Goal: Task Accomplishment & Management: Manage account settings

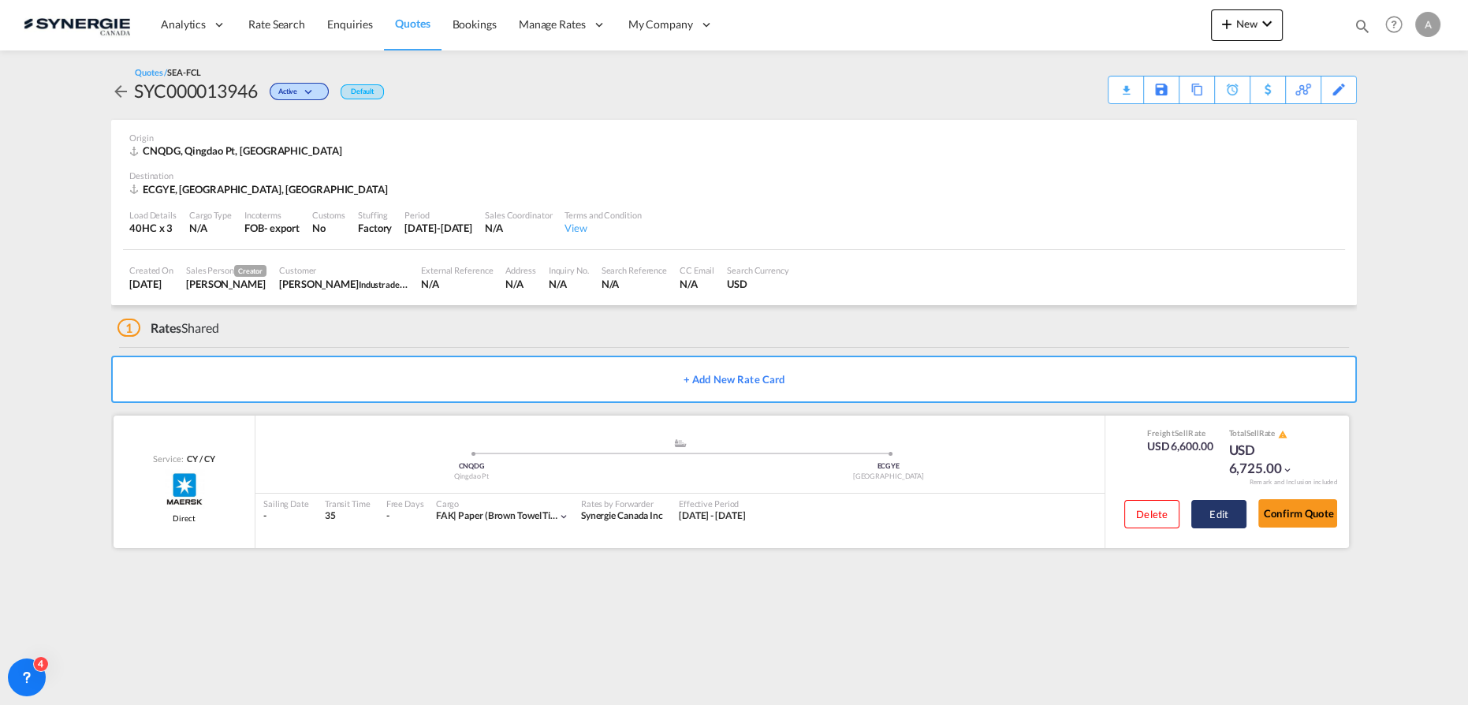
click at [1234, 517] on button "Edit" at bounding box center [1218, 514] width 55 height 28
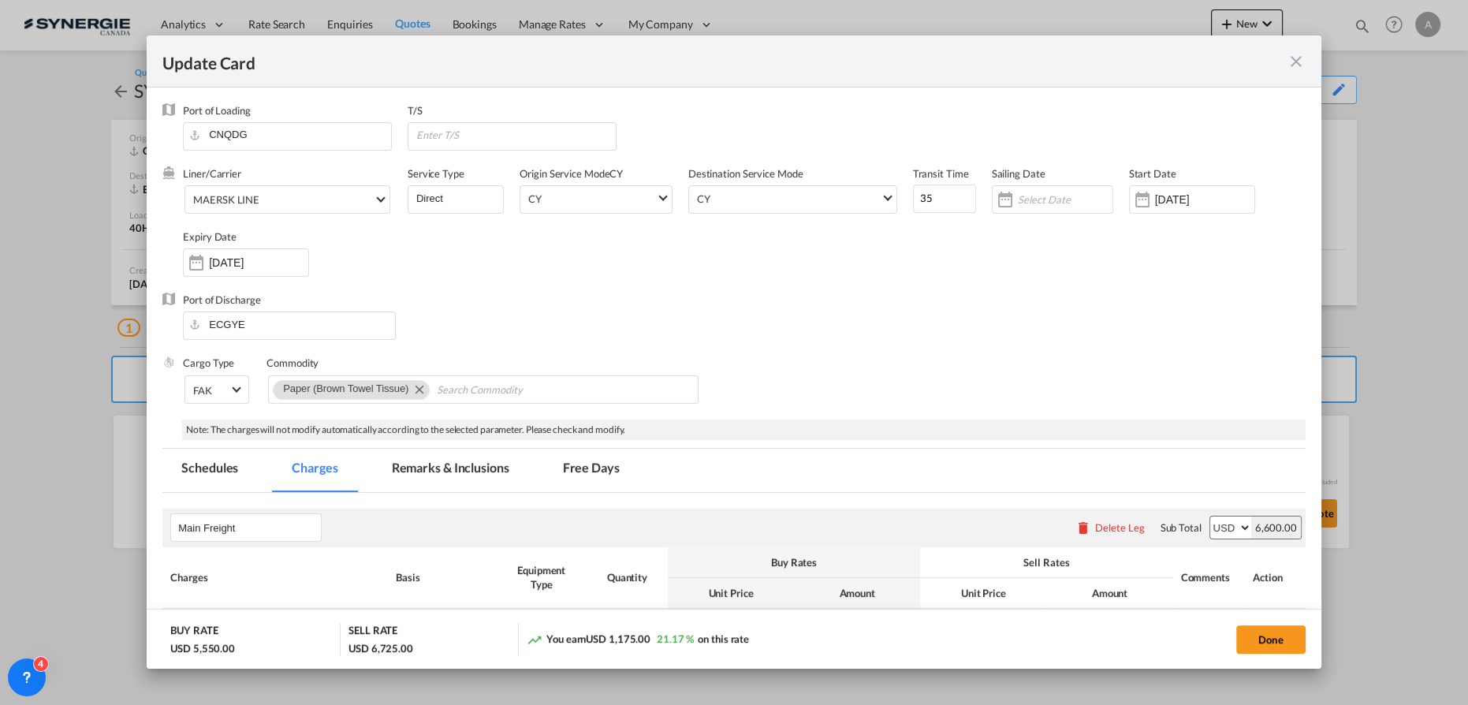
select select "per container"
select select "per B/L"
select select "per shipment"
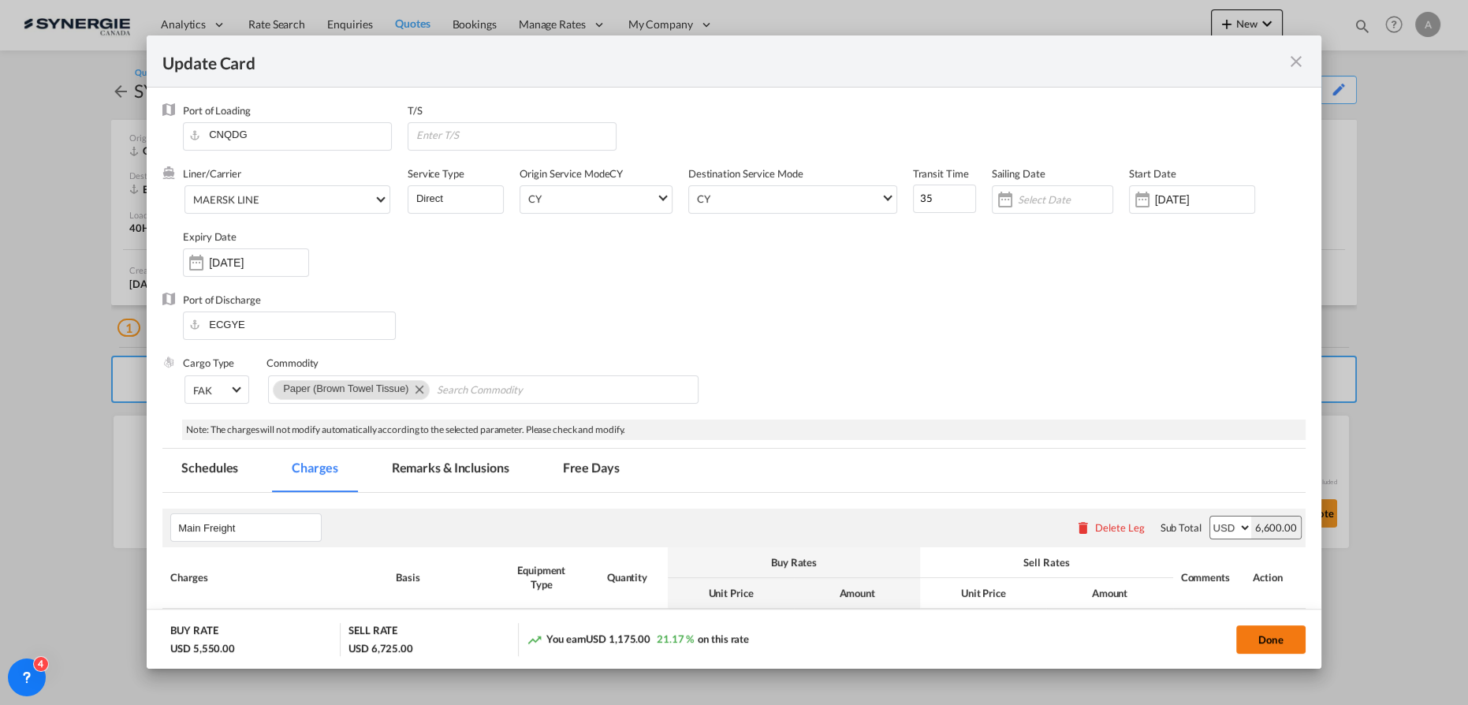
click at [1260, 638] on button "Done" at bounding box center [1270, 639] width 69 height 28
type input "23 Jul 2025"
type input "06 Sep 2025"
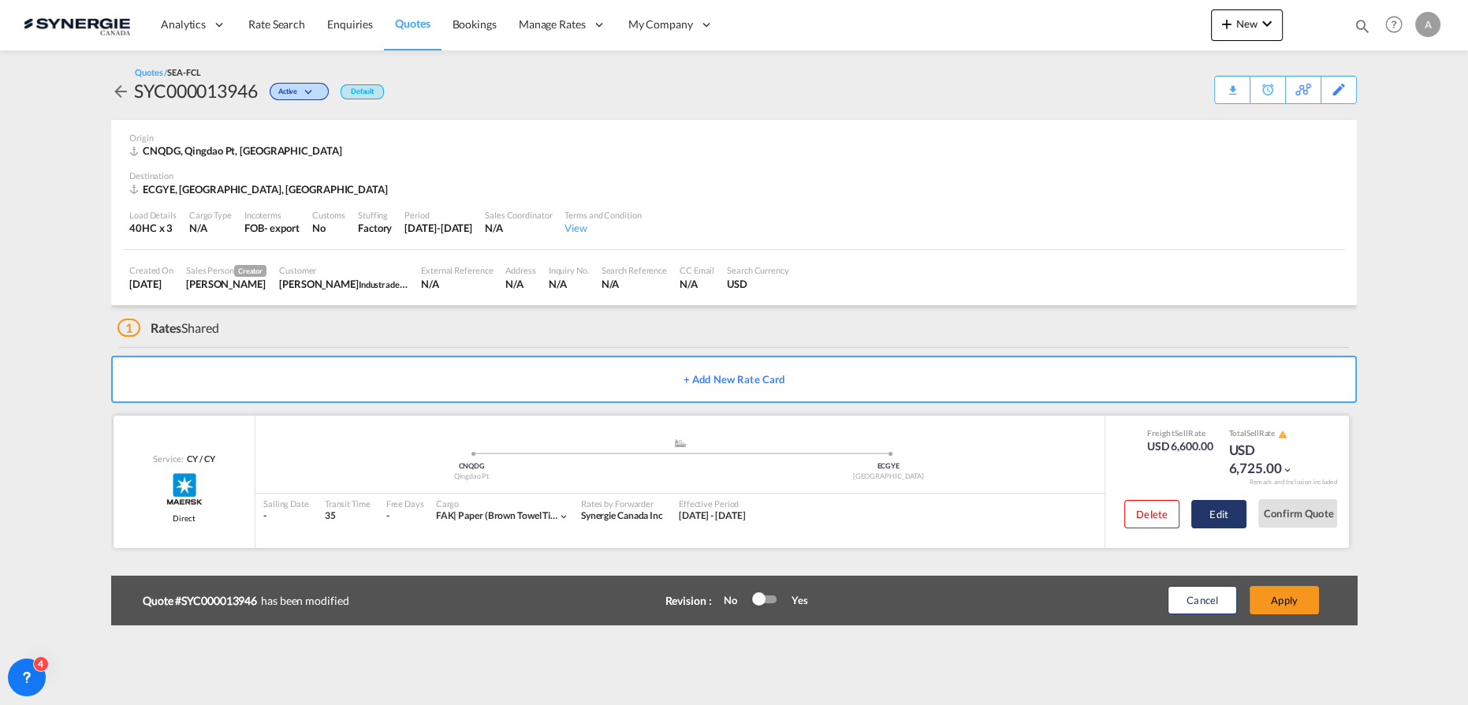
click at [1212, 512] on button "Edit" at bounding box center [1218, 514] width 55 height 28
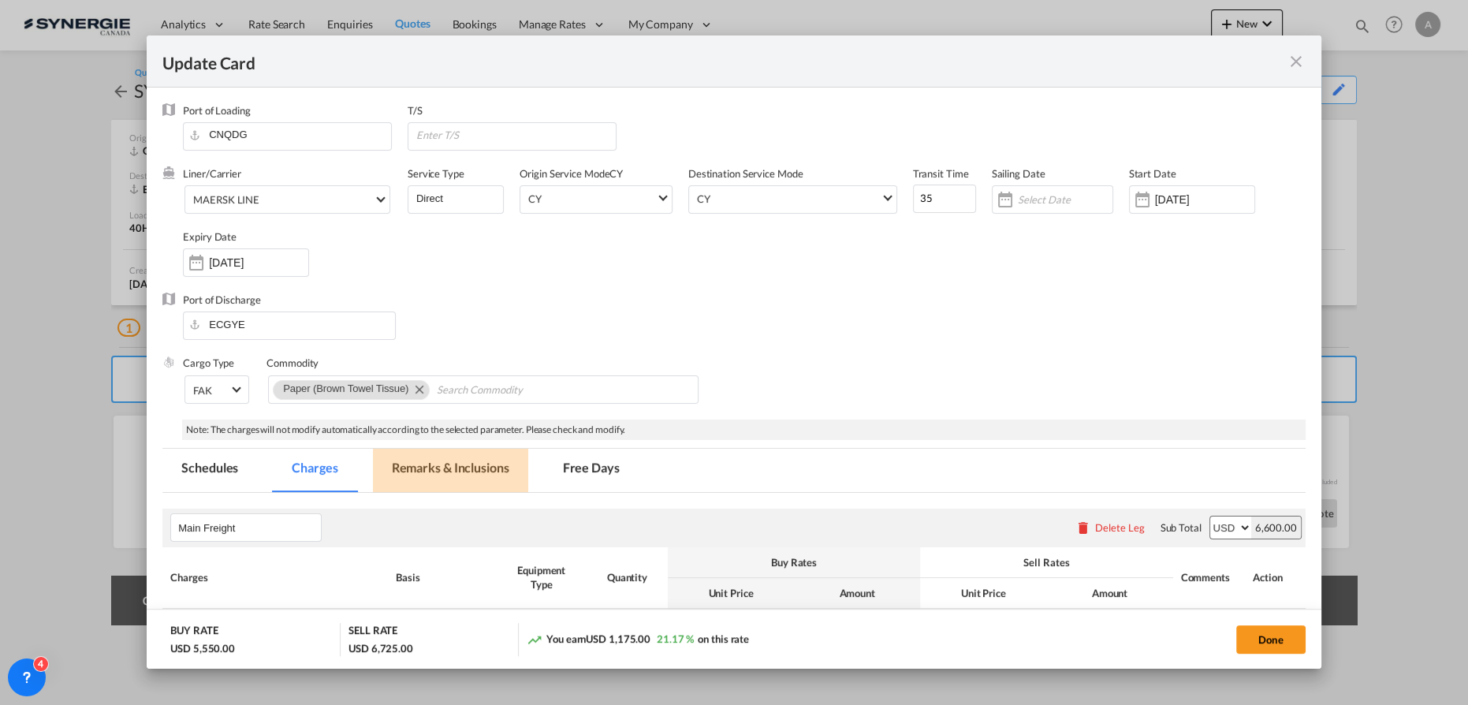
click at [481, 459] on md-tab-item "Remarks & Inclusions" at bounding box center [450, 470] width 155 height 43
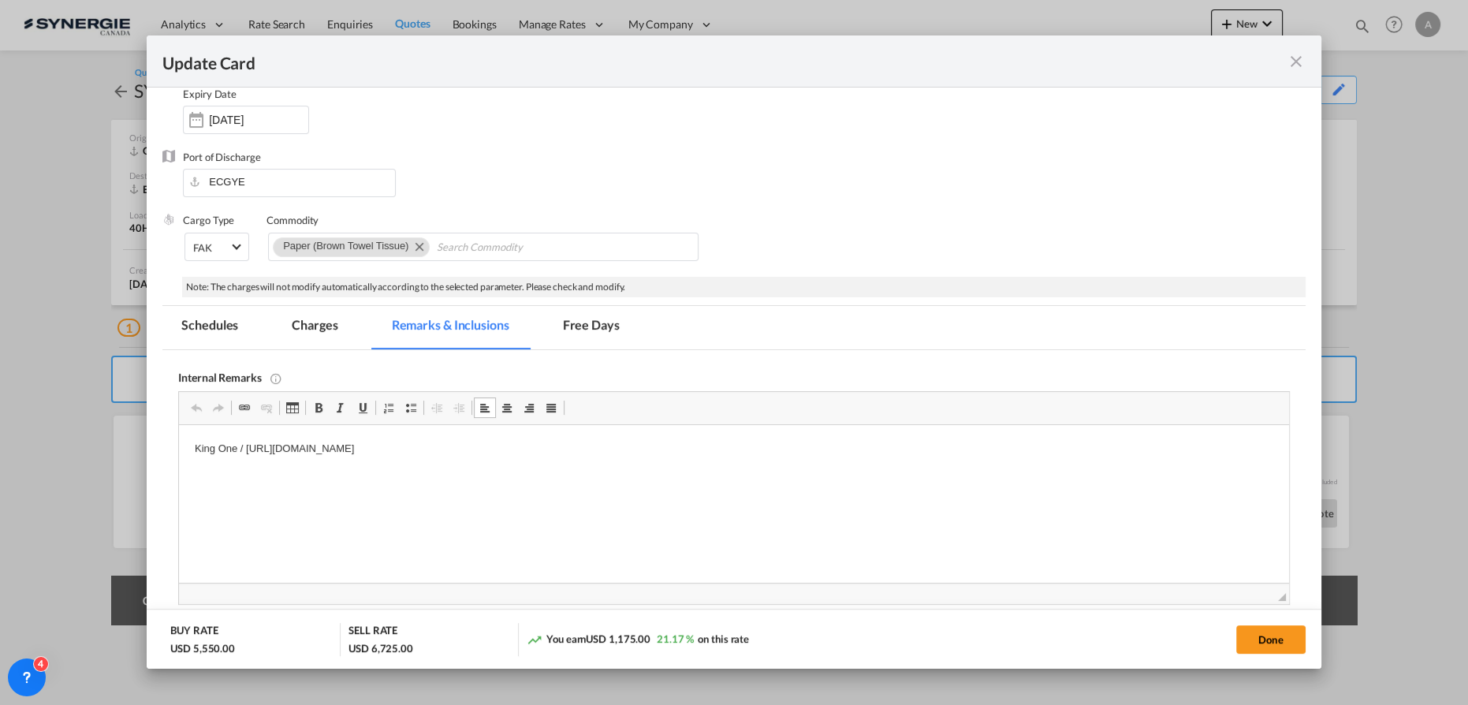
drag, startPoint x: 739, startPoint y: 464, endPoint x: 672, endPoint y: 449, distance: 67.9
click at [684, 449] on p "King One / https://app.frontapp.com/open/msg_1glwydlb?key=FgYebbp4SKGF6ltIgcPEo…" at bounding box center [734, 449] width 1078 height 17
drag, startPoint x: 672, startPoint y: 449, endPoint x: 245, endPoint y: 446, distance: 427.3
click at [245, 446] on p "King One / https://app.frontapp.com/open/msg_1glwydlb?key=FgYebbp4SKGF6ltIgcPEo…" at bounding box center [734, 449] width 1078 height 17
click at [311, 328] on md-tab-item "Charges" at bounding box center [315, 327] width 84 height 43
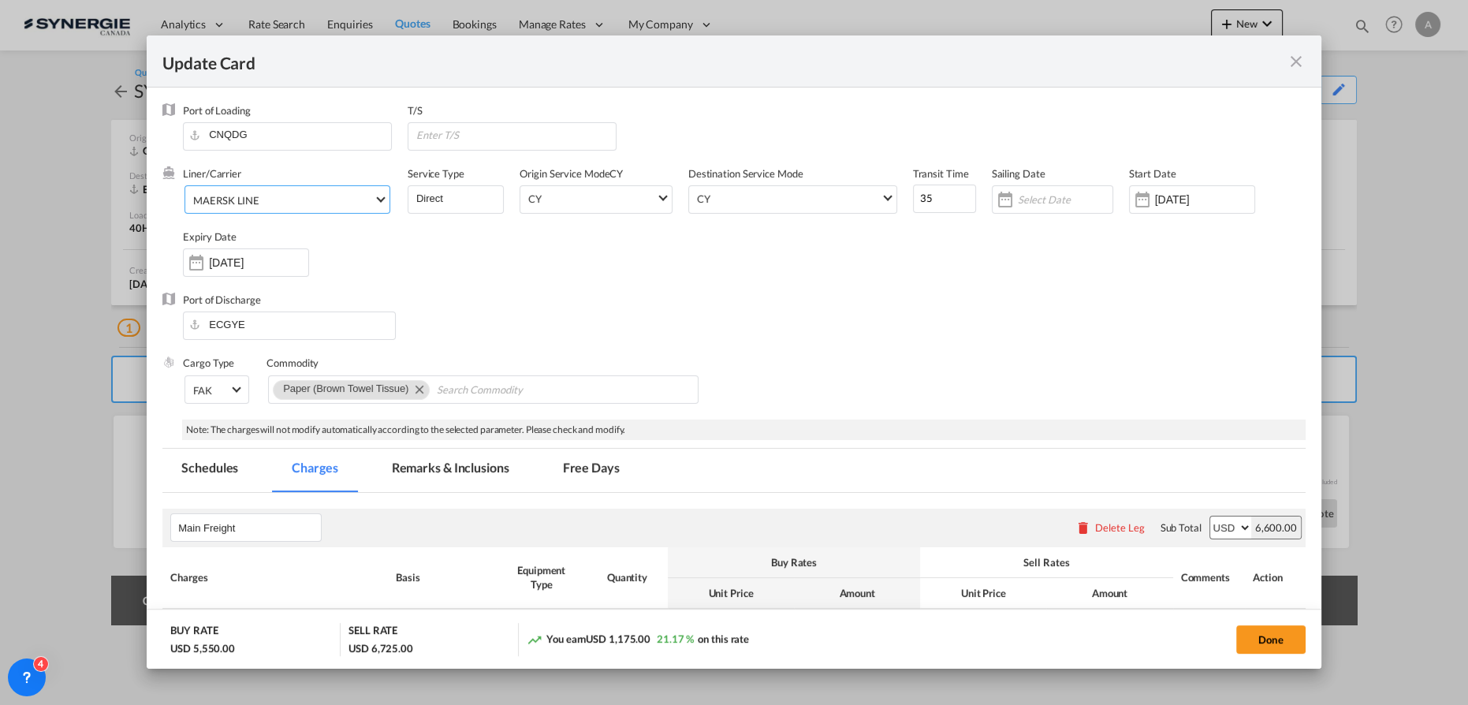
click at [255, 199] on div "MAERSK LINE" at bounding box center [226, 200] width 66 height 13
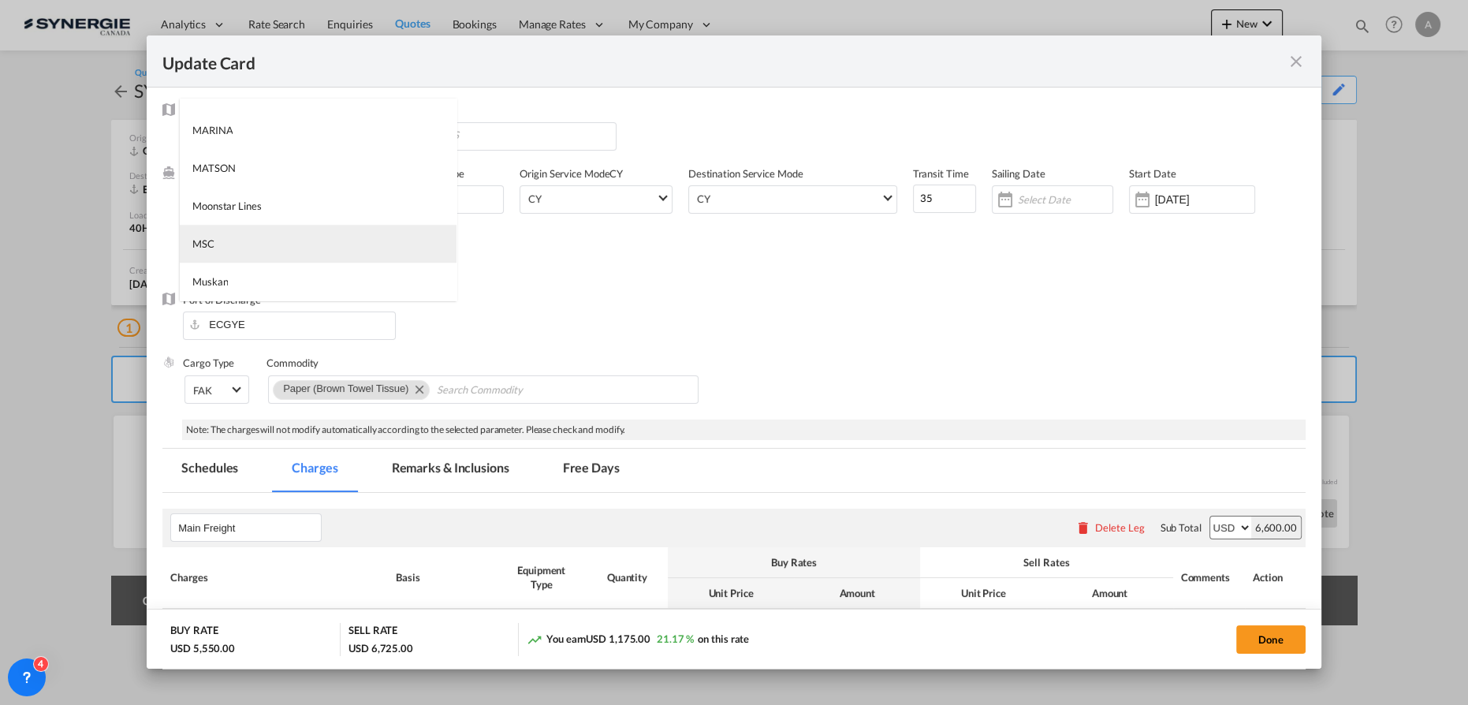
click at [288, 237] on md-option "MSC" at bounding box center [318, 244] width 277 height 38
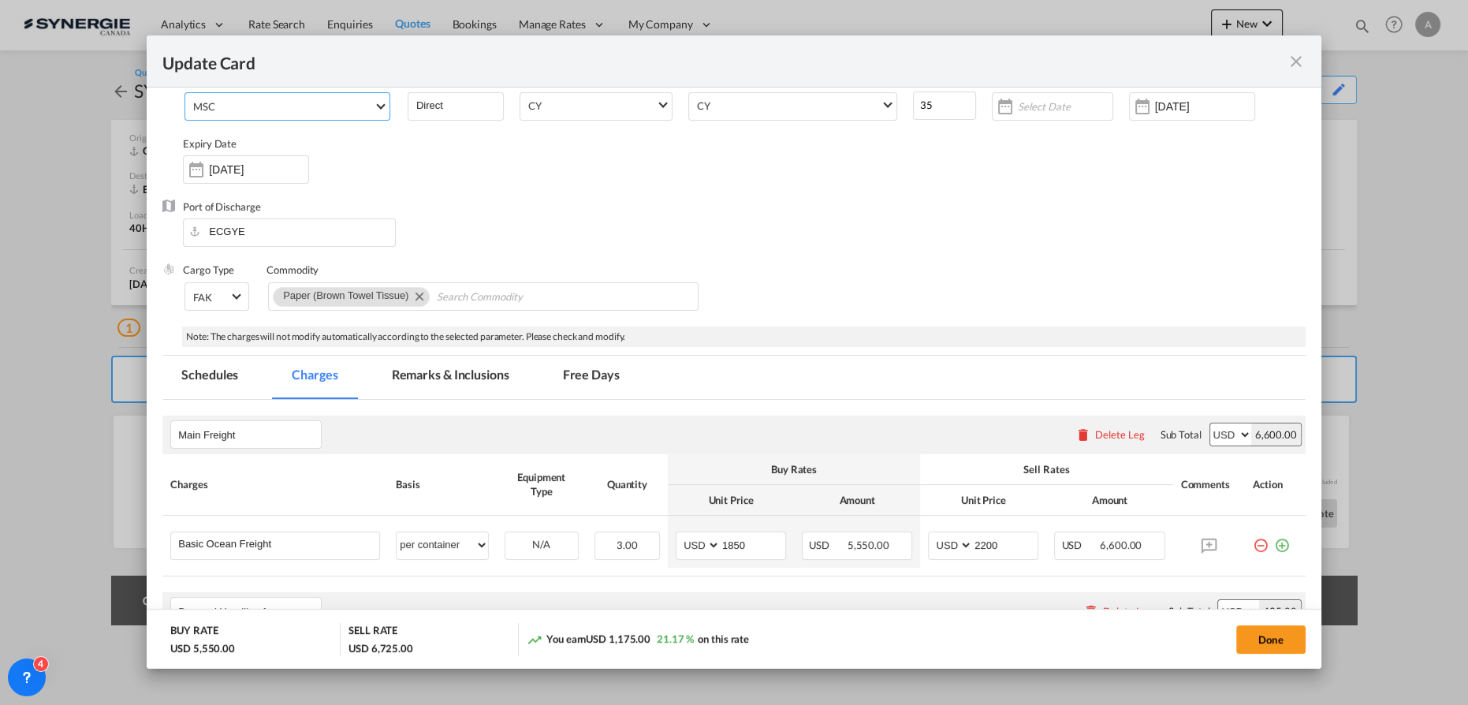
scroll to position [71, 0]
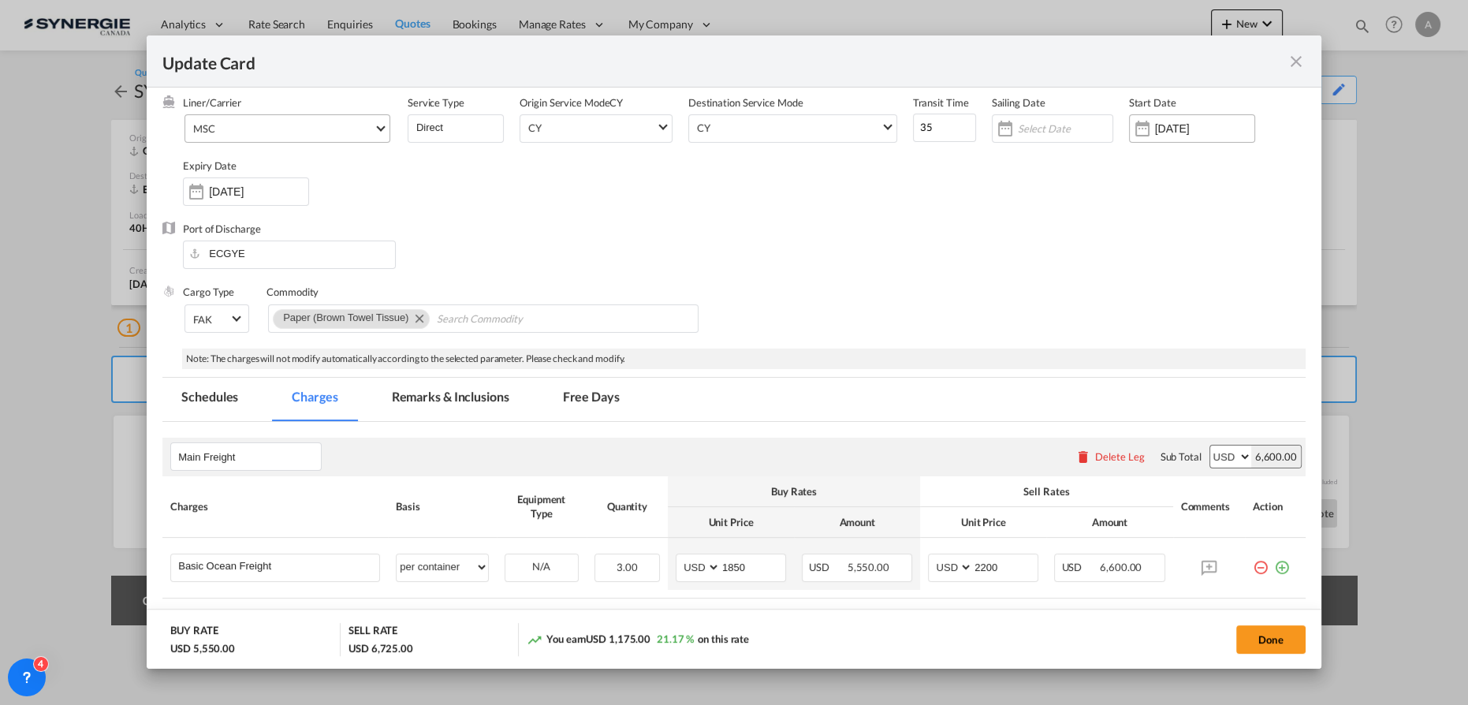
click at [1209, 128] on input "24 Jul 2025" at bounding box center [1204, 128] width 99 height 13
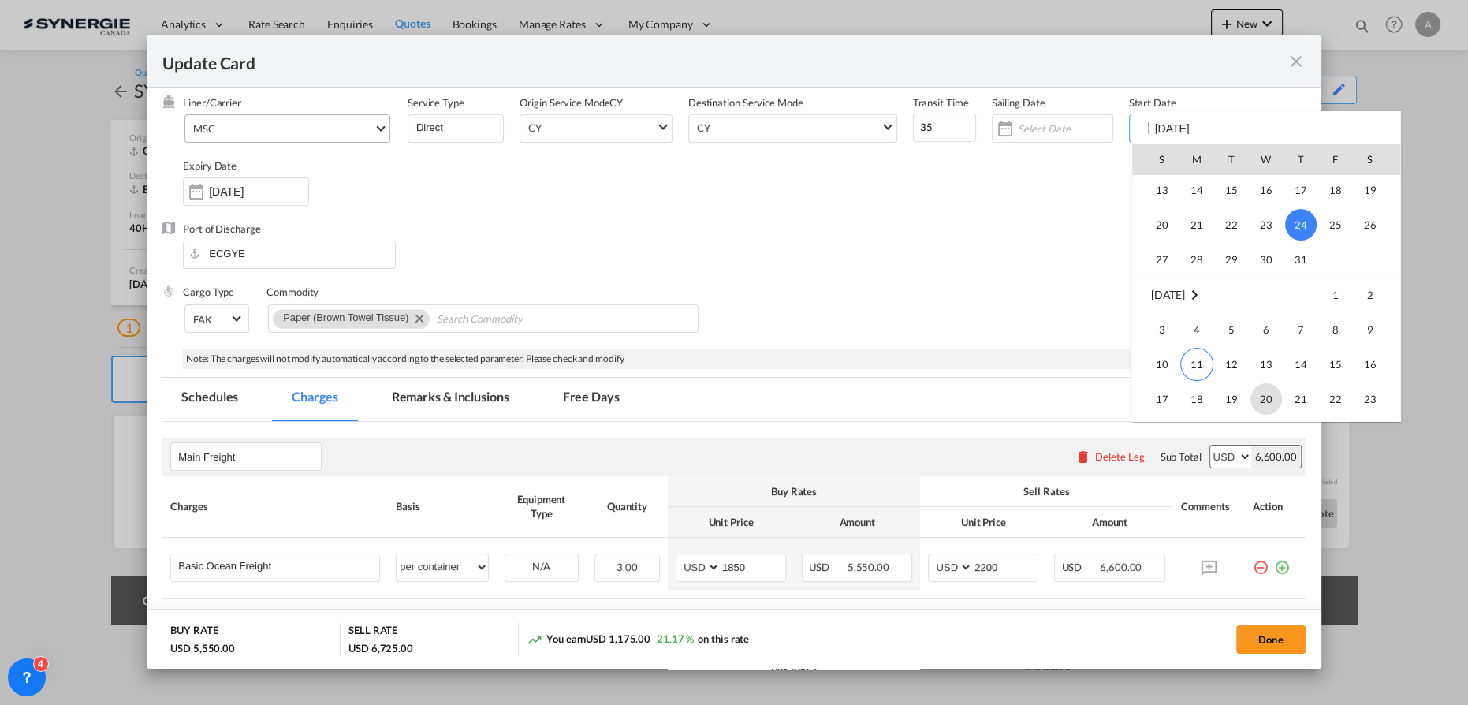
scroll to position [364909, 0]
drag, startPoint x: 1201, startPoint y: 326, endPoint x: 588, endPoint y: 223, distance: 622.0
click at [1197, 326] on span "11" at bounding box center [1196, 327] width 33 height 33
type input "[DATE]"
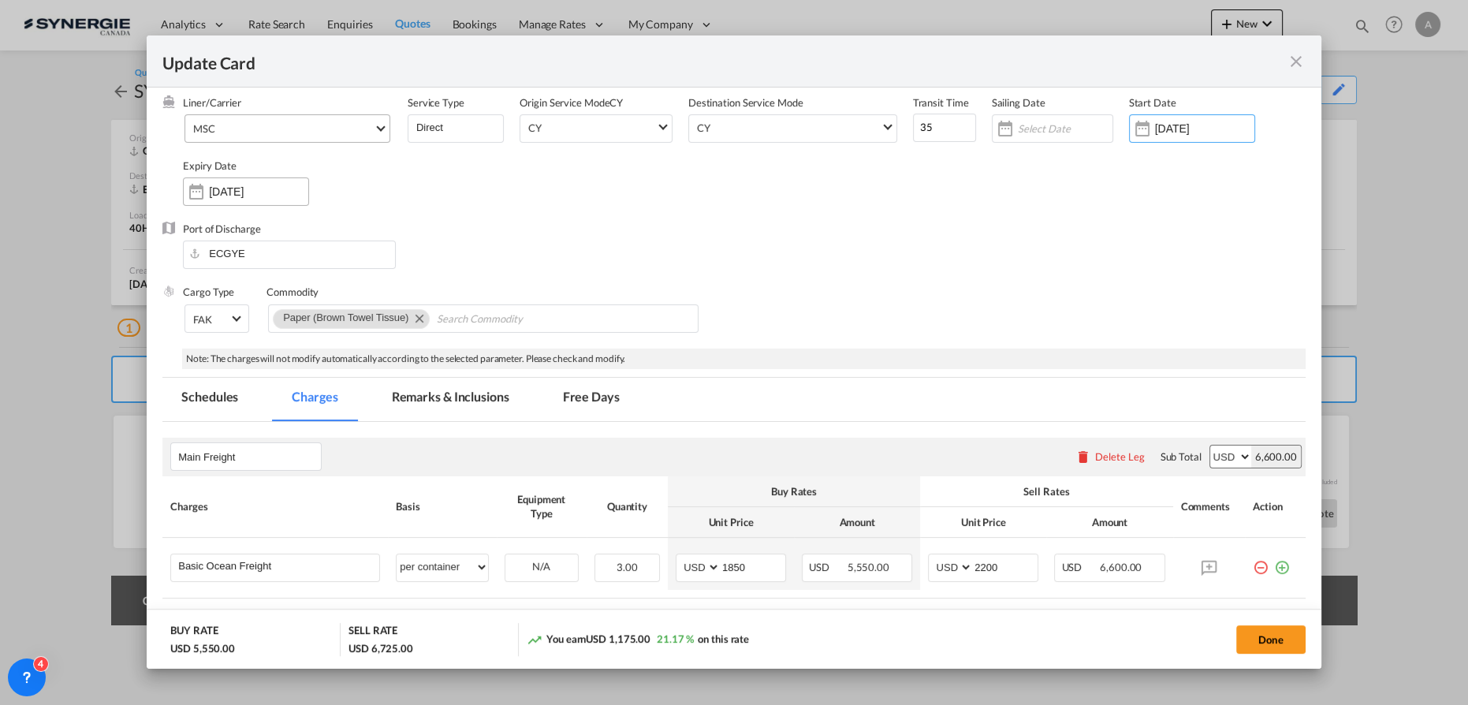
click at [229, 196] on input "07 Sep 2025" at bounding box center [258, 191] width 99 height 13
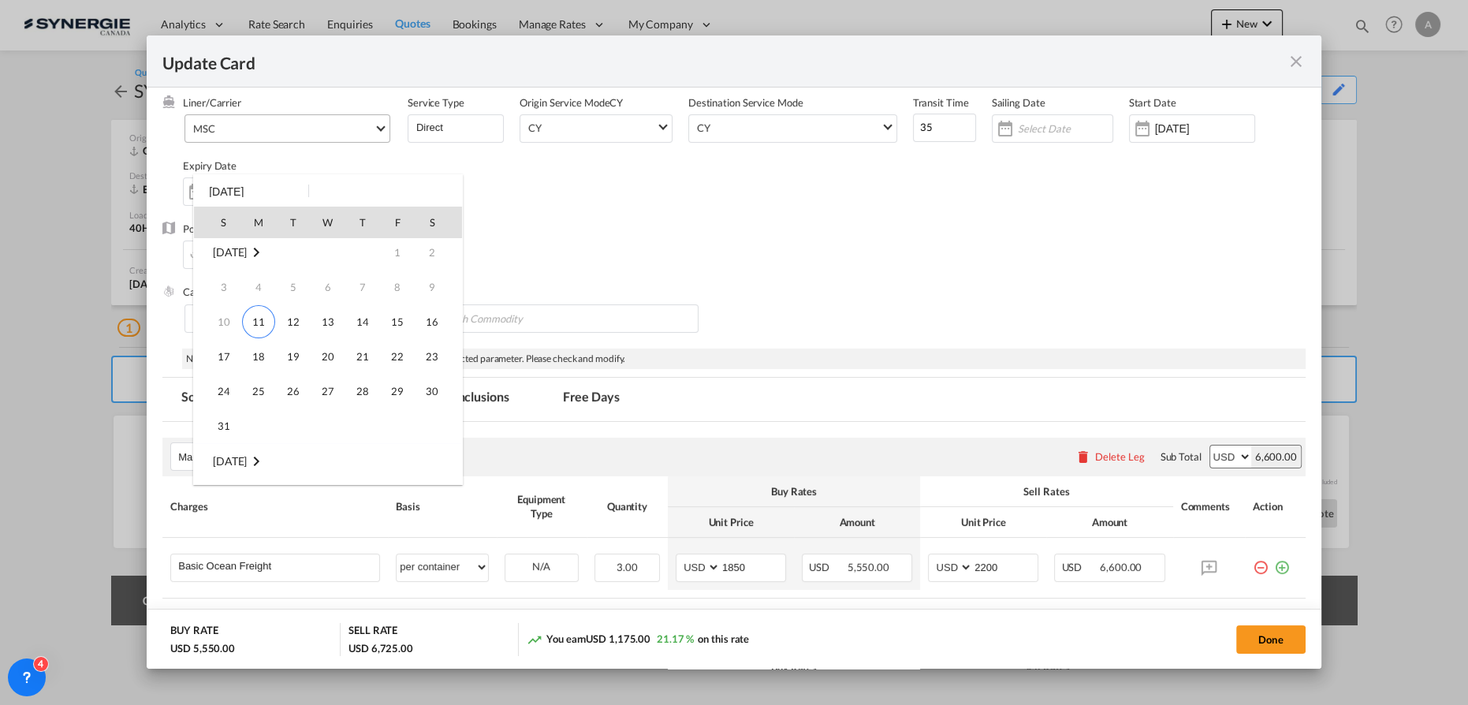
scroll to position [0, 0]
click at [363, 361] on span "21" at bounding box center [363, 361] width 32 height 32
type input "21 Aug 2025"
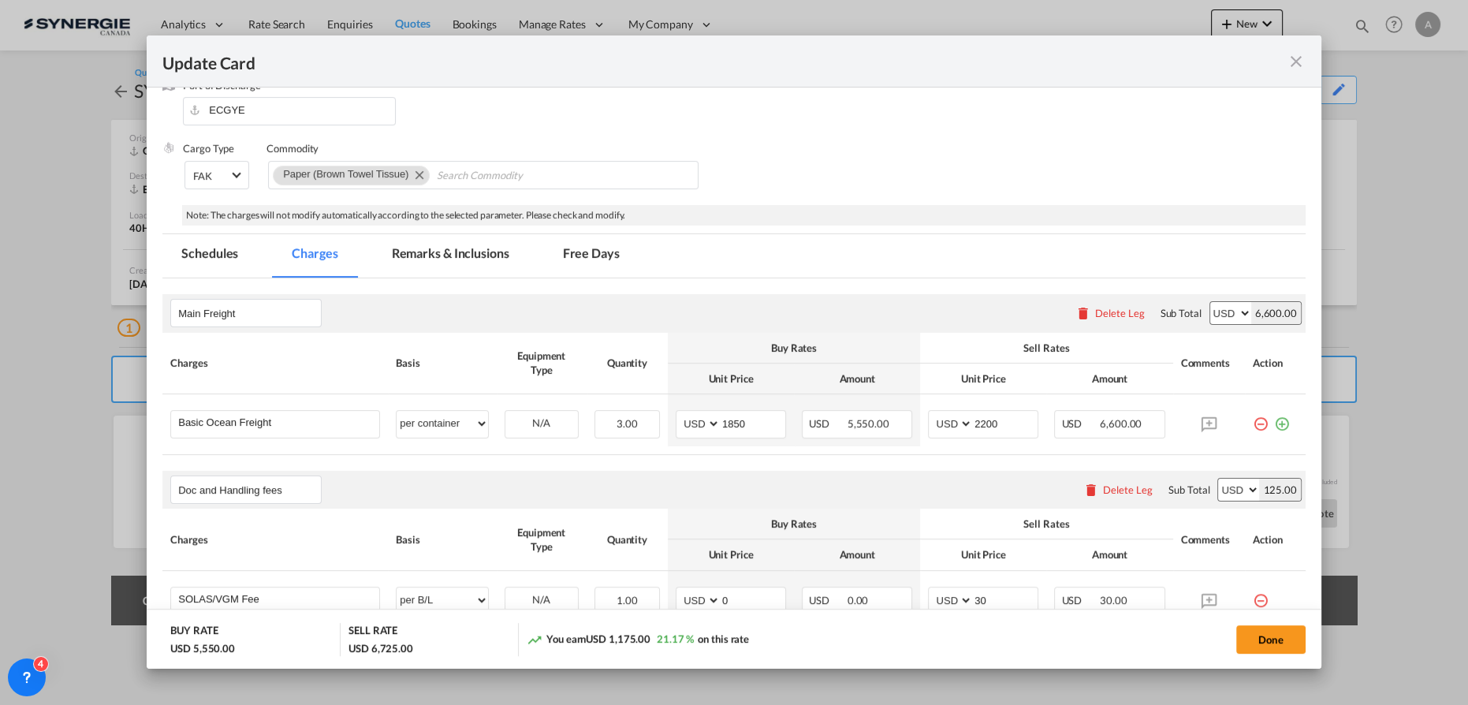
scroll to position [430, 0]
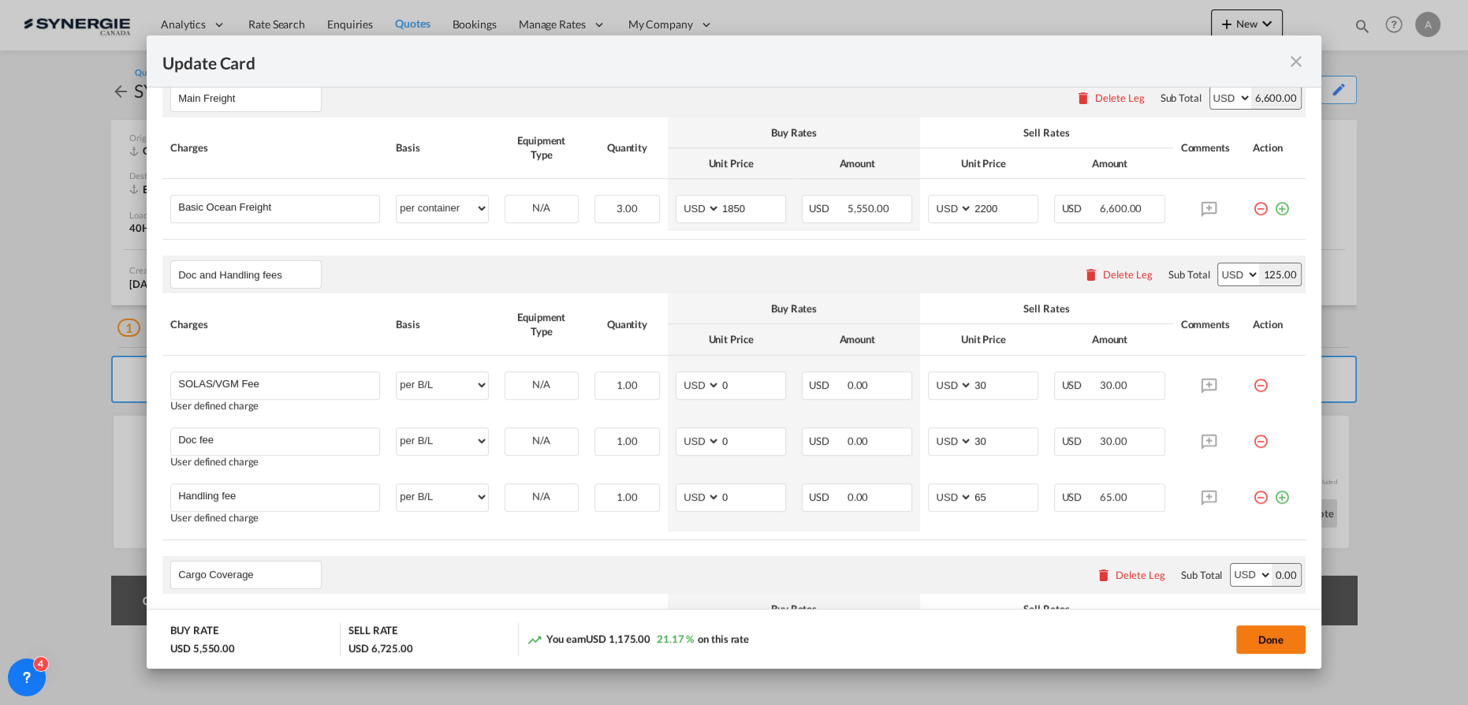
click at [1270, 635] on button "Done" at bounding box center [1270, 639] width 69 height 28
type input "[DATE]"
type input "20 Aug 2025"
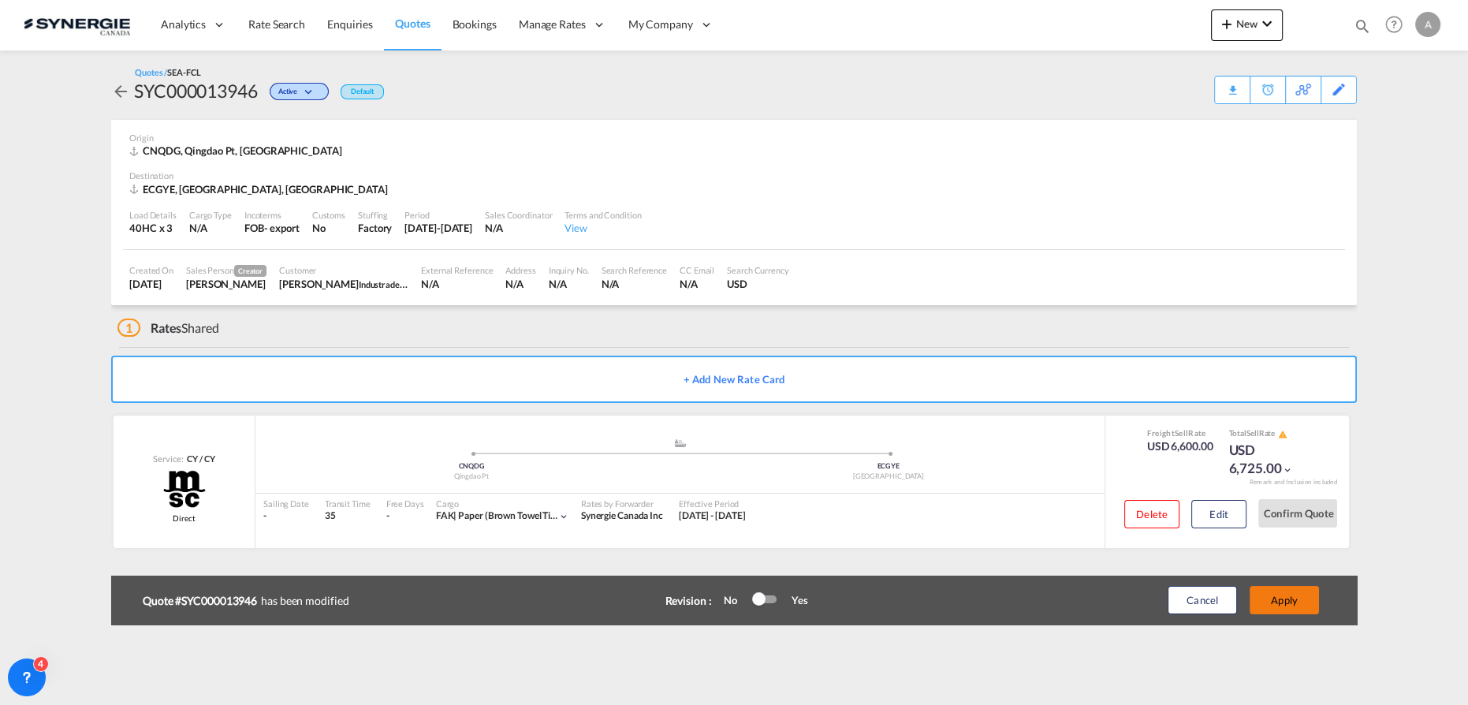
click at [1290, 596] on button "Apply" at bounding box center [1284, 600] width 69 height 28
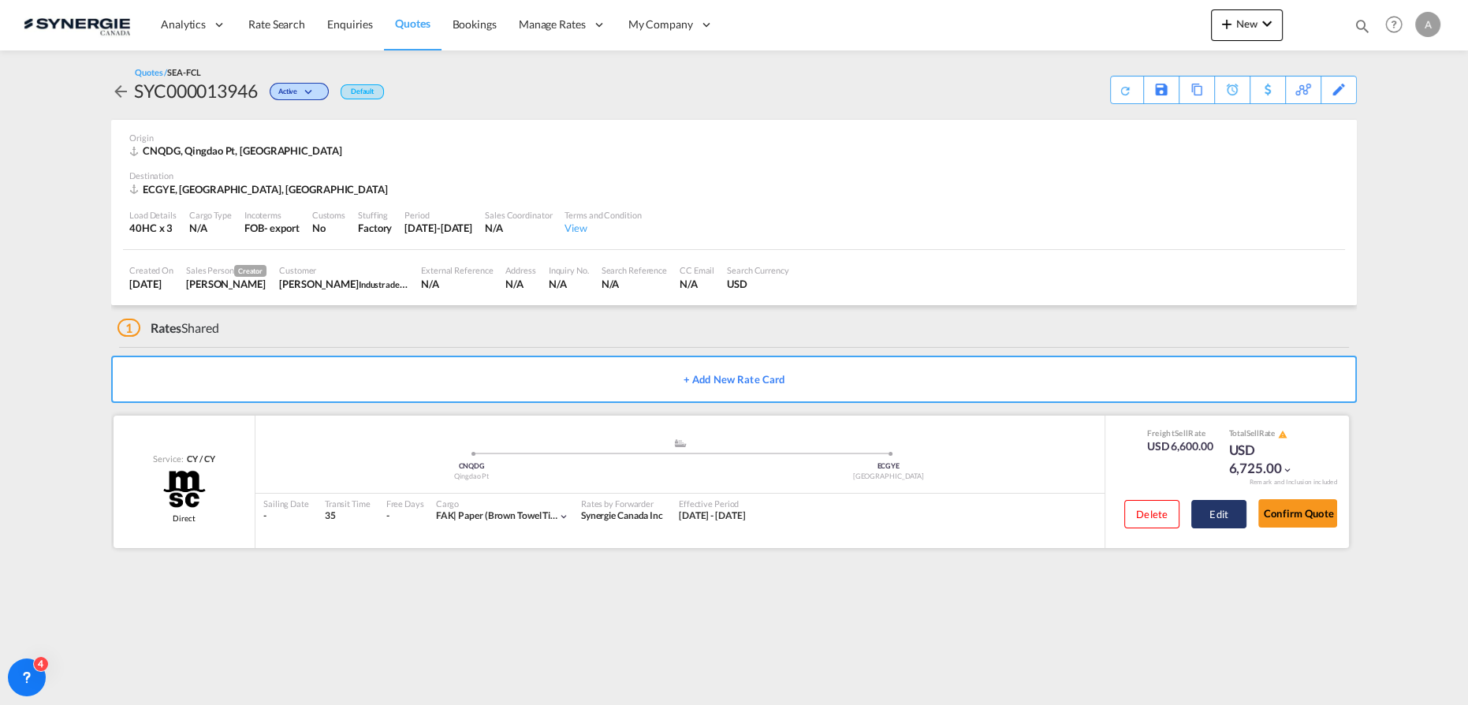
click at [1217, 522] on button "Edit" at bounding box center [1218, 514] width 55 height 28
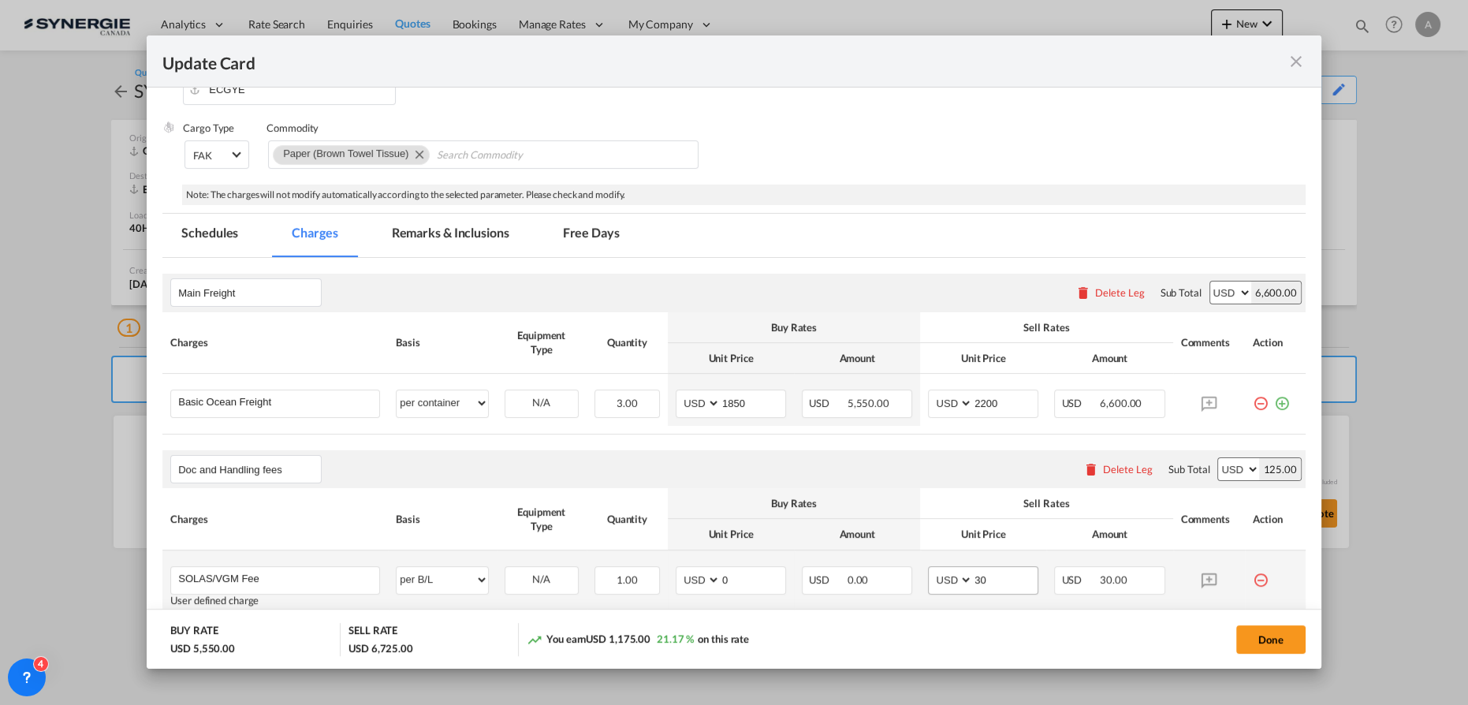
scroll to position [286, 0]
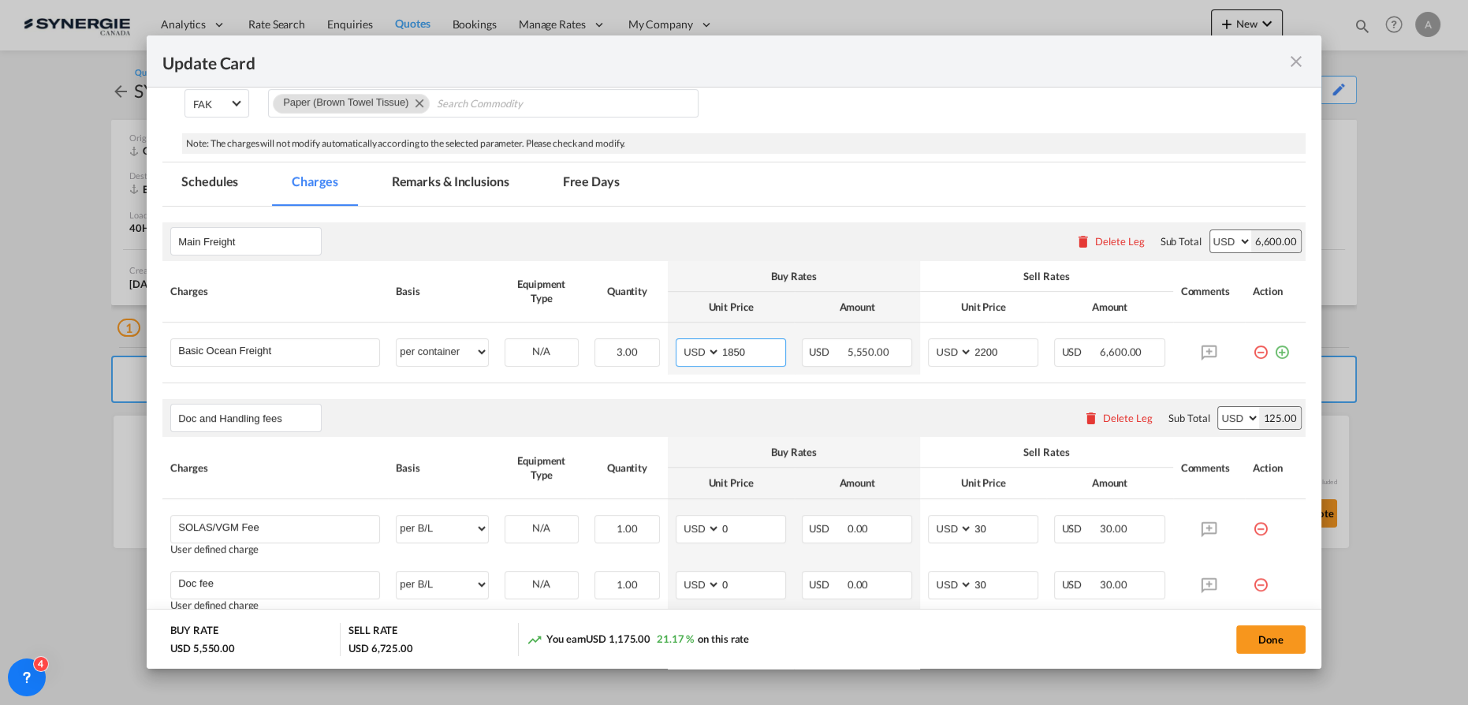
drag, startPoint x: 555, startPoint y: 361, endPoint x: 486, endPoint y: 373, distance: 70.4
click at [493, 371] on tr "Basic Ocean Freight Please Enter User Defined Charges Cannot Be Published per e…" at bounding box center [733, 348] width 1143 height 52
type input "2250"
click at [1007, 348] on input "2200" at bounding box center [1005, 351] width 65 height 24
drag, startPoint x: 1004, startPoint y: 348, endPoint x: 896, endPoint y: 367, distance: 110.4
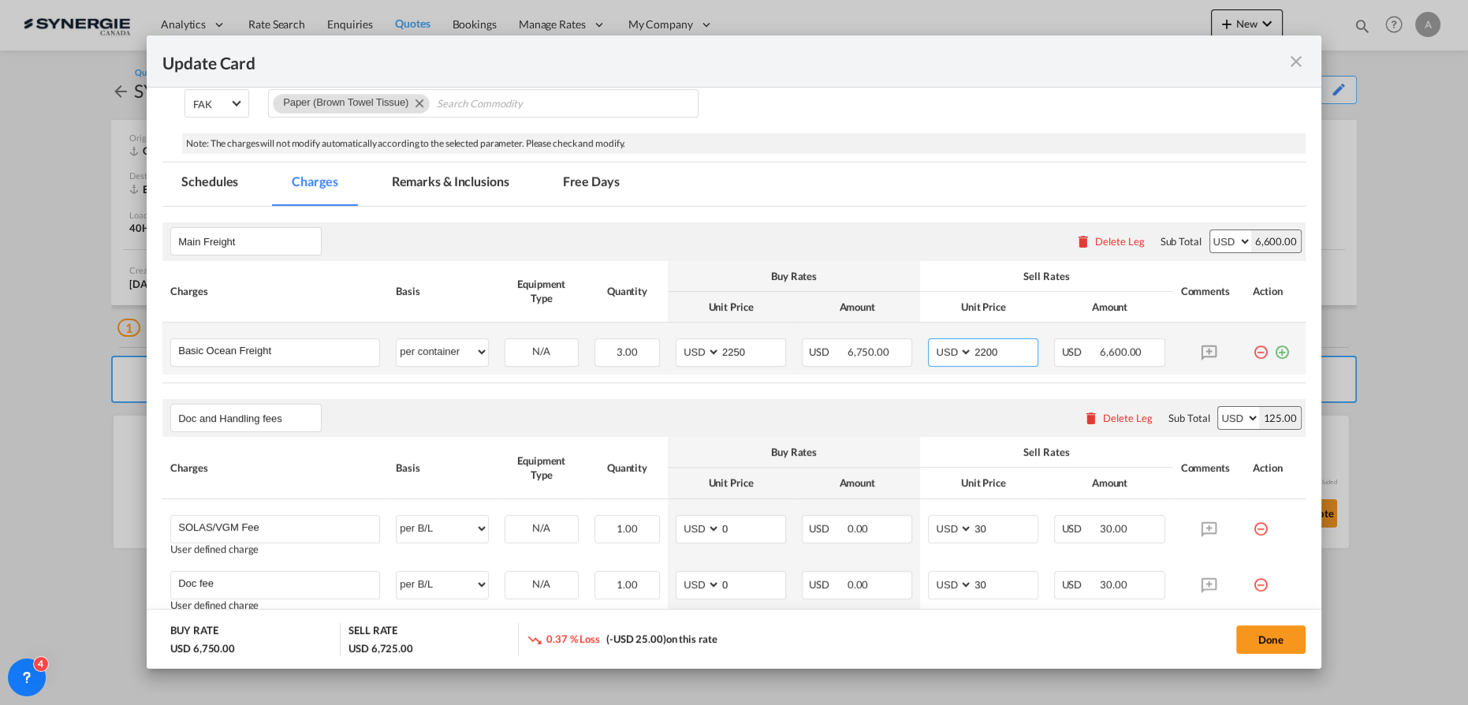
click at [896, 367] on tr "Basic Ocean Freight Please Enter User Defined Charges Cannot Be Published per e…" at bounding box center [733, 348] width 1143 height 52
click at [973, 350] on input "2200" at bounding box center [1005, 351] width 65 height 24
type input "2550"
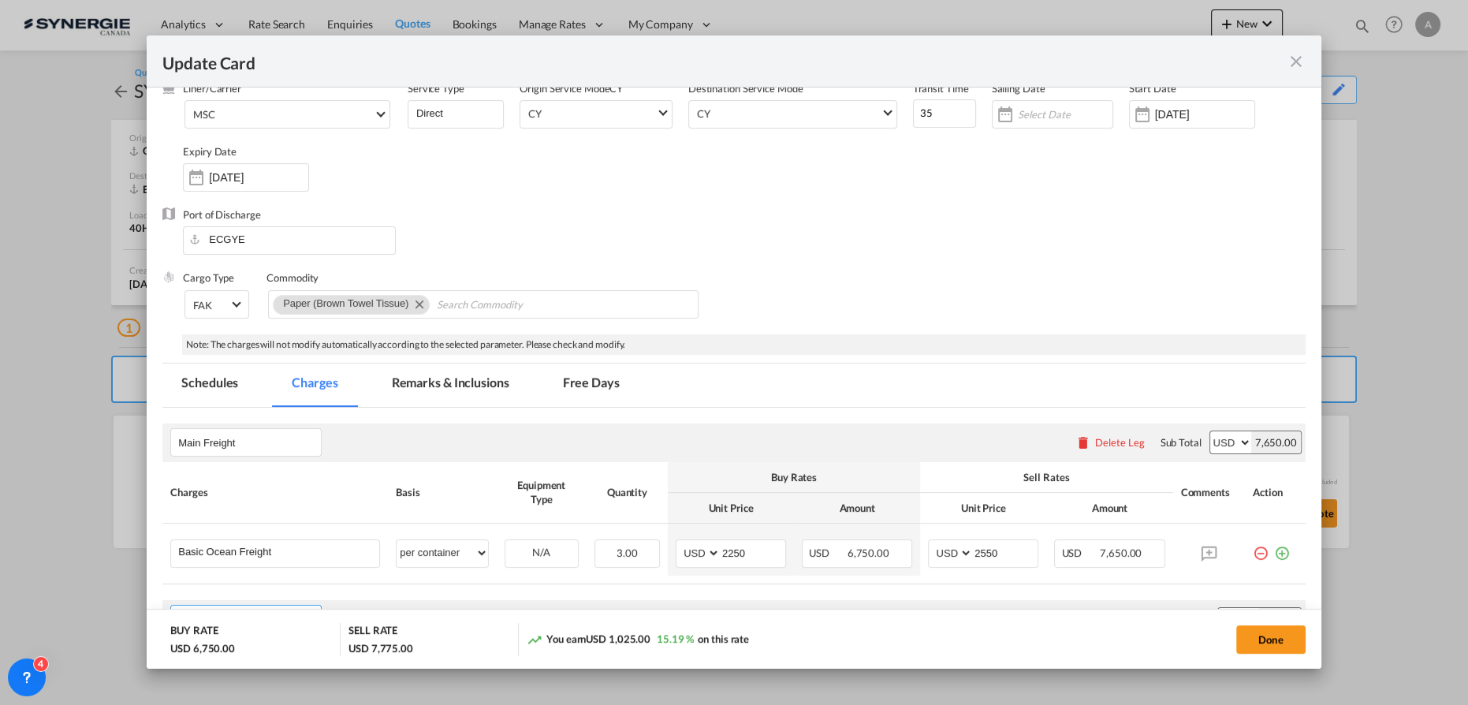
scroll to position [0, 0]
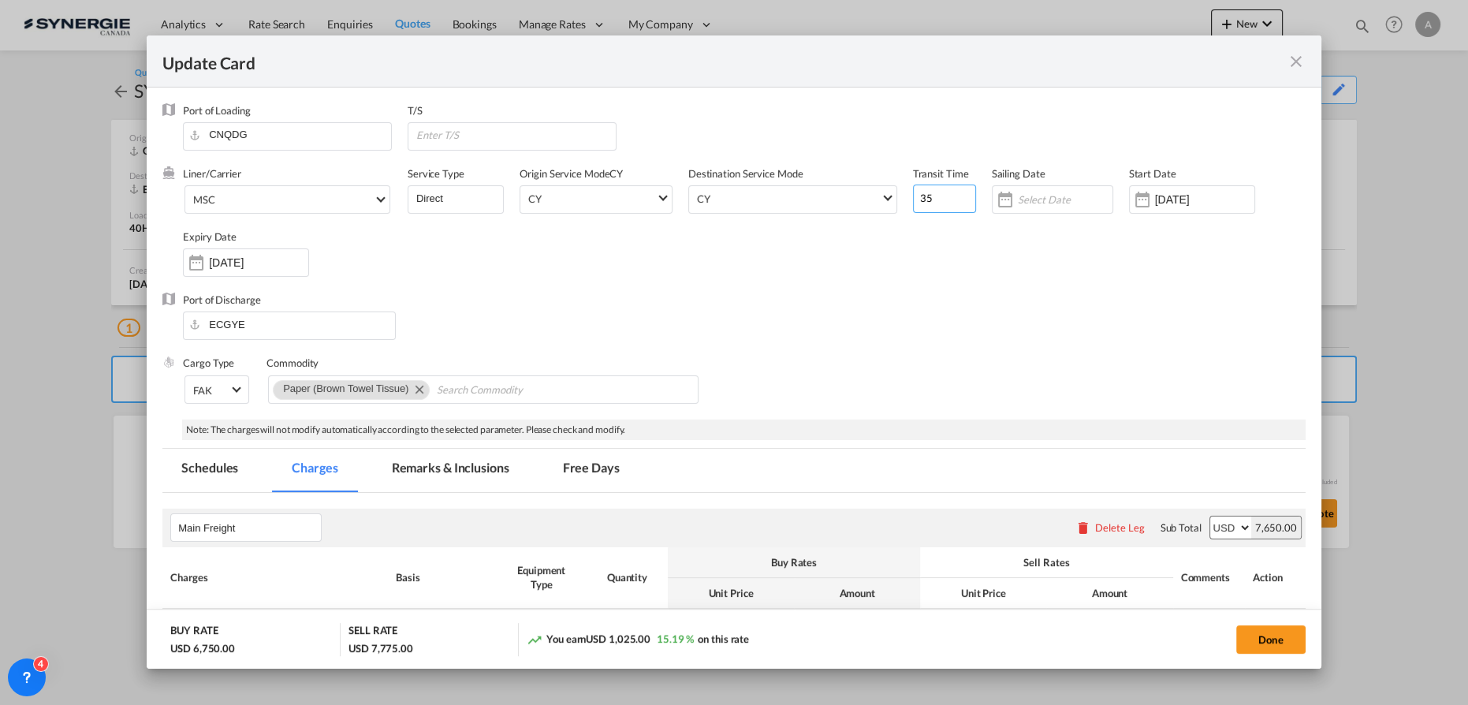
drag, startPoint x: 926, startPoint y: 199, endPoint x: 732, endPoint y: 182, distance: 194.7
click at [743, 184] on div "Liner/Carrier MSC 2HM LOGISTICS D.O.O AAXL GLOBAL SHIPPING LINES LLC ABDUL MUHS…" at bounding box center [744, 229] width 1123 height 126
type input "38"
drag, startPoint x: 1263, startPoint y: 637, endPoint x: 1093, endPoint y: 2, distance: 656.9
click at [1261, 635] on button "Done" at bounding box center [1270, 639] width 69 height 28
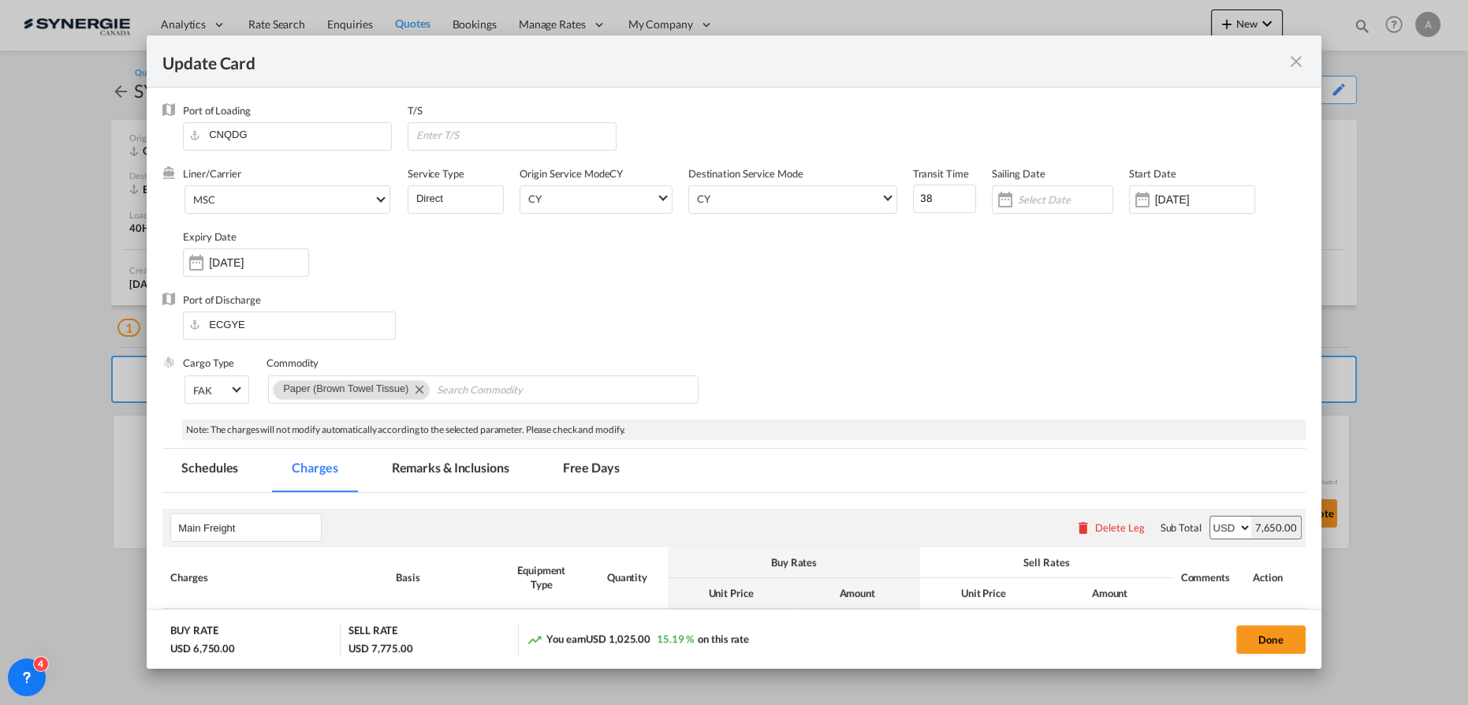
type input "[DATE]"
type input "20 Aug 2025"
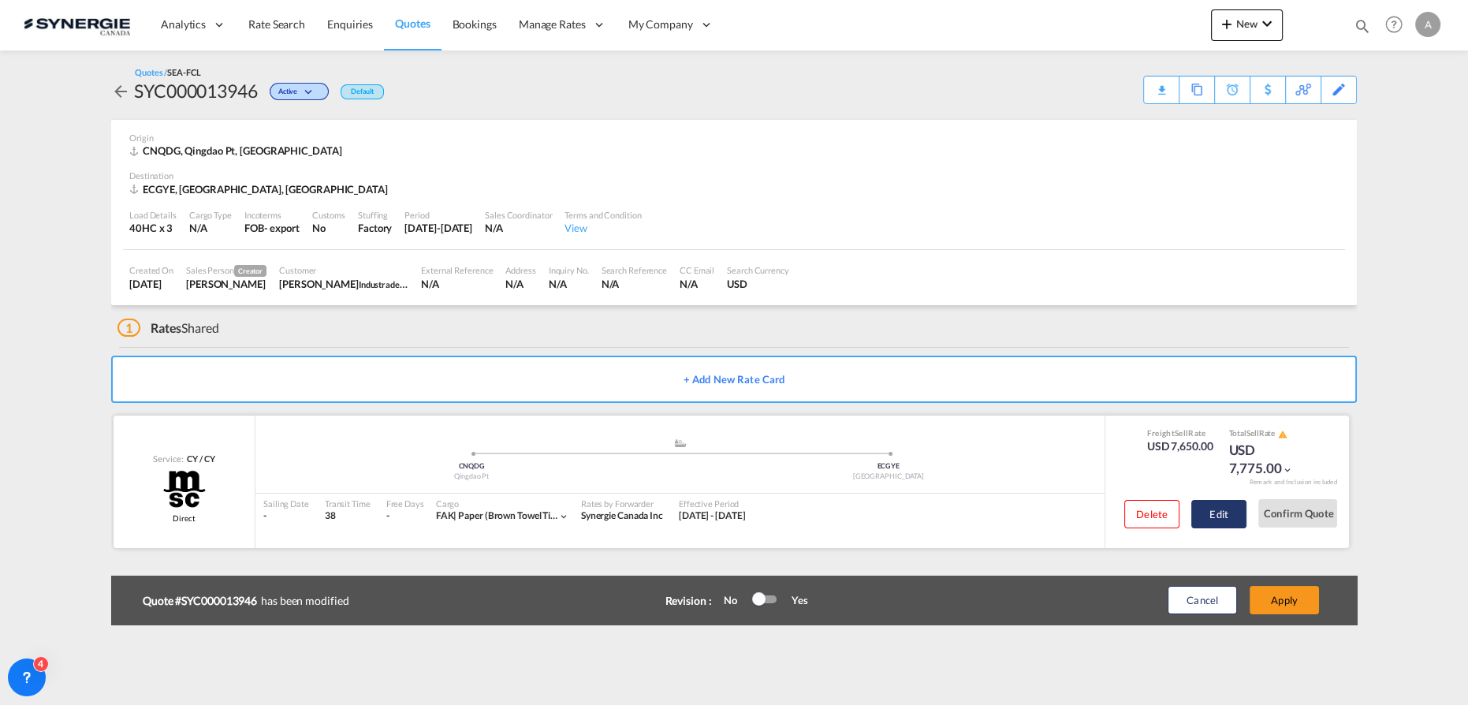
click at [1220, 516] on button "Edit" at bounding box center [1218, 514] width 55 height 28
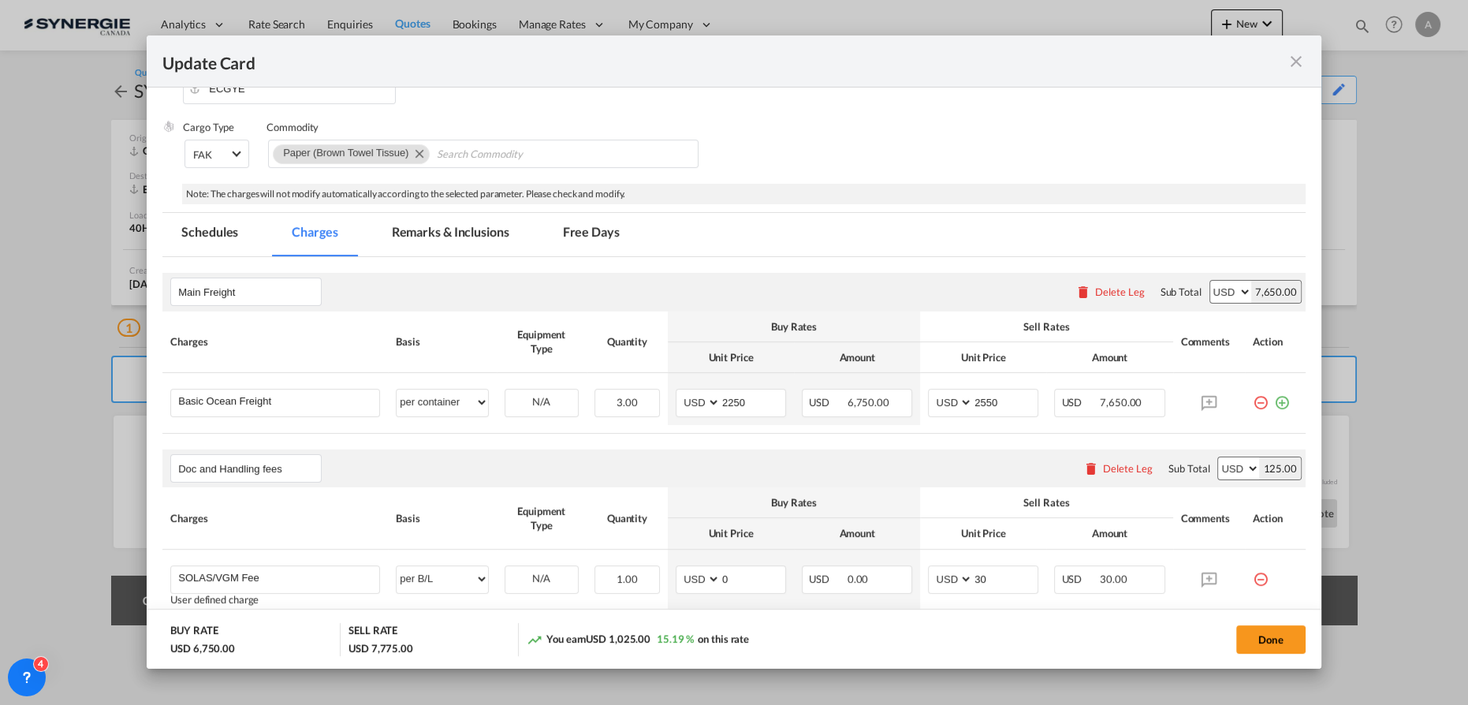
scroll to position [286, 0]
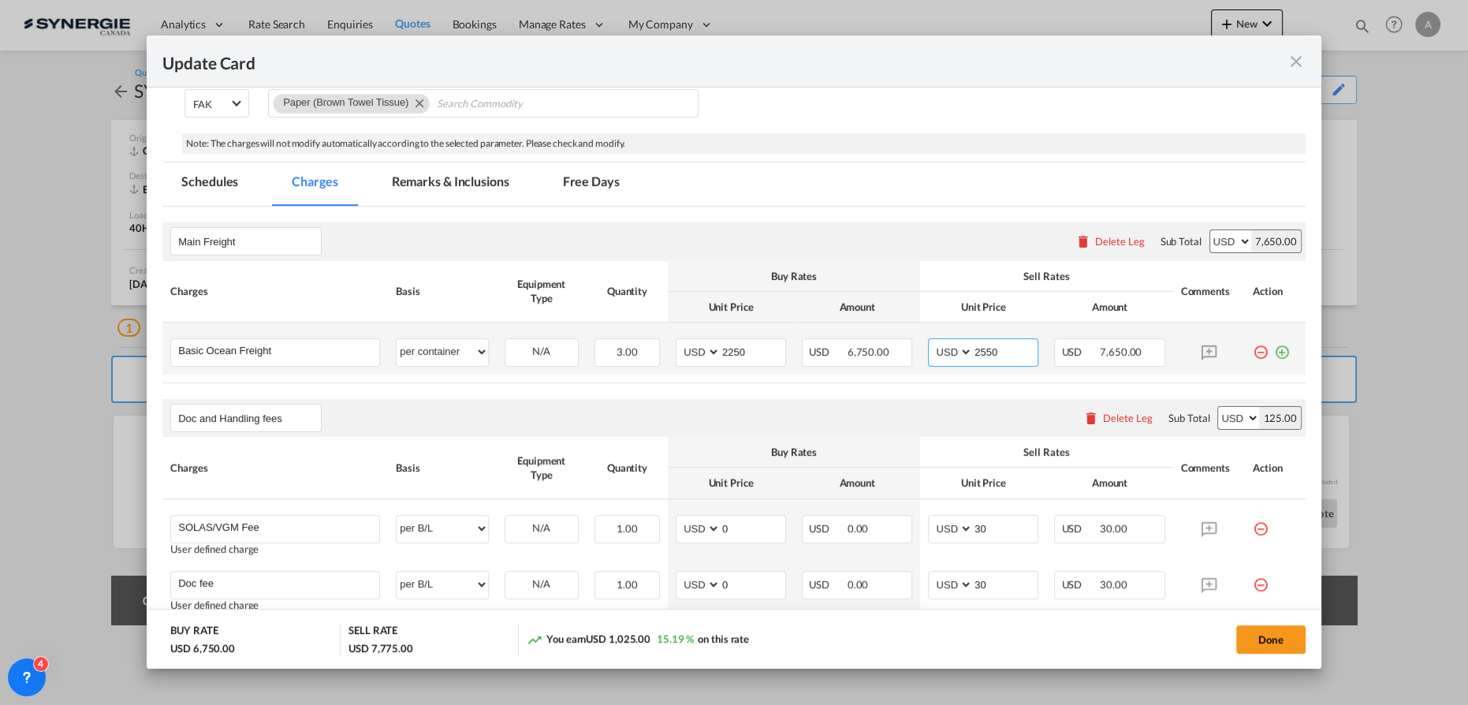
drag, startPoint x: 1011, startPoint y: 359, endPoint x: 963, endPoint y: 361, distance: 48.1
click at [972, 361] on md-input-container "2550" at bounding box center [1004, 352] width 65 height 27
click at [1001, 350] on input "2550" at bounding box center [1005, 351] width 65 height 24
drag, startPoint x: 1001, startPoint y: 349, endPoint x: 953, endPoint y: 352, distance: 48.1
click at [953, 352] on md-input-container "AED AFN ALL AMD ANG AOA ARS AUD AWG AZN BAM BBD BDT BGN BHD BIF BMD BND BOB BRL…" at bounding box center [983, 352] width 110 height 28
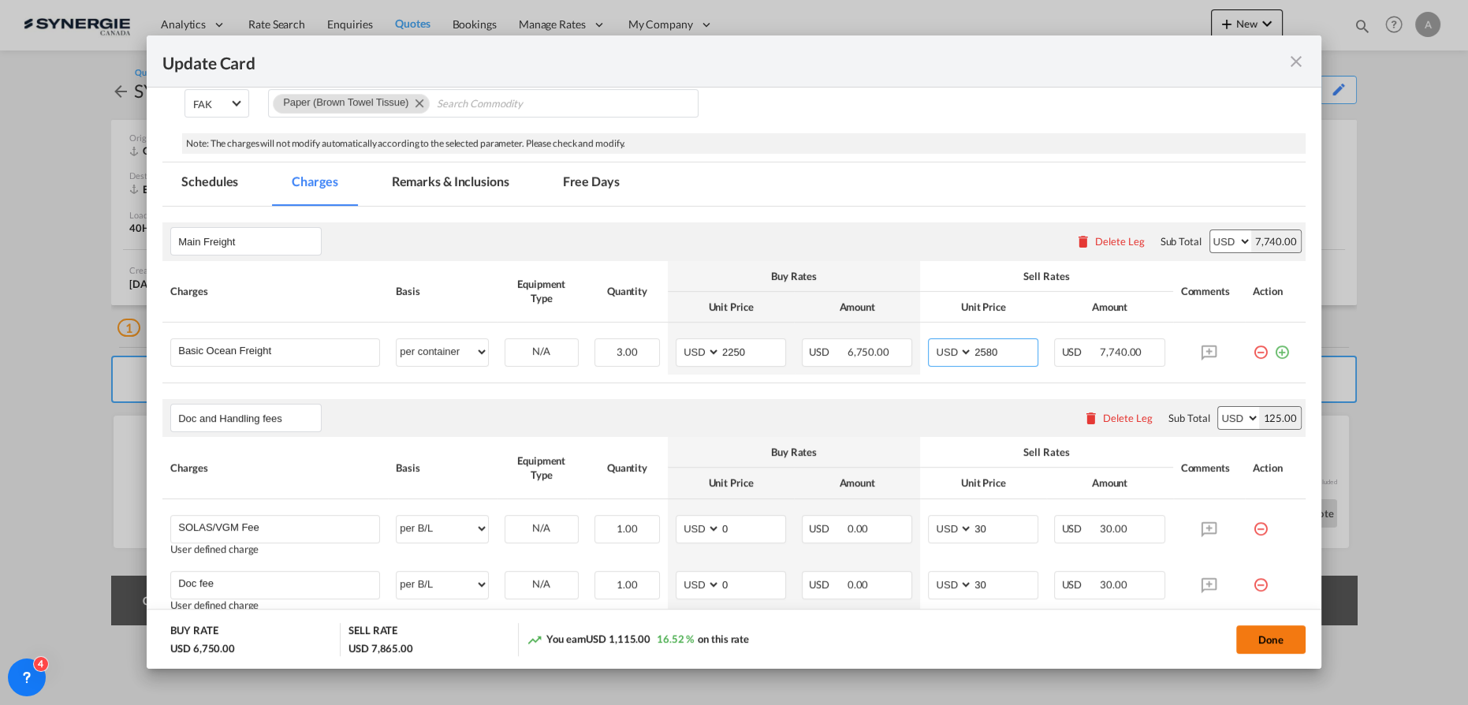
type input "2580"
click at [1257, 646] on button "Done" at bounding box center [1270, 639] width 69 height 28
type input "[DATE]"
type input "20 Aug 2025"
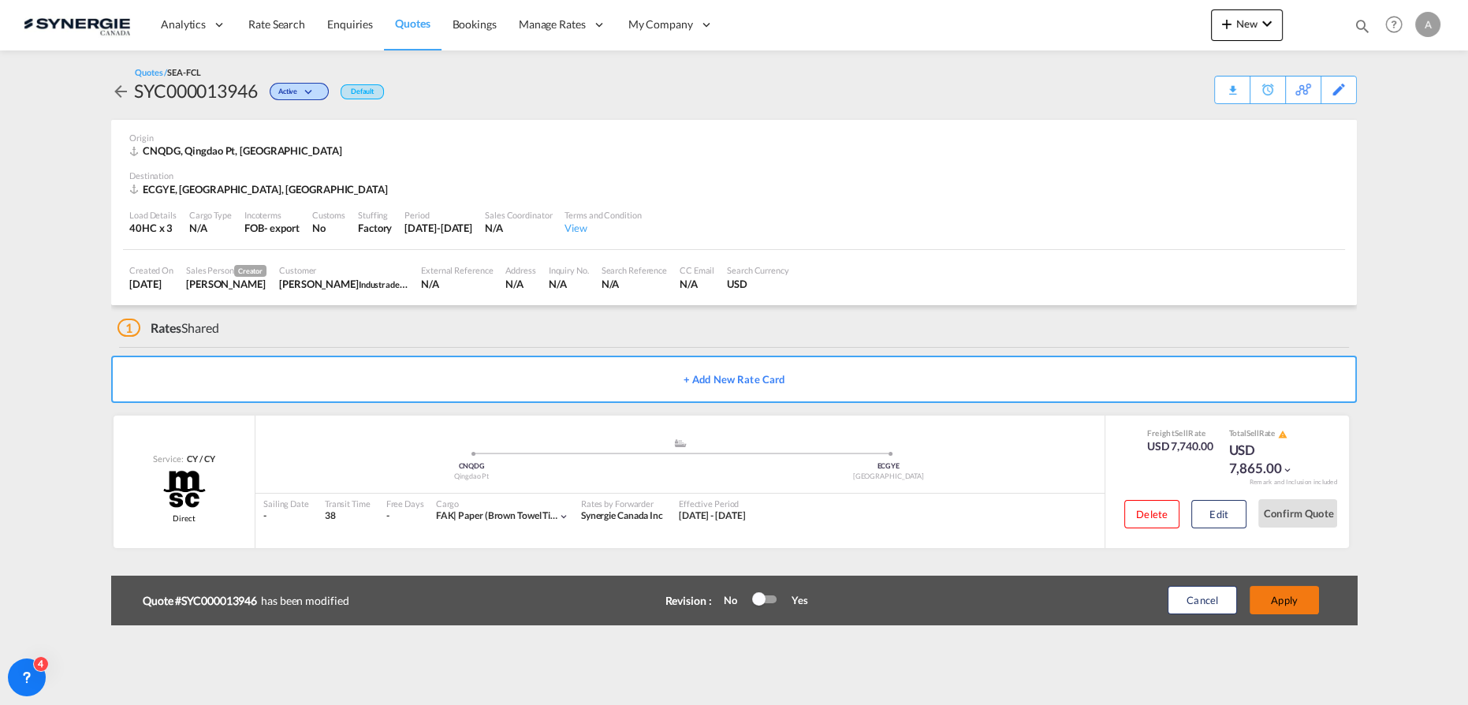
click at [1297, 594] on button "Apply" at bounding box center [1284, 600] width 69 height 28
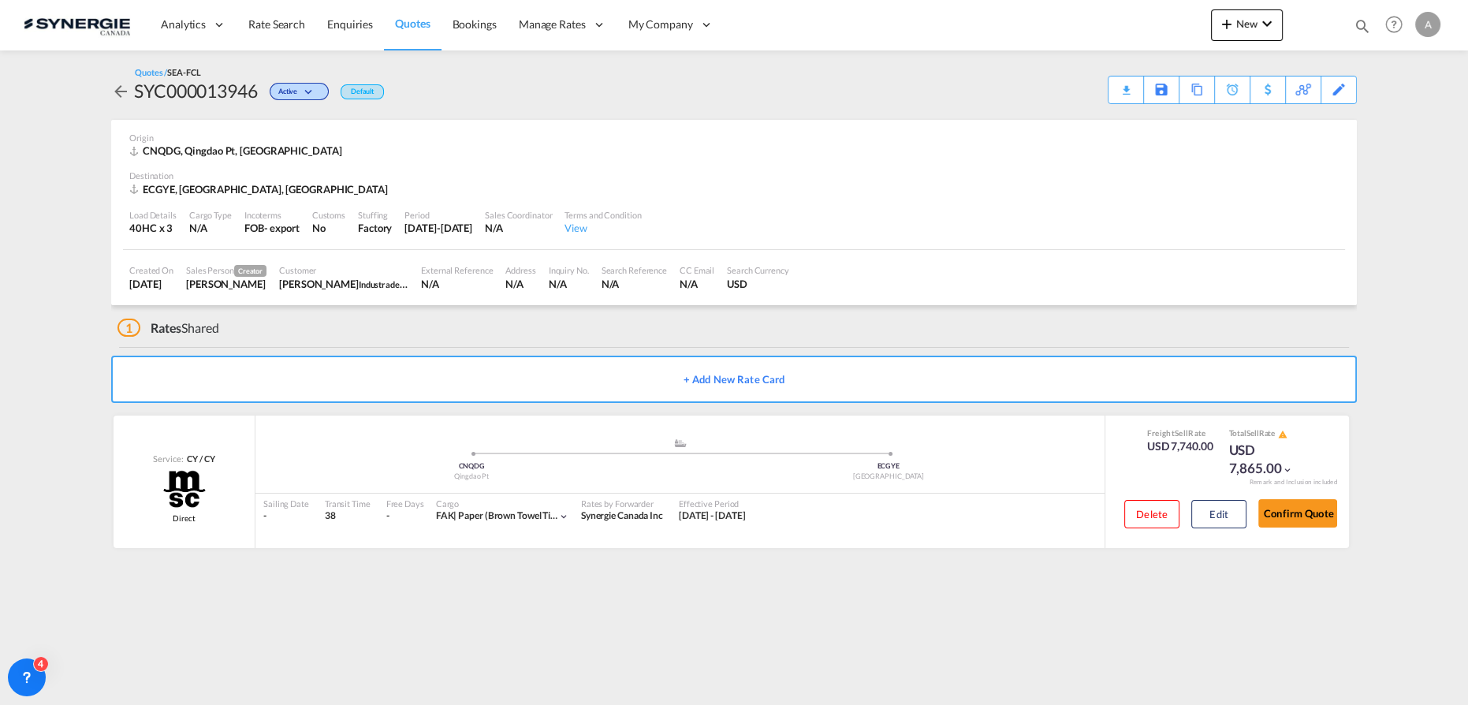
click at [1105, 95] on div "Quotes / SEA-FCL SYC000013946 Active Default Download Quote Save As Template Co…" at bounding box center [734, 85] width 1246 height 38
click at [1109, 95] on div "Download Quote" at bounding box center [1095, 88] width 80 height 25
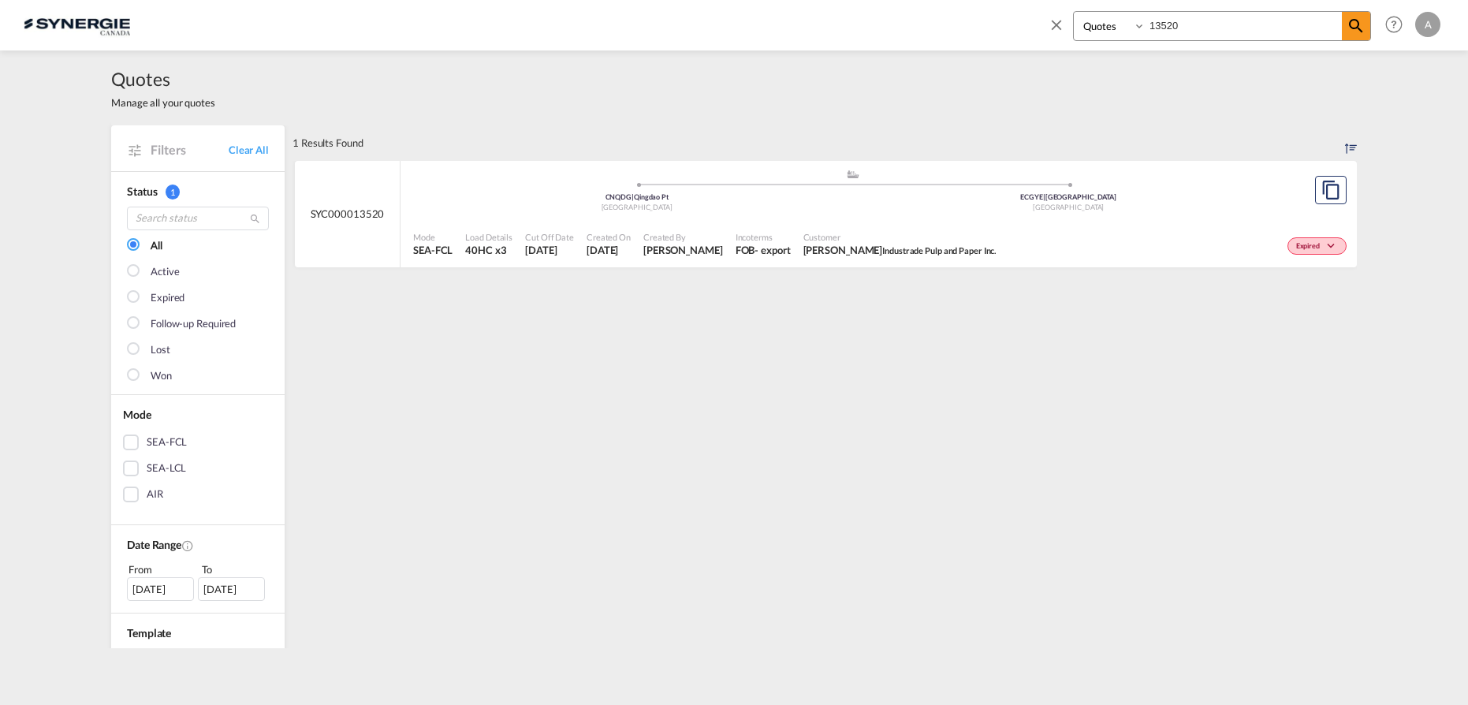
select select "Quotes"
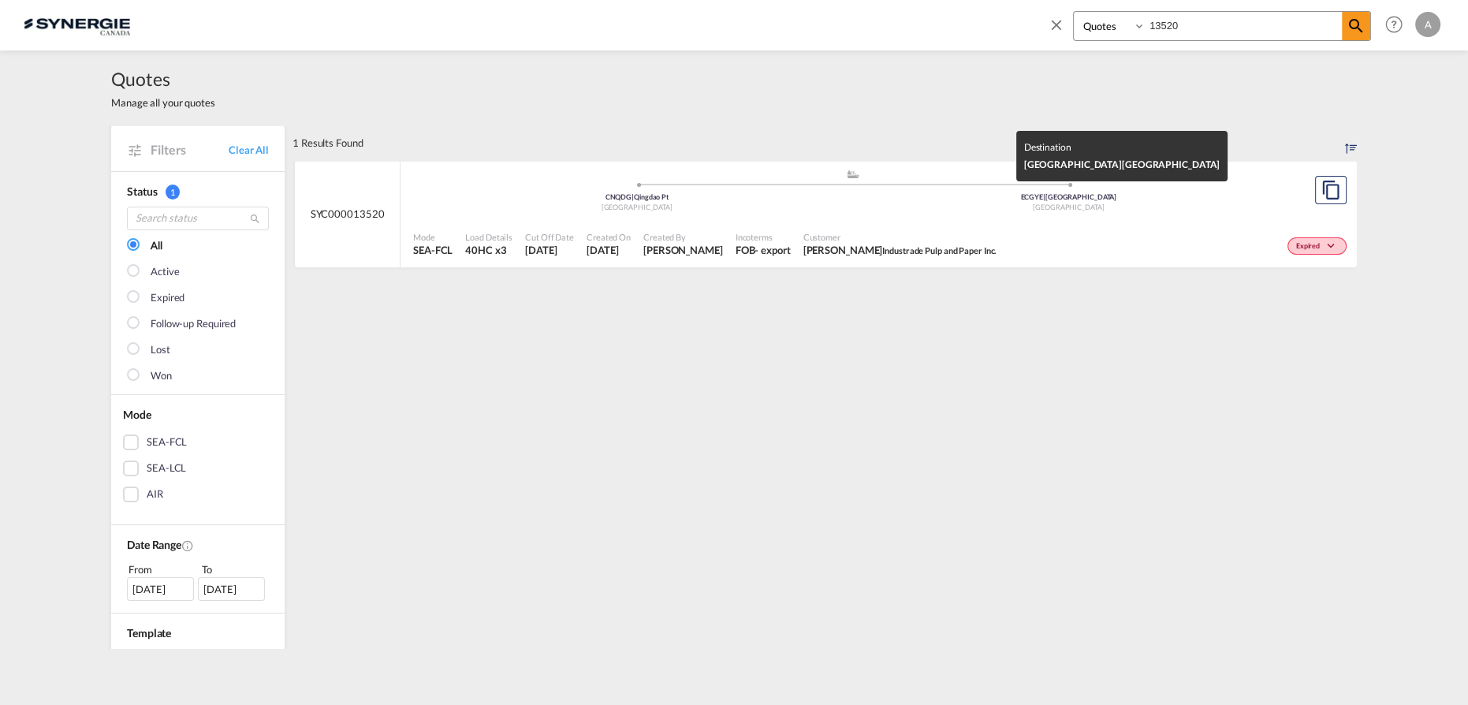
click at [879, 211] on div "[GEOGRAPHIC_DATA]" at bounding box center [1069, 208] width 432 height 10
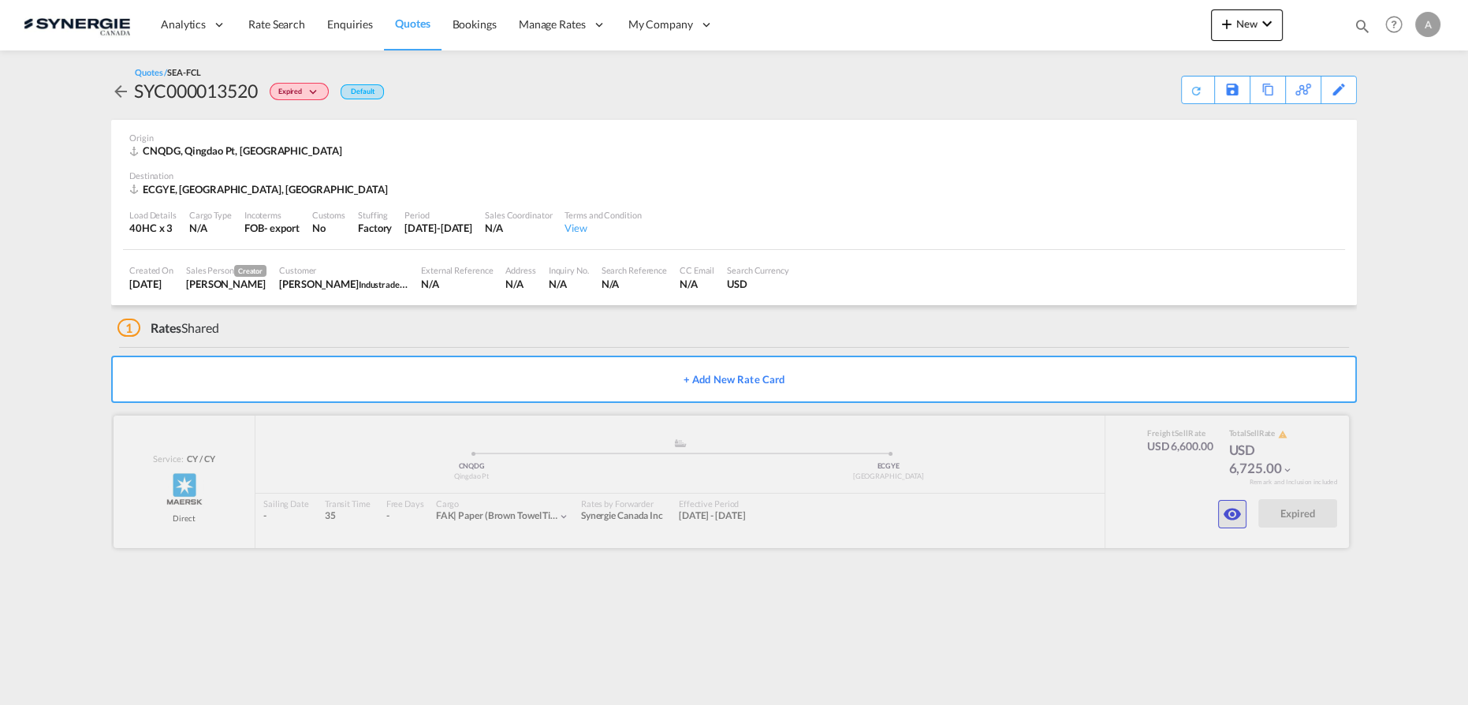
click at [1237, 515] on md-icon "icon-eye" at bounding box center [1232, 514] width 19 height 19
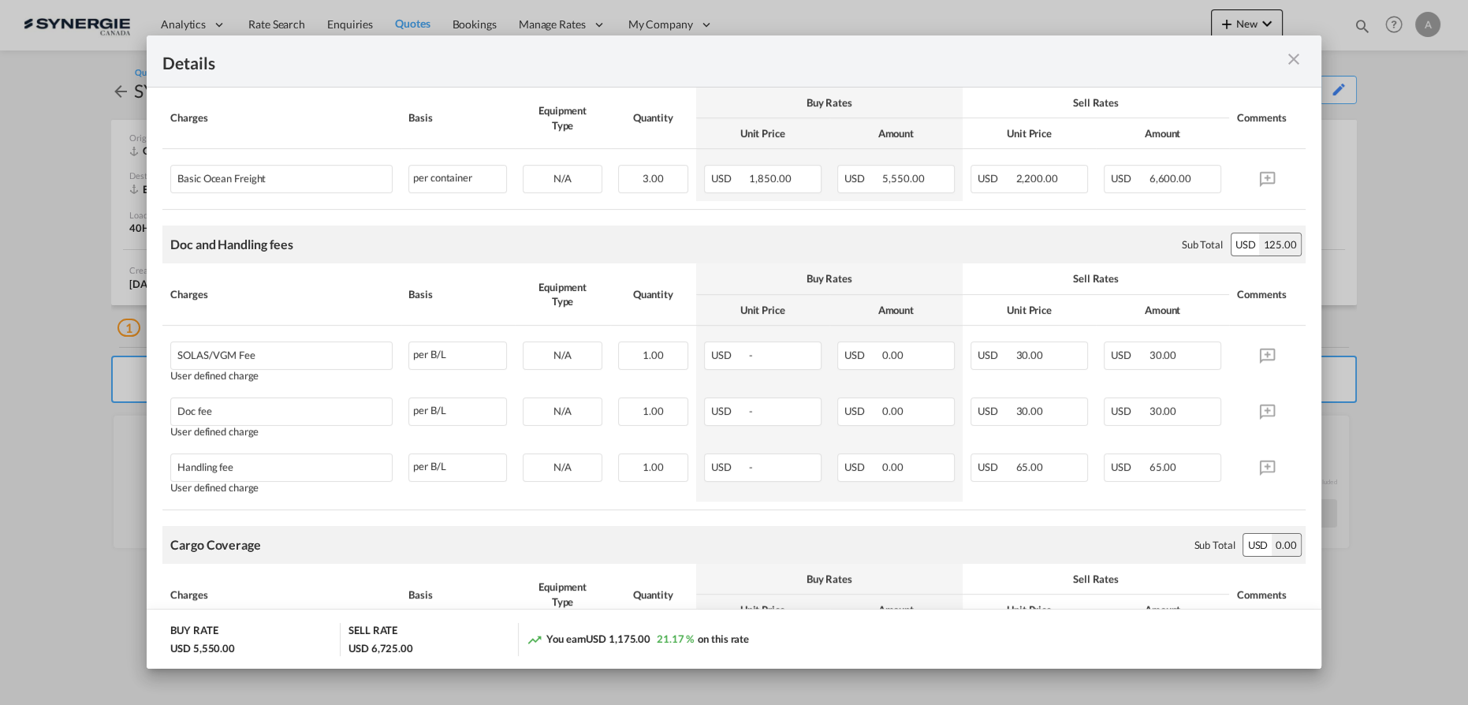
scroll to position [214, 0]
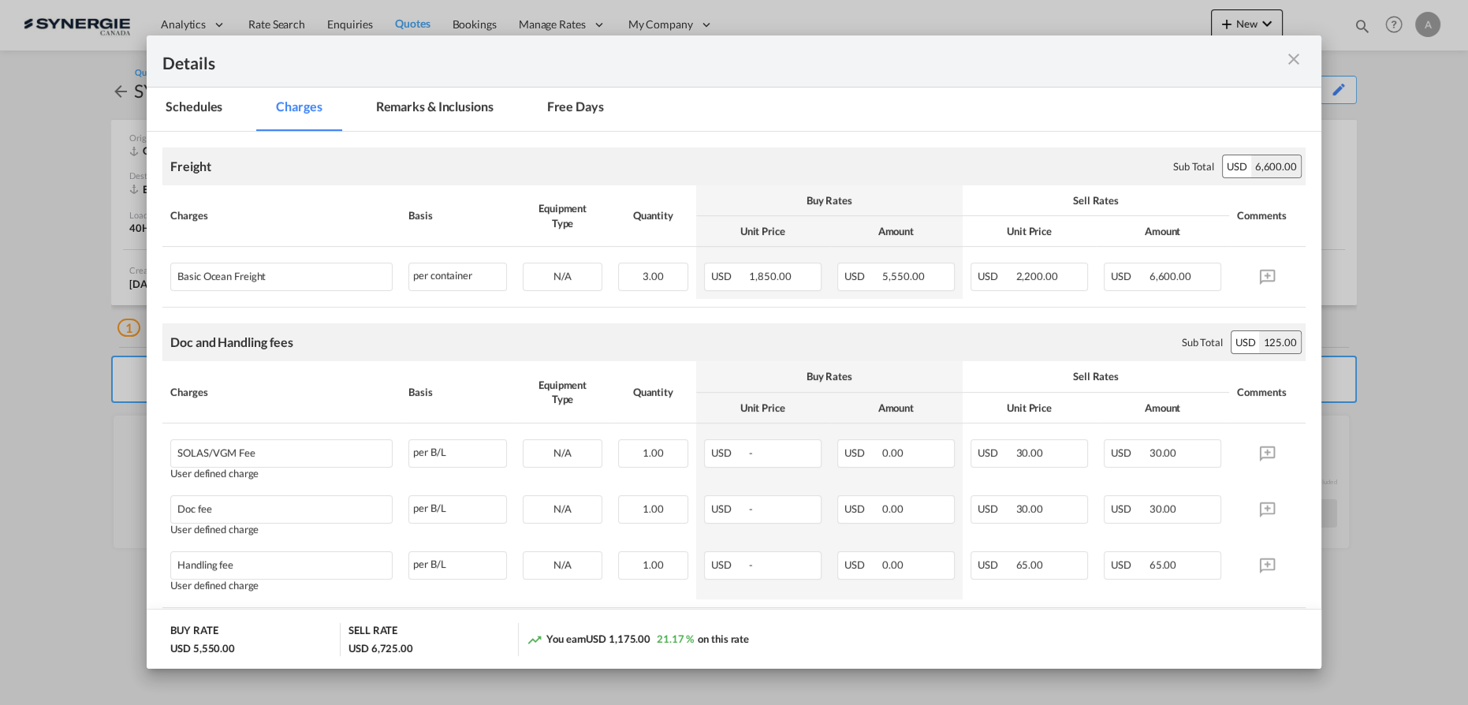
click at [1298, 69] on div "Port of Loading ..." at bounding box center [1248, 61] width 114 height 20
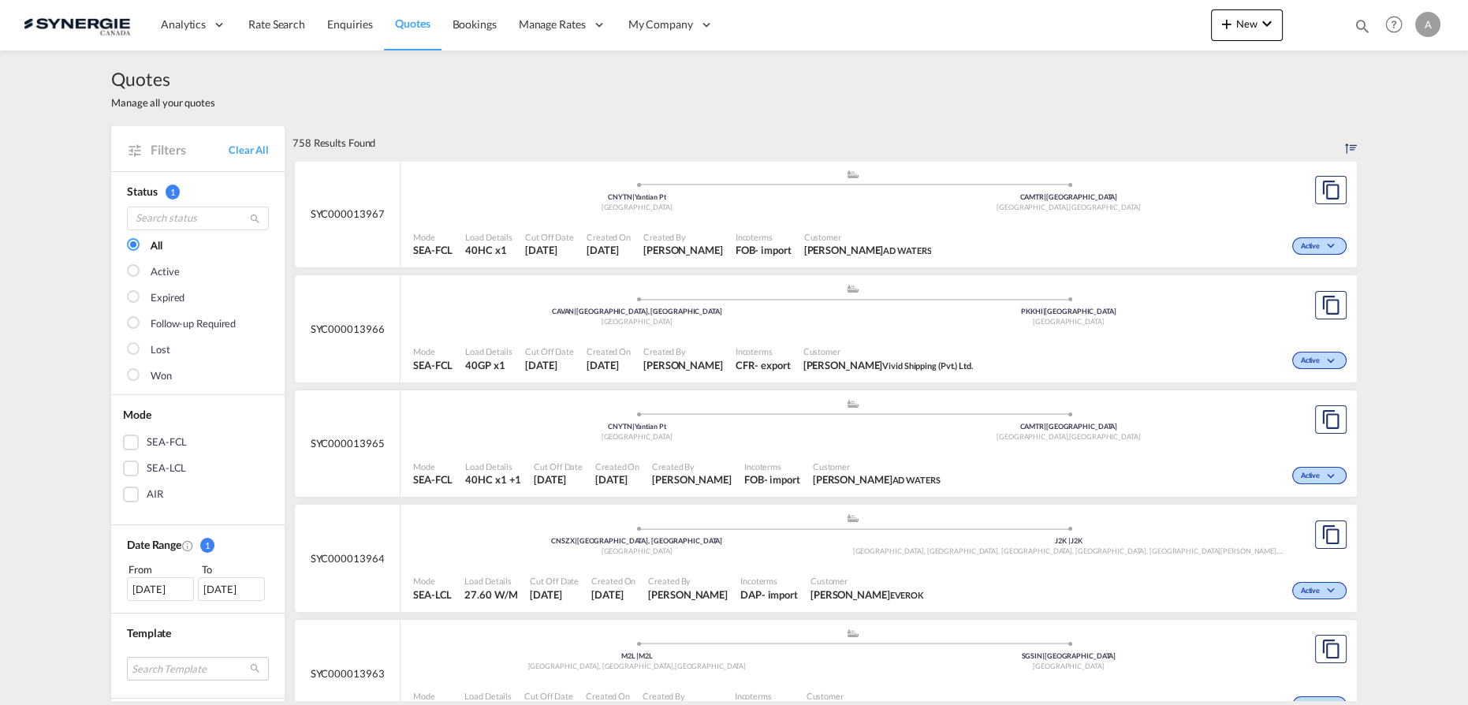
click at [1357, 26] on md-icon "icon-magnify" at bounding box center [1362, 25] width 17 height 17
click at [1108, 33] on select "Bookings Quotes Enquiries" at bounding box center [1111, 26] width 75 height 28
select select "Quotes"
click at [1074, 12] on select "Bookings Quotes Enquiries" at bounding box center [1111, 26] width 75 height 28
click at [1228, 22] on input at bounding box center [1243, 26] width 196 height 28
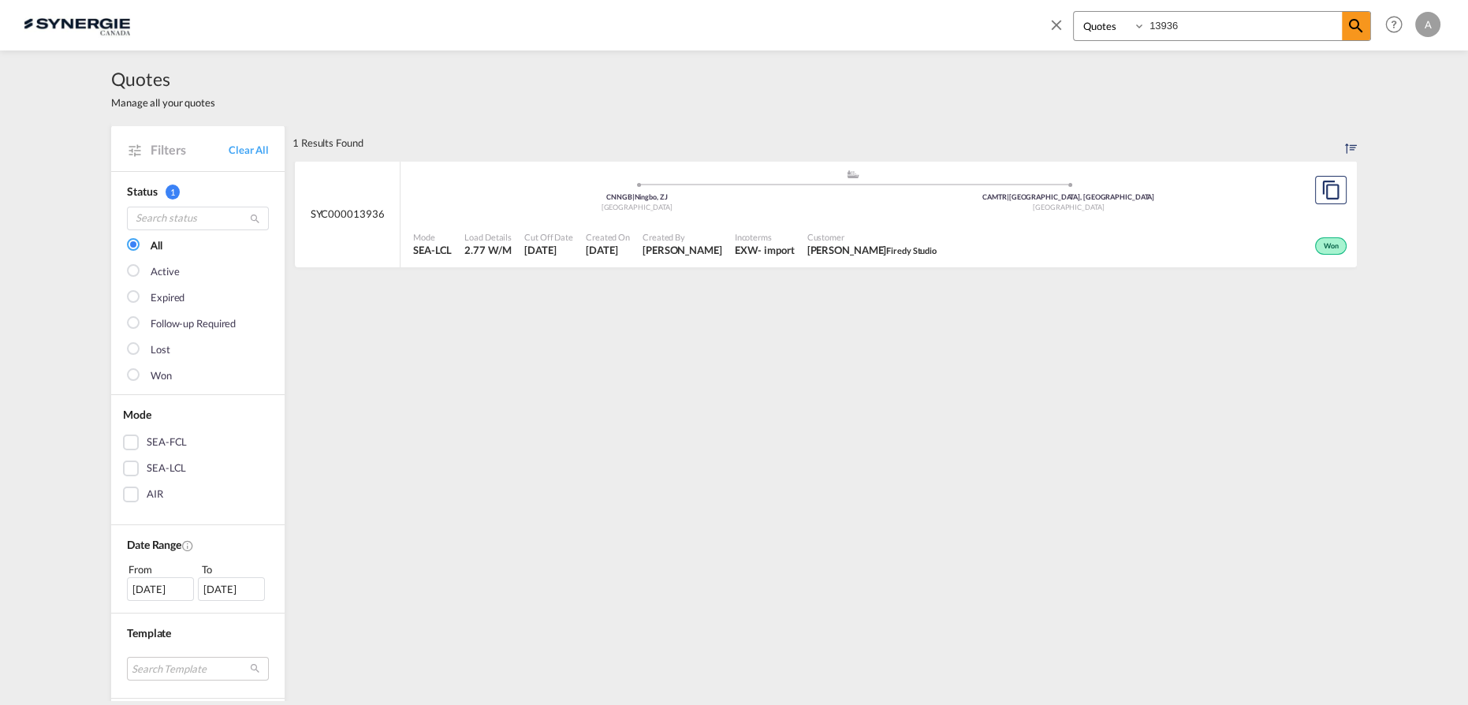
drag, startPoint x: 1144, startPoint y: 34, endPoint x: 1041, endPoint y: 55, distance: 105.4
click at [1042, 54] on md-content "Bookings Quotes Enquiries 13936 Help Resources Product Release A My Profile Log…" at bounding box center [734, 352] width 1468 height 705
drag, startPoint x: 1177, startPoint y: 9, endPoint x: 1164, endPoint y: 24, distance: 19.0
click at [1177, 9] on div "Bookings Quotes Enquiries 13936 Help Resources Product Release A My Profile Log…" at bounding box center [1241, 24] width 406 height 49
click at [1158, 28] on input "13936" at bounding box center [1243, 26] width 196 height 28
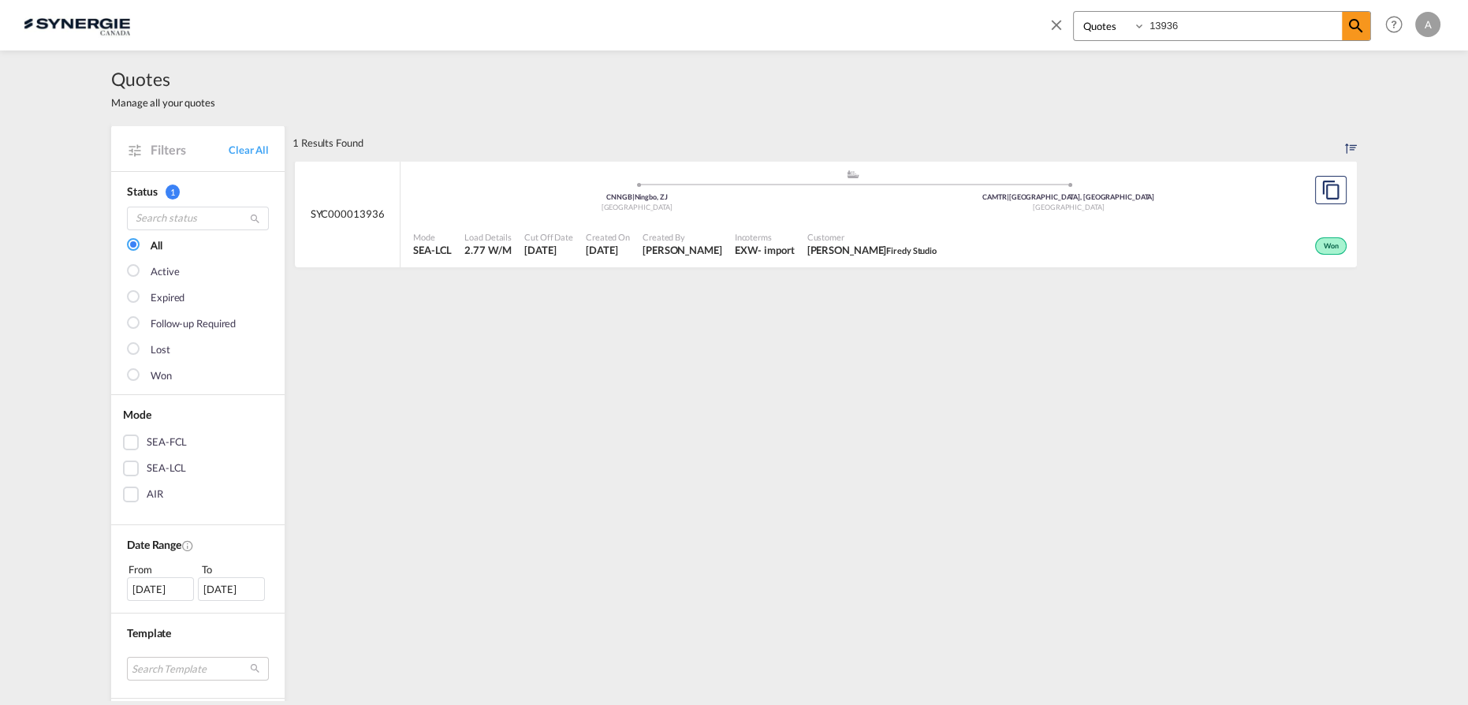
click at [1158, 28] on input "13936" at bounding box center [1243, 26] width 196 height 28
drag, startPoint x: 1067, startPoint y: 43, endPoint x: 923, endPoint y: 60, distance: 144.4
click at [931, 59] on md-content "Bookings Quotes Enquiries 13853 Help Resources Product Release A My Profile Log…" at bounding box center [734, 352] width 1468 height 705
click at [973, 235] on div "Active" at bounding box center [1147, 244] width 407 height 39
click at [1212, 34] on input "13942" at bounding box center [1243, 26] width 196 height 28
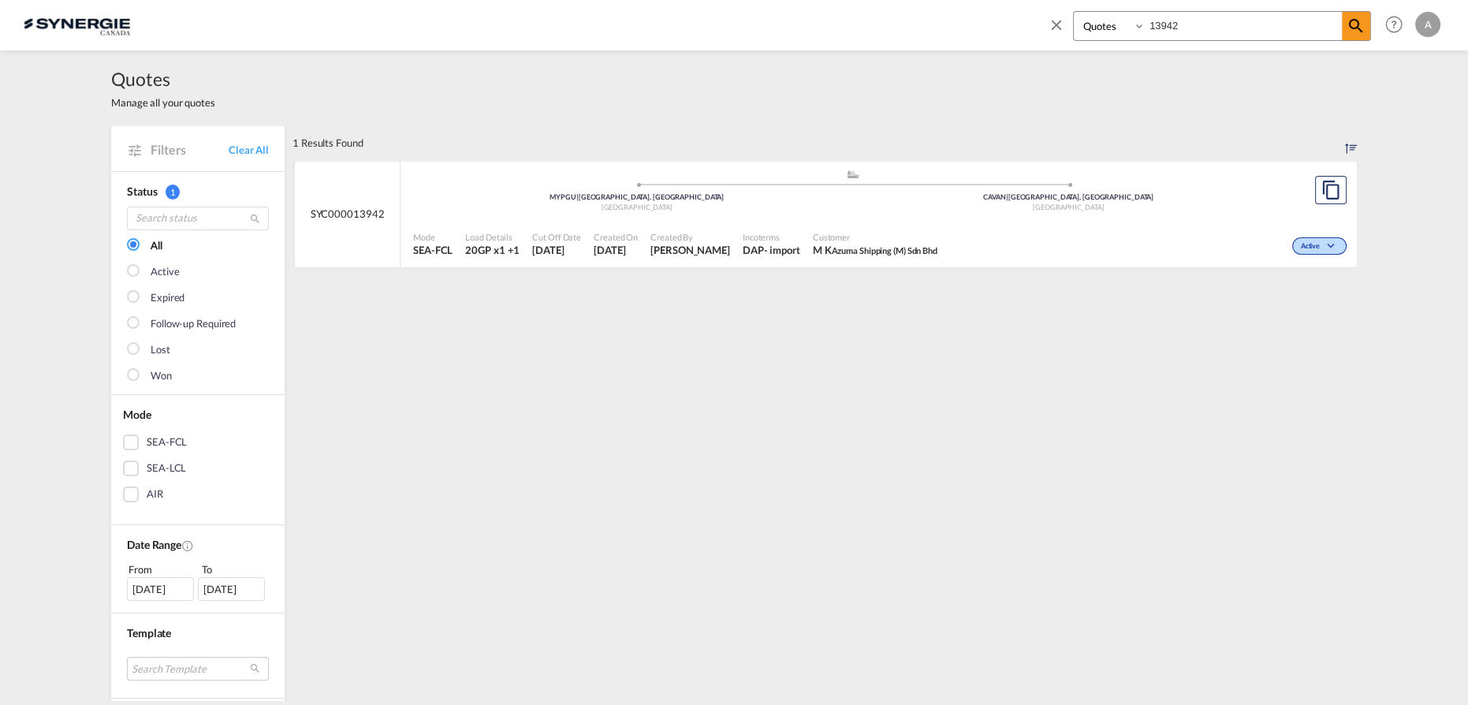
drag, startPoint x: 1212, startPoint y: 34, endPoint x: 1032, endPoint y: 44, distance: 180.8
click at [1032, 44] on div "Bookings Quotes Enquiries 13942 Help Resources Product Release A My Profile Log…" at bounding box center [734, 24] width 1421 height 49
type input "13927"
click at [1204, 27] on input "13927" at bounding box center [1243, 26] width 196 height 28
drag, startPoint x: 1091, startPoint y: 26, endPoint x: 1030, endPoint y: 73, distance: 77.1
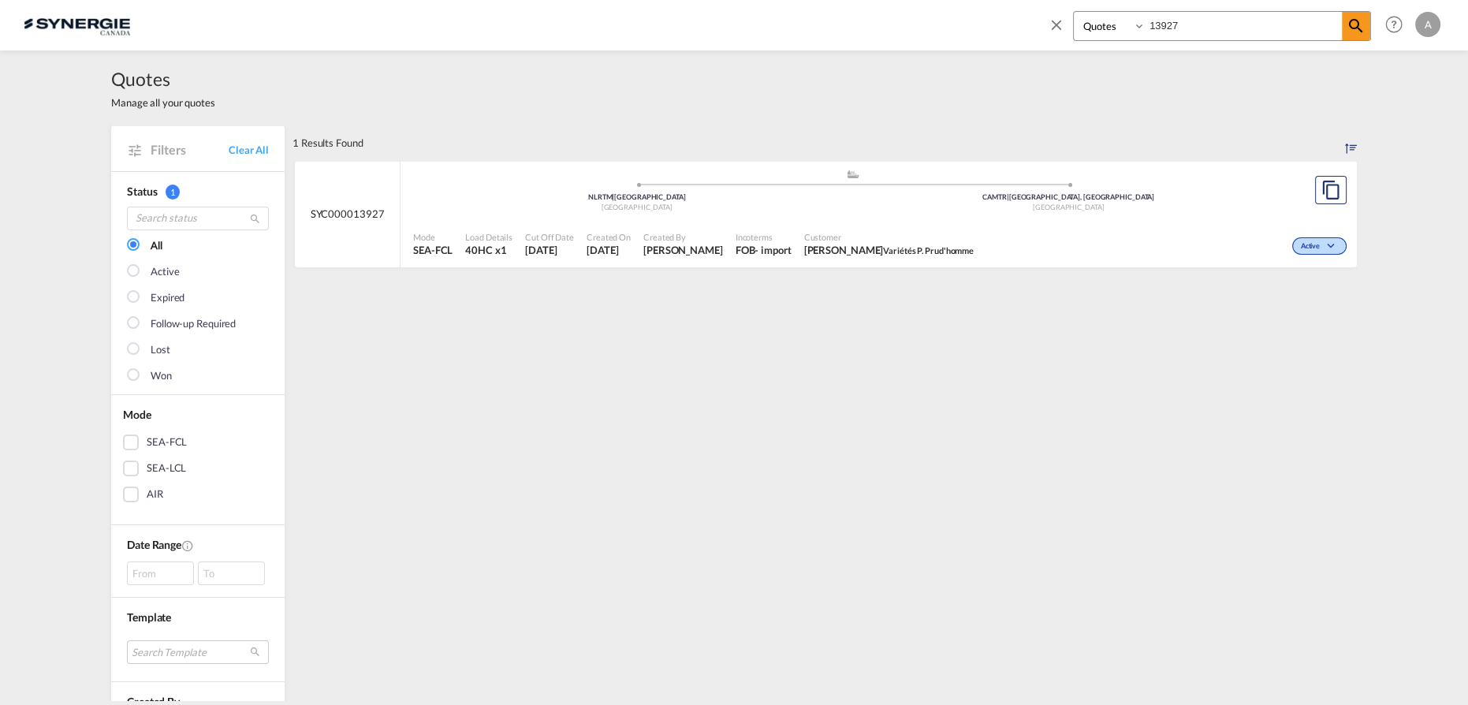
click at [1063, 26] on div "Bookings Quotes Enquiries 13927" at bounding box center [1209, 30] width 323 height 38
click at [910, 248] on span "Variétés P. Prud'homme" at bounding box center [928, 250] width 91 height 10
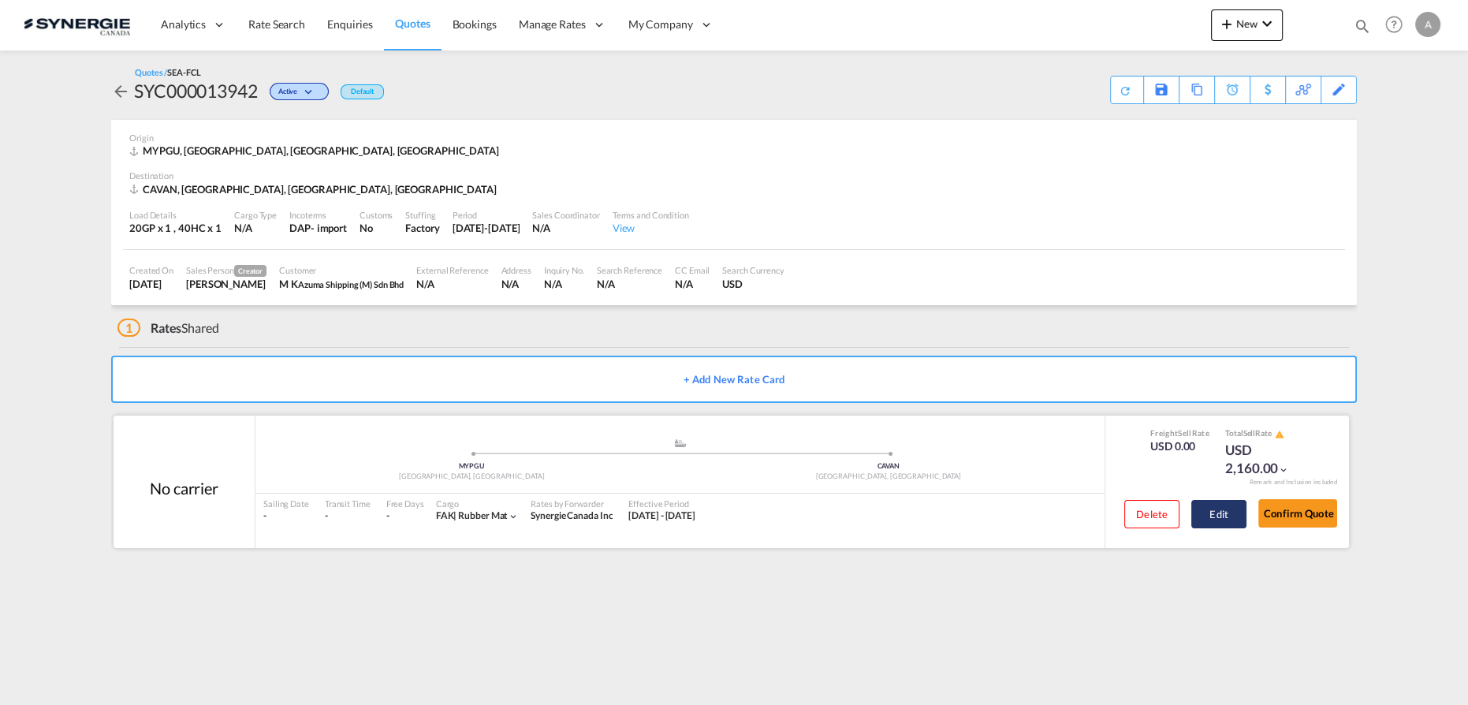
click at [1227, 515] on button "Edit" at bounding box center [1218, 514] width 55 height 28
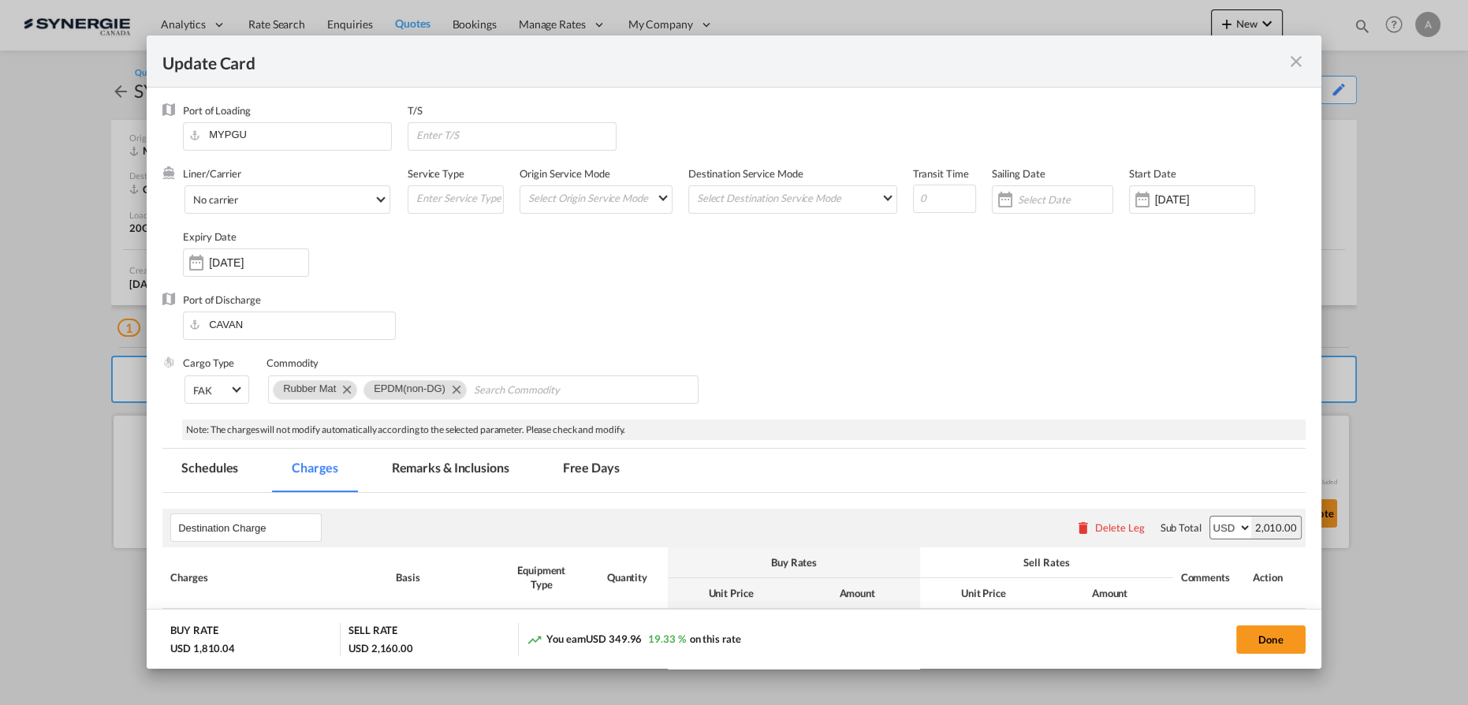
select select "per container"
select select "per B/L"
select select "per shipment"
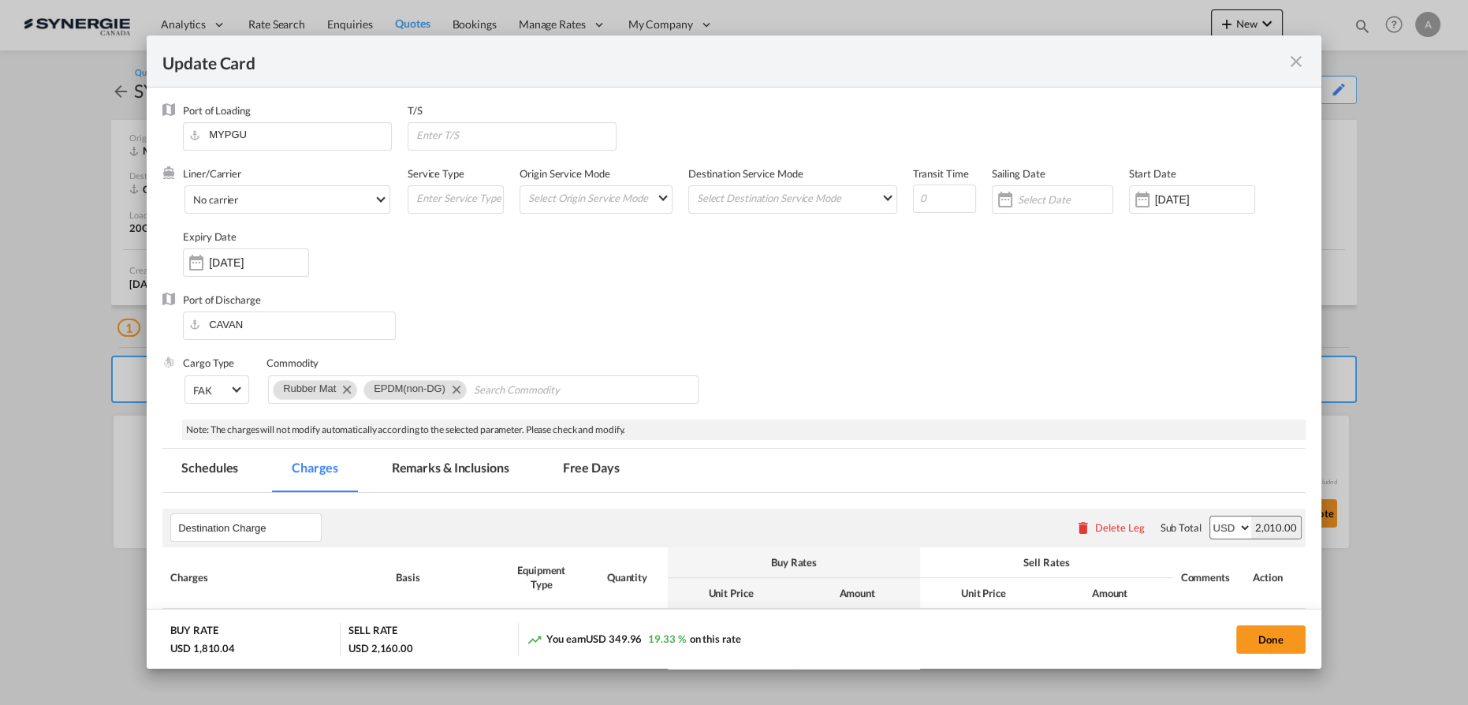
drag, startPoint x: 429, startPoint y: 474, endPoint x: 438, endPoint y: 473, distance: 8.7
click at [429, 474] on md-tab-item "Remarks & Inclusions" at bounding box center [450, 470] width 155 height 43
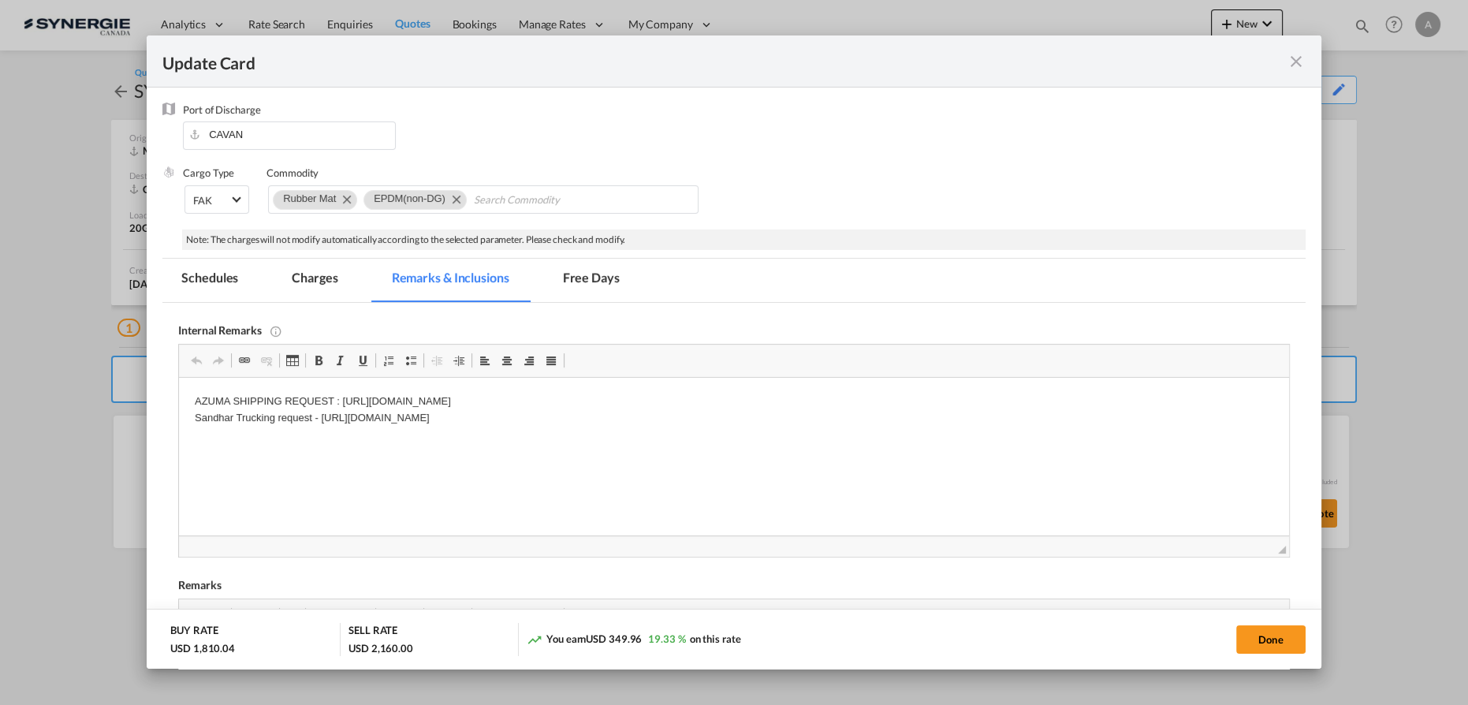
scroll to position [191, 0]
click at [761, 415] on p "AZUMA SHIPPING REQUEST : https://app.frontapp.com/open/cnv_q43xiq7?key=SQ5sF4oU…" at bounding box center [734, 409] width 1078 height 33
drag, startPoint x: 609, startPoint y: 423, endPoint x: 324, endPoint y: 424, distance: 285.4
click at [324, 424] on p "AZUMA SHIPPING REQUEST : https://app.frontapp.com/open/cnv_q43xiq7?key=SQ5sF4oU…" at bounding box center [734, 409] width 1078 height 33
click at [324, 289] on md-tab-item "Charges" at bounding box center [315, 279] width 84 height 43
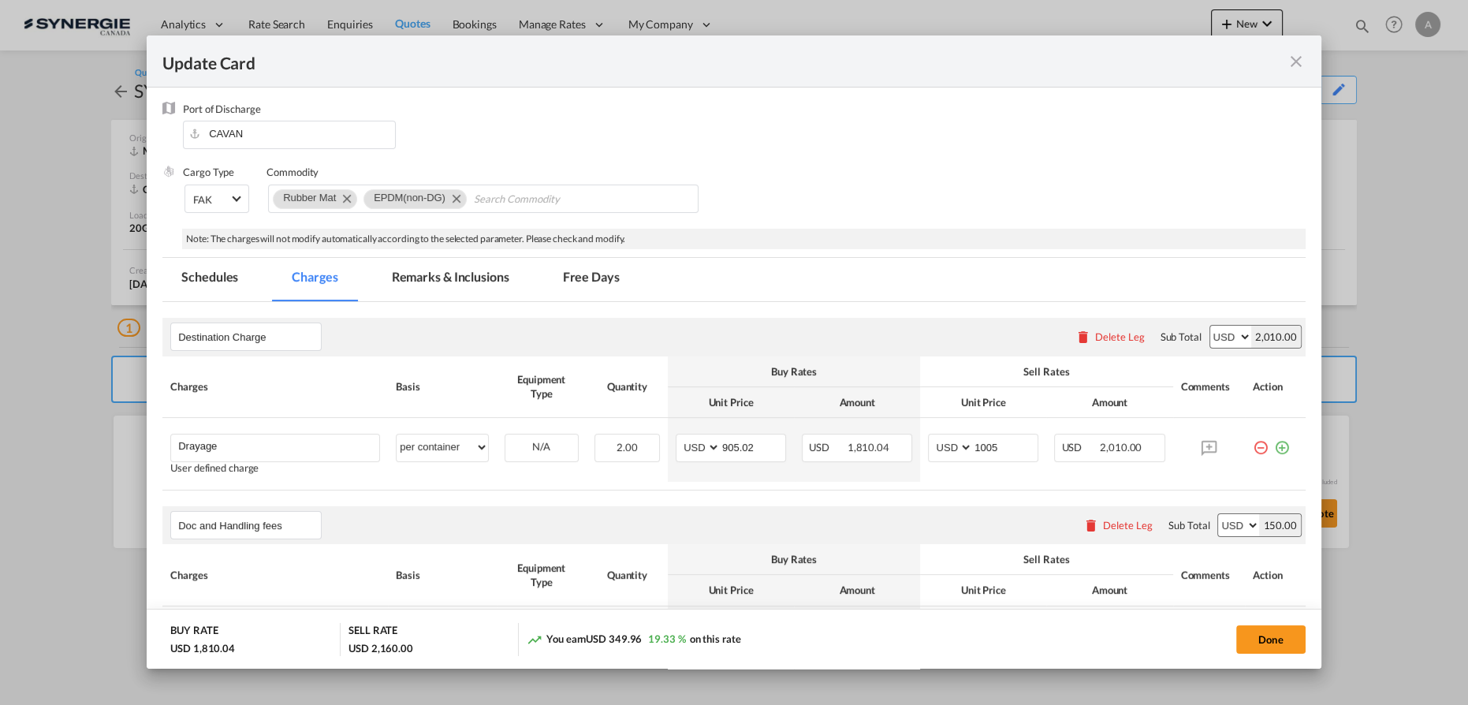
scroll to position [334, 0]
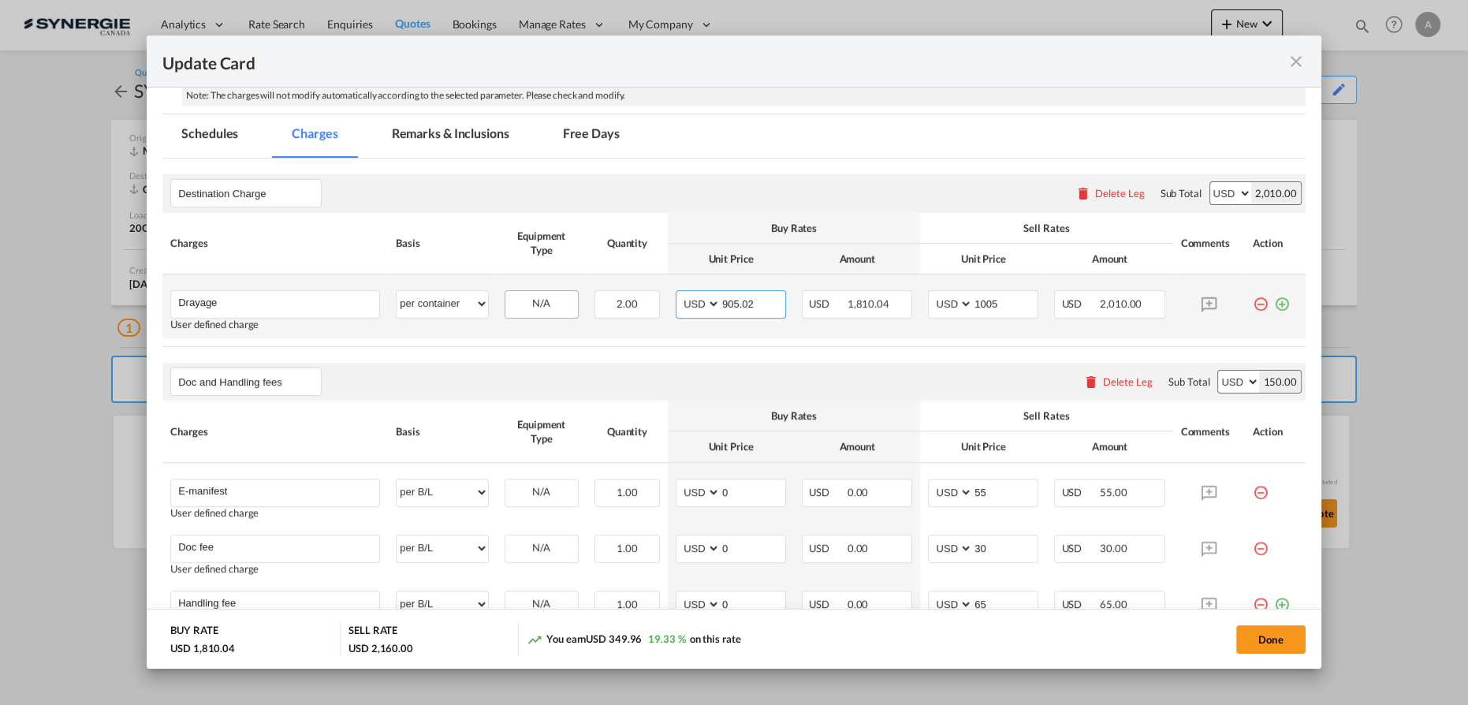
drag, startPoint x: 749, startPoint y: 300, endPoint x: 542, endPoint y: 311, distance: 206.8
click at [599, 308] on tr "Drayage Please Enter User Defined Charges Cannot Be Published User defined char…" at bounding box center [733, 306] width 1143 height 64
type input "2920"
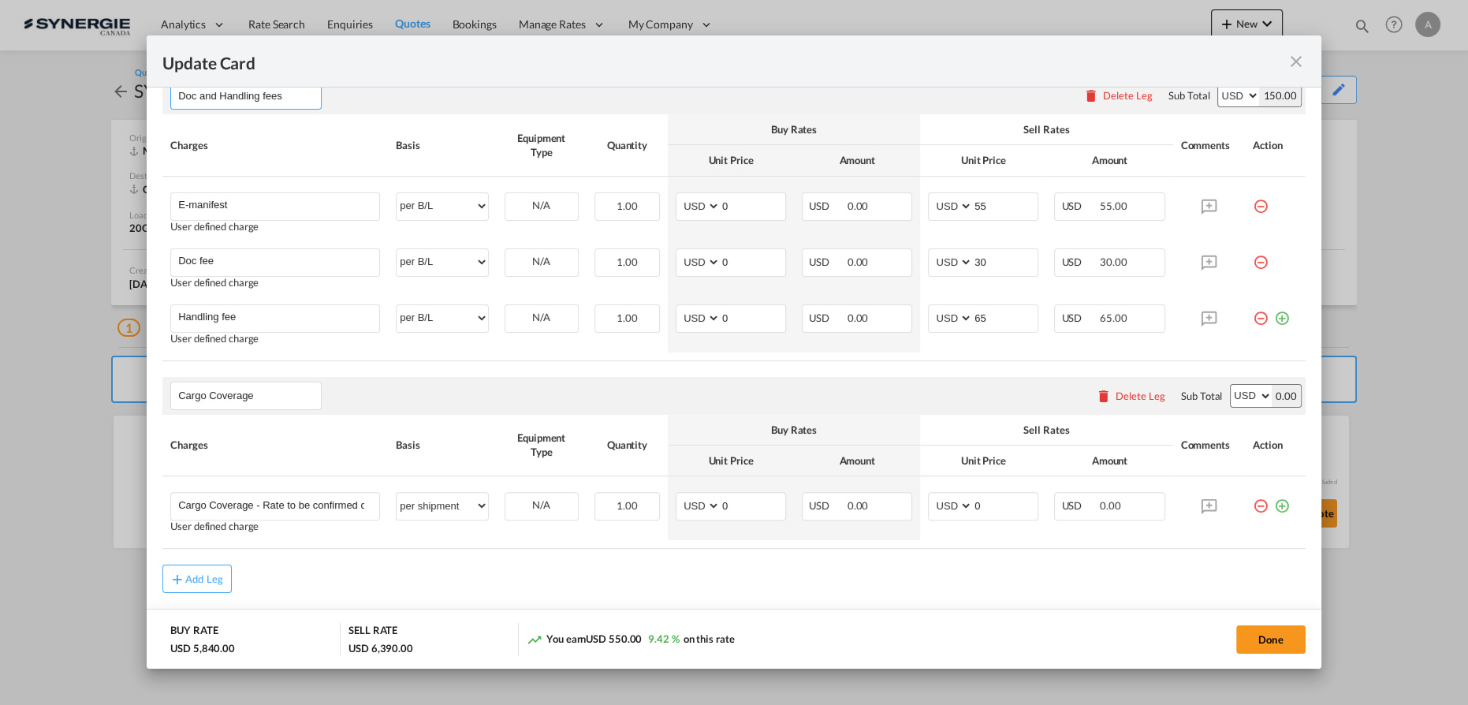
scroll to position [405, 0]
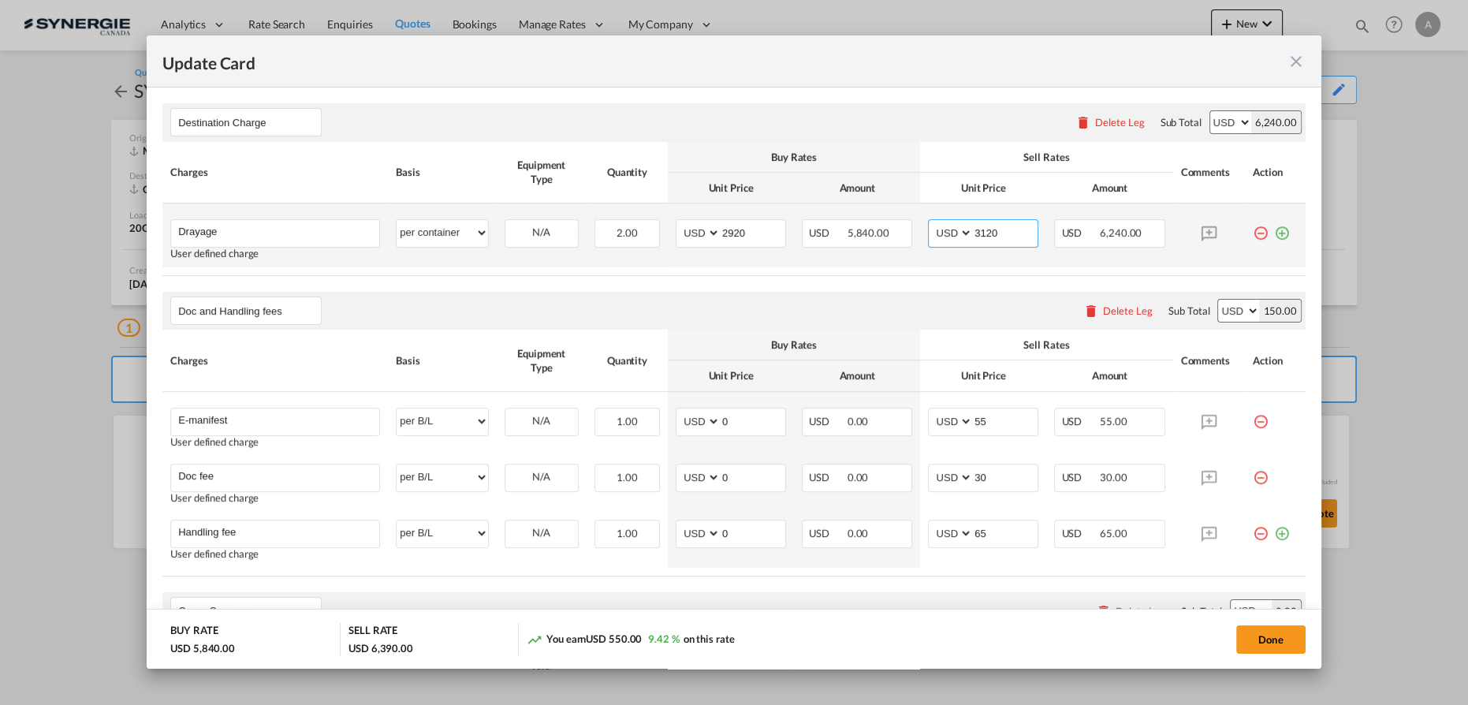
drag, startPoint x: 946, startPoint y: 235, endPoint x: 928, endPoint y: 237, distance: 18.2
click at [934, 237] on md-input-container "AED AFN ALL AMD ANG AOA ARS AUD AWG AZN BAM BBD BDT BGN BHD BIF BMD BND BOB BRL…" at bounding box center [983, 233] width 110 height 28
drag, startPoint x: 996, startPoint y: 229, endPoint x: 907, endPoint y: 227, distance: 89.1
click at [908, 226] on tr "Drayage Please Enter User Defined Charges Cannot Be Published User defined char…" at bounding box center [733, 235] width 1143 height 64
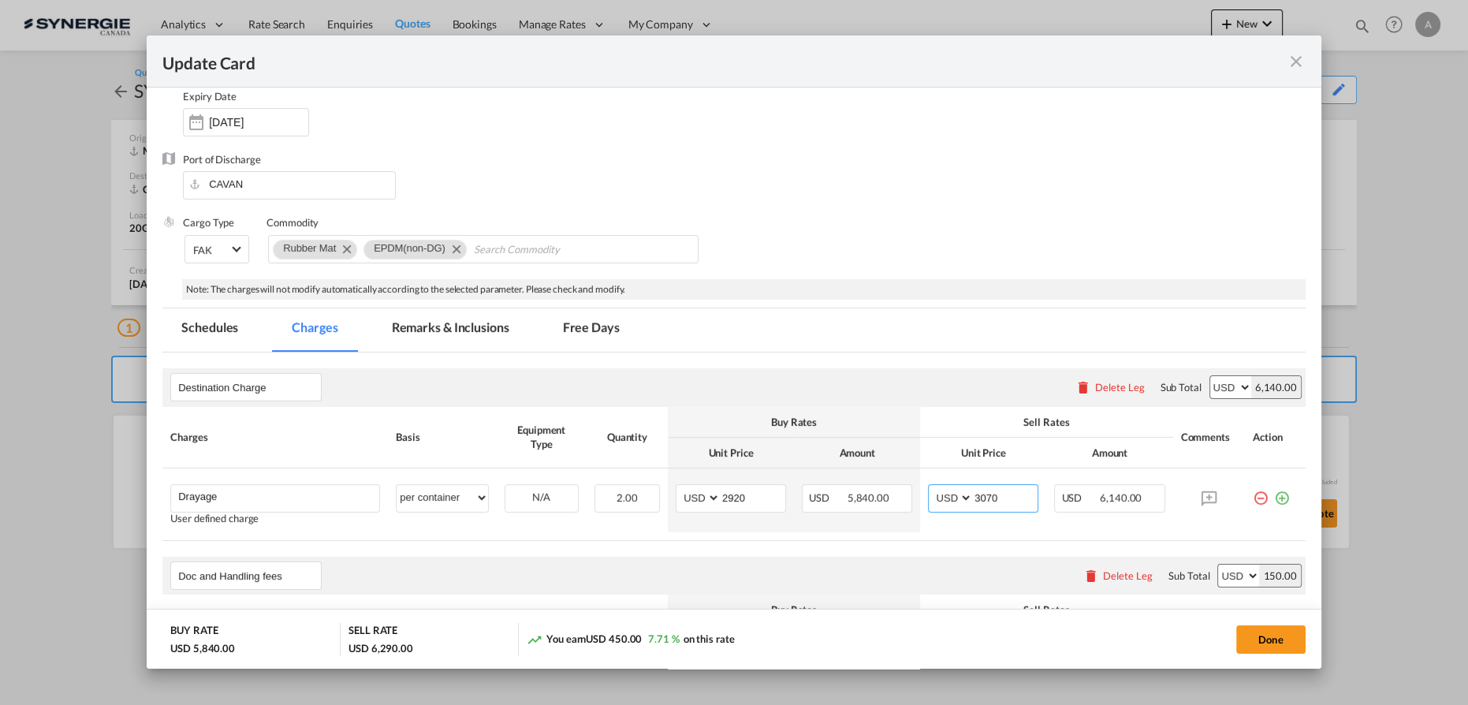
scroll to position [47, 0]
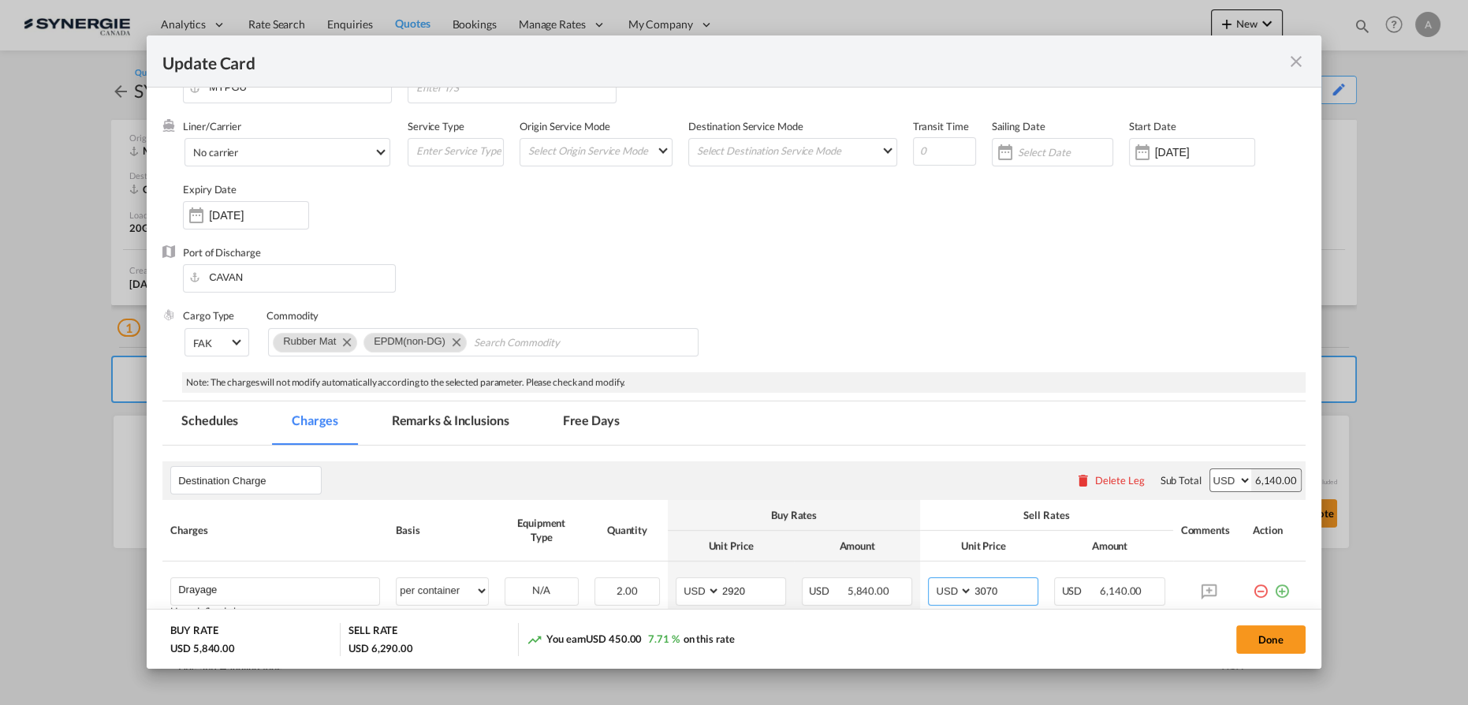
type input "3070"
click at [448, 419] on md-tab-item "Remarks & Inclusions" at bounding box center [450, 422] width 155 height 43
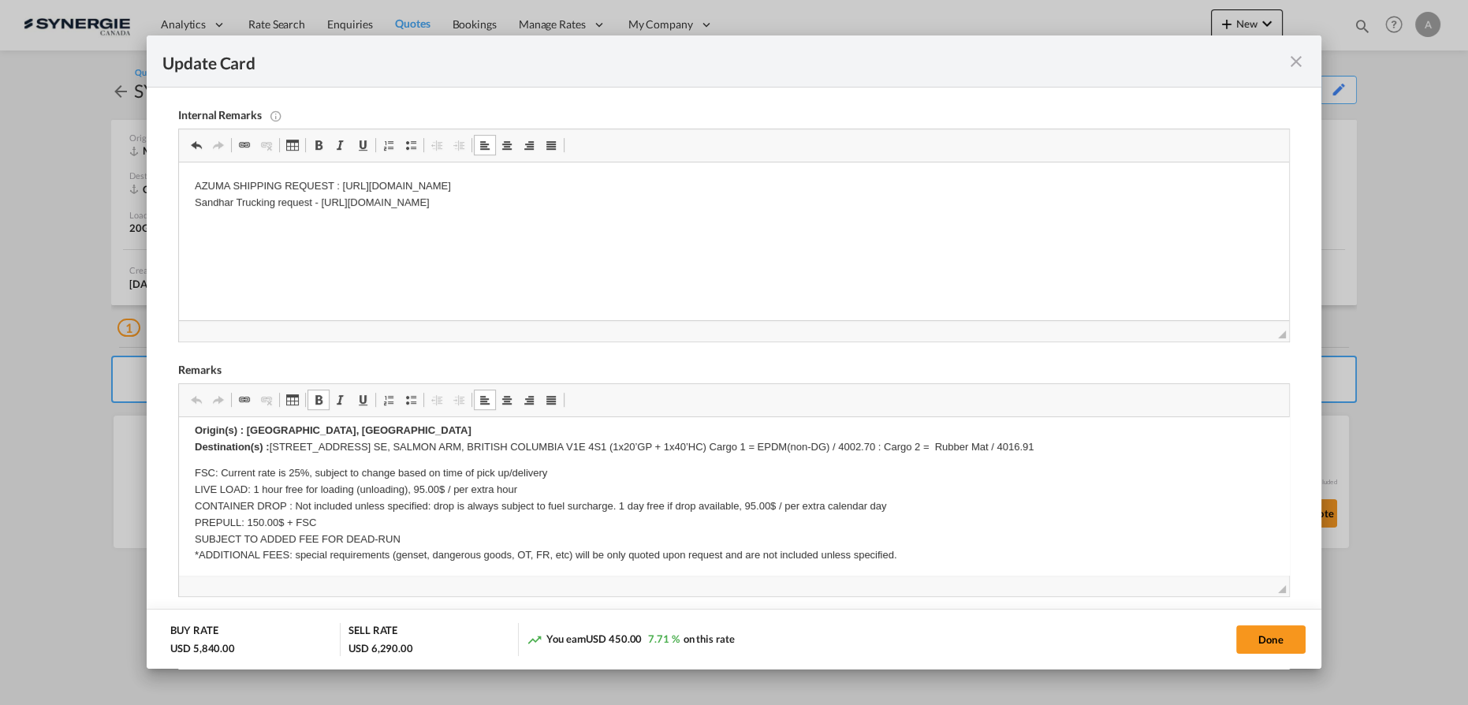
scroll to position [286, 0]
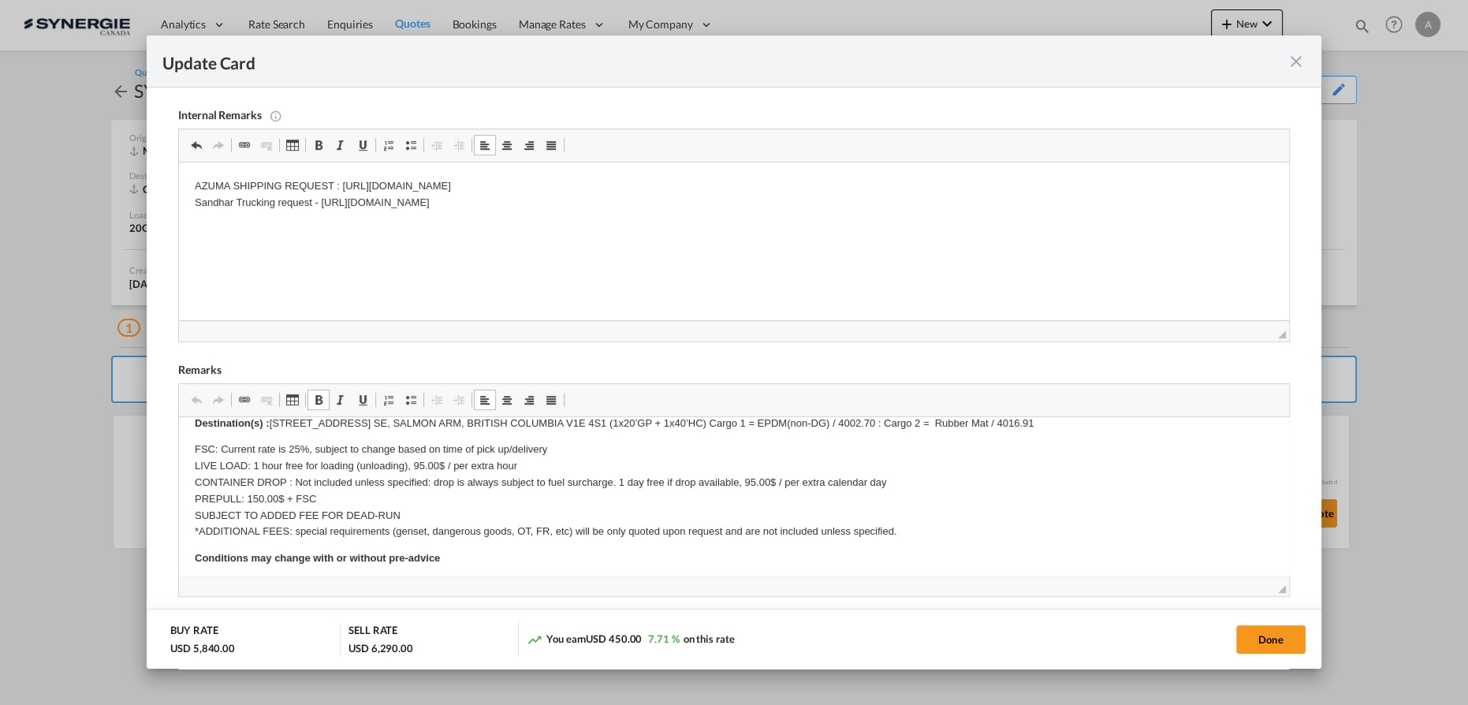
click at [263, 461] on p "FSC: Current rate is 25%, subject to change based on time of pick up/delivery L…" at bounding box center [734, 490] width 1078 height 99
click at [263, 466] on p "FSC: Current rate is 25%, subject to change based on time of pick up/delivery L…" at bounding box center [734, 490] width 1078 height 99
click at [1278, 631] on button "Done" at bounding box center [1270, 639] width 69 height 28
type input "[DATE]"
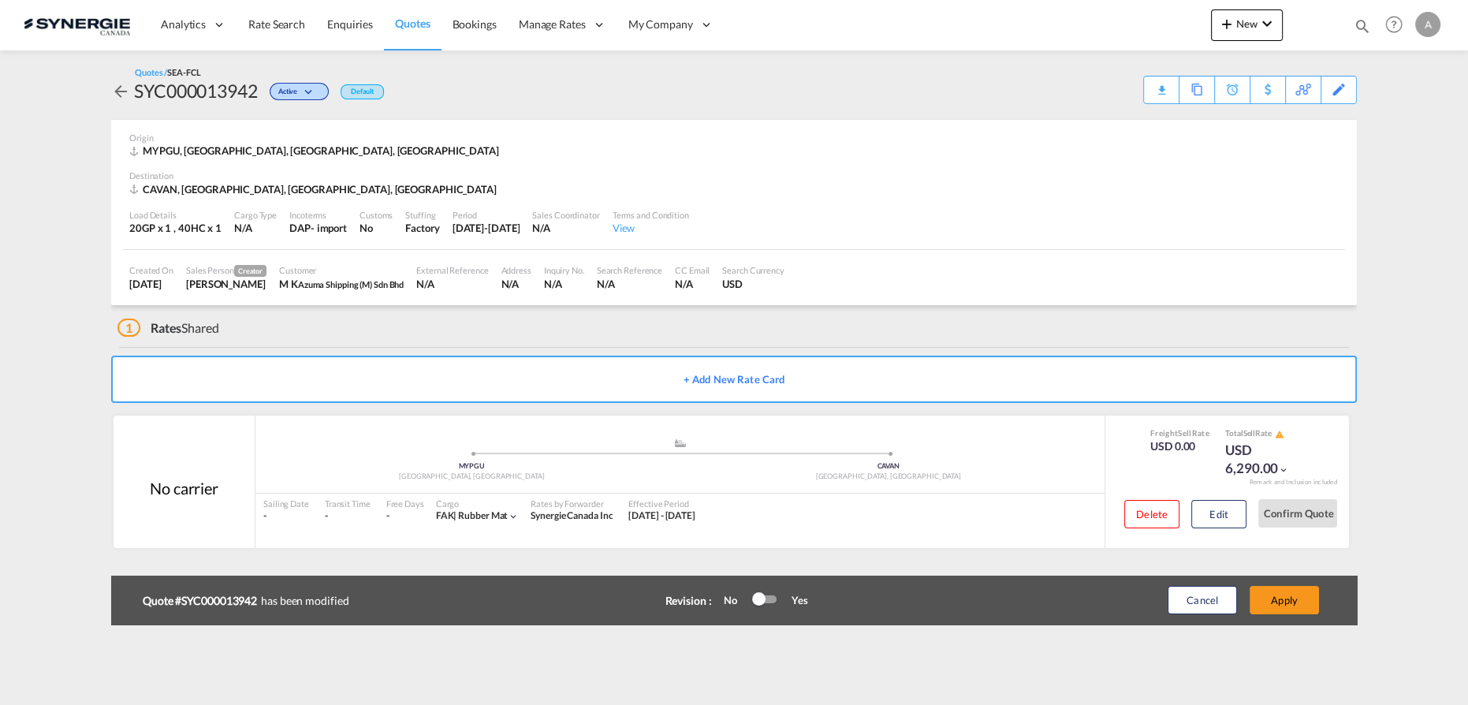
scroll to position [191, 0]
click at [1287, 598] on button "Apply" at bounding box center [1284, 600] width 69 height 28
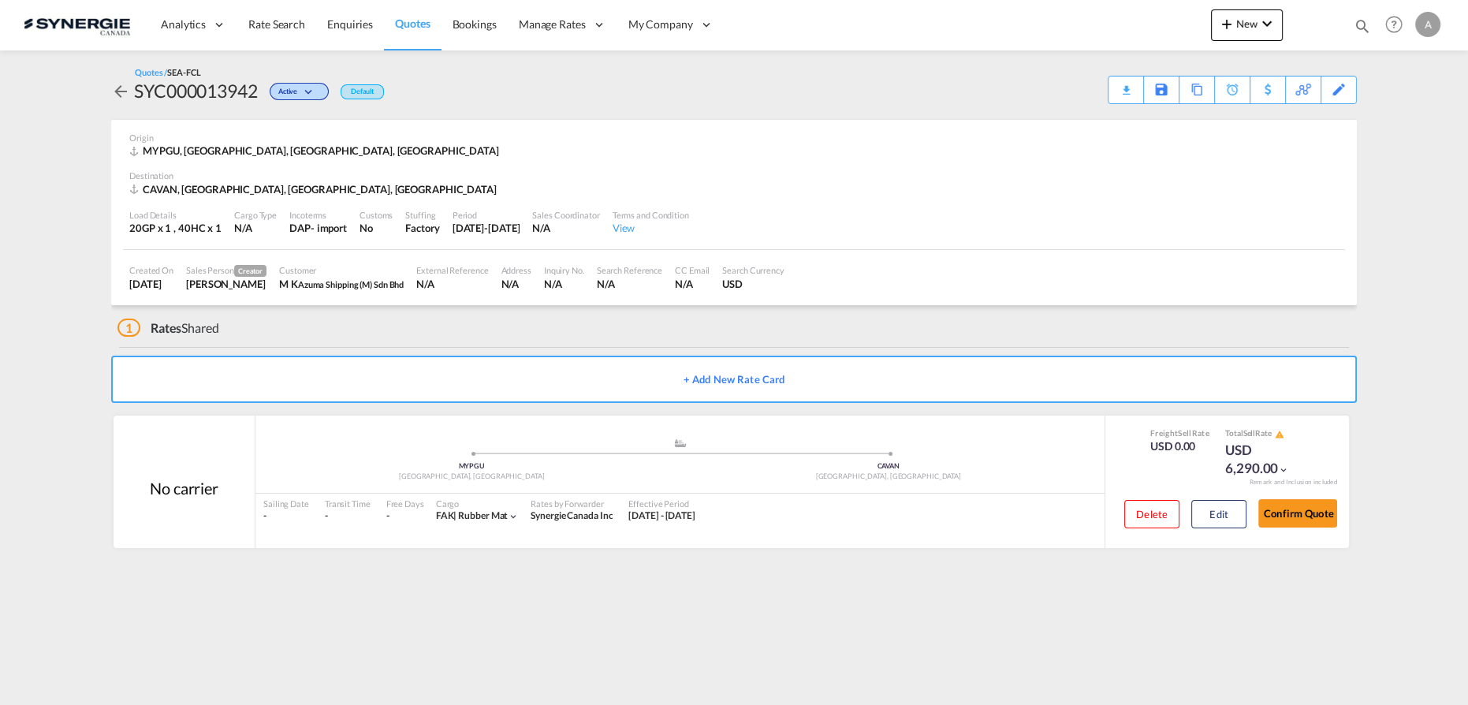
click at [1097, 91] on div "Quotes / SEA-FCL SYC000013942 Active Default Download Quote Save As Template Co…" at bounding box center [734, 85] width 1246 height 38
click at [1110, 95] on div "Download Quote" at bounding box center [1095, 88] width 80 height 25
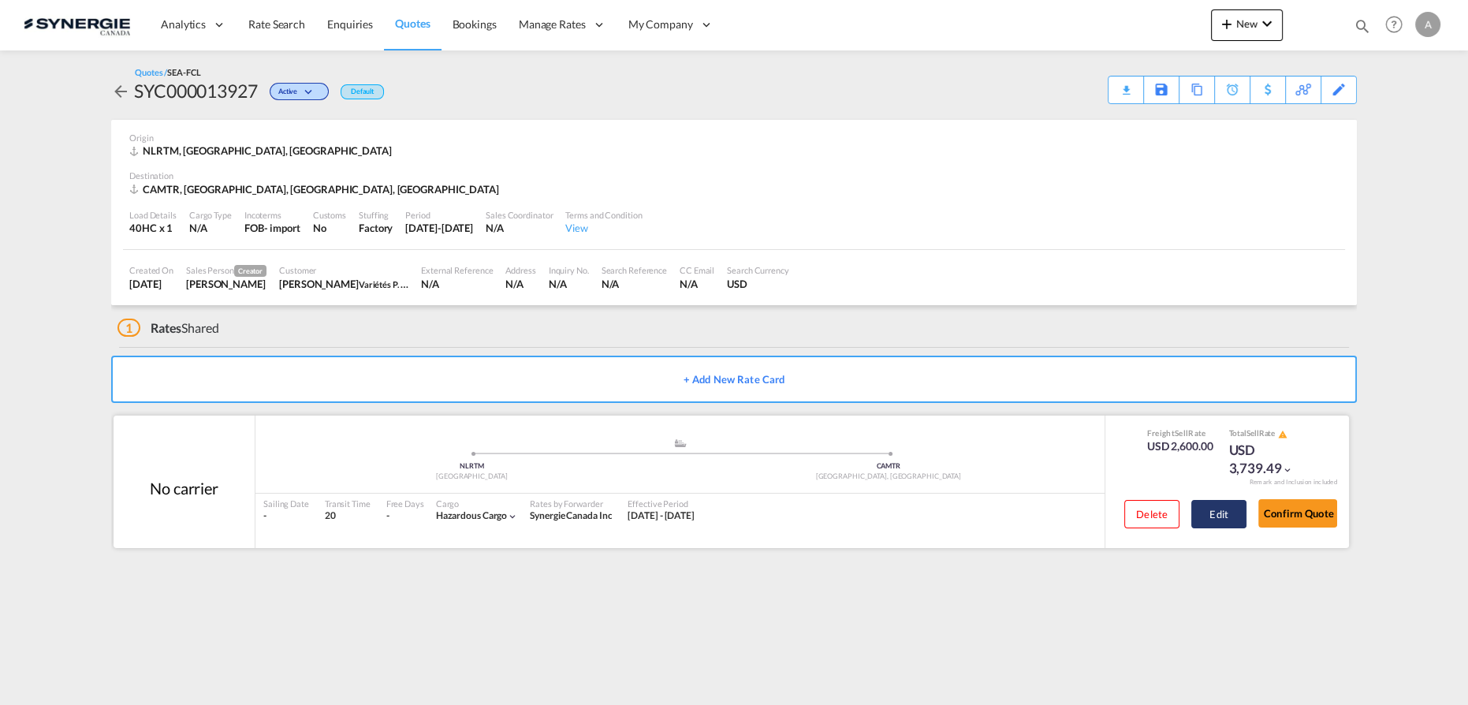
click at [1235, 518] on button "Edit" at bounding box center [1218, 514] width 55 height 28
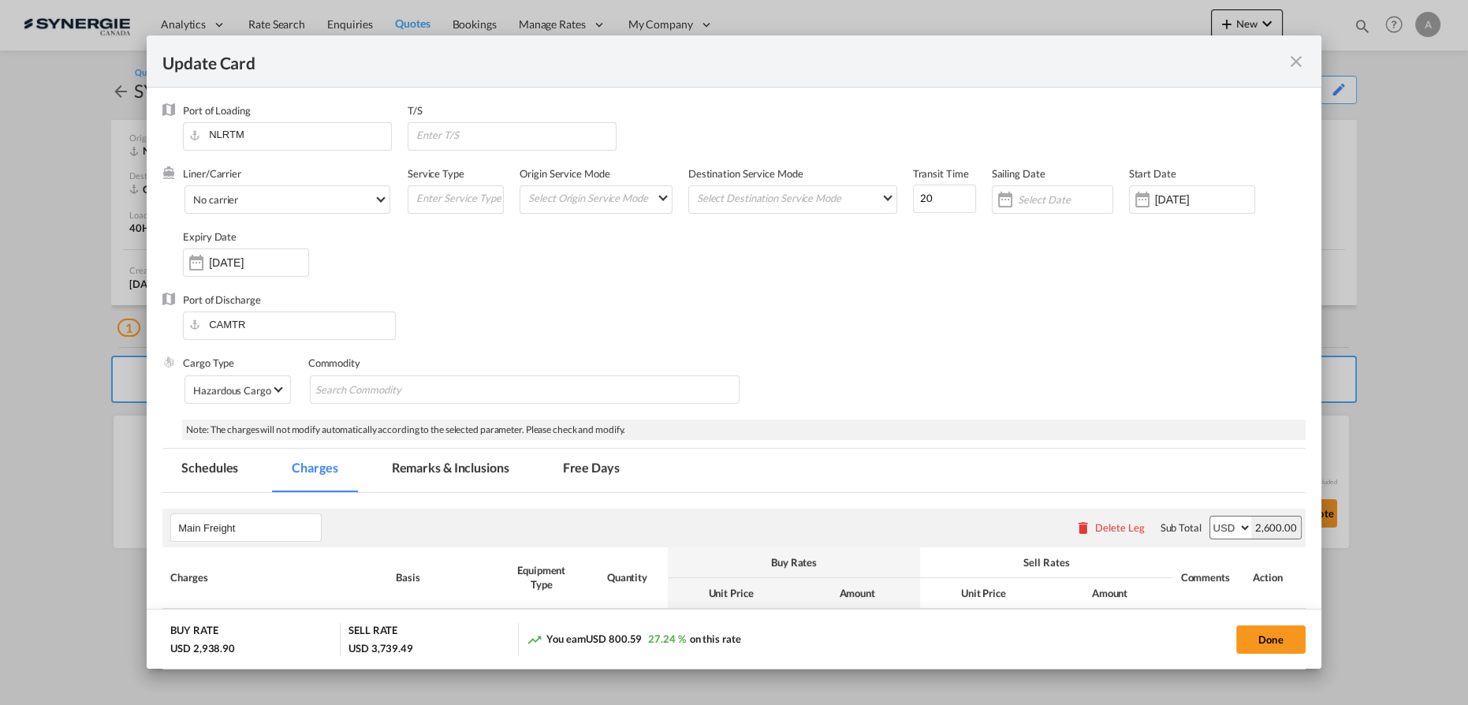
select select "per container"
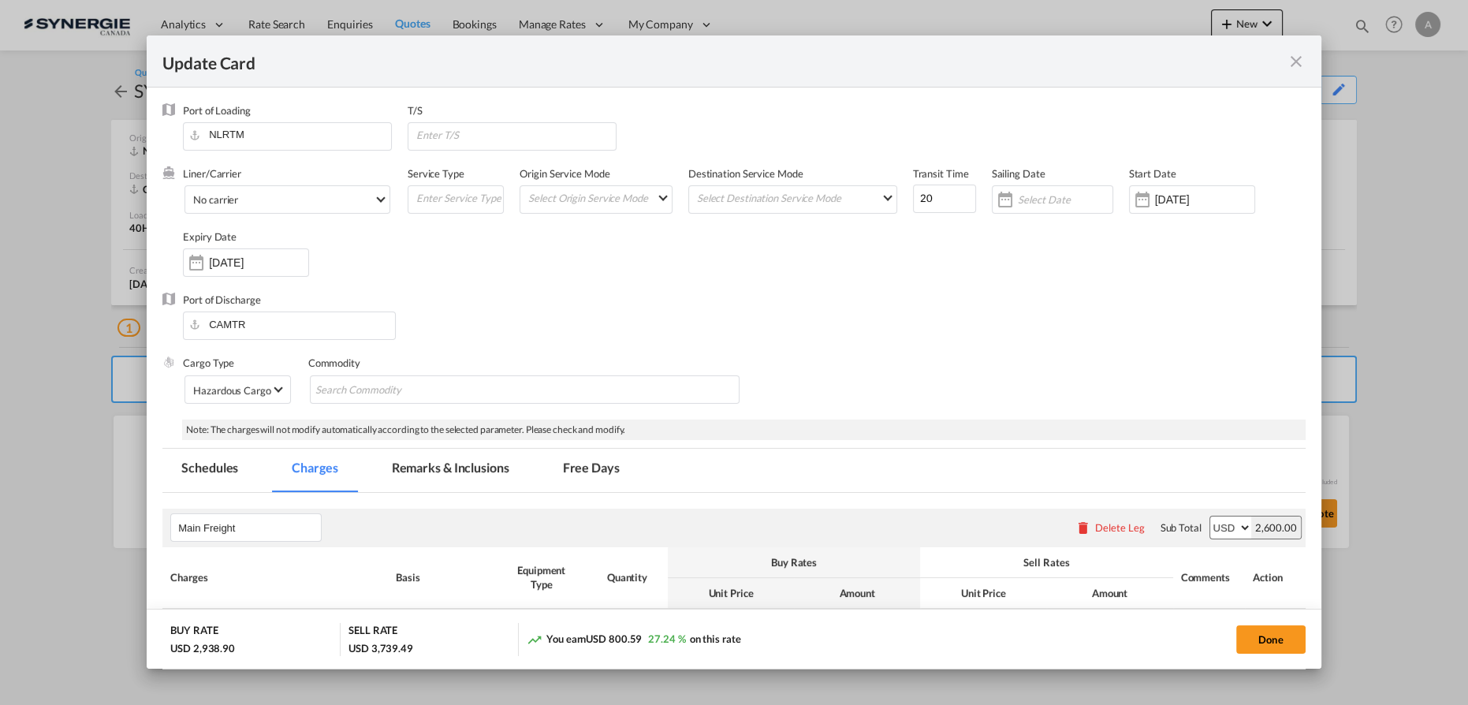
select select "per container"
select select "per shipment"
select select "per B/L"
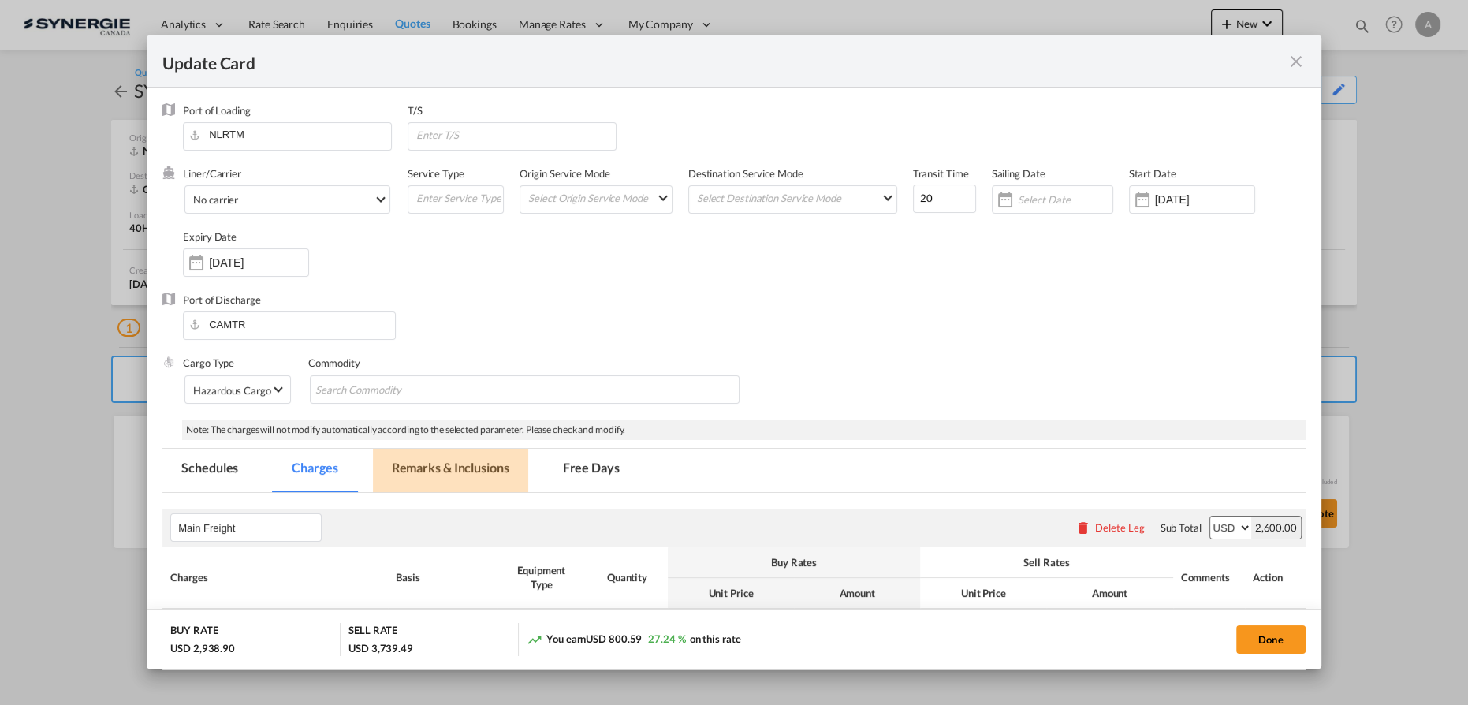
drag, startPoint x: 434, startPoint y: 466, endPoint x: 429, endPoint y: 476, distance: 11.3
click at [434, 466] on md-tab-item "Remarks & Inclusions" at bounding box center [450, 470] width 155 height 43
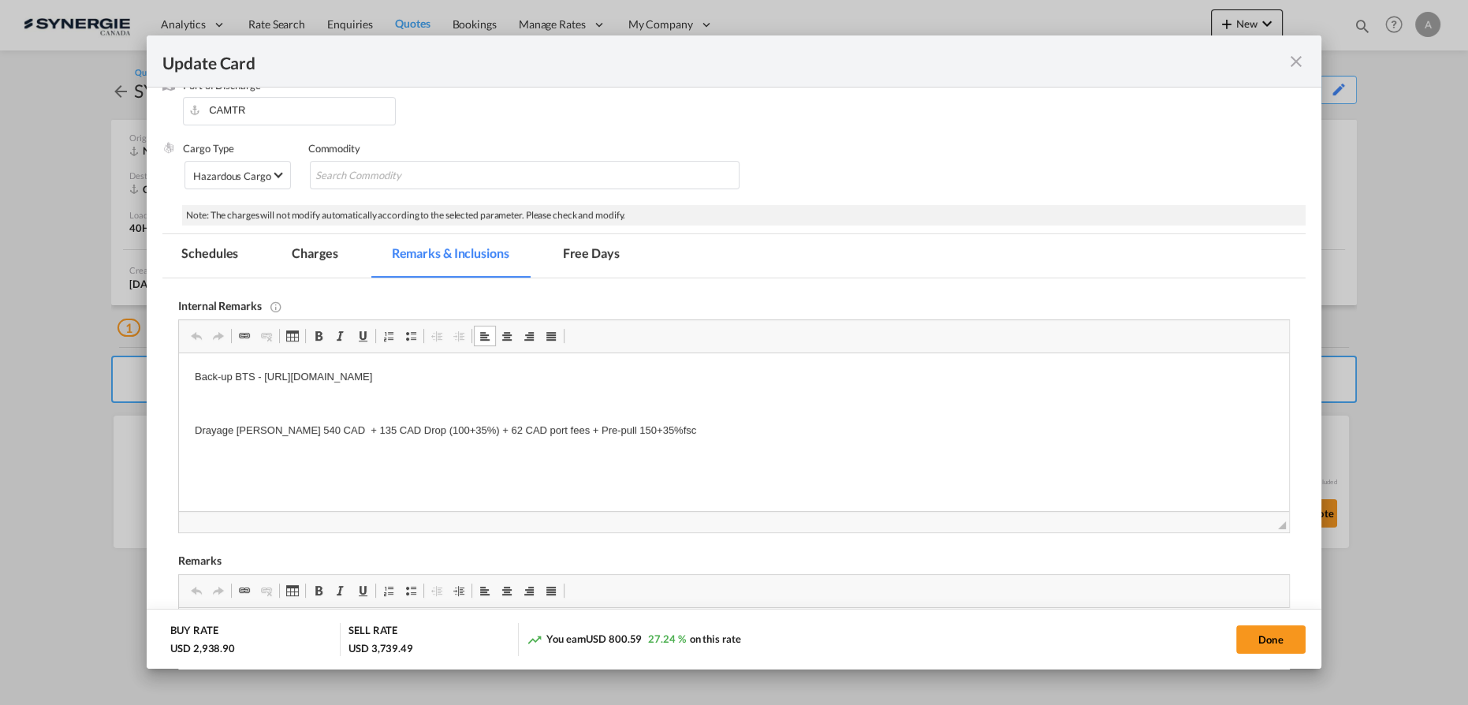
click at [249, 398] on p "Editor, editor4" at bounding box center [734, 404] width 1078 height 17
drag, startPoint x: 690, startPoint y: 384, endPoint x: 263, endPoint y: 374, distance: 426.6
click at [263, 374] on p "Back-up BTS - [URL][DOMAIN_NAME]" at bounding box center [734, 377] width 1078 height 17
click at [321, 260] on md-tab-item "Charges" at bounding box center [315, 255] width 84 height 43
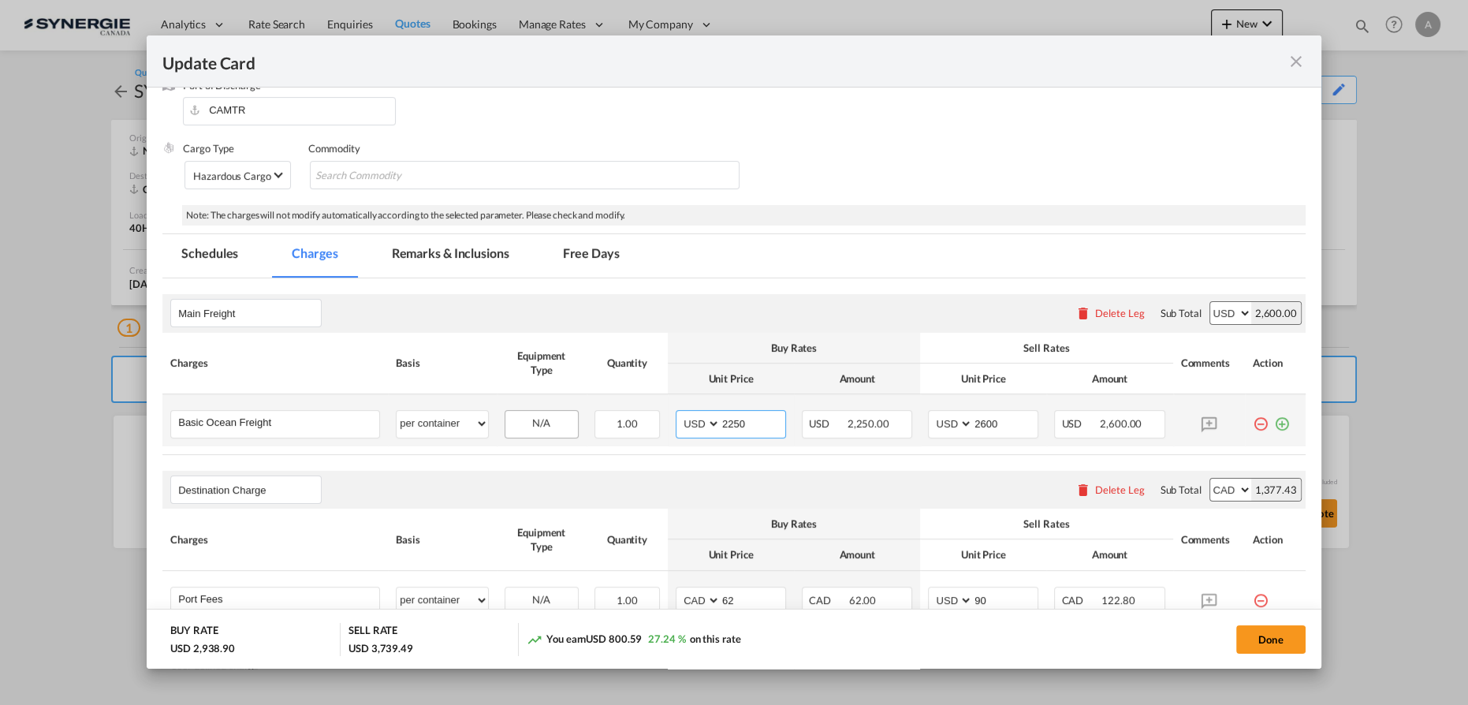
drag, startPoint x: 757, startPoint y: 423, endPoint x: 565, endPoint y: 408, distance: 192.1
click at [565, 408] on tr "Basic Ocean Freight Please Enter User Defined Charges Cannot Be Published per e…" at bounding box center [733, 420] width 1143 height 52
type input "2800"
type input "3100"
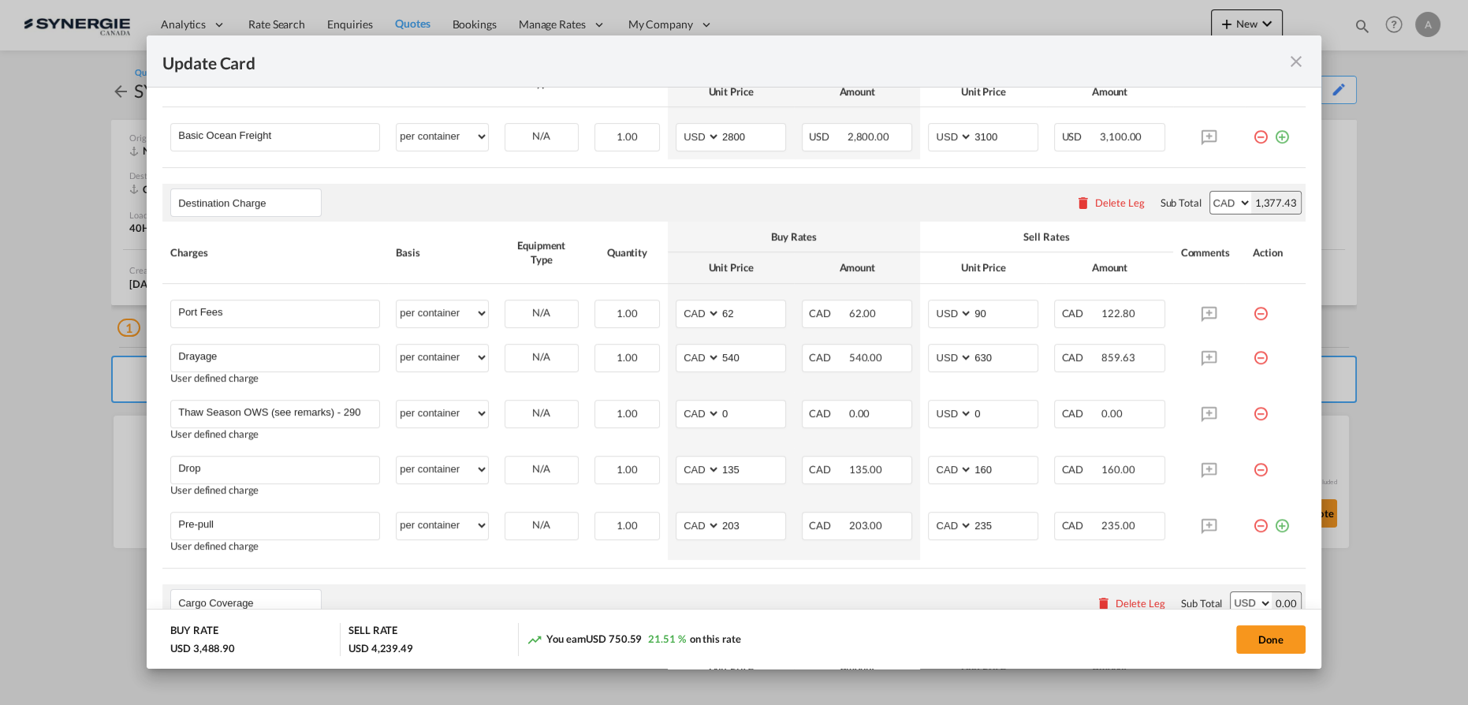
drag, startPoint x: 1253, startPoint y: 407, endPoint x: 1099, endPoint y: 382, distance: 155.8
click at [1253, 407] on md-icon "icon-minus-circle-outline red-400-fg" at bounding box center [1261, 408] width 16 height 16
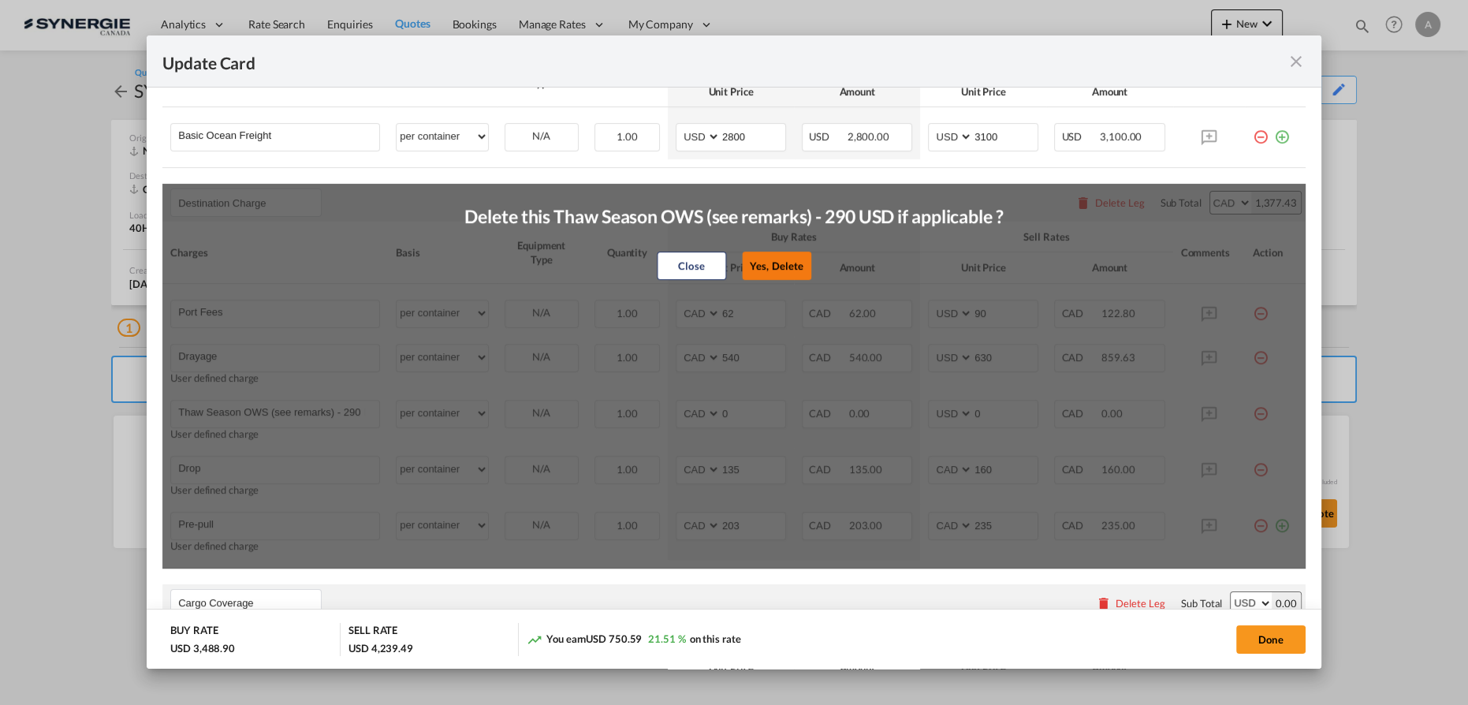
click at [762, 264] on button "Yes, Delete" at bounding box center [776, 265] width 69 height 28
type input "Drop"
type input "135"
select select "string:CAD"
type input "160"
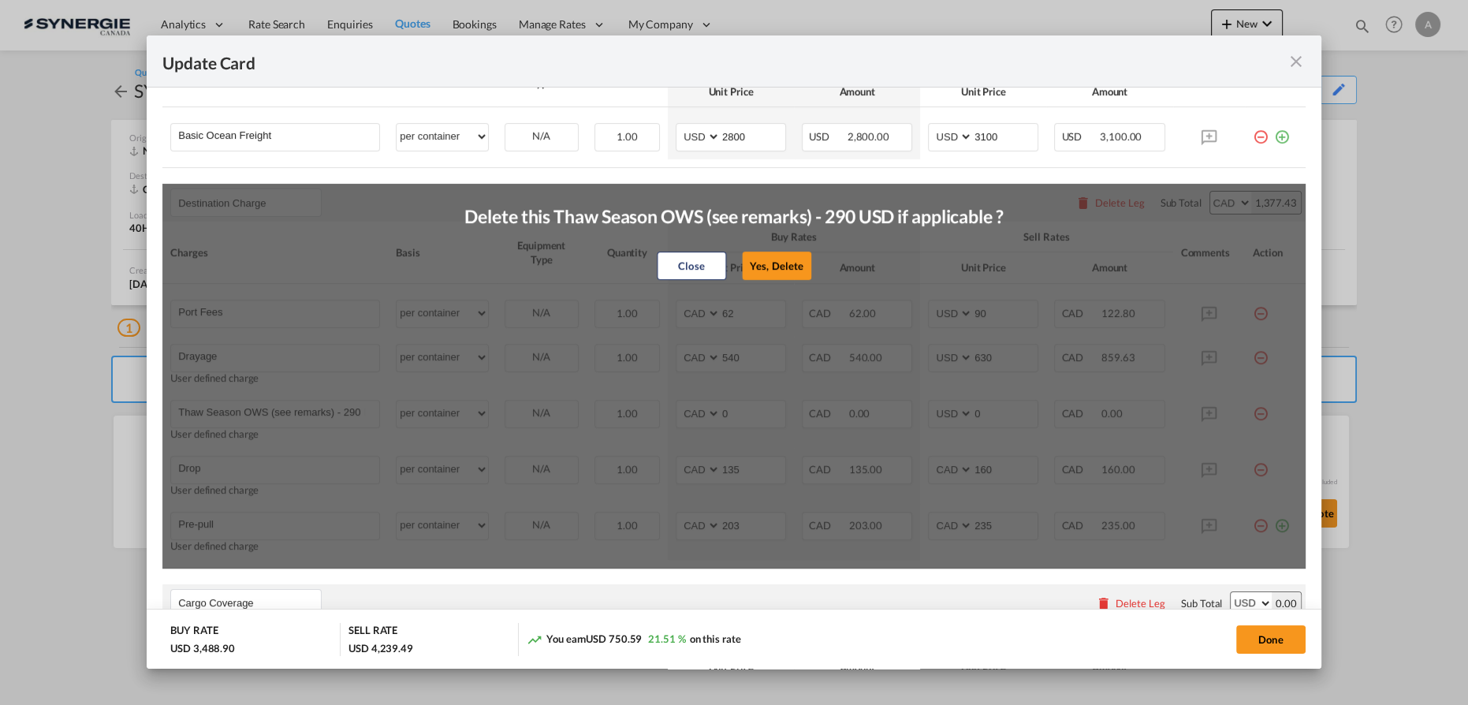
type input "Pre-pull"
type input "203"
type input "235"
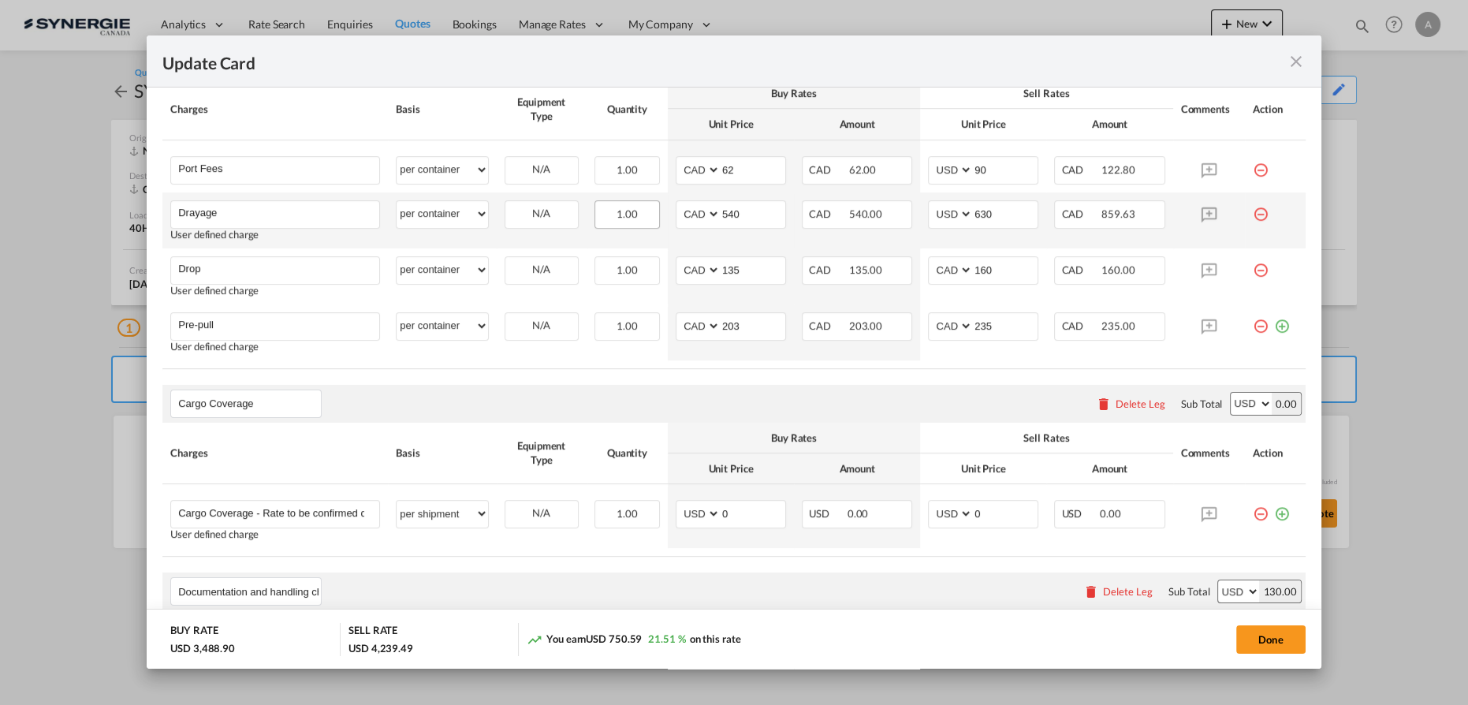
scroll to position [622, 0]
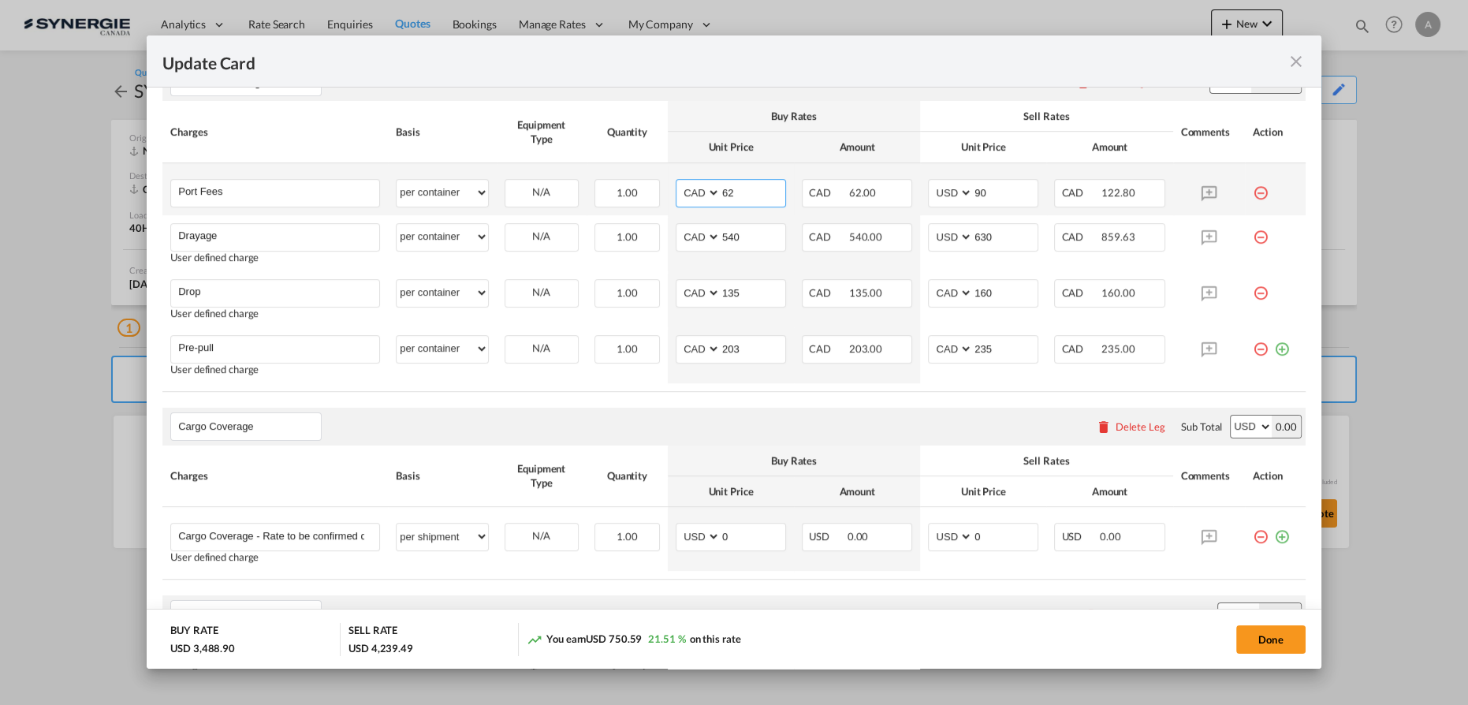
click at [679, 189] on select "AED AFN ALL AMD ANG AOA ARS AUD AWG AZN BAM BBD BDT BGN BHD BIF BMD BND [PERSON…" at bounding box center [699, 192] width 41 height 21
select select "string:USD"
click at [679, 182] on select "AED AFN ALL AMD ANG AOA ARS AUD AWG AZN BAM BBD BDT BGN BHD BIF BMD BND BOB BRL…" at bounding box center [699, 192] width 41 height 21
select select "string:USD"
drag, startPoint x: 746, startPoint y: 193, endPoint x: 664, endPoint y: 180, distance: 83.1
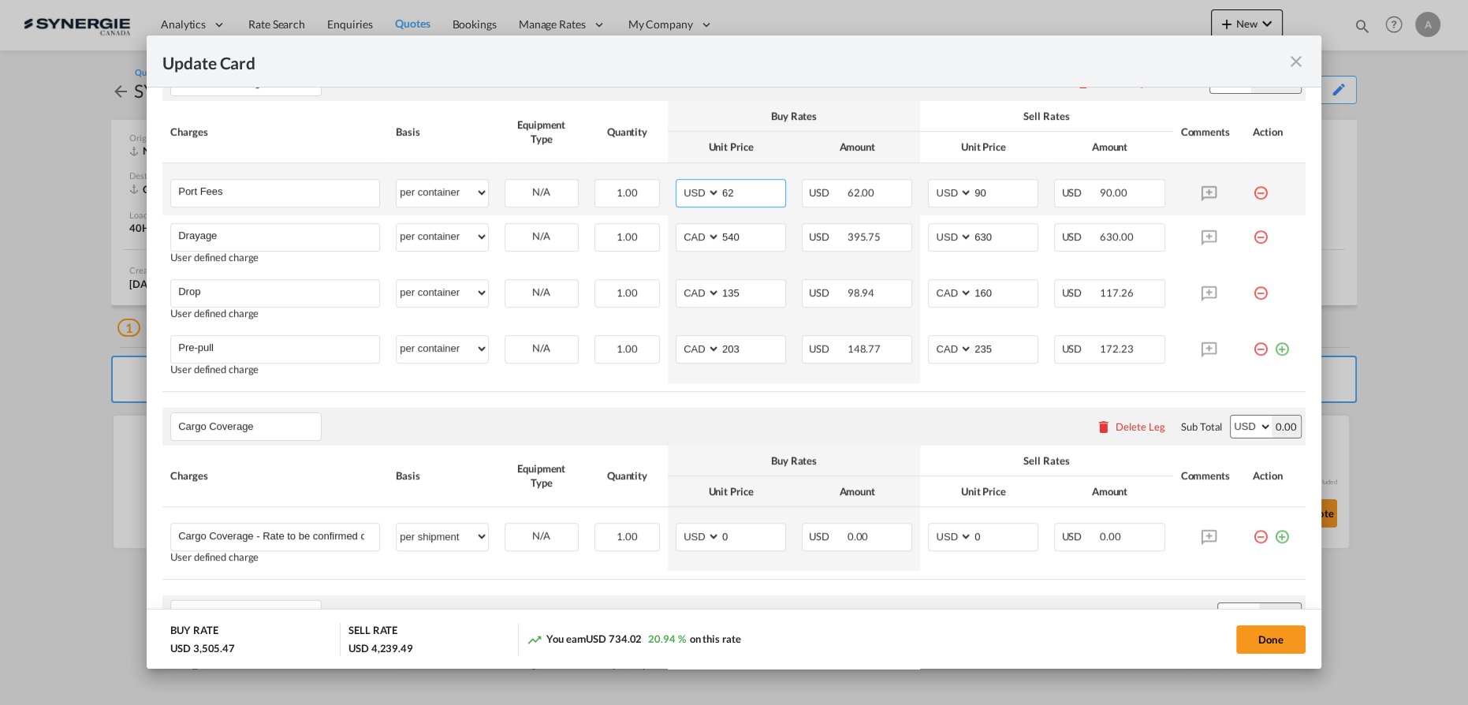
click at [684, 187] on md-input-container "AED AFN ALL AMD ANG AOA ARS AUD AWG AZN BAM BBD BDT BGN BHD BIF BMD BND BOB BRL…" at bounding box center [731, 193] width 110 height 28
type input "50"
type input "65"
click at [690, 241] on select "AED AFN ALL AMD ANG AOA ARS AUD AWG AZN BAM BBD BDT BGN BHD BIF BMD BND BOB BRL…" at bounding box center [699, 236] width 41 height 21
select select "string:USD"
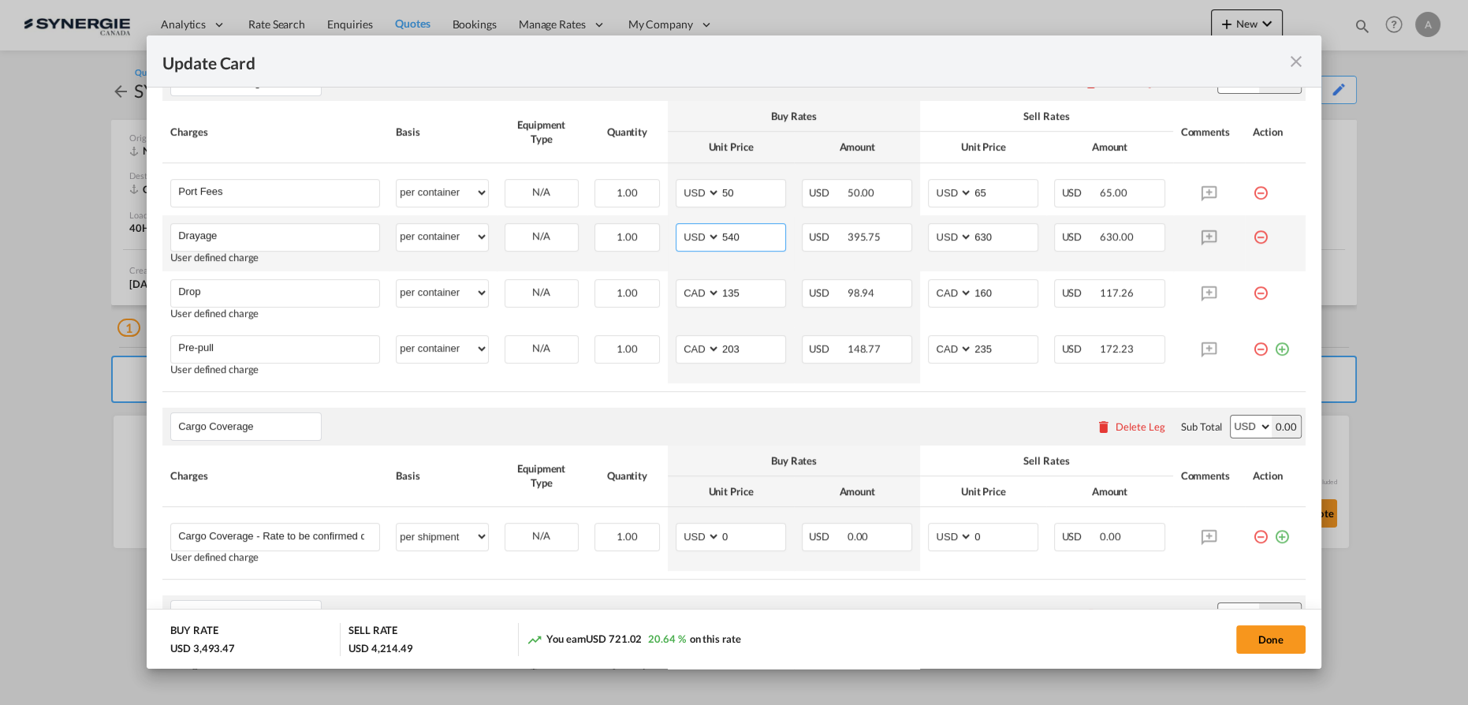
click at [679, 226] on select "AED AFN ALL AMD ANG AOA ARS AUD AWG AZN BAM BBD BDT BGN BHD BIF BMD BND BOB BRL…" at bounding box center [699, 236] width 41 height 21
type input "410"
type input "480"
click at [1253, 285] on md-icon "icon-minus-circle-outline red-400-fg" at bounding box center [1261, 287] width 16 height 16
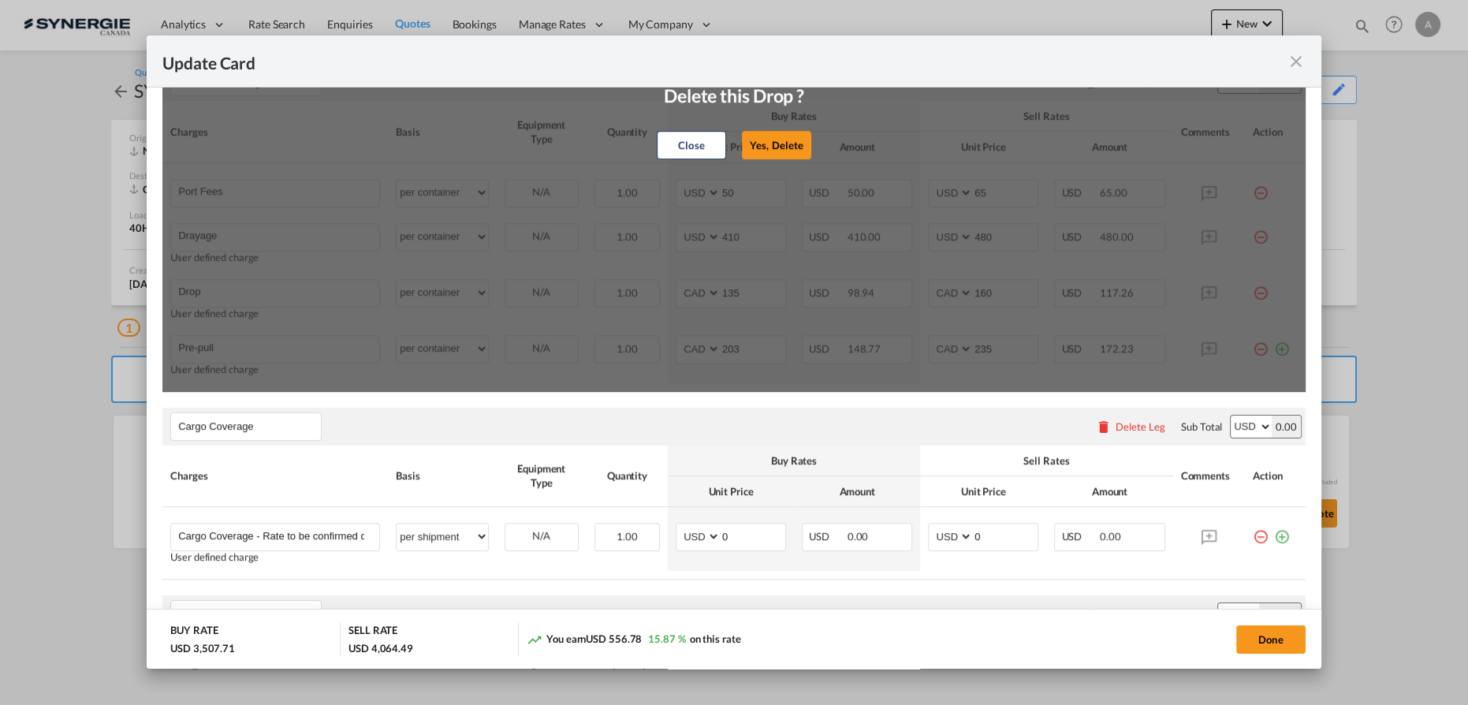
click at [762, 142] on button "Yes, Delete" at bounding box center [776, 145] width 69 height 28
type input "Pre-pull"
type input "203"
type input "235"
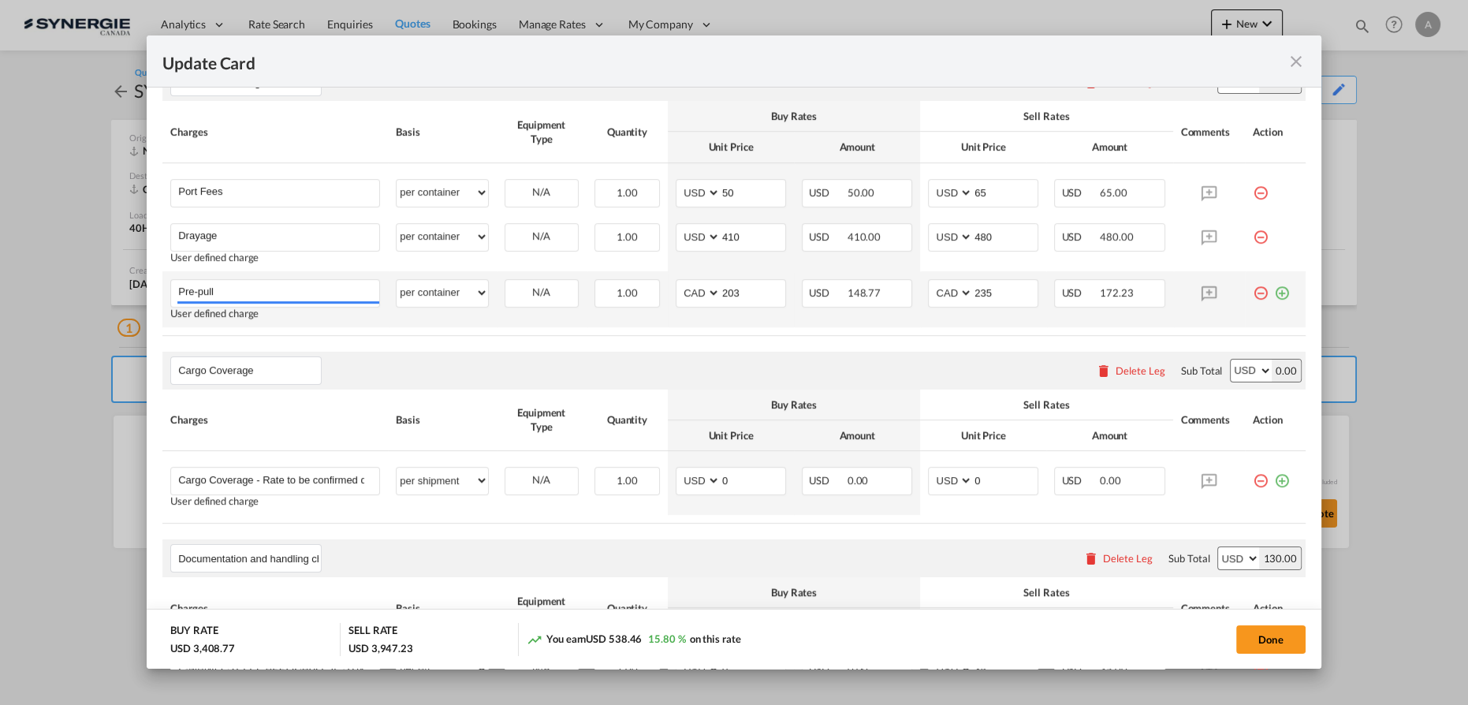
drag, startPoint x: 1254, startPoint y: 293, endPoint x: 1211, endPoint y: 281, distance: 45.2
click at [1253, 293] on md-icon "icon-minus-circle-outline red-400-fg" at bounding box center [1261, 287] width 16 height 16
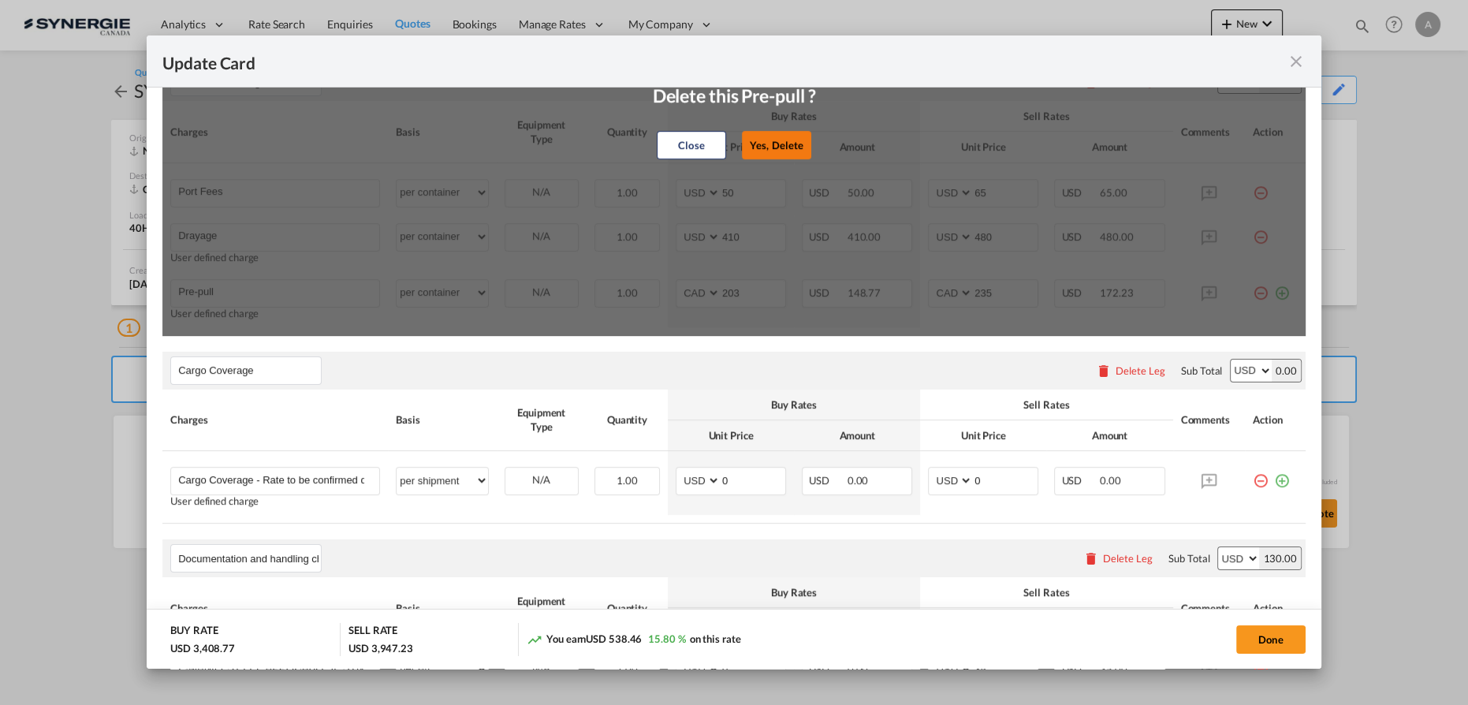
click at [791, 144] on button "Yes, Delete" at bounding box center [776, 145] width 69 height 28
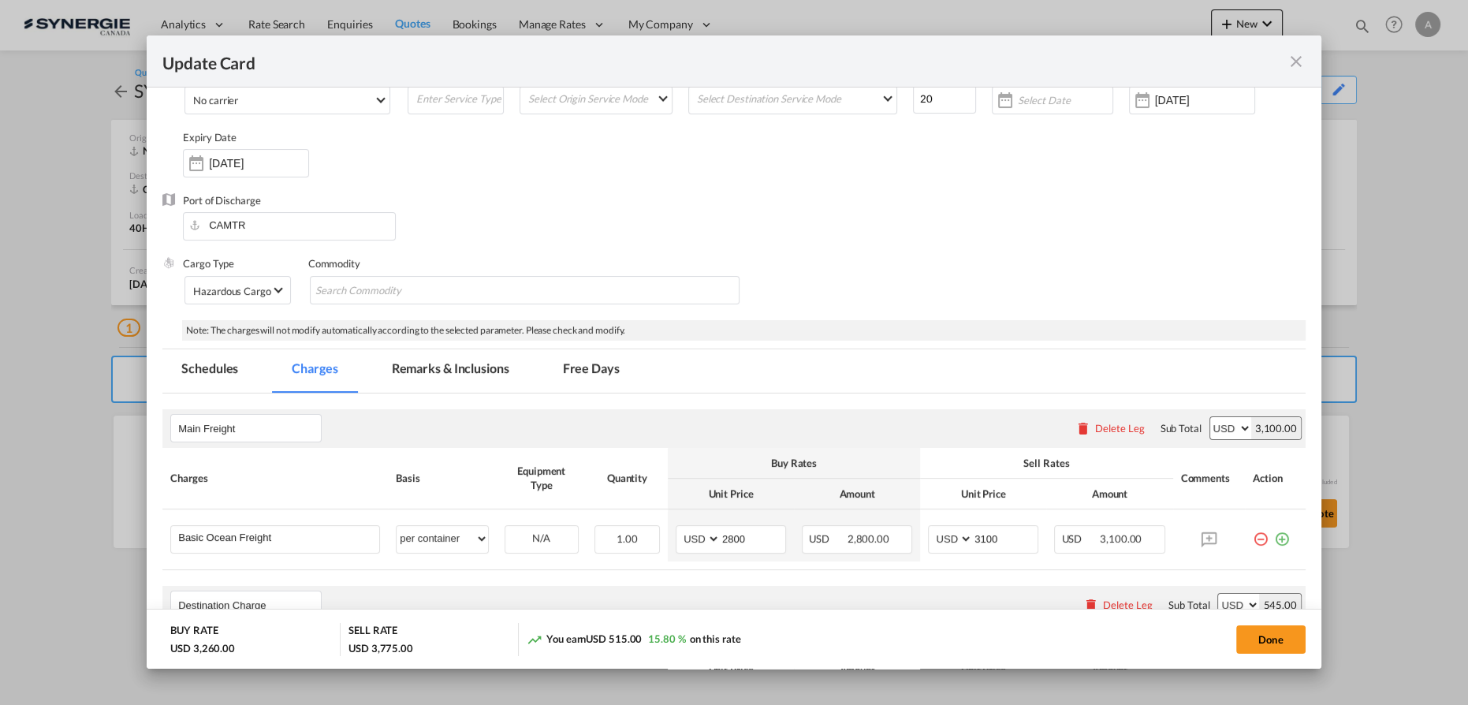
scroll to position [0, 0]
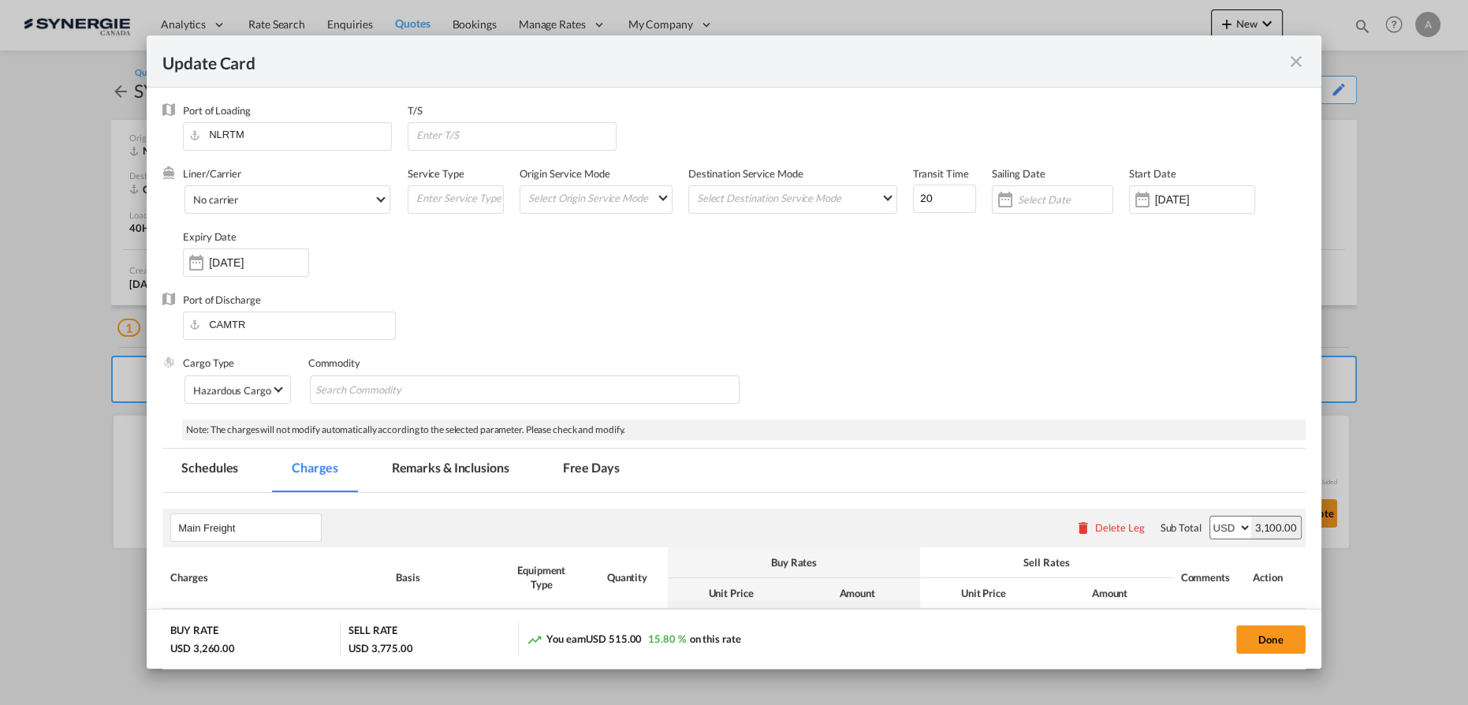
click at [446, 481] on md-tab-item "Remarks & Inclusions" at bounding box center [450, 470] width 155 height 43
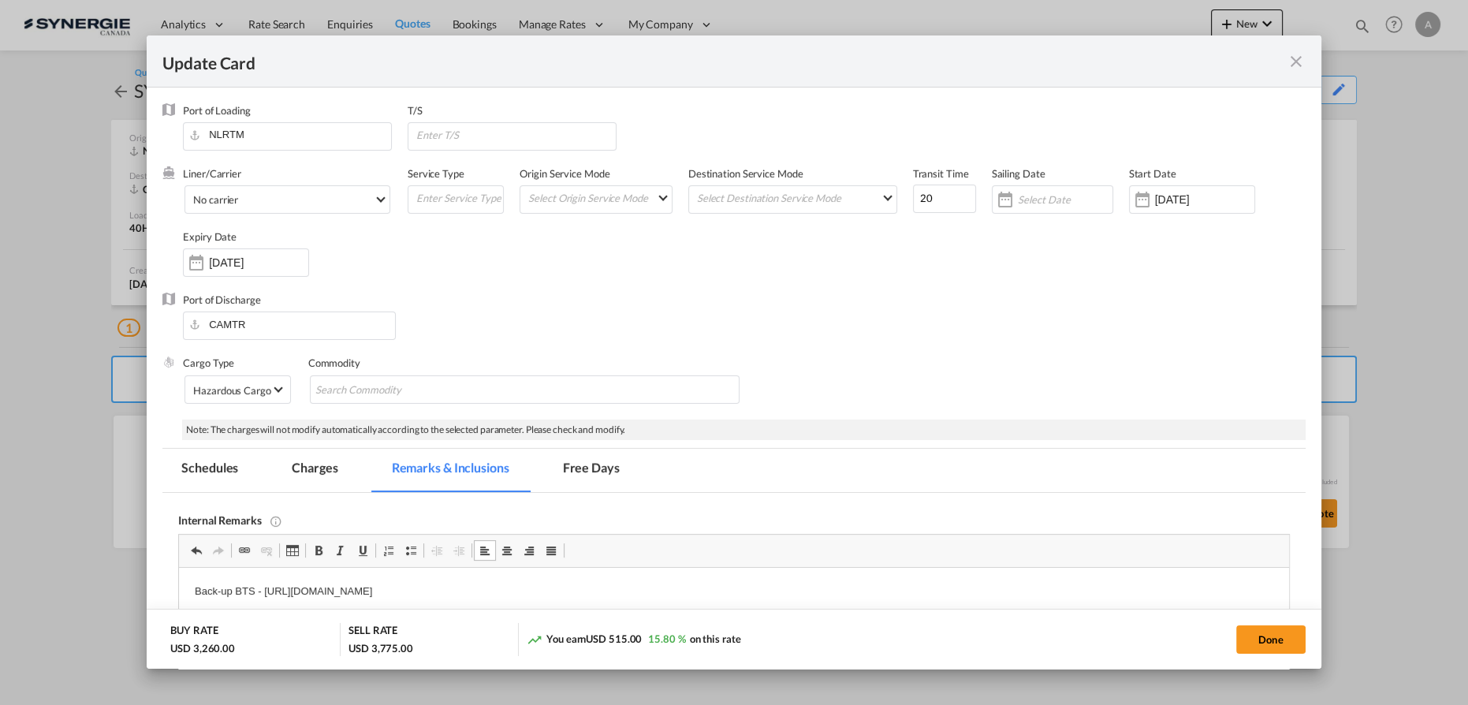
scroll to position [214, 0]
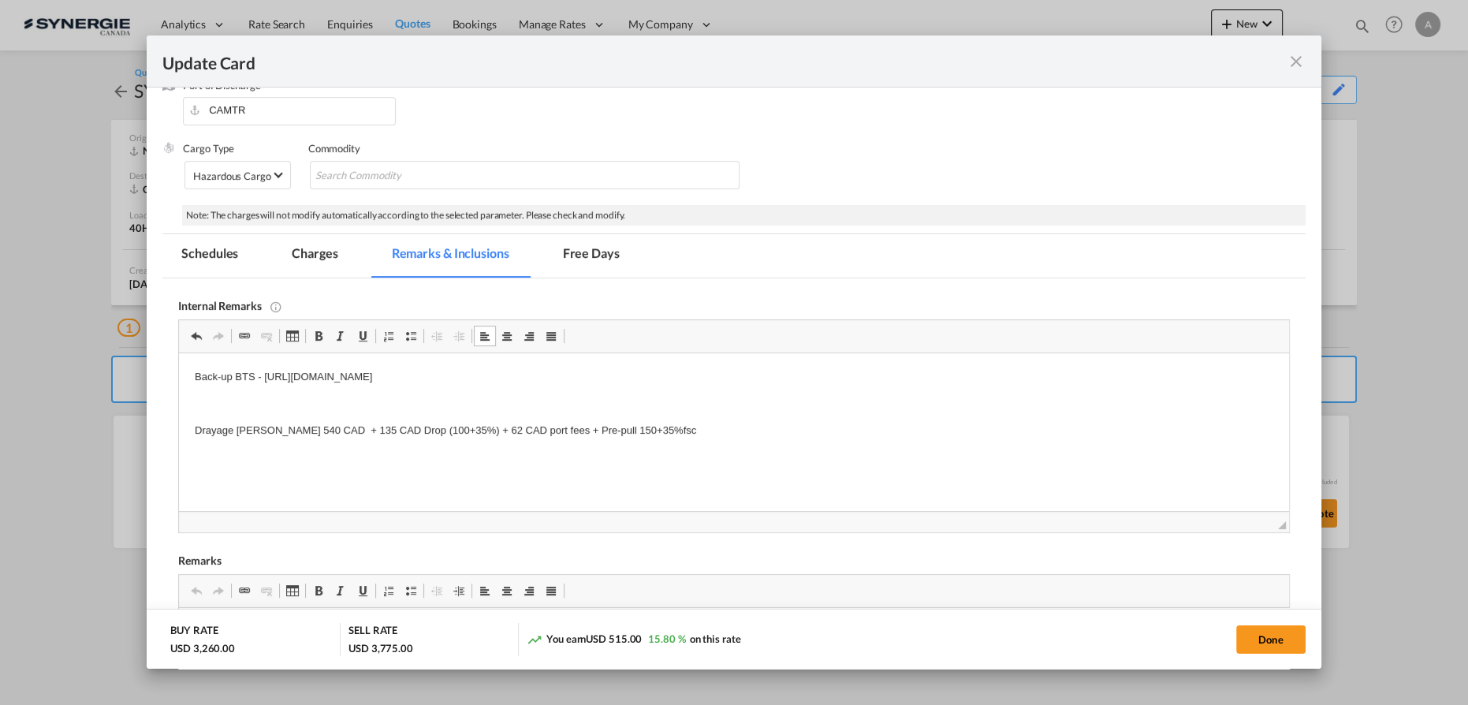
click at [686, 426] on p "Drayage LAFRANCE 540 CAD + 135 CAD Drop (100+35%) + 62 CAD port fees + Pre-pull…" at bounding box center [734, 431] width 1078 height 17
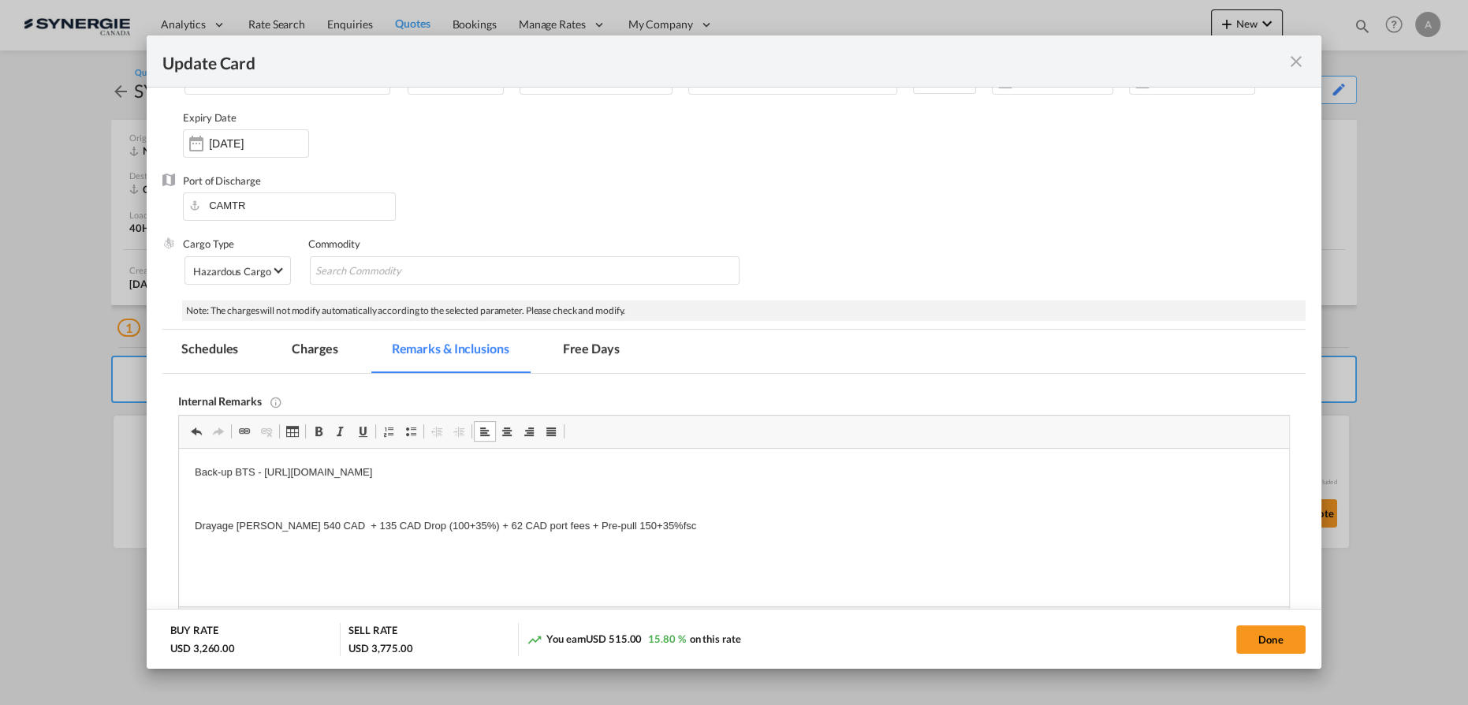
scroll to position [143, 0]
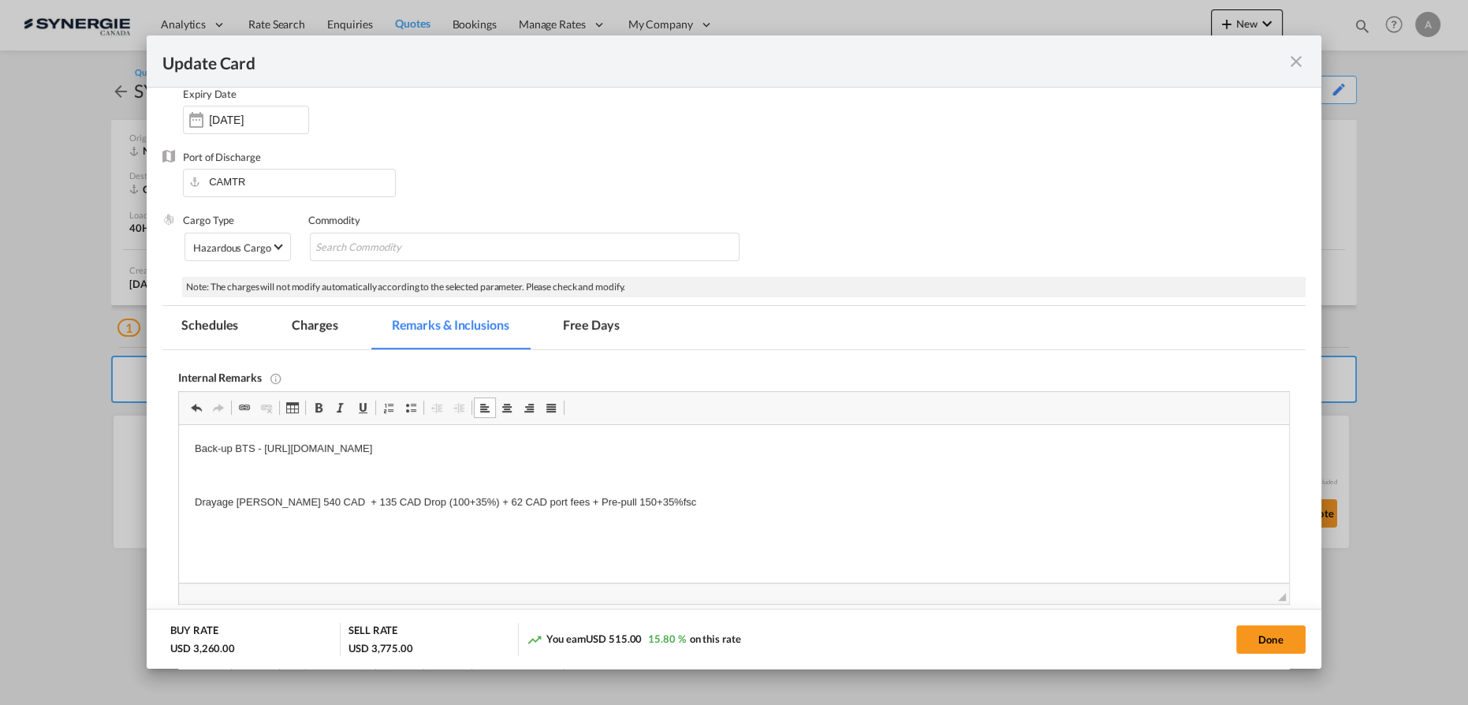
click at [659, 506] on p "Drayage LAFRANCE 540 CAD + 135 CAD Drop (100+35%) + 62 CAD port fees + Pre-pull…" at bounding box center [734, 502] width 1078 height 17
click at [677, 497] on p "Drayage LAFRANCE 540 CAD + 135 CAD Drop (100+35%) + 62 CAD port fees + Pre-pull…" at bounding box center [734, 502] width 1078 height 17
drag, startPoint x: 675, startPoint y: 502, endPoint x: 564, endPoint y: 502, distance: 111.2
click at [564, 502] on p "Drayage LAFRANCE 540 CAD + 135 CAD Drop (100+35%) + 62 CAD port fees + Pre-pull…" at bounding box center [734, 502] width 1078 height 17
click at [445, 495] on p "Drayage LAFRANCE 540 CAD + 135 CAD Drop (100+35%) + 62 CAD port fees" at bounding box center [734, 502] width 1078 height 17
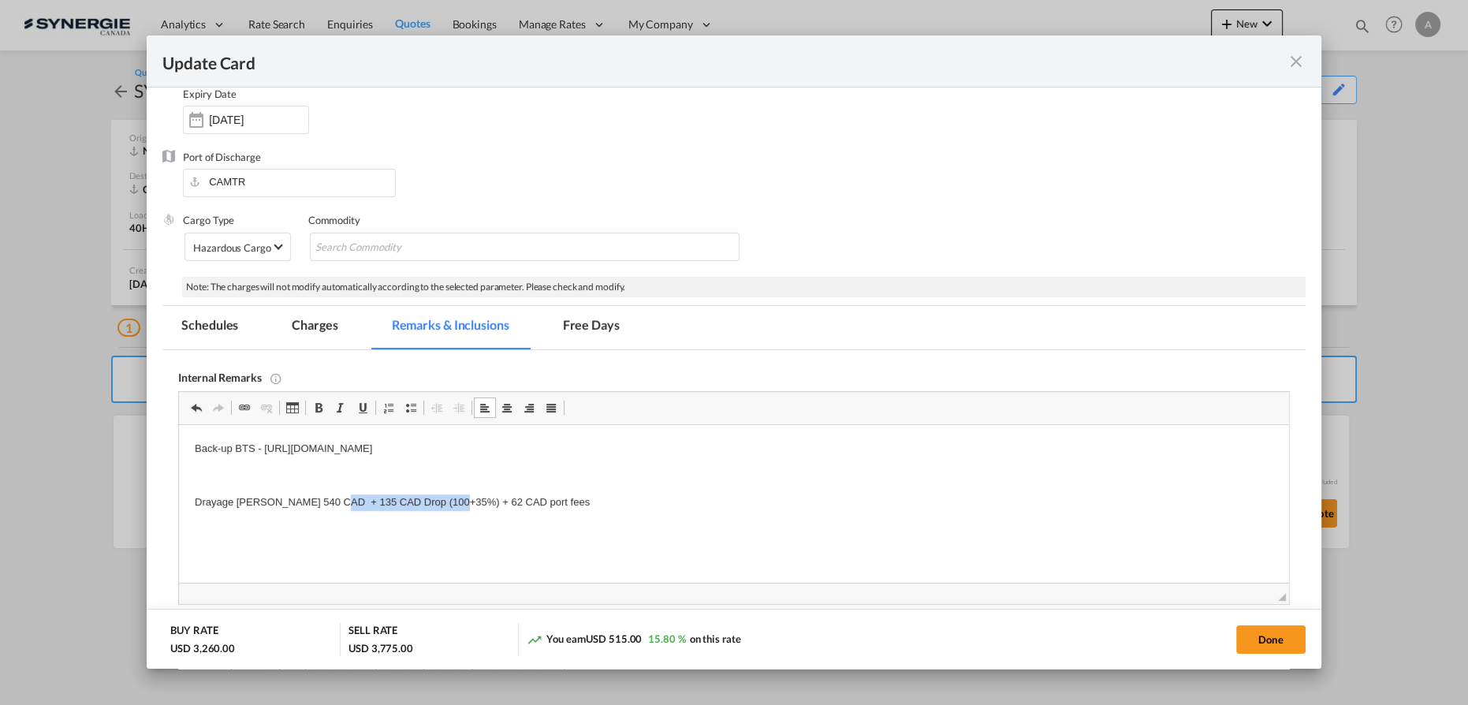
drag, startPoint x: 471, startPoint y: 504, endPoint x: 347, endPoint y: 502, distance: 123.8
click at [347, 502] on p "Drayage LAFRANCE 540 CAD + 135 CAD Drop (100+35%) + 62 CAD port fees" at bounding box center [734, 502] width 1078 height 17
click at [505, 512] on html "Back-up BTS - https://app.frontapp.com/open/cnv_q4cj8sv?key=bizsfEOsYzyycmOHT-5…" at bounding box center [734, 475] width 1110 height 101
click at [311, 322] on md-tab-item "Charges" at bounding box center [315, 327] width 84 height 43
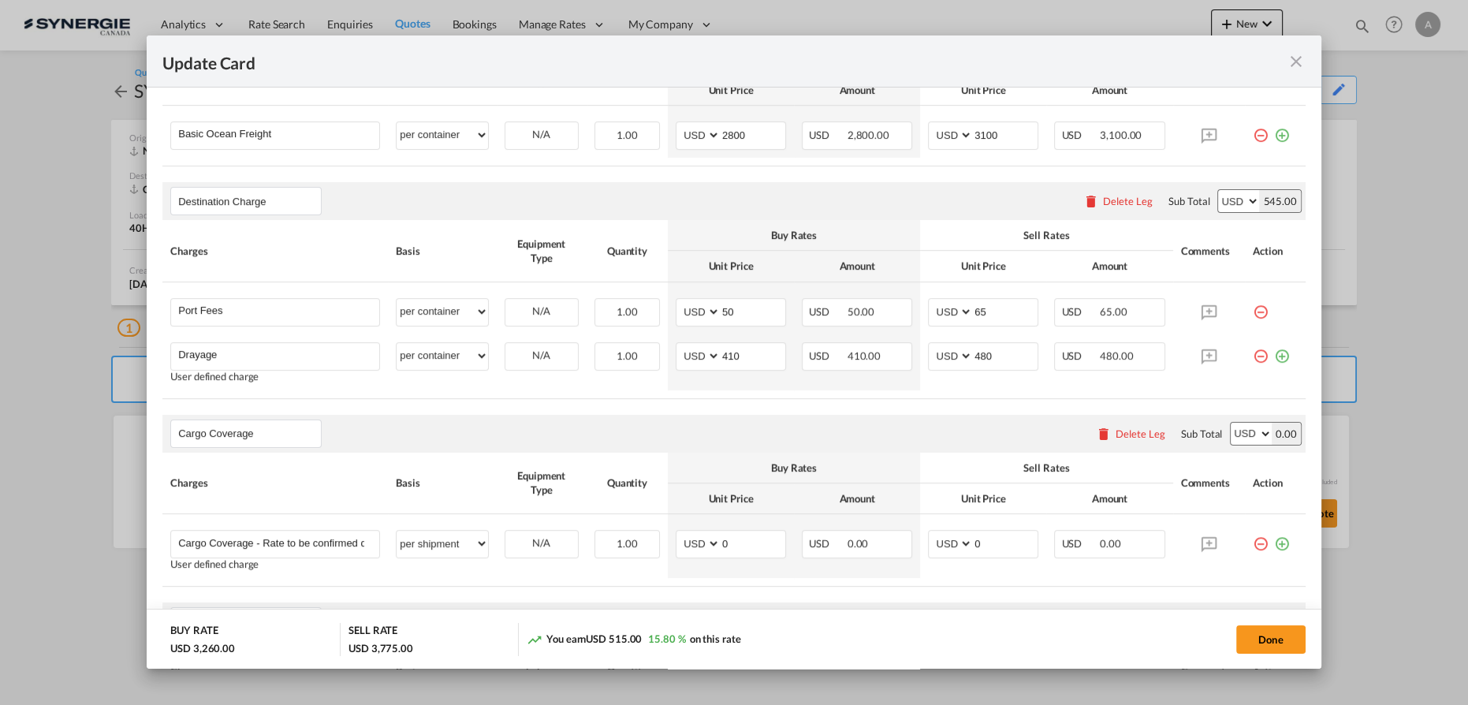
scroll to position [573, 0]
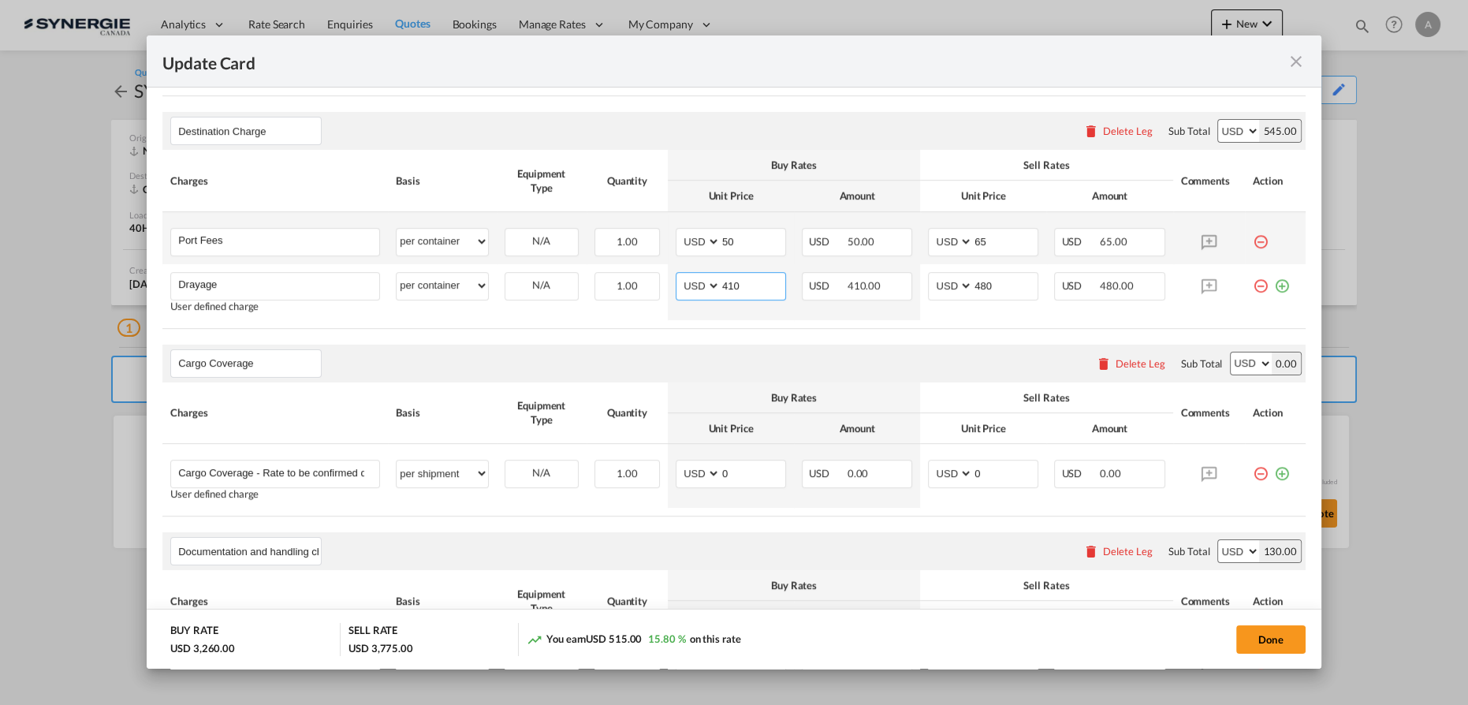
drag, startPoint x: 742, startPoint y: 285, endPoint x: 558, endPoint y: 258, distance: 185.7
click at [576, 256] on tbody "Port Fees Please Enter User Defined Charges Cannot Be Published per equipment p…" at bounding box center [733, 266] width 1143 height 108
type input "450"
type input "530"
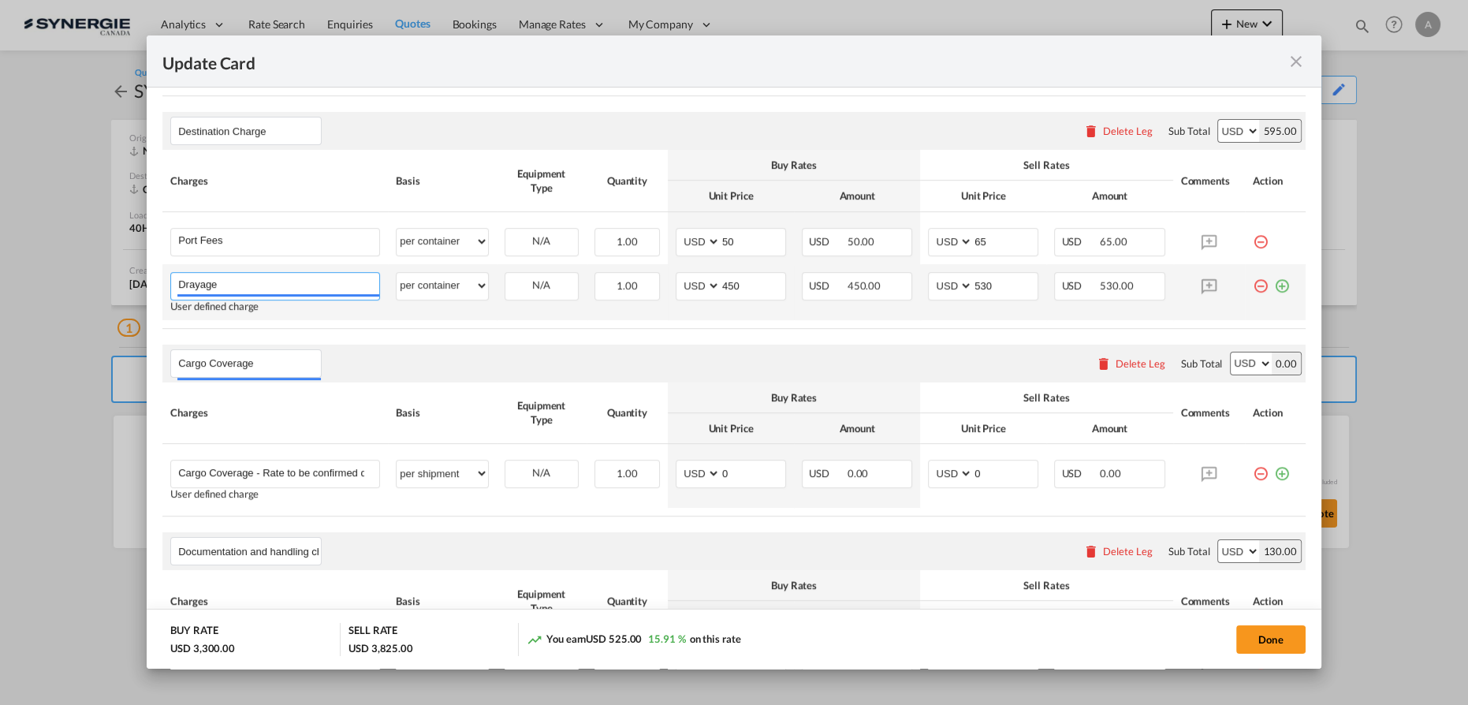
click at [285, 281] on input "Drayage" at bounding box center [278, 285] width 201 height 24
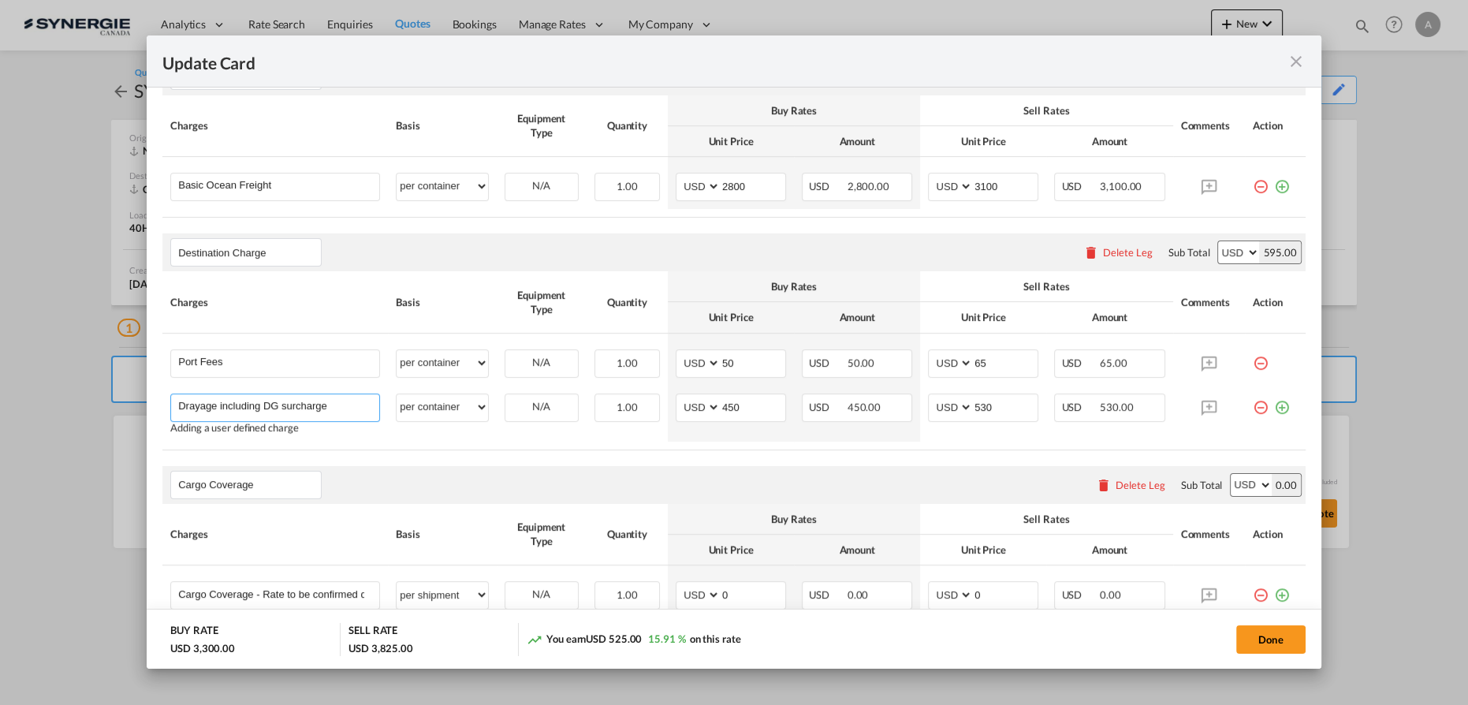
scroll to position [367, 0]
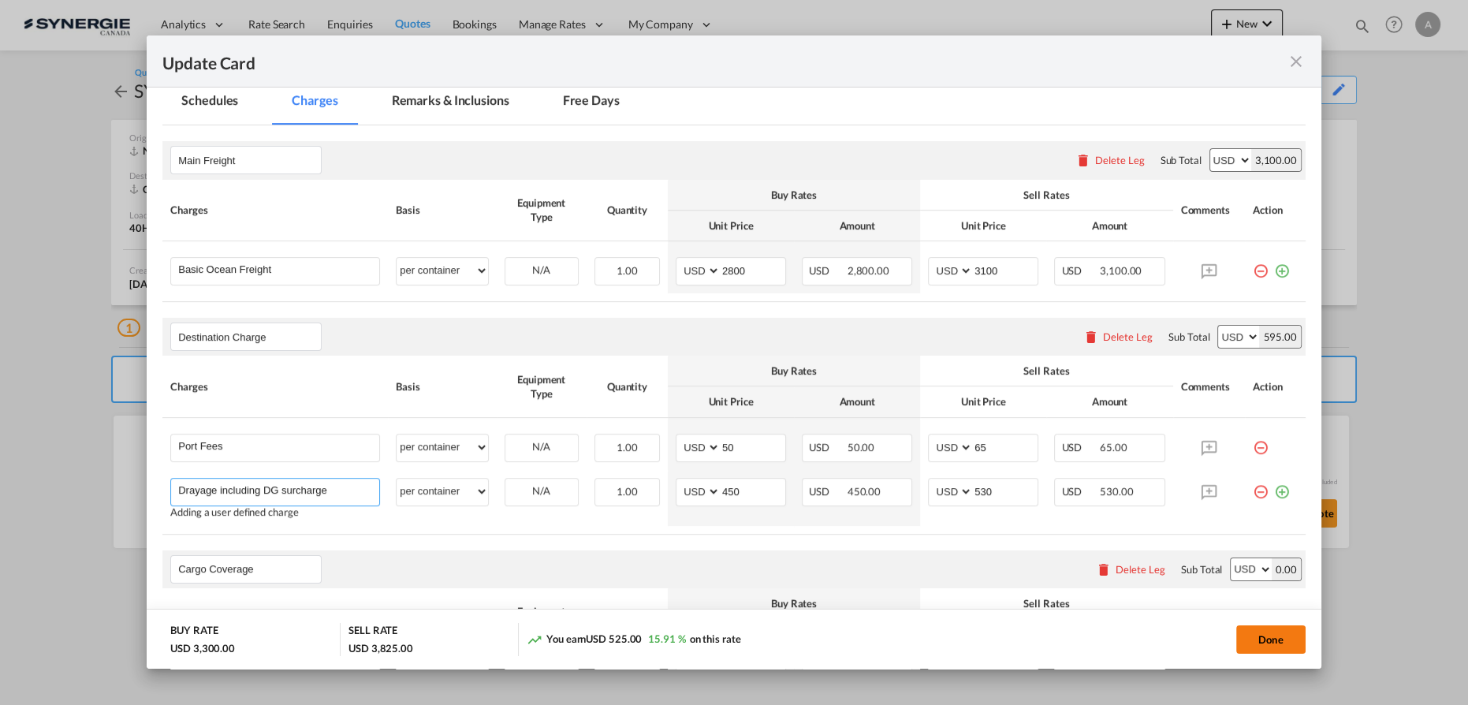
type input "Drayage including DG surcharge"
click at [1249, 633] on button "Done" at bounding box center [1270, 639] width 69 height 28
type input "06 Aug 2025"
type input "[DATE]"
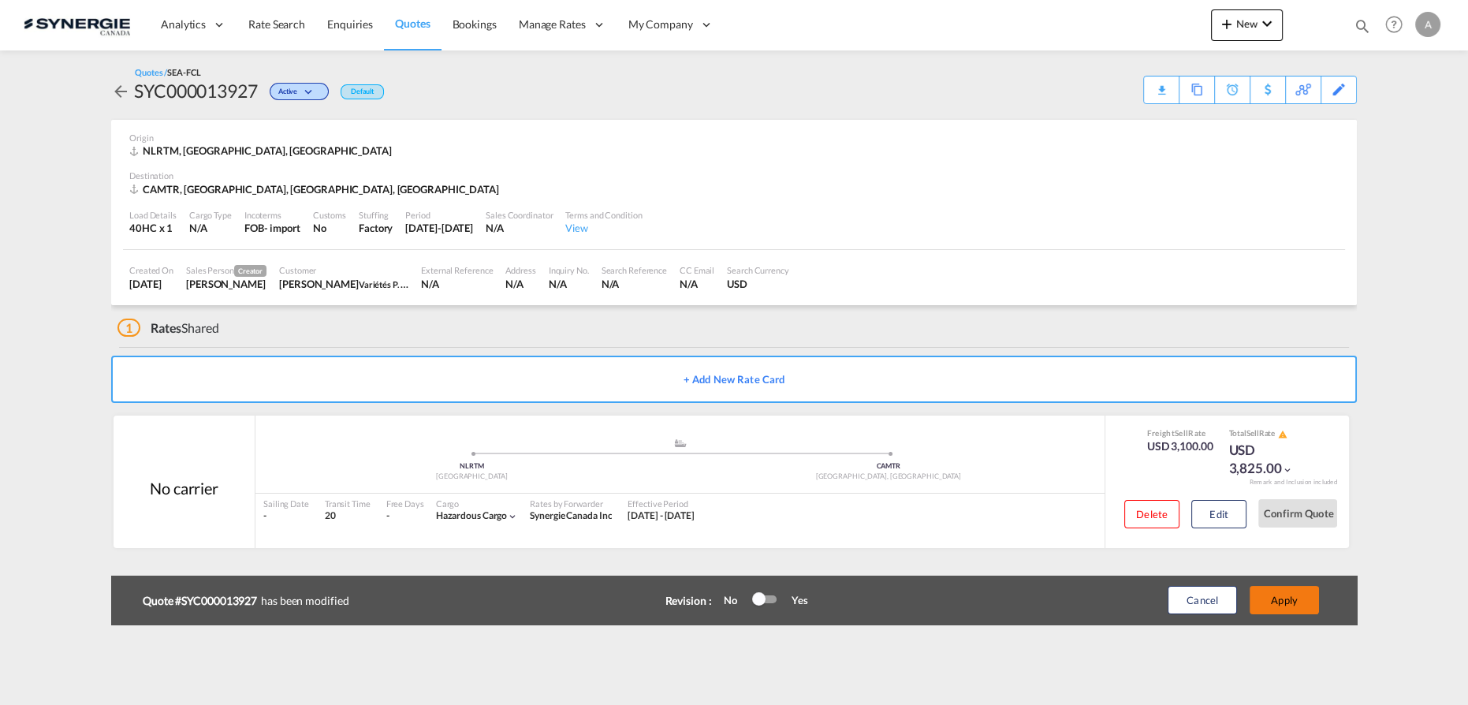
click at [1287, 591] on button "Apply" at bounding box center [1284, 600] width 69 height 28
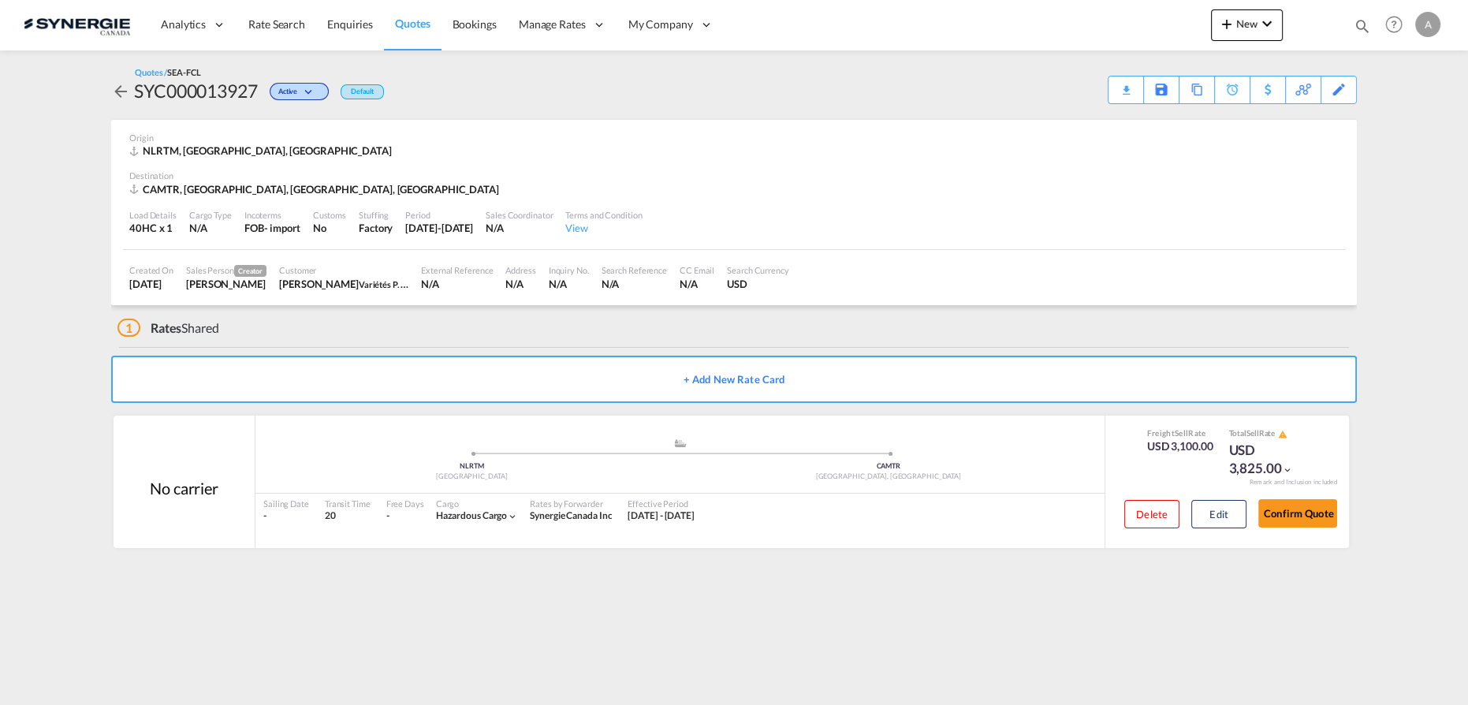
click at [1118, 102] on download-pdf "Download Quote" at bounding box center [1125, 89] width 19 height 27
click at [1112, 98] on div "Download Quote" at bounding box center [1095, 88] width 80 height 25
click at [1215, 516] on button "Edit" at bounding box center [1218, 514] width 55 height 28
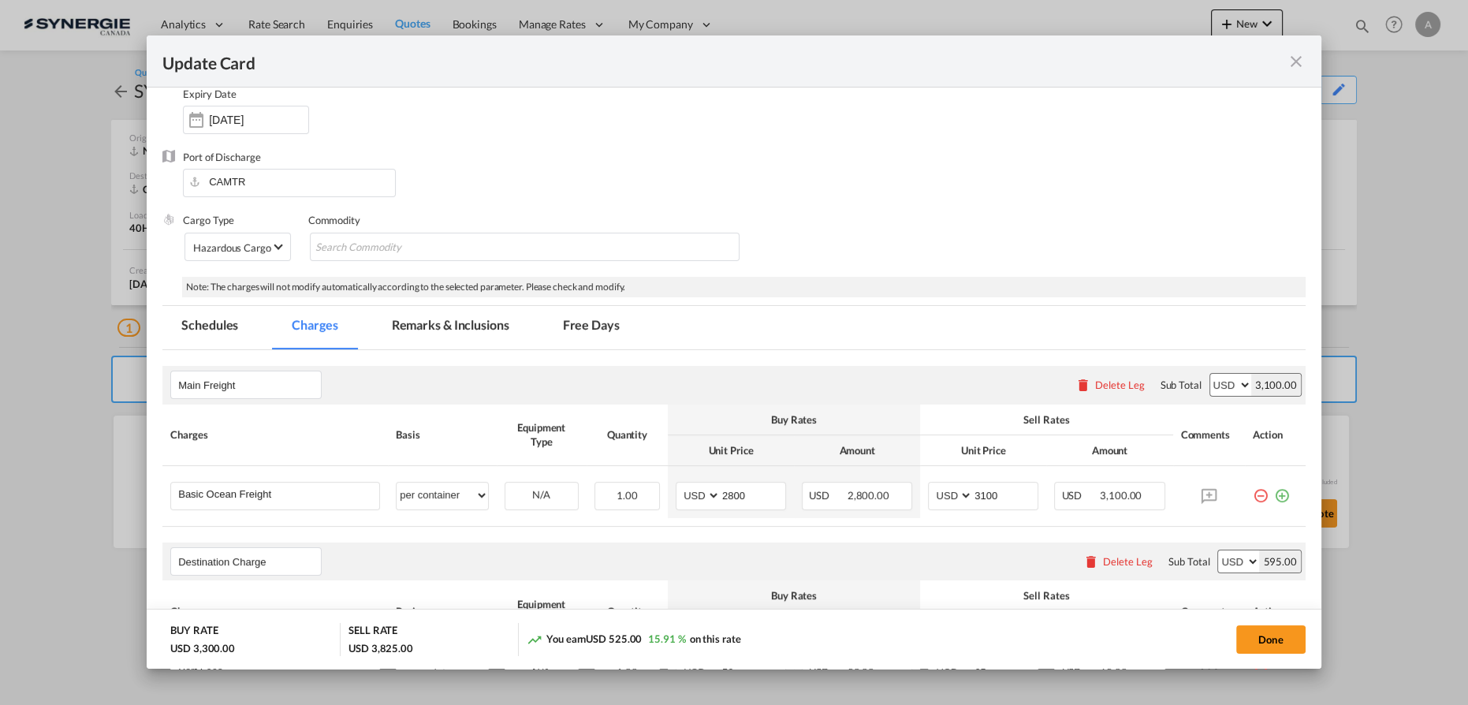
scroll to position [286, 0]
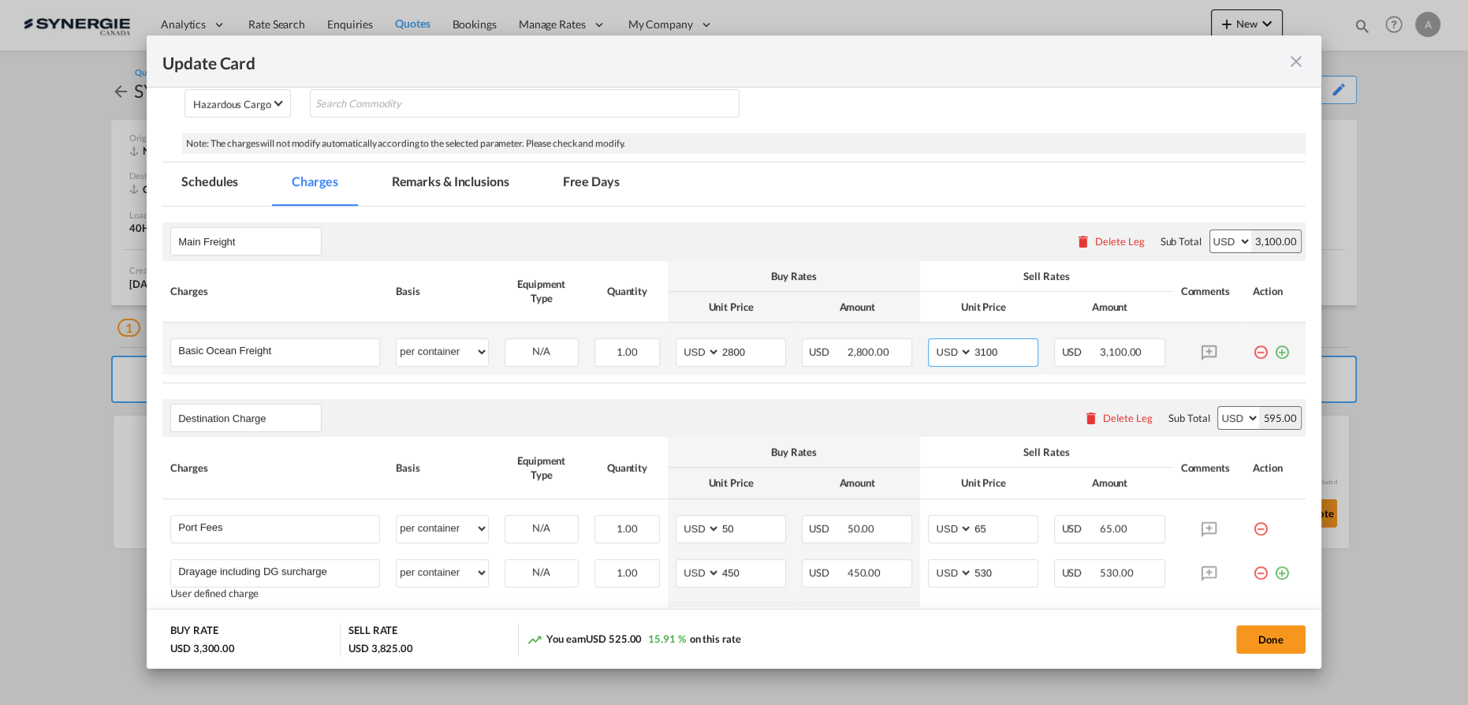
drag, startPoint x: 998, startPoint y: 350, endPoint x: 918, endPoint y: 344, distance: 79.9
click at [900, 347] on tr "Basic Ocean Freight Please Enter User Defined Charges Cannot Be Published per e…" at bounding box center [733, 348] width 1143 height 52
type input "3150"
click at [1267, 634] on button "Done" at bounding box center [1270, 639] width 69 height 28
type input "06 Aug 2025"
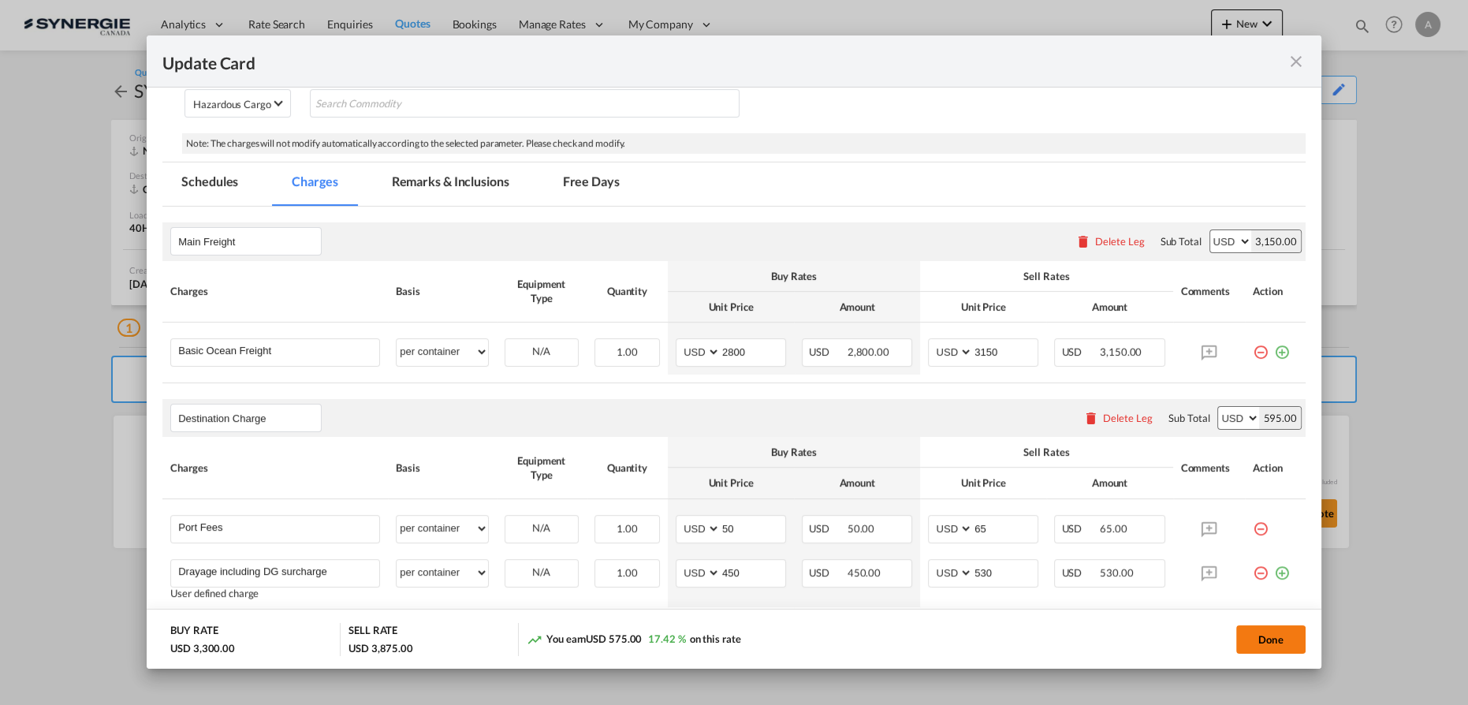
type input "[DATE]"
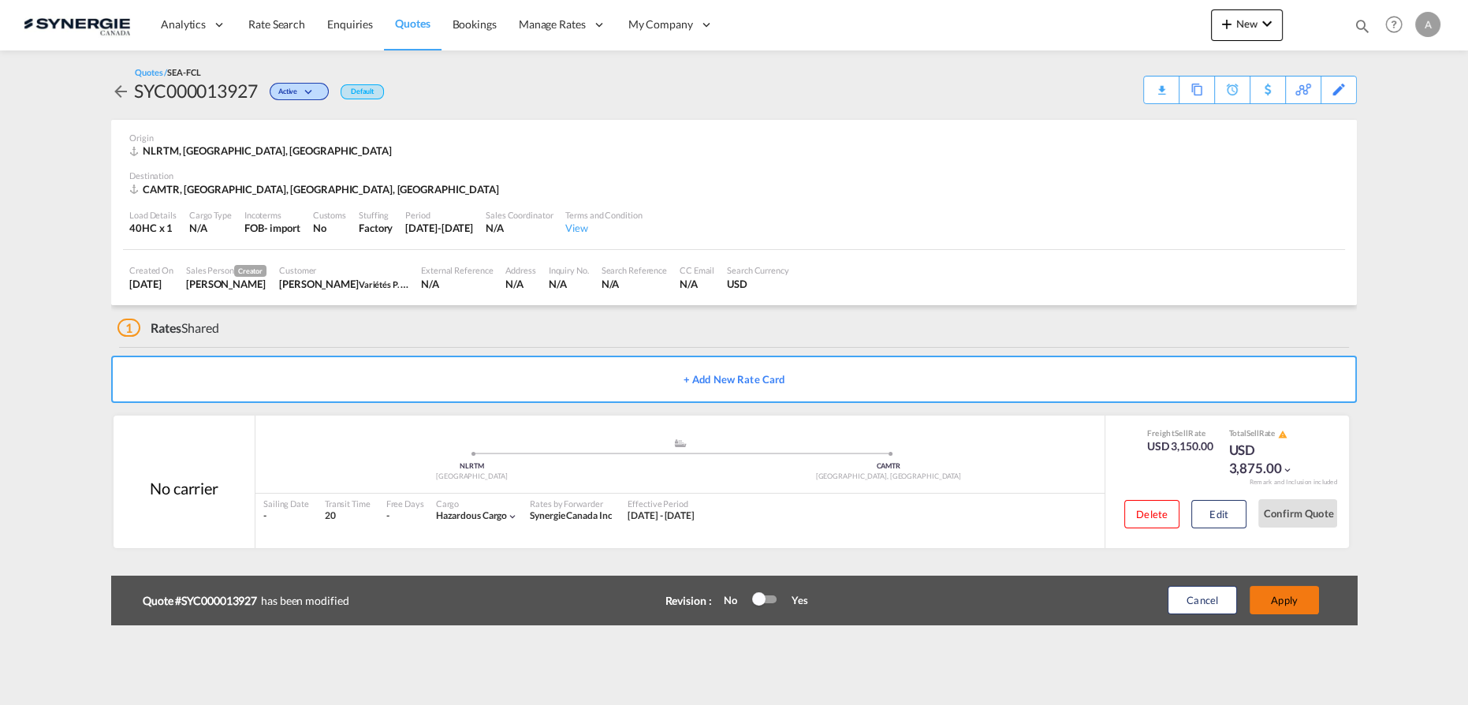
click at [1280, 600] on button "Apply" at bounding box center [1284, 600] width 69 height 28
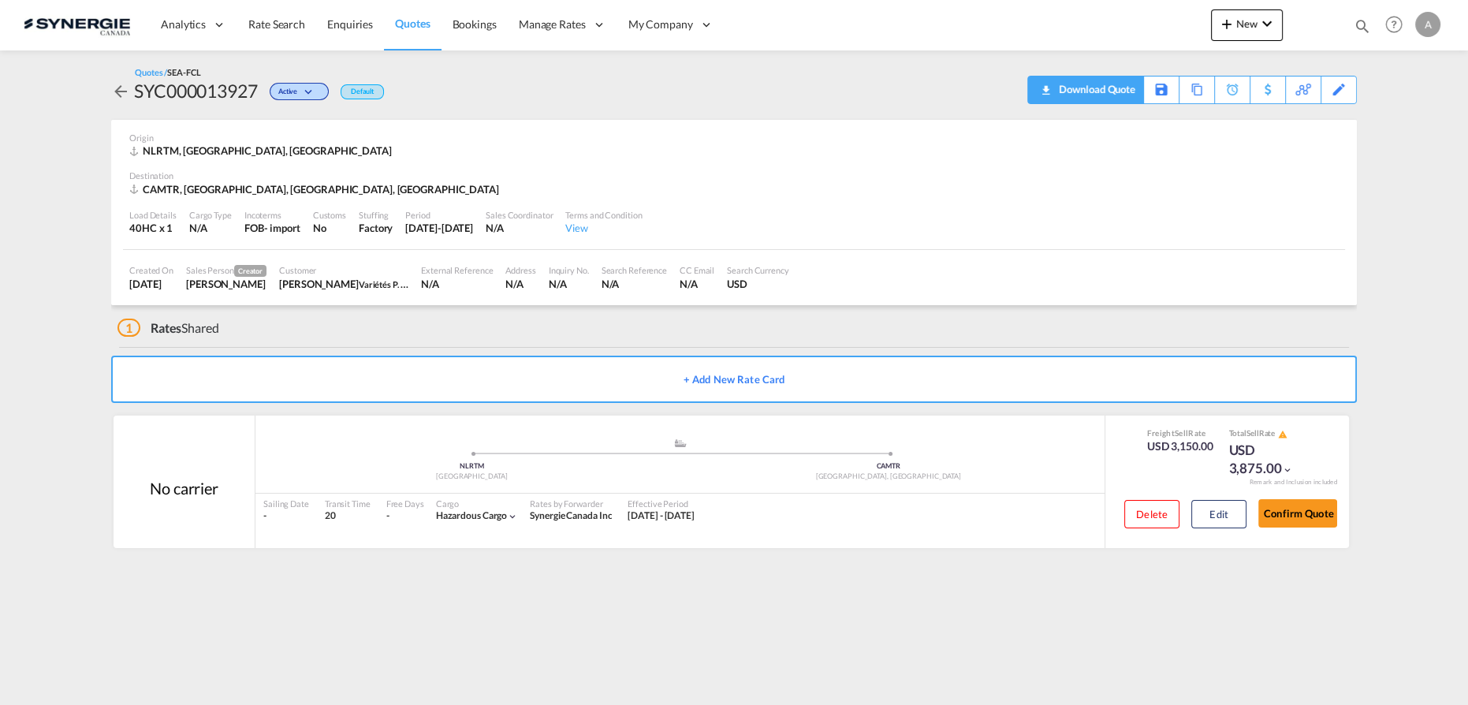
click at [1116, 86] on div "Download Quote" at bounding box center [1095, 88] width 80 height 25
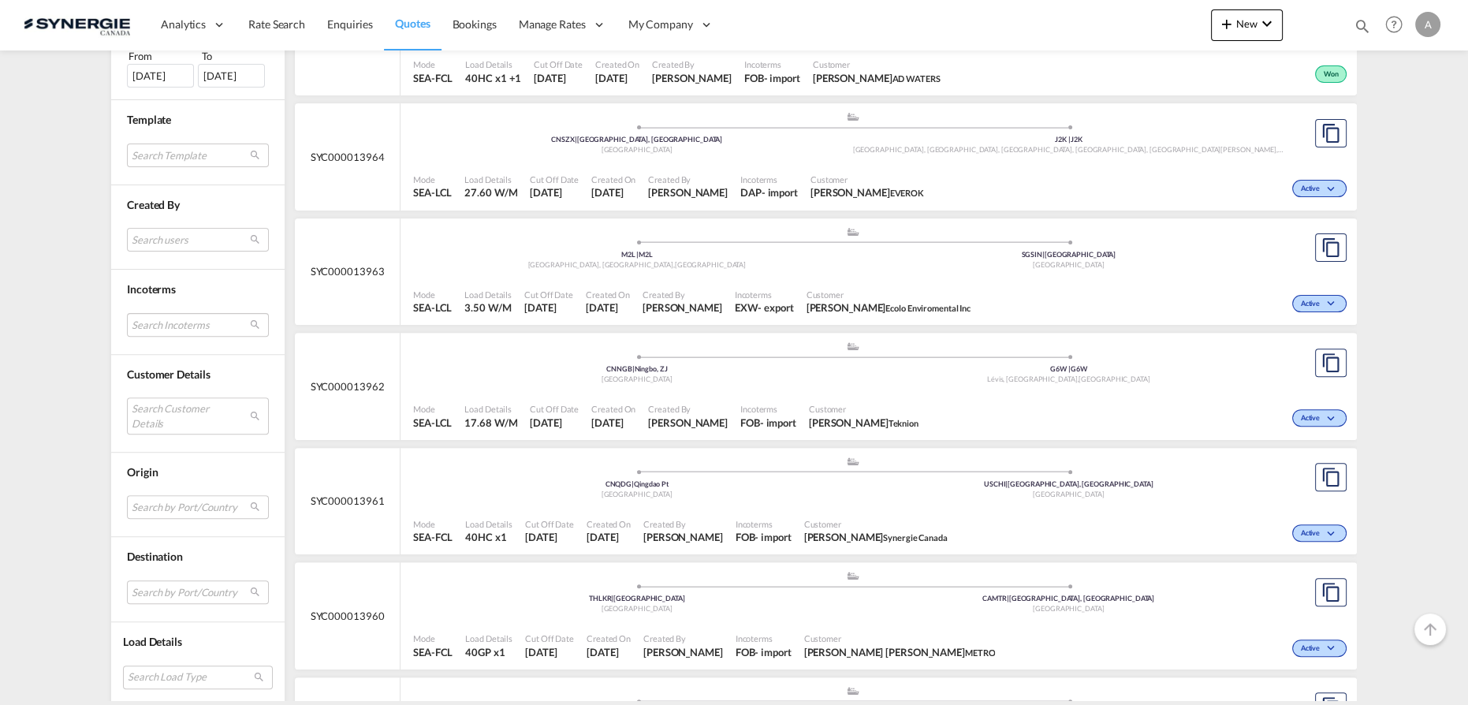
scroll to position [788, 0]
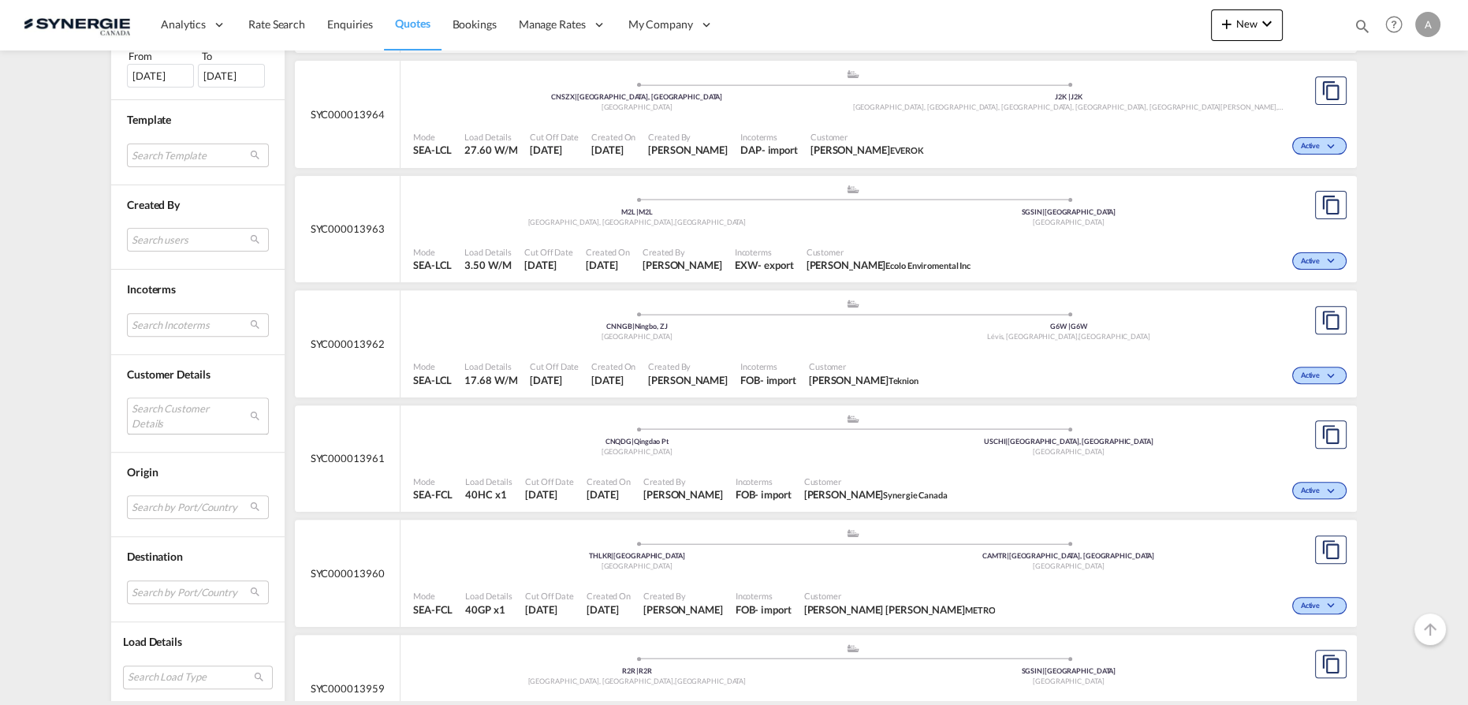
click at [162, 412] on md-select "Search Customer Details user name user [PERSON_NAME] [EMAIL_ADDRESS][DOMAIN_NAM…" at bounding box center [198, 415] width 142 height 36
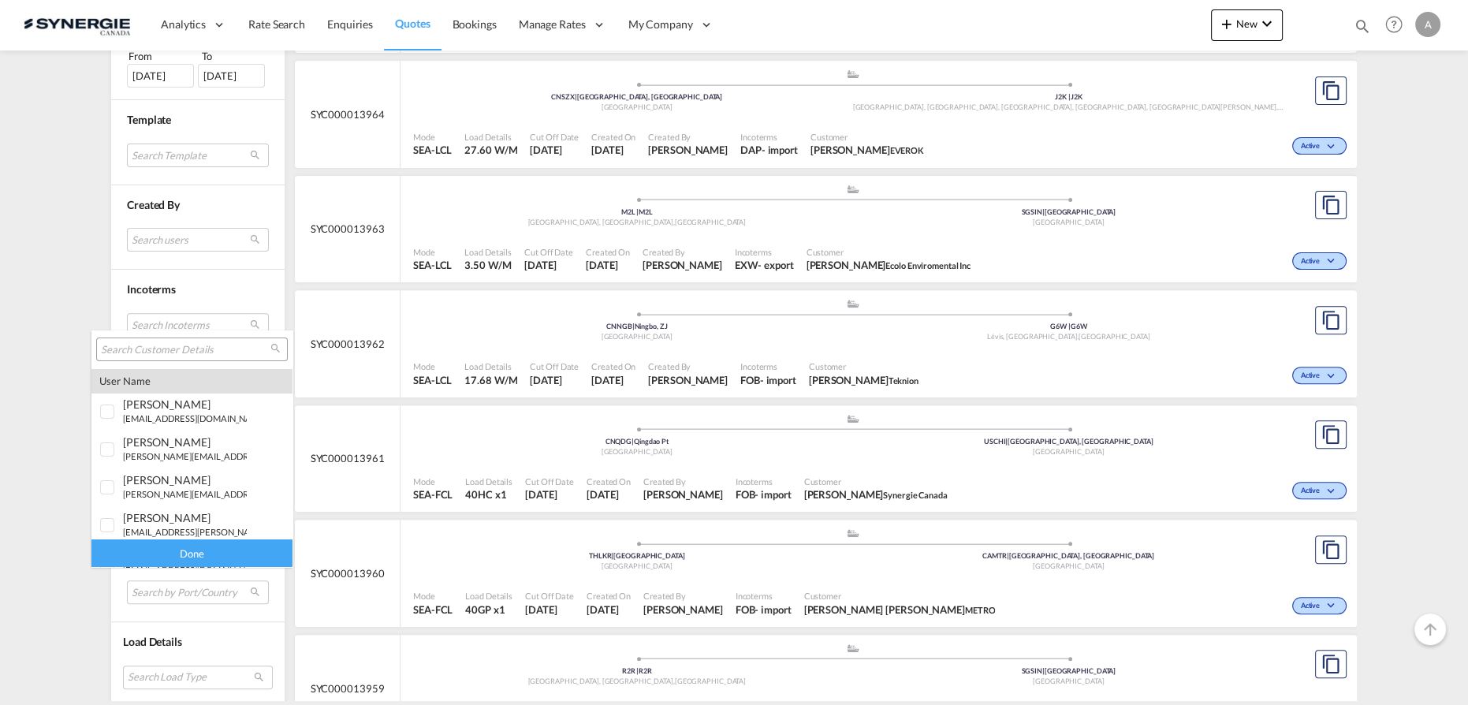
click at [164, 350] on input "search" at bounding box center [185, 350] width 169 height 14
type input "VARIETES"
click at [135, 453] on md-option "company variétés p. prud'homme" at bounding box center [191, 445] width 201 height 38
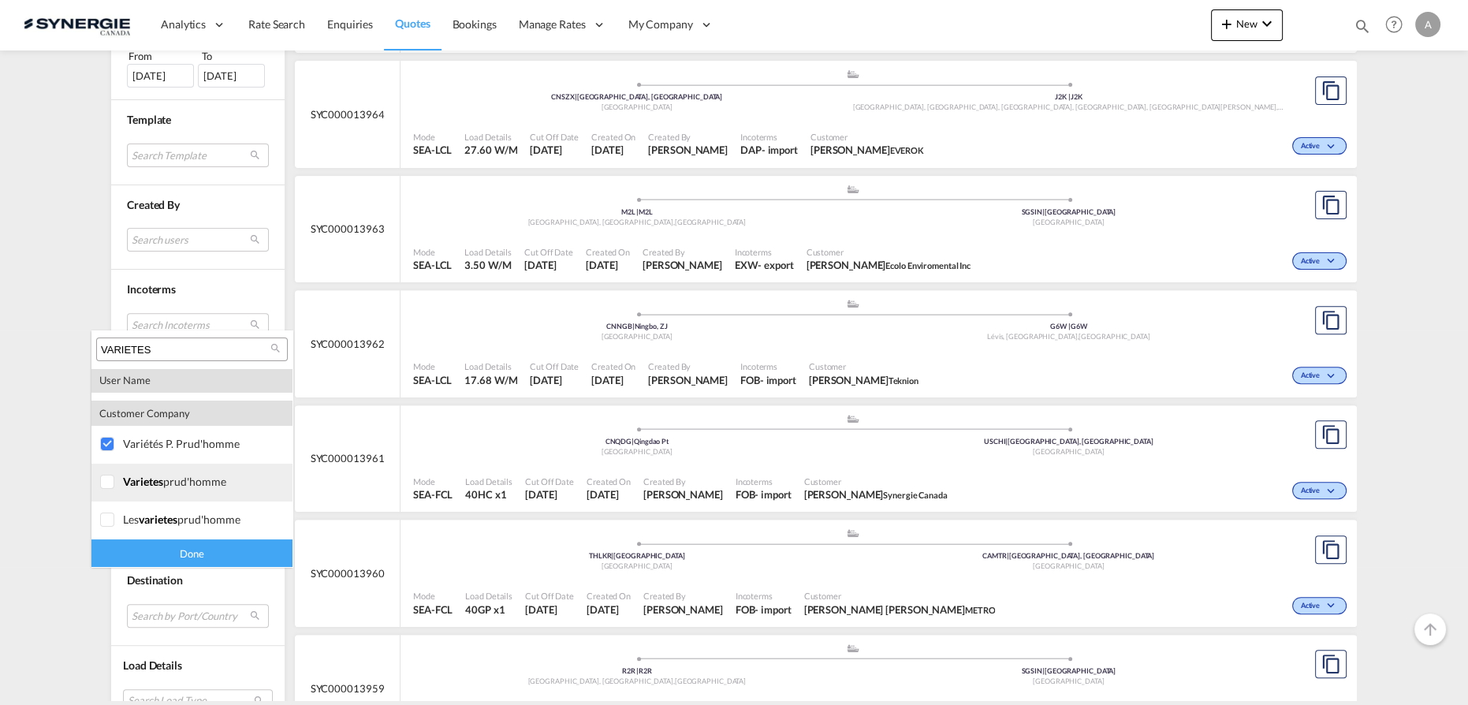
drag, startPoint x: 126, startPoint y: 480, endPoint x: 113, endPoint y: 497, distance: 21.9
click at [126, 480] on span "varietes" at bounding box center [143, 481] width 40 height 13
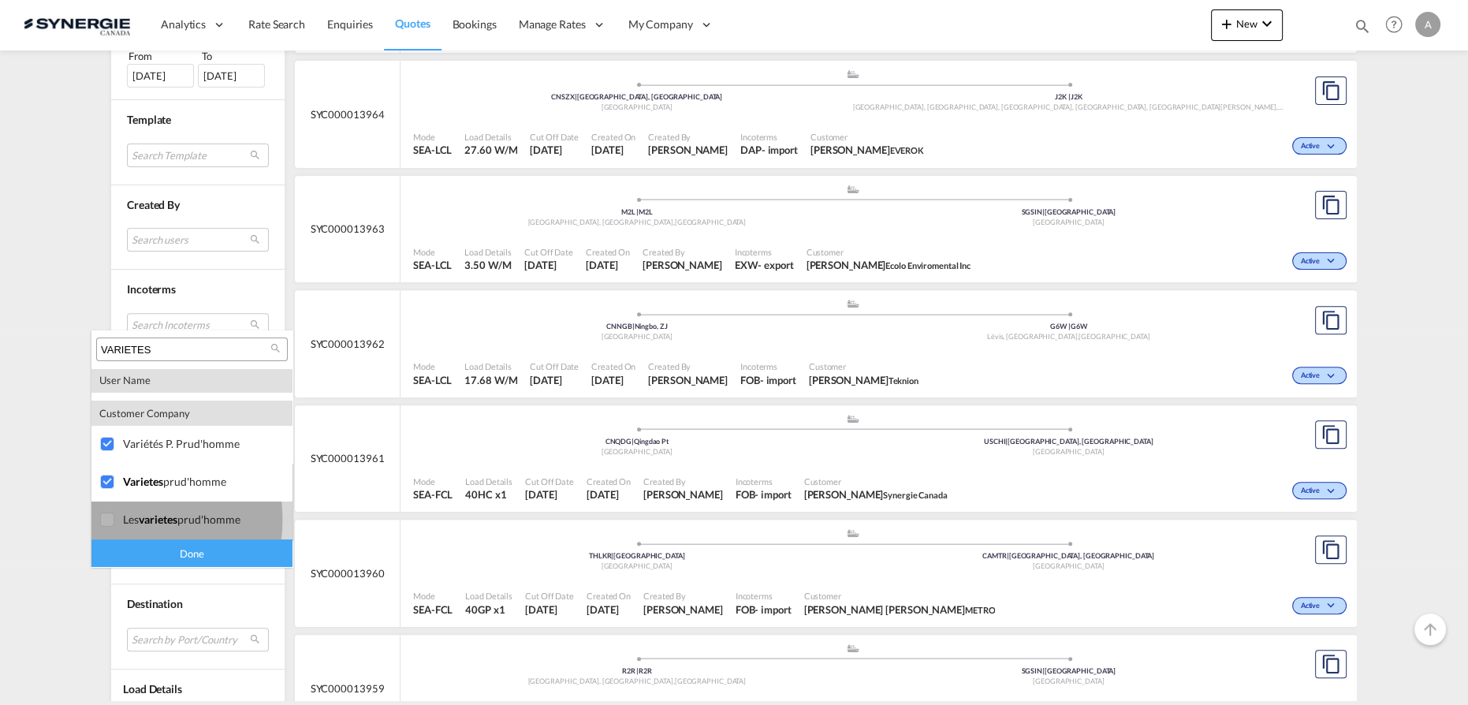
drag, startPoint x: 119, startPoint y: 519, endPoint x: 122, endPoint y: 531, distance: 13.0
click at [116, 523] on div at bounding box center [108, 520] width 16 height 16
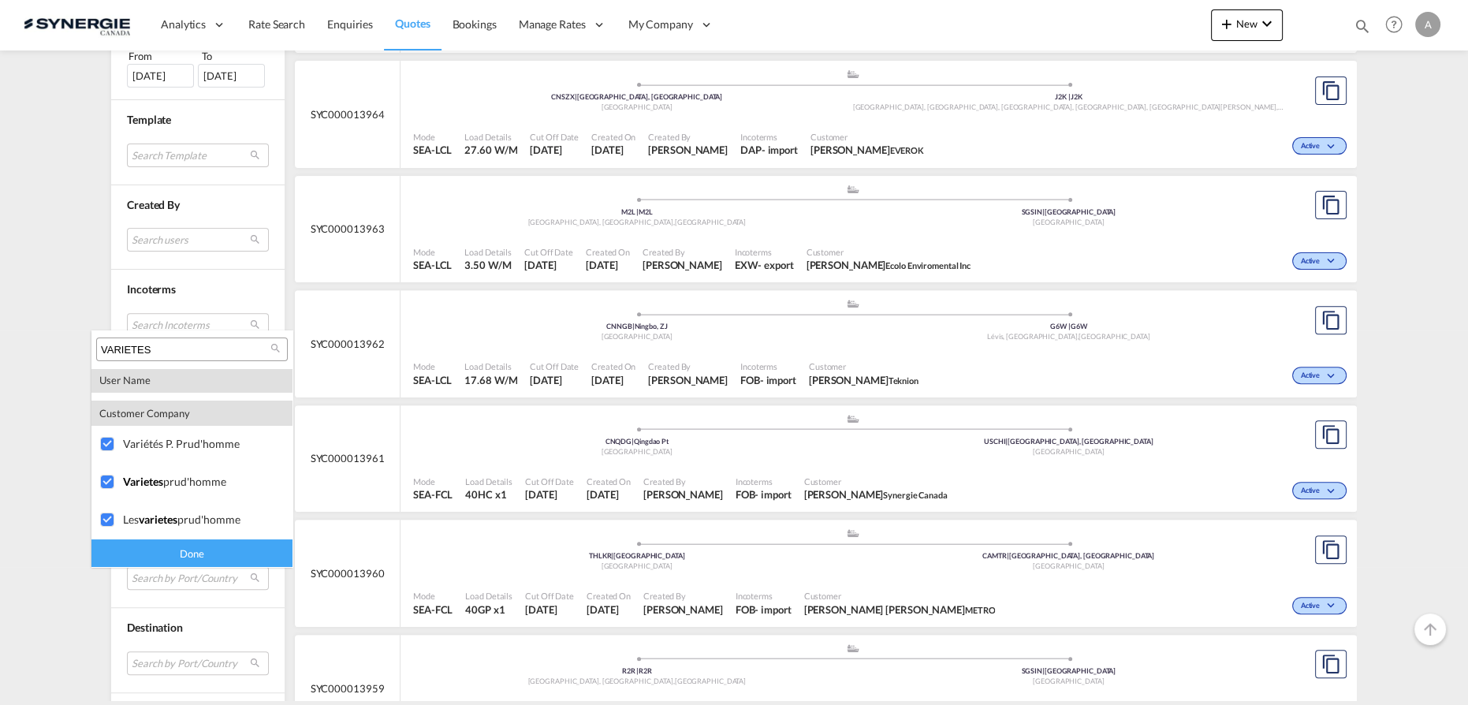
click at [136, 553] on div "Done" at bounding box center [191, 553] width 201 height 28
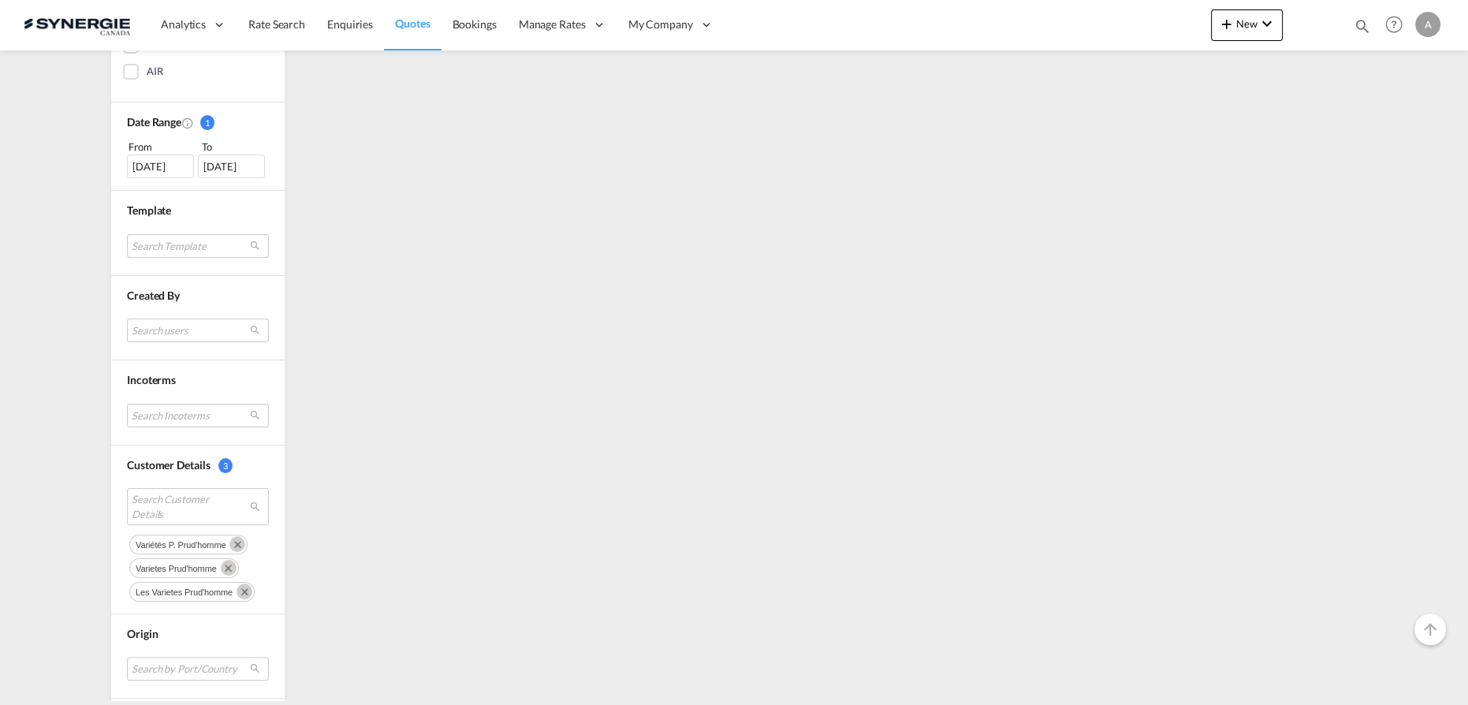
scroll to position [0, 0]
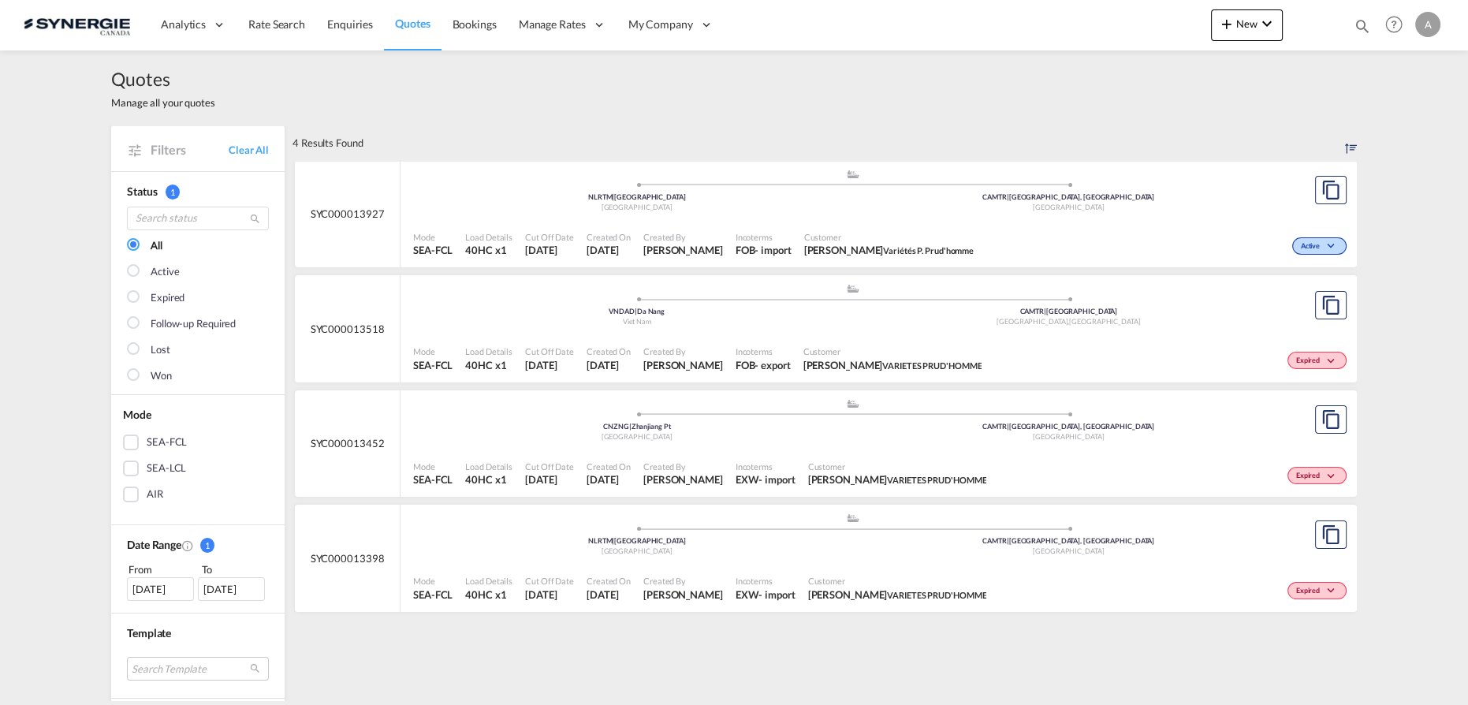
click at [747, 216] on div ".a{fill:#aaa8ad;} .a{fill:#aaa8ad;} VNDAD | Da Nang Viet Nam CAMTR | [GEOGRAPHI…" at bounding box center [852, 192] width 879 height 47
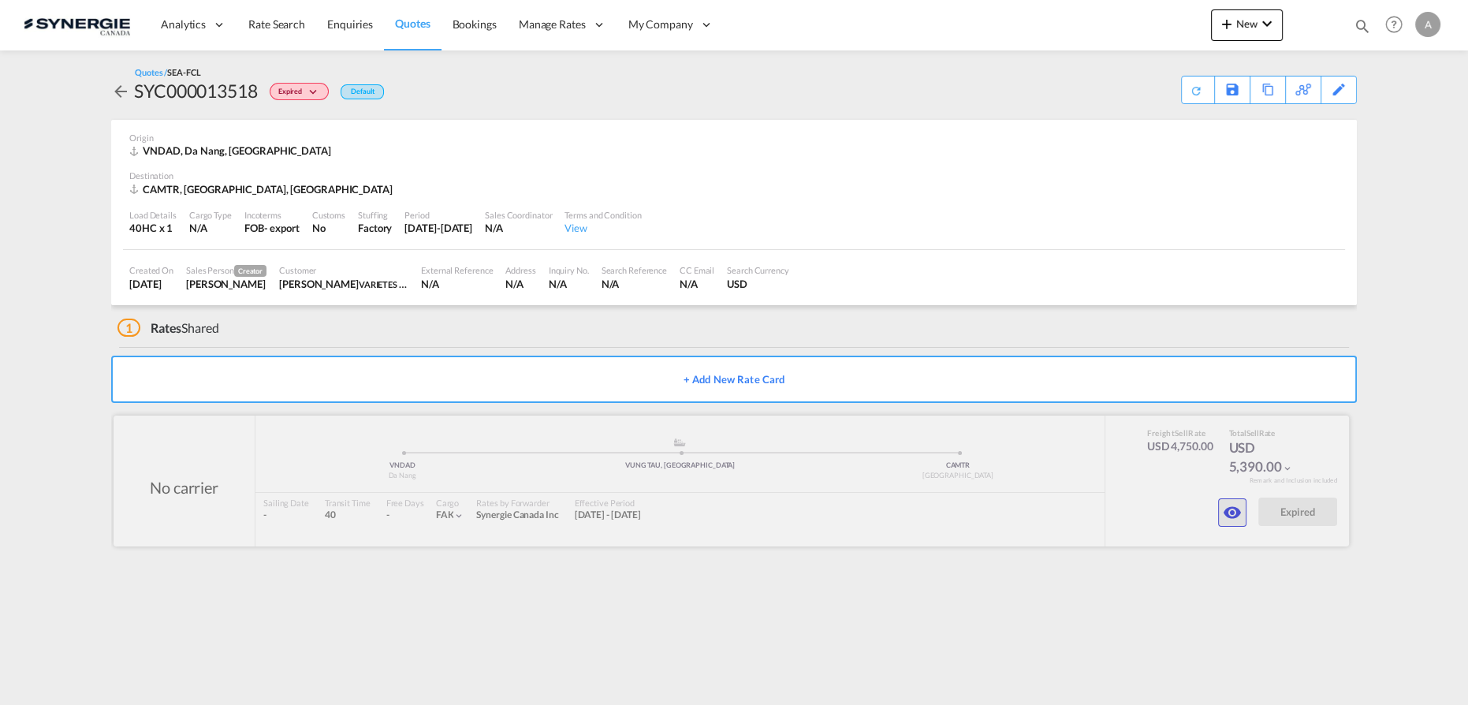
click at [1231, 508] on md-icon "icon-eye" at bounding box center [1232, 512] width 19 height 19
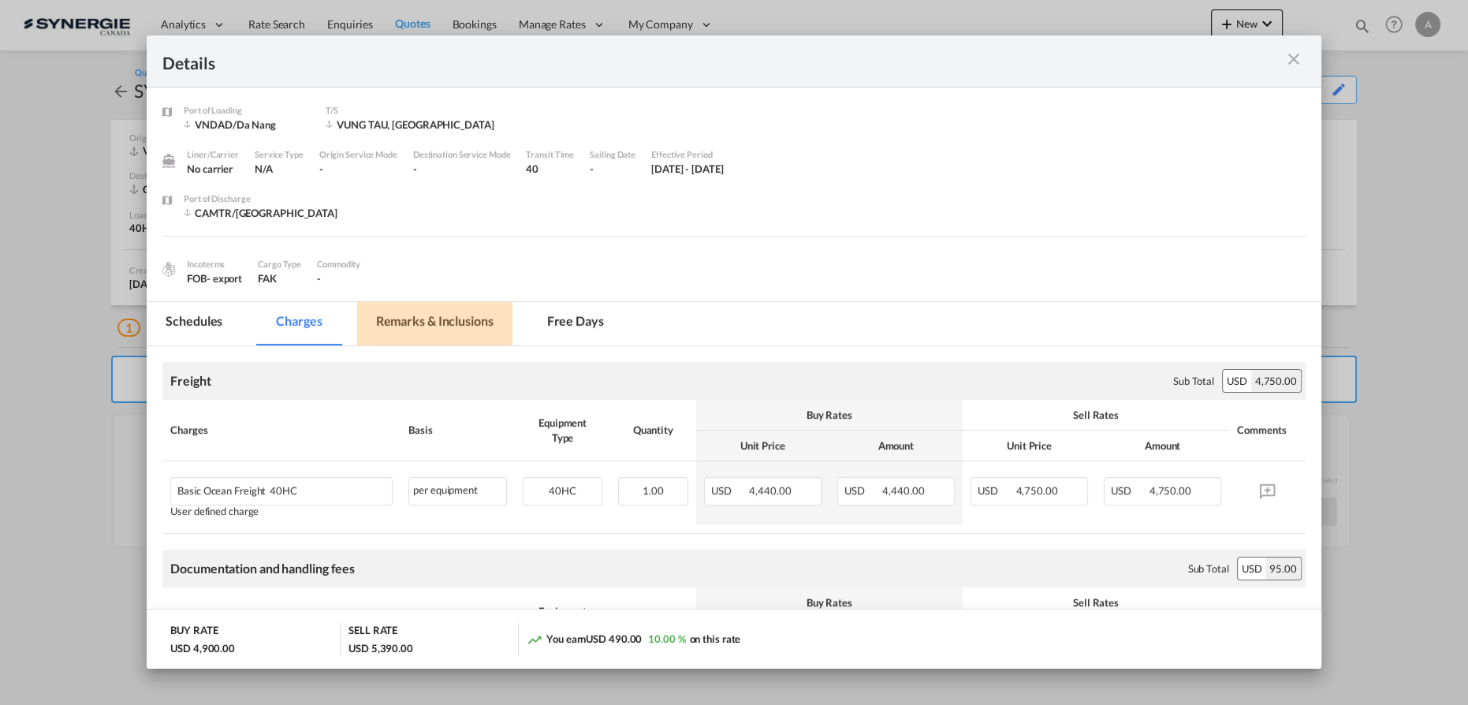
click at [500, 321] on md-tab-item "Remarks & Inclusions" at bounding box center [434, 323] width 155 height 43
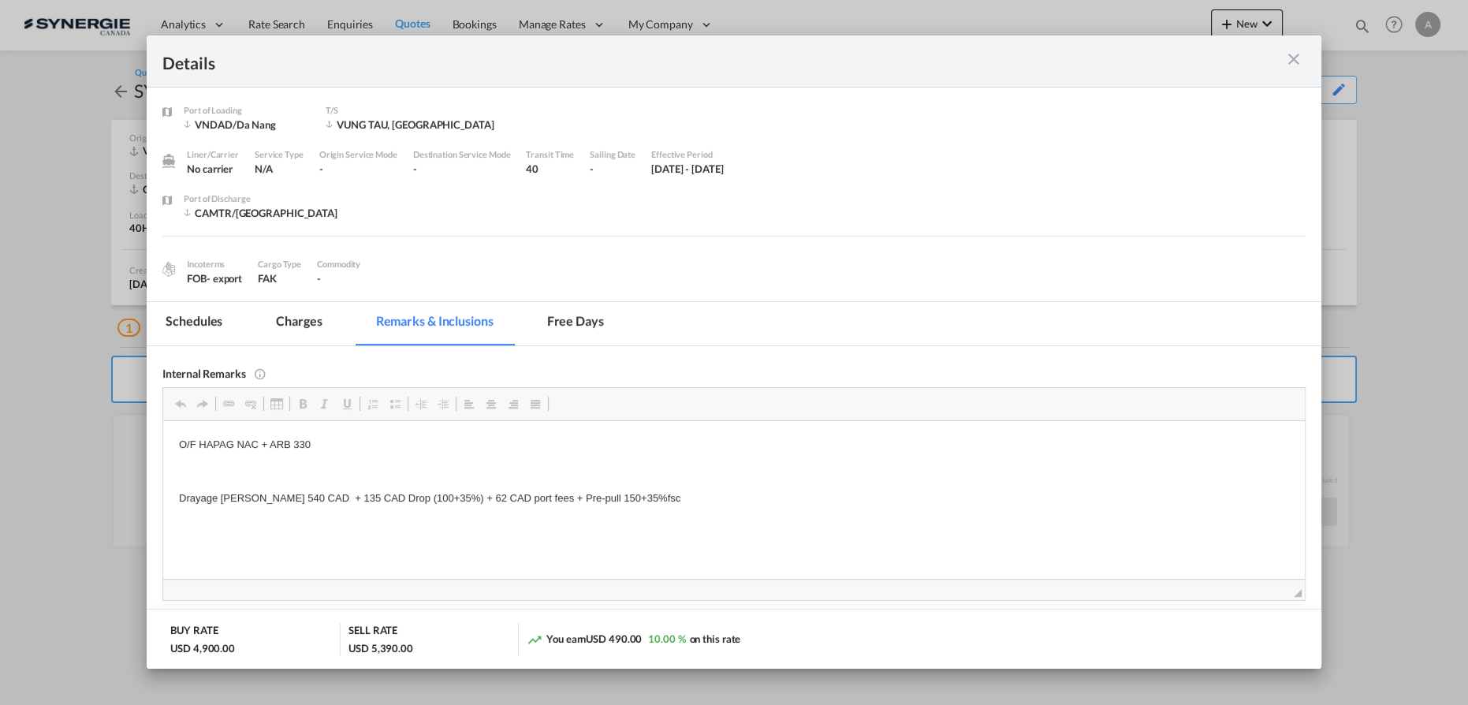
click at [1293, 61] on md-icon "icon-close m-3 fg-AAA8AD cursor" at bounding box center [1293, 59] width 19 height 19
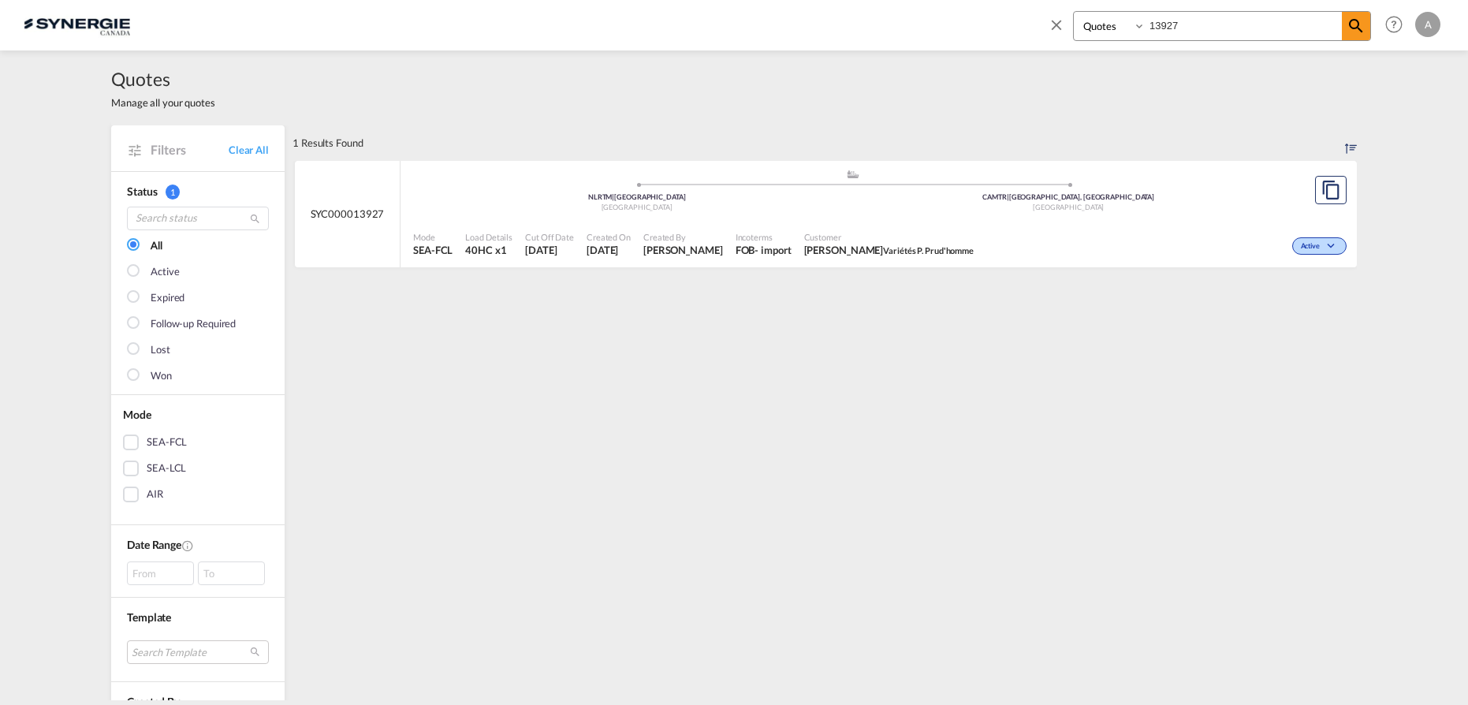
select select "Quotes"
click at [1208, 23] on input "13927" at bounding box center [1243, 26] width 196 height 28
drag, startPoint x: 1209, startPoint y: 22, endPoint x: 1024, endPoint y: 22, distance: 184.5
click at [1043, 20] on div "Bookings Quotes Enquiries 13927 Help Resources Product Release A My Profile Log…" at bounding box center [1241, 24] width 406 height 49
type input "13944"
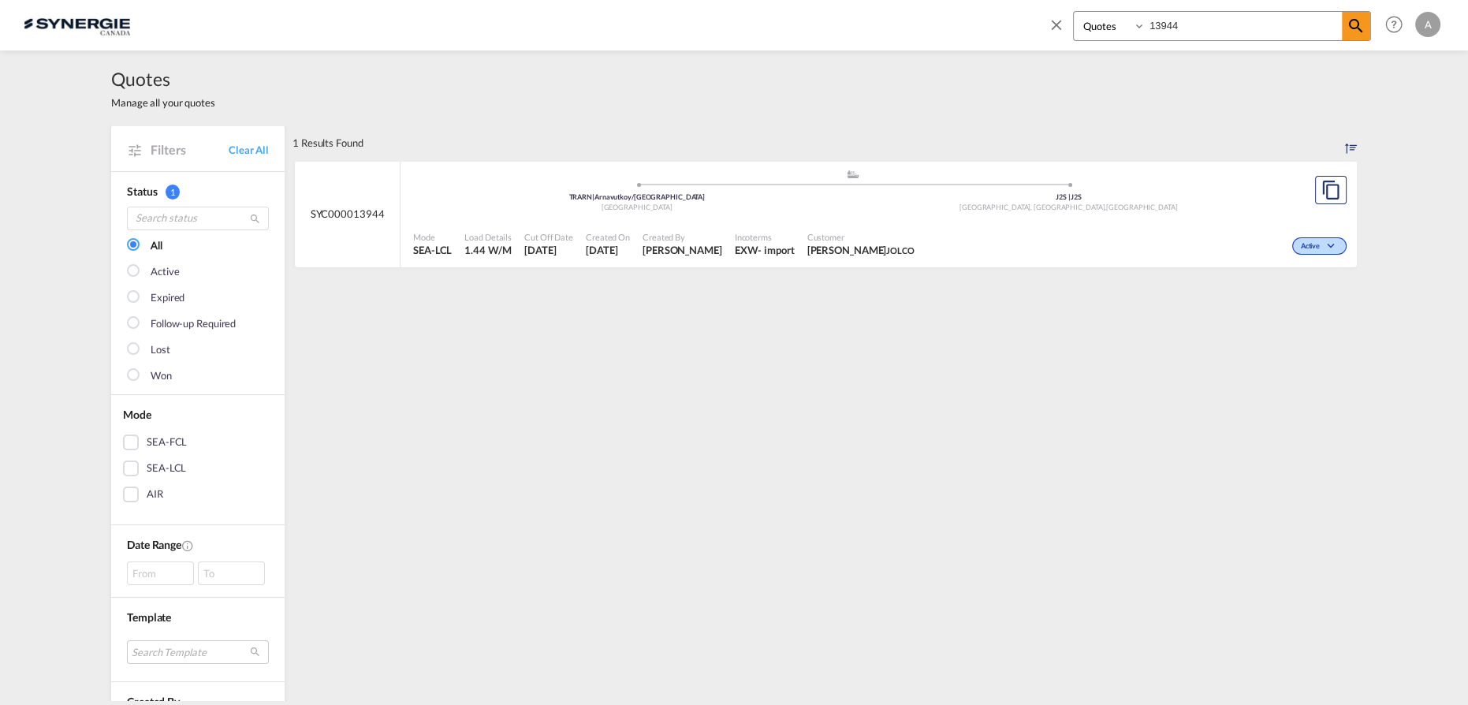
click at [818, 243] on span "[PERSON_NAME]" at bounding box center [860, 250] width 107 height 14
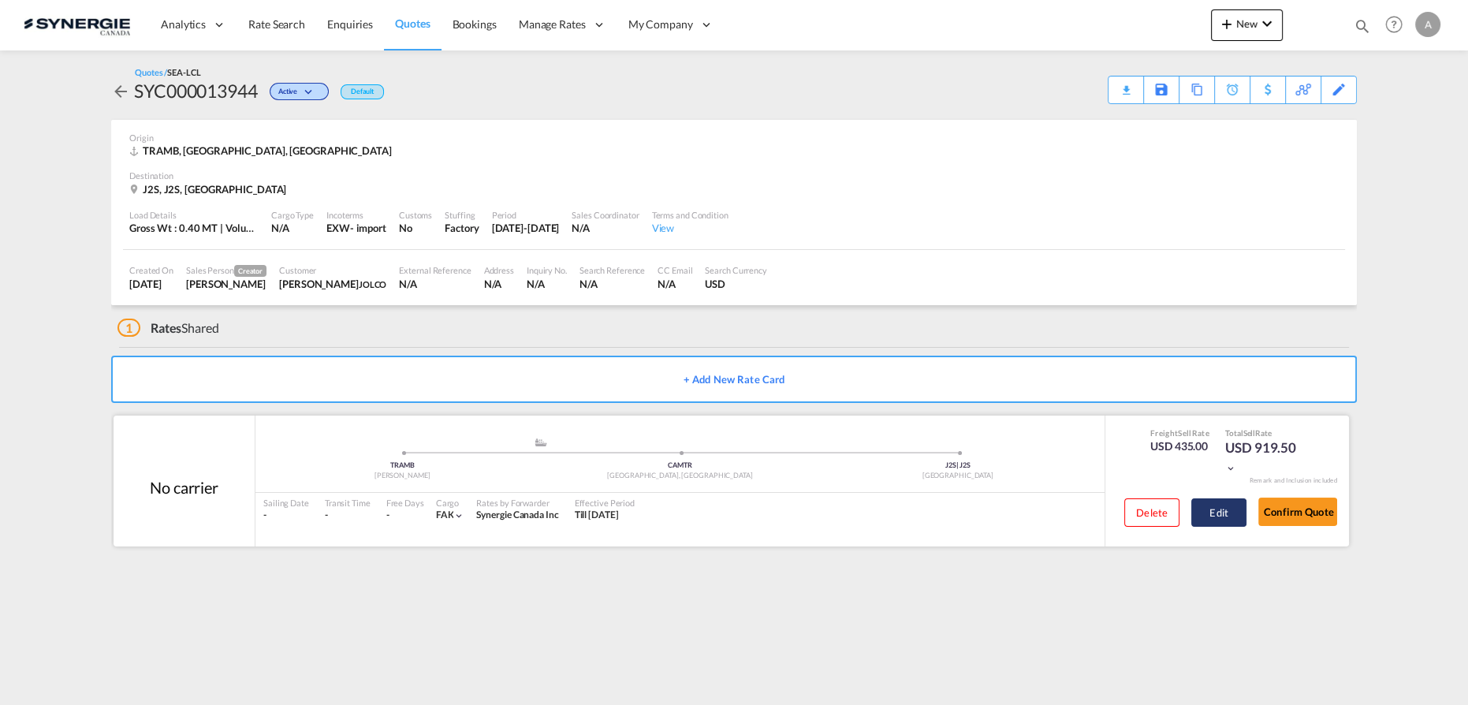
click at [1236, 516] on button "Edit" at bounding box center [1218, 512] width 55 height 28
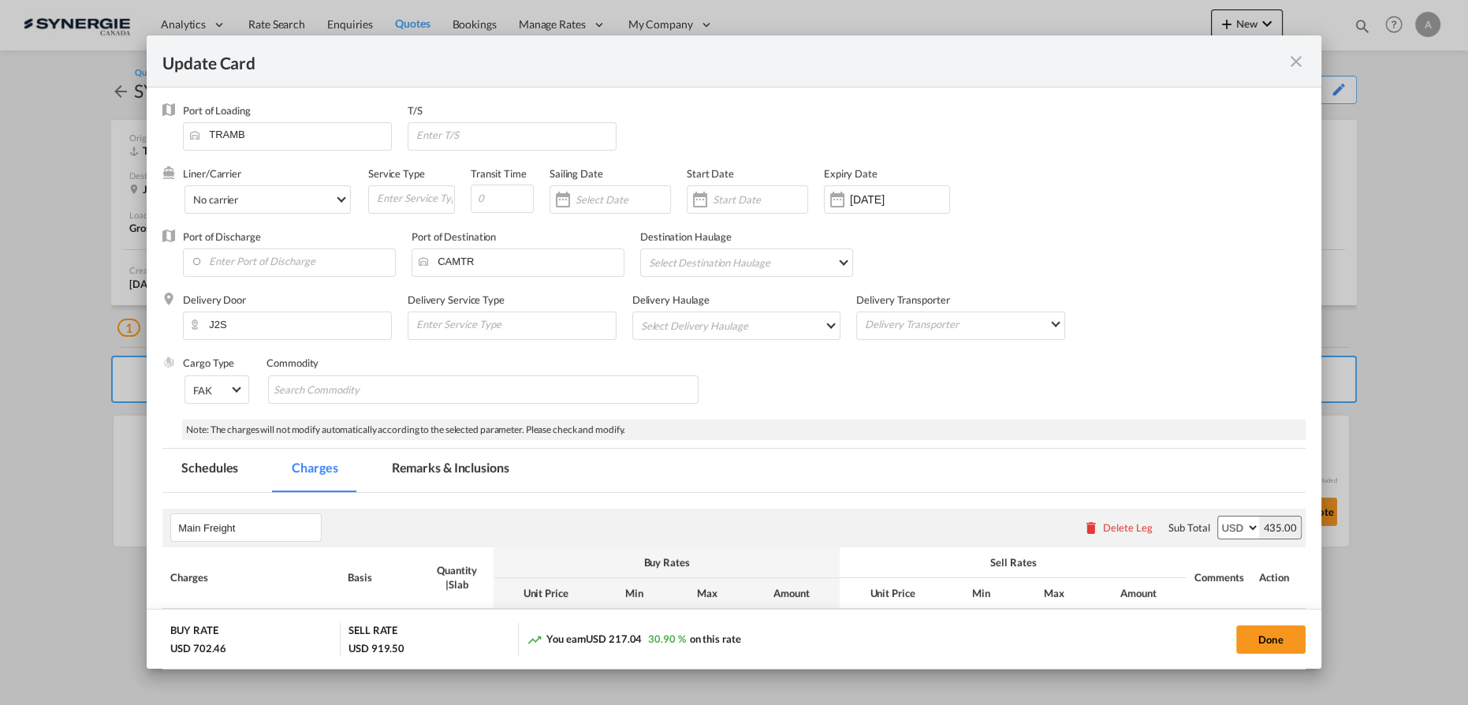
select select "per_shipment"
select select "per_cbm"
select select "per_shipment"
select select "per_bl"
select select "flat"
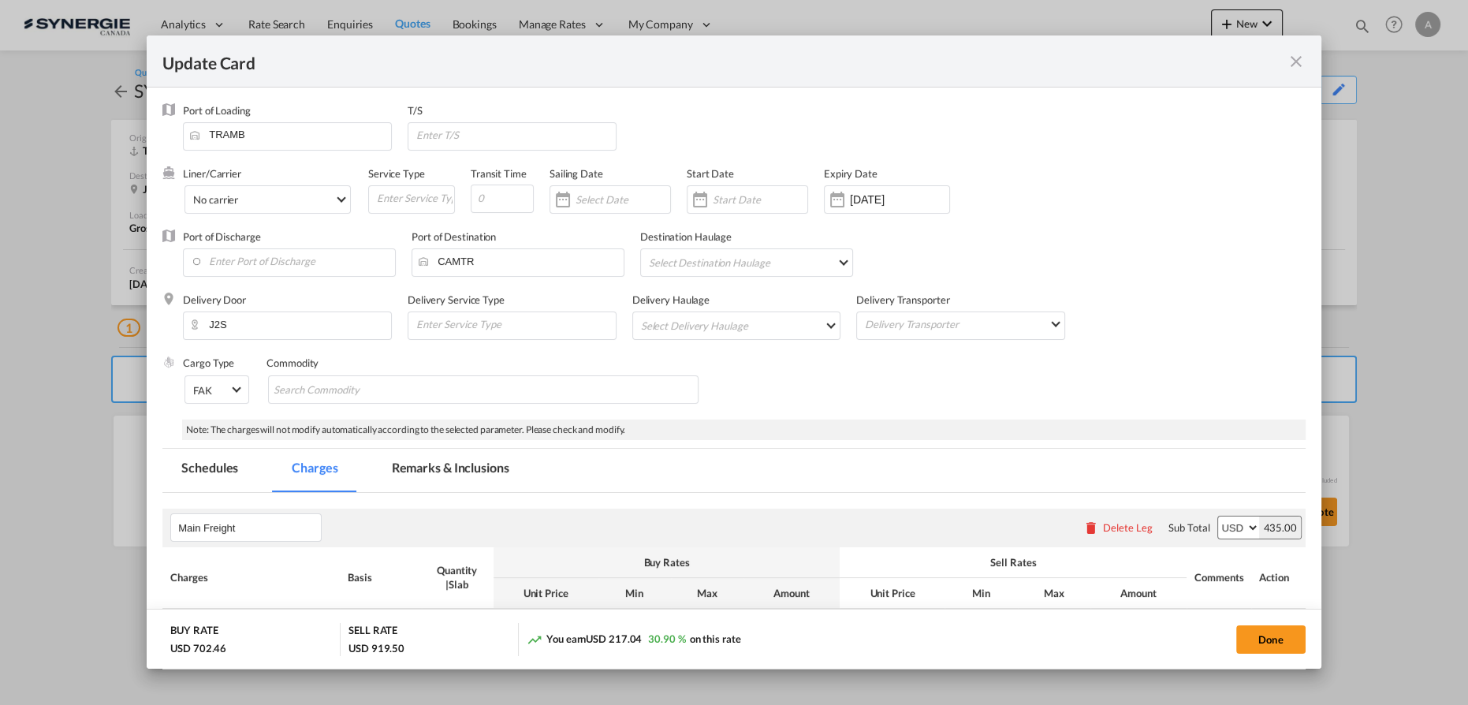
select select "per_bl"
click at [453, 468] on md-tab-item "Remarks & Inclusions" at bounding box center [450, 470] width 155 height 43
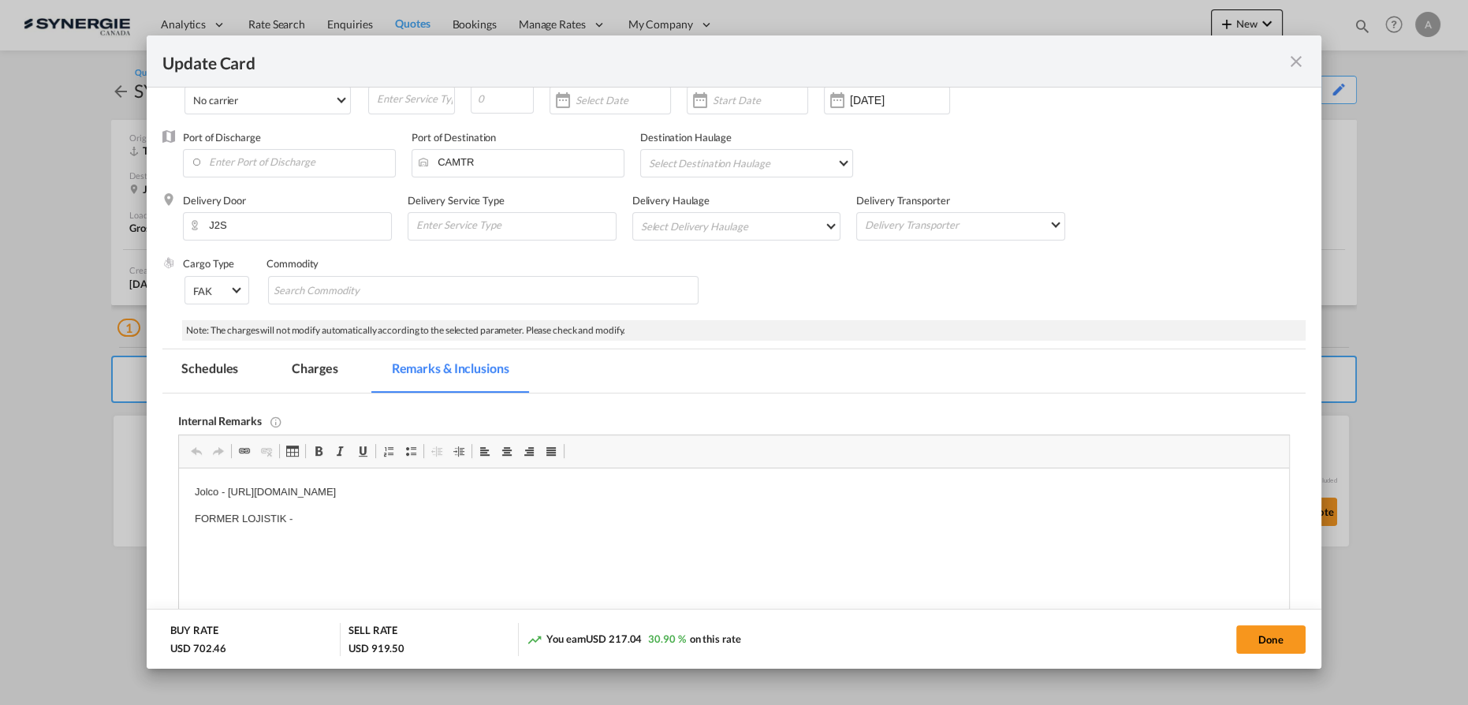
scroll to position [143, 0]
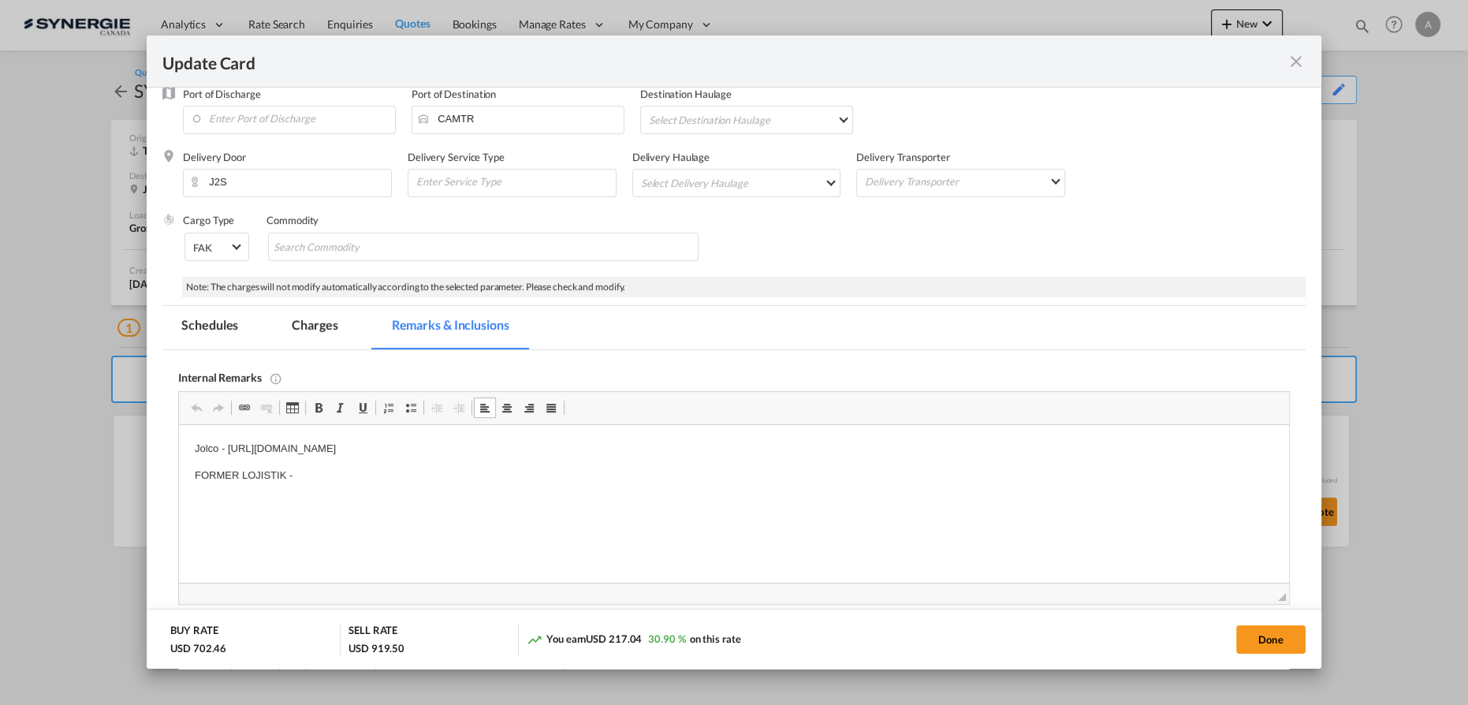
click at [308, 479] on p "FORMER LOJISTIK -" at bounding box center [734, 475] width 1078 height 17
click at [319, 327] on md-tab-item "Charges" at bounding box center [315, 327] width 84 height 43
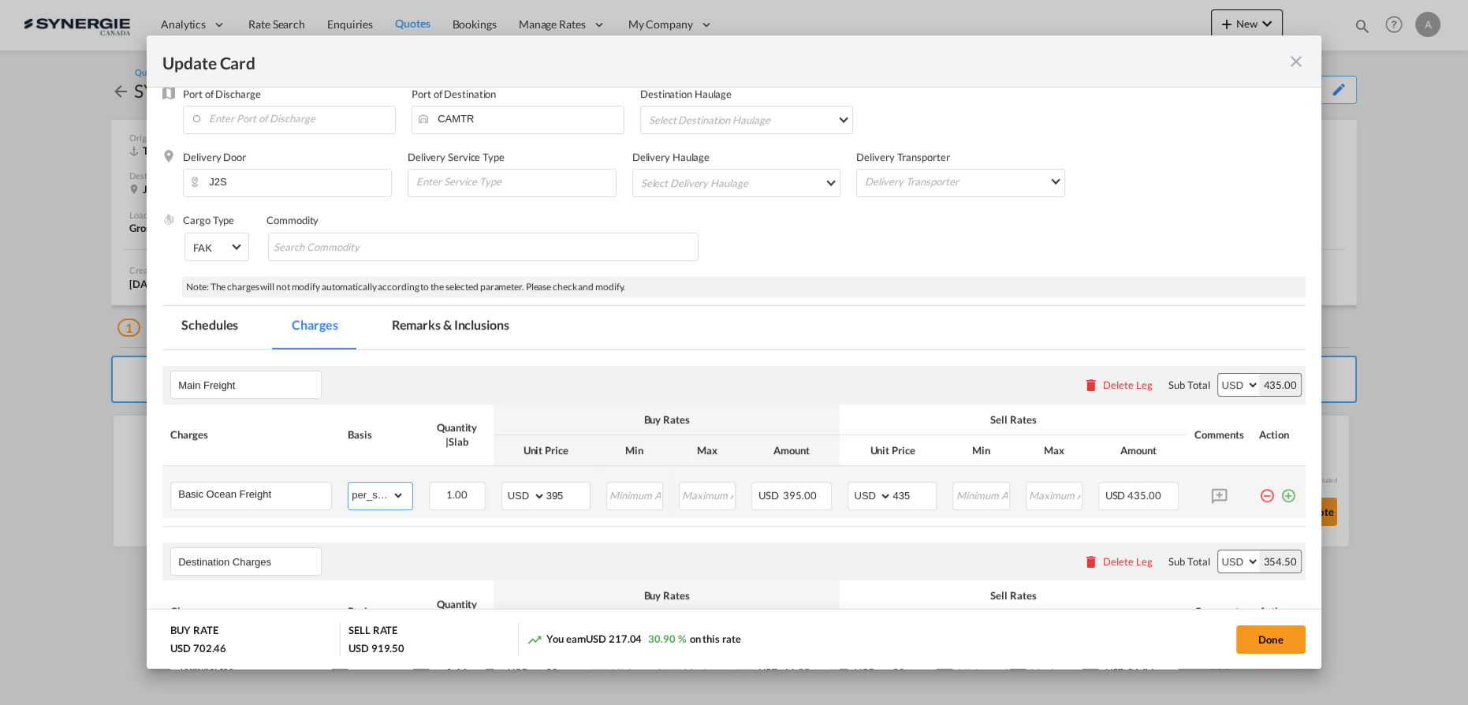
click at [395, 500] on select "gross_weight volumetric_weight per_shipment per_bl per_km per_hawb per_kg flat …" at bounding box center [375, 494] width 55 height 25
select select "per_cbm"
click at [348, 482] on select "gross_weight volumetric_weight per_shipment per_bl per_km per_hawb per_kg flat …" at bounding box center [375, 494] width 55 height 25
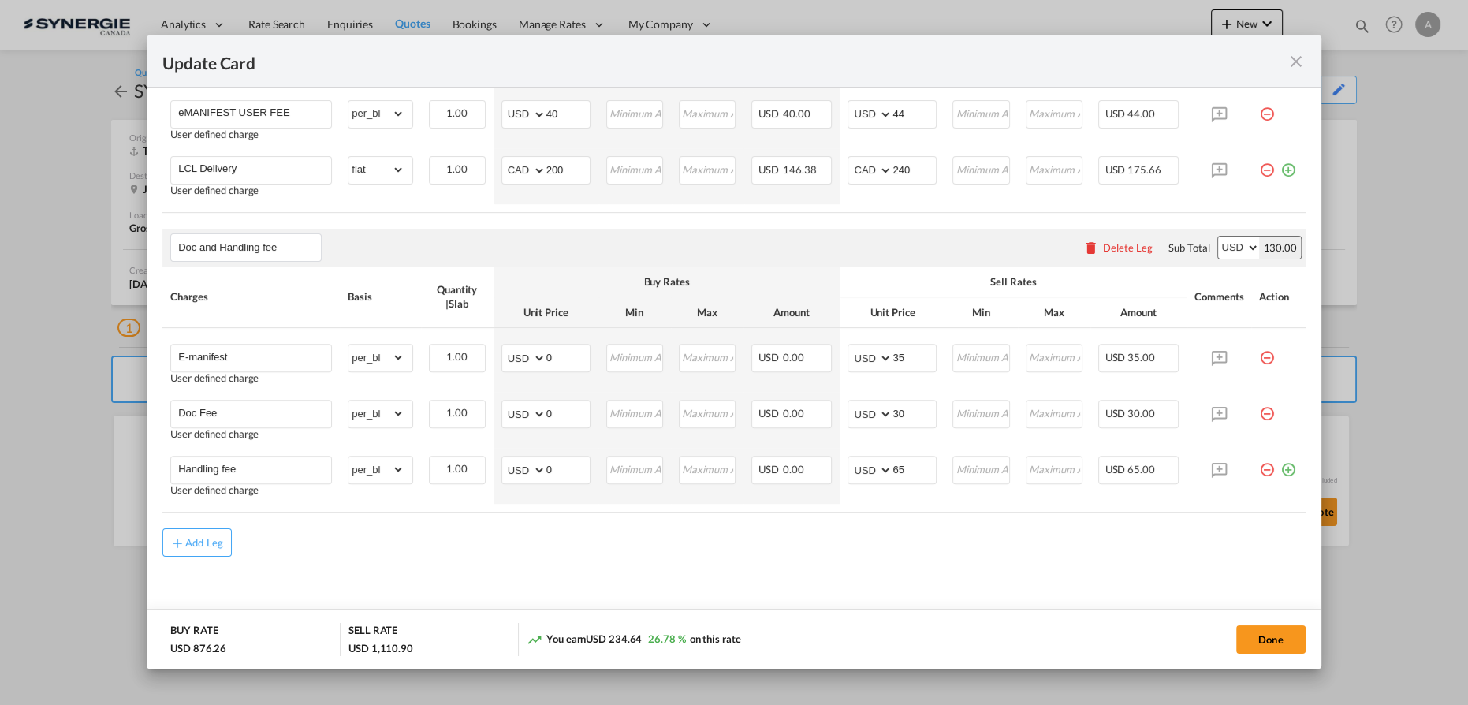
scroll to position [817, 0]
click at [211, 527] on button "Add Leg" at bounding box center [196, 538] width 69 height 28
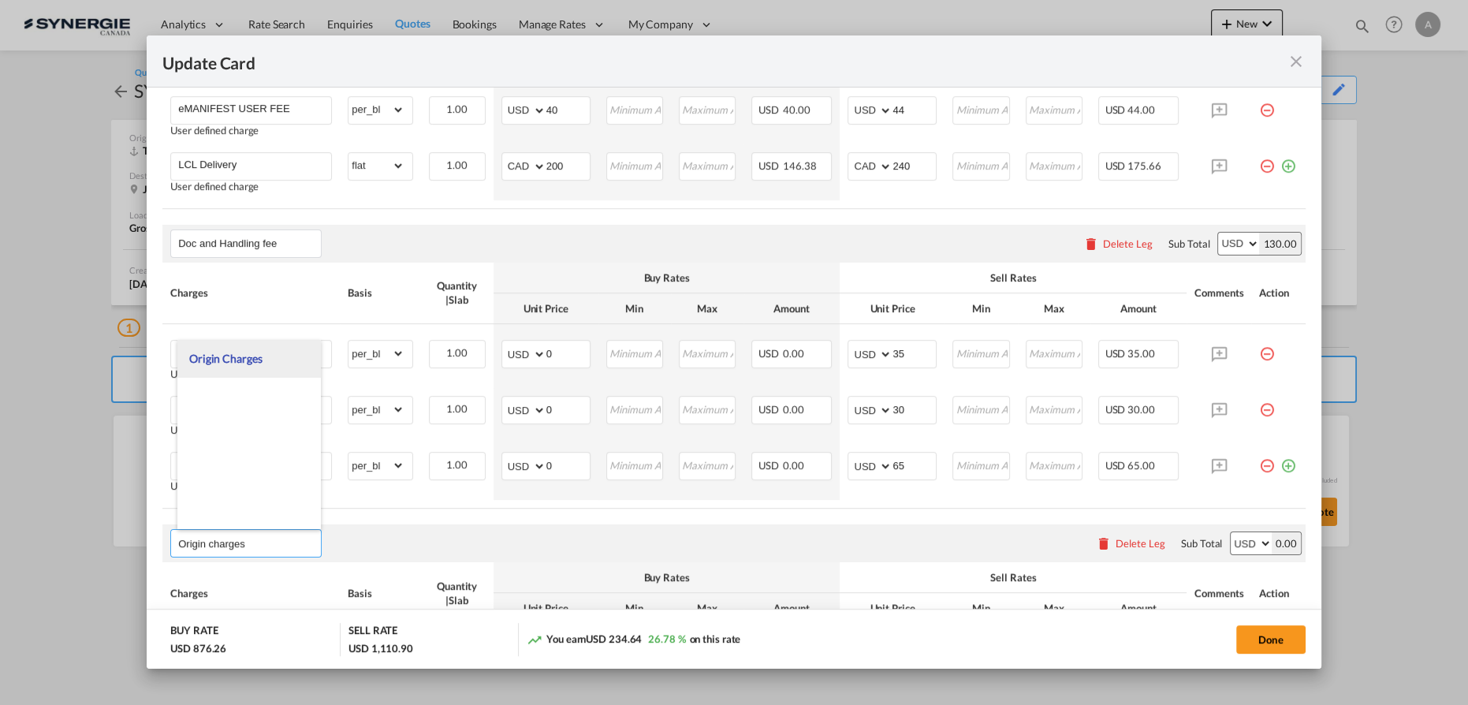
click at [256, 364] on li "Origin Charges" at bounding box center [248, 359] width 143 height 38
type input "Origin Charges"
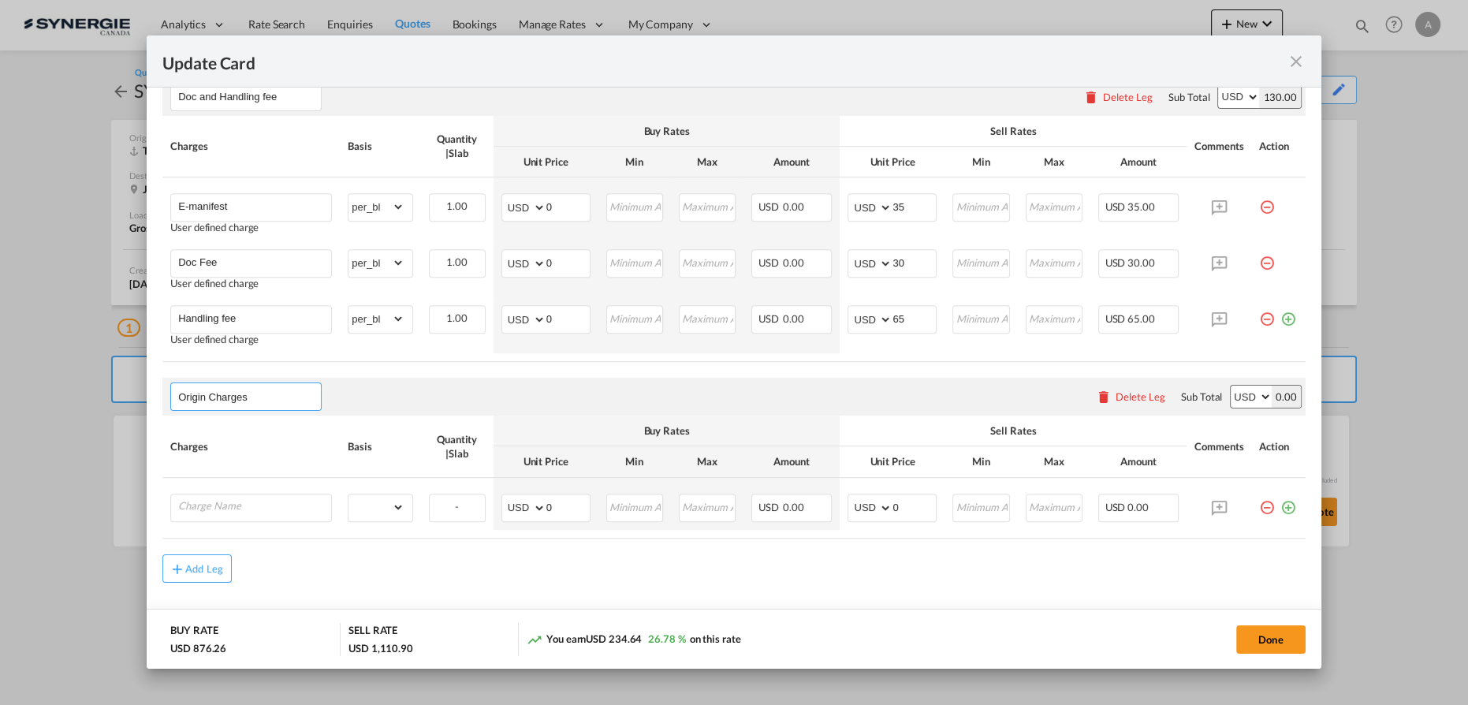
scroll to position [993, 0]
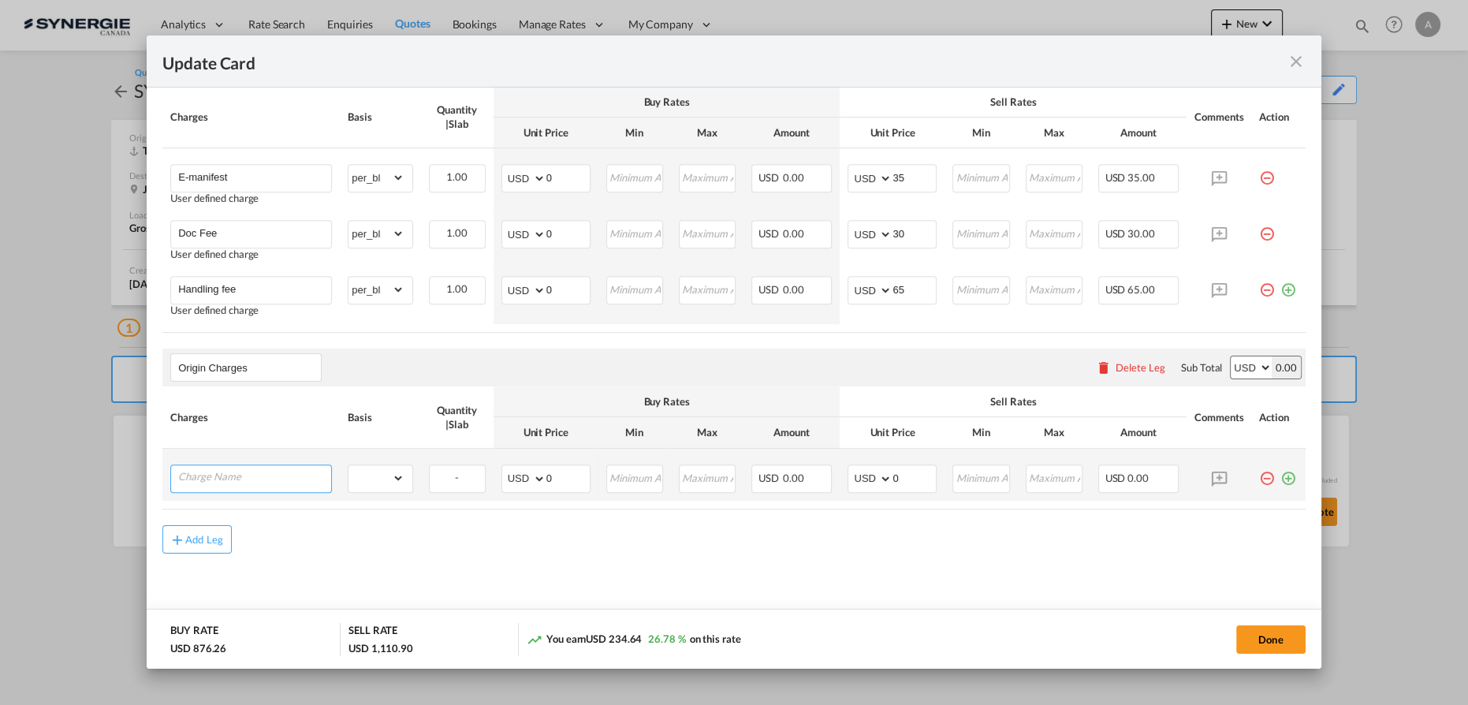
click at [248, 467] on input "Charge Name" at bounding box center [254, 477] width 153 height 24
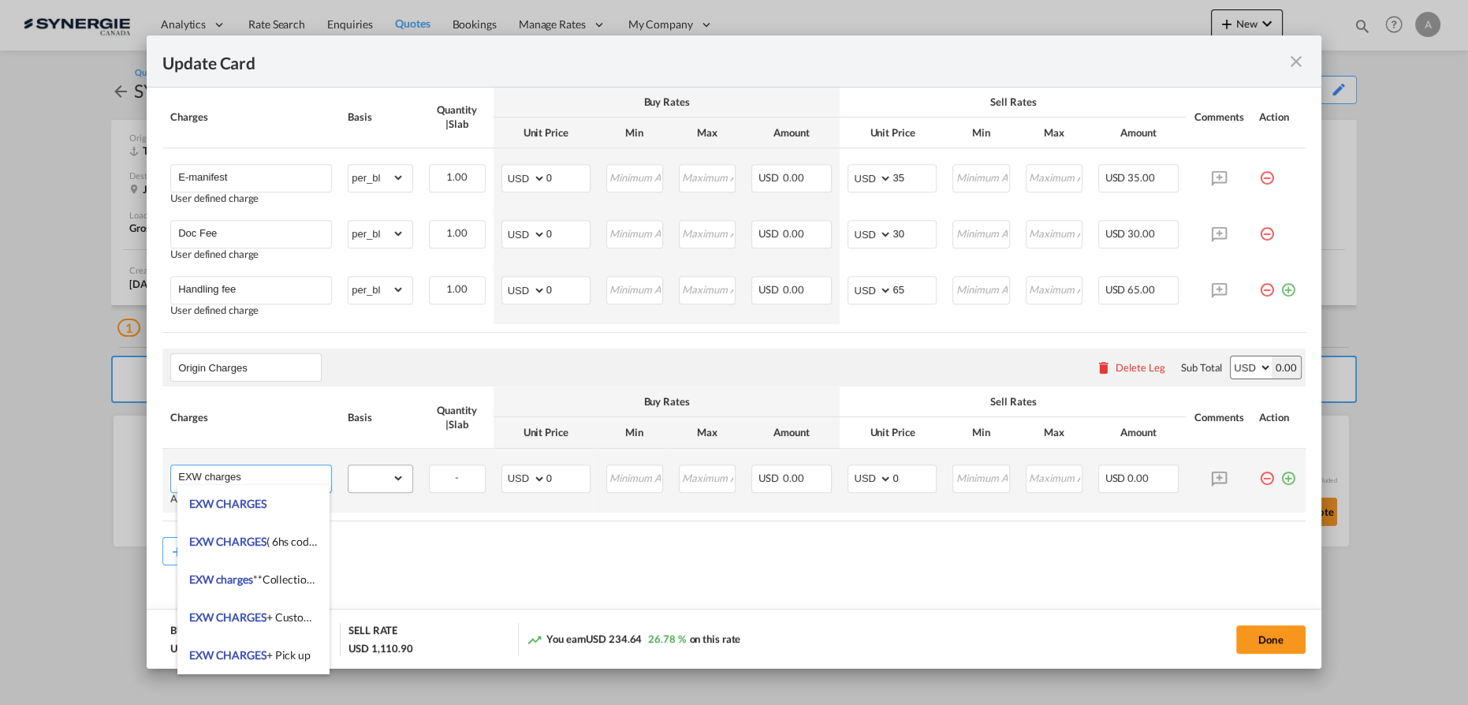
type input "EXW charges"
click at [384, 465] on select "gross_weight volumetric_weight per_shipment per_bl per_km per_hawb per_kg flat …" at bounding box center [375, 477] width 55 height 25
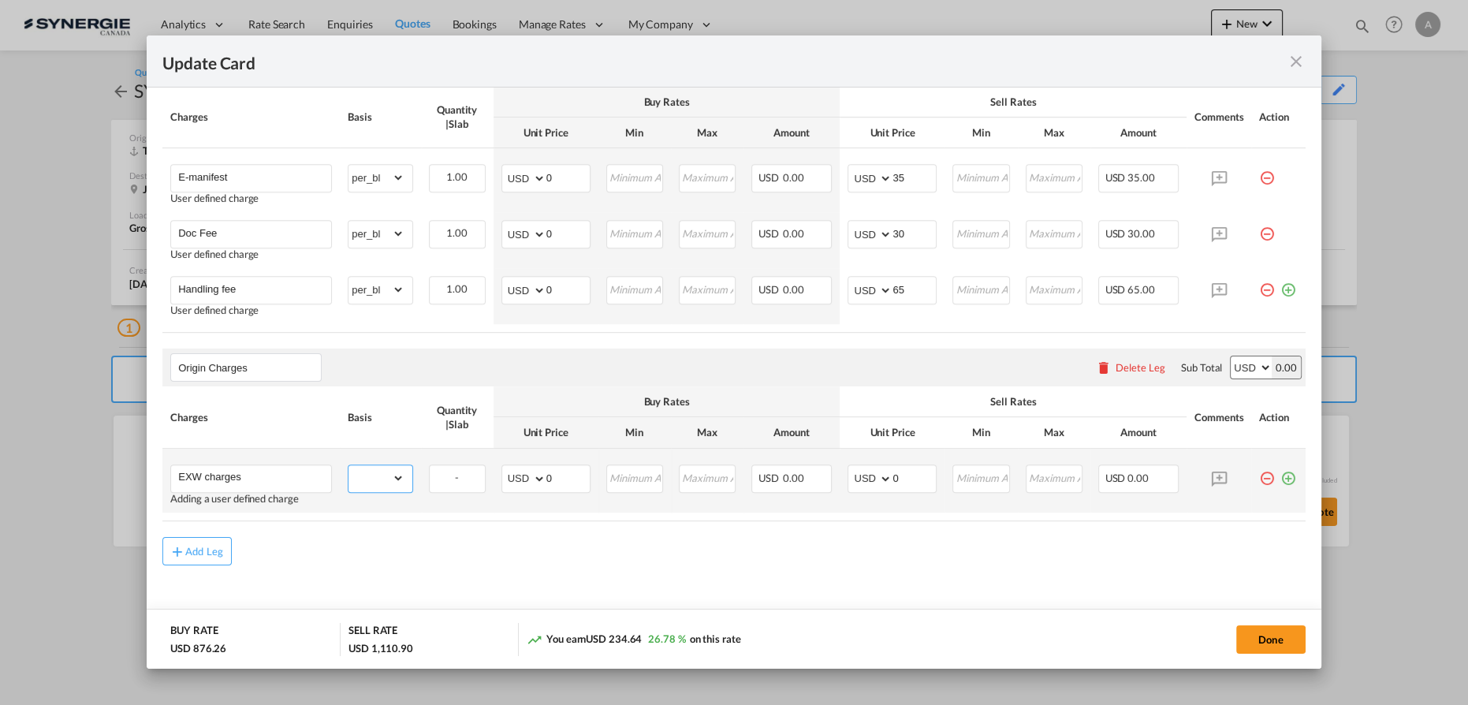
select select "per_shipment"
click at [348, 465] on select "gross_weight volumetric_weight per_shipment per_bl per_km per_hawb per_kg flat …" at bounding box center [375, 477] width 55 height 25
click at [561, 471] on input "0" at bounding box center [567, 477] width 43 height 24
drag, startPoint x: 561, startPoint y: 471, endPoint x: 463, endPoint y: 463, distance: 98.9
click at [464, 464] on tr "EXW charges Adding a user defined charge Please Enter Already Exists gross_weig…" at bounding box center [733, 481] width 1143 height 64
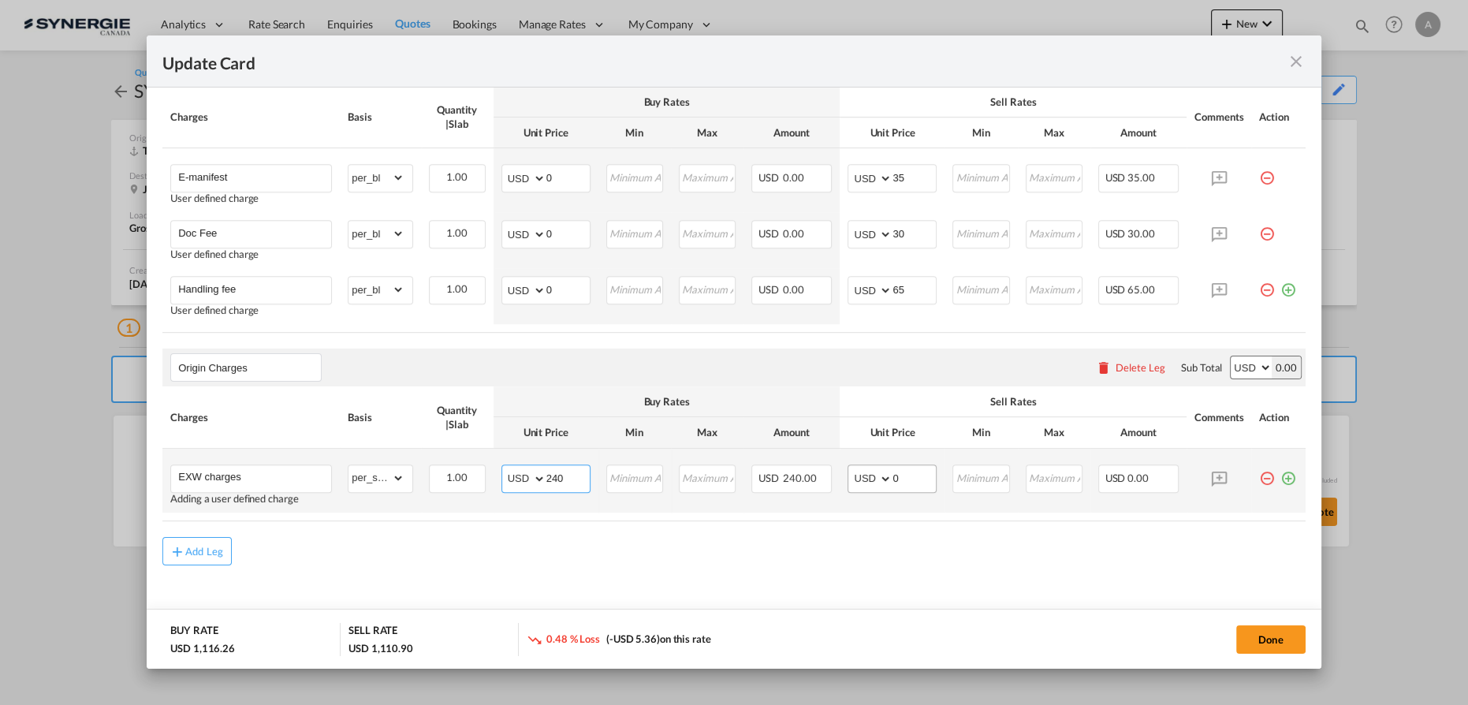
type input "240"
drag, startPoint x: 896, startPoint y: 479, endPoint x: 769, endPoint y: 462, distance: 127.2
click at [769, 462] on tr "EXW charges Adding a user defined charge Please Enter Already Exists gross_weig…" at bounding box center [733, 481] width 1143 height 64
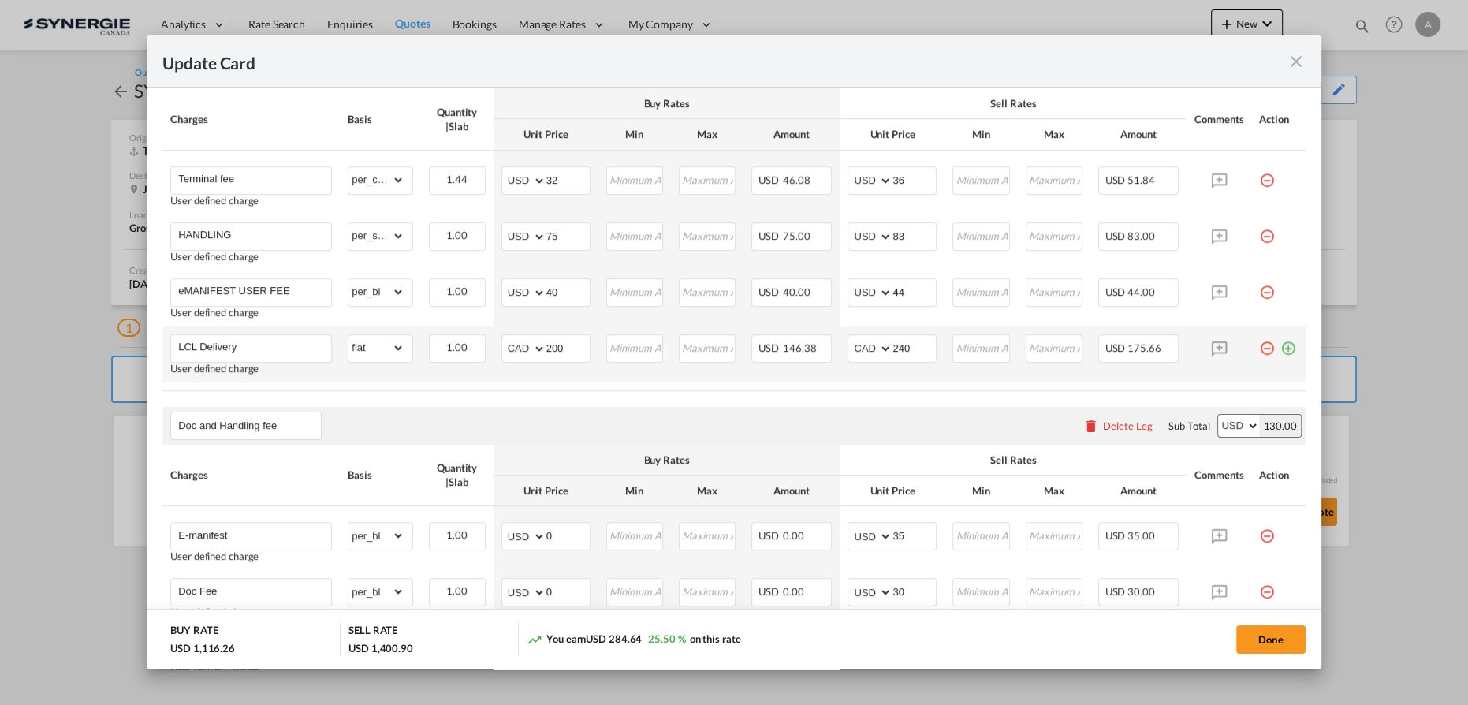
scroll to position [563, 0]
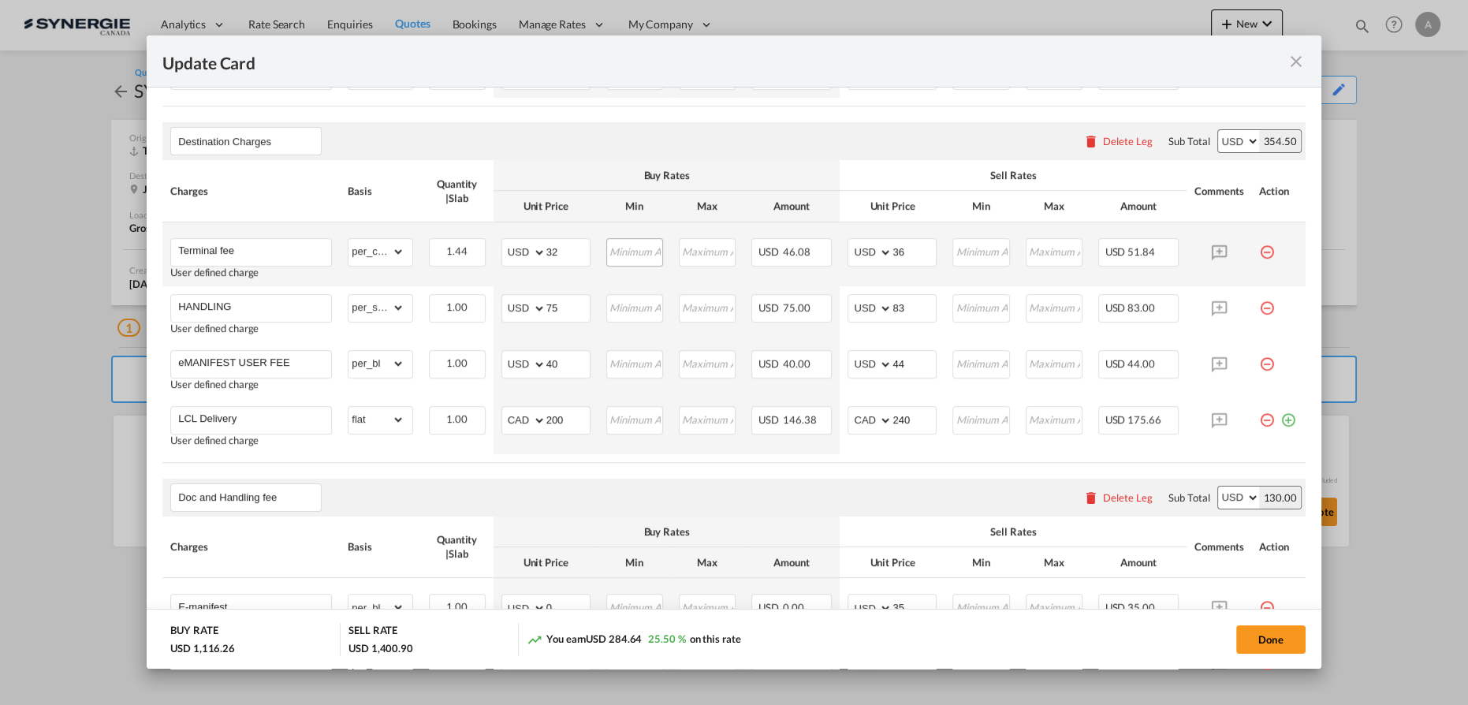
type input "290"
click at [626, 248] on input "Update CardPort of ..." at bounding box center [635, 251] width 54 height 24
type input "42"
click at [979, 244] on input "Update CardPort of ..." at bounding box center [981, 251] width 54 height 24
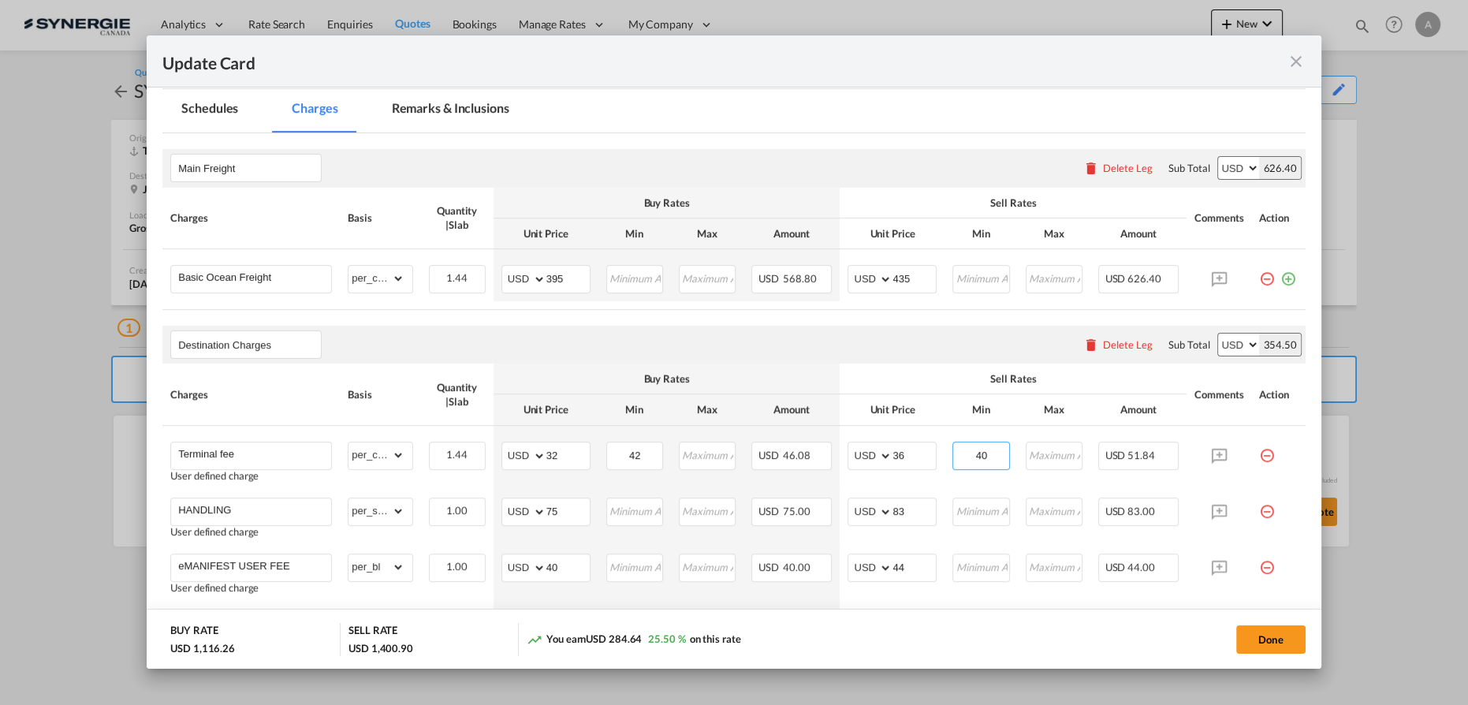
scroll to position [359, 0]
type input "40"
click at [423, 114] on md-tab-item "Remarks & Inclusions" at bounding box center [450, 110] width 155 height 43
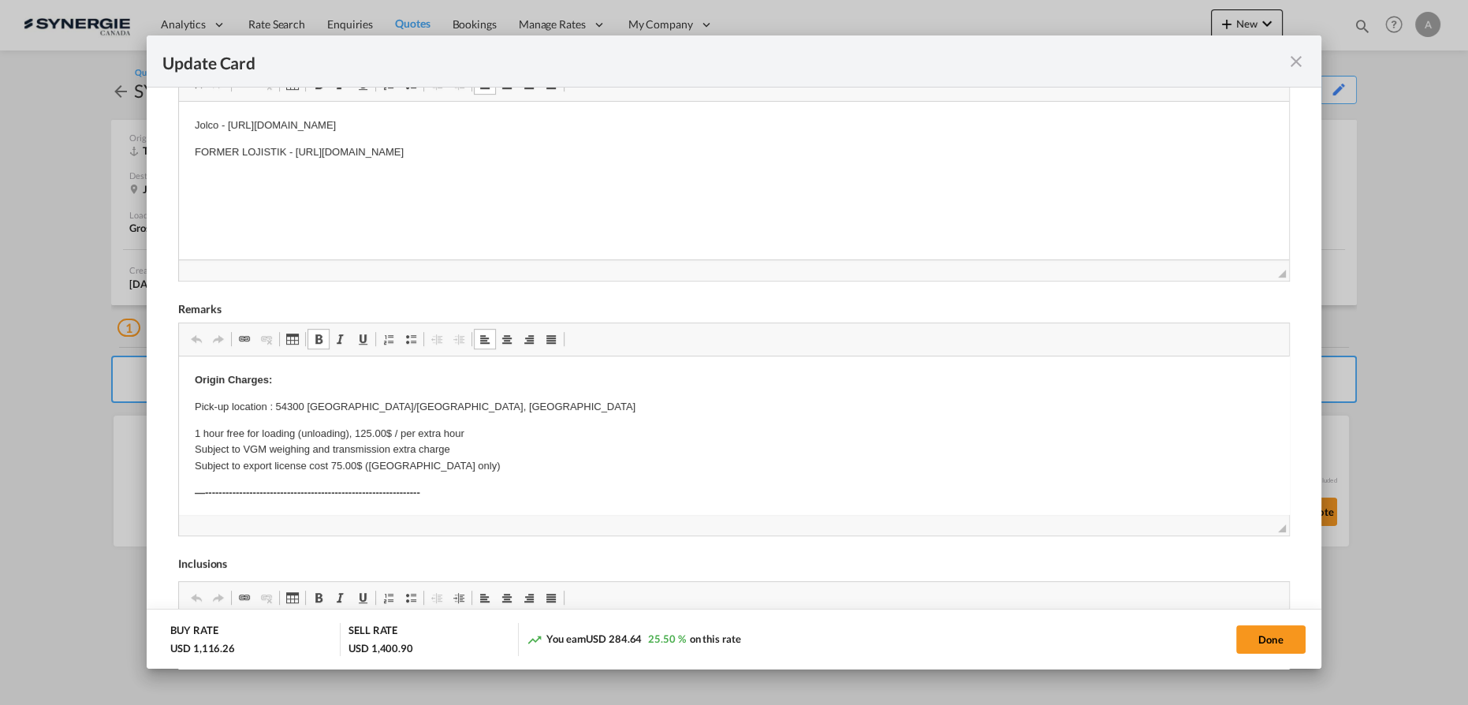
scroll to position [322, 0]
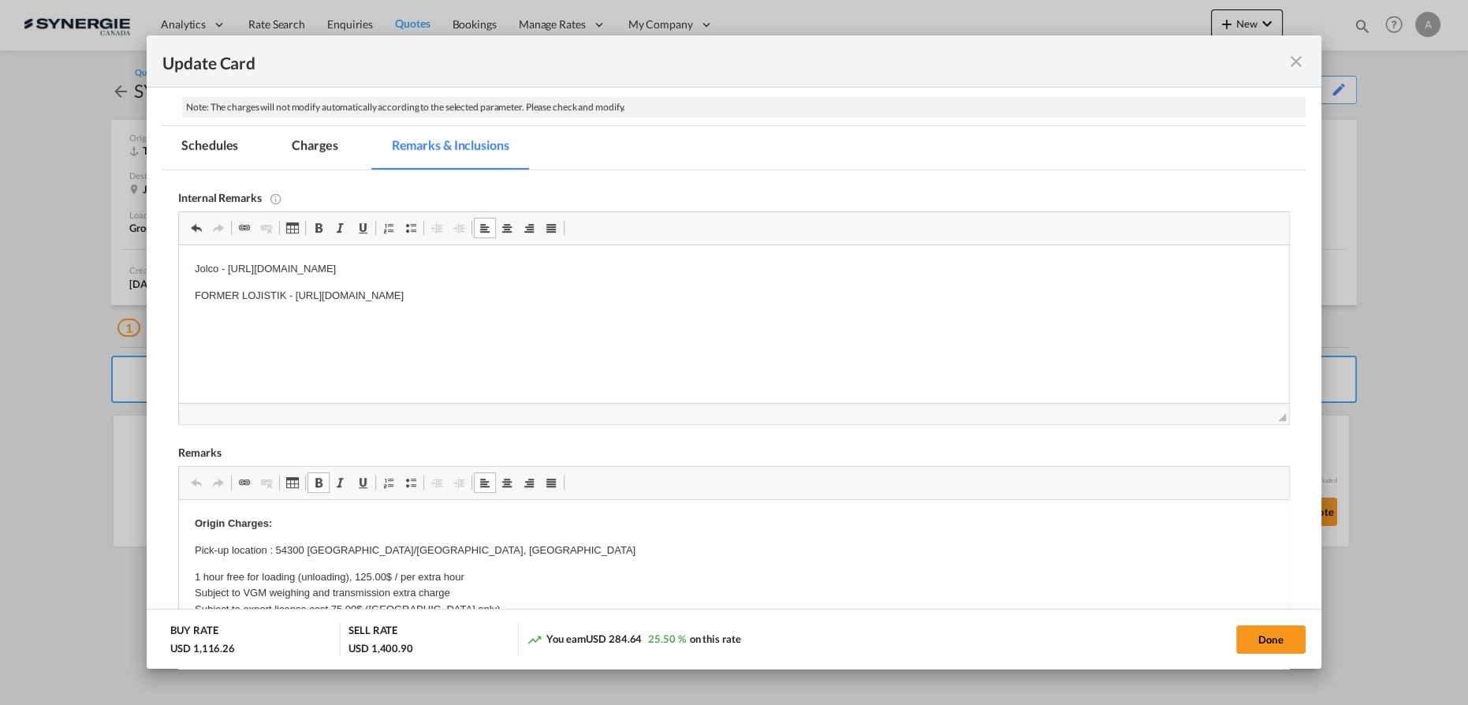
click at [743, 303] on p "FORMER LOJISTIK - [URL][DOMAIN_NAME]" at bounding box center [734, 296] width 1078 height 17
click at [471, 348] on p "Delivery Bourret - Soumission rapide - 8305492" at bounding box center [734, 349] width 1078 height 17
click at [405, 377] on p "Montant :" at bounding box center [734, 375] width 1078 height 17
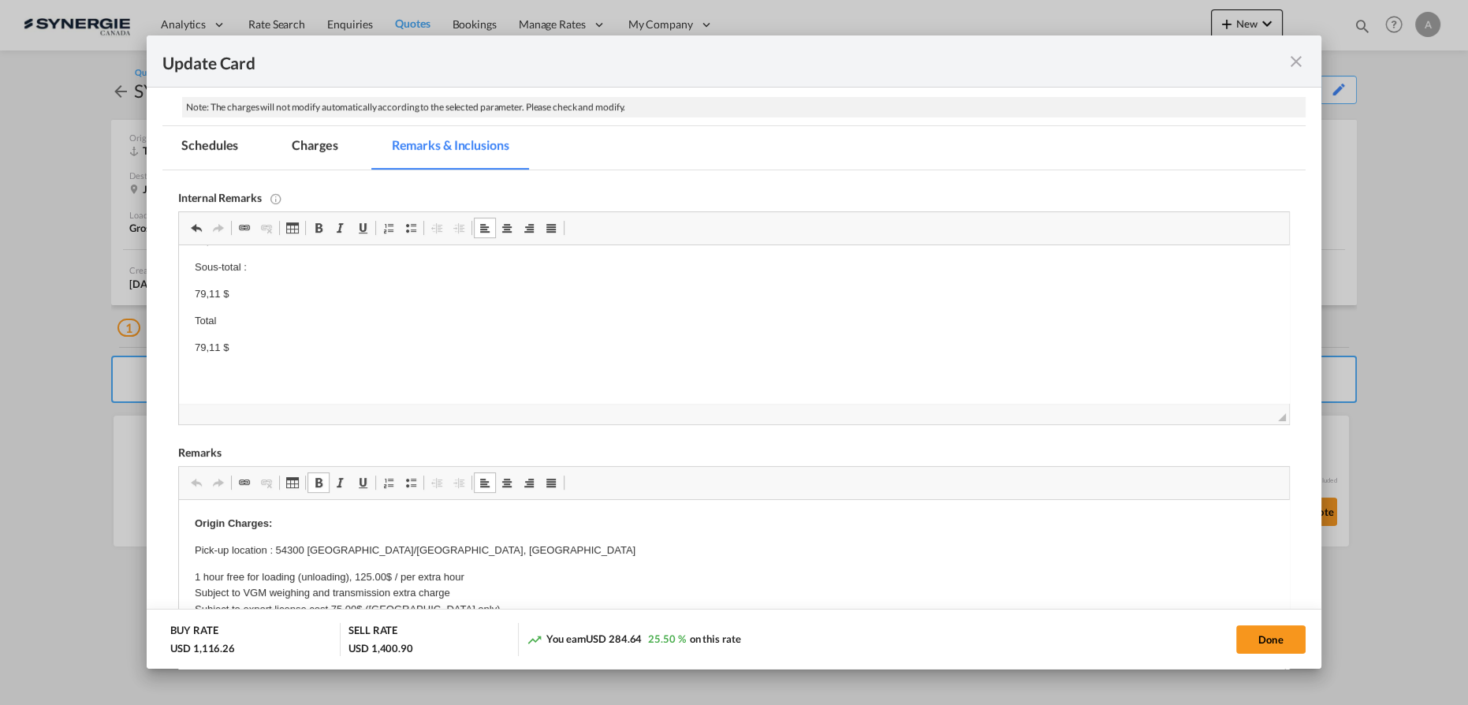
click at [278, 358] on body "Jolco - https://app.frontapp.com/open/cnv_q4it39r?key=GJMgb9MaTEebo3--3ClqKhqcN…" at bounding box center [734, 228] width 1078 height 363
click at [296, 153] on md-tab-item "Charges" at bounding box center [315, 147] width 84 height 43
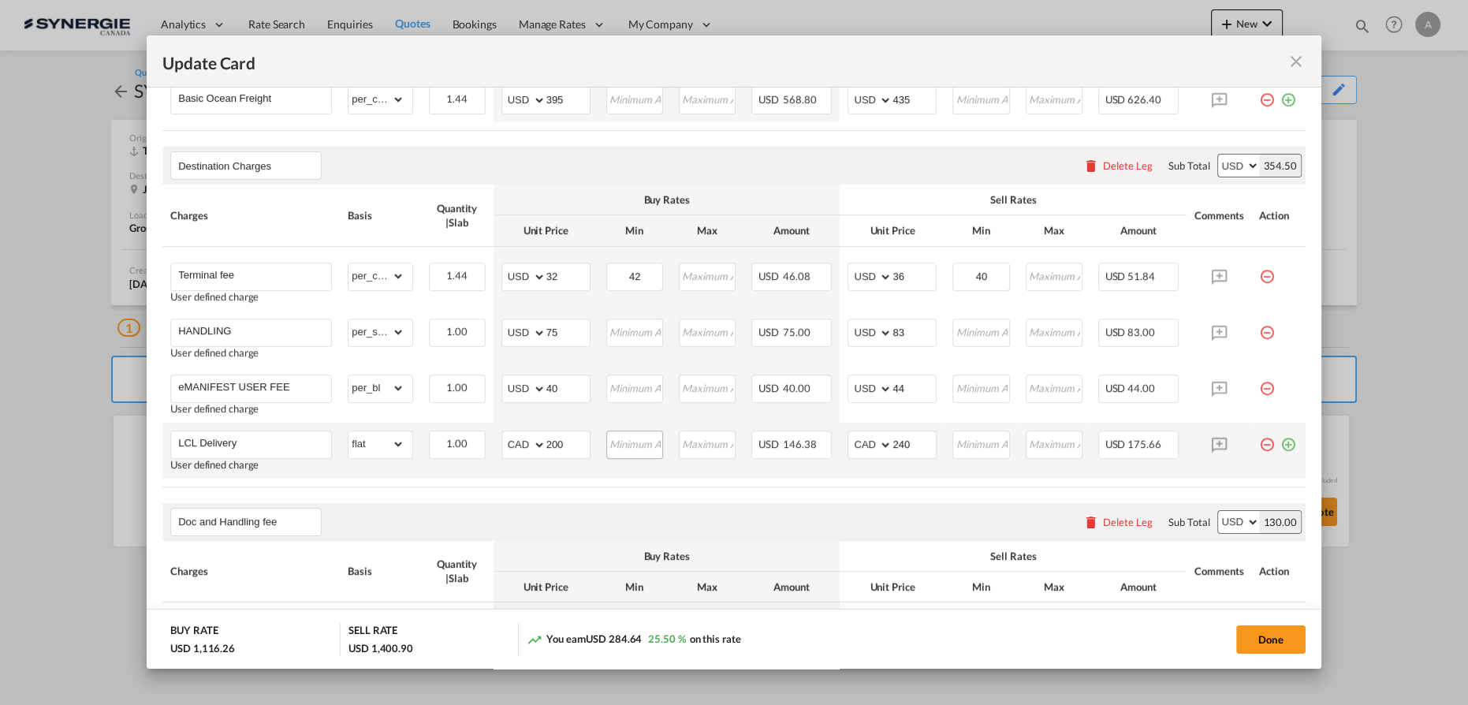
scroll to position [538, 0]
drag, startPoint x: 583, startPoint y: 443, endPoint x: 468, endPoint y: 428, distance: 115.3
click at [469, 430] on tr "LCL Delivery User defined charge Please Enter Already Exists gross_weight volum…" at bounding box center [733, 451] width 1143 height 56
type input "80"
type input "130"
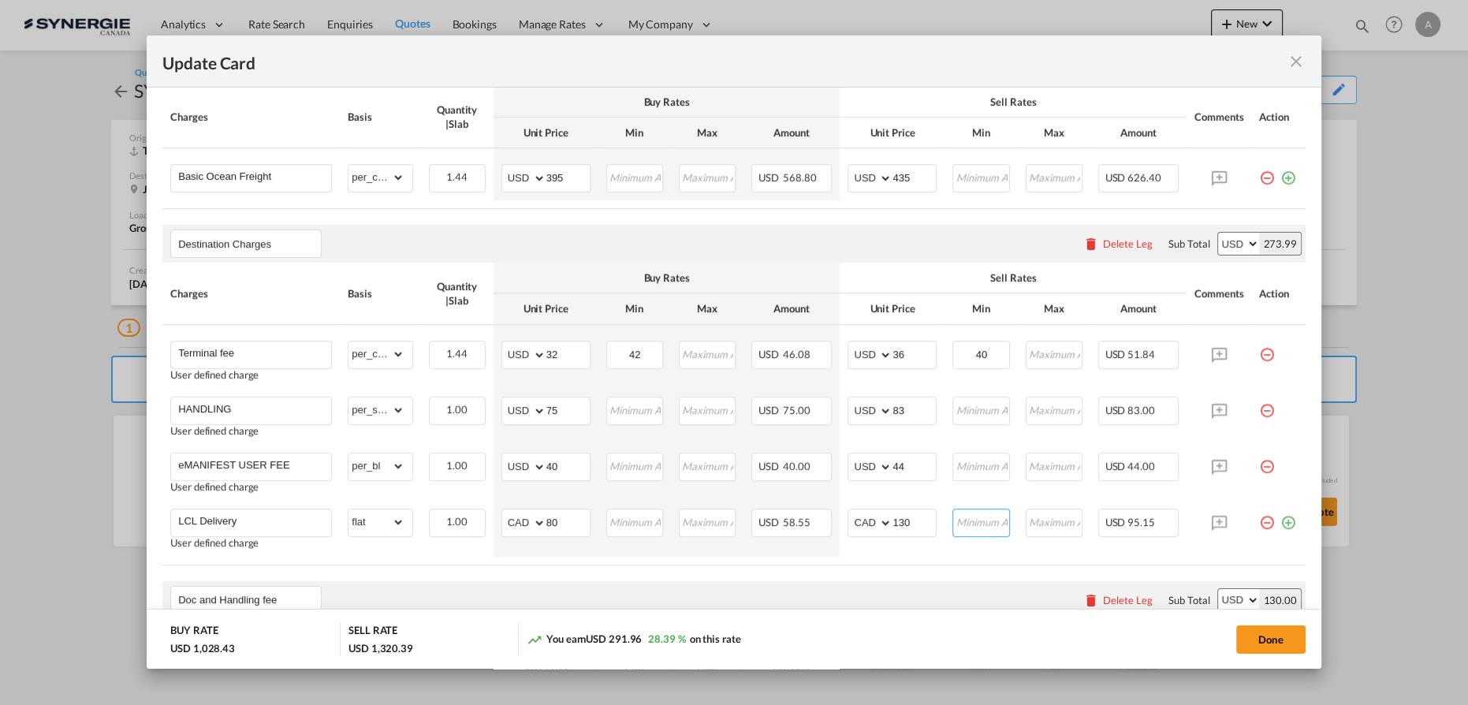
scroll to position [394, 0]
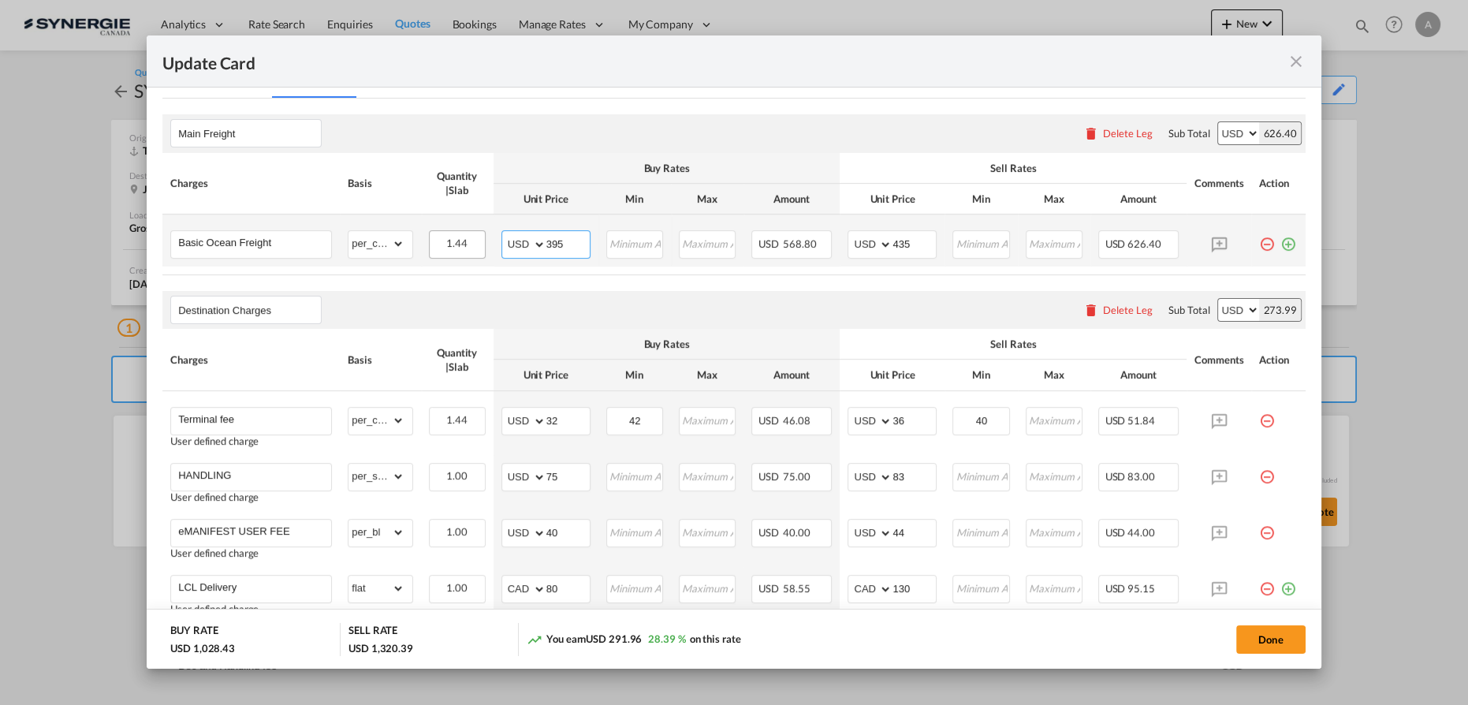
drag, startPoint x: 578, startPoint y: 244, endPoint x: 461, endPoint y: 244, distance: 116.7
click at [475, 244] on tr "Basic Ocean Freight Please Enter Already Exists gross_weight volumetric_weight …" at bounding box center [733, 240] width 1143 height 52
click at [550, 247] on input "395" at bounding box center [567, 243] width 43 height 24
type input "60"
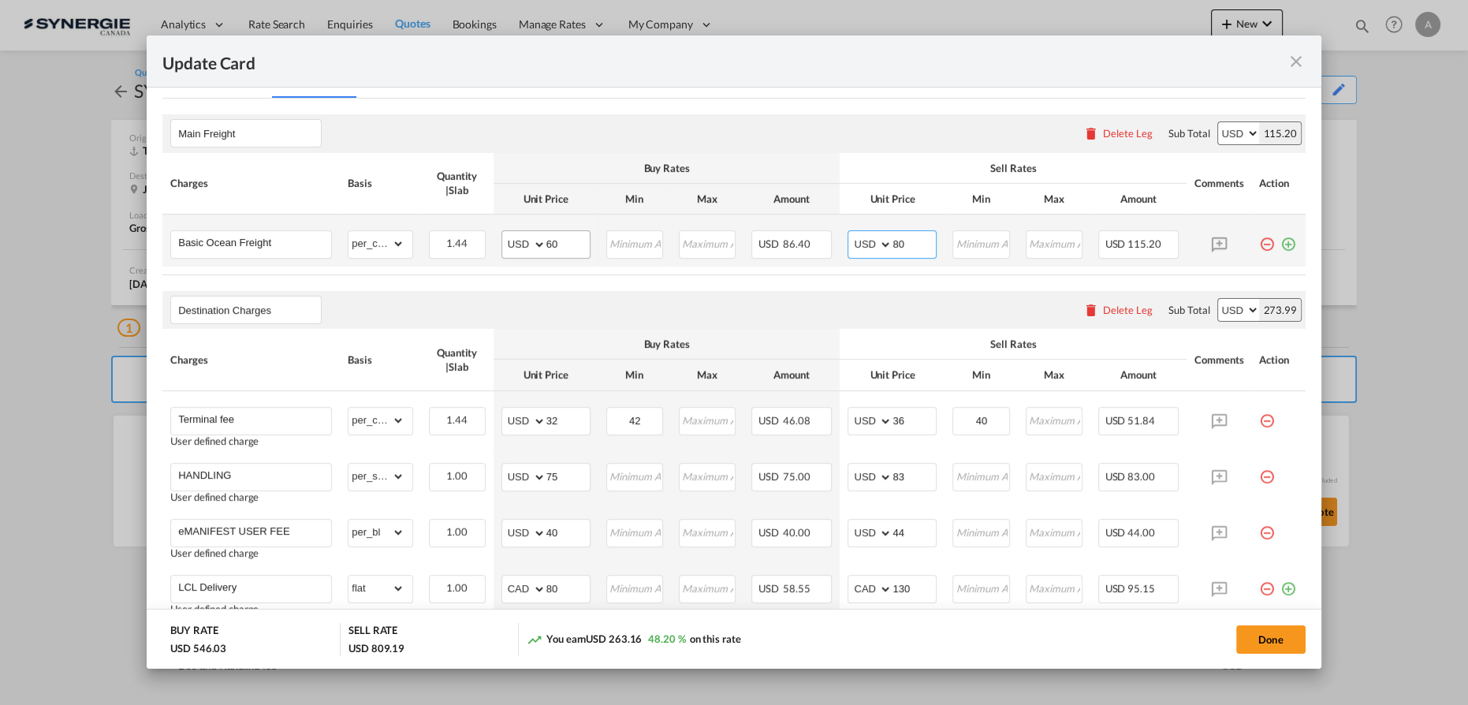
type input "80"
click at [626, 239] on input "Update CardPort of ..." at bounding box center [635, 243] width 54 height 24
type input "60"
click at [1273, 637] on button "Done" at bounding box center [1270, 639] width 69 height 28
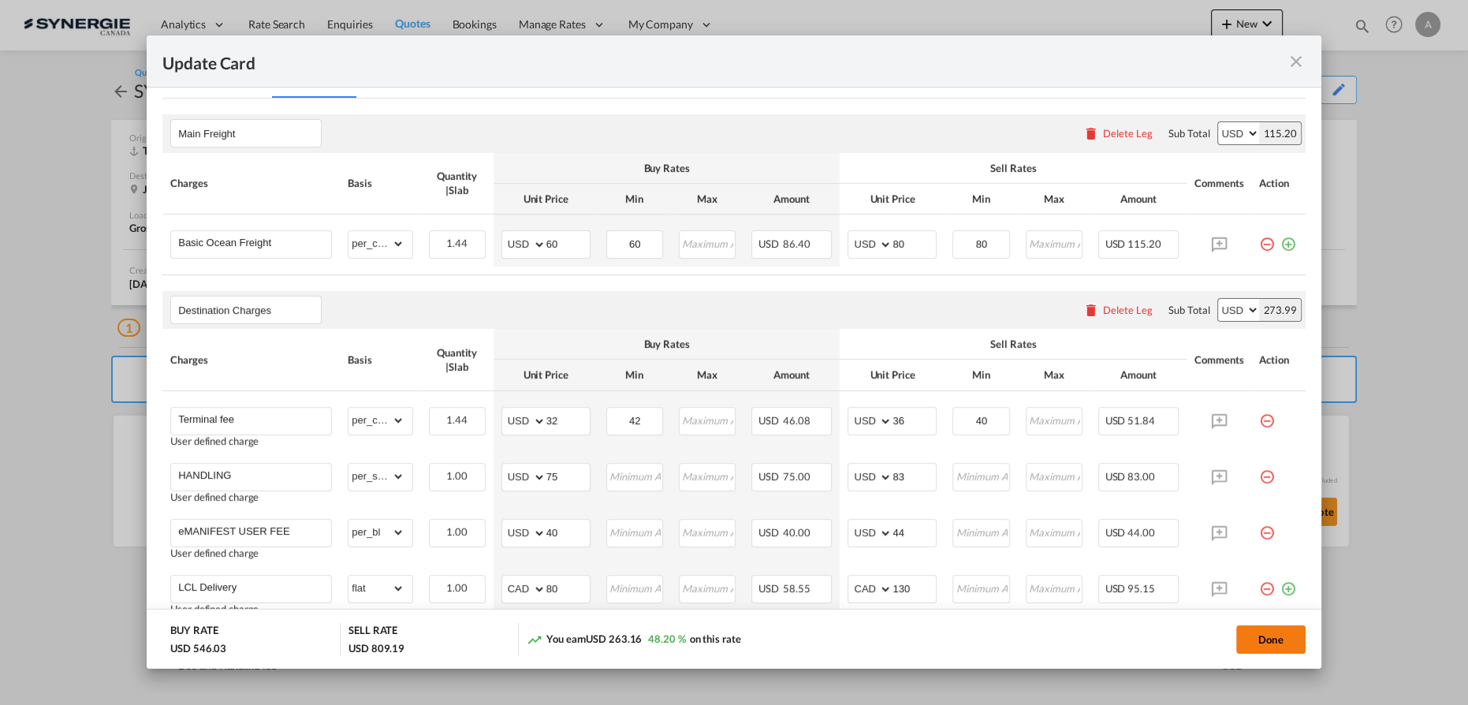
type input "06 Sep 2025"
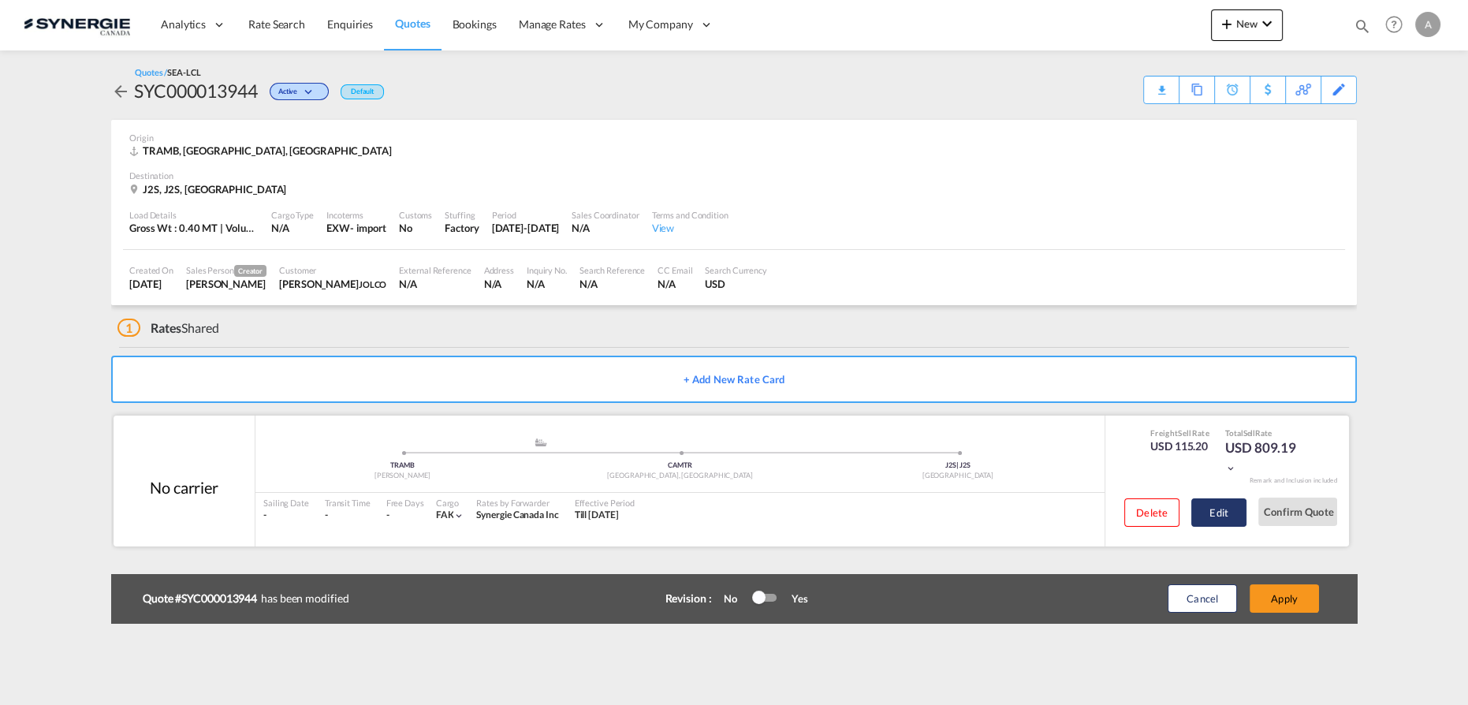
click at [1208, 520] on button "Edit" at bounding box center [1218, 512] width 55 height 28
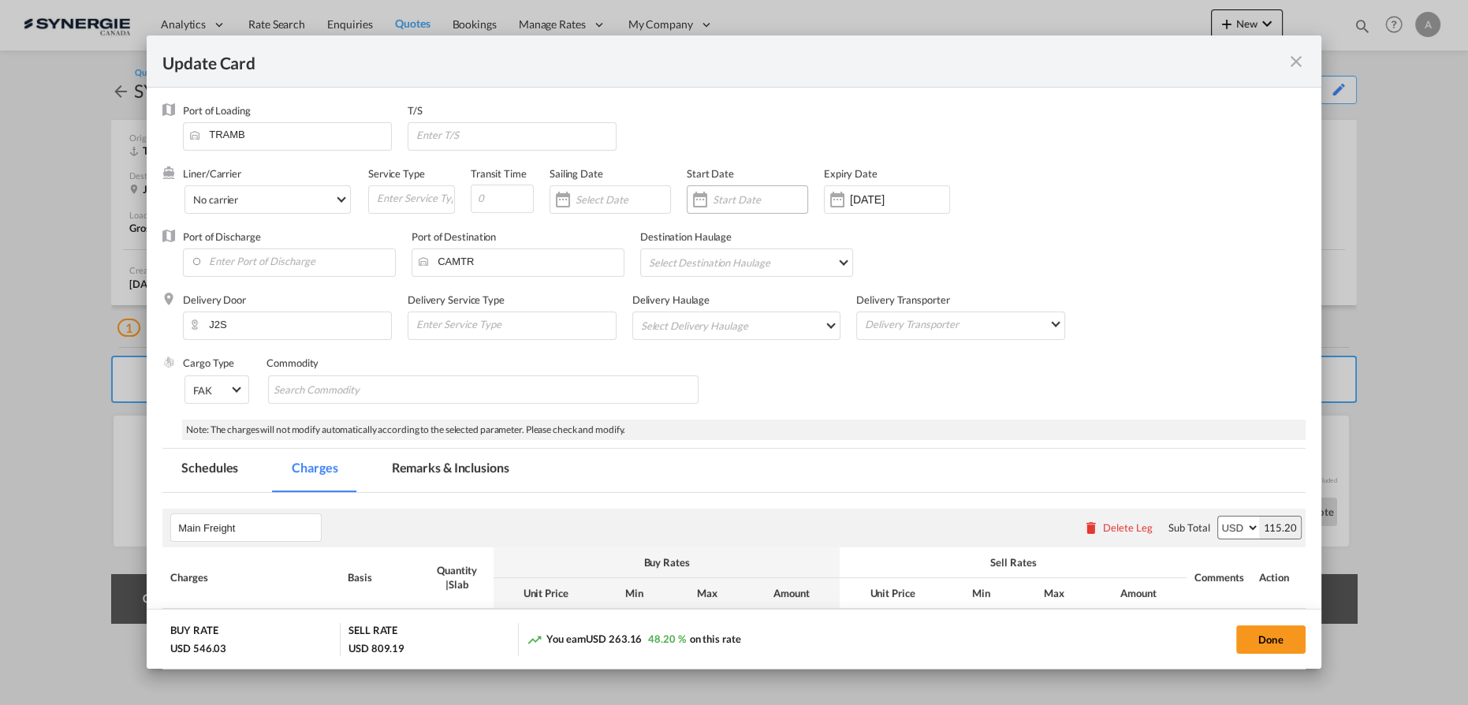
click at [753, 199] on input "Update Card Port ..." at bounding box center [760, 199] width 95 height 13
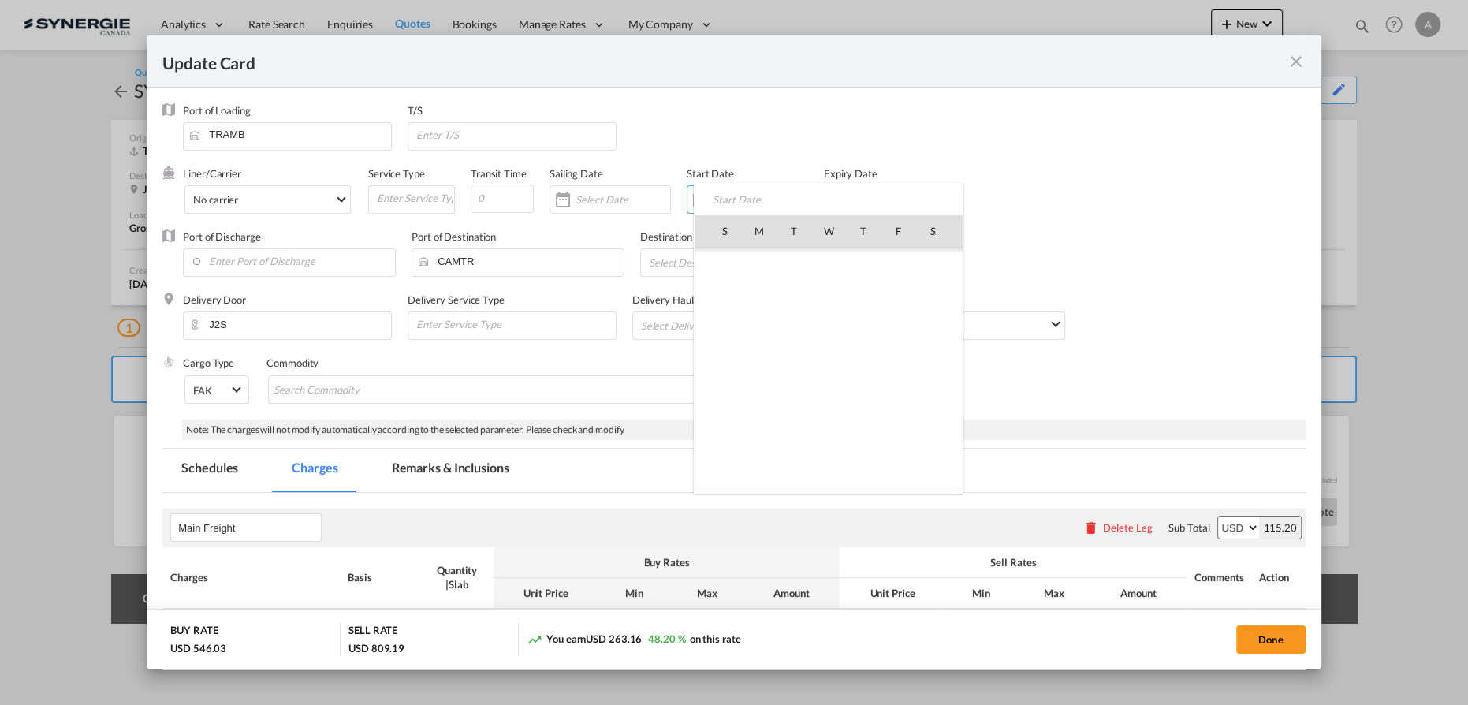
scroll to position [364974, 0]
drag, startPoint x: 755, startPoint y: 340, endPoint x: 858, endPoint y: 205, distance: 169.3
click at [756, 340] on span "11" at bounding box center [759, 334] width 33 height 33
type input "11 Aug 2025"
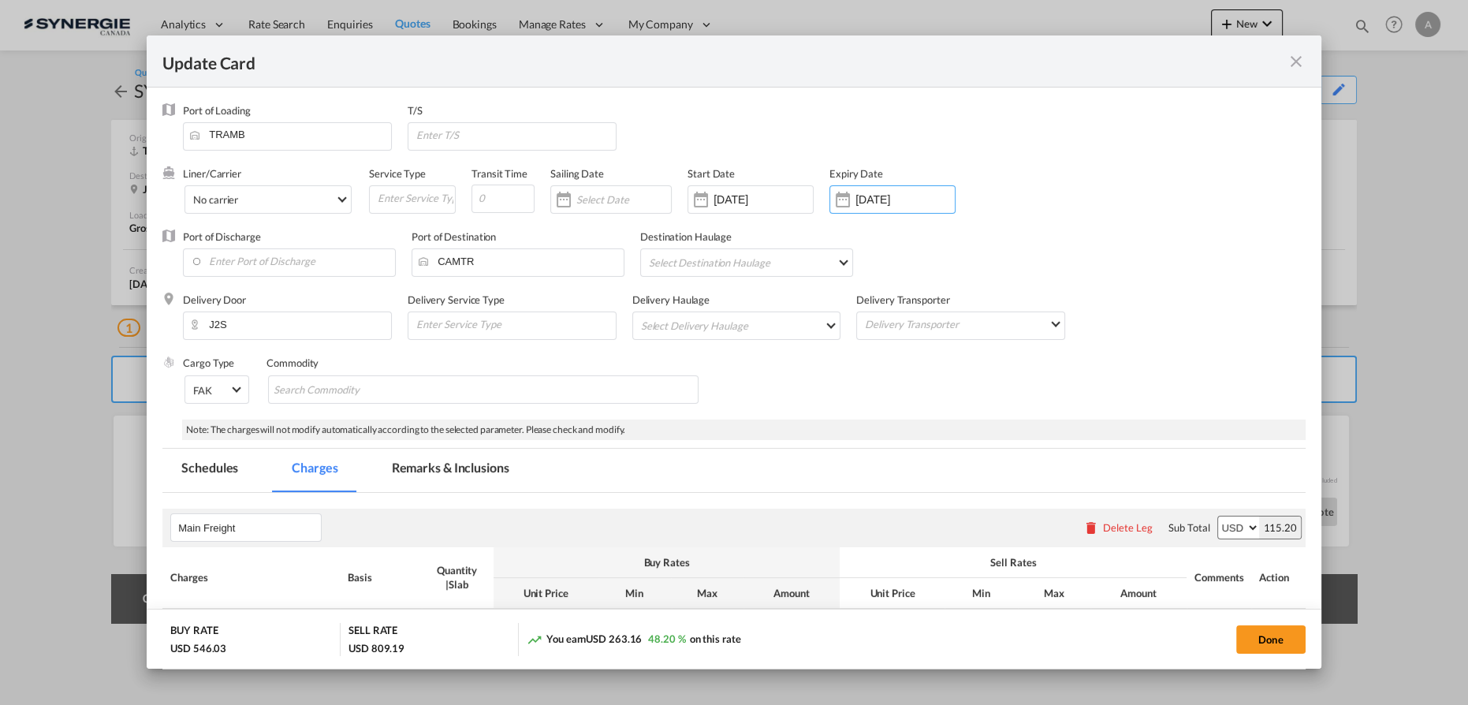
drag, startPoint x: 864, startPoint y: 196, endPoint x: 872, endPoint y: 201, distance: 9.2
click at [864, 196] on input "07 Sep 2025" at bounding box center [904, 199] width 99 height 13
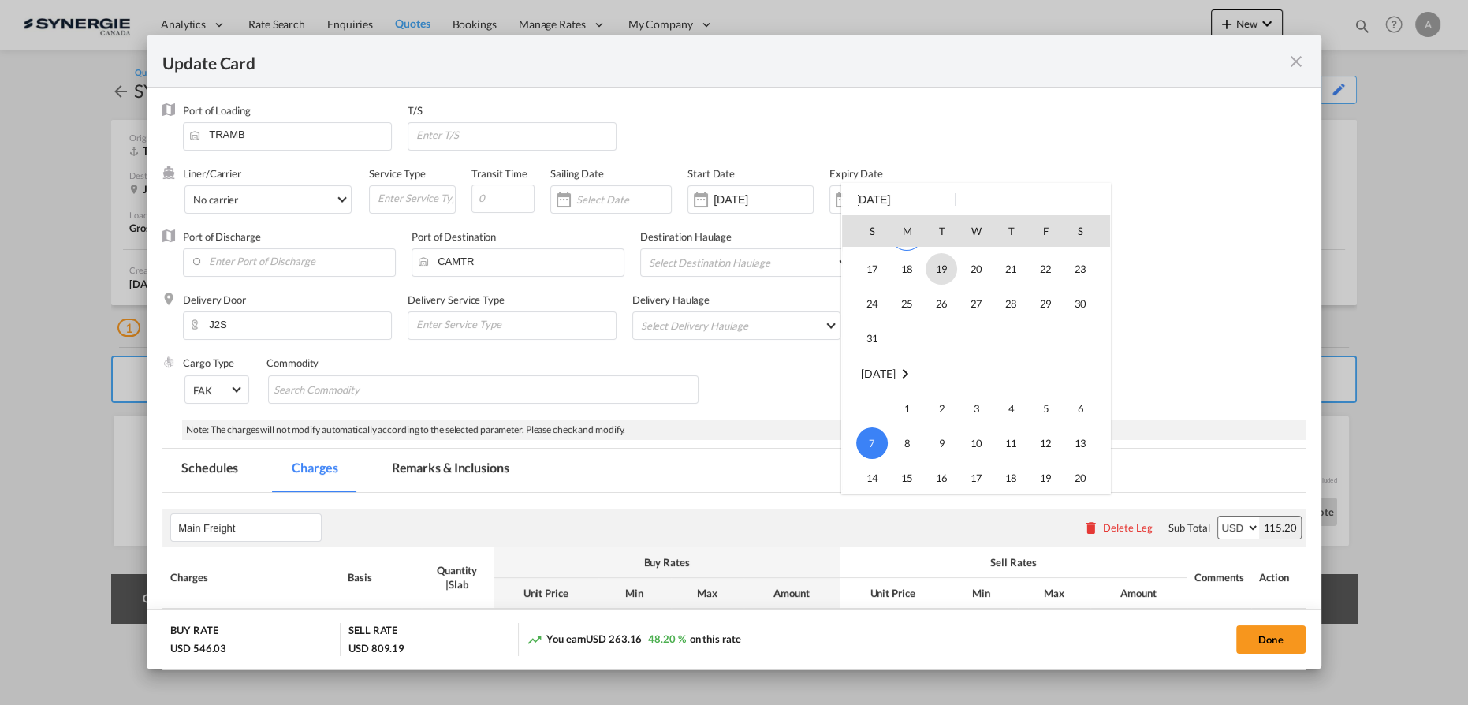
scroll to position [65, 0]
click at [877, 370] on span "31" at bounding box center [872, 374] width 32 height 32
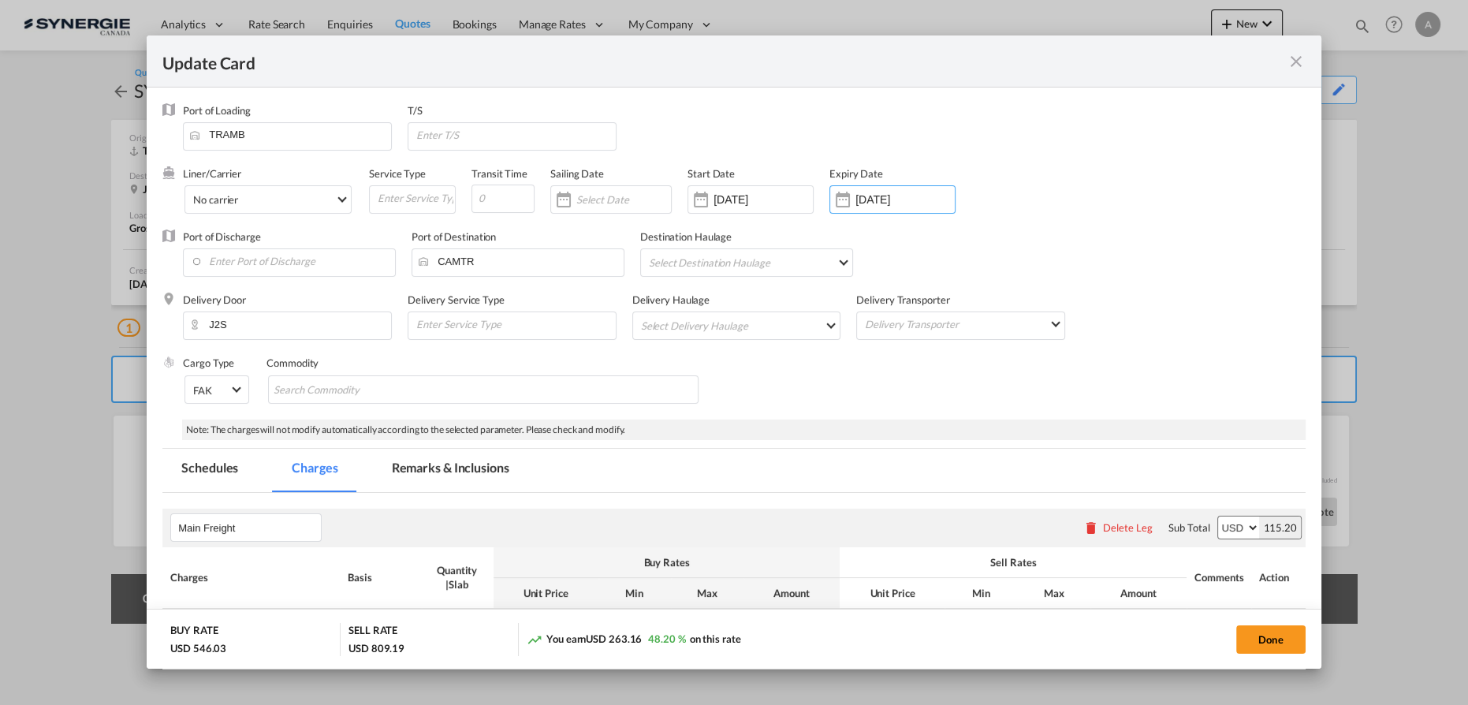
type input "31 Aug 2025"
click at [498, 197] on input "Update Card Port ..." at bounding box center [502, 198] width 63 height 28
type input "45"
click at [1250, 645] on button "Done" at bounding box center [1270, 639] width 69 height 28
type input "[DATE]"
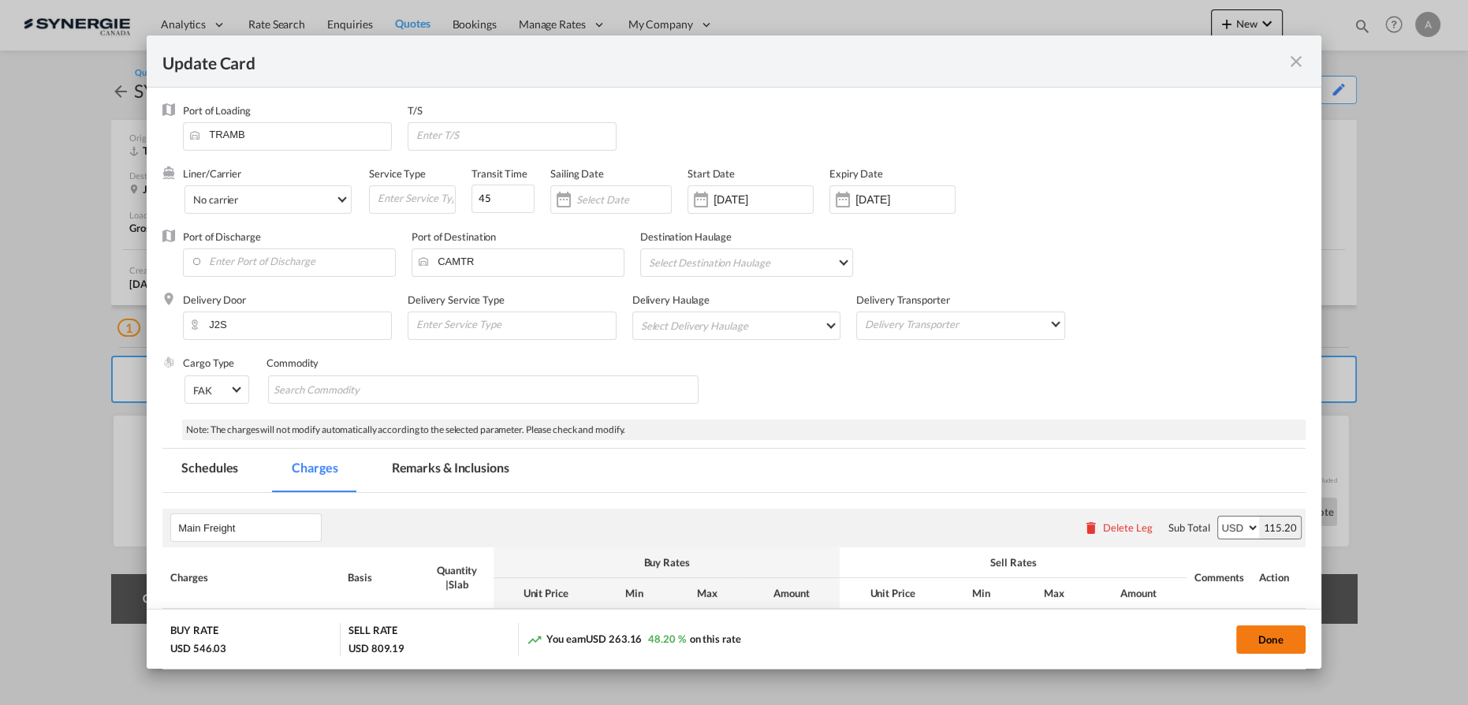
type input "30 Aug 2025"
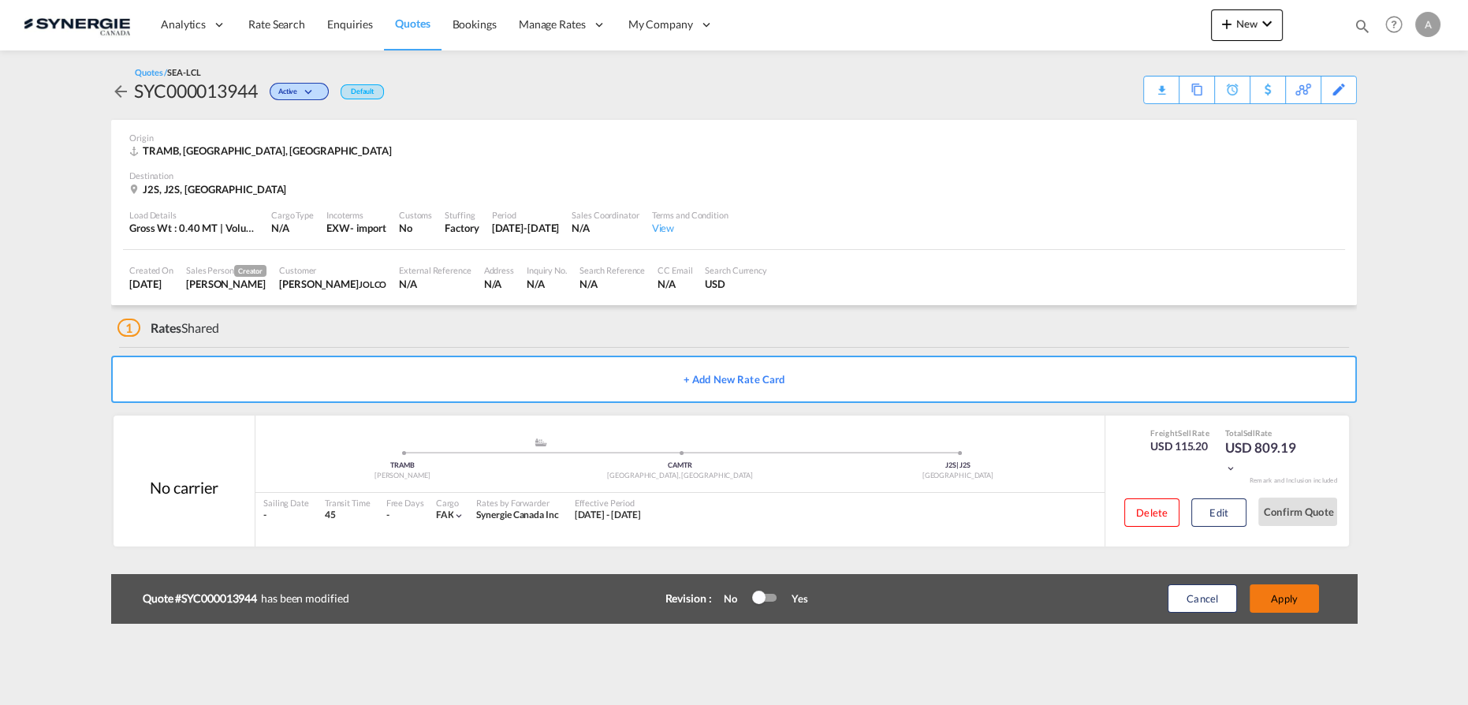
click at [1292, 594] on button "Apply" at bounding box center [1284, 598] width 69 height 28
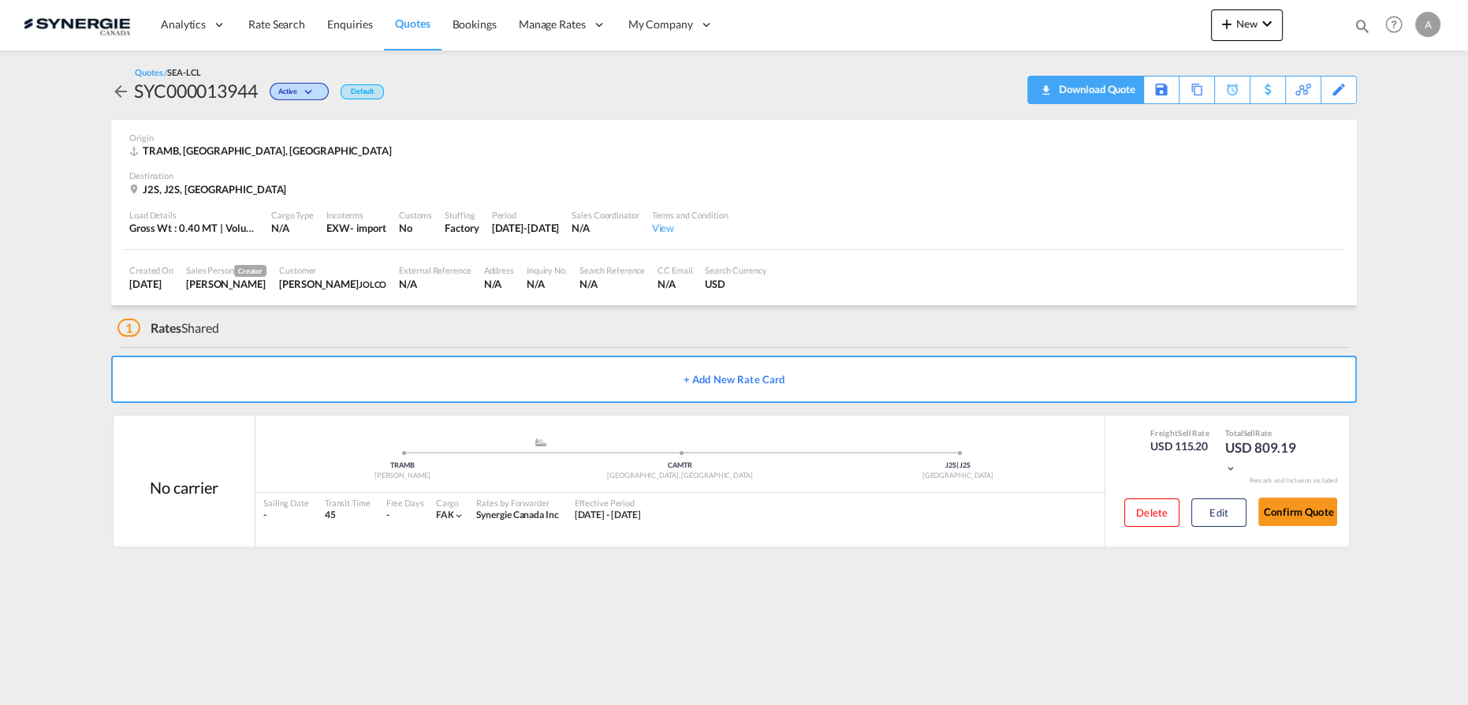
click at [1127, 88] on div "Download Quote" at bounding box center [1095, 88] width 80 height 25
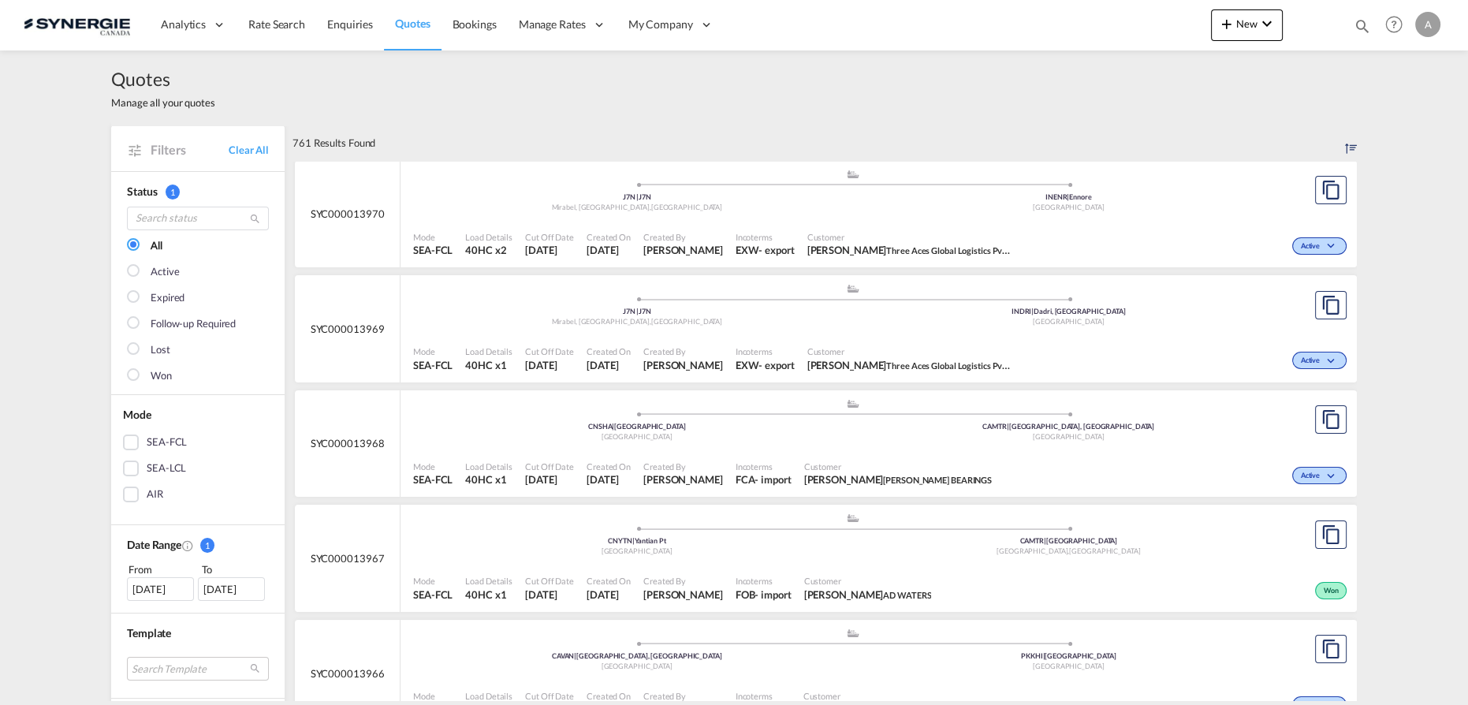
drag, startPoint x: 1365, startPoint y: 24, endPoint x: 1345, endPoint y: 24, distance: 19.7
click at [1364, 24] on md-icon "icon-magnify" at bounding box center [1362, 25] width 17 height 17
drag, startPoint x: 1112, startPoint y: 23, endPoint x: 1116, endPoint y: 39, distance: 17.0
click at [1114, 35] on select "Bookings Quotes Enquiries" at bounding box center [1111, 26] width 75 height 28
select select "Quotes"
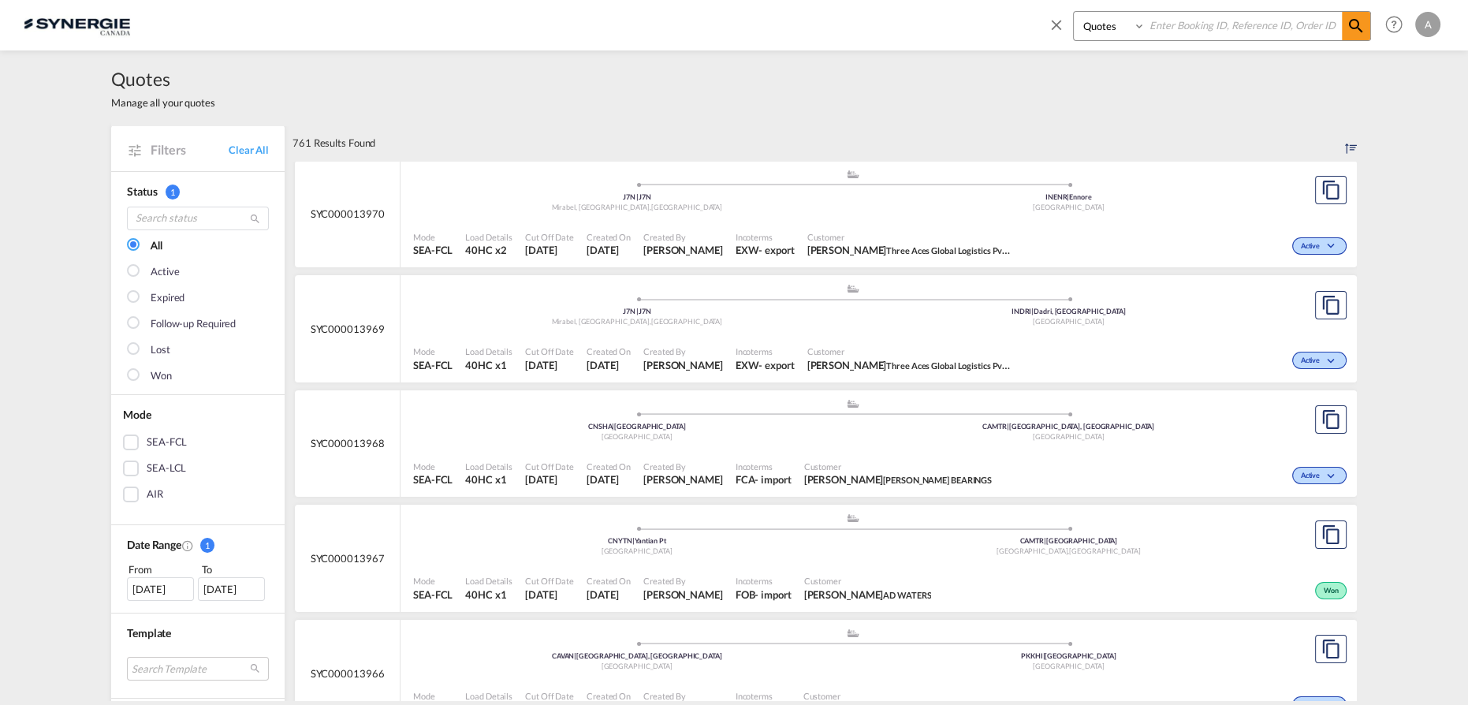
click at [1074, 12] on select "Bookings Quotes Enquiries" at bounding box center [1111, 26] width 75 height 28
click at [1193, 28] on input at bounding box center [1243, 26] width 196 height 28
type input "13944"
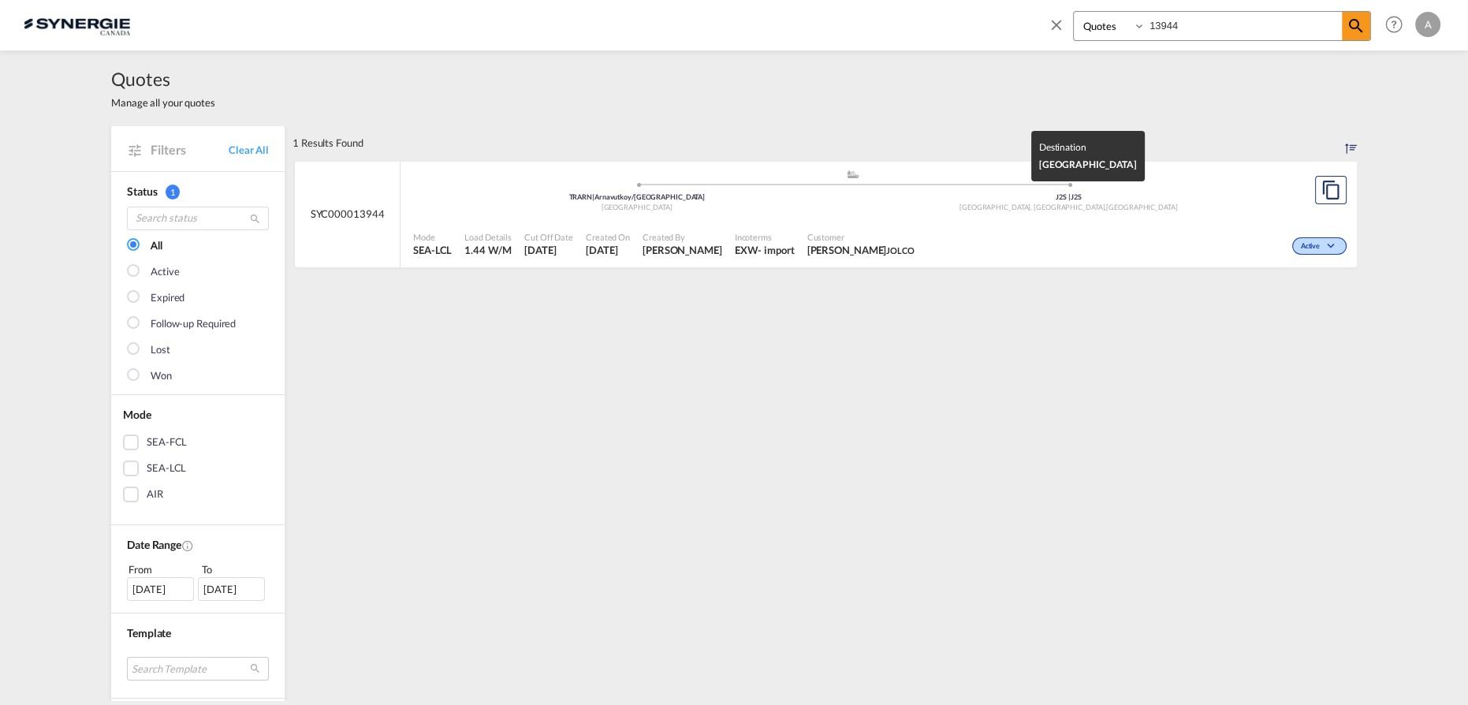
click at [972, 210] on div "[GEOGRAPHIC_DATA], [GEOGRAPHIC_DATA] , [GEOGRAPHIC_DATA]" at bounding box center [1069, 208] width 432 height 10
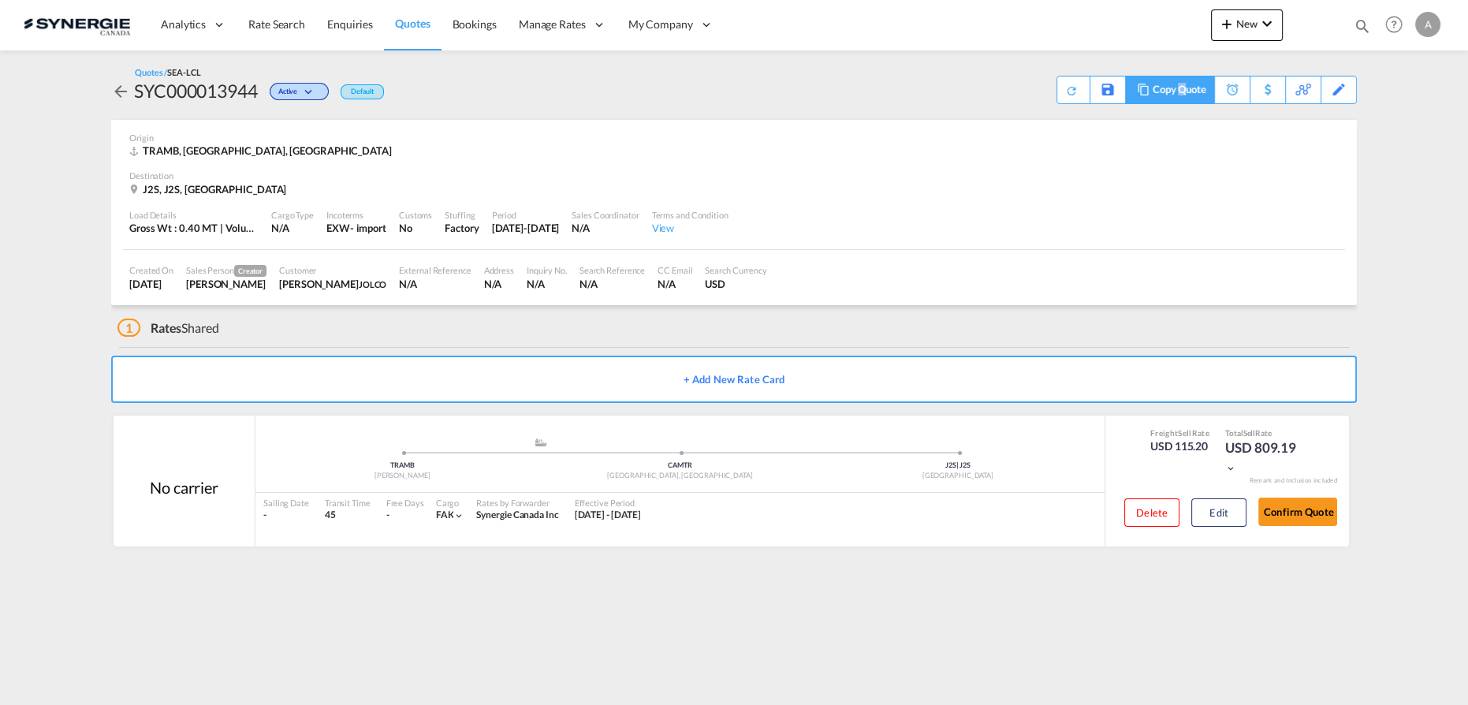
click at [1183, 97] on div "Copy Quote" at bounding box center [1180, 89] width 54 height 27
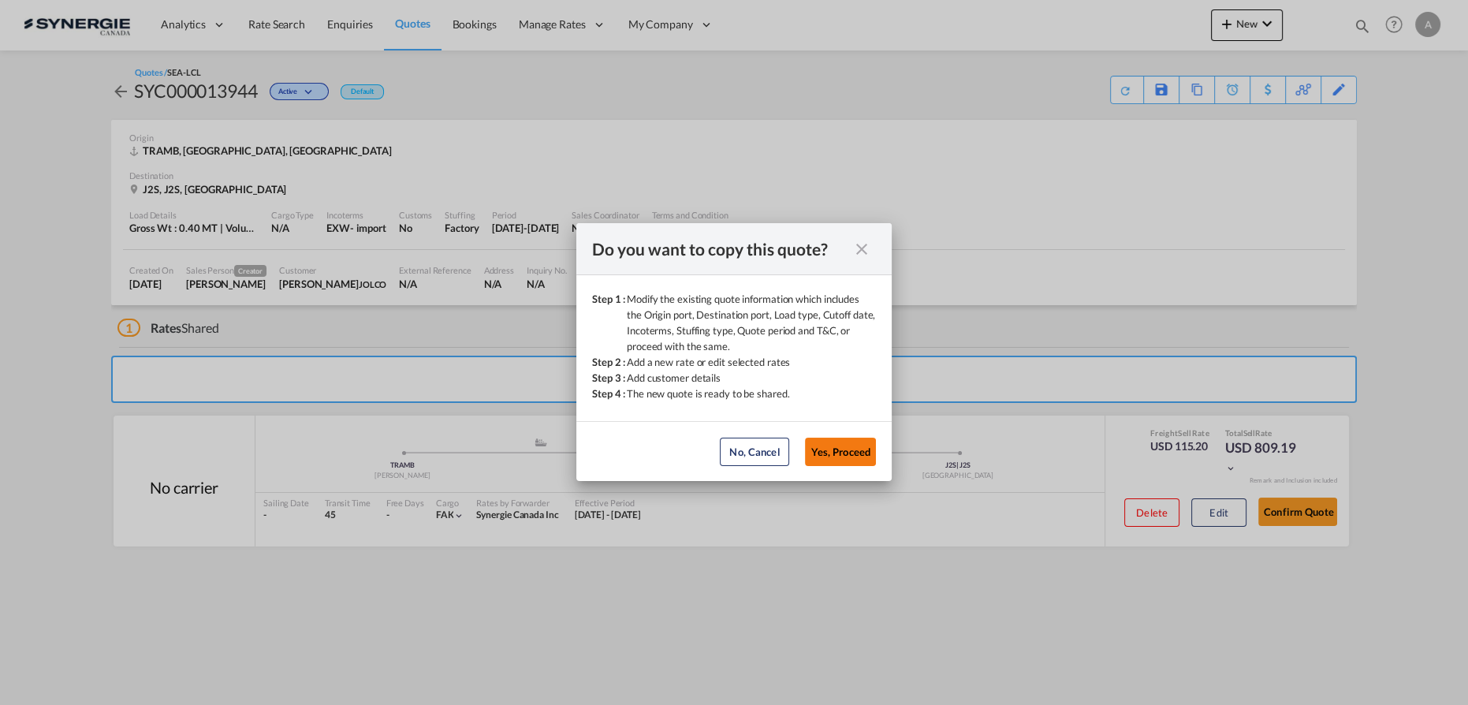
click at [845, 443] on button "Yes, Proceed" at bounding box center [840, 452] width 71 height 28
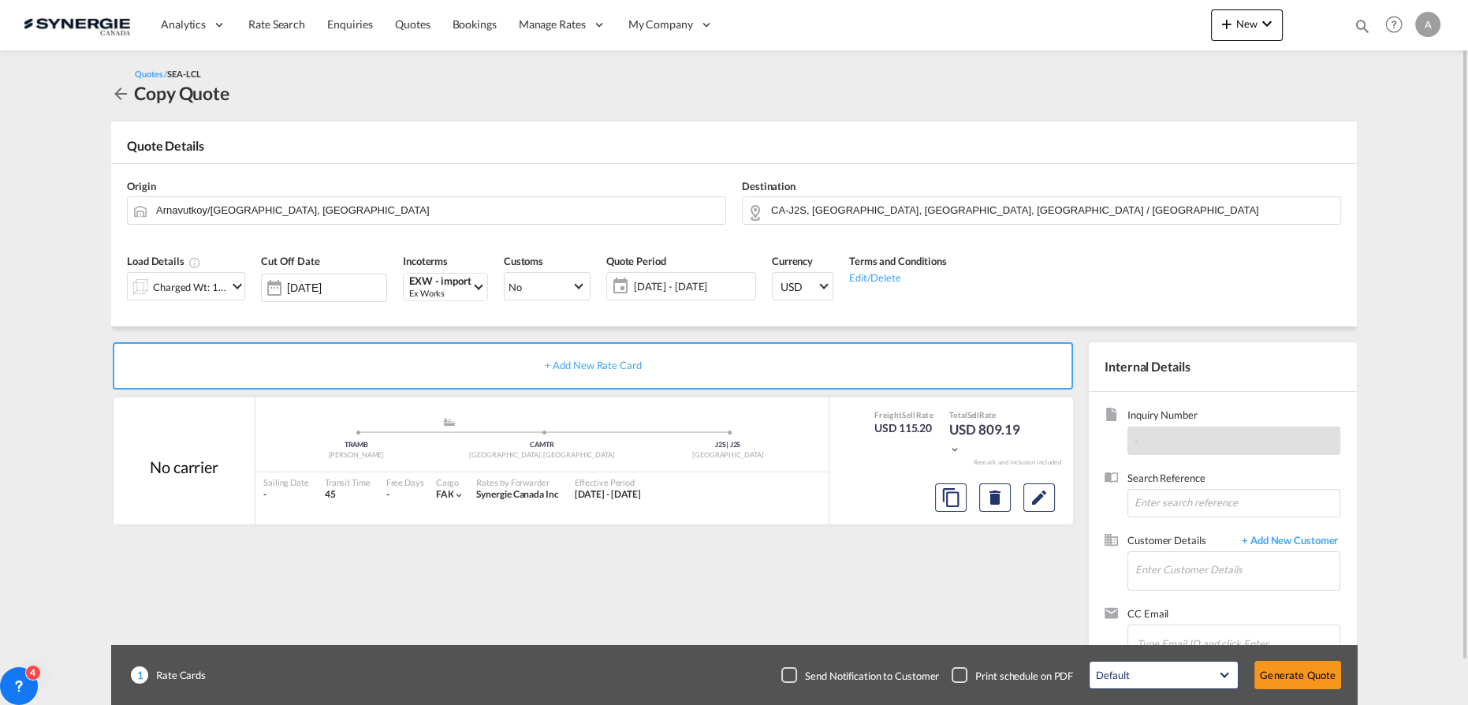
click at [184, 281] on div "Charged Wt: 1.44 W/M" at bounding box center [190, 287] width 74 height 22
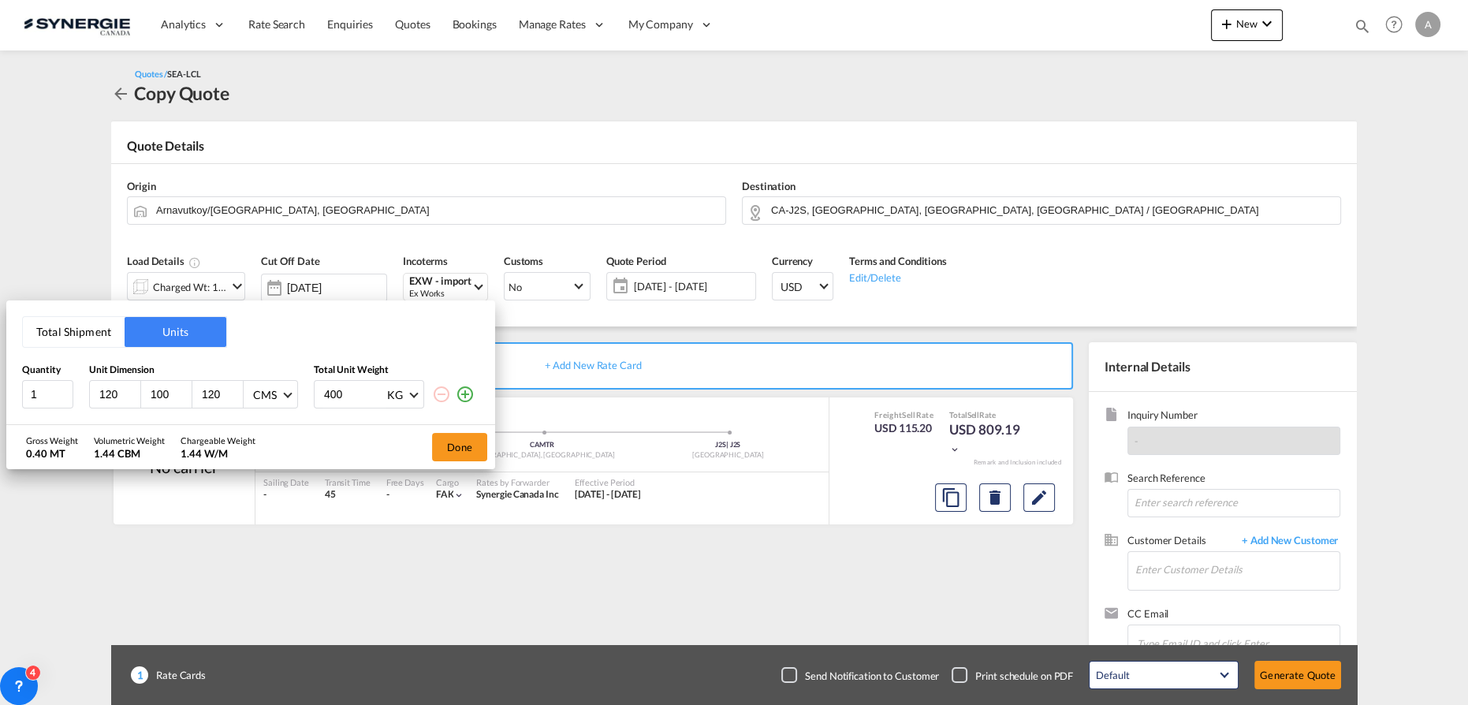
drag, startPoint x: 117, startPoint y: 393, endPoint x: 21, endPoint y: 378, distance: 97.2
click at [24, 379] on div "Quantity Unit Dimension Total Unit Weight 1 120 100 120 CMS CMS Inches 400 KG K…" at bounding box center [250, 386] width 457 height 46
type input "48"
type input "40"
type input "18"
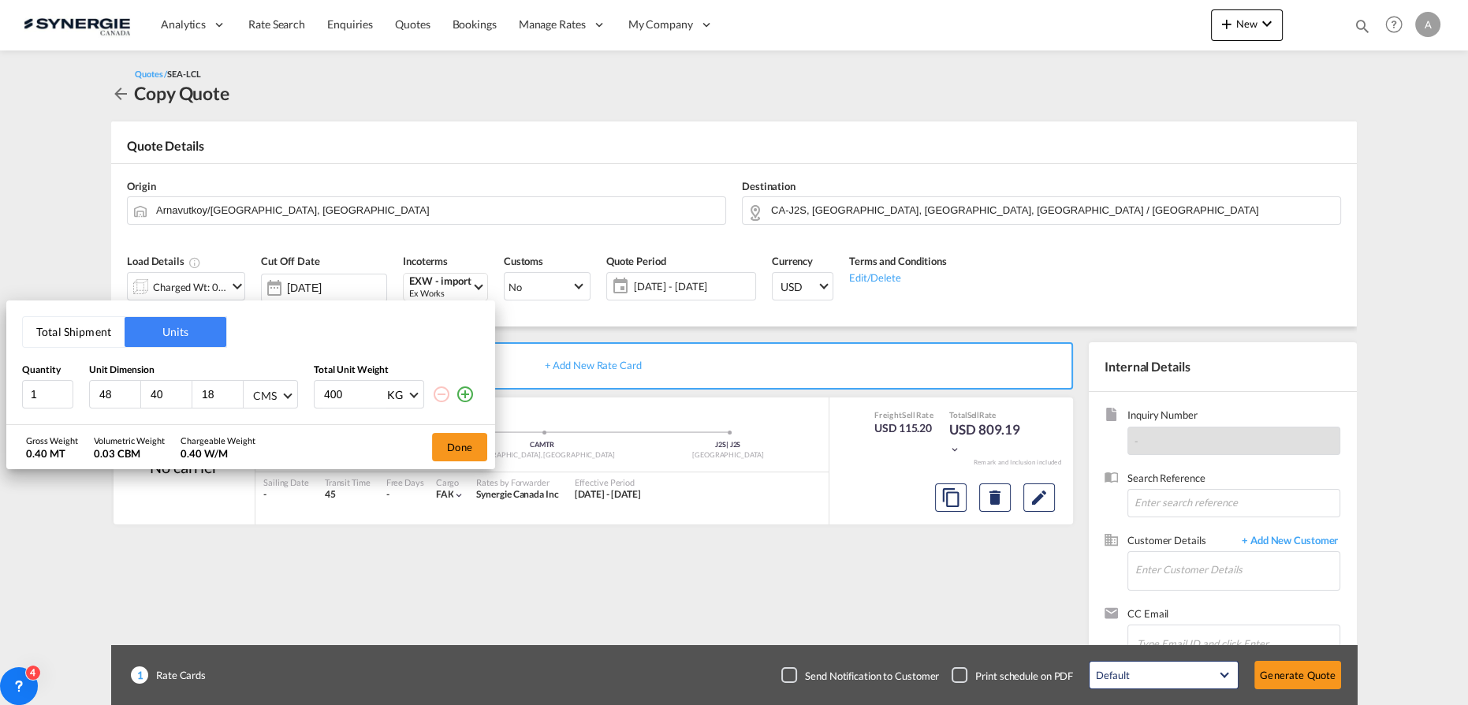
click at [257, 396] on div "CMS" at bounding box center [265, 395] width 24 height 13
click at [281, 426] on div "Inches" at bounding box center [267, 433] width 31 height 16
drag, startPoint x: 366, startPoint y: 377, endPoint x: 357, endPoint y: 375, distance: 8.8
click at [357, 375] on div "Quantity Unit Dimension Total Unit Weight 1 48 40 18 Inches 400 KG KG LB" at bounding box center [250, 386] width 457 height 46
drag, startPoint x: 354, startPoint y: 394, endPoint x: 290, endPoint y: 400, distance: 64.2
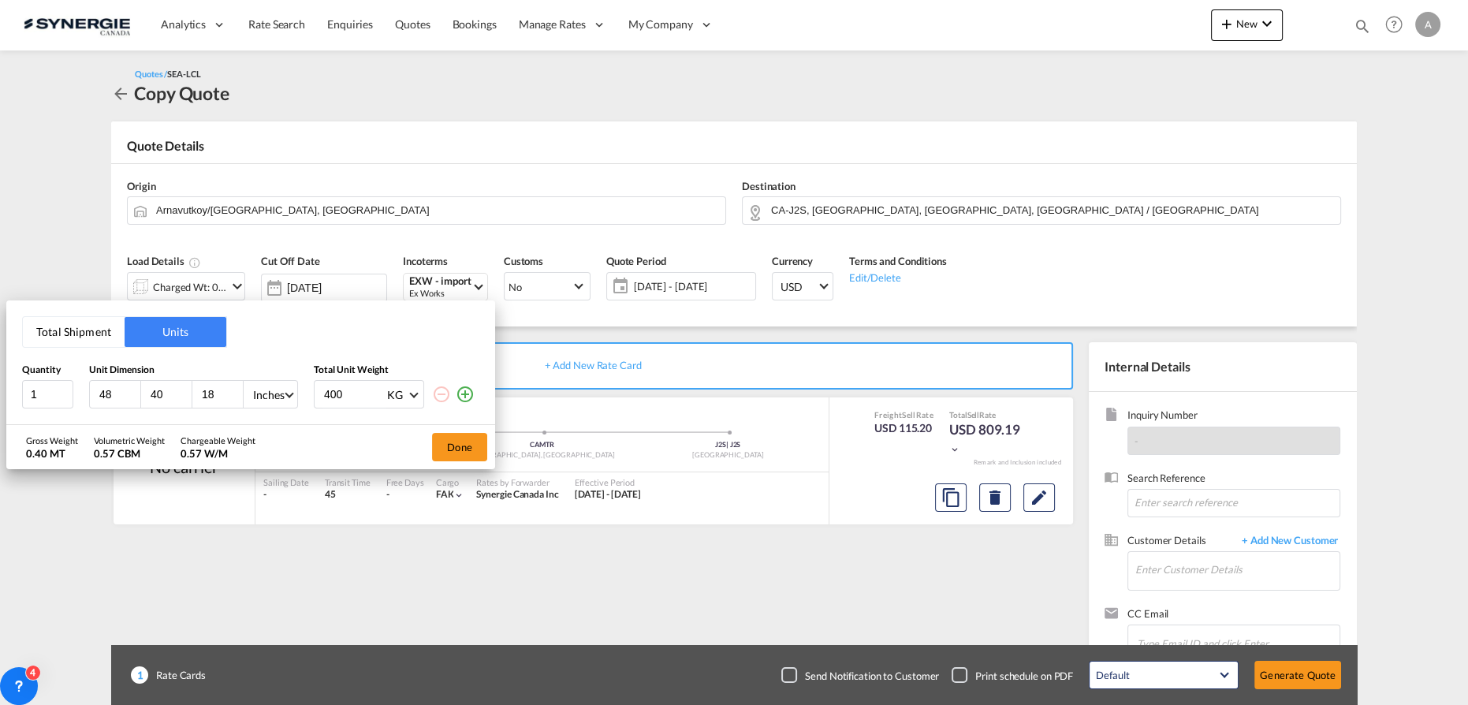
click at [290, 400] on div "1 48 40 18 Inches 400 KG KG LB" at bounding box center [250, 394] width 457 height 28
type input "163"
click at [465, 449] on button "Done" at bounding box center [459, 447] width 55 height 28
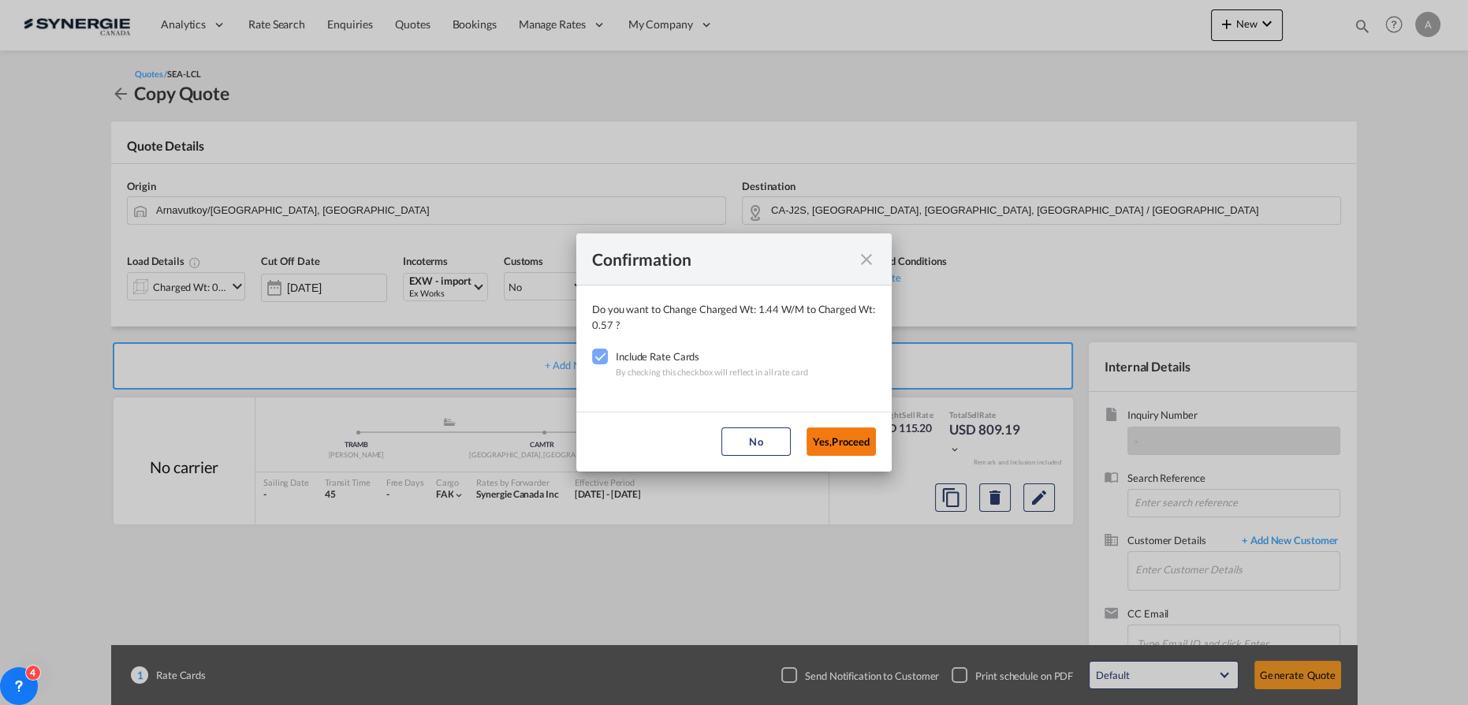
click at [826, 437] on button "Yes,Proceed" at bounding box center [840, 441] width 69 height 28
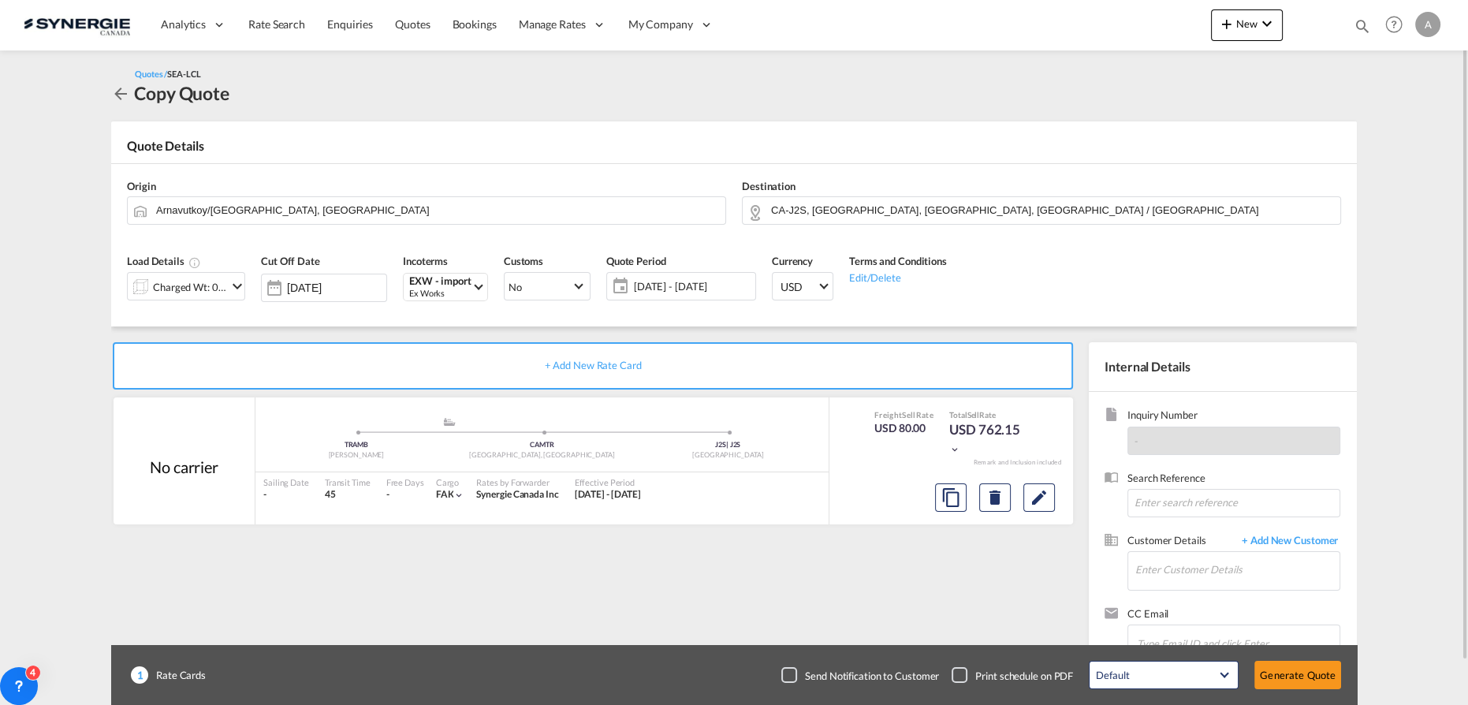
click at [698, 286] on span "[DATE] - [DATE]" at bounding box center [692, 286] width 117 height 14
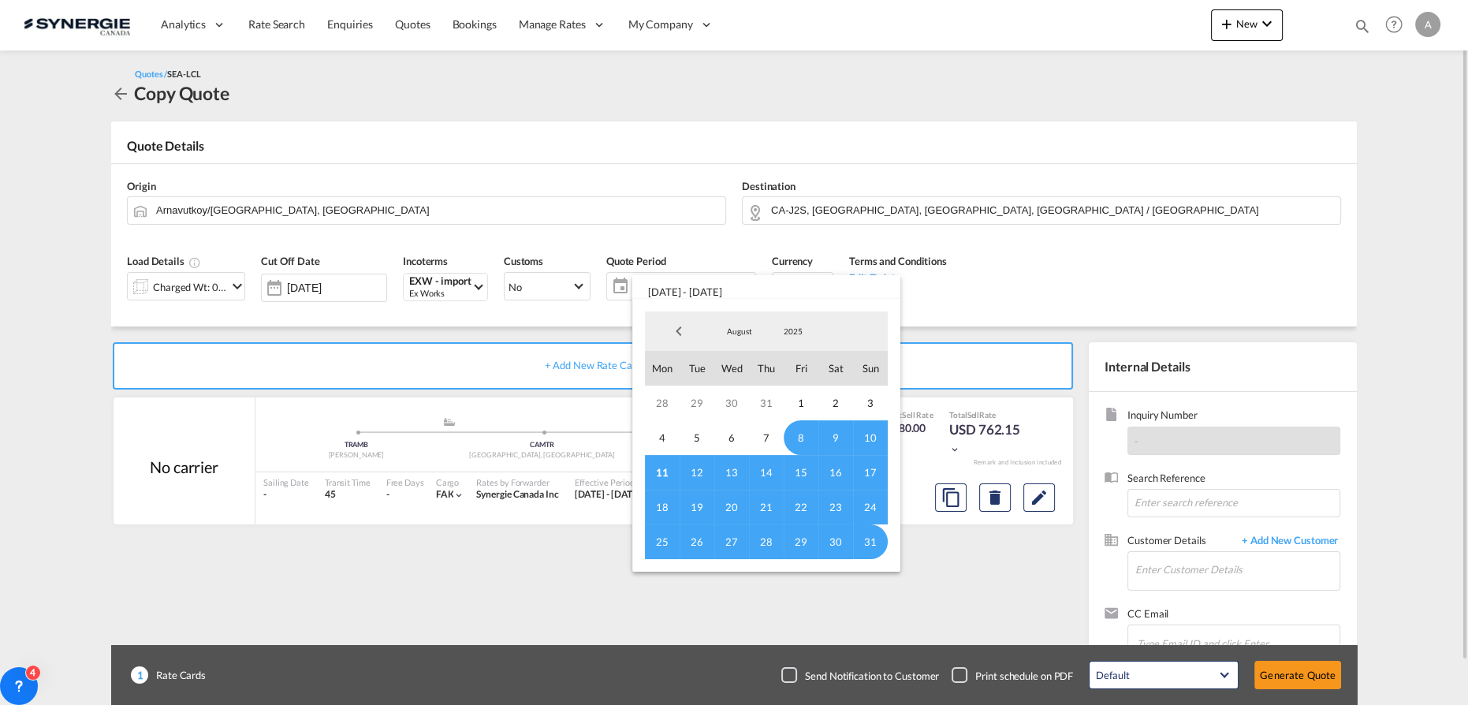
click at [978, 286] on md-backdrop at bounding box center [734, 352] width 1468 height 705
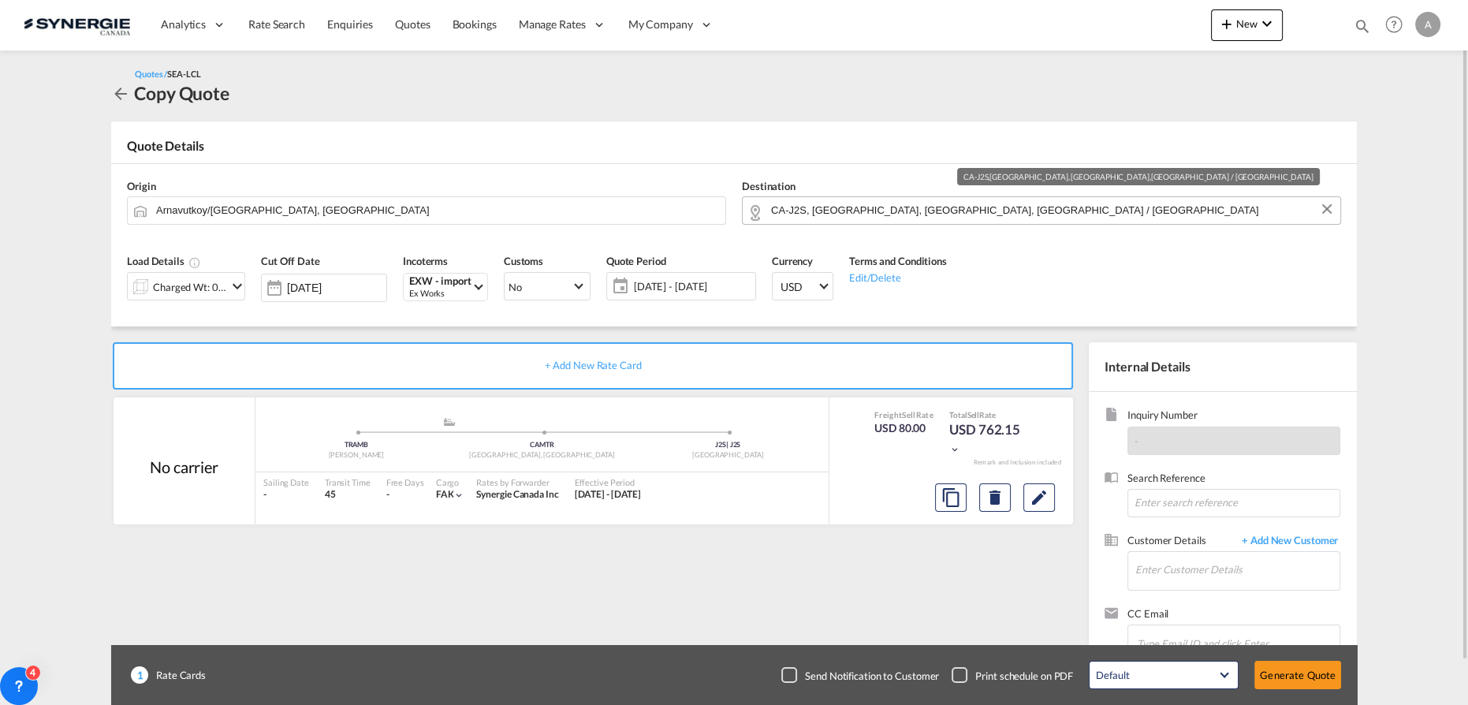
click at [1028, 210] on input "CA-J2S, [GEOGRAPHIC_DATA], [GEOGRAPHIC_DATA], [GEOGRAPHIC_DATA] / [GEOGRAPHIC_D…" at bounding box center [1051, 210] width 561 height 28
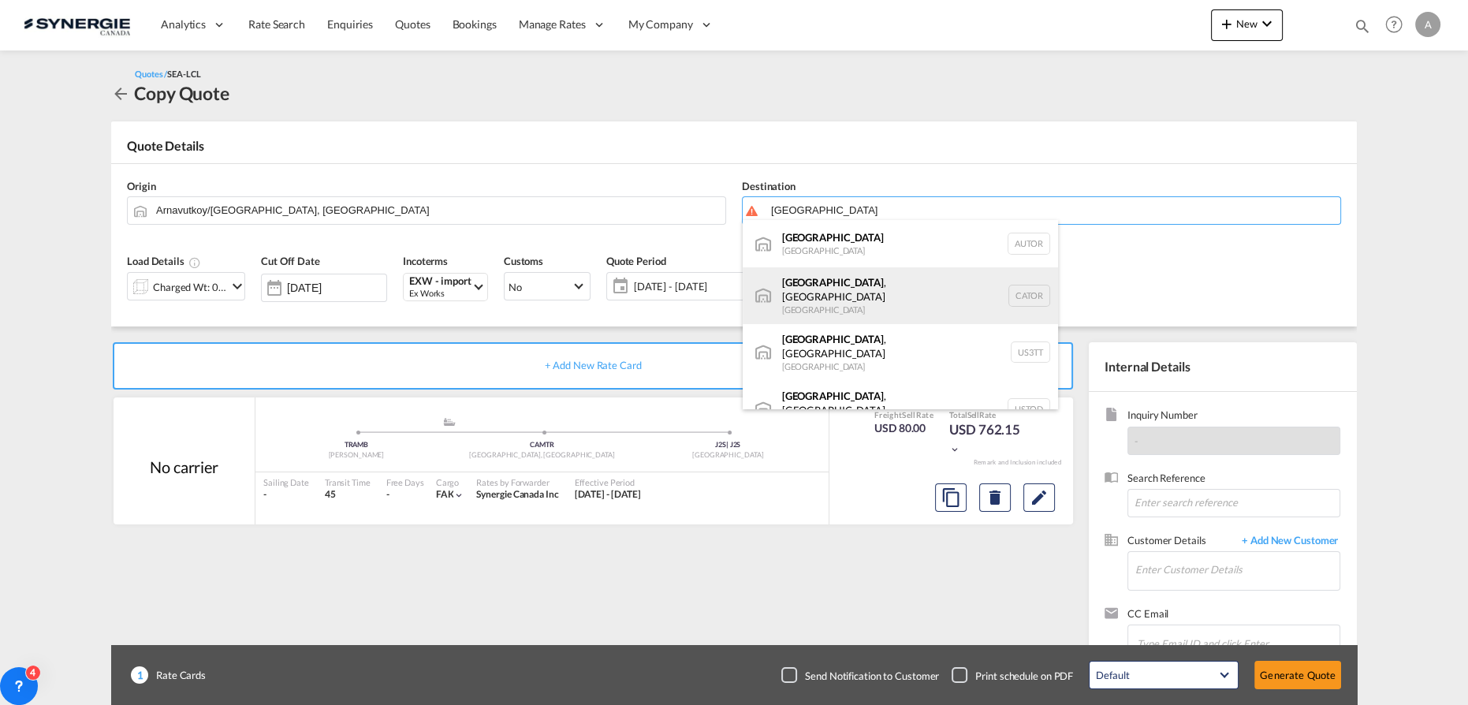
click at [860, 296] on div "[GEOGRAPHIC_DATA] , ON [GEOGRAPHIC_DATA] CATOR" at bounding box center [900, 295] width 315 height 57
type input "[GEOGRAPHIC_DATA], [GEOGRAPHIC_DATA], CATOR"
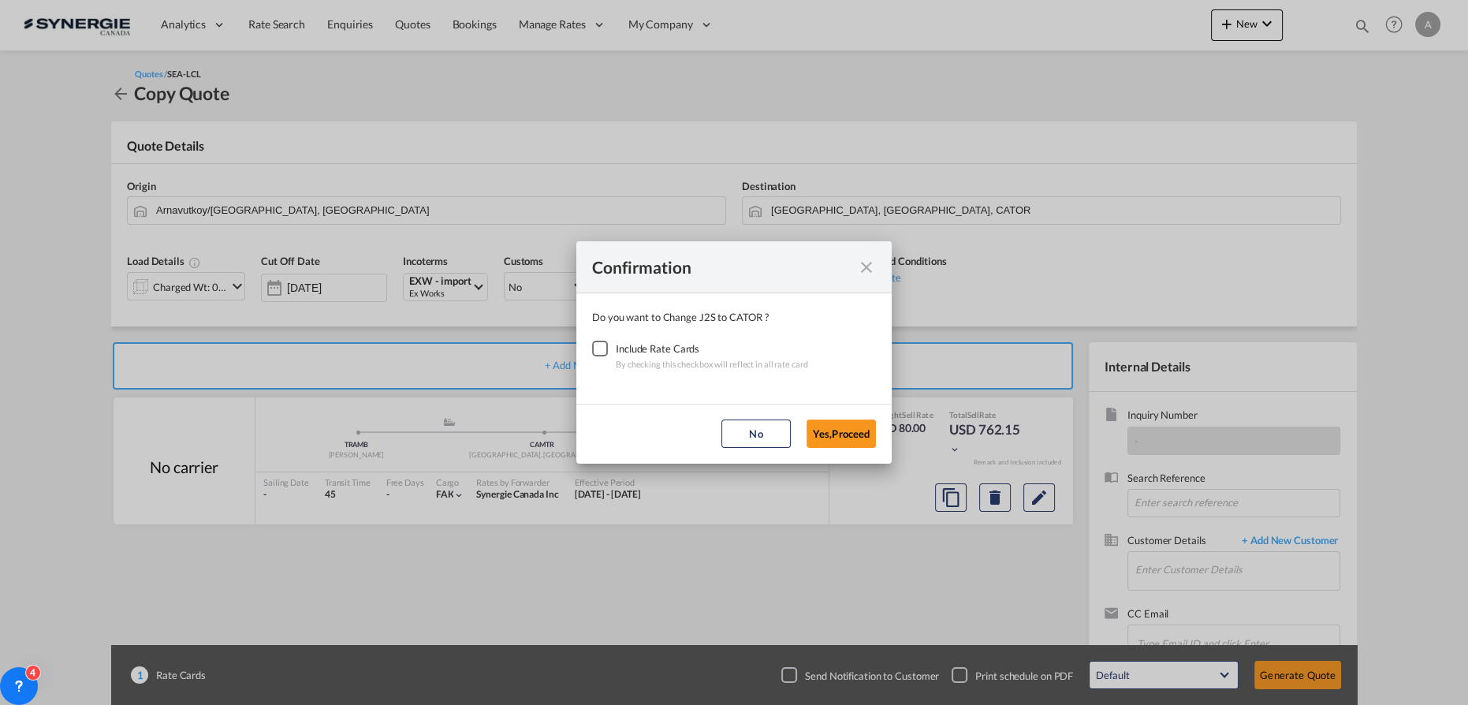
click at [624, 348] on div "Include Rate Cards" at bounding box center [712, 349] width 192 height 16
click at [606, 346] on div "Checkbox No Ink" at bounding box center [600, 349] width 16 height 16
click at [858, 438] on button "Yes,Proceed" at bounding box center [840, 433] width 69 height 28
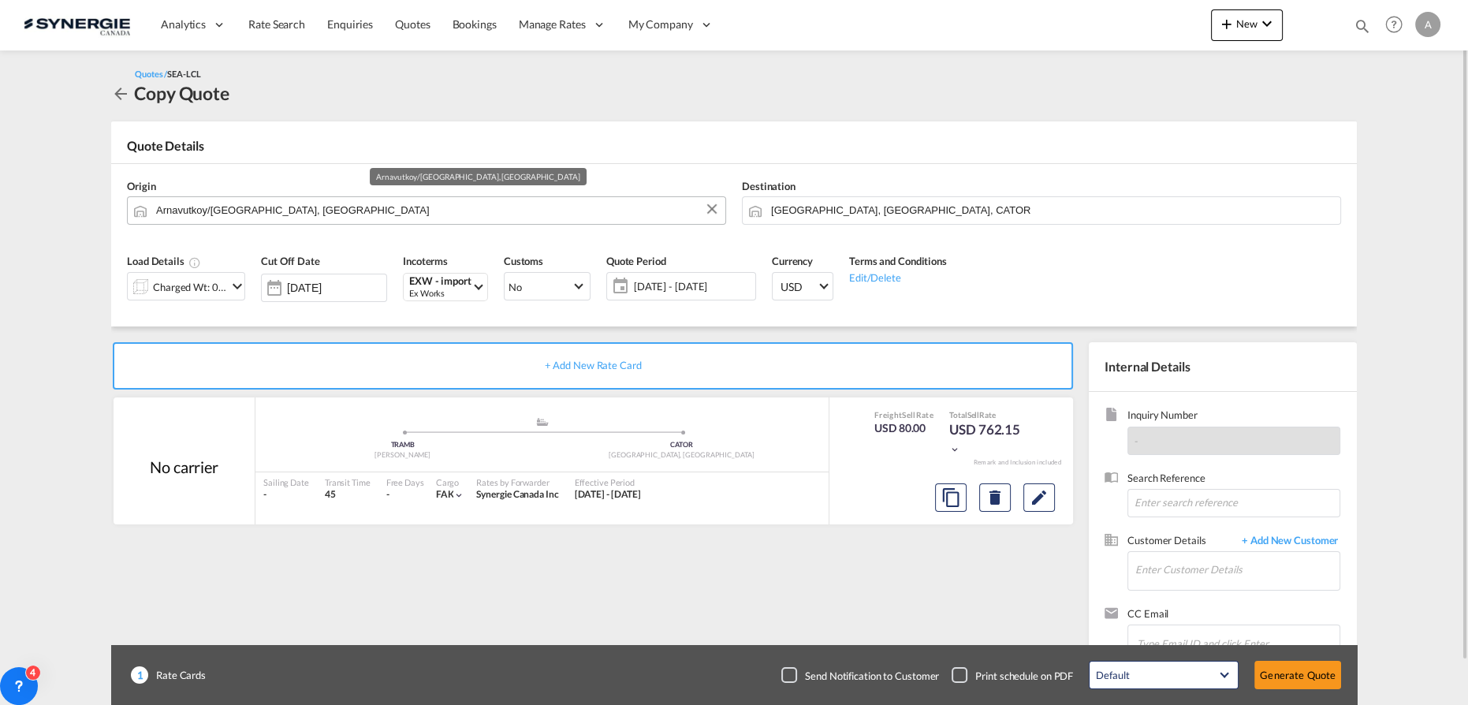
click at [348, 217] on input "Arnavutkoy/[GEOGRAPHIC_DATA], [GEOGRAPHIC_DATA]" at bounding box center [436, 210] width 561 height 28
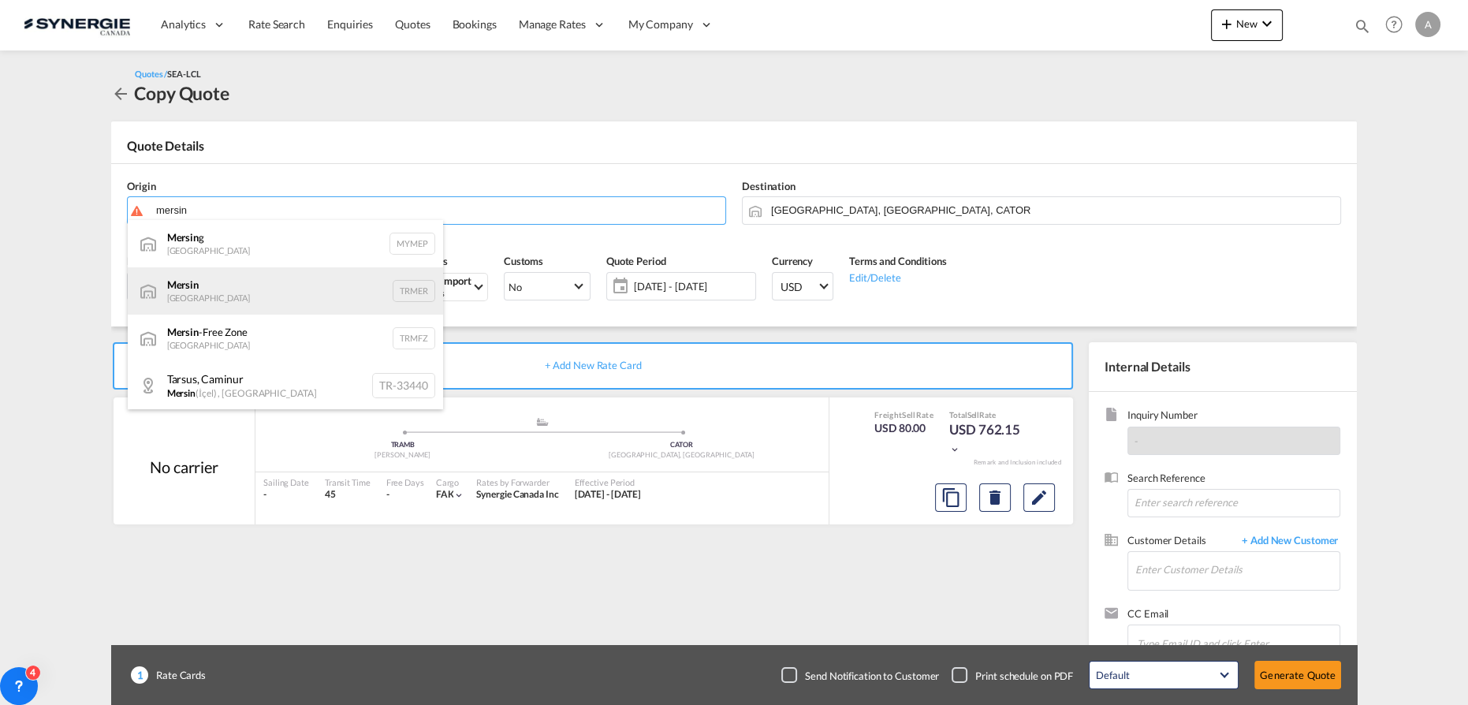
click at [197, 297] on div "Mersin Turkey TRMER" at bounding box center [285, 290] width 315 height 47
type input "Mersin, TRMER"
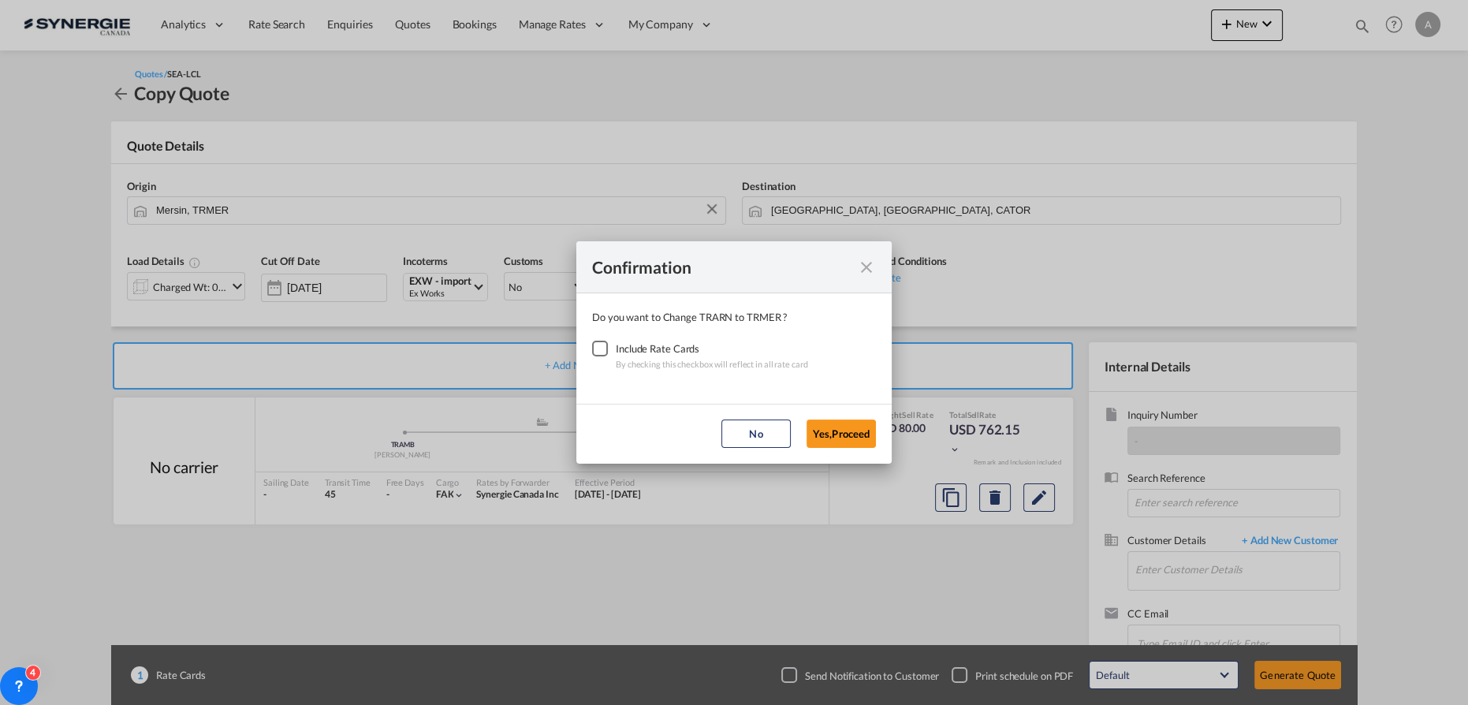
click at [592, 352] on div "Checkbox No Ink" at bounding box center [600, 349] width 16 height 16
click at [847, 426] on button "Yes,Proceed" at bounding box center [840, 433] width 69 height 28
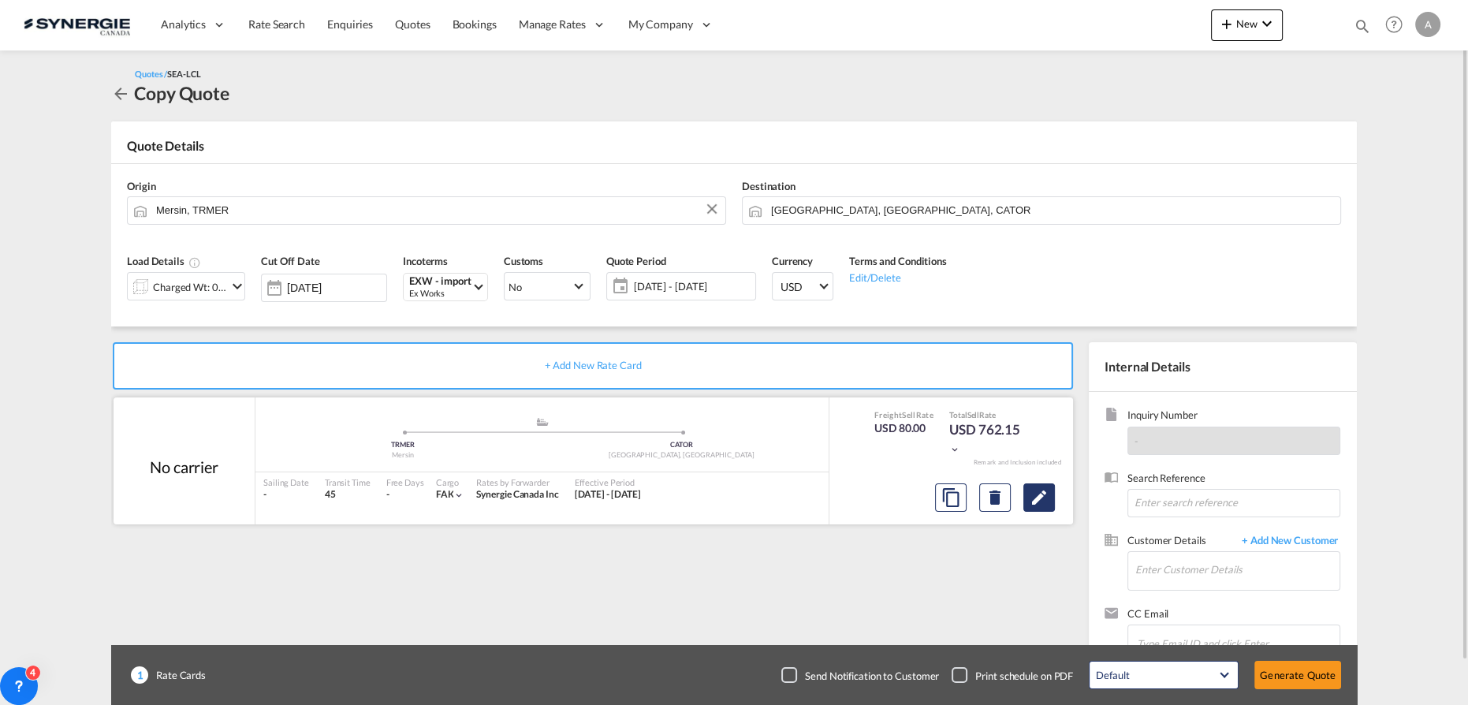
click at [1039, 497] on md-icon "Edit" at bounding box center [1039, 497] width 19 height 19
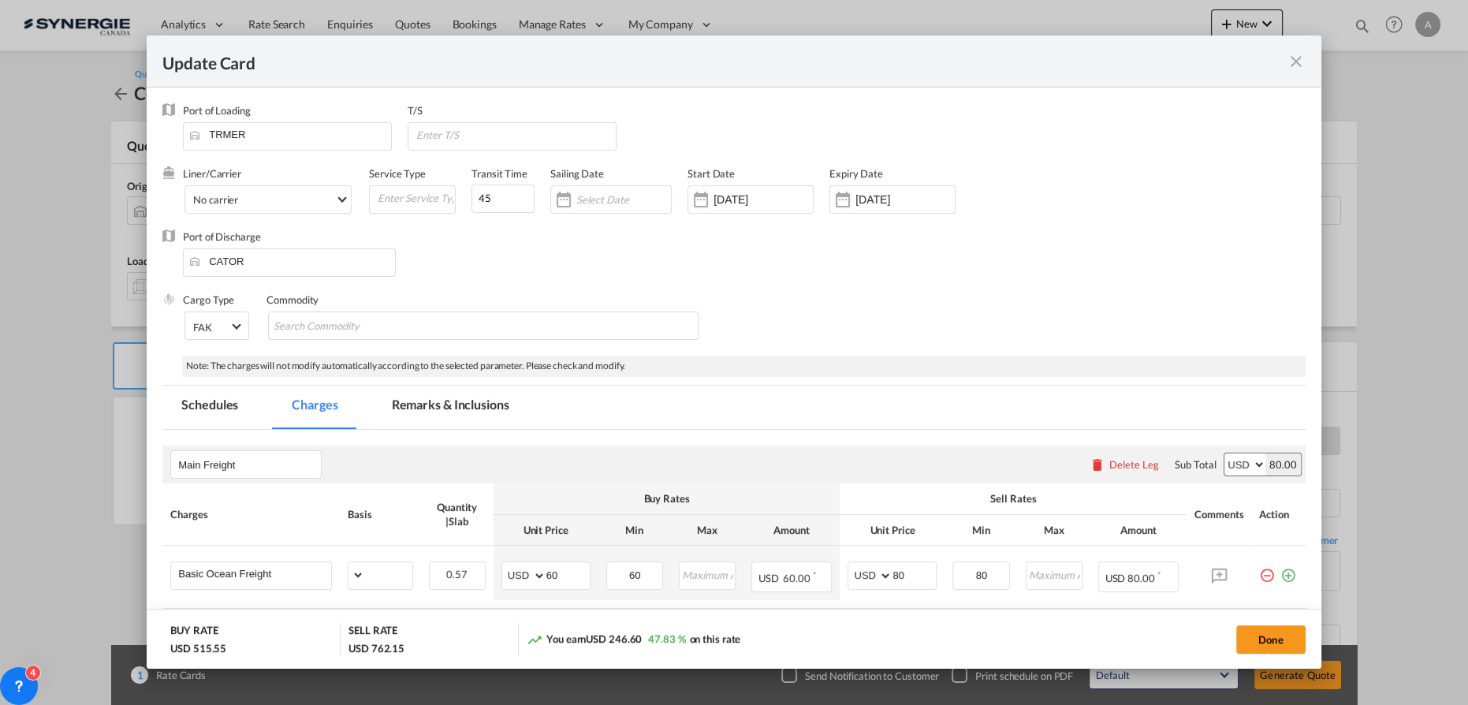
select select "per_cbm"
select select "per_shipment"
select select "per_bl"
select select "flat"
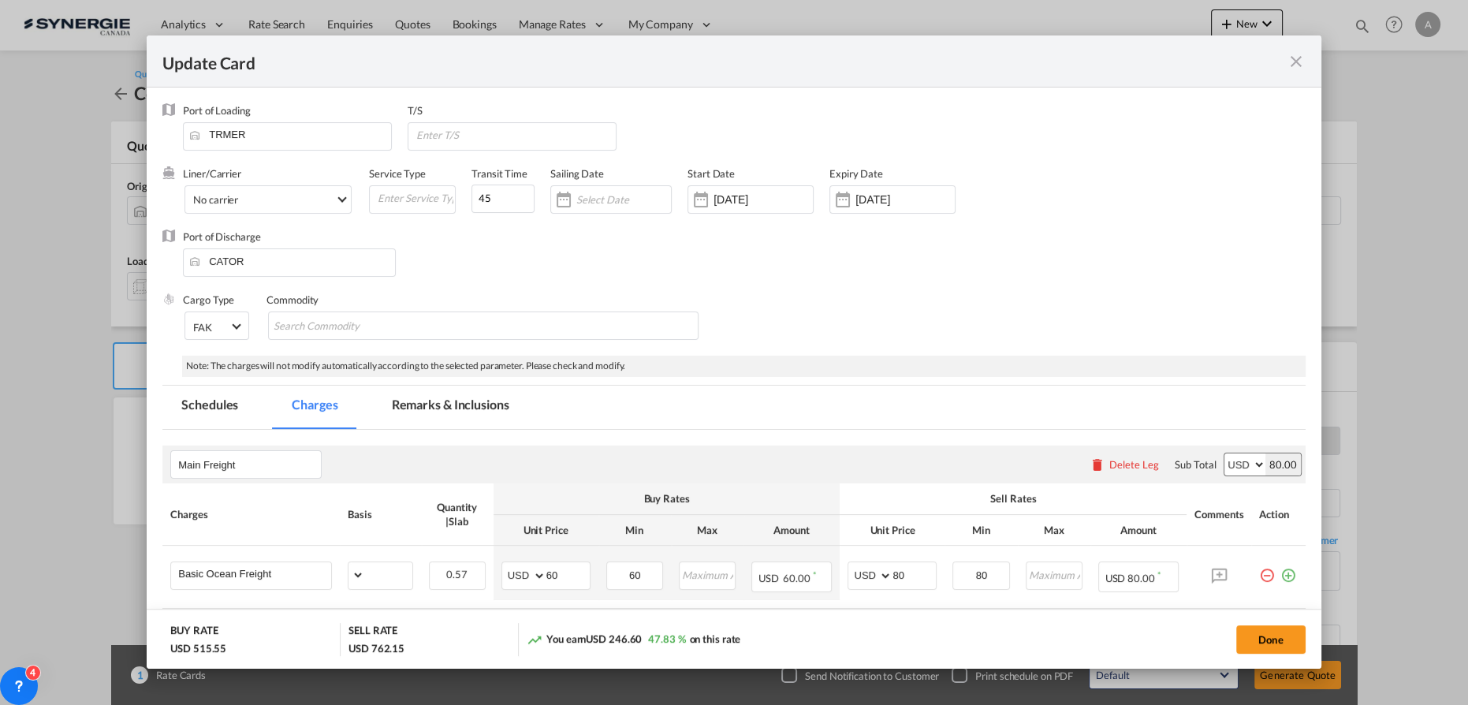
select select "per_bl"
select select "per_shipment"
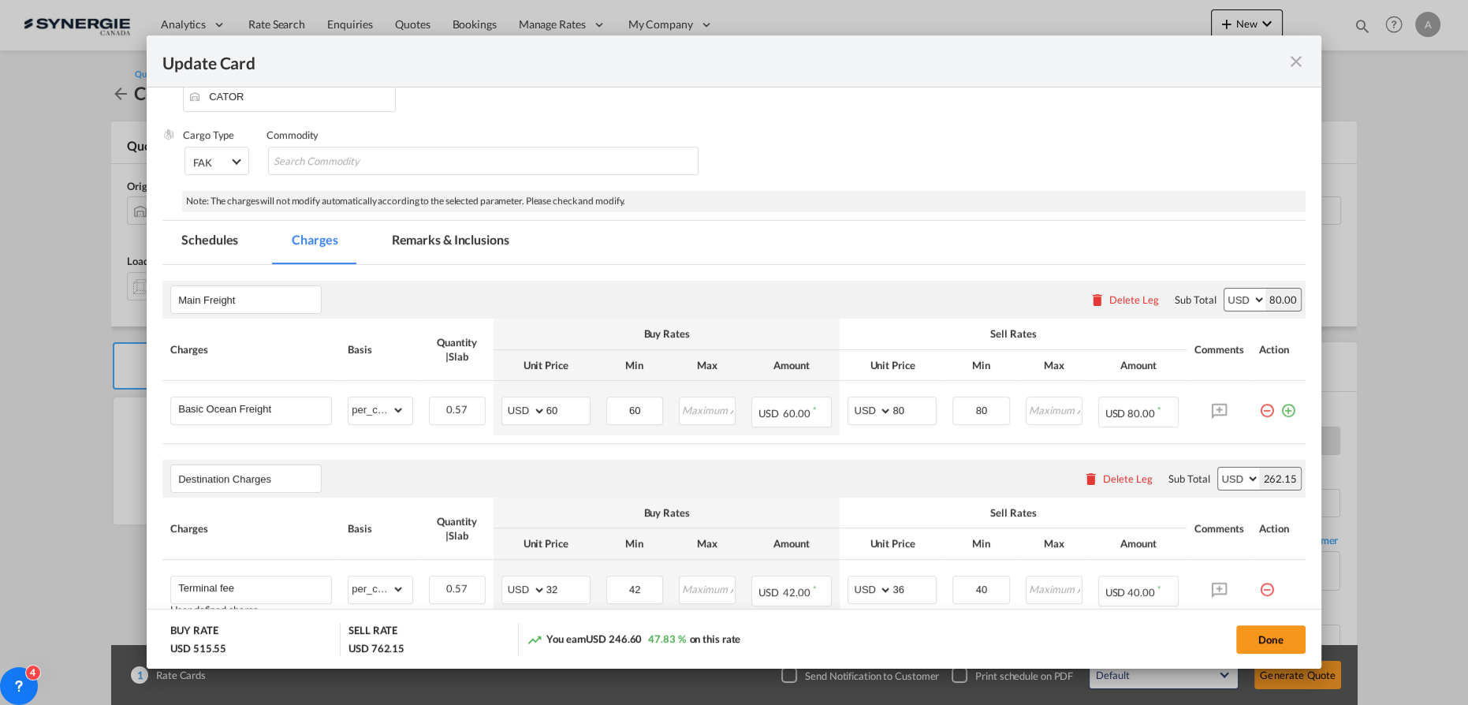
scroll to position [214, 0]
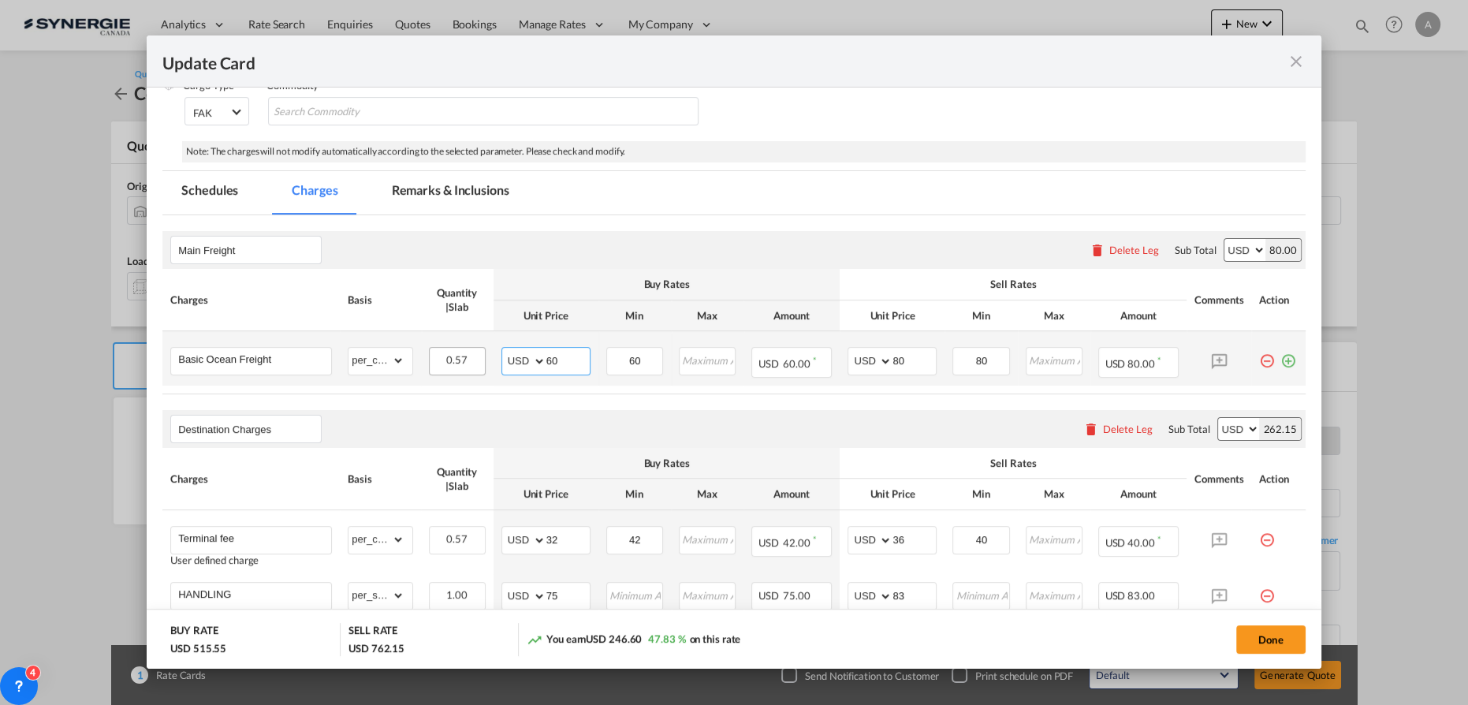
drag, startPoint x: 568, startPoint y: 362, endPoint x: 464, endPoint y: 358, distance: 103.4
click at [460, 359] on tr "Basic Ocean Freight Please Enter Already Exists gross_weight volumetric_weight …" at bounding box center [733, 358] width 1143 height 54
type input "119"
type input "135"
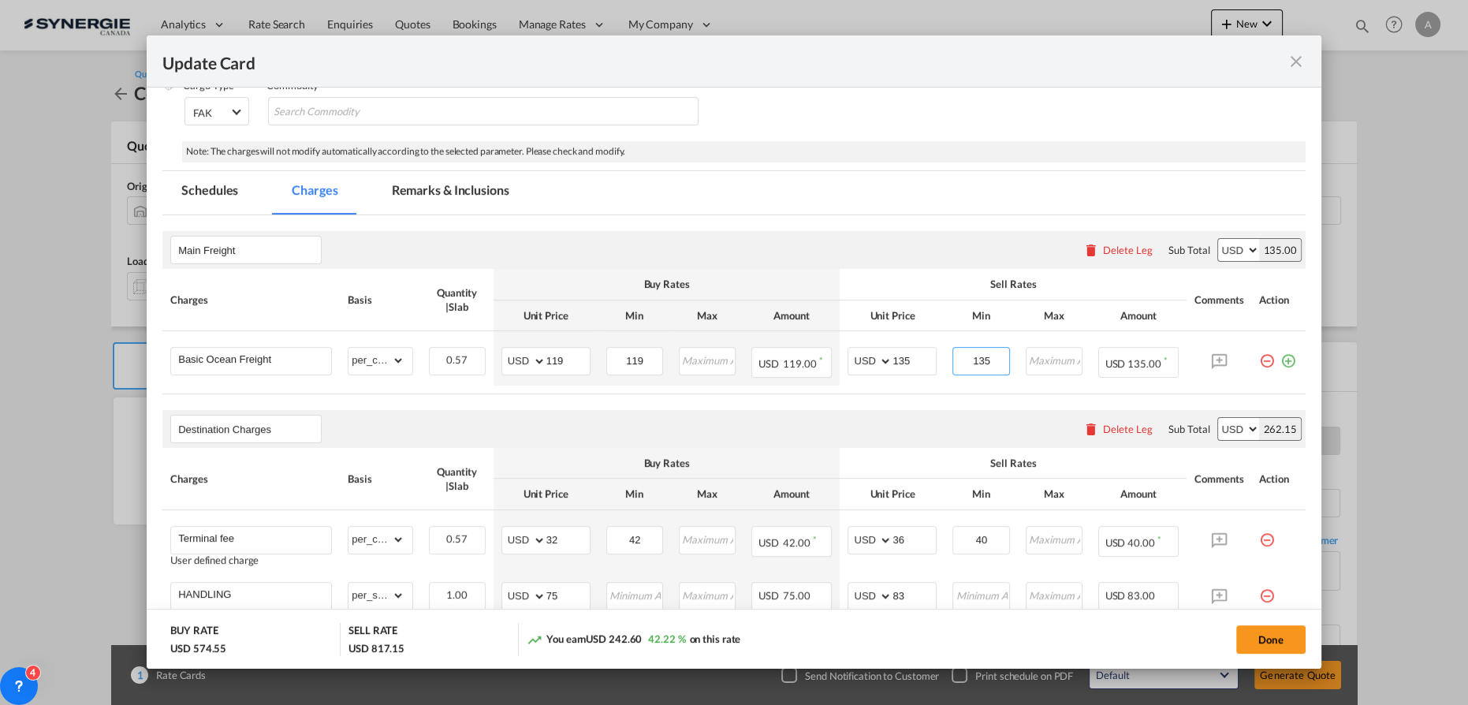
type input "135"
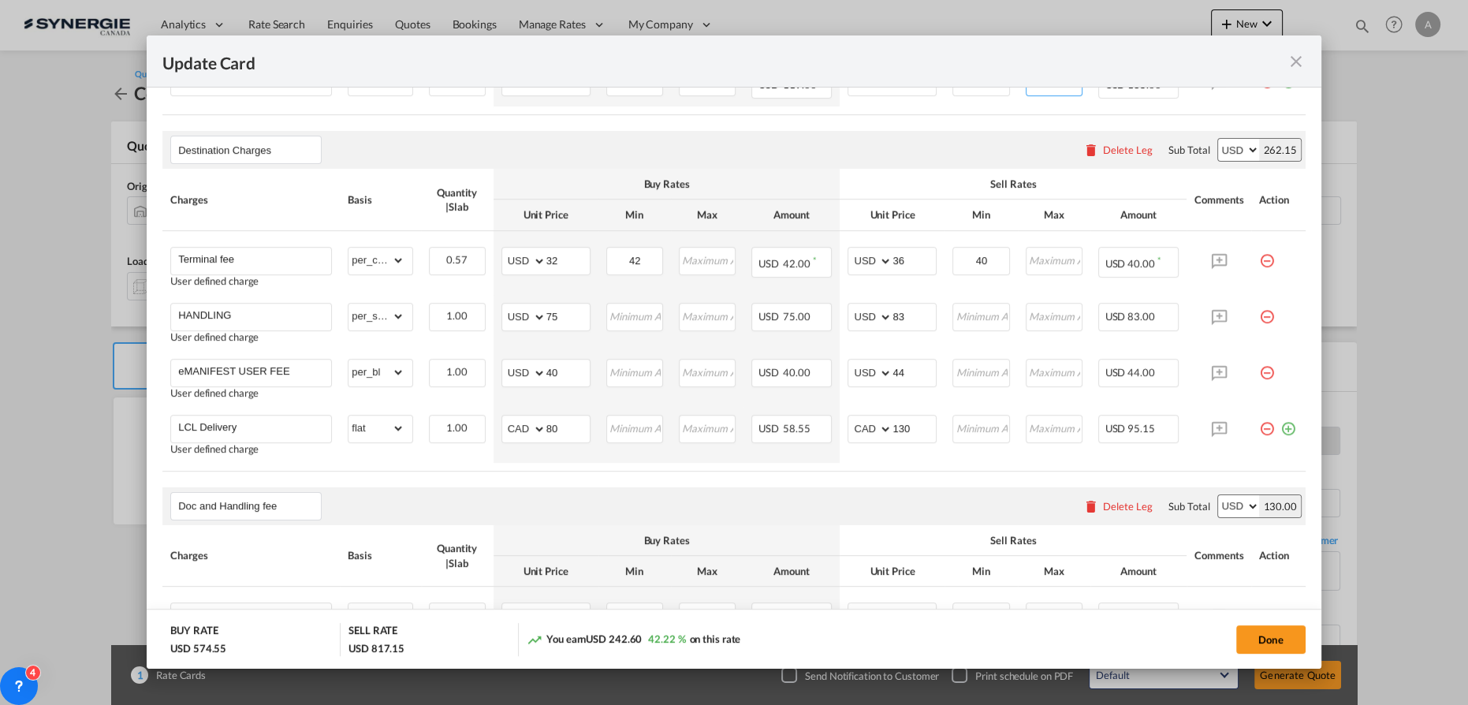
scroll to position [501, 0]
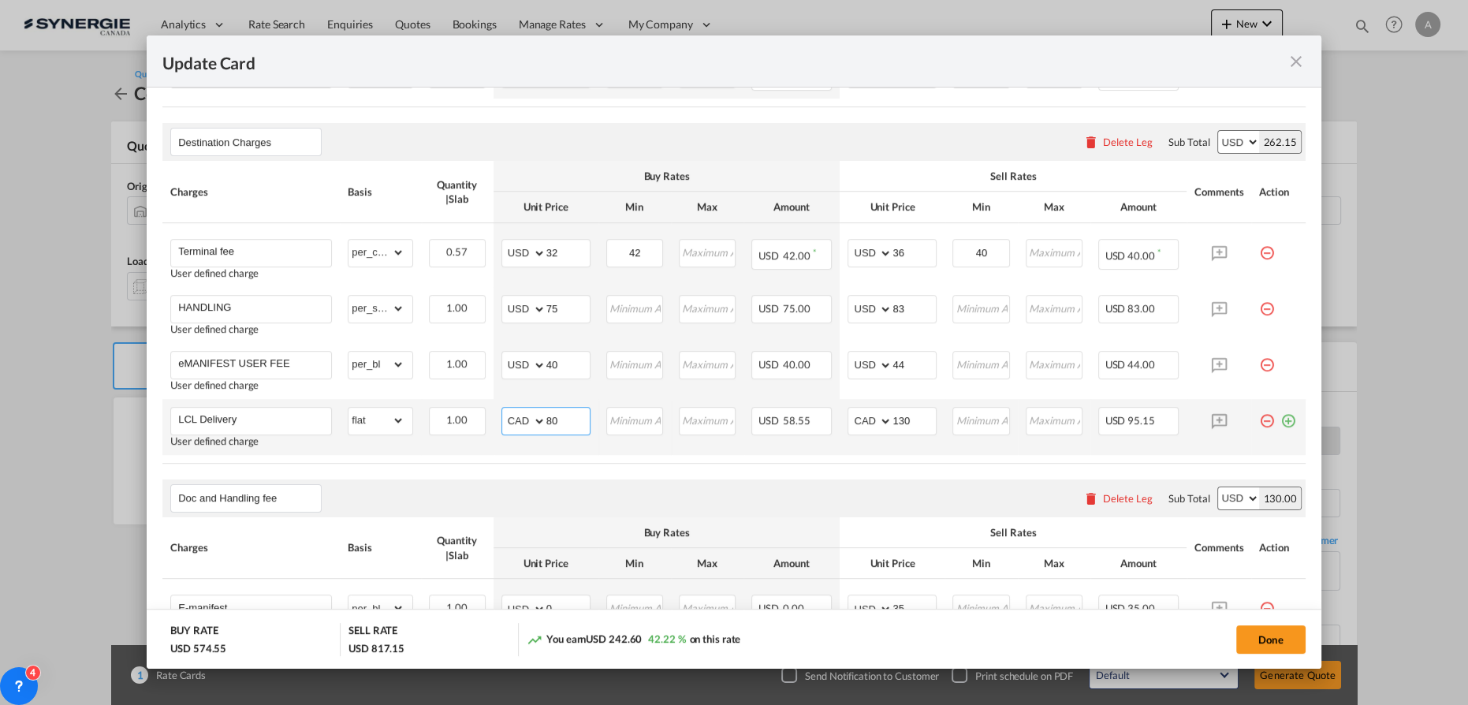
click at [510, 421] on select "AED AFN ALL AMD ANG AOA ARS AUD AWG AZN BAM BBD BDT BGN BHD BIF BMD BND BOB BRL…" at bounding box center [525, 421] width 41 height 22
select select "string:USD"
click at [505, 410] on select "AED AFN ALL AMD ANG AOA ARS AUD AWG AZN BAM BBD BDT BGN BHD BIF BMD BND BOB BRL…" at bounding box center [525, 421] width 41 height 22
click at [851, 415] on select "AED AFN ALL AMD ANG AOA ARS AUD AWG AZN BAM BBD BDT BGN BHD BIF BMD BND BOB BRL…" at bounding box center [871, 421] width 41 height 22
select select "string:USD"
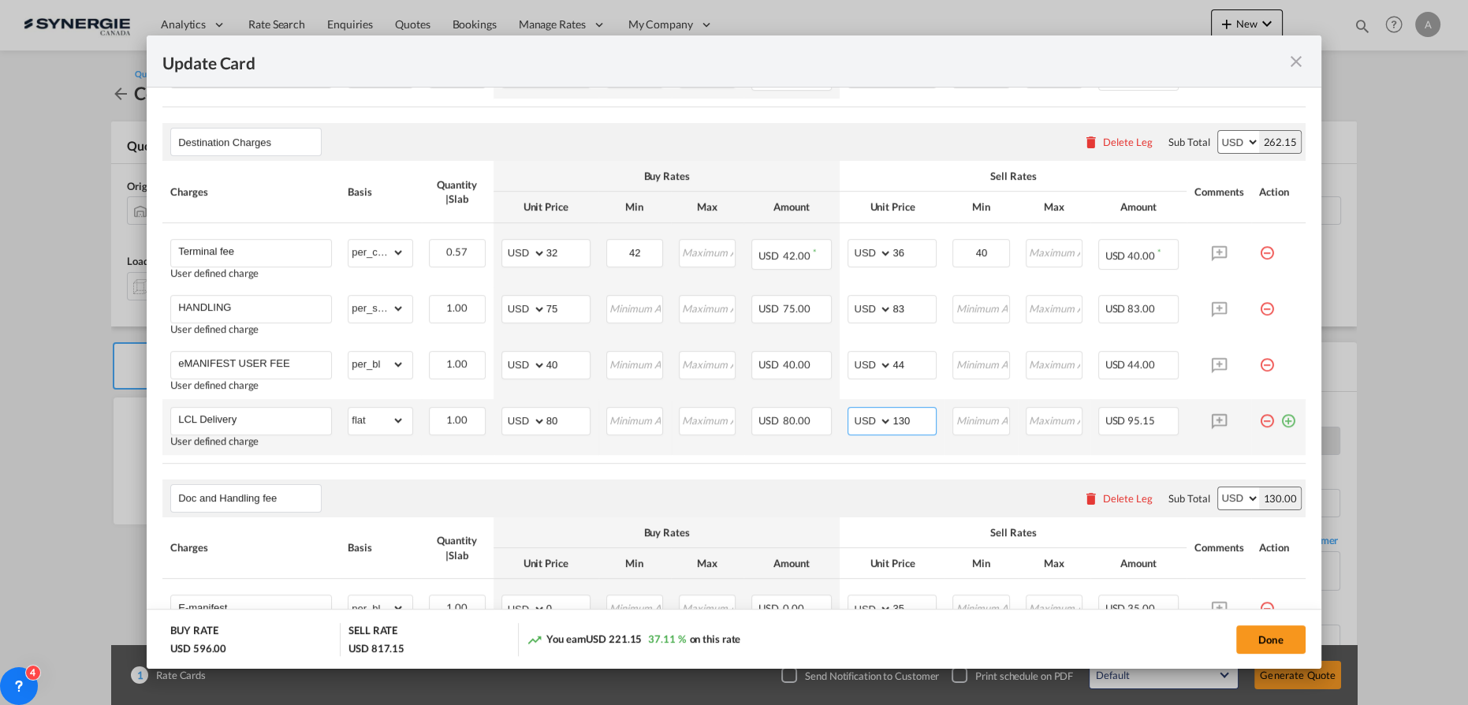
click at [851, 410] on select "AED AFN ALL AMD ANG AOA ARS AUD AWG AZN BAM BBD BDT BGN BHD BIF BMD BND BOB BRL…" at bounding box center [871, 421] width 41 height 22
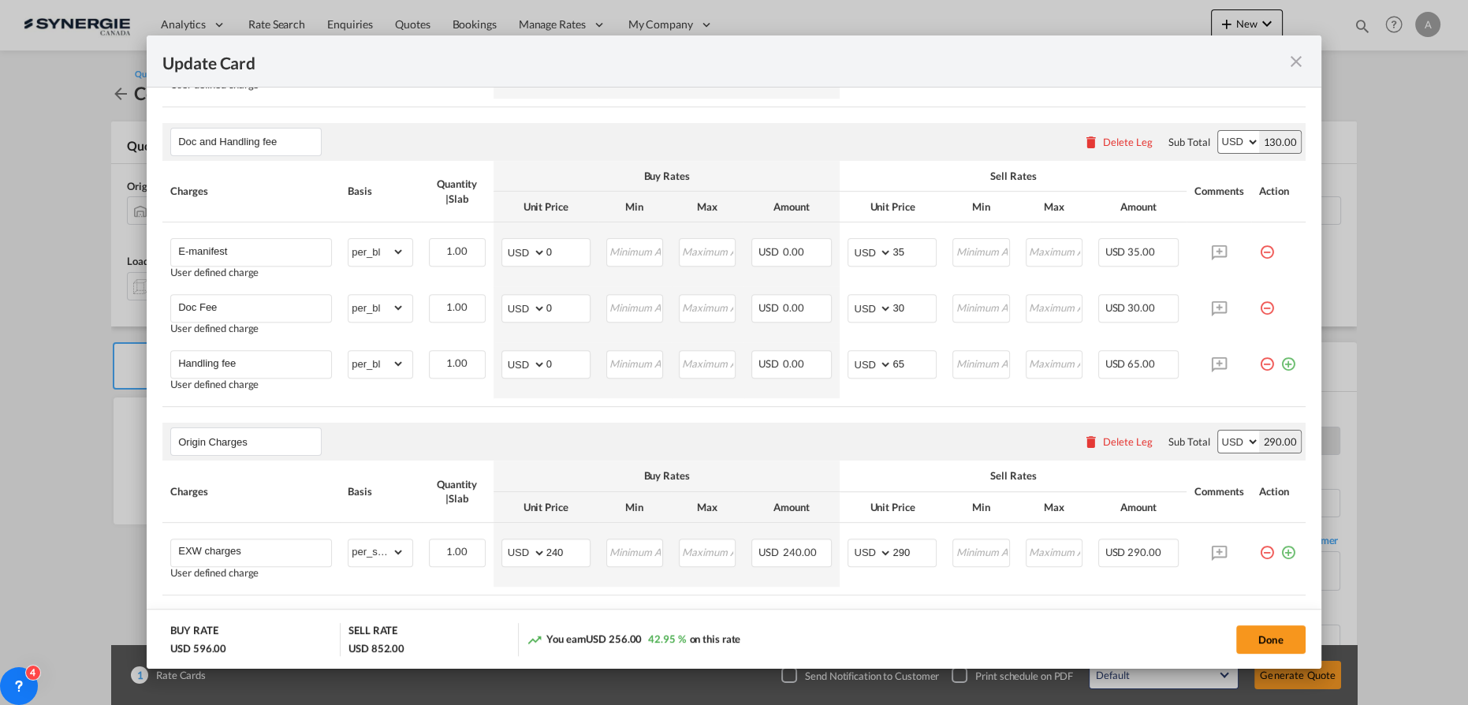
scroll to position [943, 0]
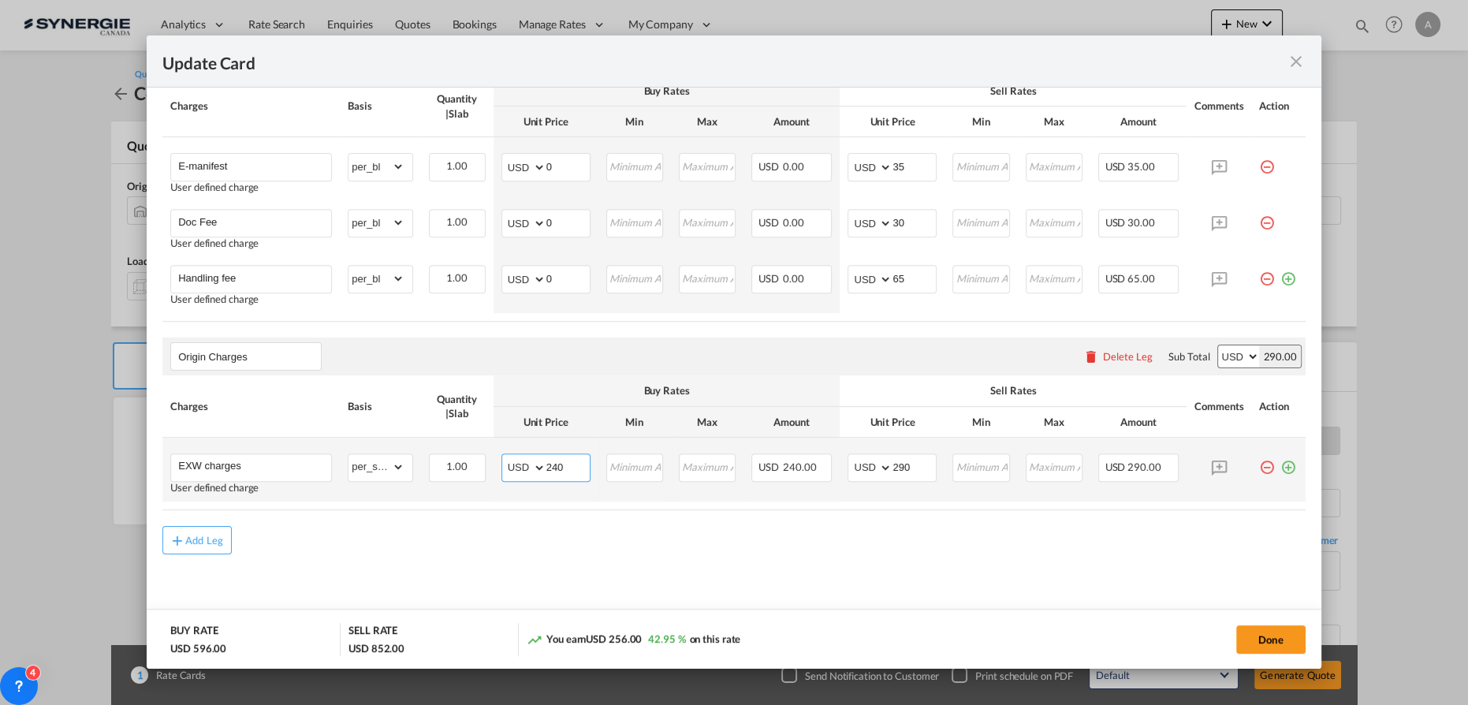
drag, startPoint x: 574, startPoint y: 462, endPoint x: 357, endPoint y: 443, distance: 217.6
click at [435, 462] on tr "EXW charges User defined charge Please Enter Already Exists gross_weight volume…" at bounding box center [733, 470] width 1143 height 64
type input "280"
type input "340"
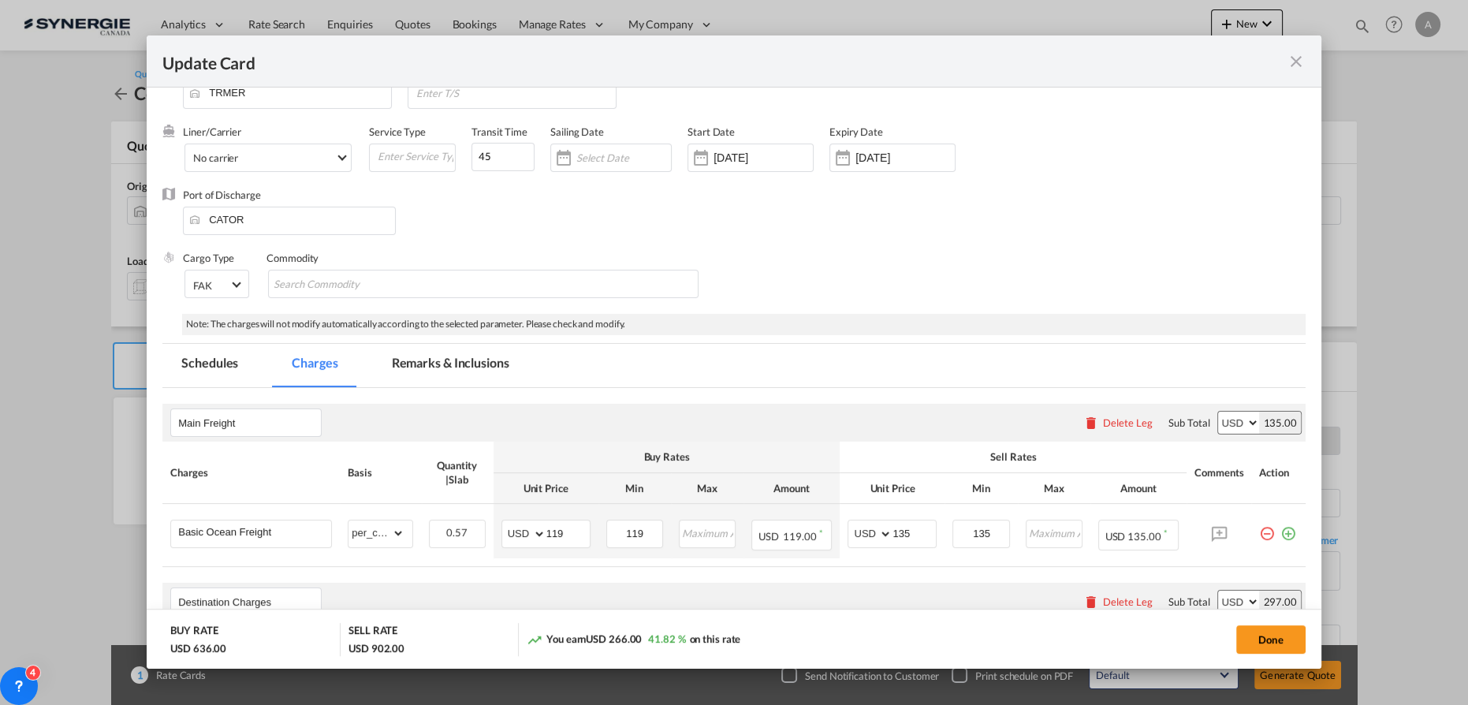
scroll to position [0, 0]
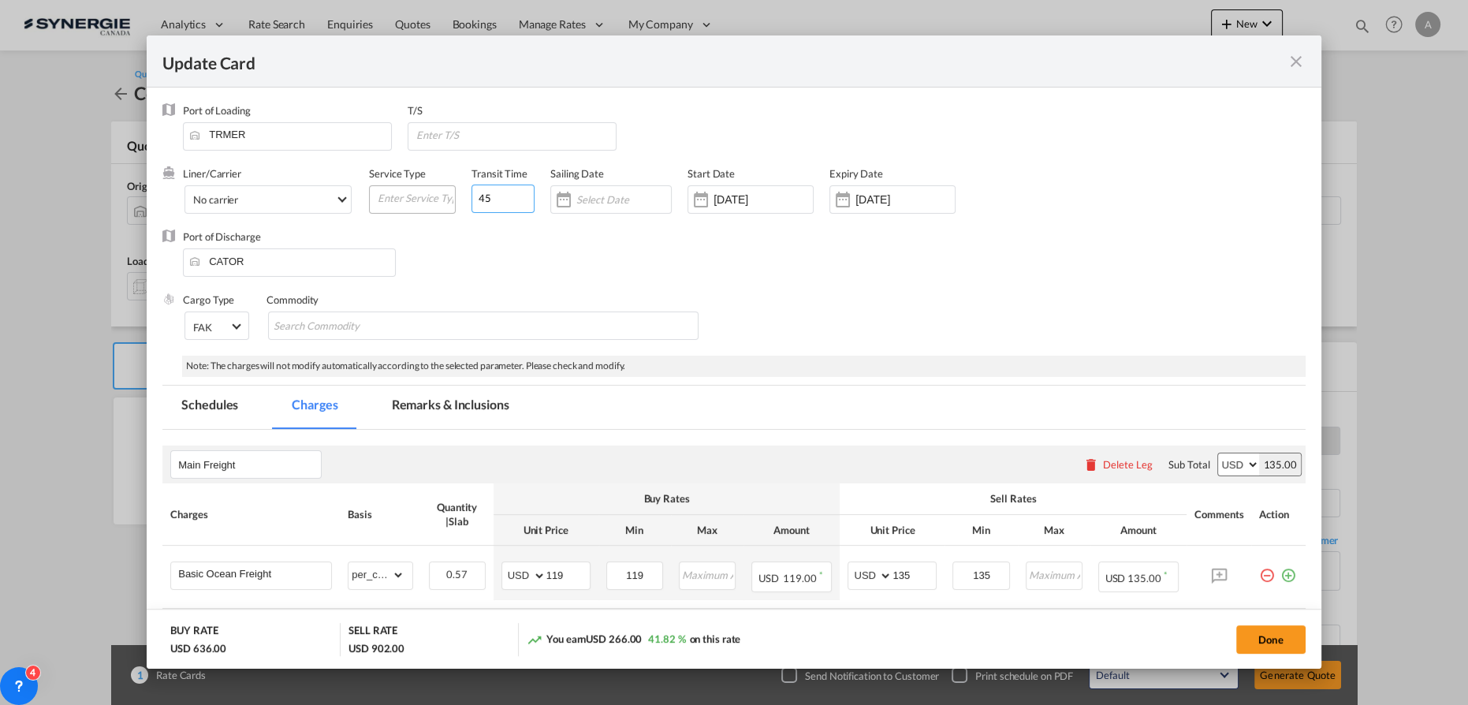
drag, startPoint x: 485, startPoint y: 201, endPoint x: 445, endPoint y: 195, distance: 39.9
click at [445, 196] on div "Liner/Carrier No carrier 2HM LOGISTICS D.O.O AAXL GLOBAL SHIPPING LINES LLC ABD…" at bounding box center [648, 197] width 930 height 63
type input "47"
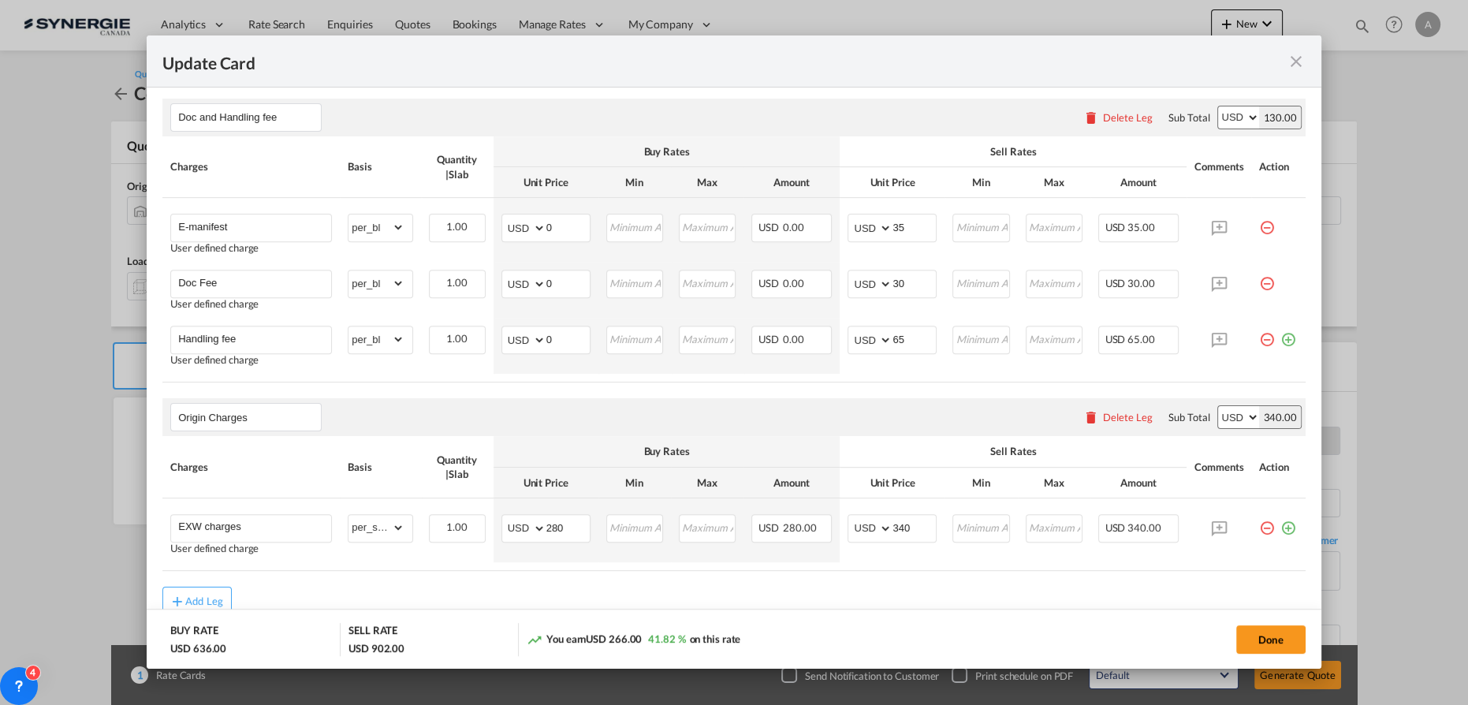
scroll to position [943, 0]
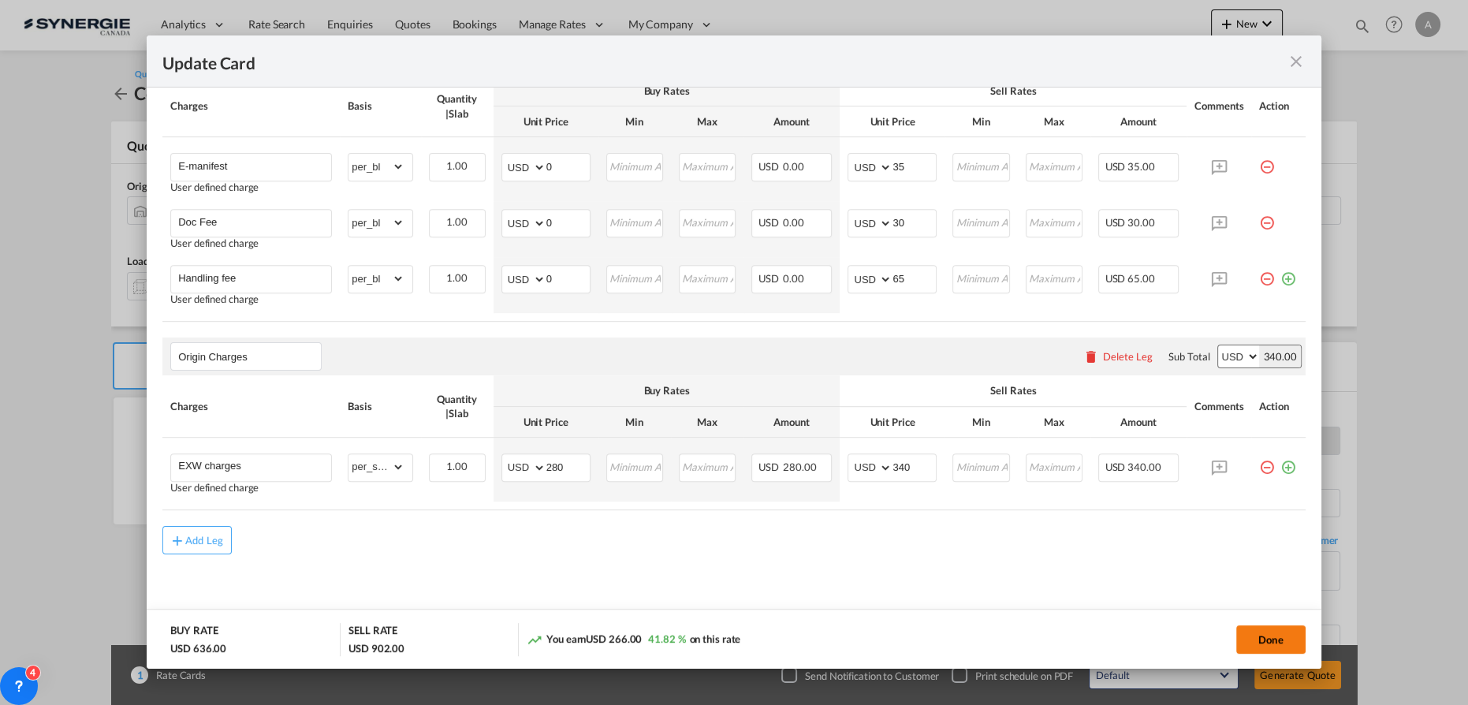
click at [1257, 639] on button "Done" at bounding box center [1270, 639] width 69 height 28
type input "[DATE]"
type input "30 Aug 2025"
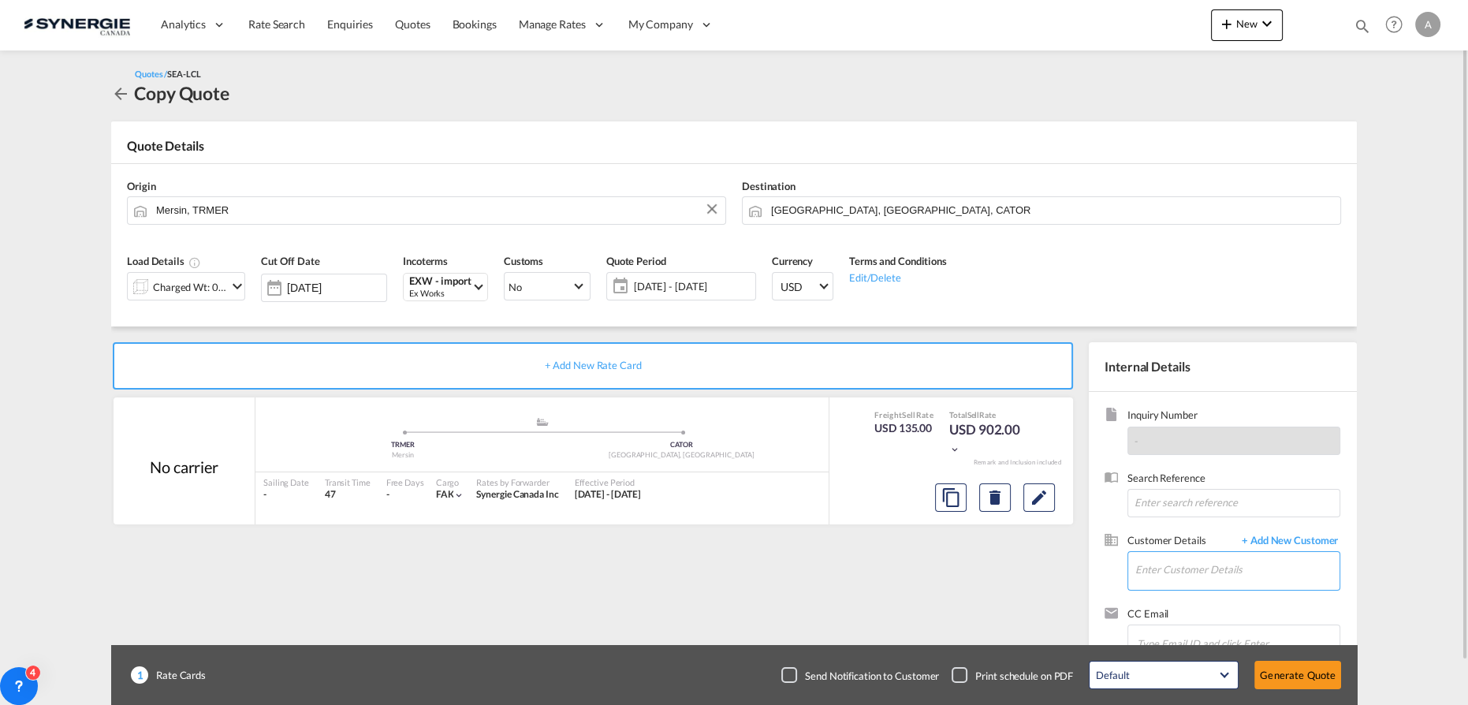
click at [1181, 568] on input "Enter Customer Details" at bounding box center [1237, 569] width 204 height 35
click at [1038, 501] on md-icon "Edit" at bounding box center [1039, 497] width 19 height 19
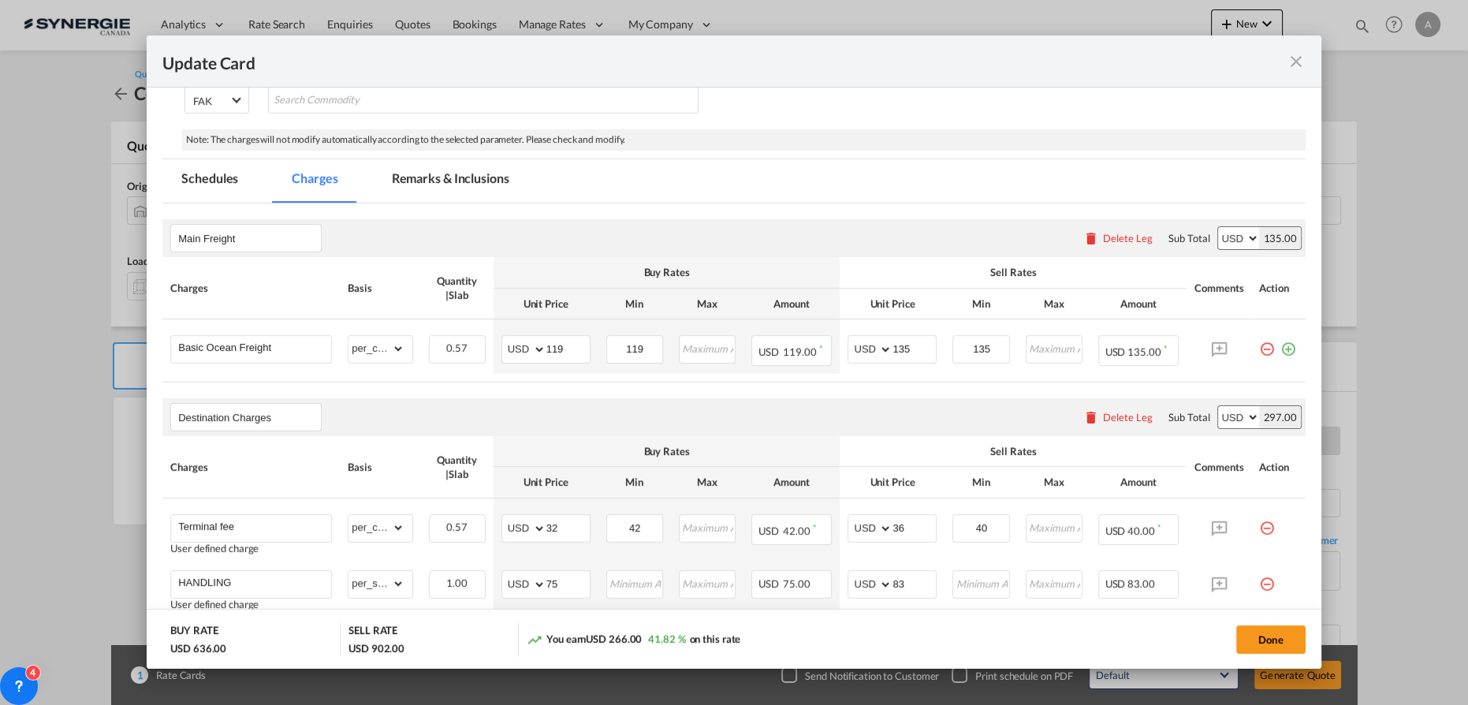
scroll to position [512, 0]
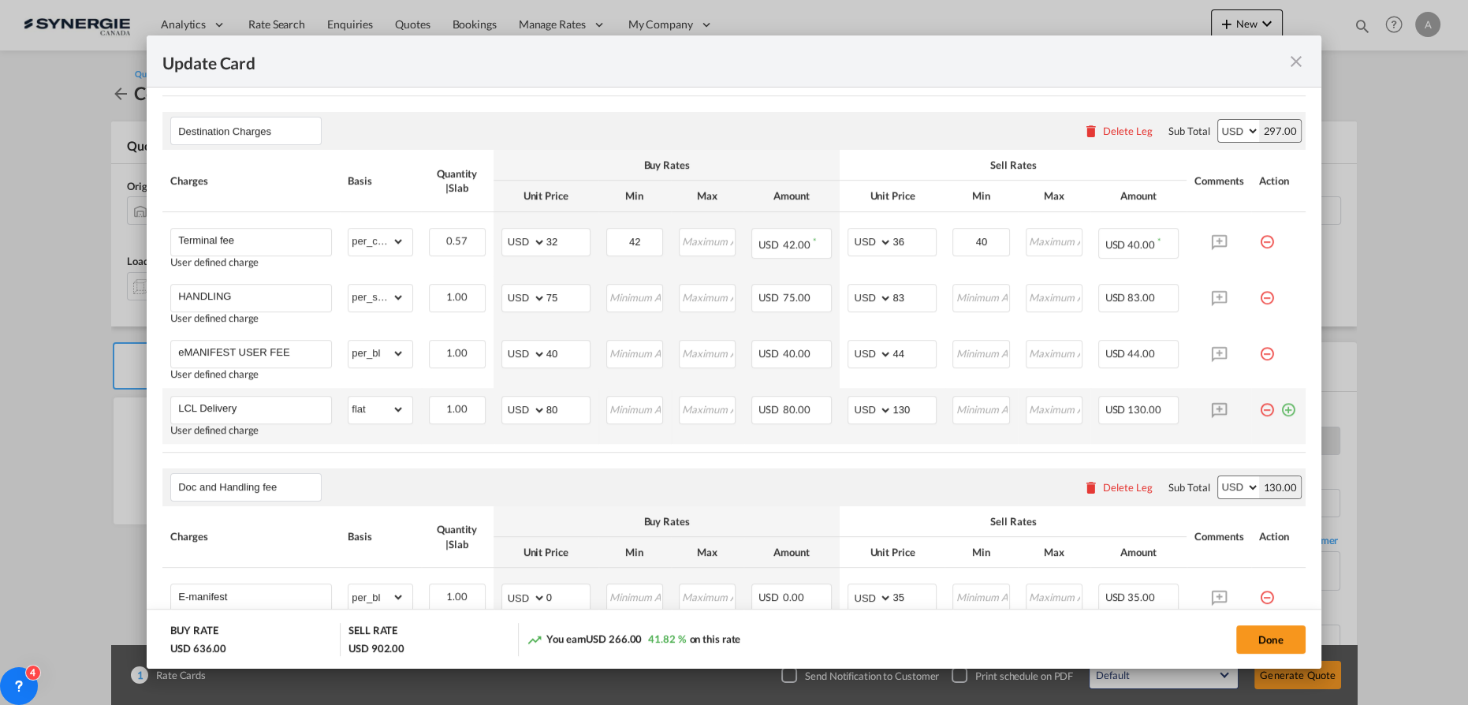
click at [1280, 411] on md-icon "icon-plus-circle-outline green-400-fg" at bounding box center [1288, 404] width 16 height 16
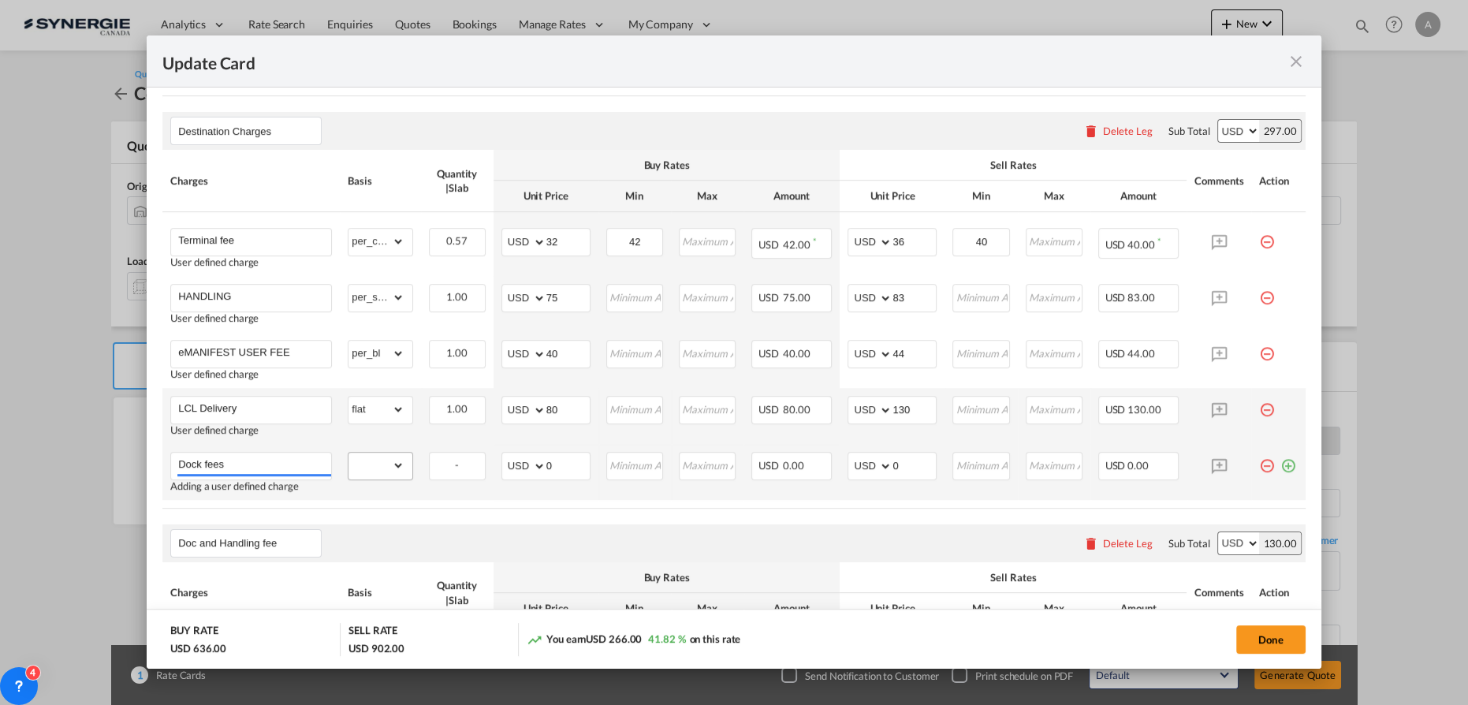
type input "Dock fees"
drag, startPoint x: 370, startPoint y: 460, endPoint x: 370, endPoint y: 449, distance: 10.2
click at [370, 460] on select "gross_weight volumetric_weight per_shipment per_bl per_km per_hawb per_kg flat …" at bounding box center [375, 465] width 55 height 25
select select "per_bl"
click at [348, 453] on select "gross_weight volumetric_weight per_shipment per_bl per_km per_hawb per_kg flat …" at bounding box center [375, 465] width 55 height 25
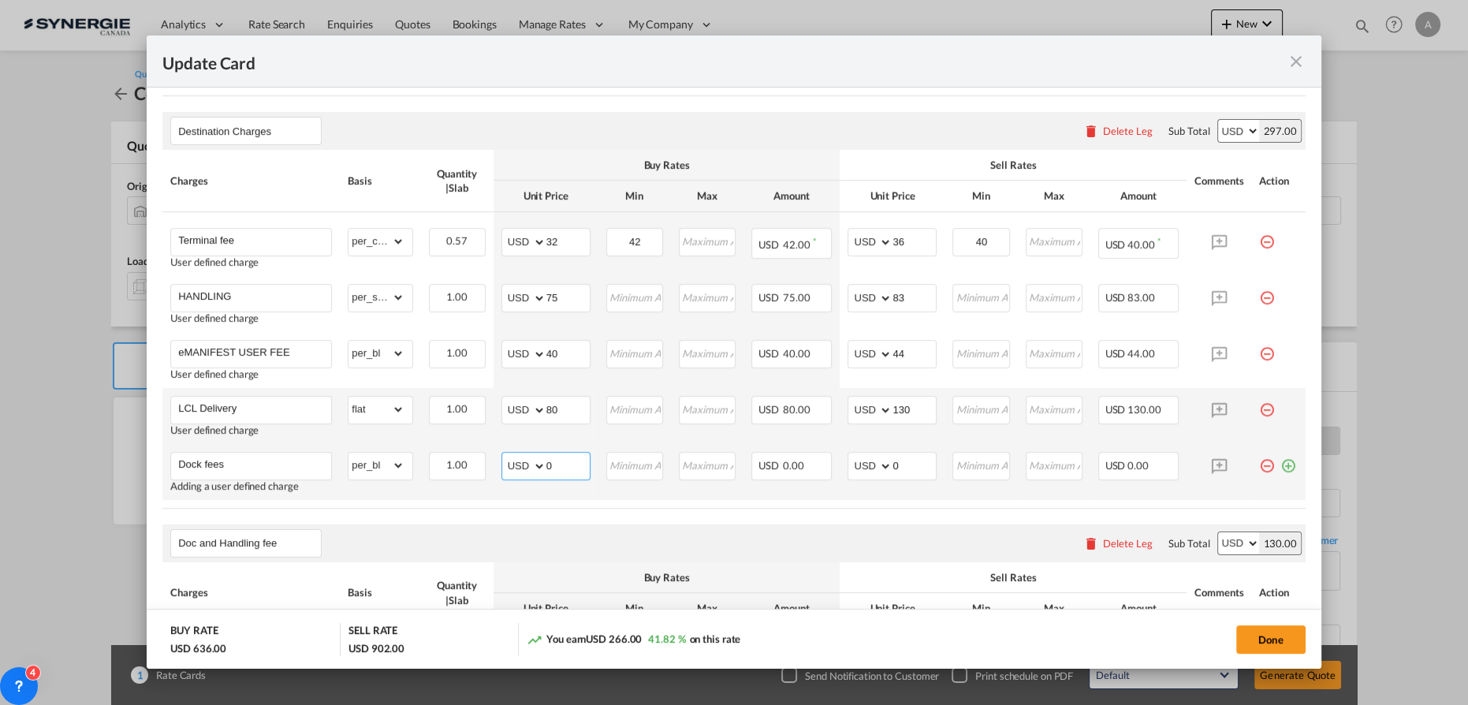
drag, startPoint x: 549, startPoint y: 462, endPoint x: 506, endPoint y: 459, distance: 43.5
click at [522, 462] on md-input-container "AED AFN ALL AMD ANG AOA ARS AUD AWG AZN BAM BBD BDT BGN BHD BIF BMD BND BOB BRL…" at bounding box center [545, 466] width 89 height 28
type input "60"
type input "75"
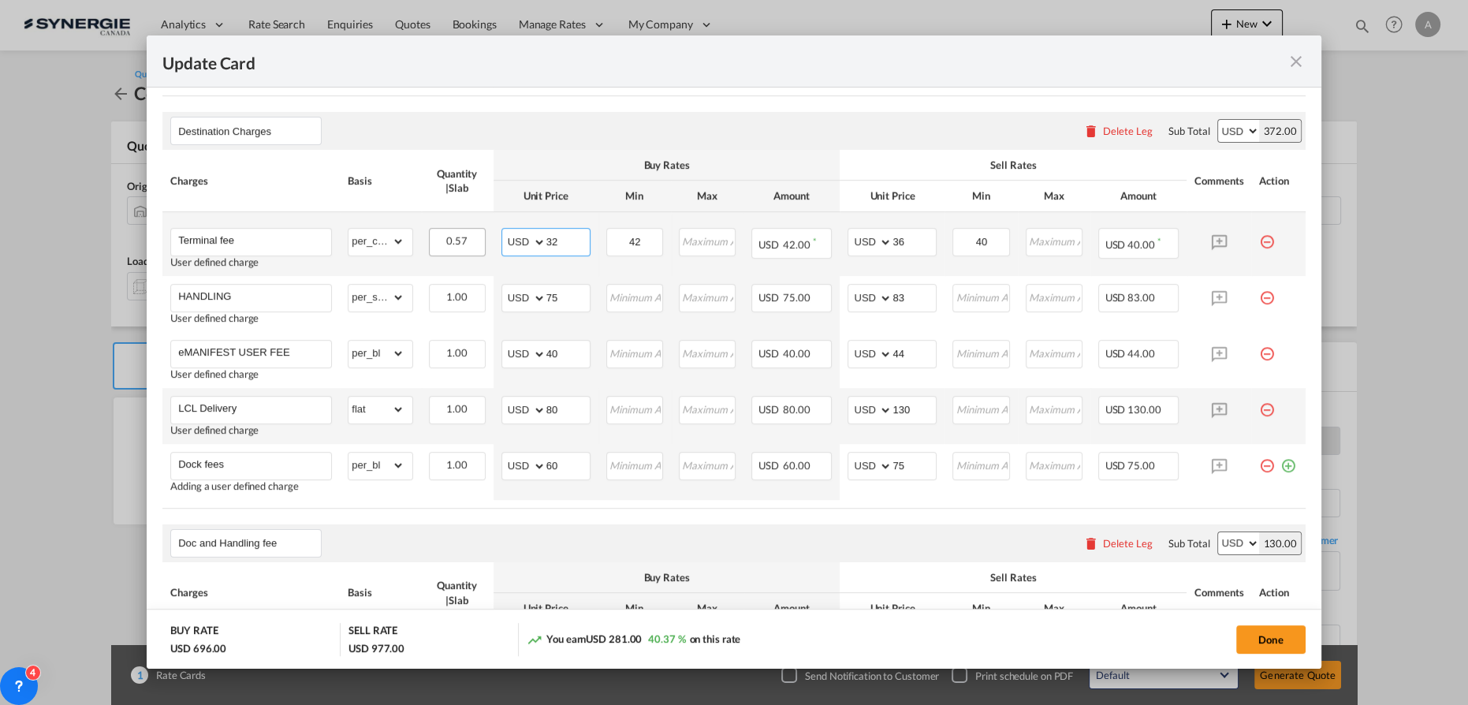
drag, startPoint x: 563, startPoint y: 231, endPoint x: 458, endPoint y: 229, distance: 104.9
click at [459, 229] on tr "Terminal fee User defined charge Please Enter Already Exists gross_weight volum…" at bounding box center [733, 244] width 1143 height 64
type input "30"
type input "50"
drag, startPoint x: 986, startPoint y: 240, endPoint x: 862, endPoint y: 233, distance: 124.7
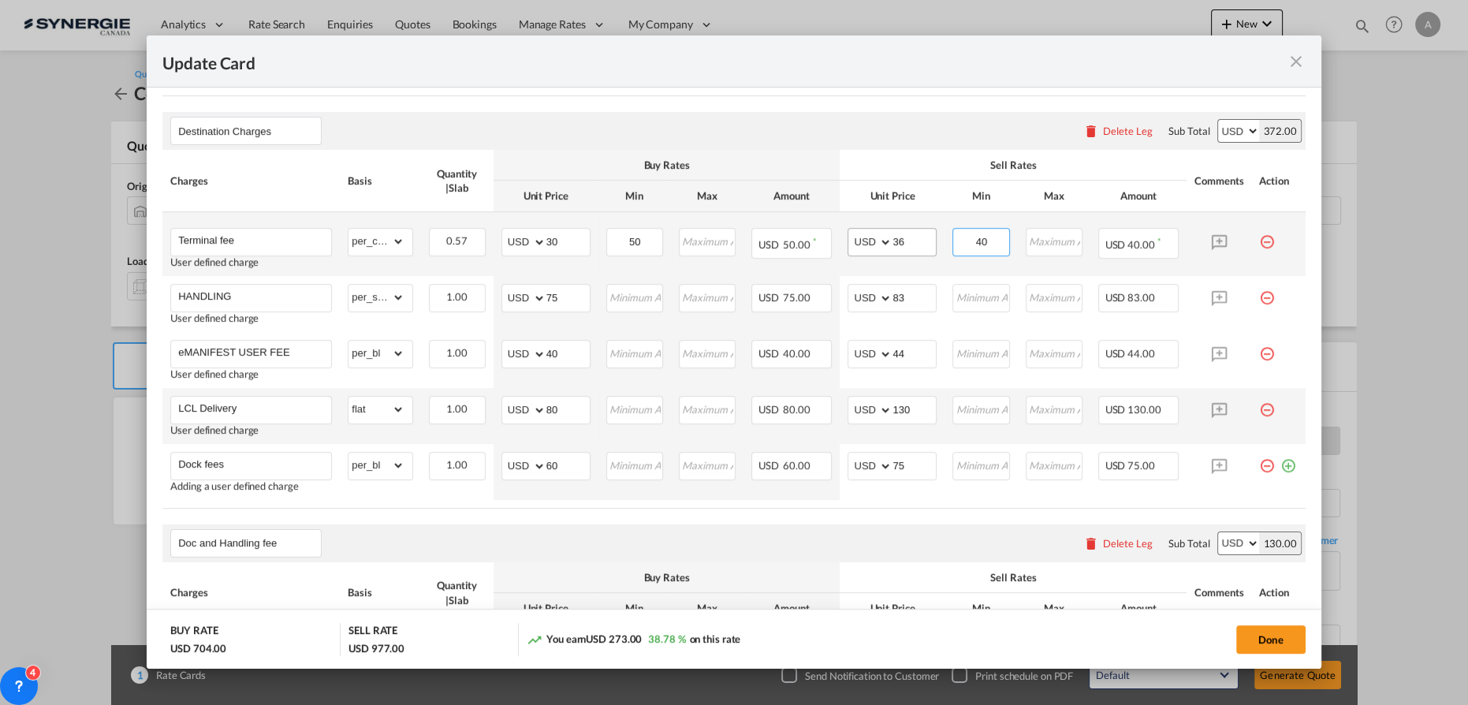
click at [866, 233] on tr "Terminal fee User defined charge Please Enter Already Exists gross_weight volum…" at bounding box center [733, 244] width 1143 height 64
type input "65"
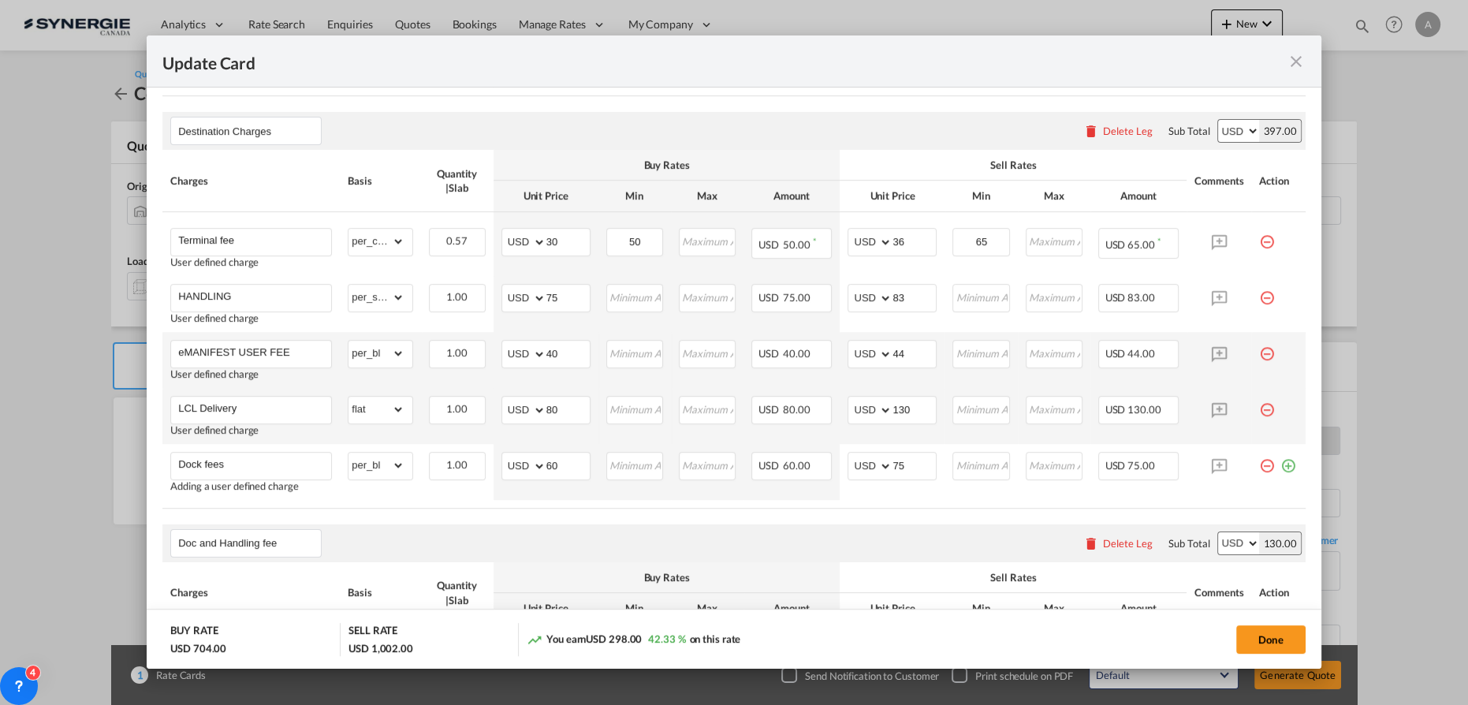
click at [1259, 352] on md-icon "icon-minus-circle-outline red-400-fg pt-7" at bounding box center [1267, 348] width 16 height 16
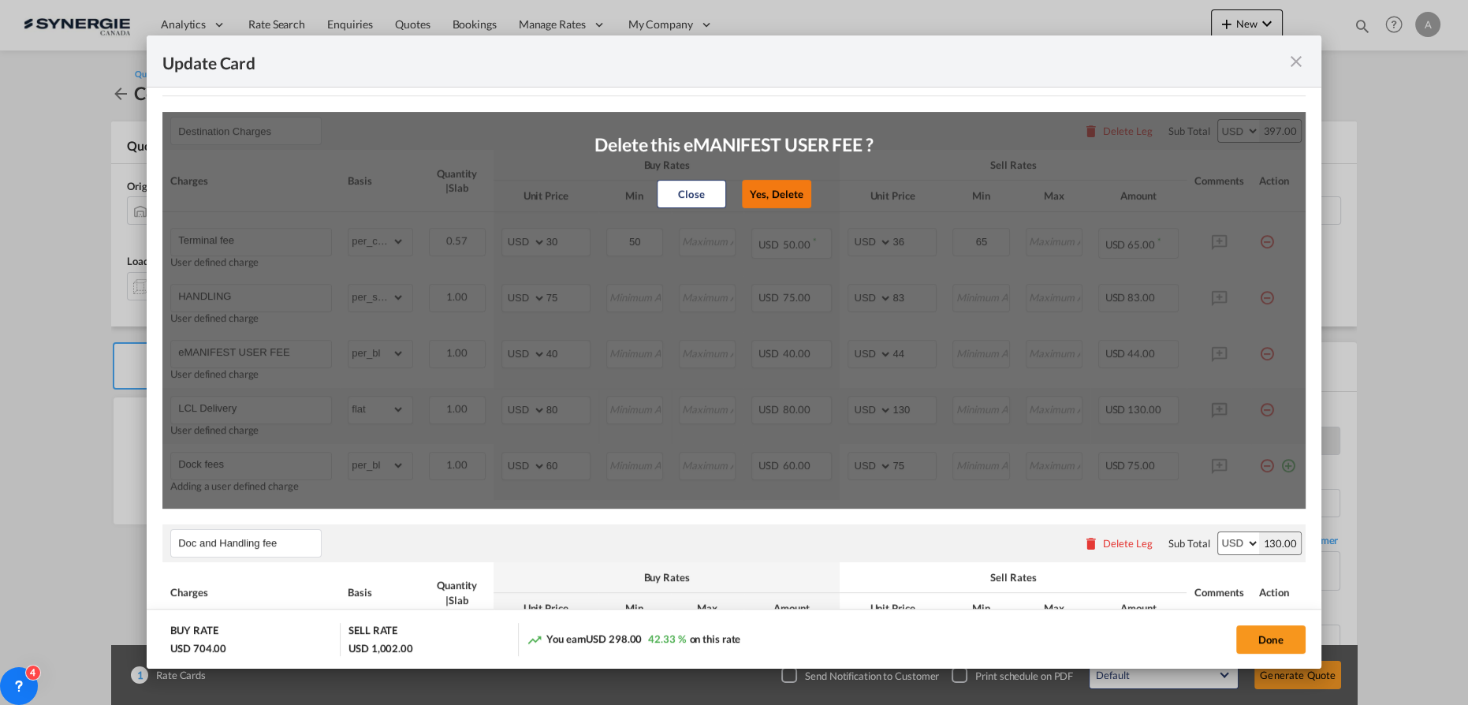
click at [788, 195] on button "Yes, Delete" at bounding box center [776, 194] width 69 height 28
type input "LCL Delivery"
select select "flat"
type input "80"
type input "130"
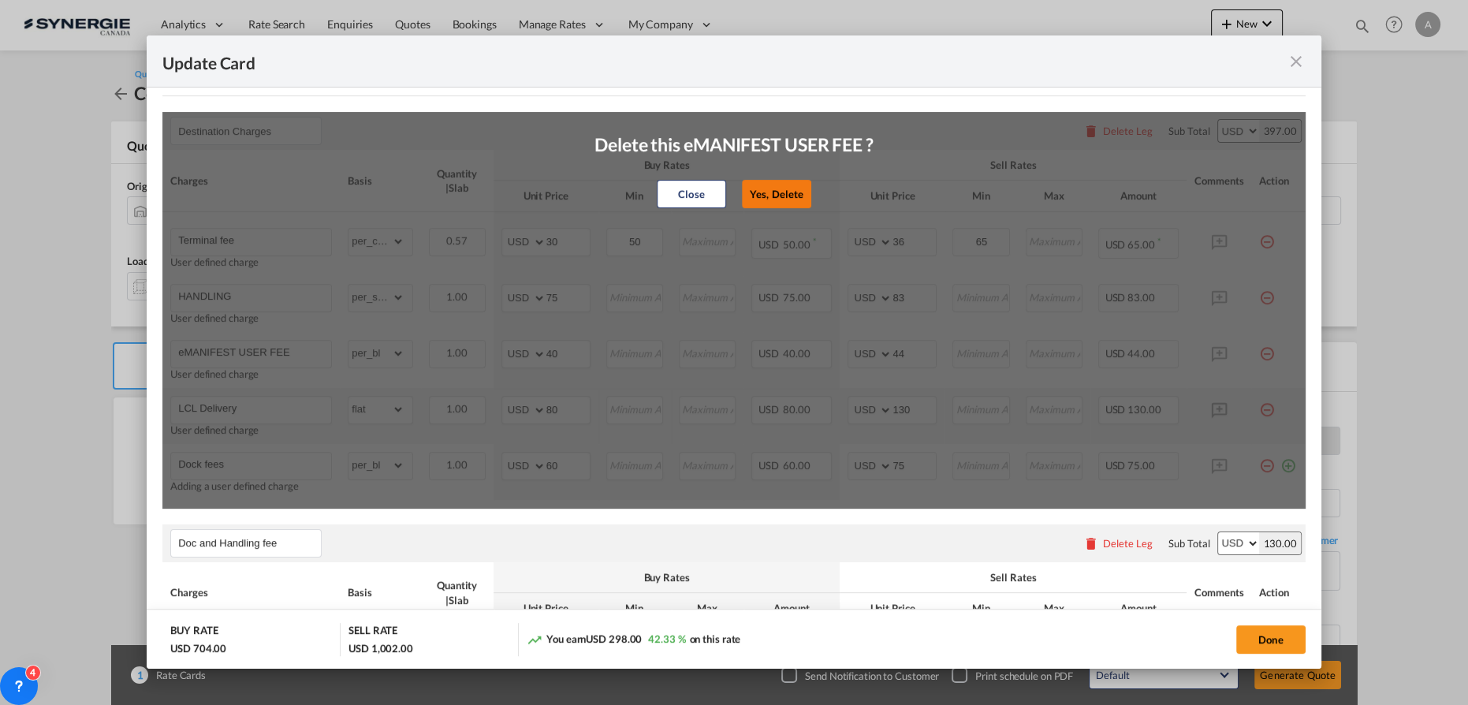
type input "Dock fees"
select select "per_bl"
type input "60"
type input "75"
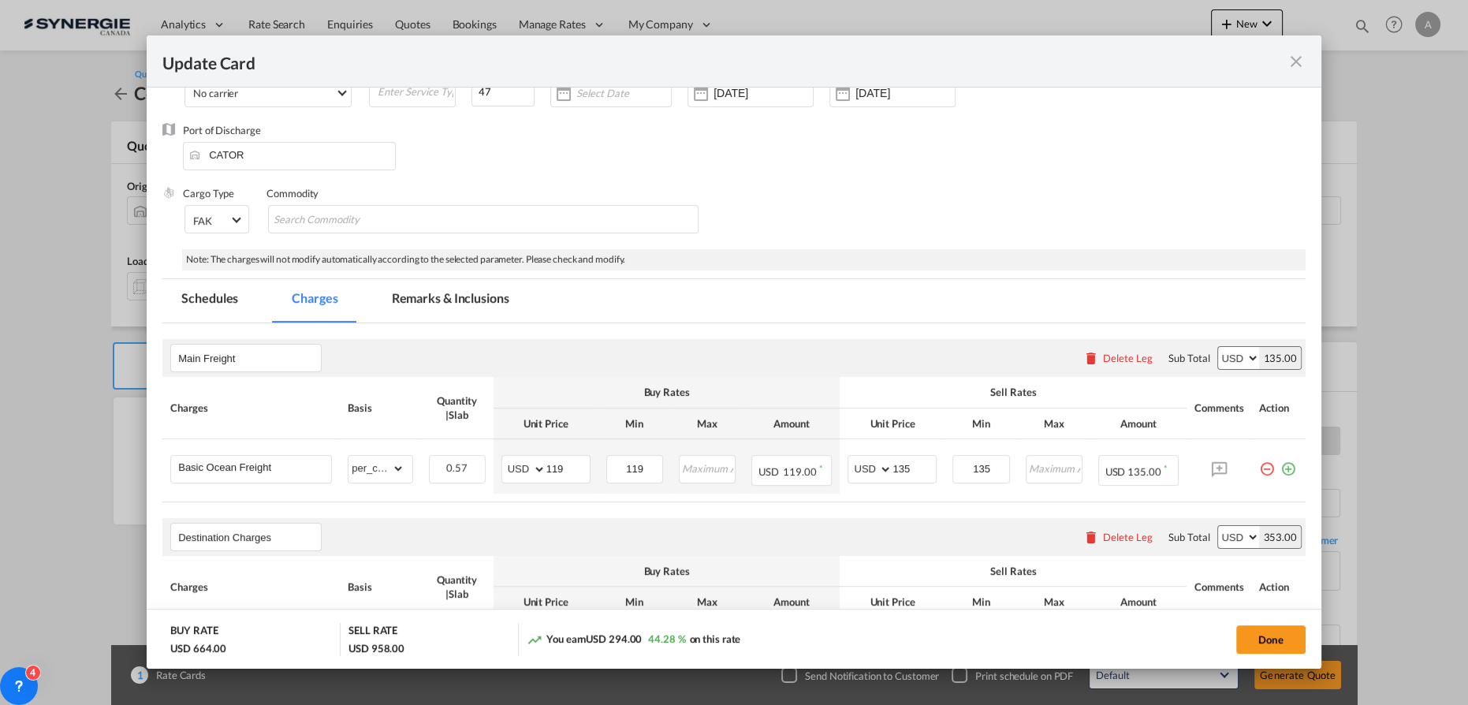
scroll to position [11, 0]
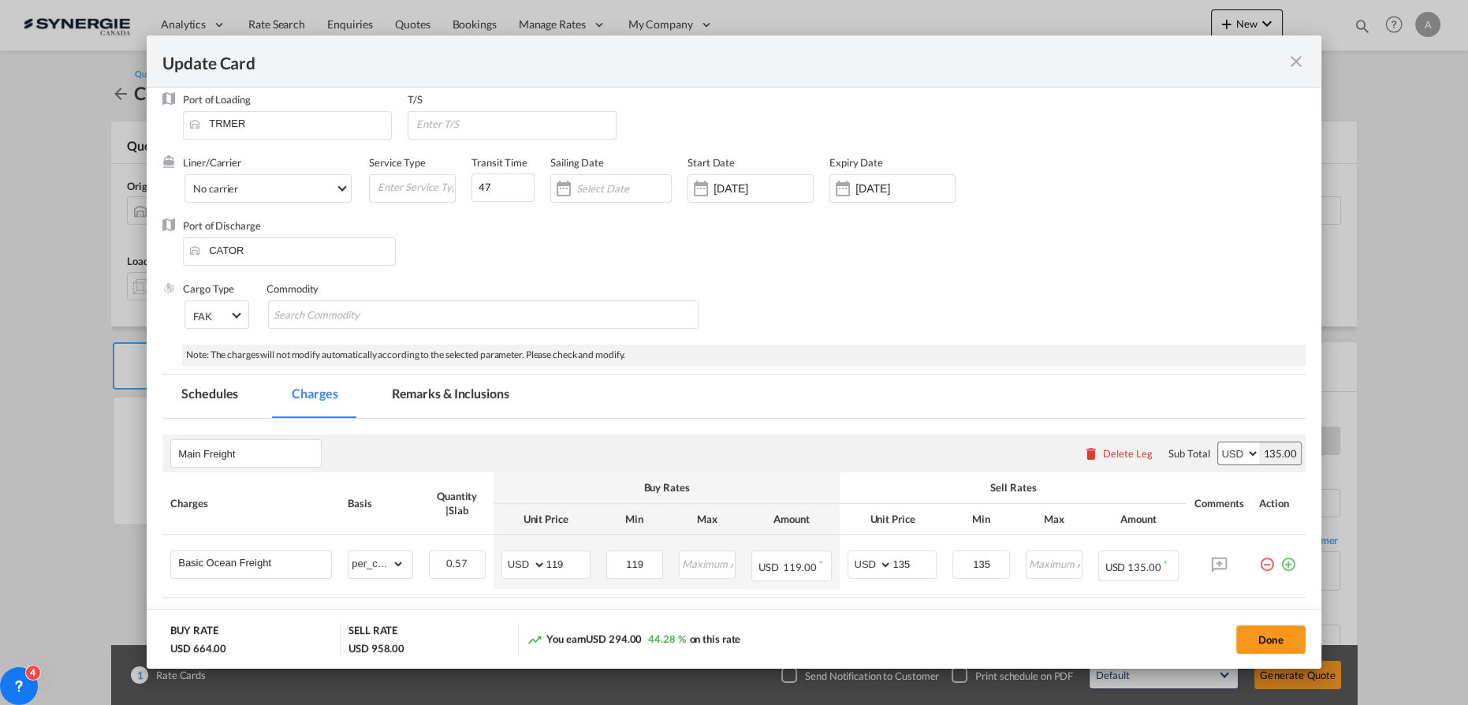
drag, startPoint x: 1254, startPoint y: 639, endPoint x: 1261, endPoint y: 615, distance: 25.2
click at [1254, 639] on button "Done" at bounding box center [1270, 639] width 69 height 28
type input "[DATE]"
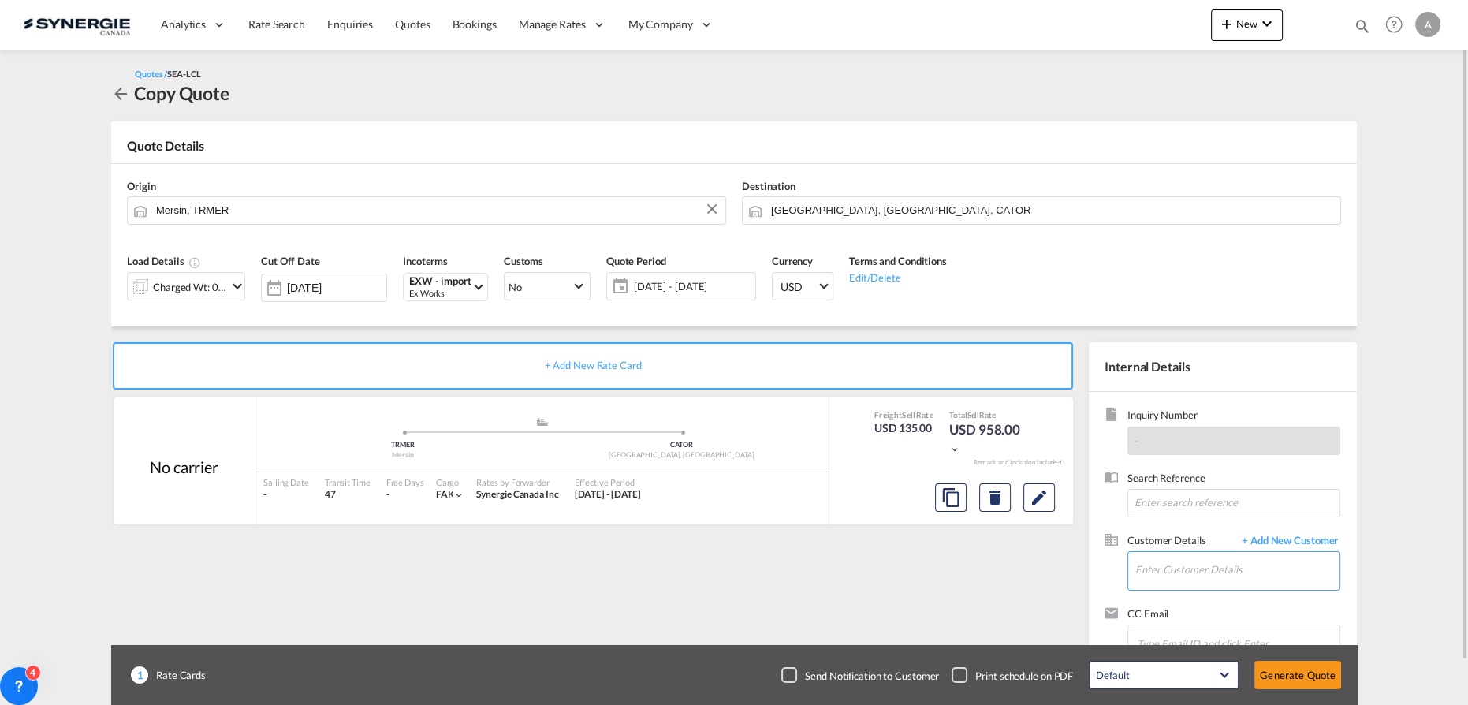
drag, startPoint x: 1208, startPoint y: 576, endPoint x: 1219, endPoint y: 573, distance: 11.3
click at [1206, 576] on input "Enter Customer Details" at bounding box center [1237, 569] width 204 height 35
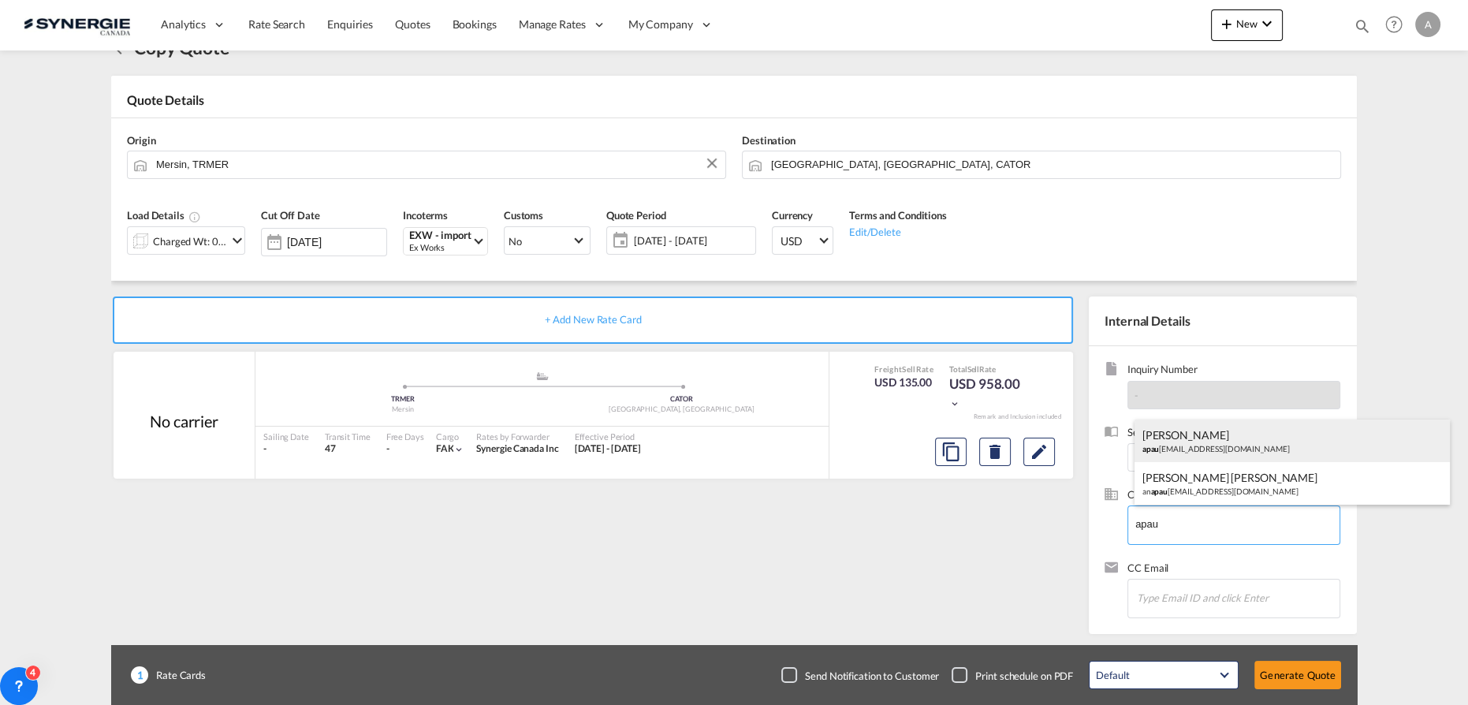
click at [1229, 435] on div "AMAL PAULOSE apau lose@statecorp.com" at bounding box center [1291, 440] width 315 height 43
type input "STATE WINDOW DIVISION, AMAL PAULOSE, apaulose@statecorp.com"
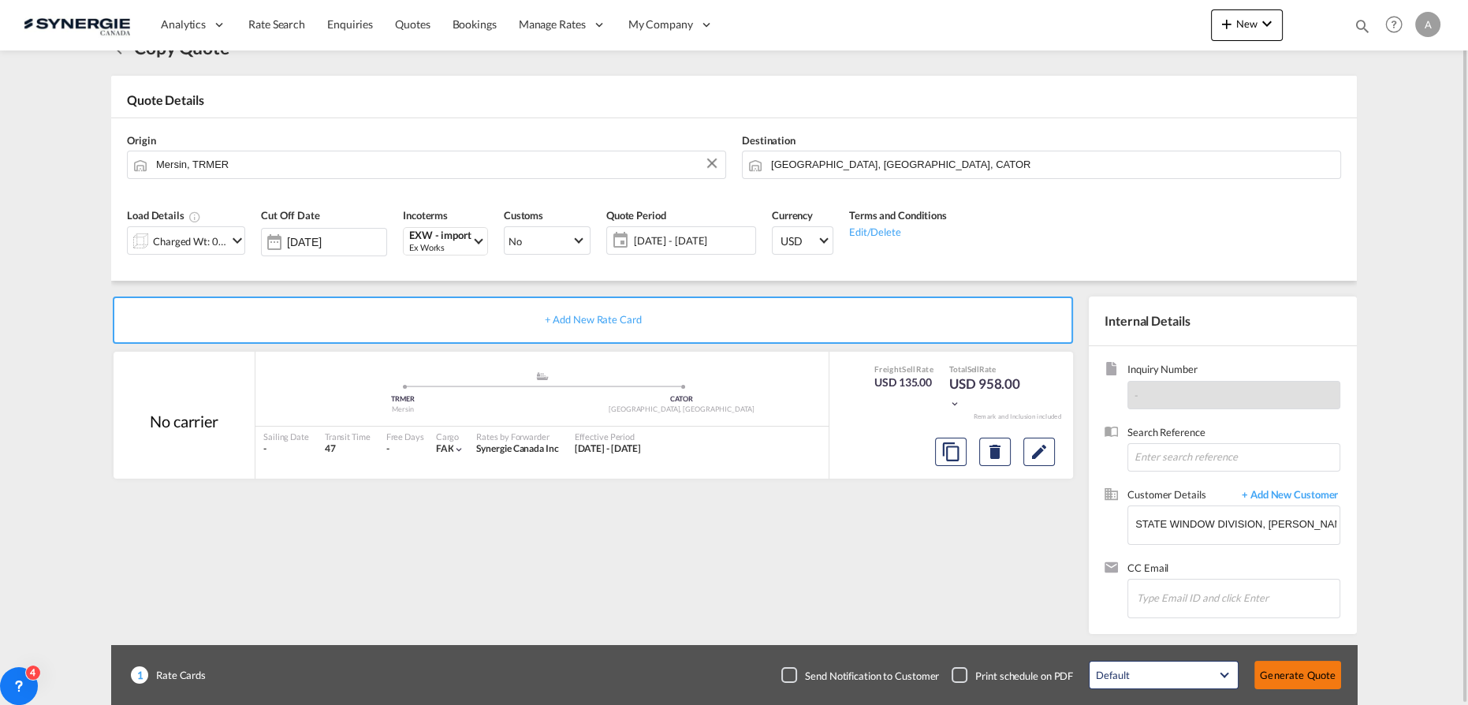
click at [1306, 676] on button "Generate Quote" at bounding box center [1297, 675] width 87 height 28
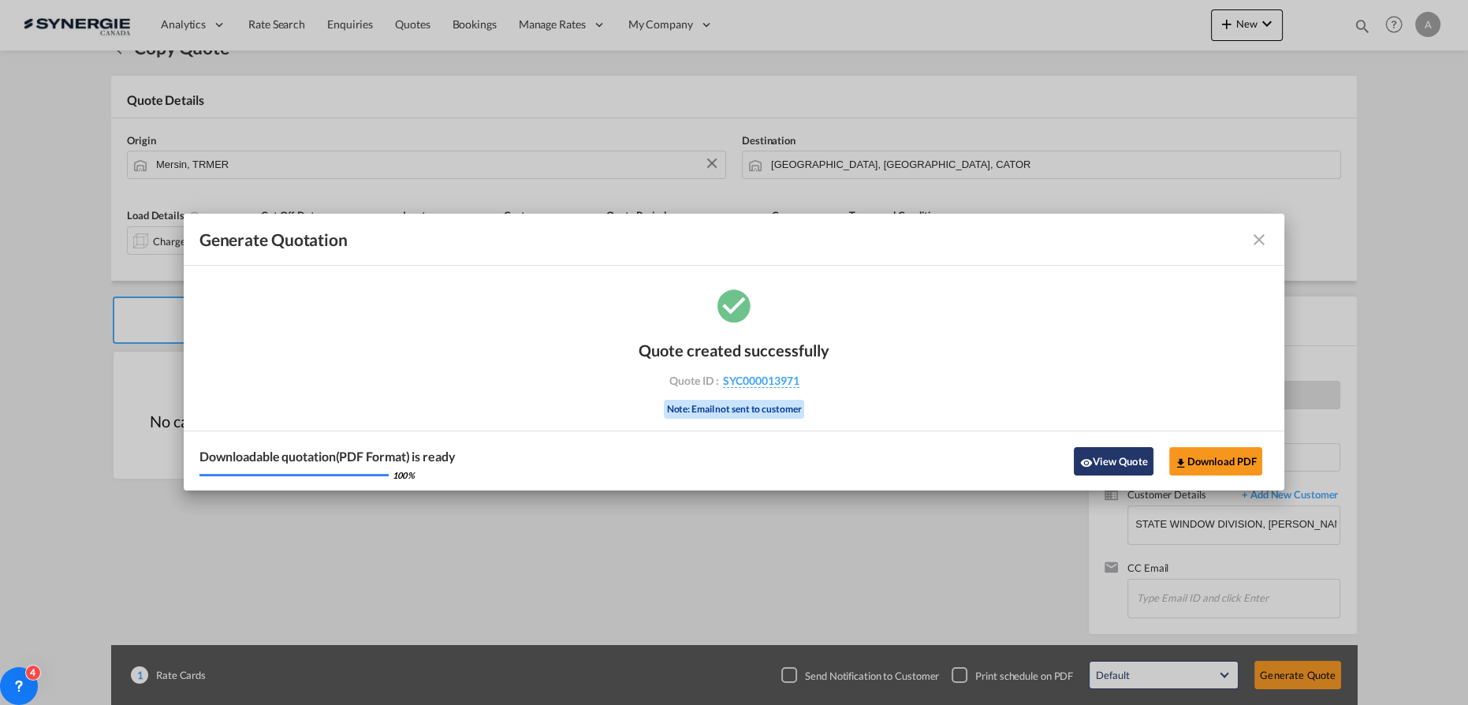
click at [1107, 468] on button "View Quote" at bounding box center [1113, 461] width 79 height 28
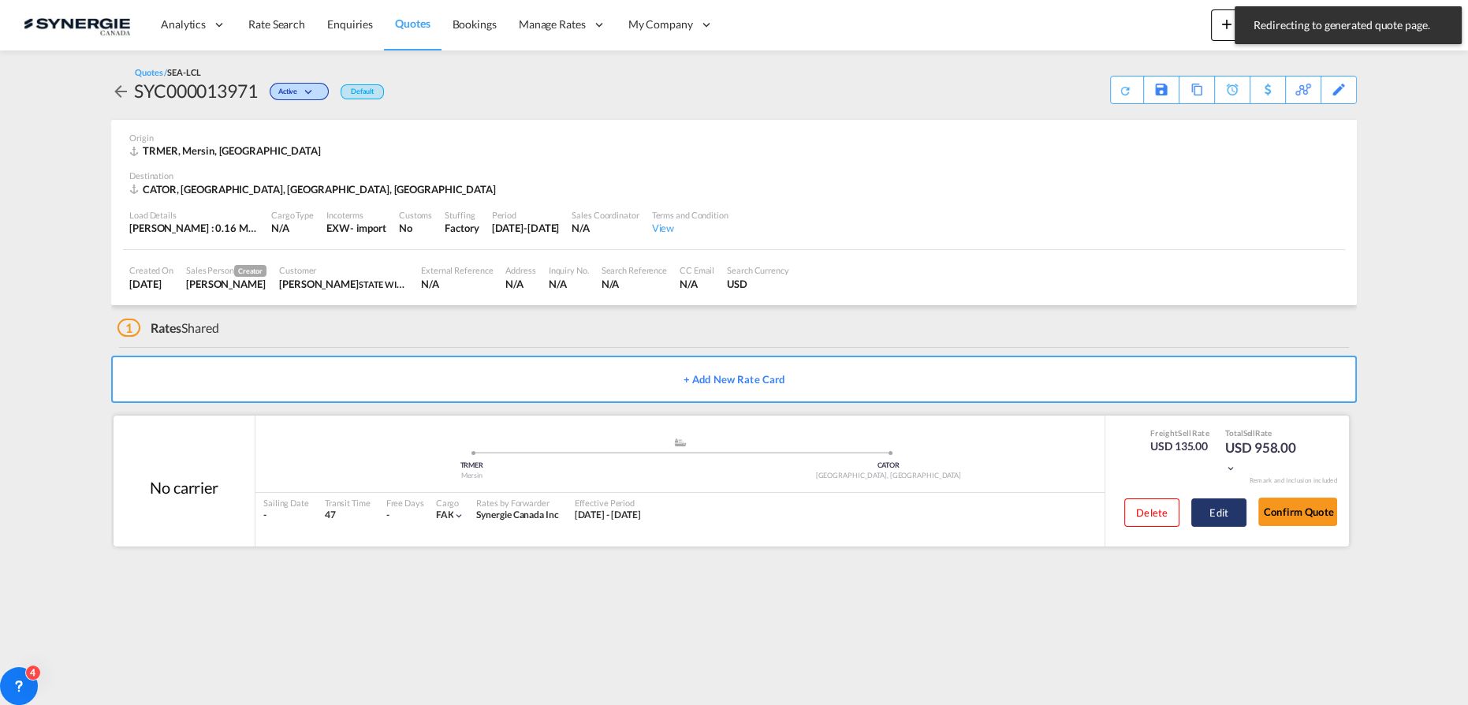
click at [1198, 506] on button "Edit" at bounding box center [1218, 512] width 55 height 28
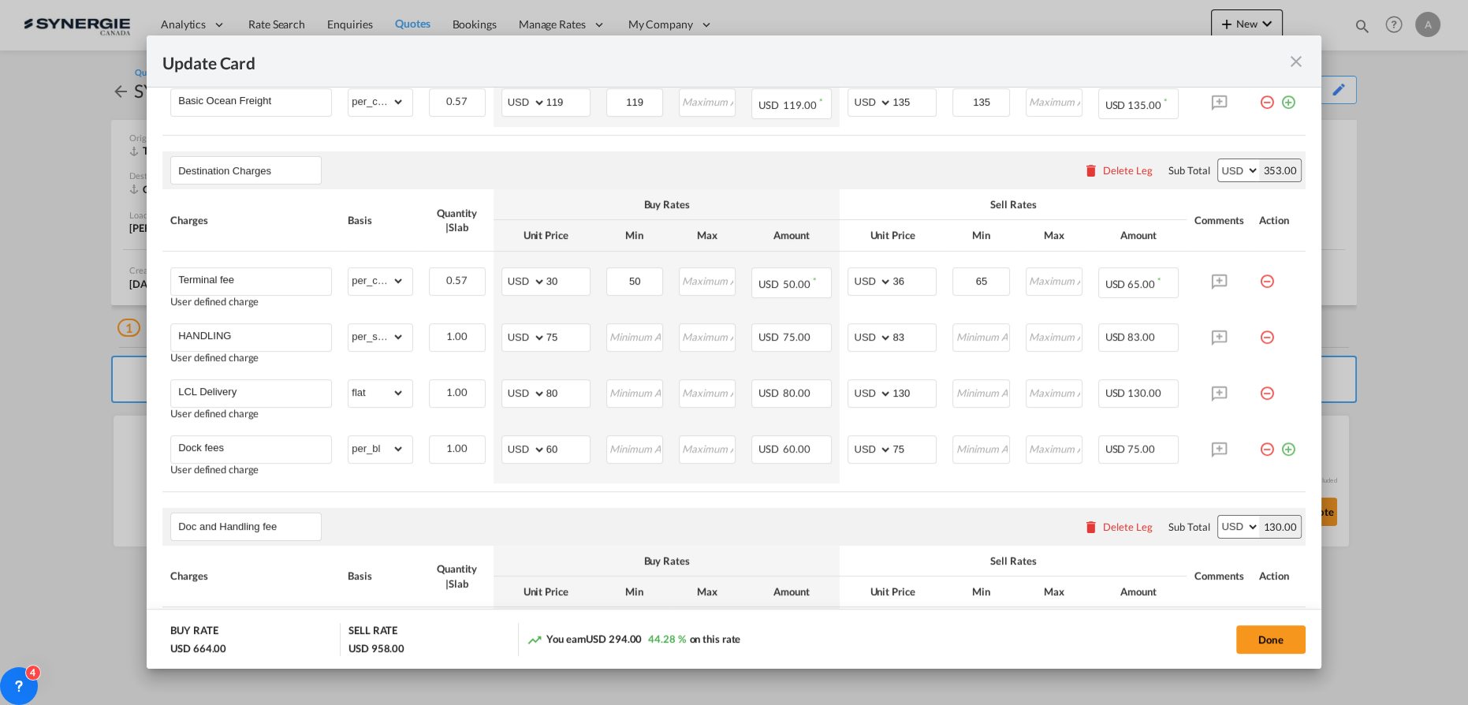
scroll to position [430, 0]
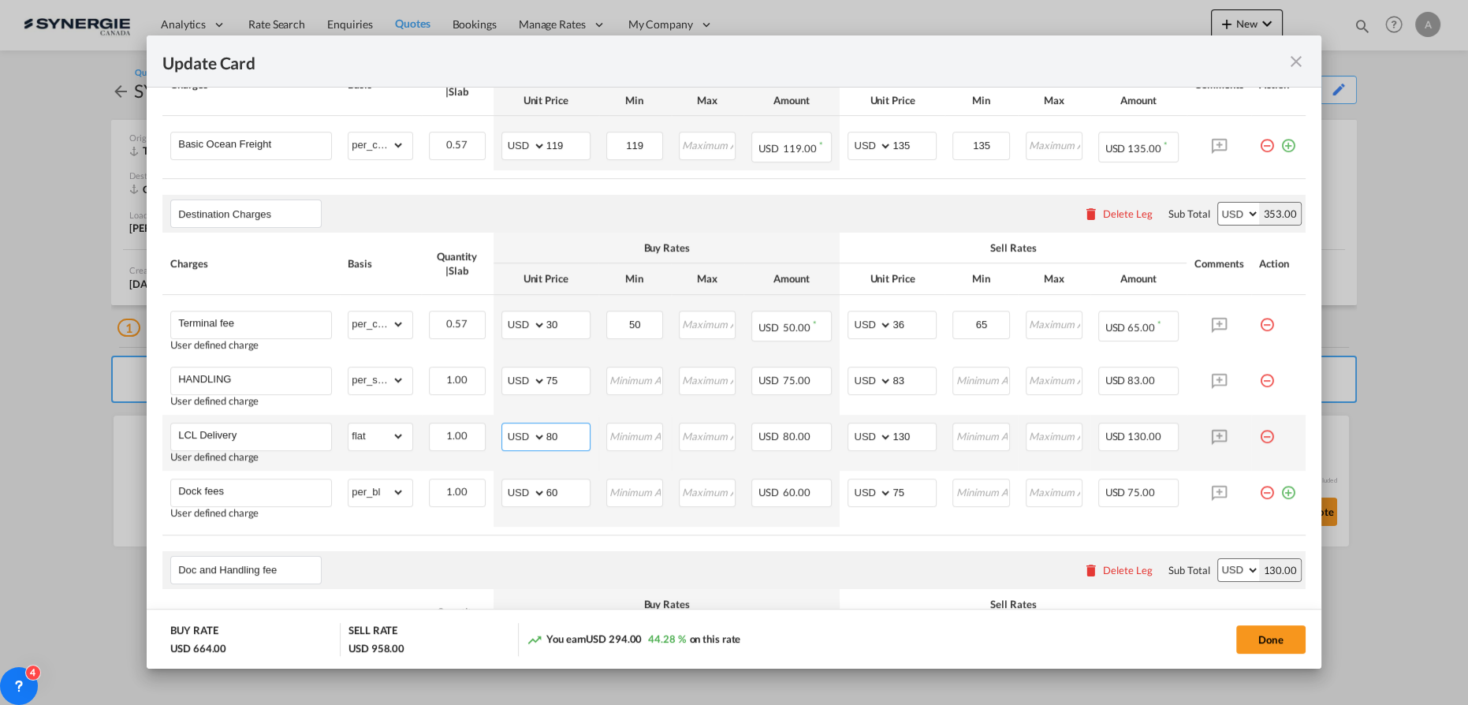
drag, startPoint x: 563, startPoint y: 438, endPoint x: 490, endPoint y: 418, distance: 75.4
click at [512, 426] on md-input-container "AED AFN ALL AMD ANG AOA ARS AUD AWG AZN BAM BBD BDT BGN BHD BIF BMD BND BOB BRL…" at bounding box center [545, 437] width 89 height 28
type input "35"
type input "90"
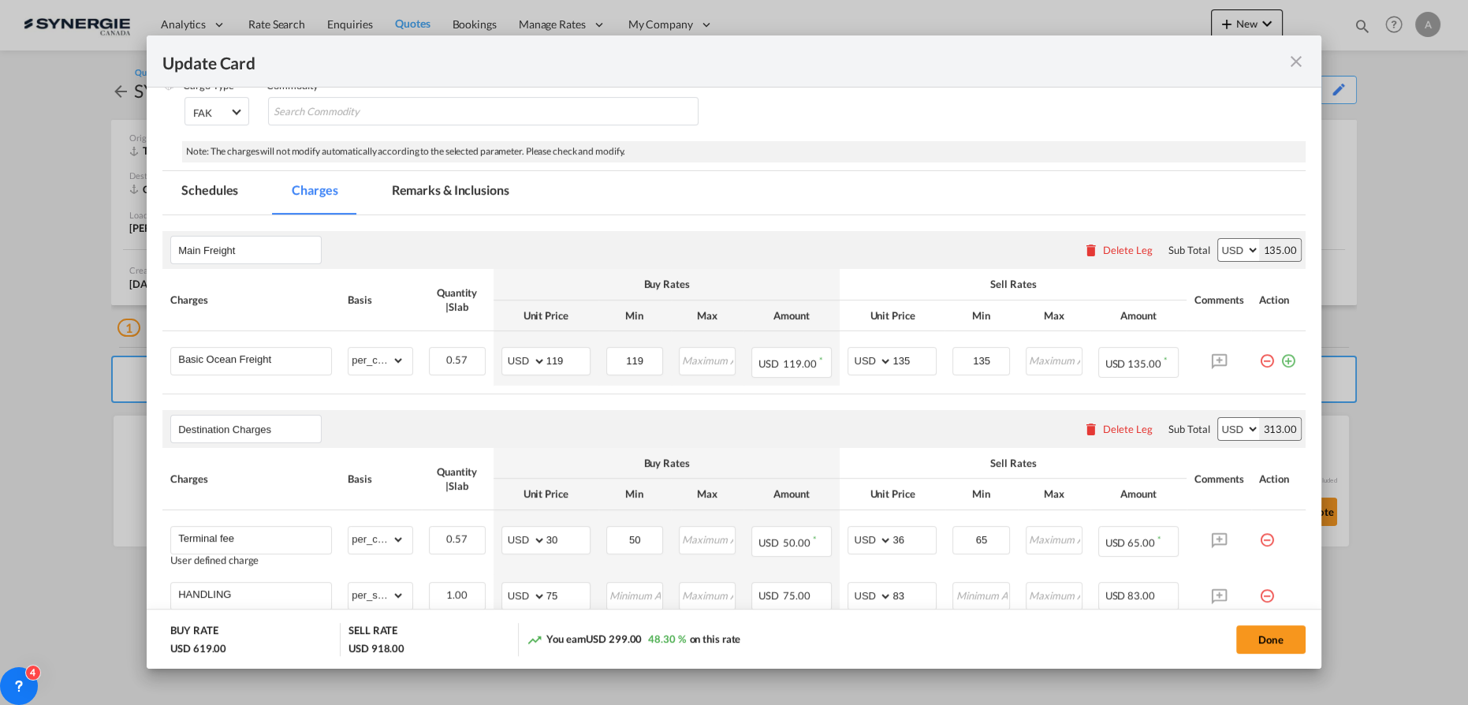
scroll to position [0, 0]
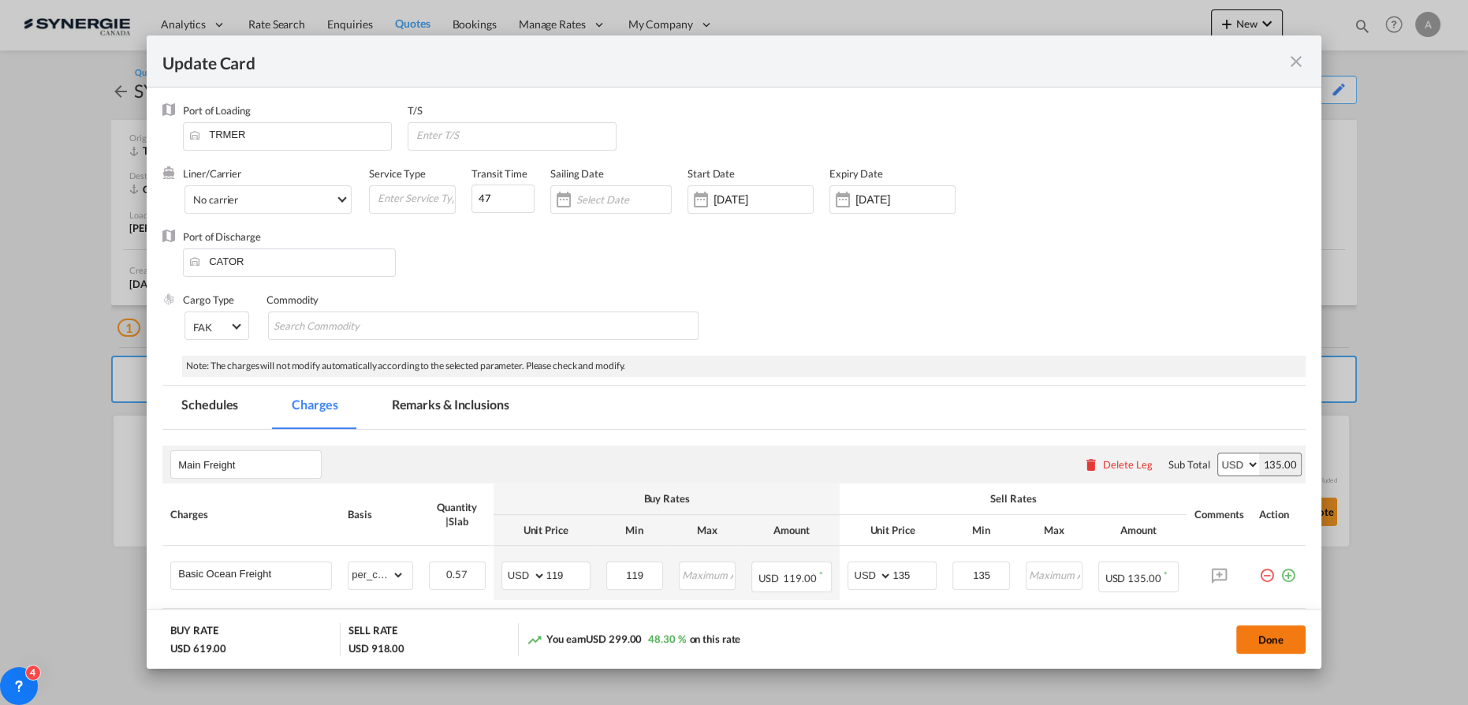
click at [1262, 643] on button "Done" at bounding box center [1270, 639] width 69 height 28
type input "[DATE]"
type input "30 Aug 2025"
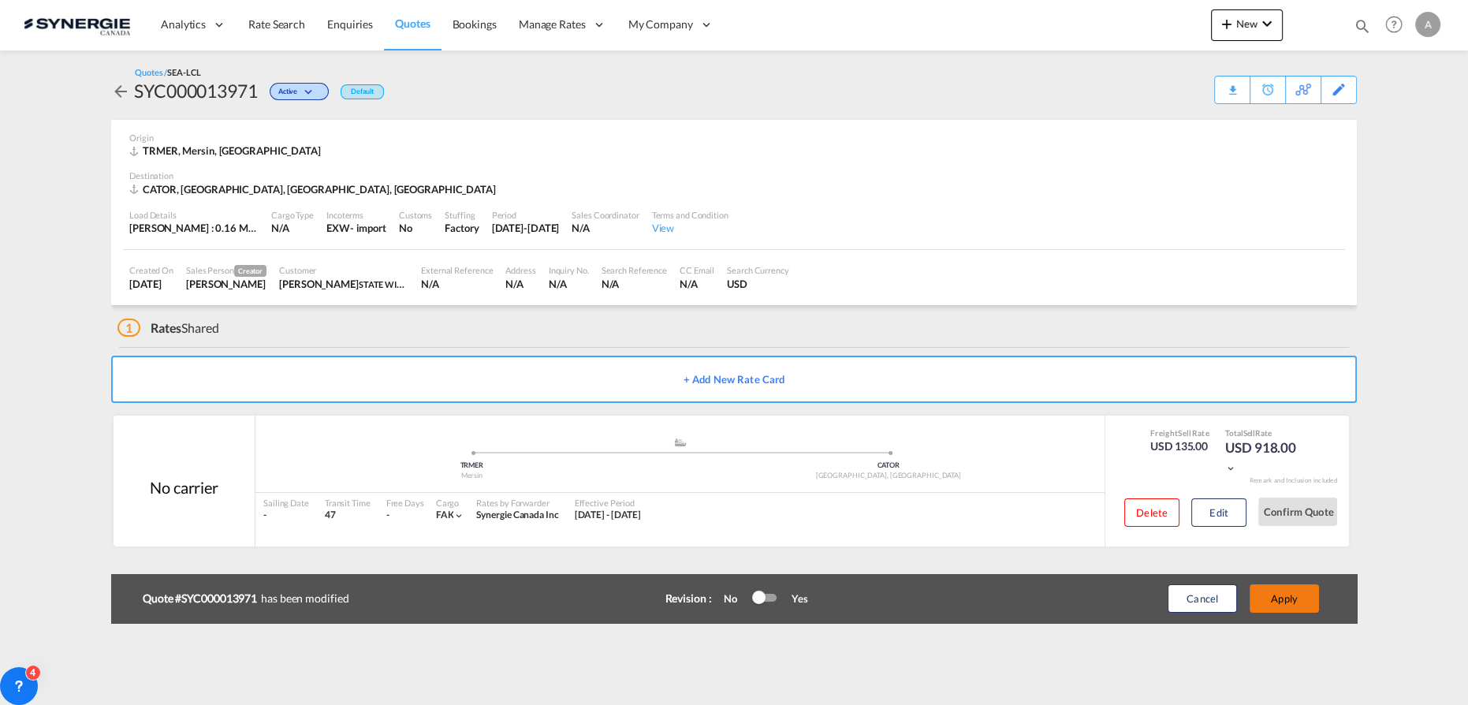
click at [1283, 605] on button "Apply" at bounding box center [1284, 598] width 69 height 28
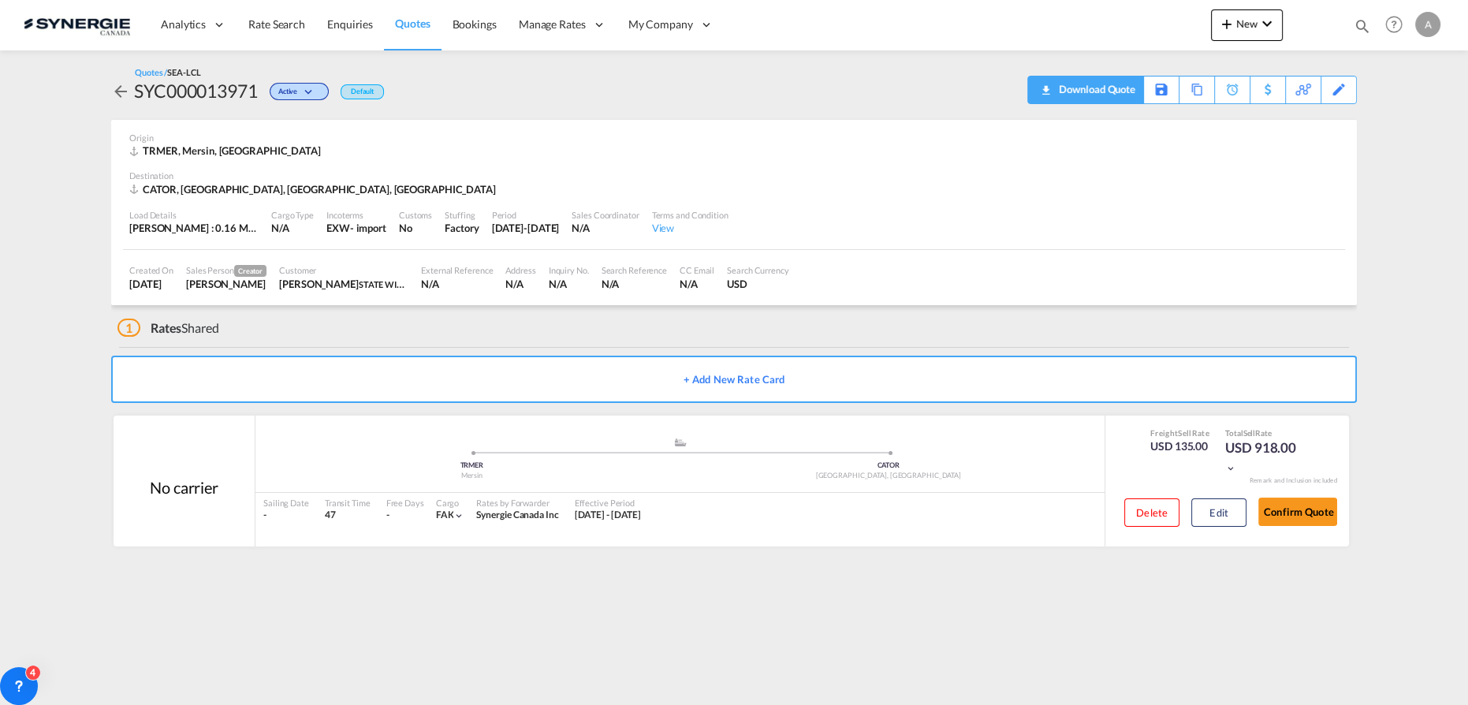
click at [1117, 90] on div "Download Quote" at bounding box center [1095, 88] width 80 height 25
click at [1216, 505] on button "Edit" at bounding box center [1218, 512] width 55 height 28
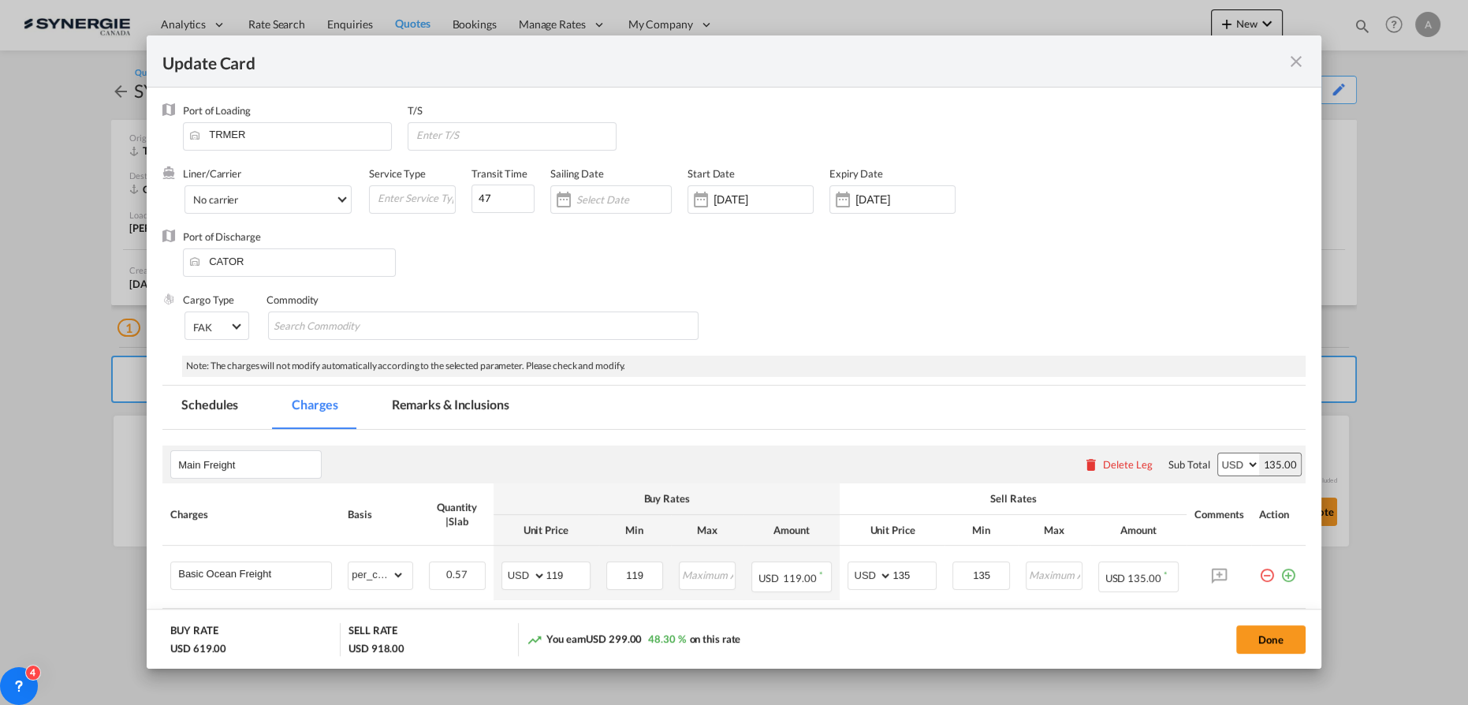
drag, startPoint x: 473, startPoint y: 415, endPoint x: 475, endPoint y: 425, distance: 9.6
click at [473, 415] on md-tab-item "Remarks & Inclusions" at bounding box center [450, 407] width 155 height 43
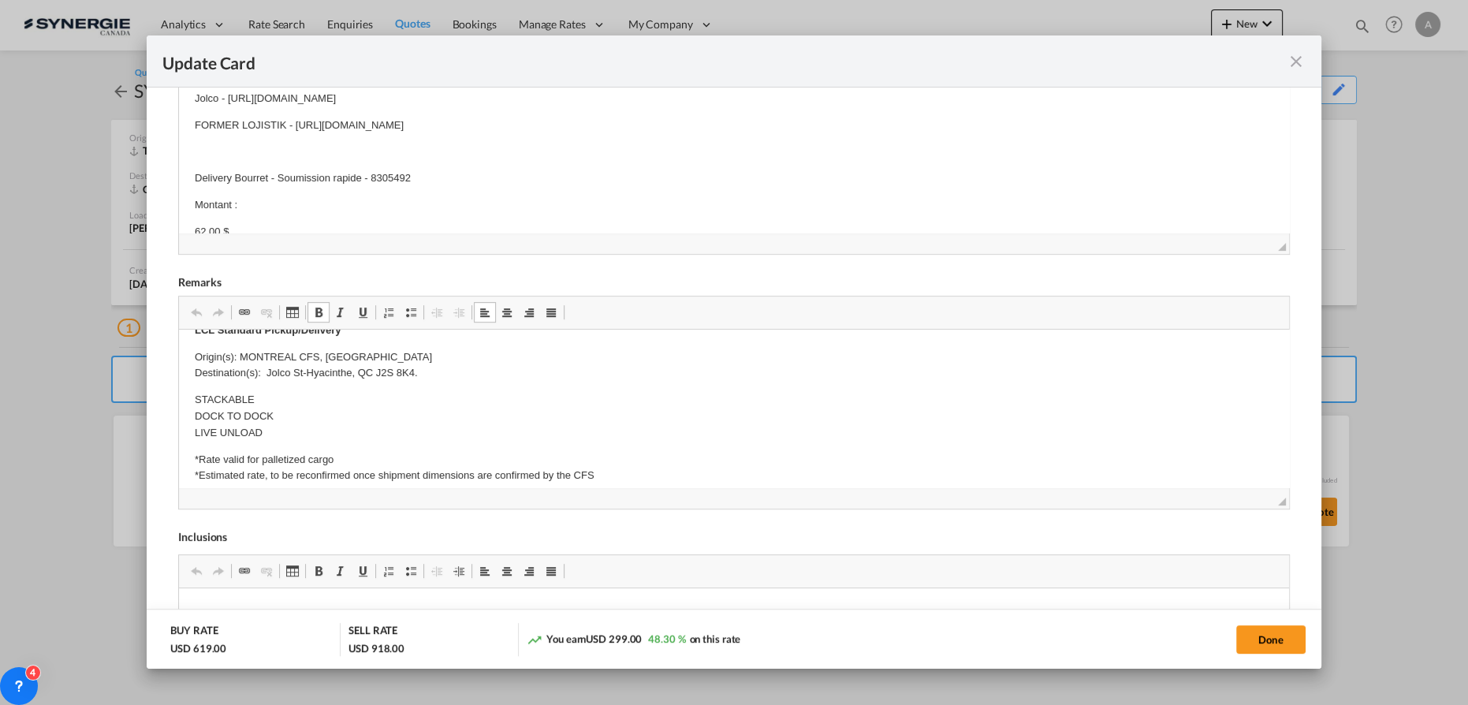
scroll to position [501, 0]
click at [462, 375] on p "Origin(s): MONTREAL CFS, QC Destination(s): Jolco St-Hyacinthe, QC J2S 8K4." at bounding box center [734, 364] width 1078 height 33
drag, startPoint x: 454, startPoint y: 369, endPoint x: 267, endPoint y: 369, distance: 186.8
click at [267, 369] on p "Origin(s): MONTREAL CFS, QC Destination(s): Jolco St-Hyacinthe, QC J2S 8K4." at bounding box center [734, 364] width 1078 height 33
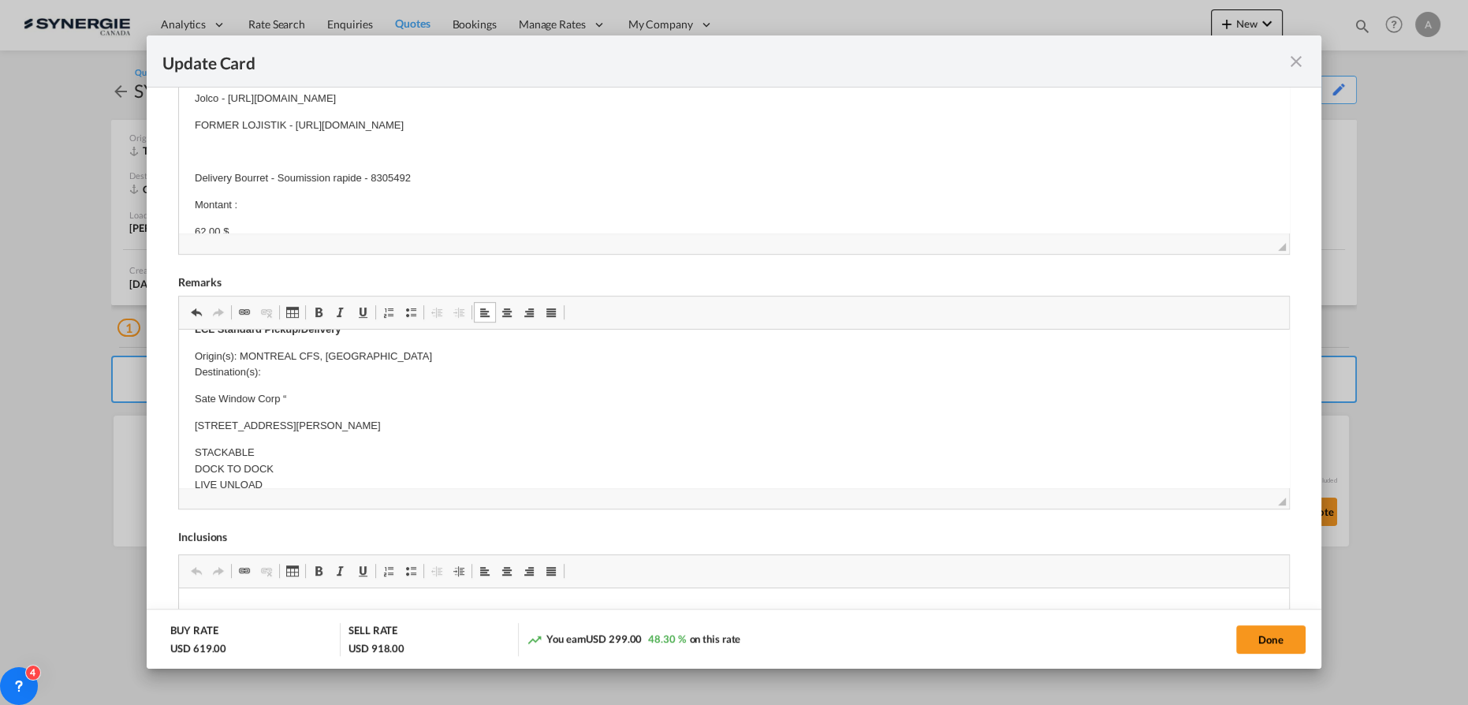
click at [257, 356] on p "Origin(s): MONTREAL CFS, QC Destination(s):" at bounding box center [734, 364] width 1078 height 33
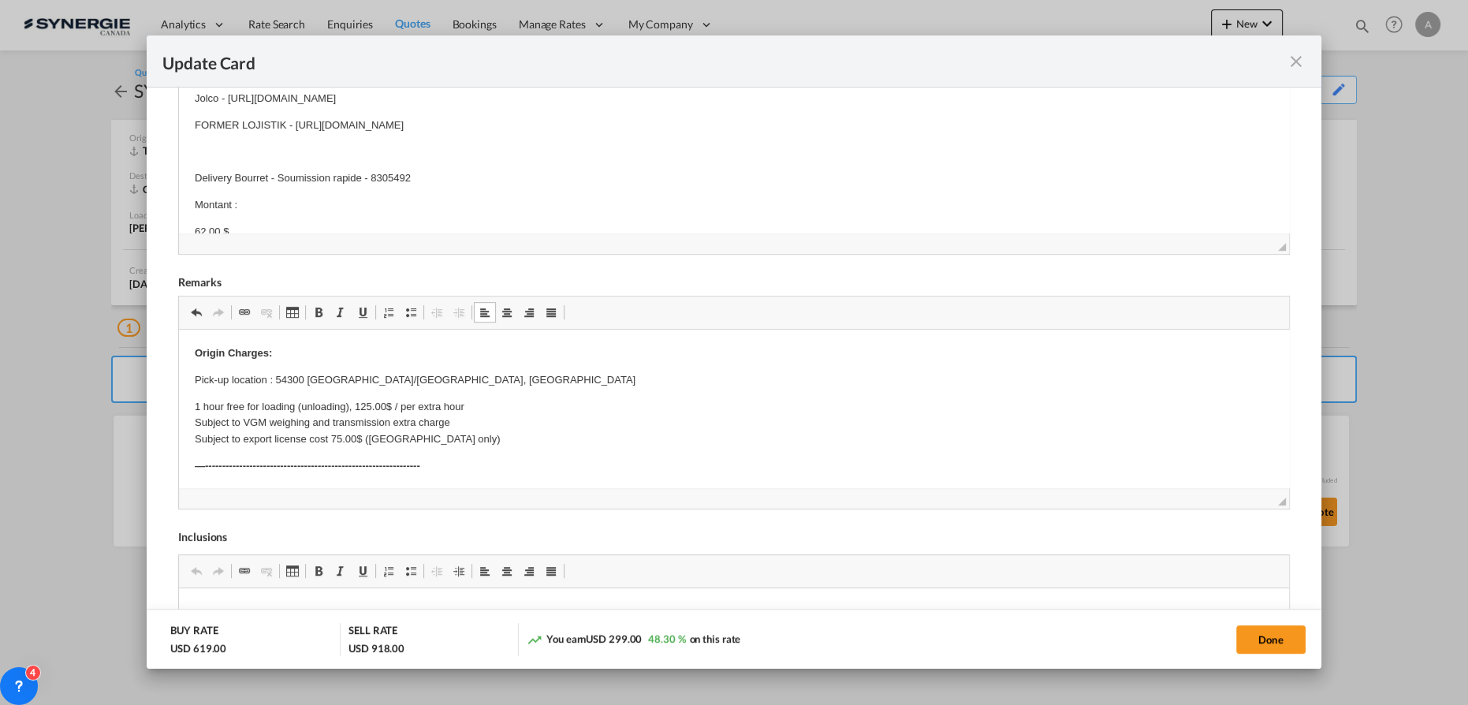
scroll to position [286, 0]
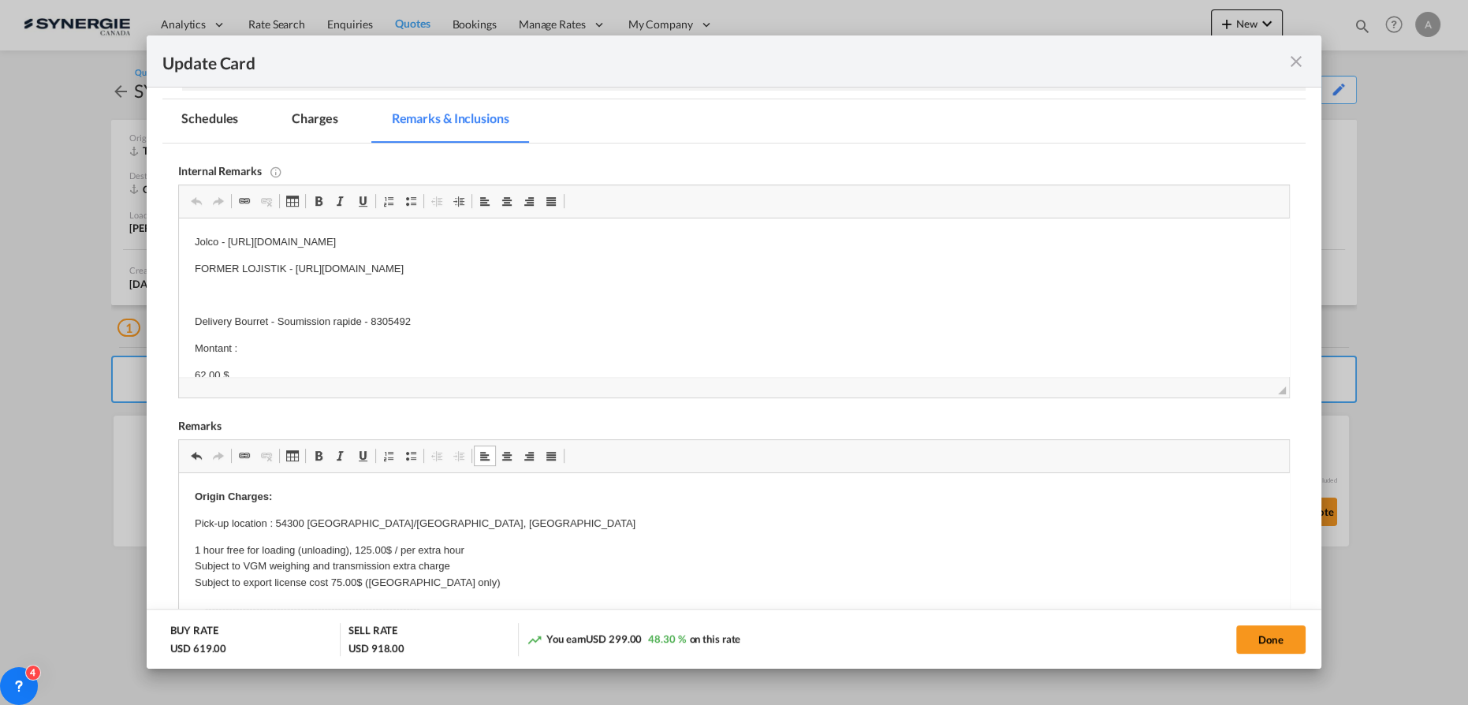
drag, startPoint x: 422, startPoint y: 523, endPoint x: 278, endPoint y: 517, distance: 144.4
click at [278, 517] on p "Pick-up location : 54300 Hendek/Sakarya, Turkey" at bounding box center [734, 524] width 1078 height 17
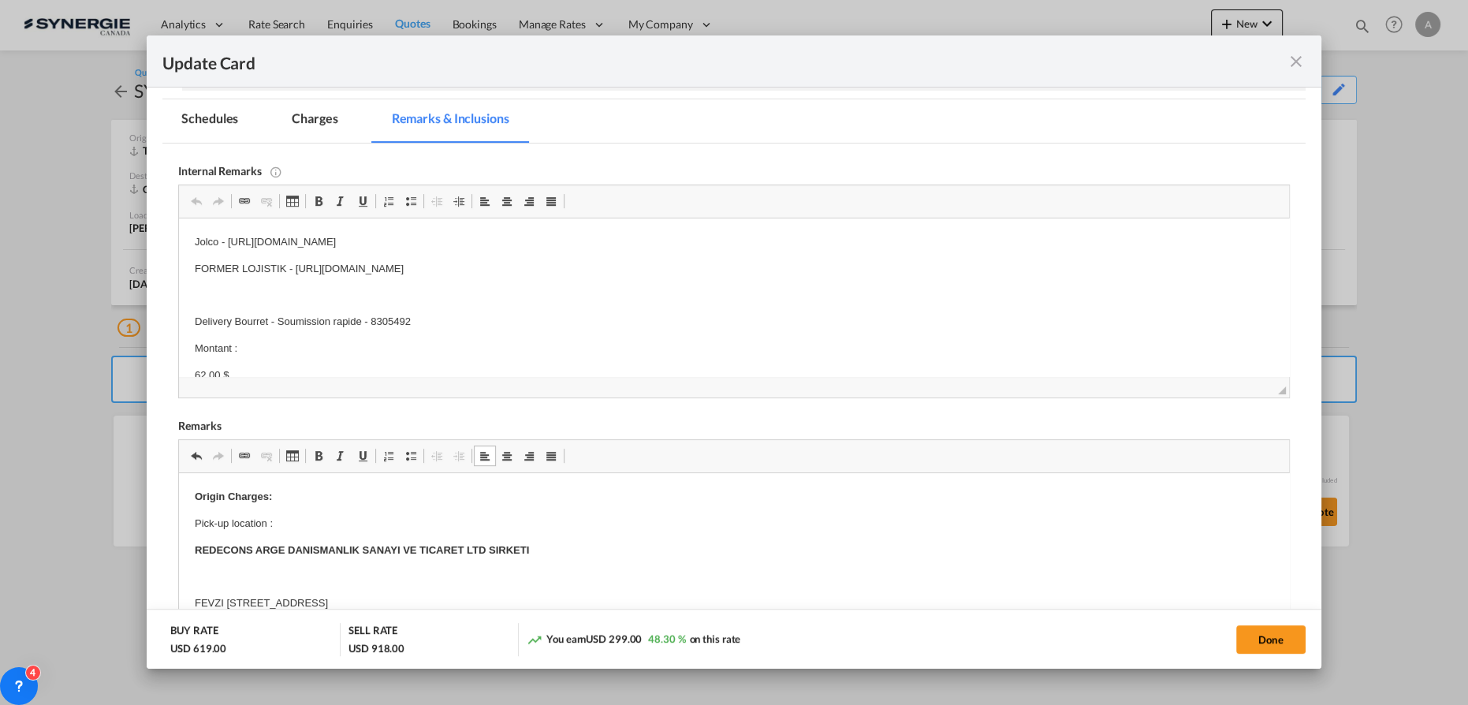
scroll to position [32, 0]
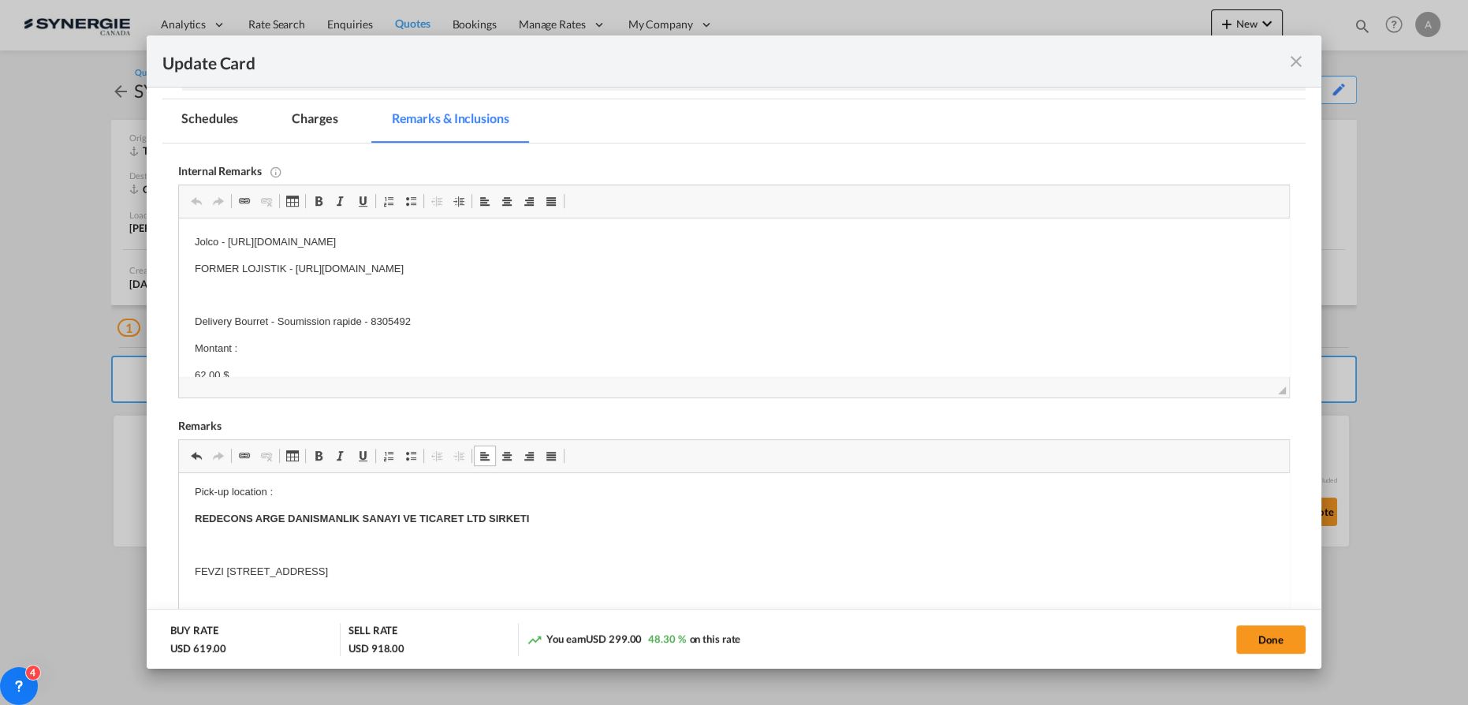
click at [210, 569] on p "Editor, editor5" at bounding box center [734, 572] width 1078 height 17
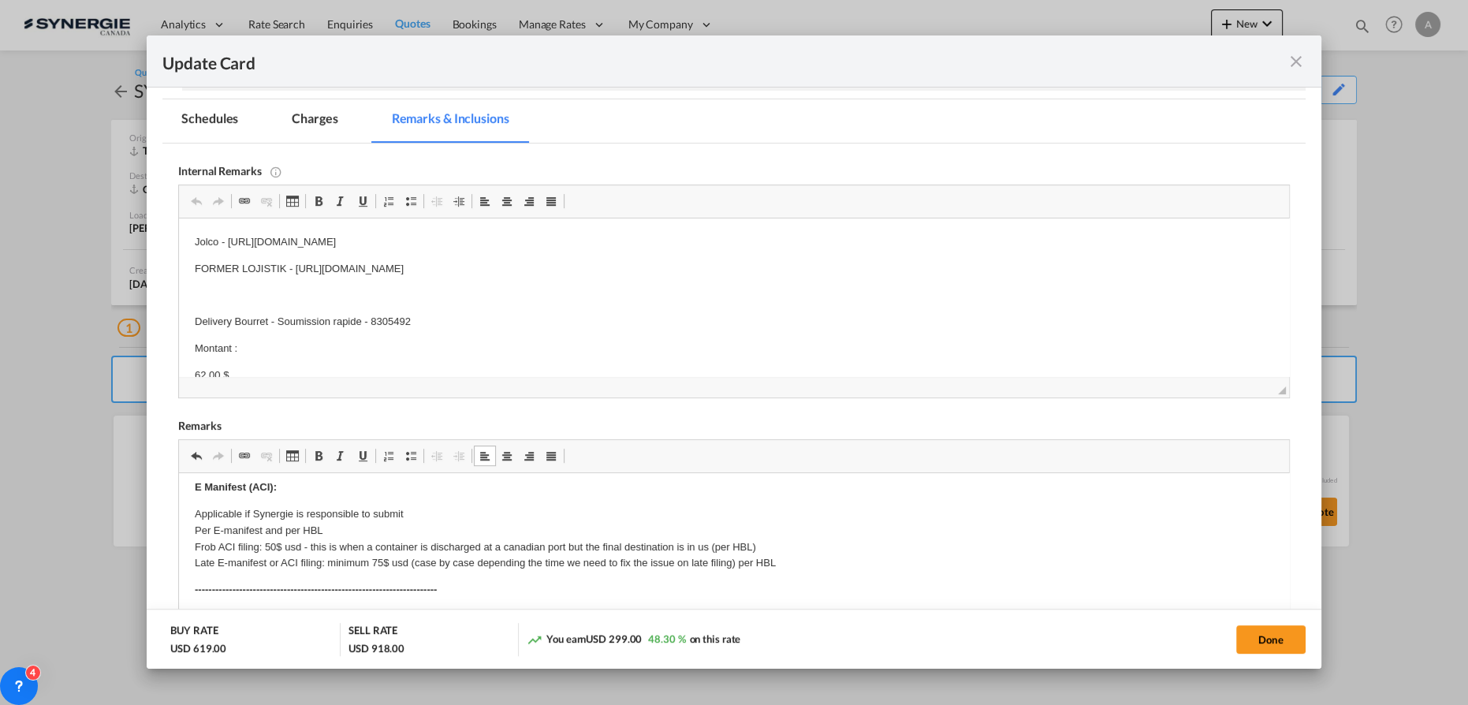
scroll to position [247, 0]
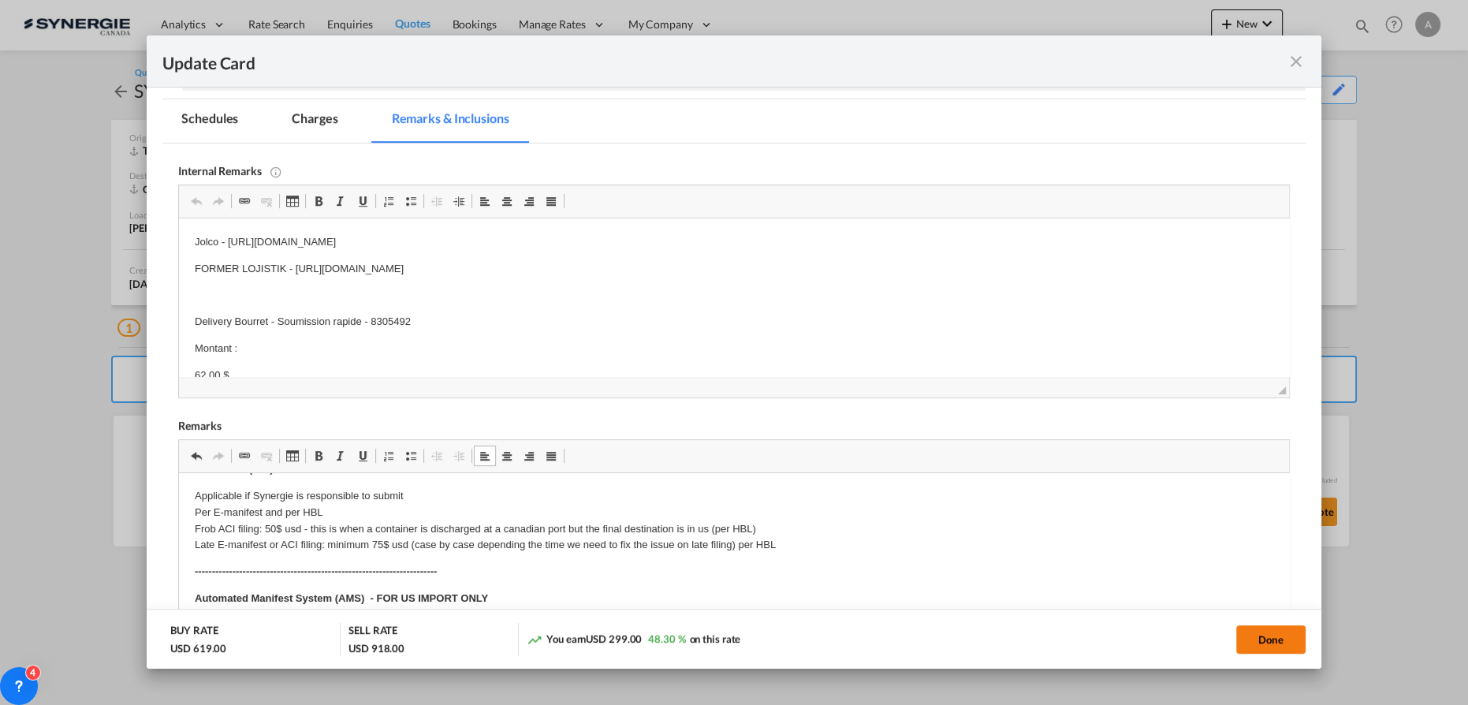
click at [1269, 643] on button "Done" at bounding box center [1270, 639] width 69 height 28
type input "[DATE]"
type input "30 Aug 2025"
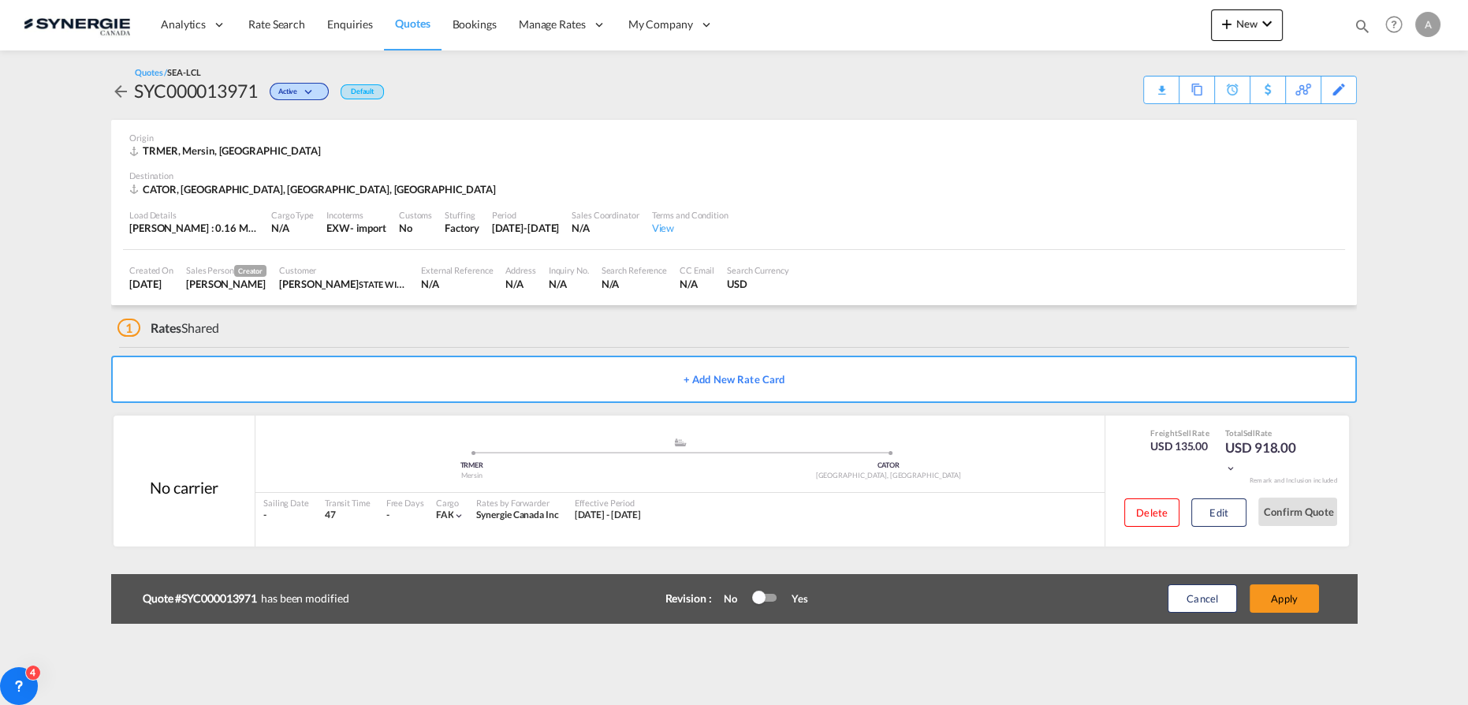
scroll to position [128, 0]
click at [1279, 577] on div "Quote #SYC000013971 has been modified Revision : No Yes After Revision vA ---- …" at bounding box center [734, 598] width 1246 height 49
click at [1272, 603] on button "Apply" at bounding box center [1284, 598] width 69 height 28
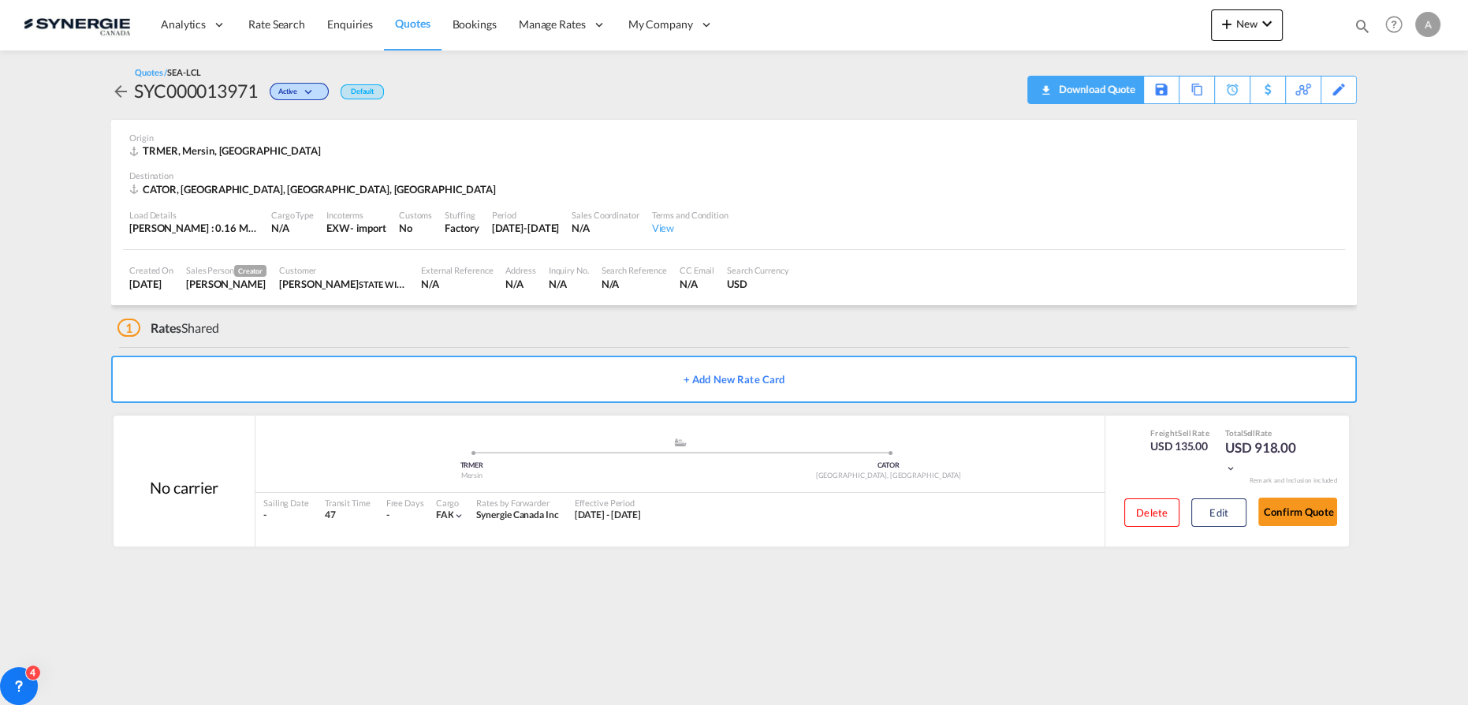
click at [1075, 93] on div "Download Quote" at bounding box center [1095, 88] width 80 height 25
click at [1129, 95] on div "Download Quote" at bounding box center [1095, 88] width 80 height 25
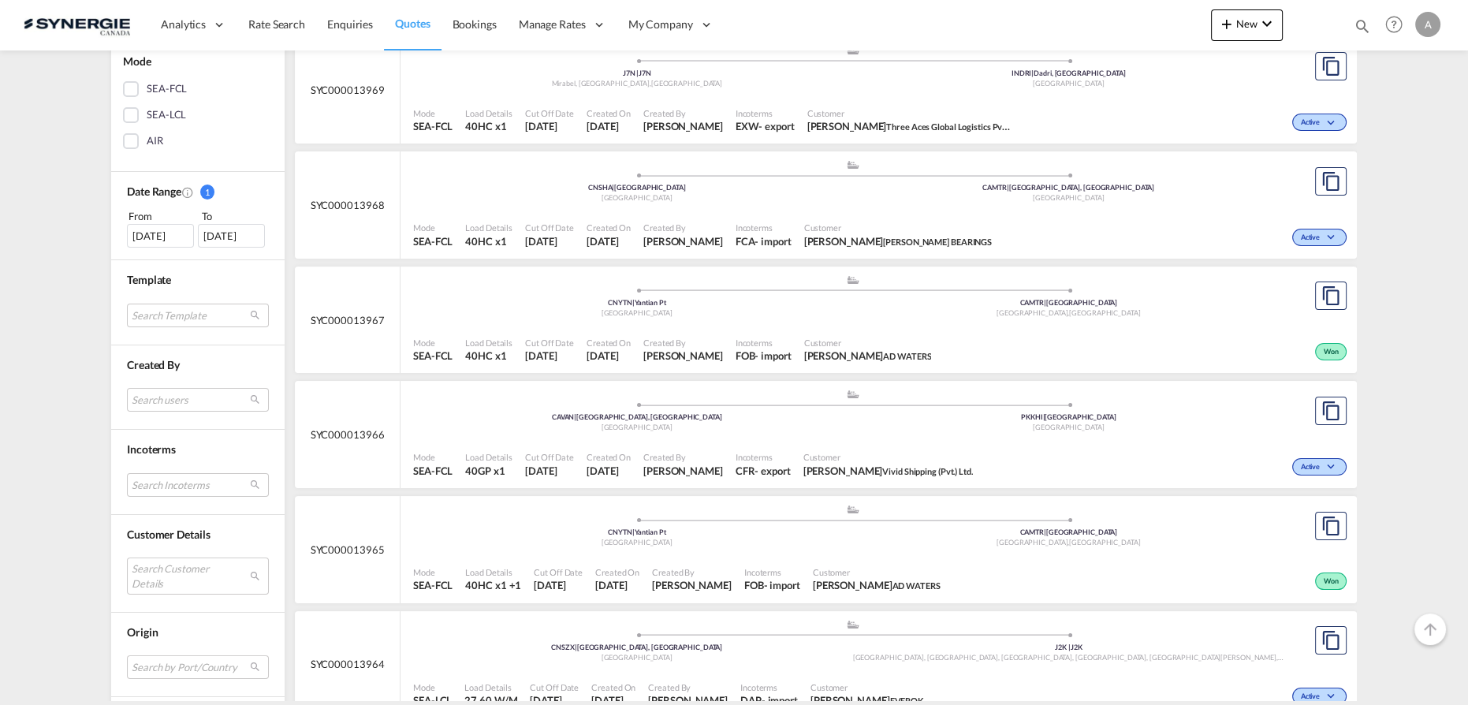
scroll to position [430, 0]
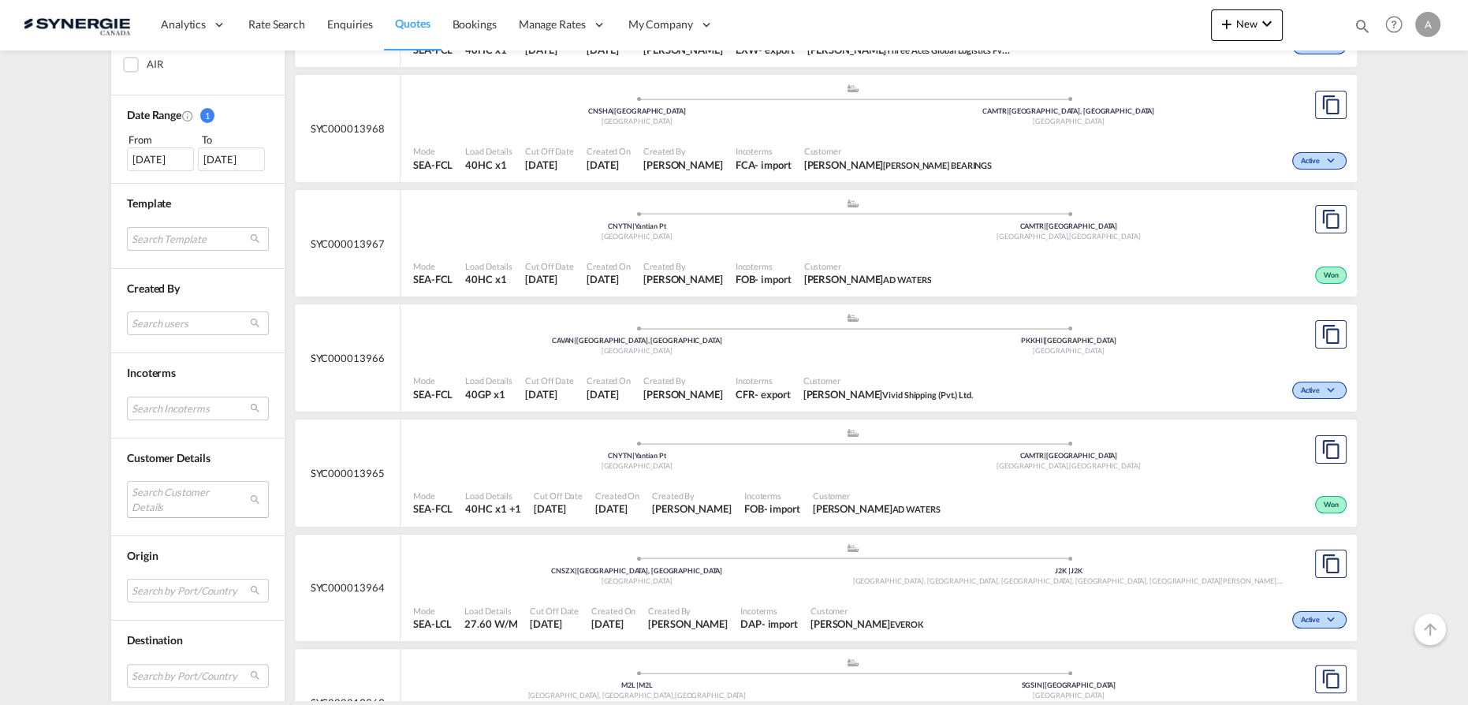
click at [143, 499] on md-select "Search Customer Details user name user [PERSON_NAME] [EMAIL_ADDRESS][DOMAIN_NAM…" at bounding box center [198, 499] width 142 height 36
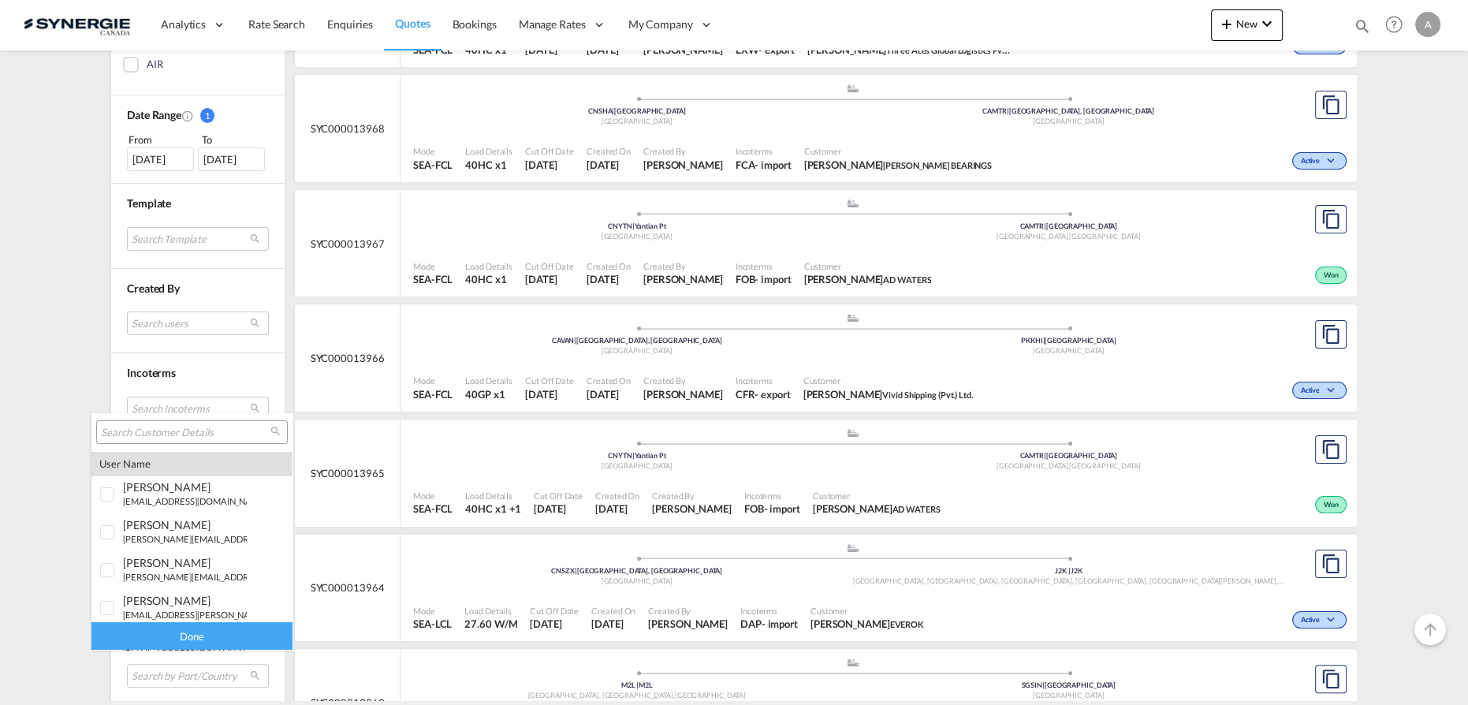
click at [169, 434] on input "search" at bounding box center [185, 433] width 169 height 14
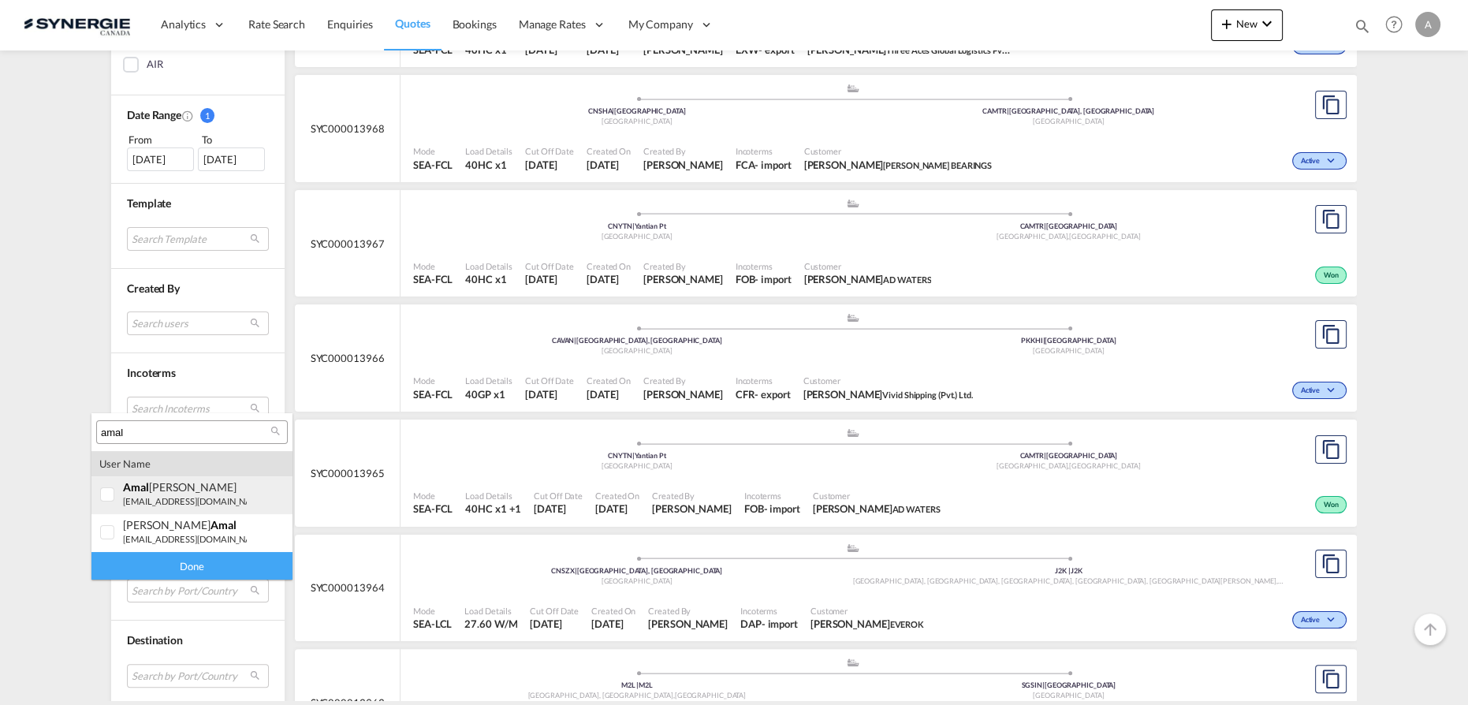
type input "amal"
click at [162, 488] on div "[PERSON_NAME]" at bounding box center [185, 486] width 124 height 13
click at [167, 569] on div "Done" at bounding box center [191, 566] width 201 height 28
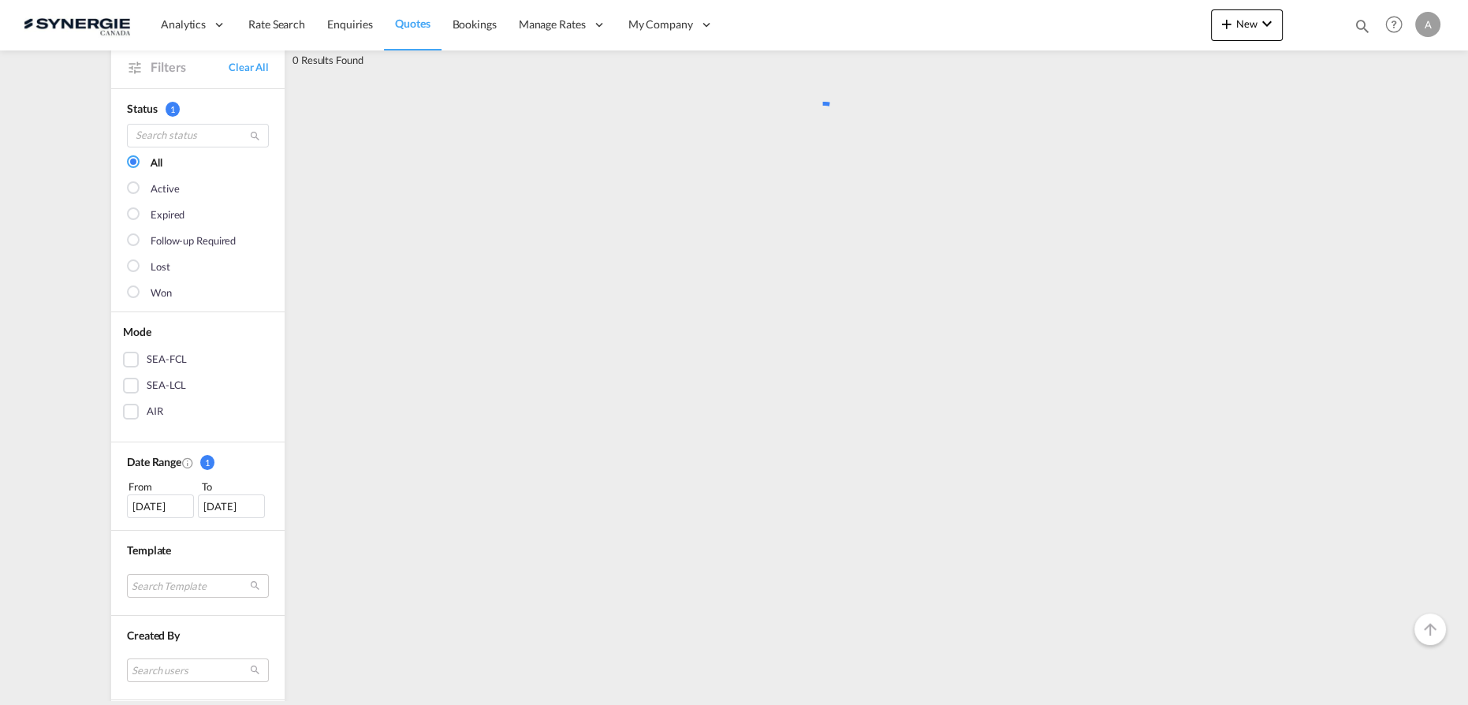
scroll to position [0, 0]
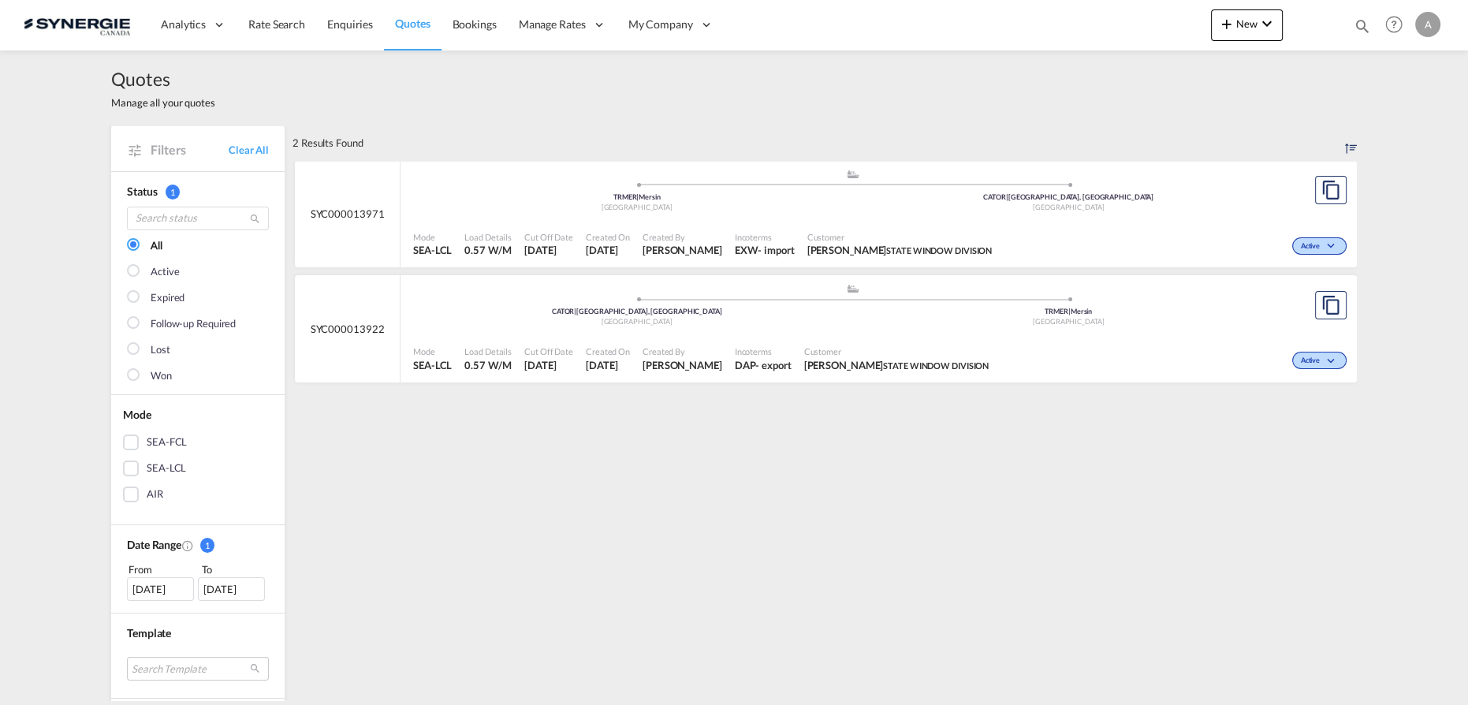
click at [760, 216] on div ".a{fill:#aaa8ad;} .a{fill:#aaa8ad;} CATOR | [GEOGRAPHIC_DATA], ON Canada TRMER …" at bounding box center [852, 192] width 879 height 47
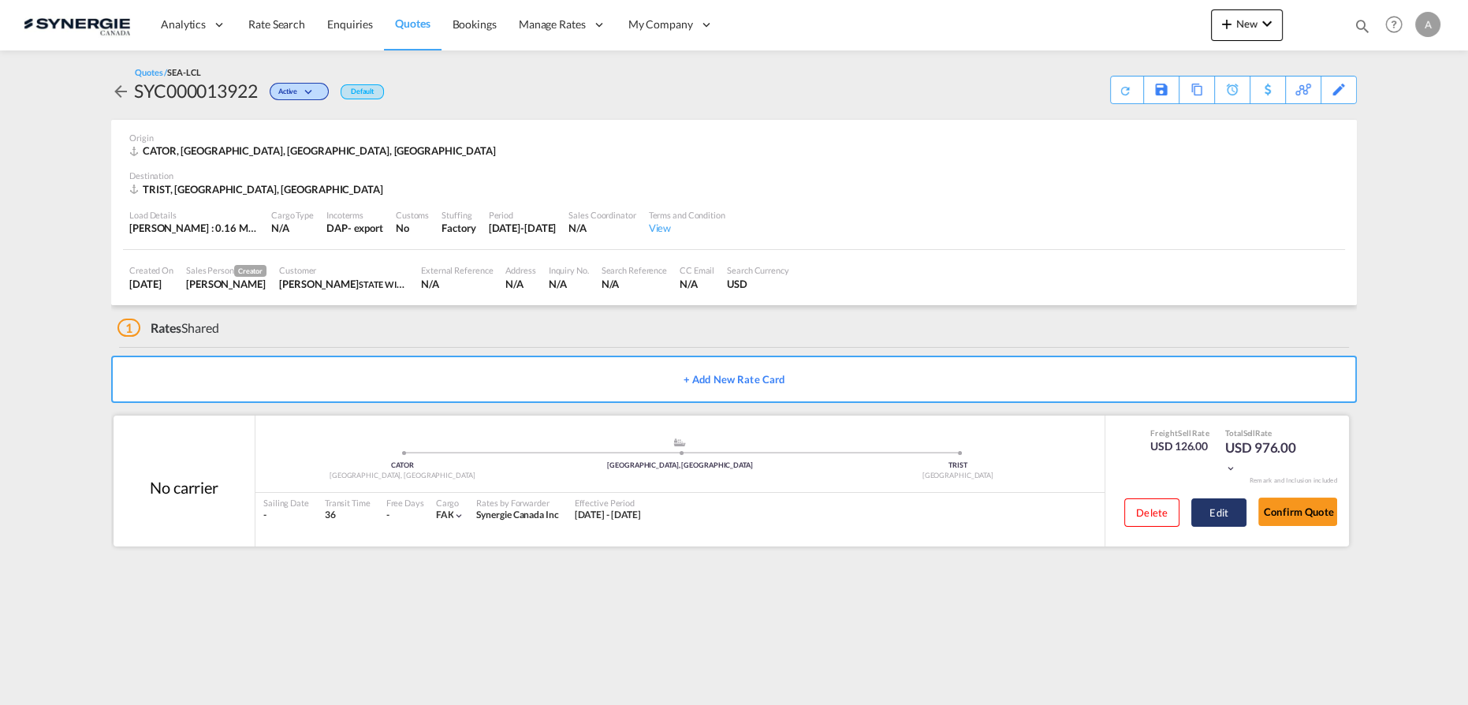
click at [1211, 516] on button "Edit" at bounding box center [1218, 512] width 55 height 28
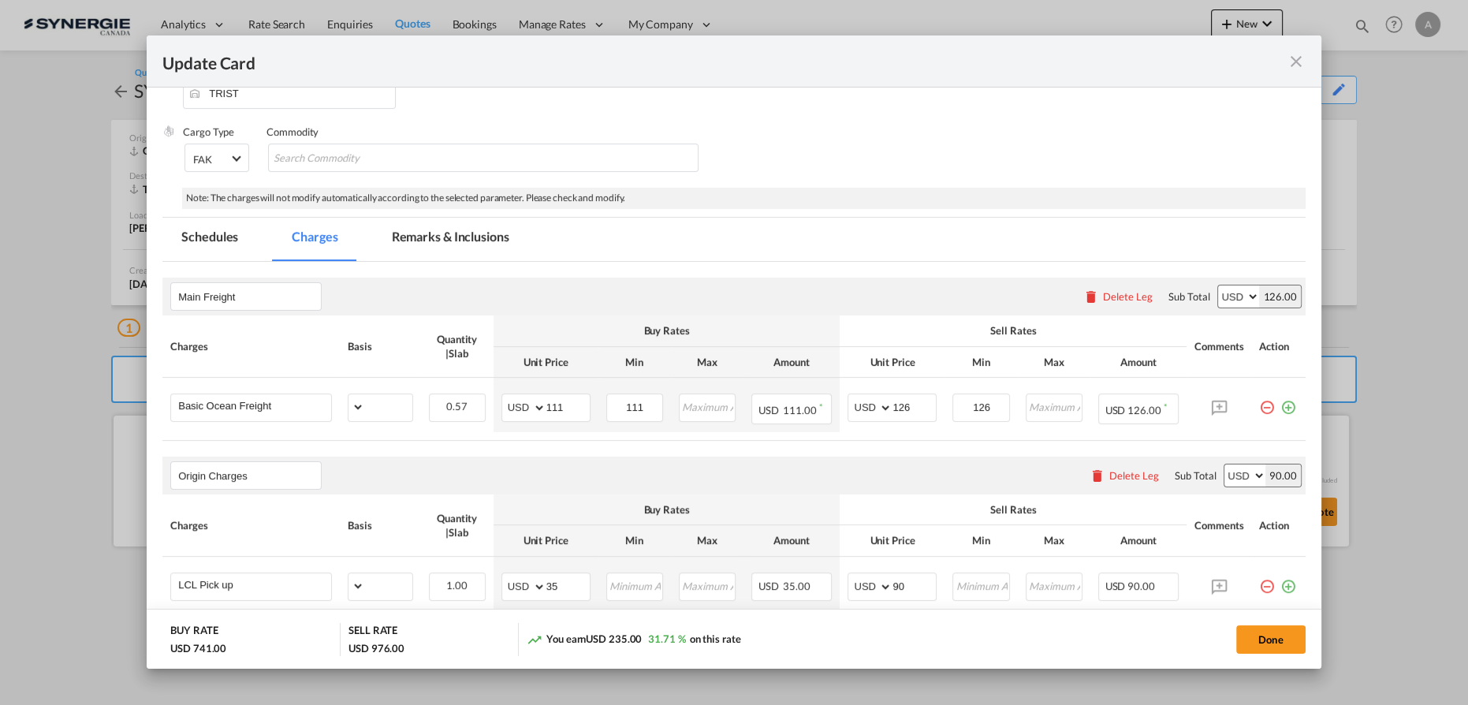
scroll to position [214, 0]
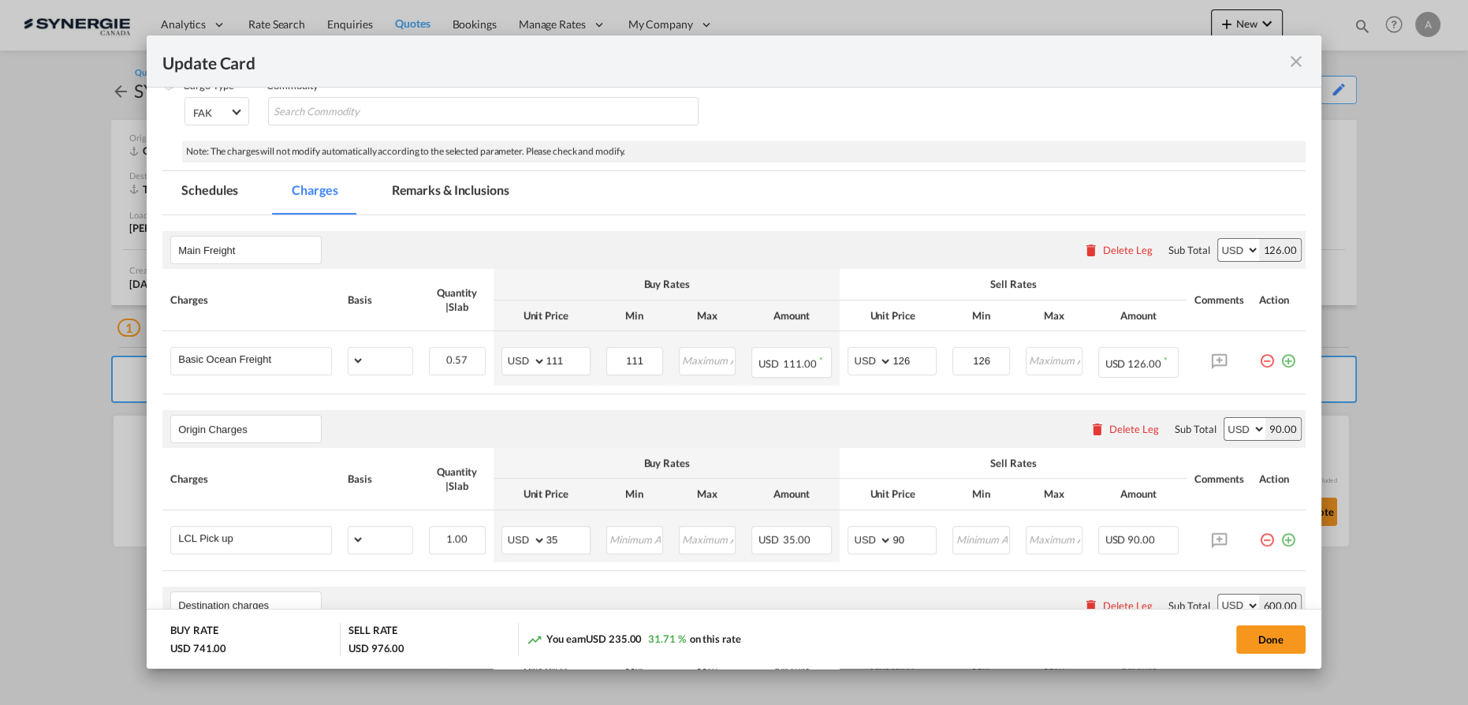
select select "per_cbm"
select select "flat"
select select "per_bl"
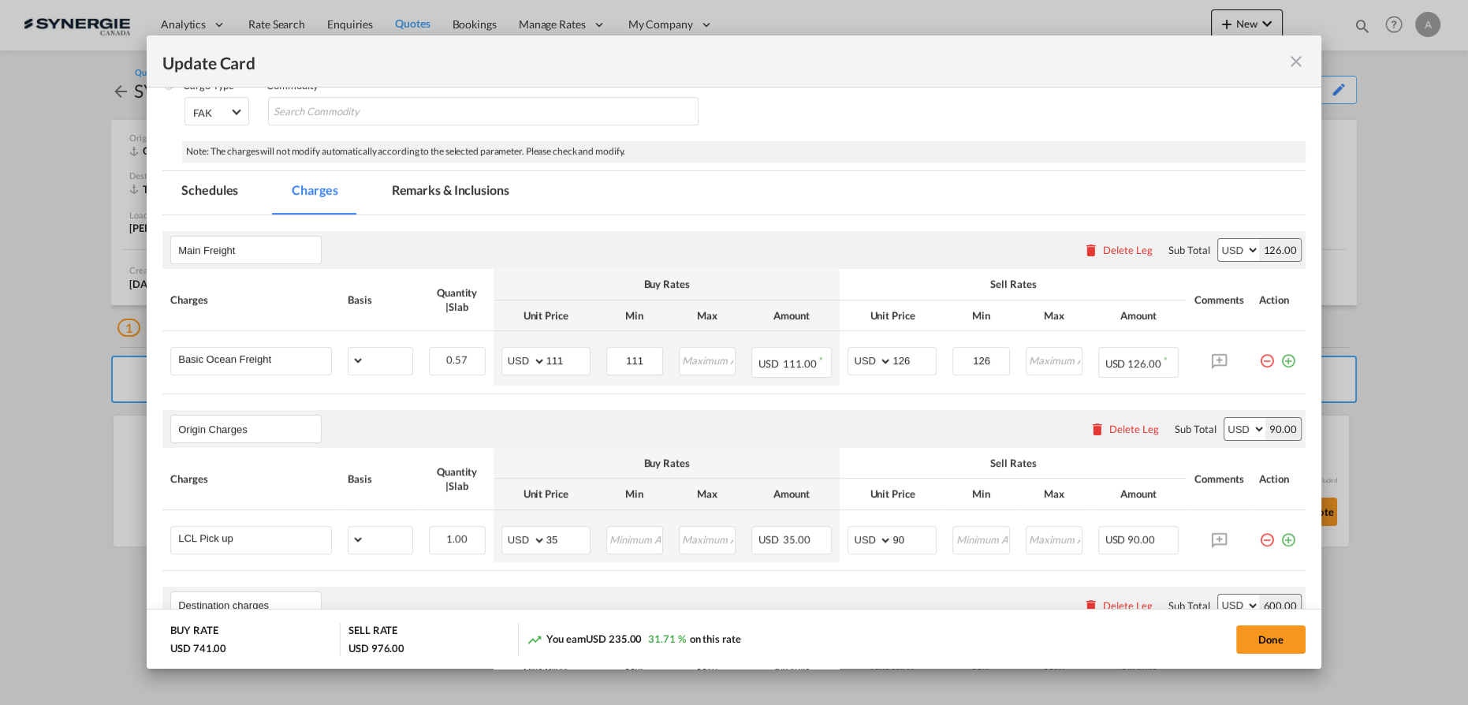
select select "per_bl"
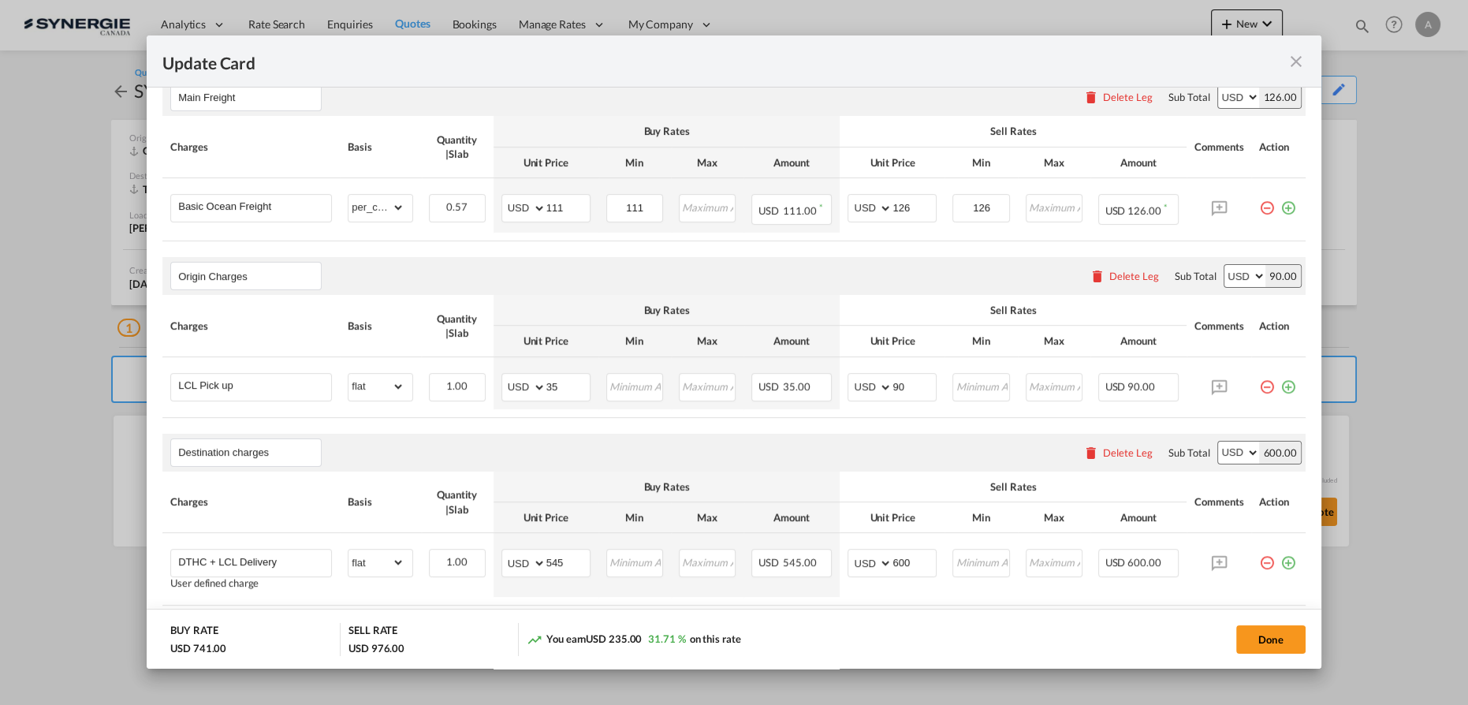
scroll to position [286, 0]
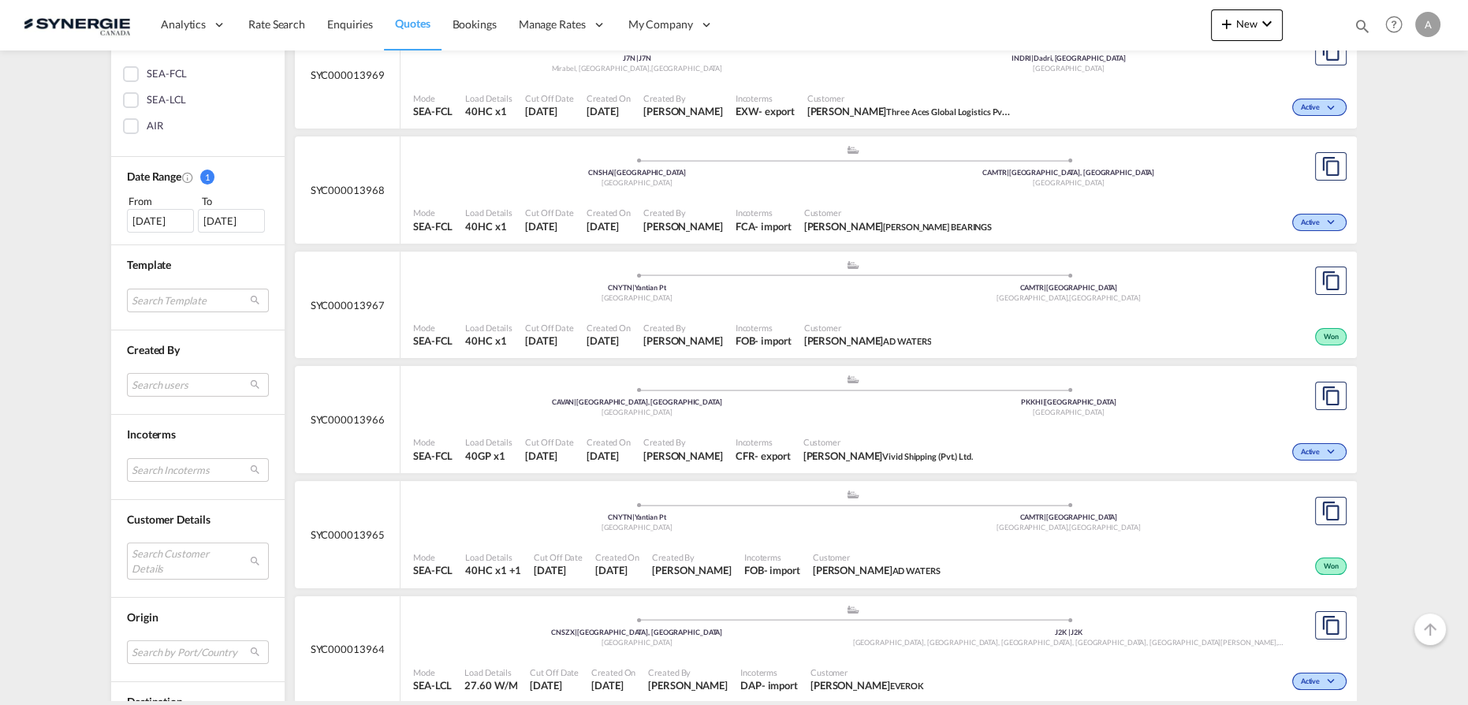
scroll to position [430, 0]
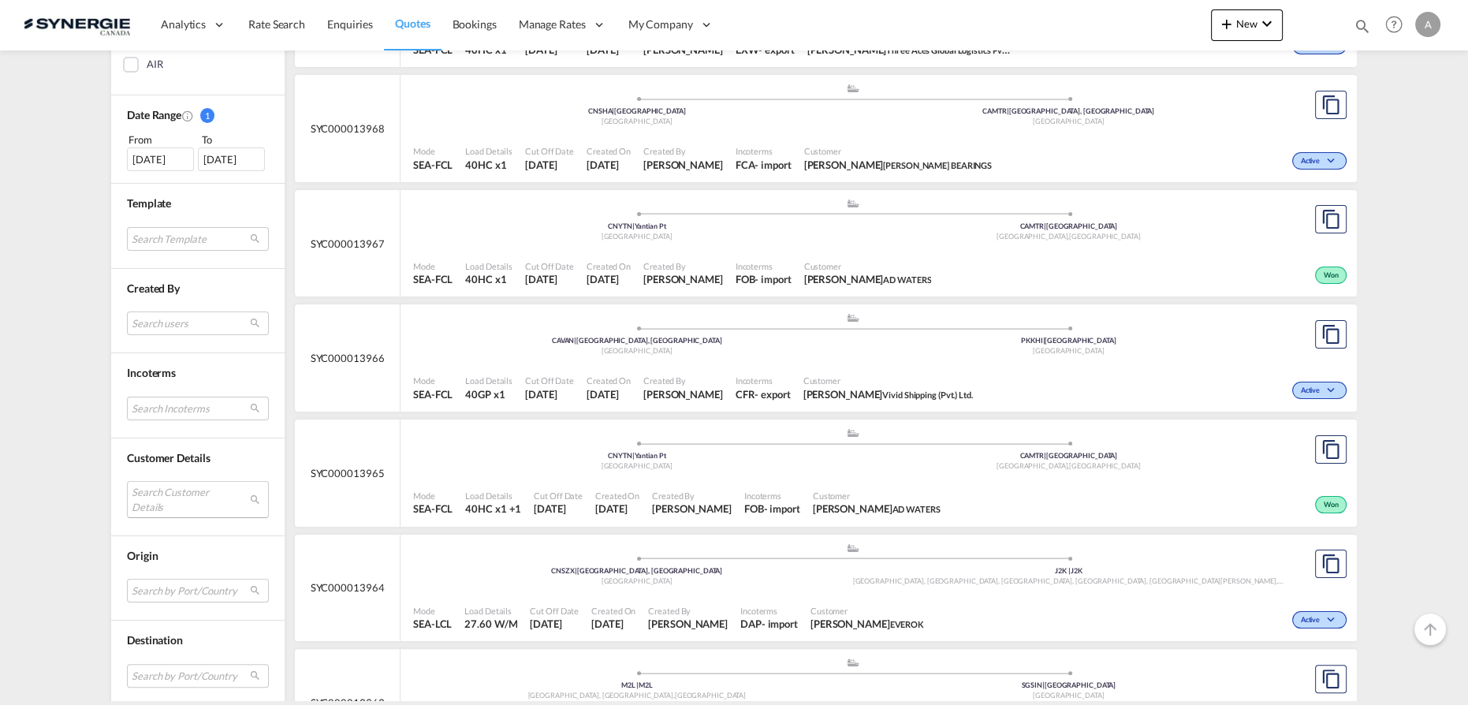
drag, startPoint x: 156, startPoint y: 497, endPoint x: 169, endPoint y: 476, distance: 24.1
click at [157, 496] on md-select "Search Customer Details user name user [PERSON_NAME] [EMAIL_ADDRESS][DOMAIN_NAM…" at bounding box center [198, 499] width 142 height 36
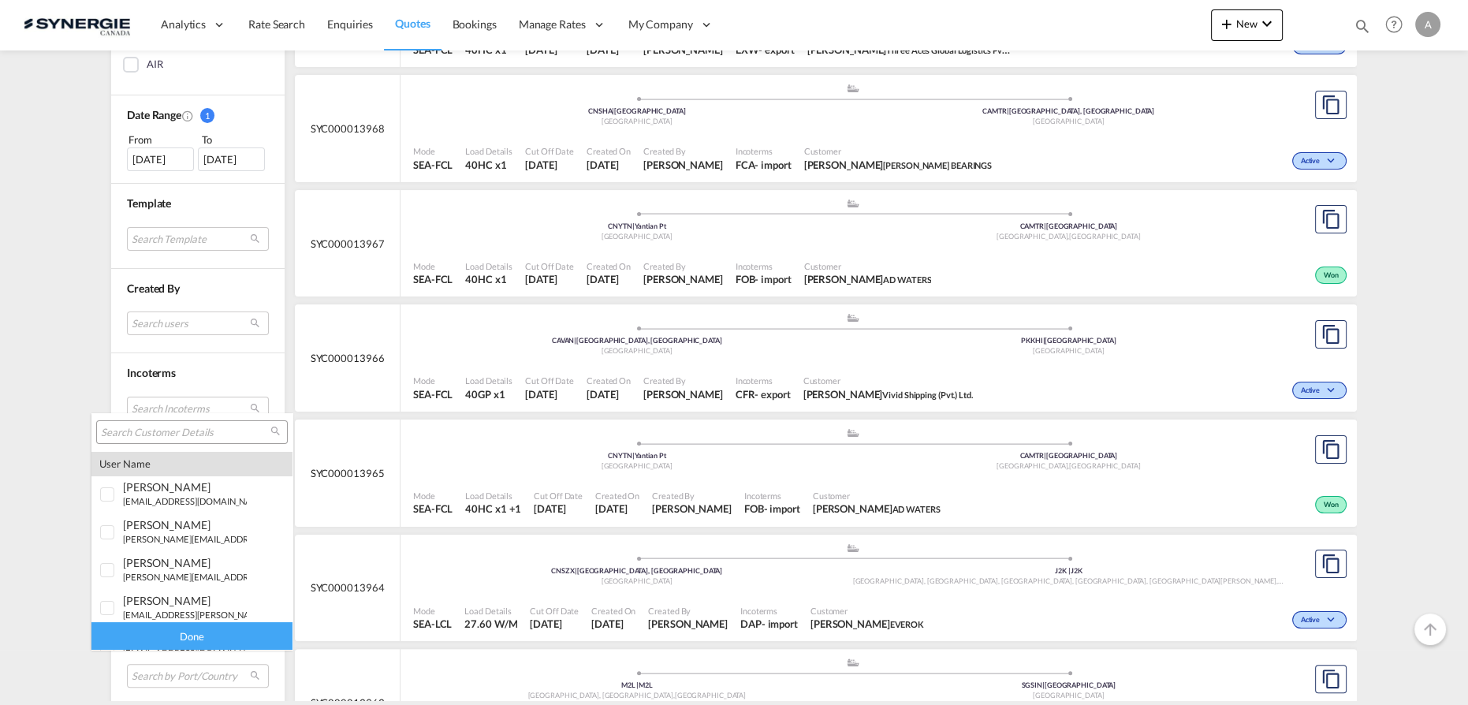
click at [182, 432] on input "search" at bounding box center [185, 433] width 169 height 14
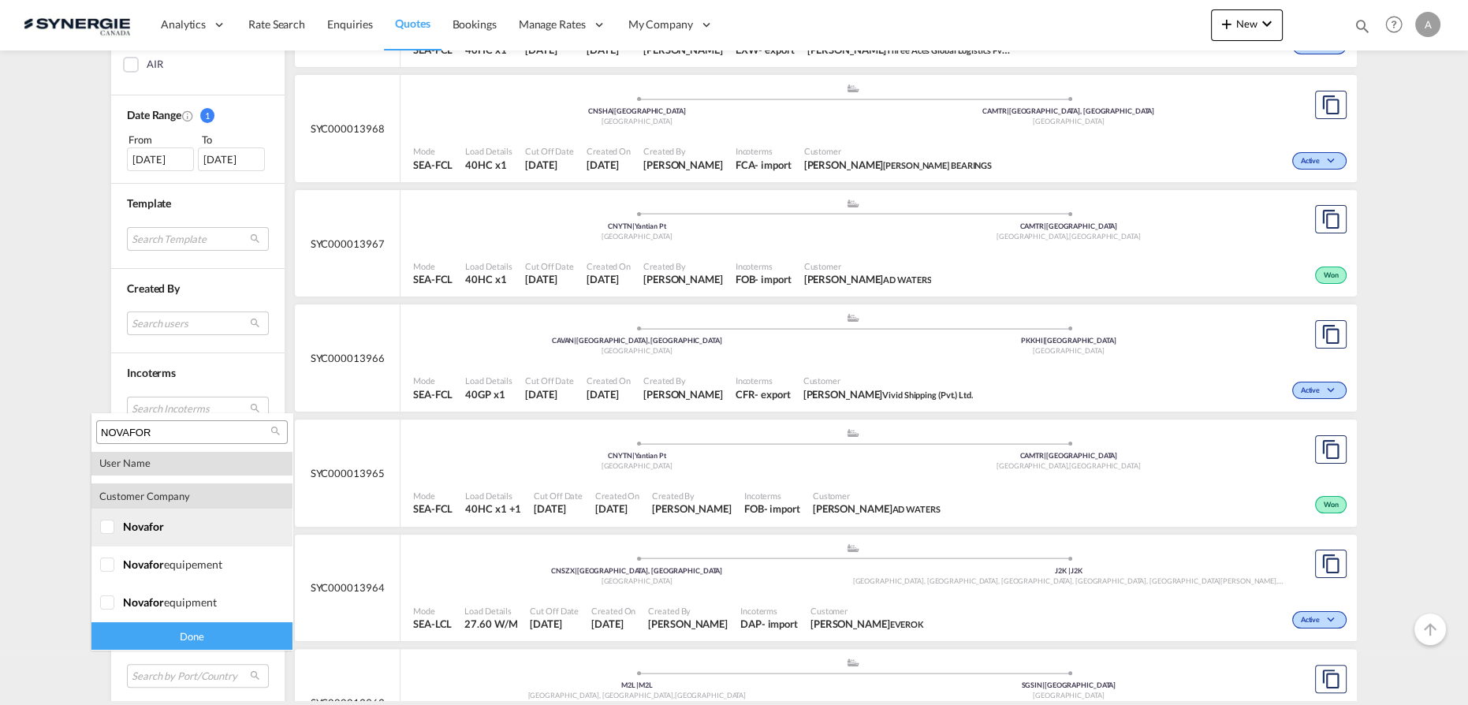
type input "NOVAFOR"
click at [109, 535] on div at bounding box center [108, 528] width 16 height 16
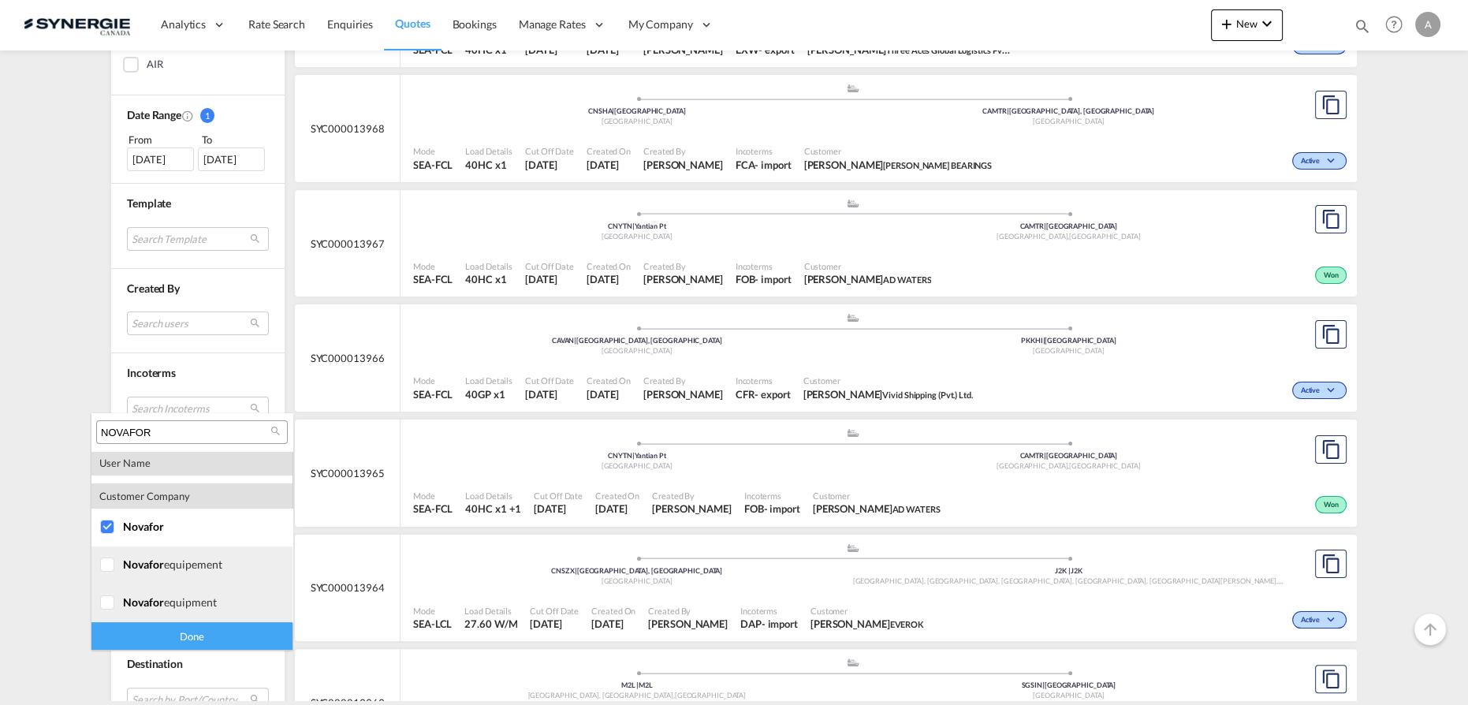
drag, startPoint x: 102, startPoint y: 564, endPoint x: 110, endPoint y: 611, distance: 47.8
click at [102, 567] on div at bounding box center [108, 565] width 16 height 16
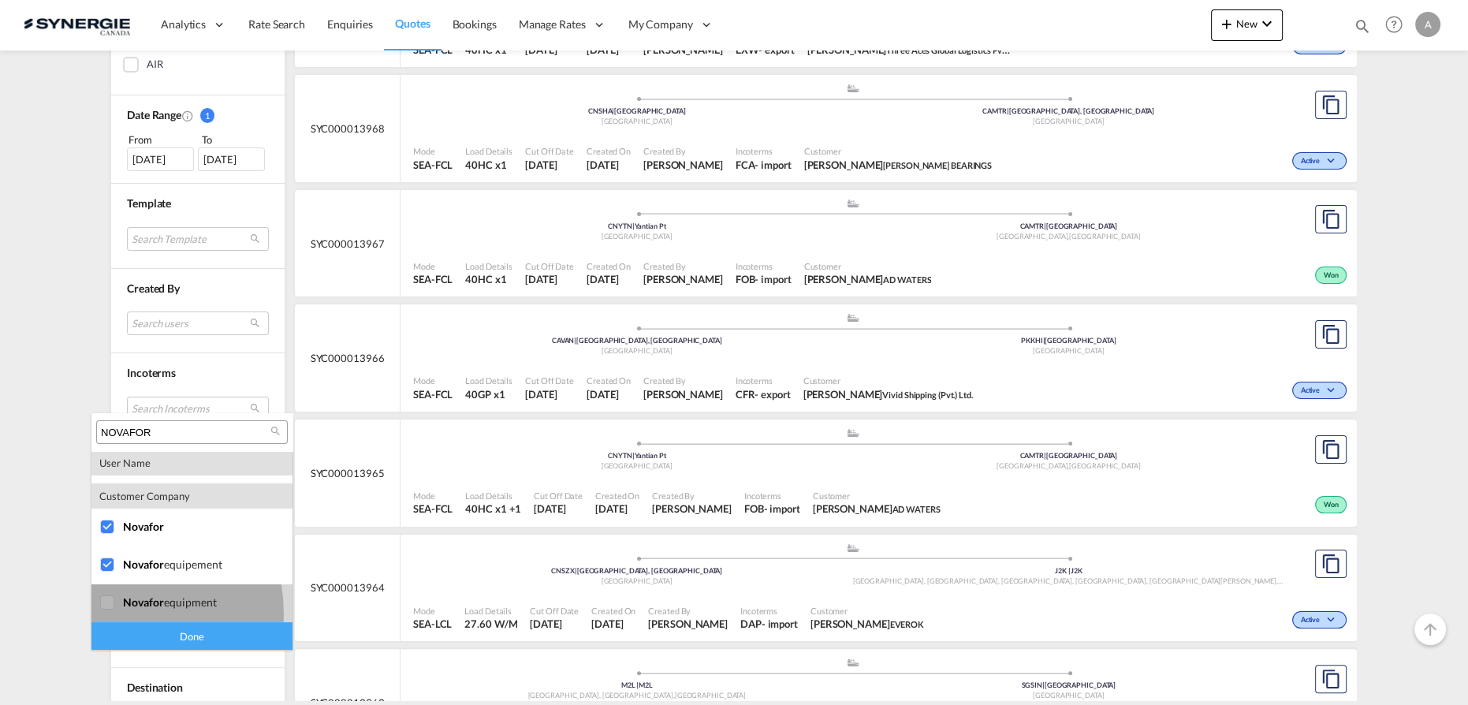
click at [109, 611] on div at bounding box center [108, 603] width 16 height 16
click at [172, 631] on div "Done" at bounding box center [191, 636] width 201 height 28
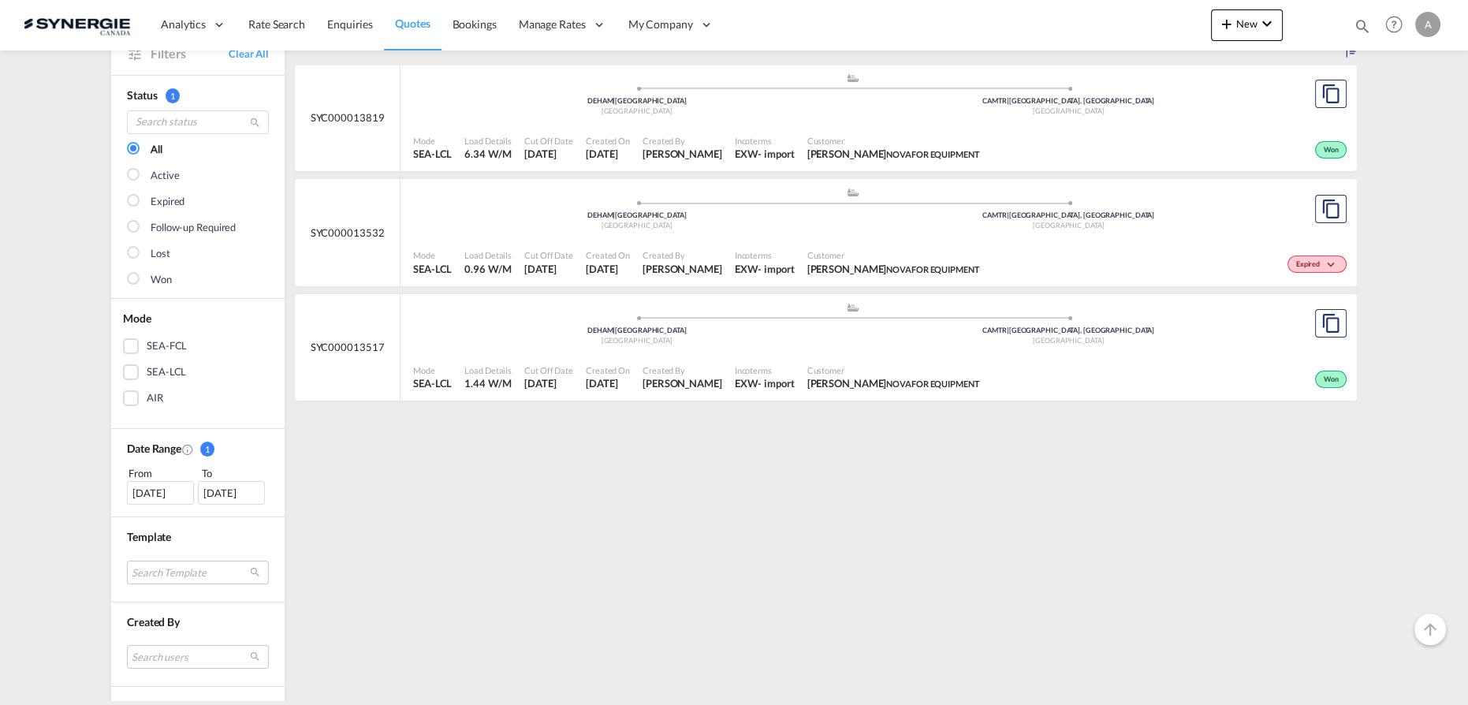
scroll to position [214, 0]
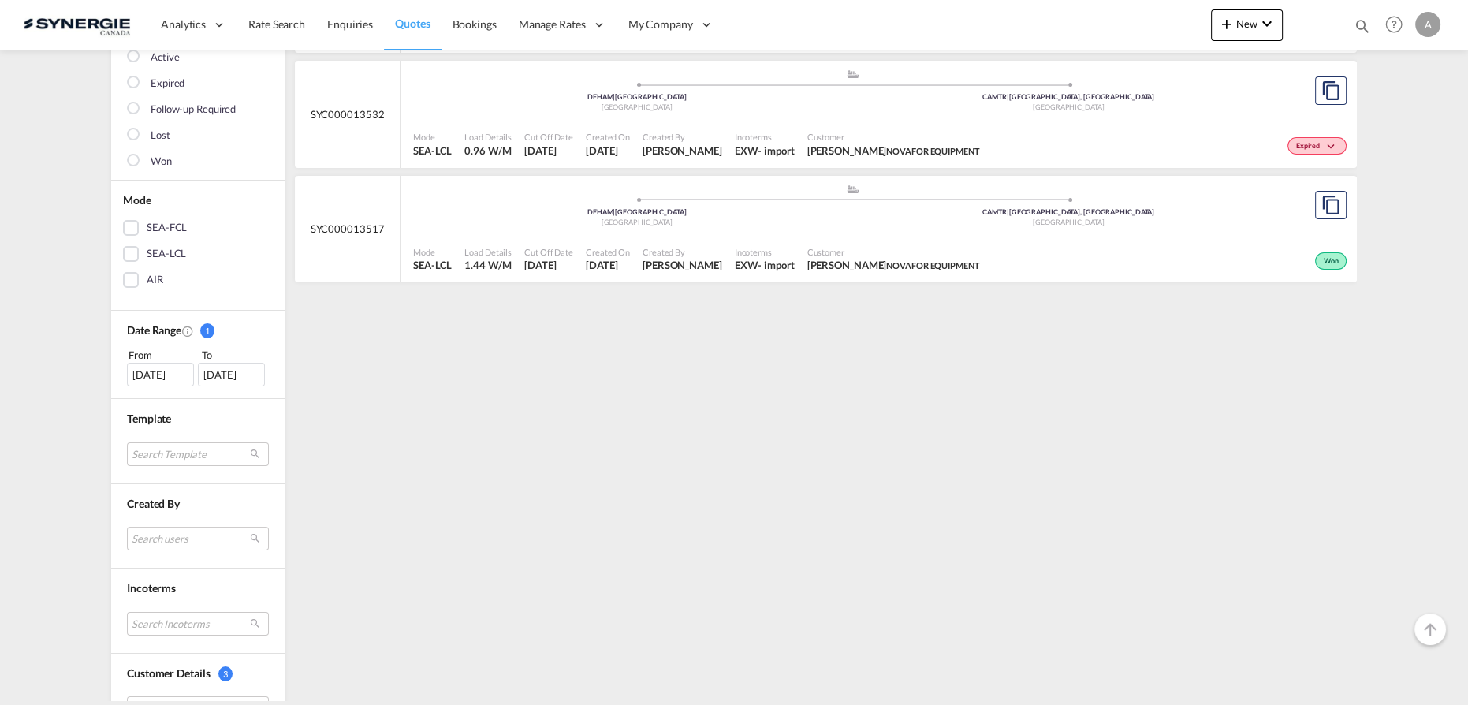
click at [146, 369] on div "[DATE]" at bounding box center [160, 375] width 67 height 24
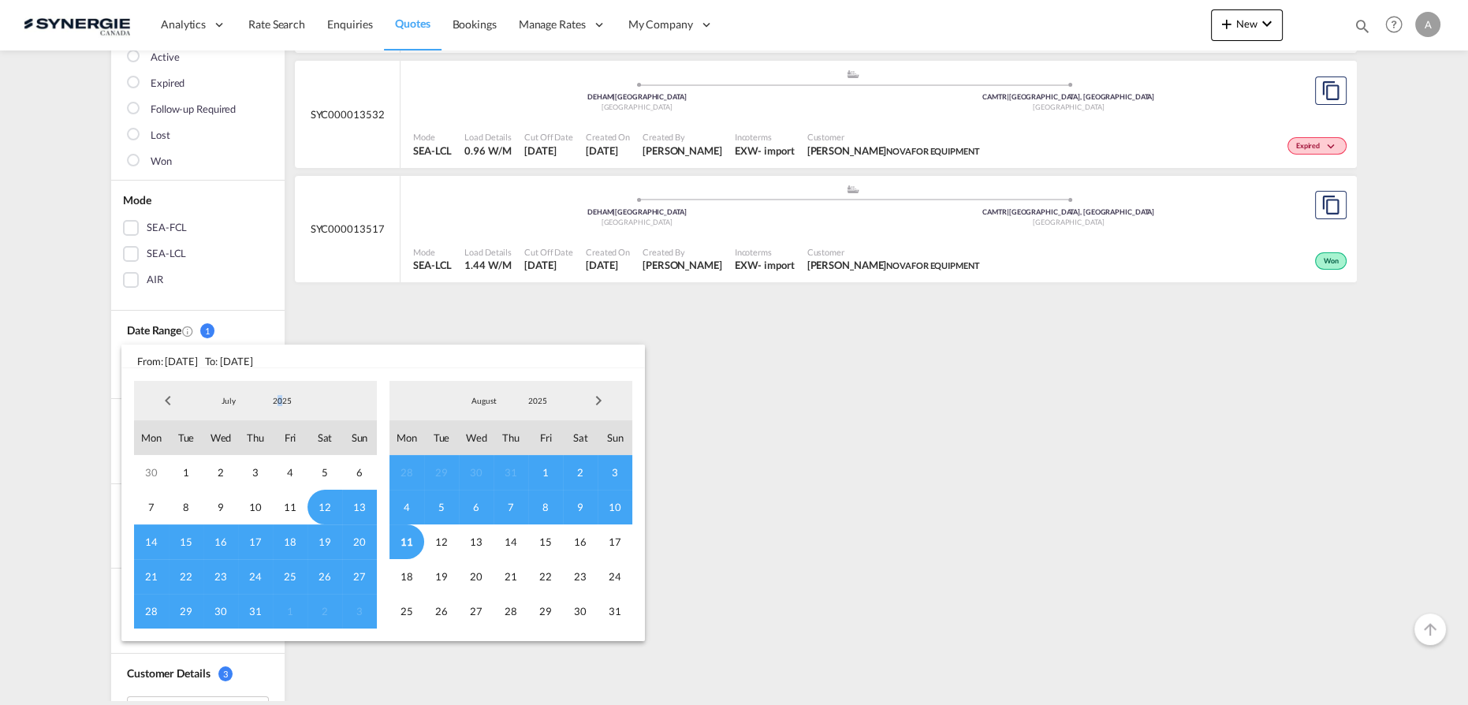
click at [280, 397] on span "2025" at bounding box center [282, 400] width 50 height 11
click at [279, 326] on md-option "2023" at bounding box center [297, 326] width 107 height 38
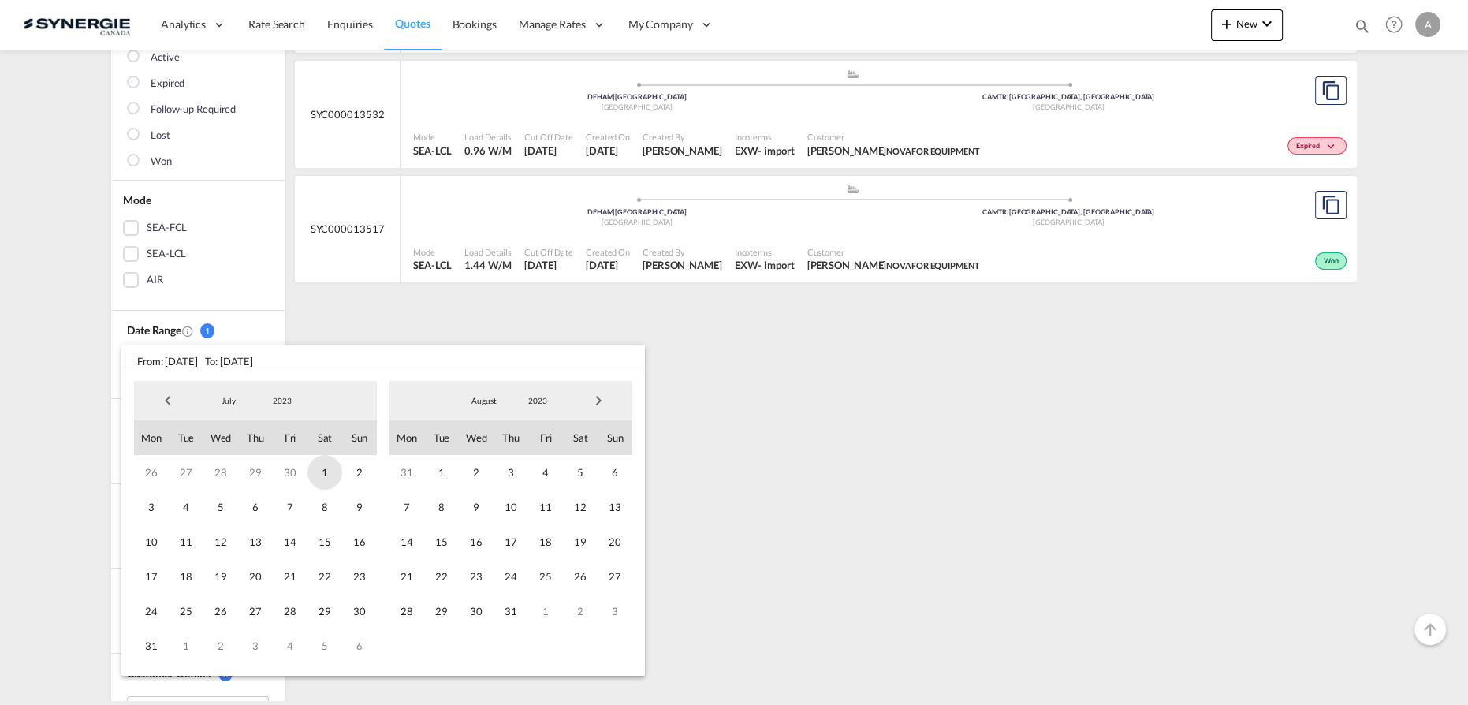
click at [323, 473] on span "1" at bounding box center [324, 472] width 35 height 35
click at [541, 403] on span "2023" at bounding box center [537, 400] width 50 height 11
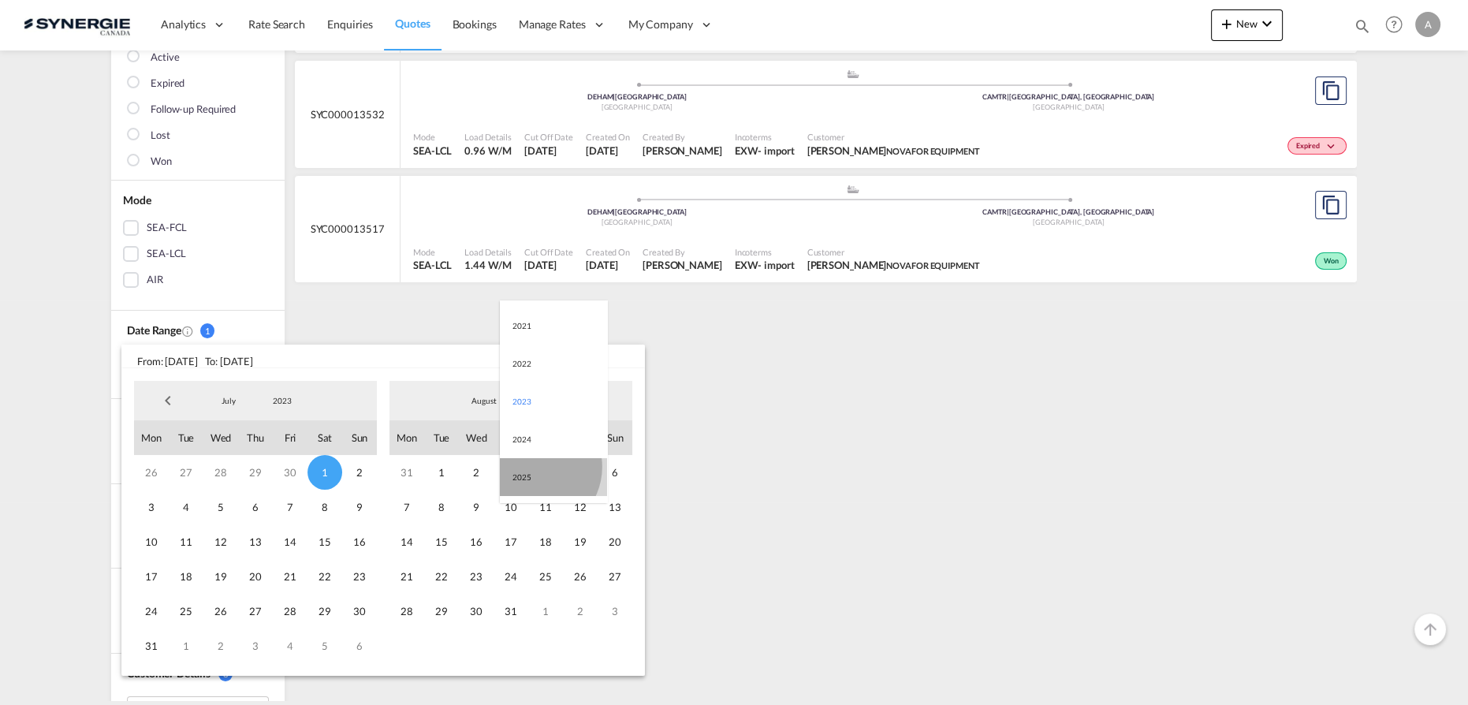
click at [532, 466] on md-option "2025" at bounding box center [553, 477] width 107 height 38
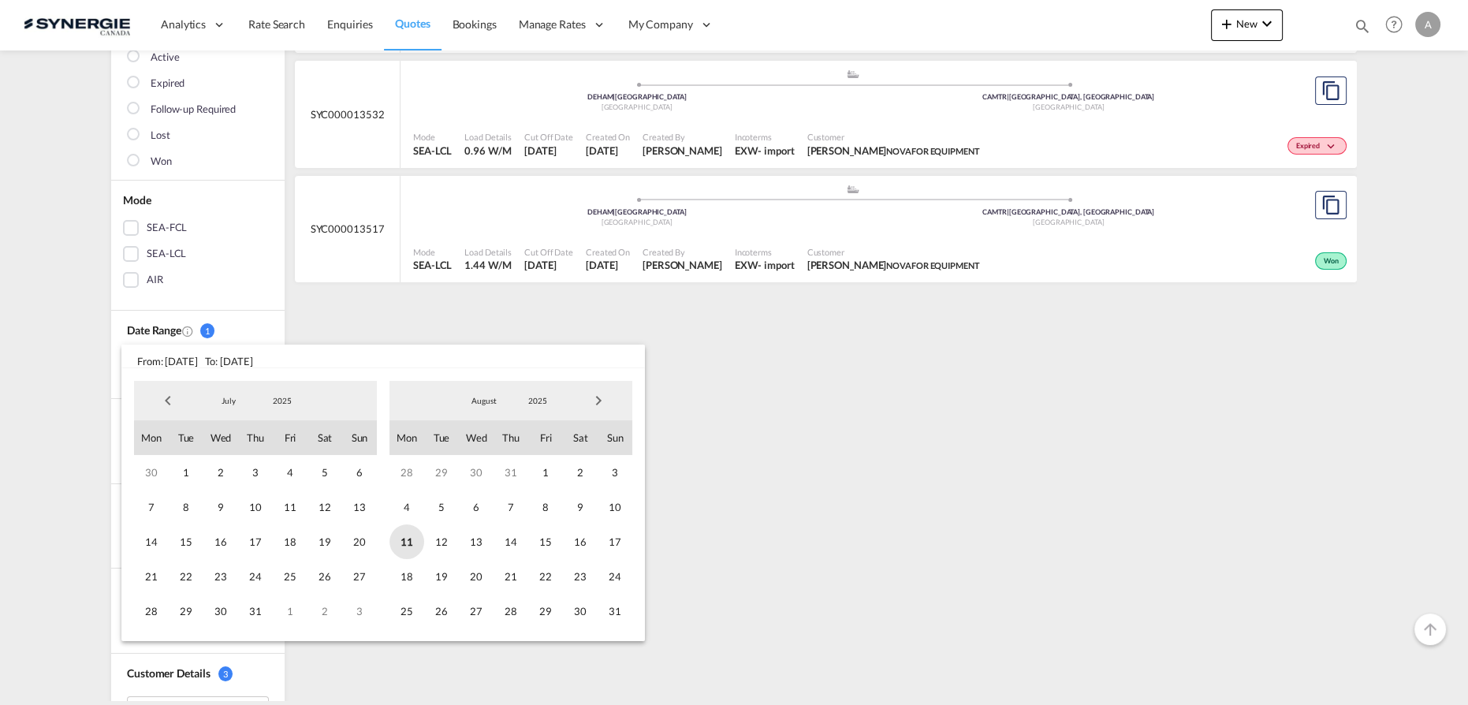
click at [403, 544] on span "11" at bounding box center [406, 541] width 35 height 35
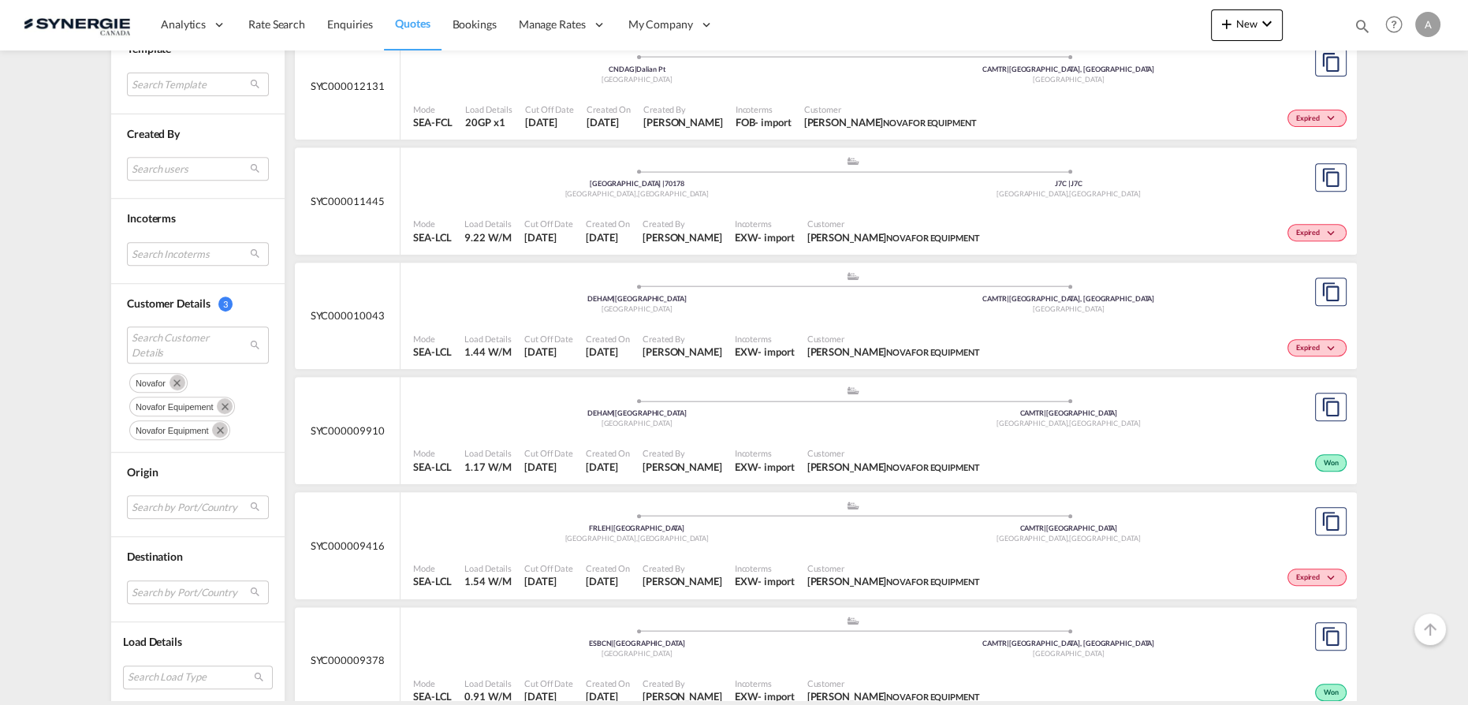
scroll to position [1146, 0]
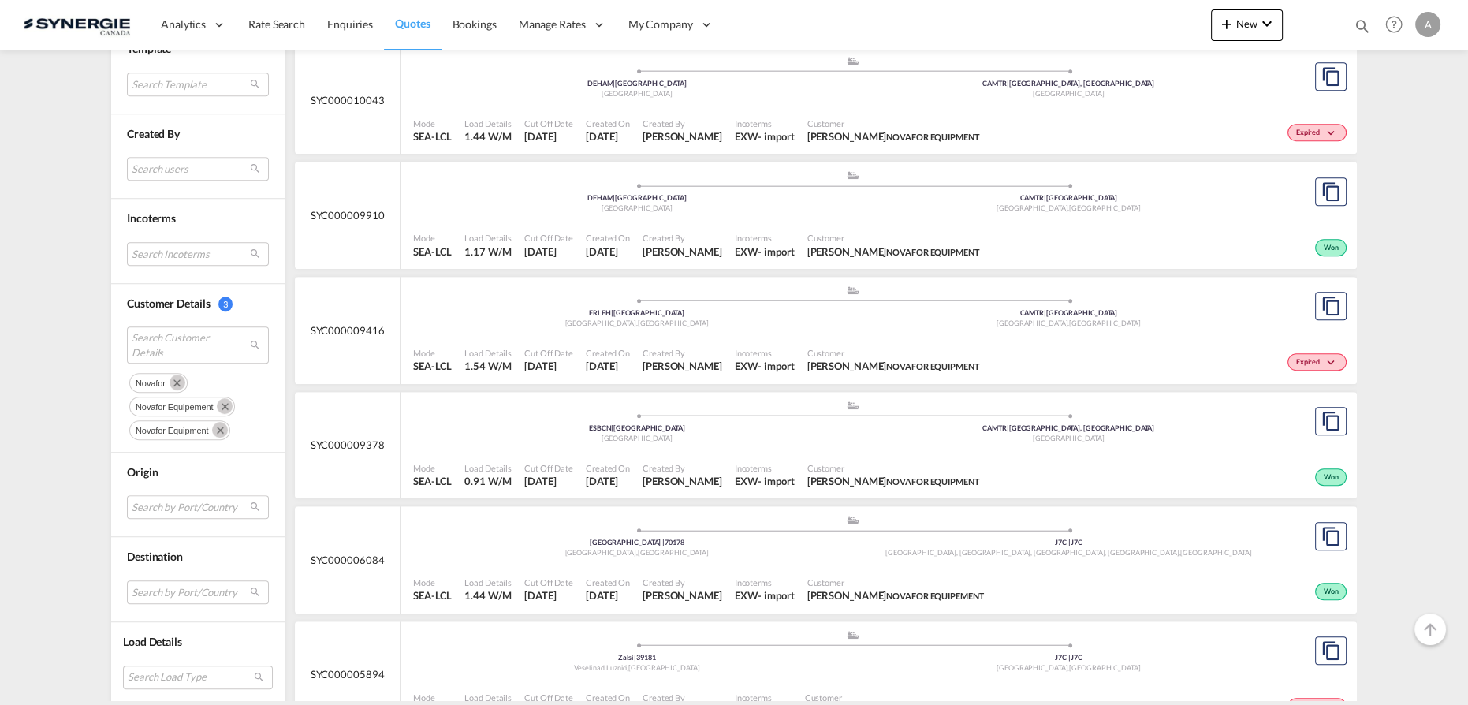
click at [722, 349] on span "Created By" at bounding box center [683, 353] width 80 height 12
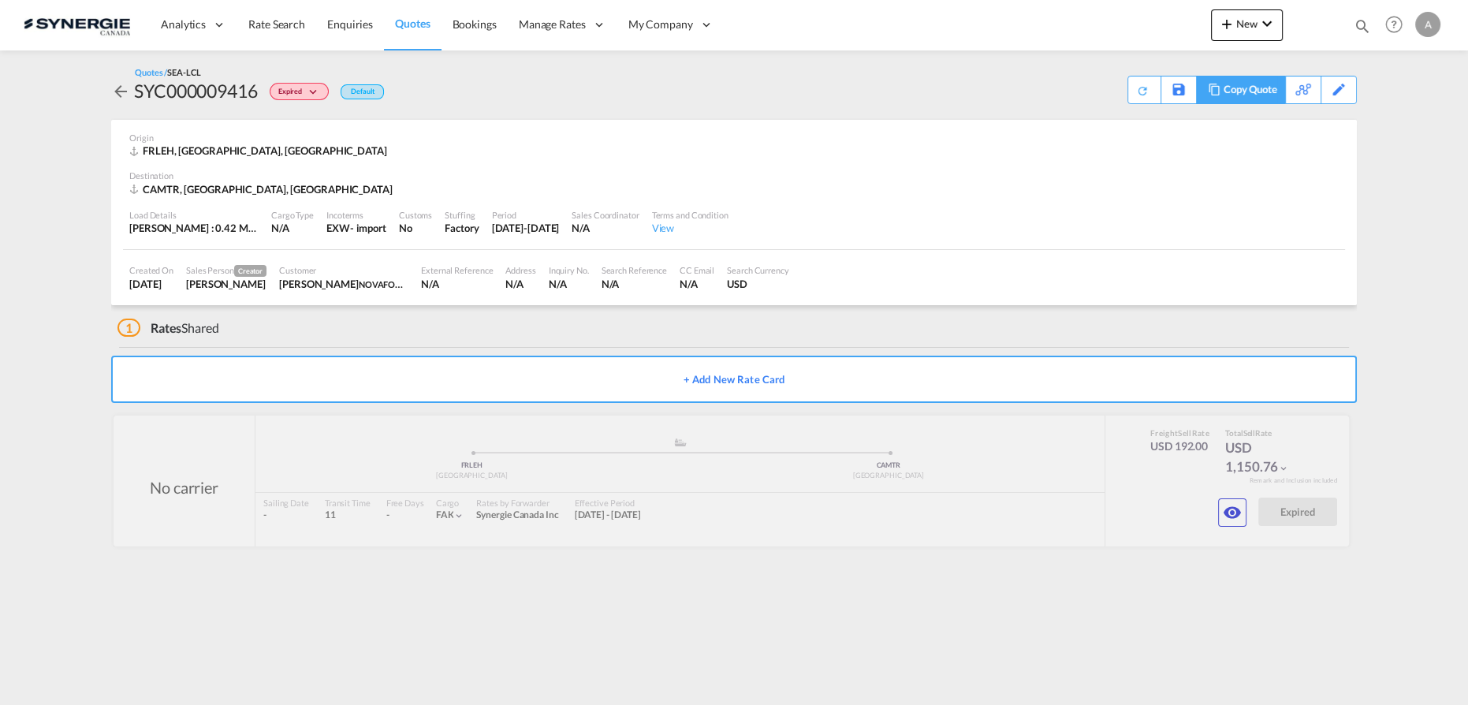
click at [1250, 98] on div "Copy Quote" at bounding box center [1251, 89] width 54 height 27
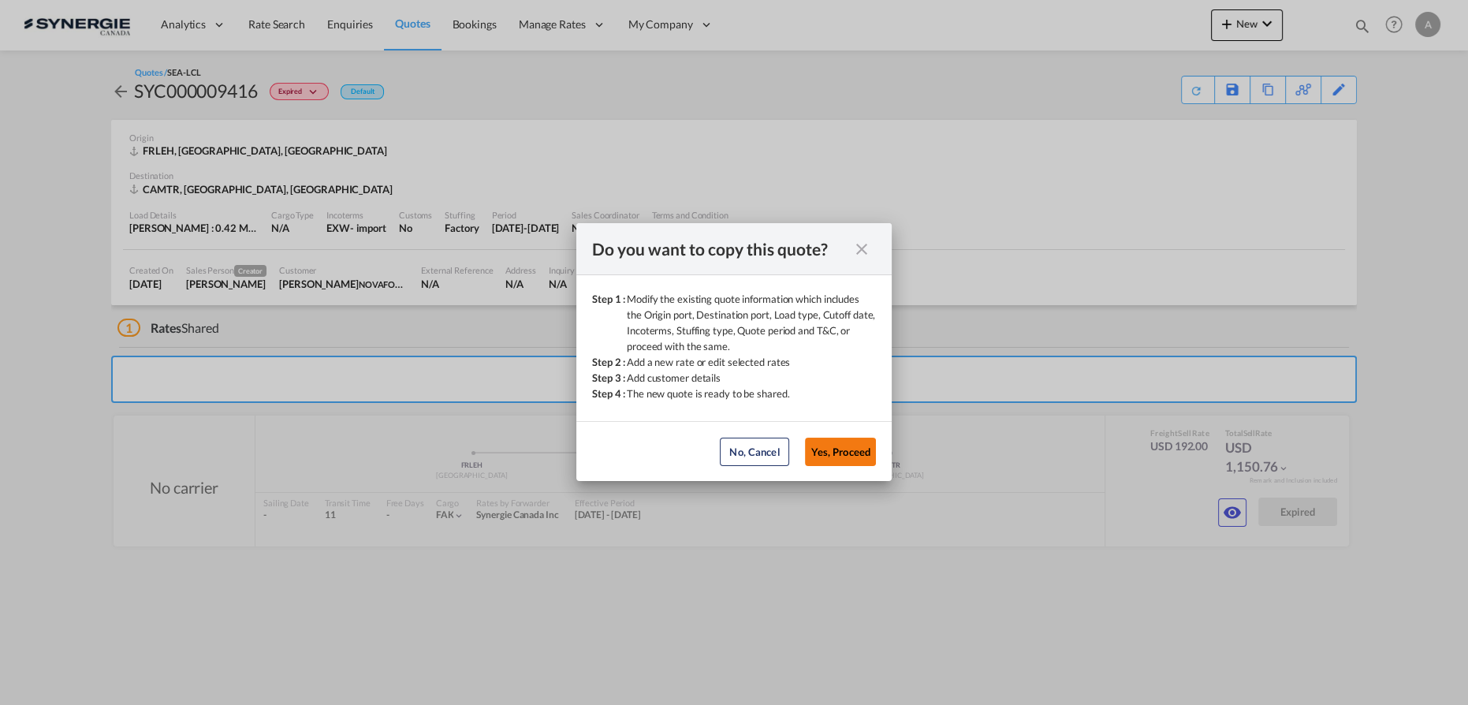
click at [859, 446] on button "Yes, Proceed" at bounding box center [840, 452] width 71 height 28
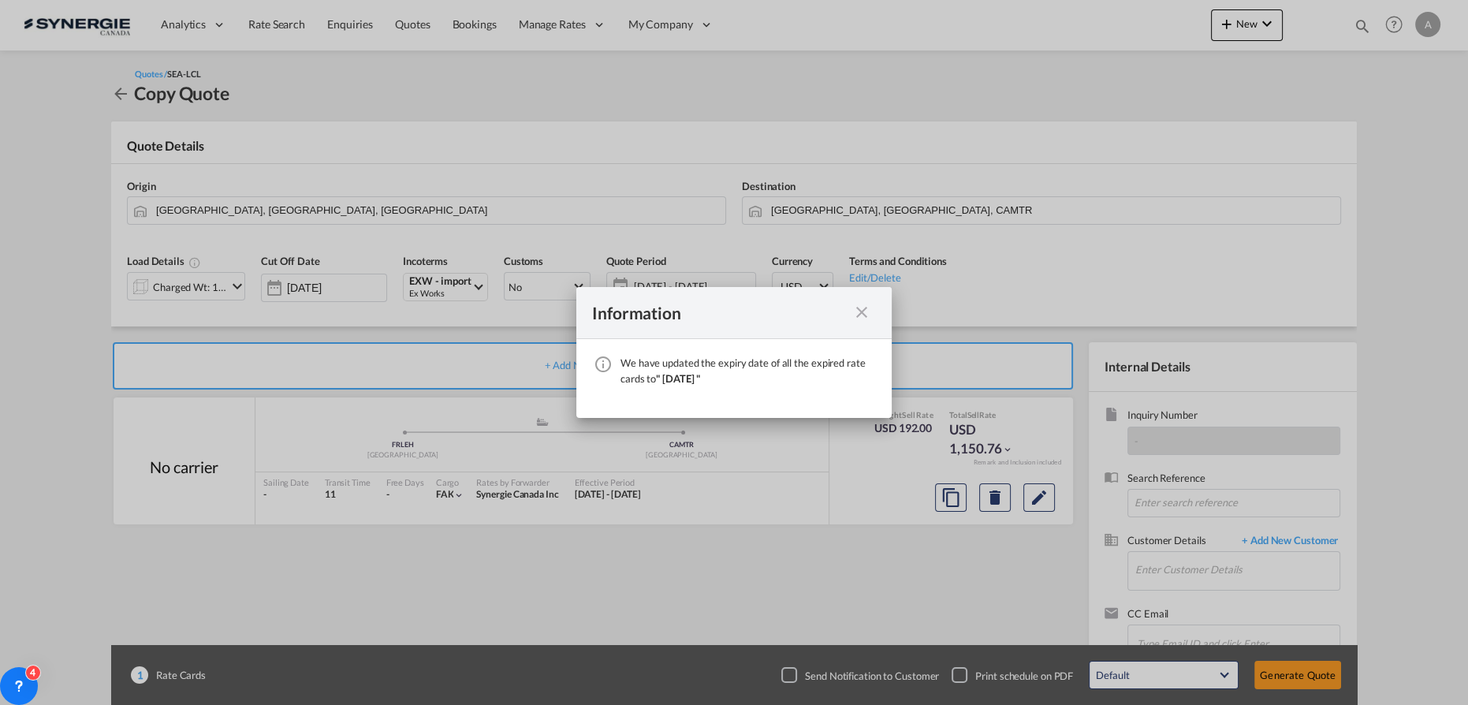
click at [855, 312] on md-icon "icon-close fg-AAA8AD cursor" at bounding box center [861, 312] width 19 height 19
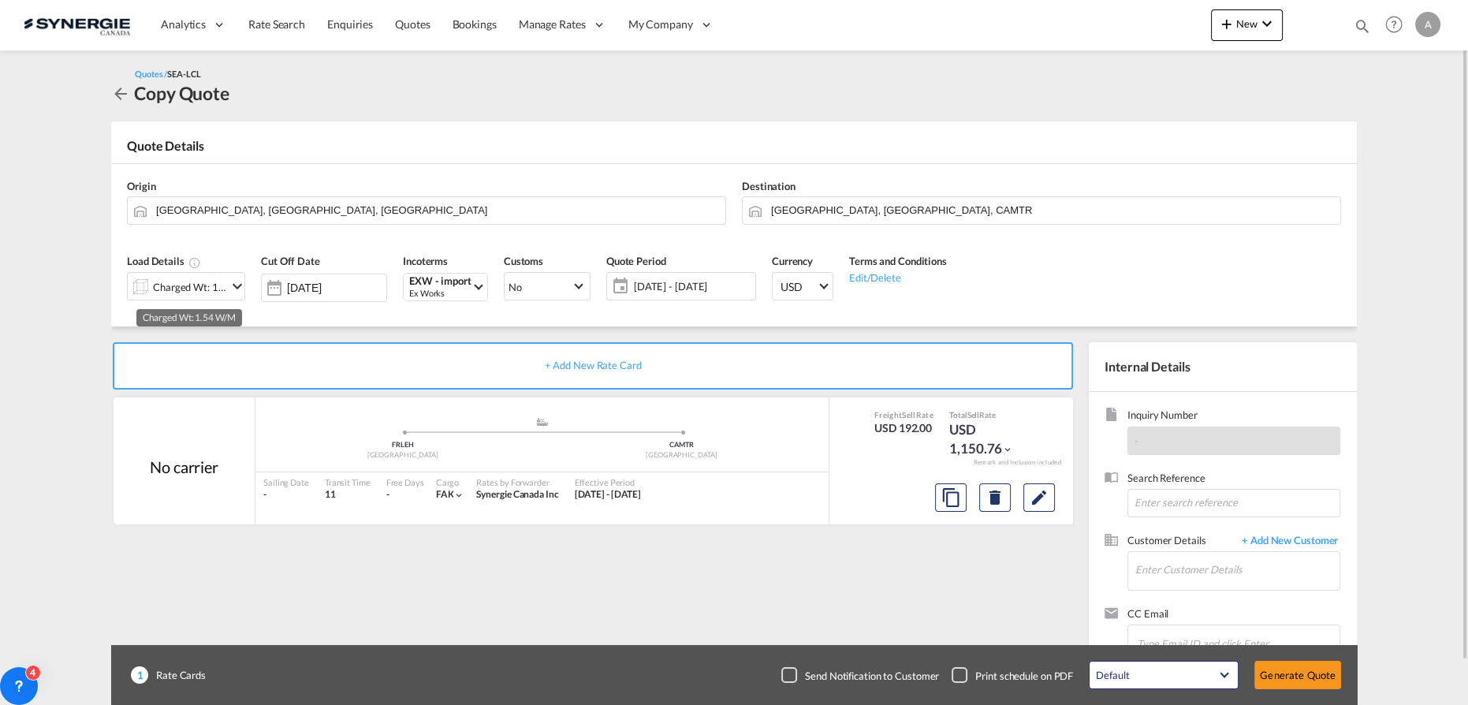
click at [184, 296] on div "Charged Wt: 1.54 W/M" at bounding box center [190, 287] width 74 height 22
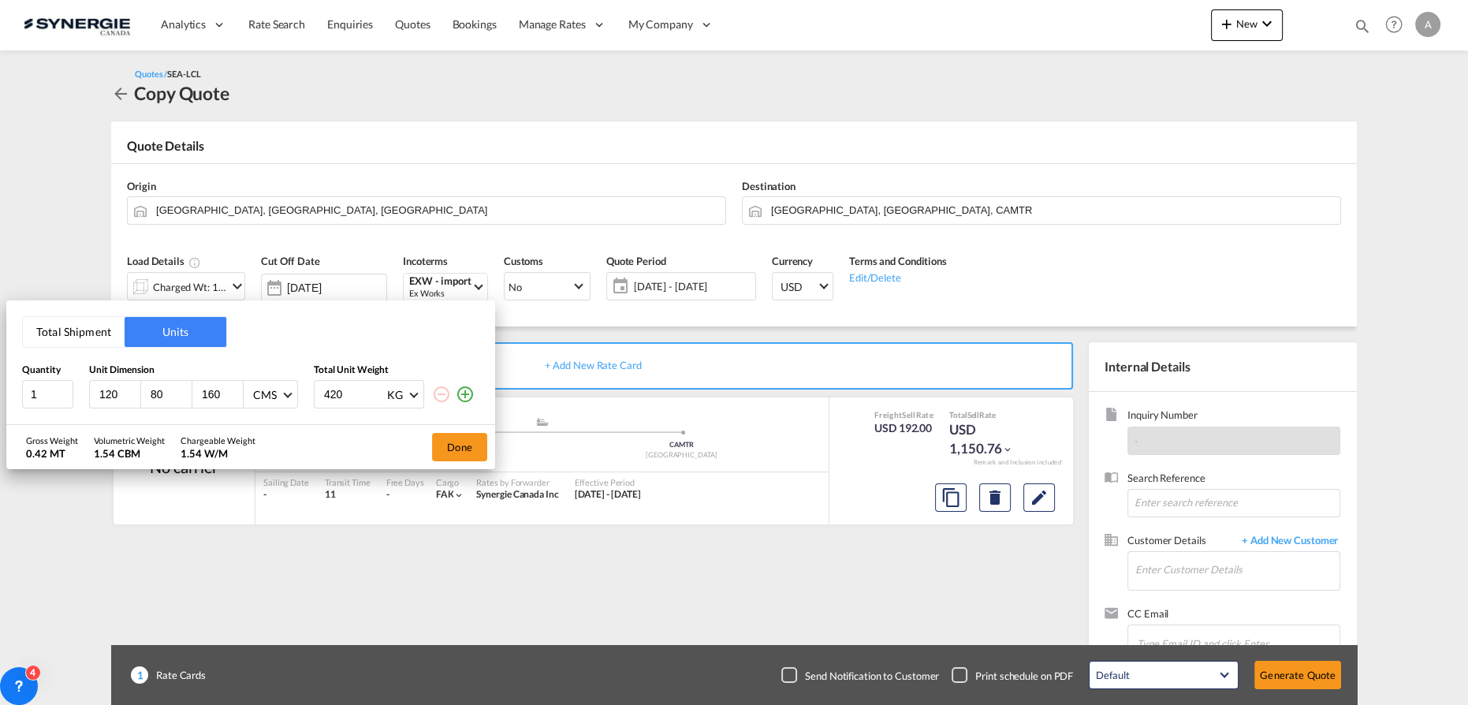
click at [466, 397] on md-icon "icon-plus-circle-outline" at bounding box center [465, 394] width 19 height 19
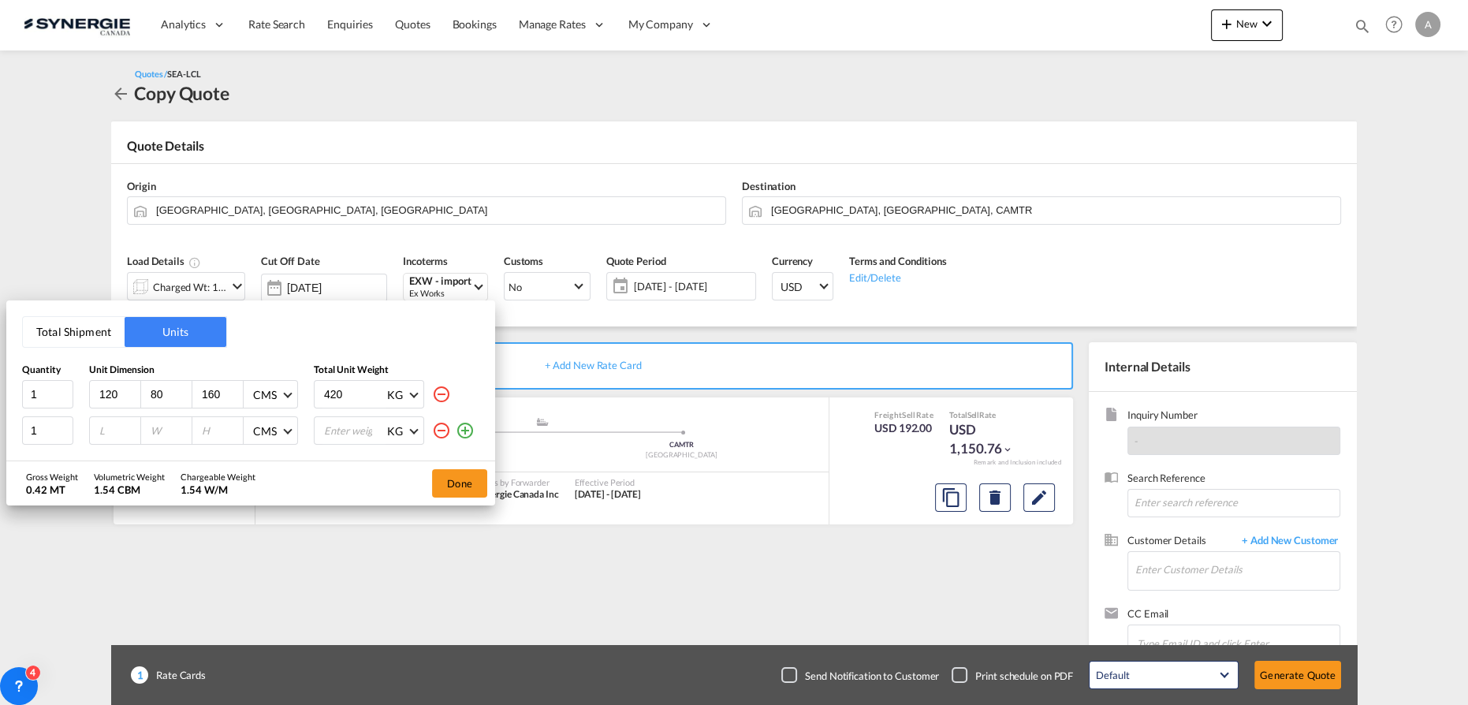
drag, startPoint x: 116, startPoint y: 397, endPoint x: -58, endPoint y: 384, distance: 173.9
click at [0, 384] on html "Analytics Reports Dashboard Rate Search Enquiries Quotes" at bounding box center [734, 352] width 1468 height 705
type input "105"
drag, startPoint x: 115, startPoint y: 434, endPoint x: 214, endPoint y: 428, distance: 98.7
click at [115, 434] on input "number" at bounding box center [119, 430] width 43 height 14
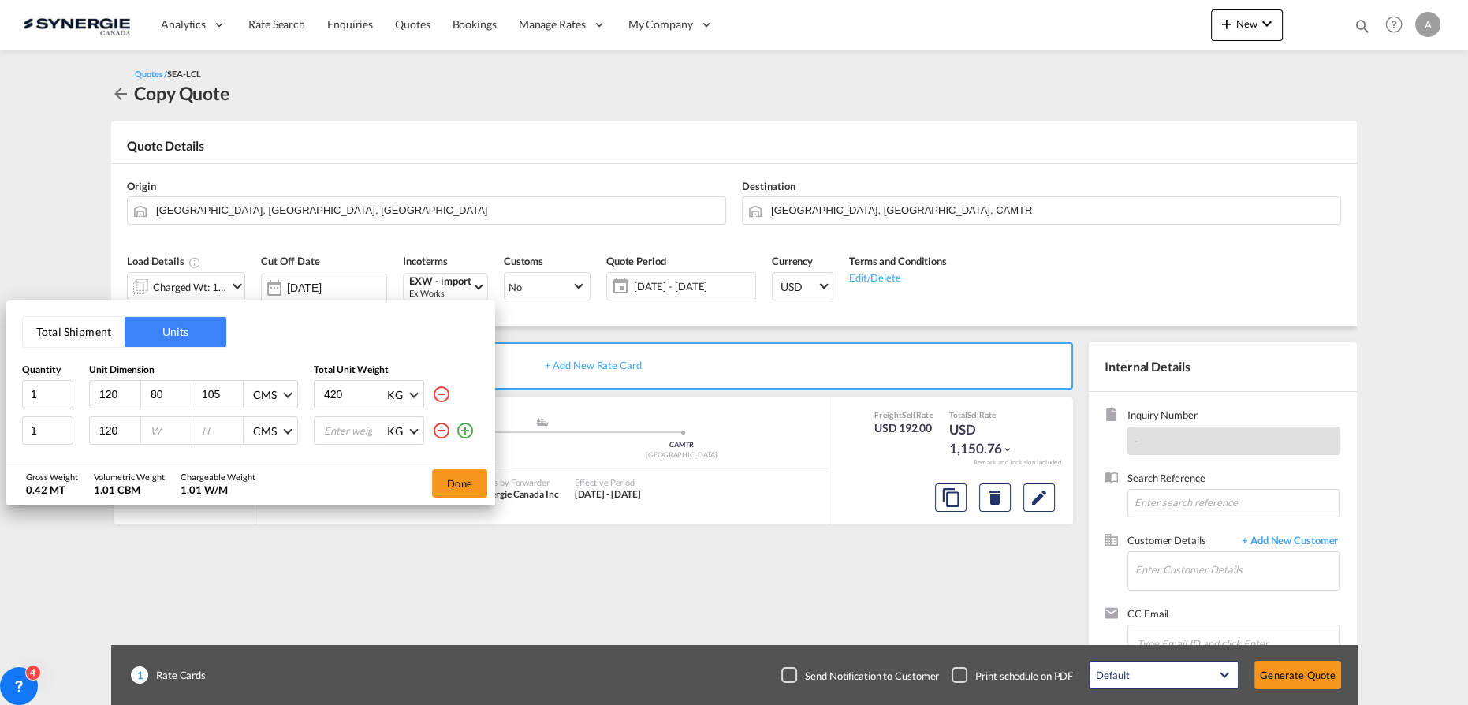
type input "120"
type input "80"
type input "150"
drag, startPoint x: 344, startPoint y: 397, endPoint x: 208, endPoint y: 384, distance: 136.3
click at [229, 393] on div "1 120 80 105 CMS CMS Inches 420 KG KG LB" at bounding box center [250, 394] width 457 height 28
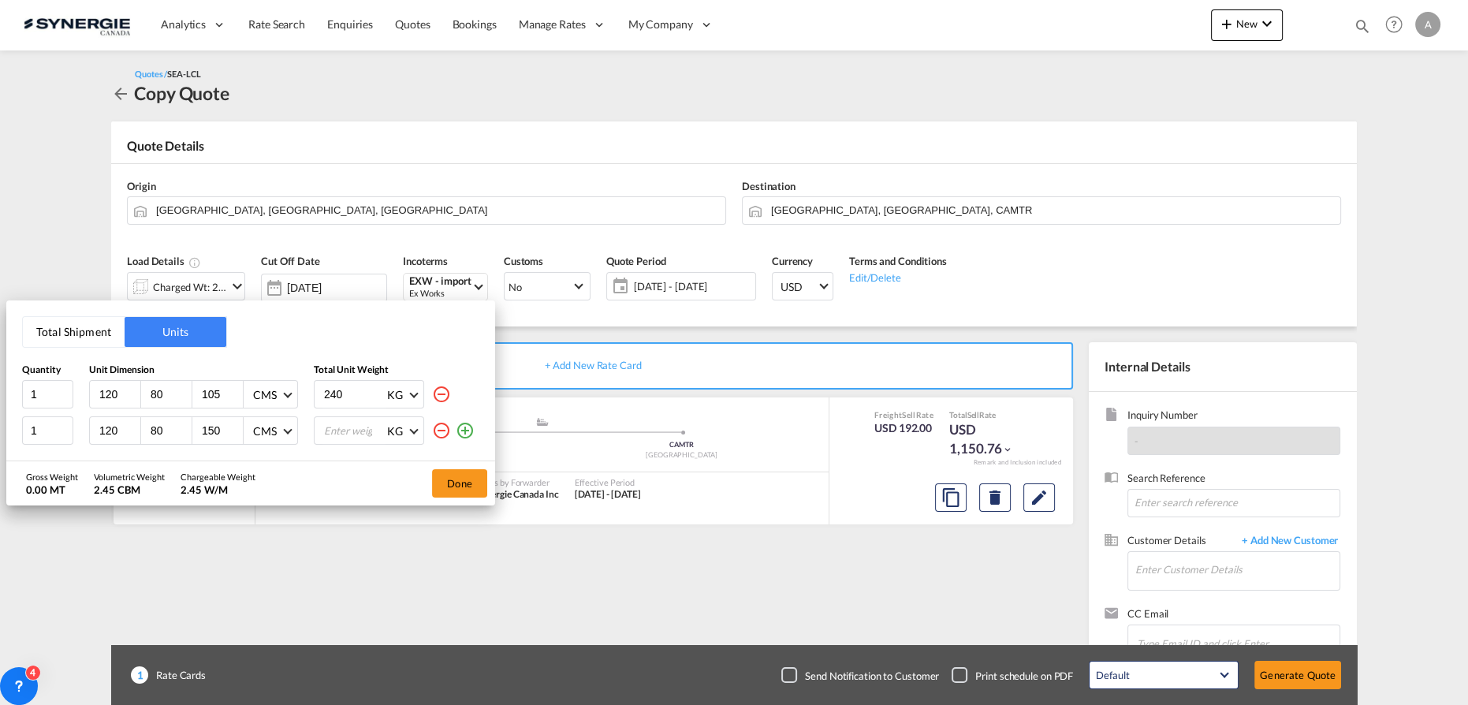
type input "240"
click at [334, 428] on input "number" at bounding box center [353, 430] width 63 height 27
type input "310"
click at [454, 494] on button "Done" at bounding box center [459, 483] width 55 height 28
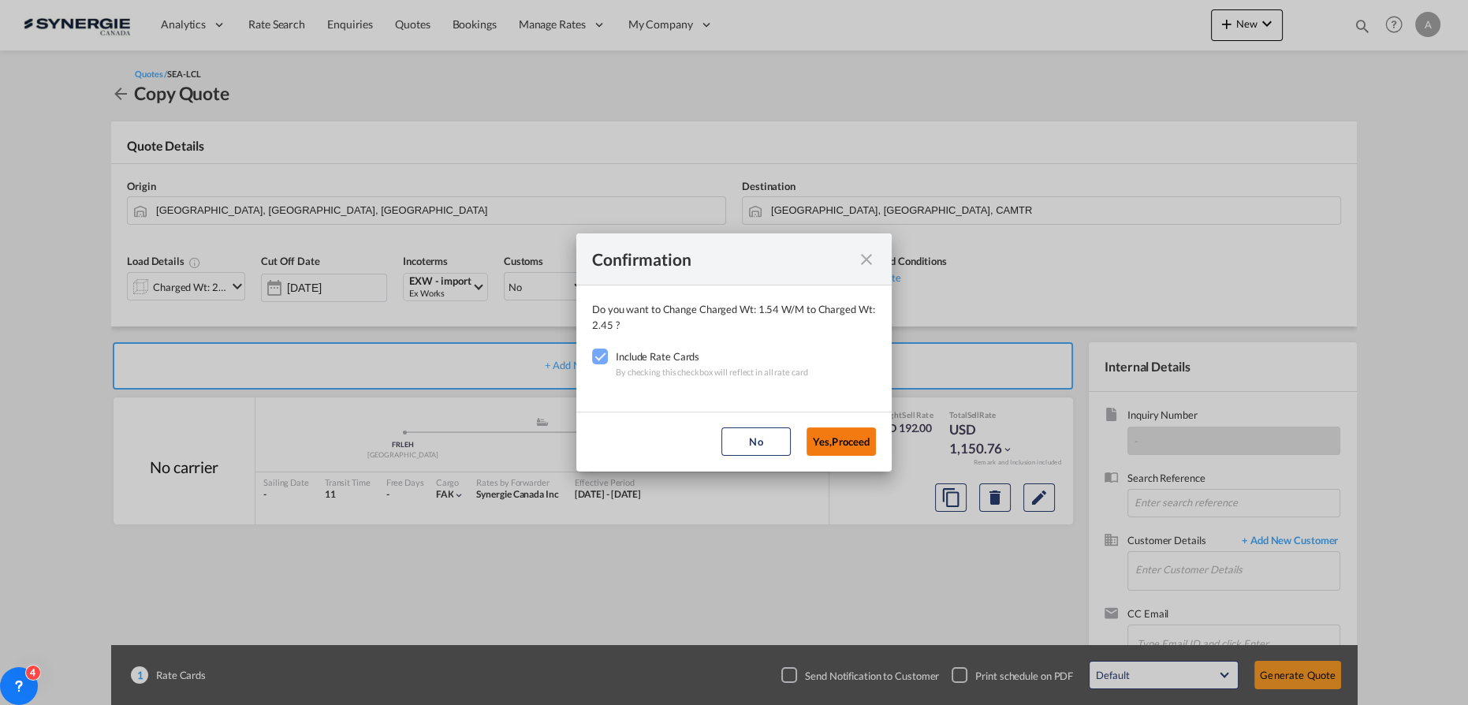
click at [847, 445] on button "Yes,Proceed" at bounding box center [840, 441] width 69 height 28
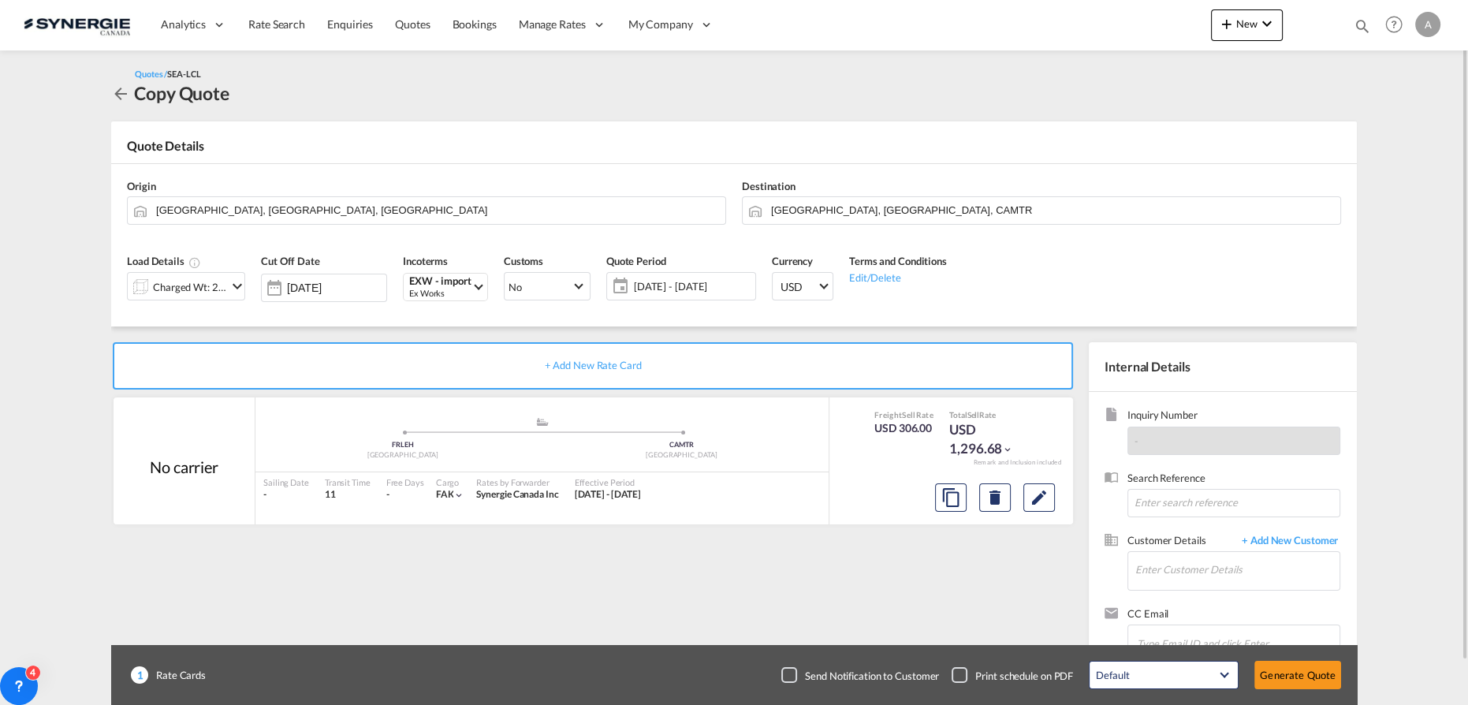
click at [670, 289] on span "11 Aug - 10 Sep 2025" at bounding box center [692, 286] width 117 height 14
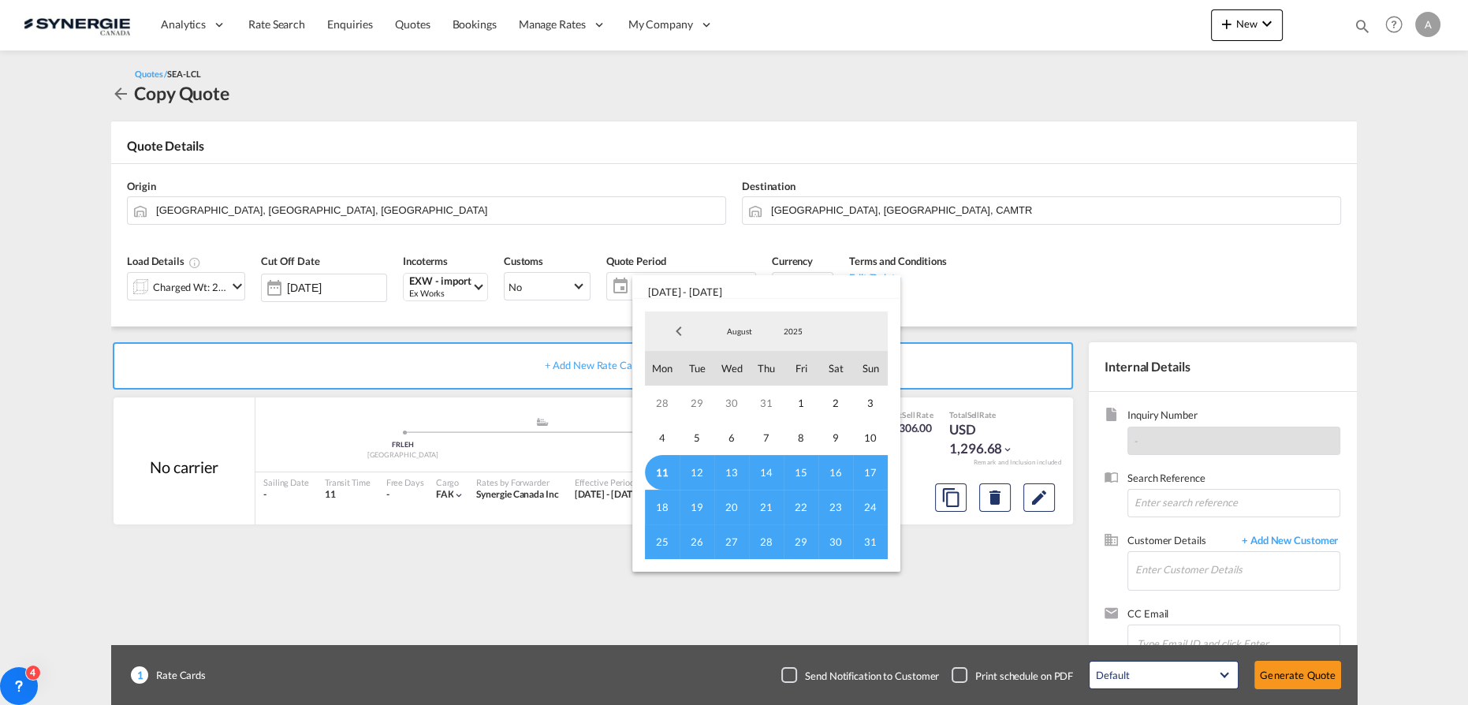
click at [657, 471] on span "11" at bounding box center [662, 472] width 35 height 35
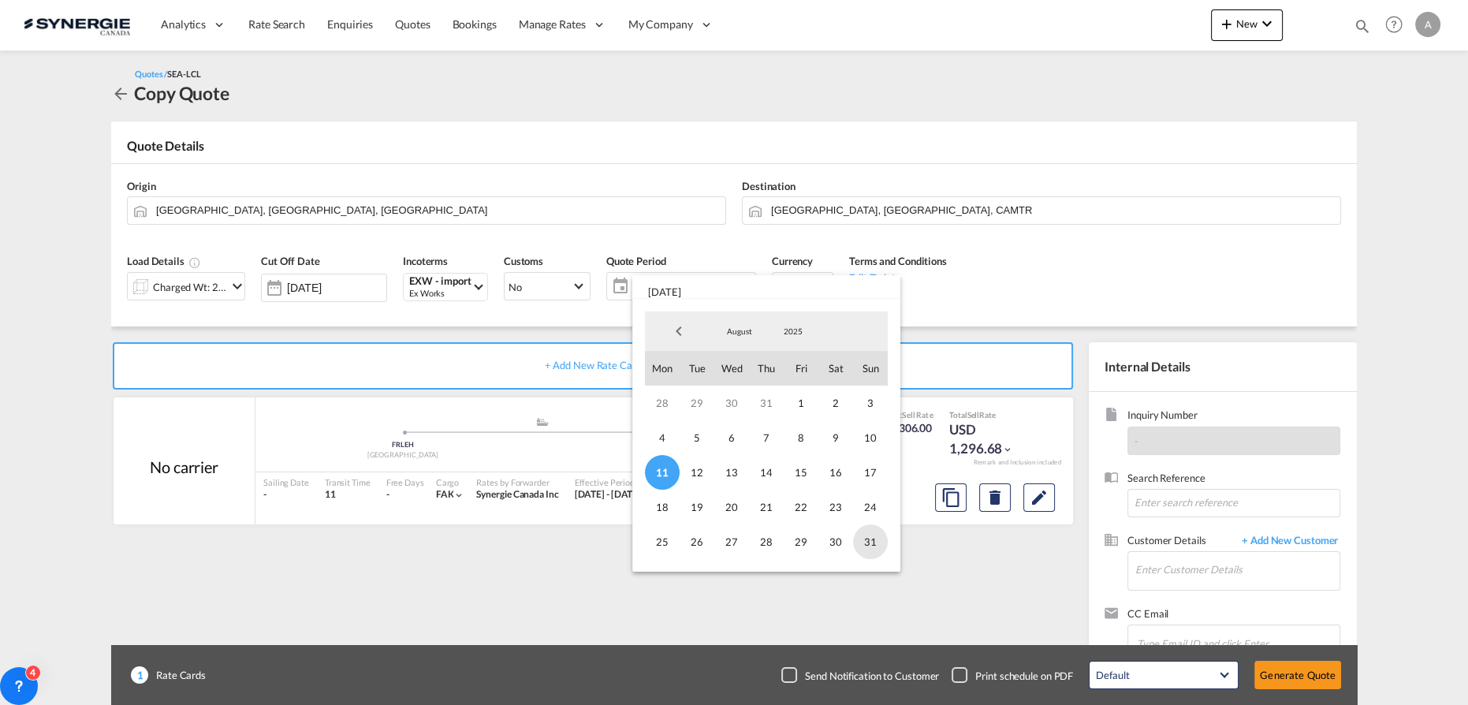
click at [869, 544] on span "31" at bounding box center [870, 541] width 35 height 35
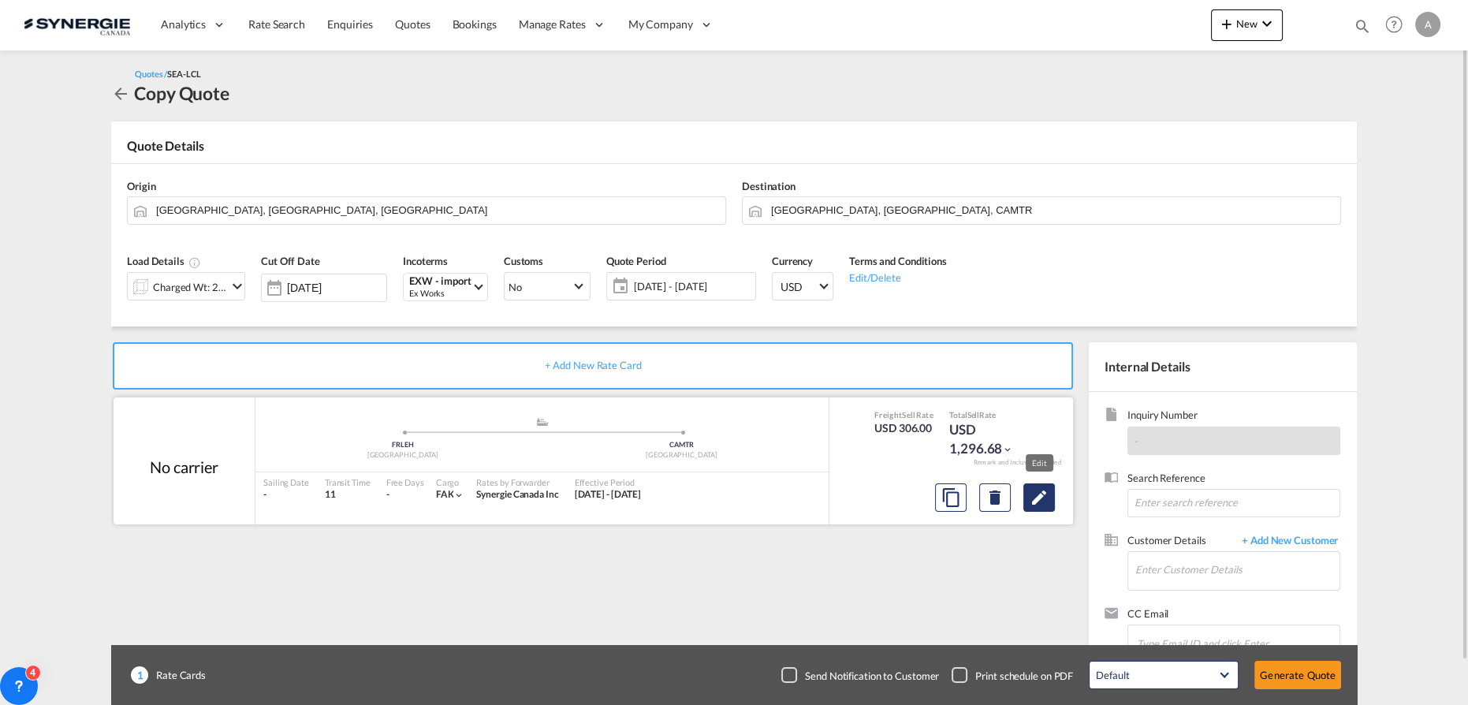
click at [1048, 501] on md-icon "Edit" at bounding box center [1039, 497] width 19 height 19
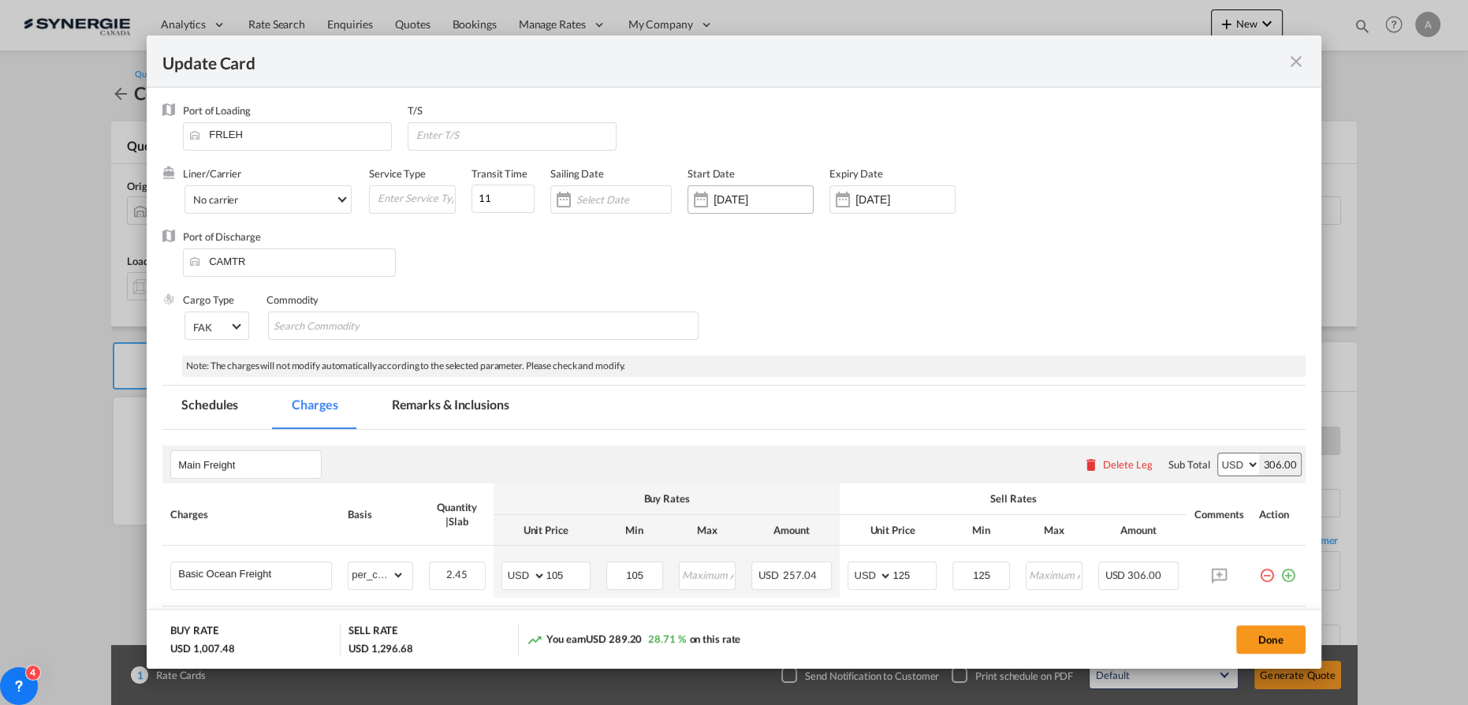
select select "per_cbm"
select select "per_shipment"
select select "per_cbm"
select select "per_shipment"
select select "per_bl"
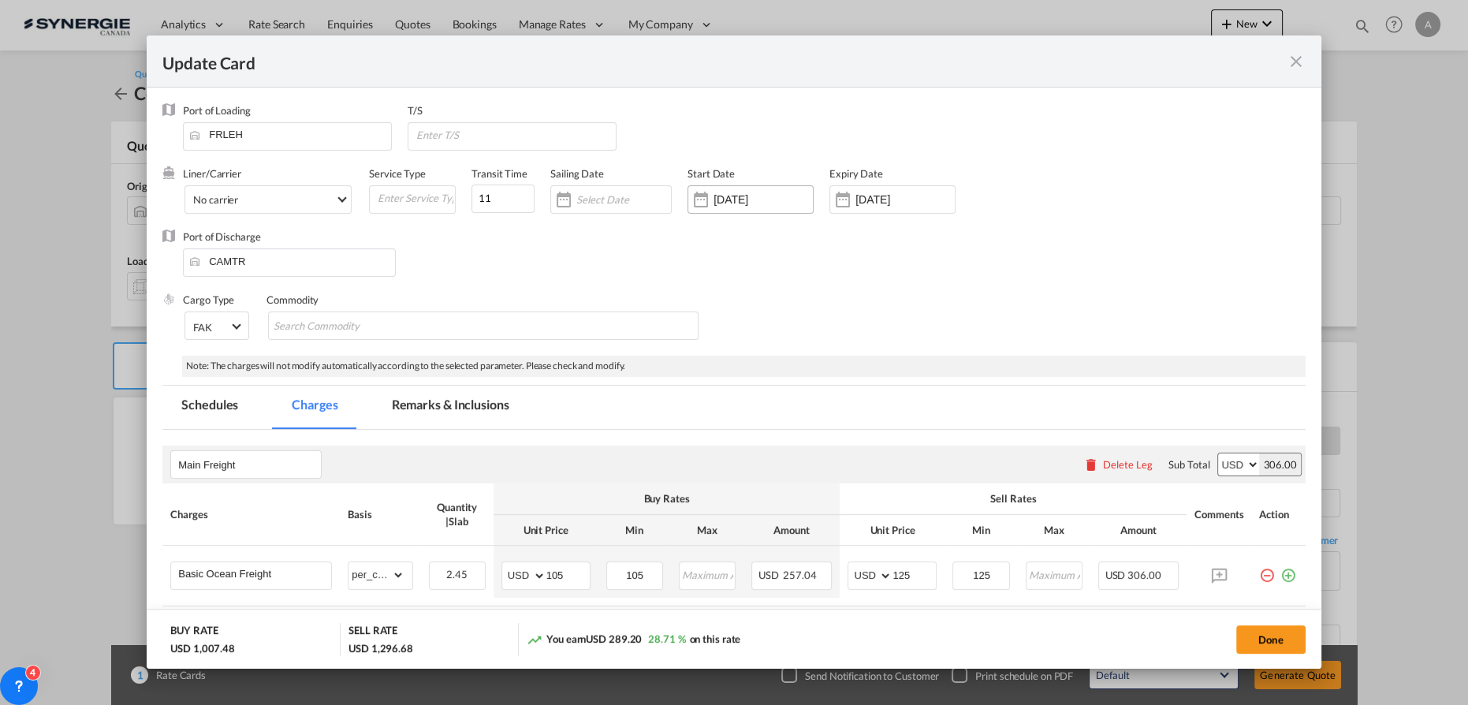
select select "per_bl"
select select "per_shipment"
click at [741, 193] on input "13 Mar 2025" at bounding box center [762, 199] width 99 height 13
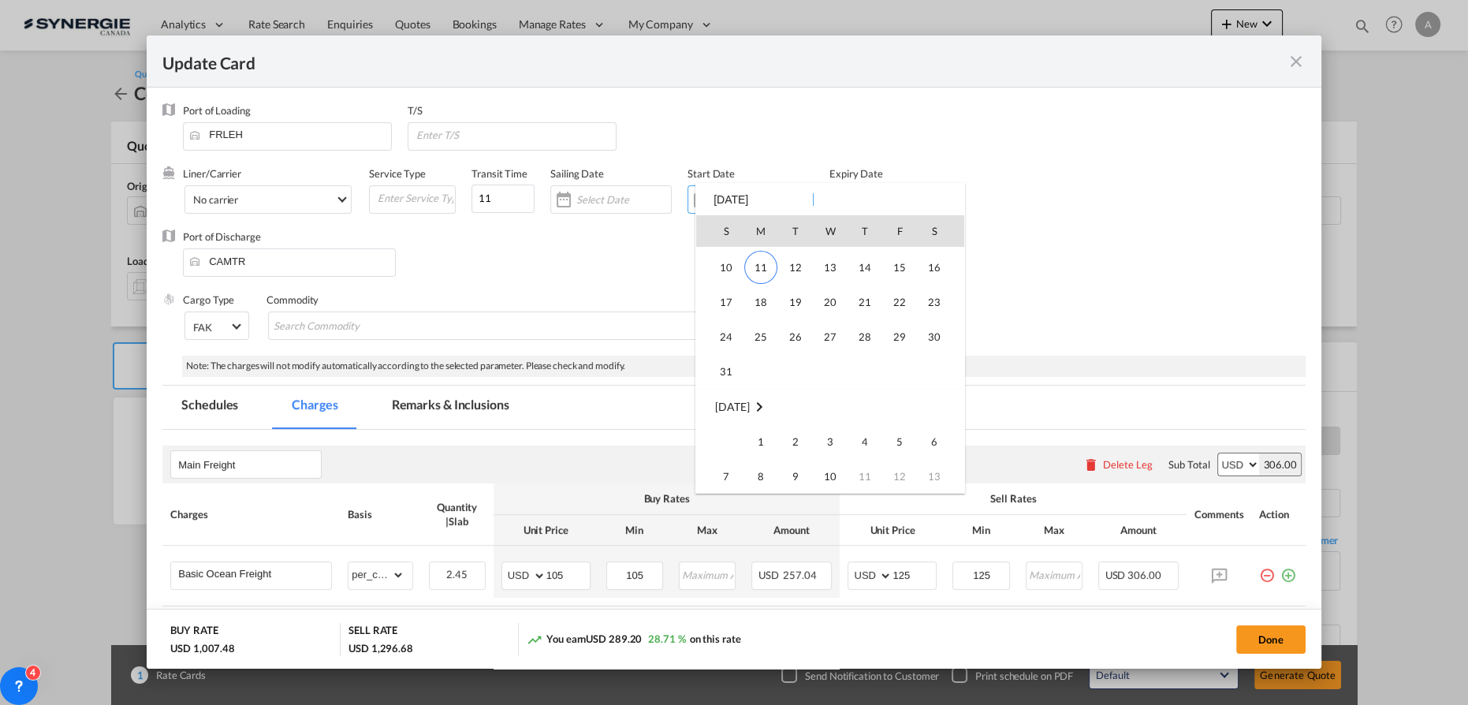
scroll to position [364970, 0]
click at [763, 337] on span "11" at bounding box center [760, 338] width 33 height 33
type input "11 Aug 2025"
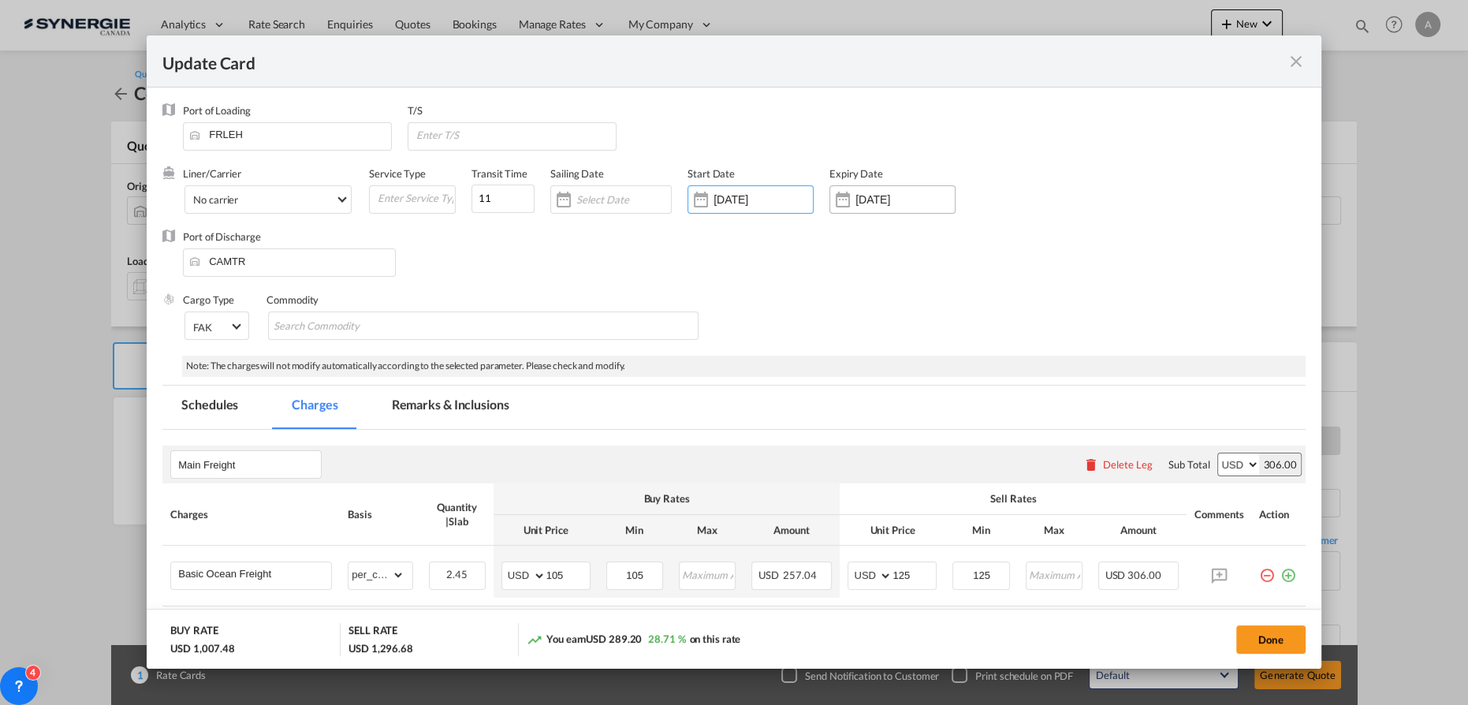
click at [893, 204] on input "10 Sep 2025" at bounding box center [904, 199] width 99 height 13
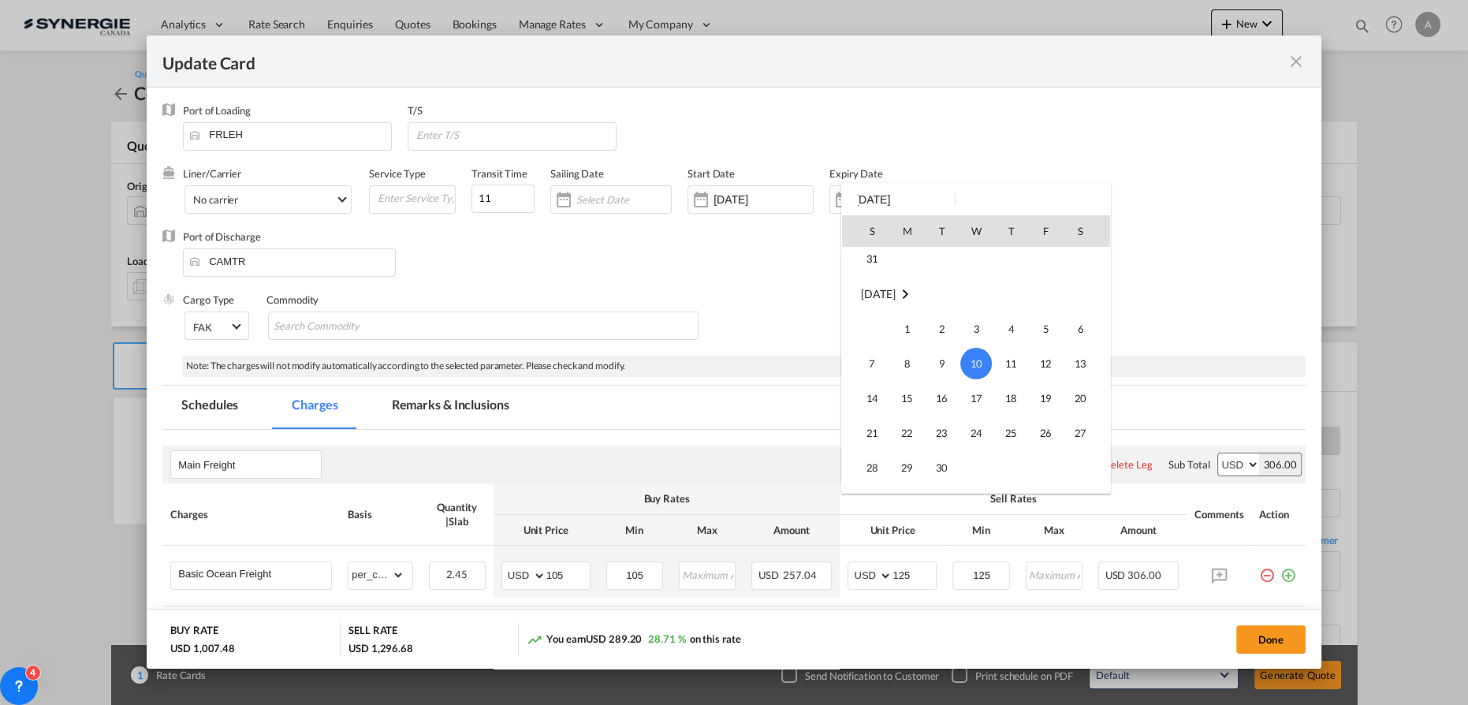
scroll to position [136, 0]
click at [867, 304] on span "31" at bounding box center [872, 302] width 32 height 32
type input "31 Aug 2025"
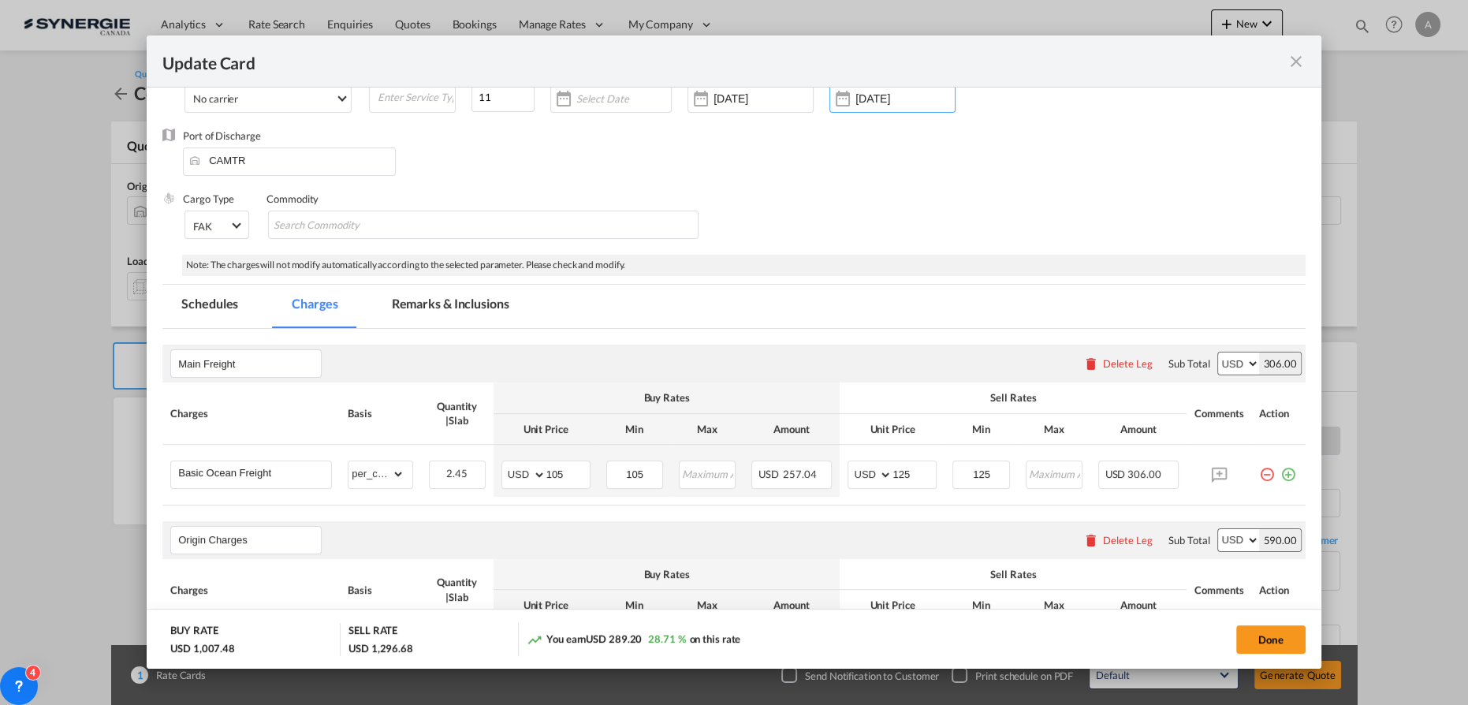
scroll to position [143, 0]
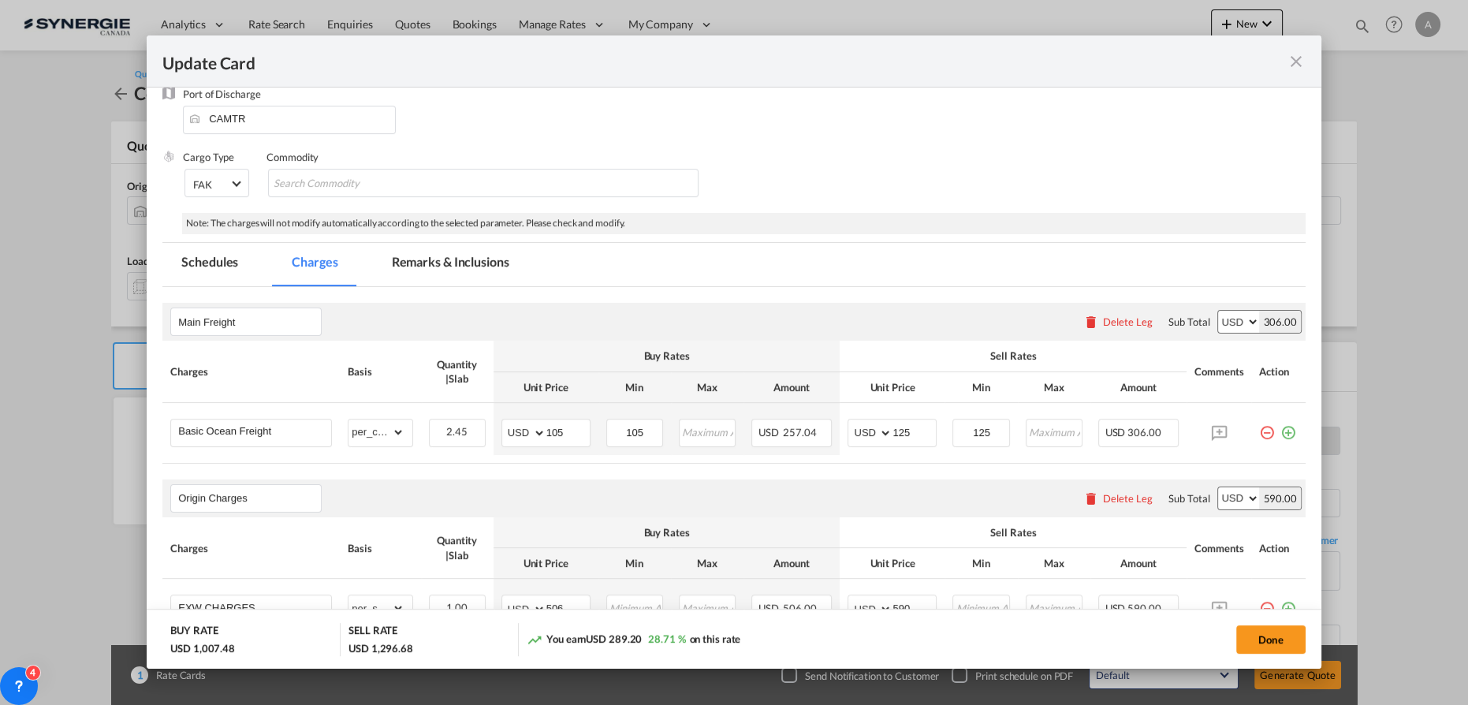
click at [416, 249] on md-tab-item "Remarks & Inclusions" at bounding box center [450, 264] width 155 height 43
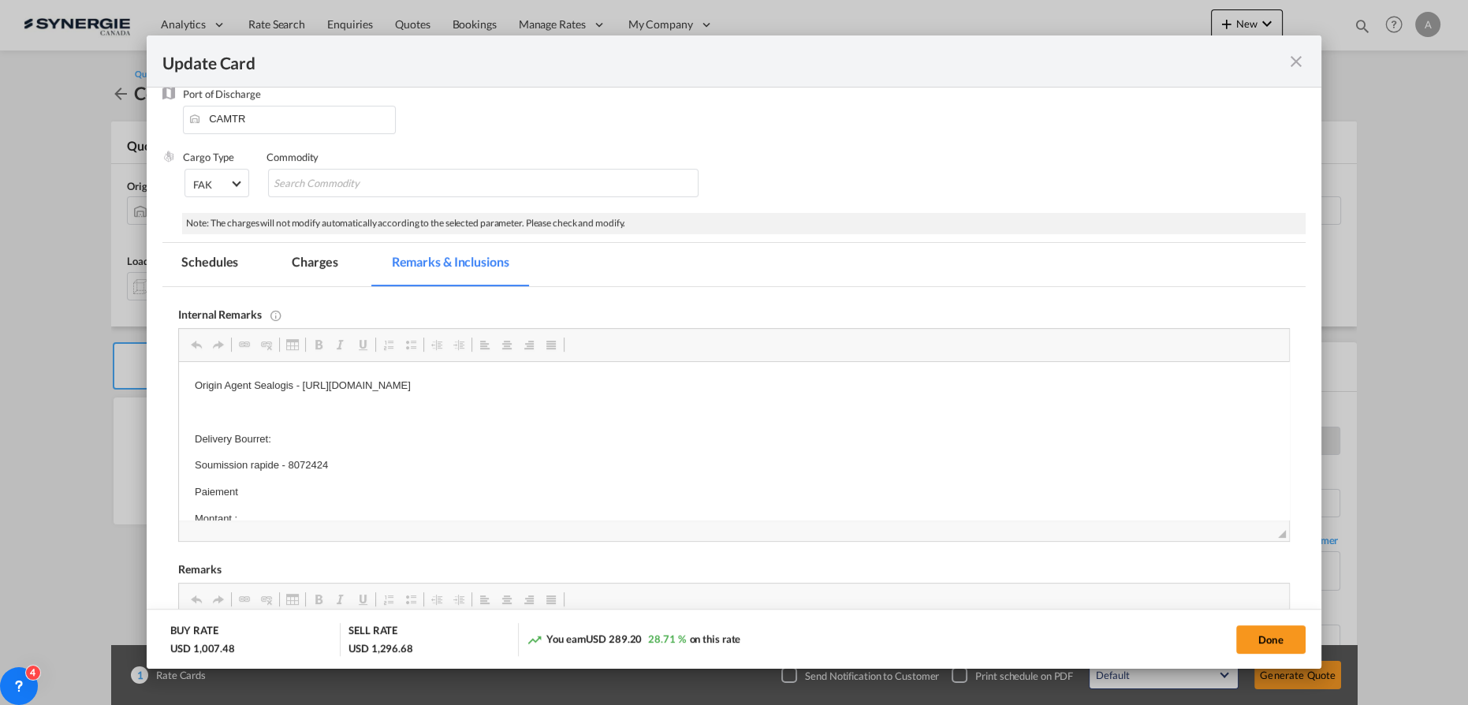
scroll to position [0, 0]
drag, startPoint x: 748, startPoint y: 382, endPoint x: 177, endPoint y: 388, distance: 571.6
drag, startPoint x: 369, startPoint y: 427, endPoint x: 413, endPoint y: 405, distance: 49.0
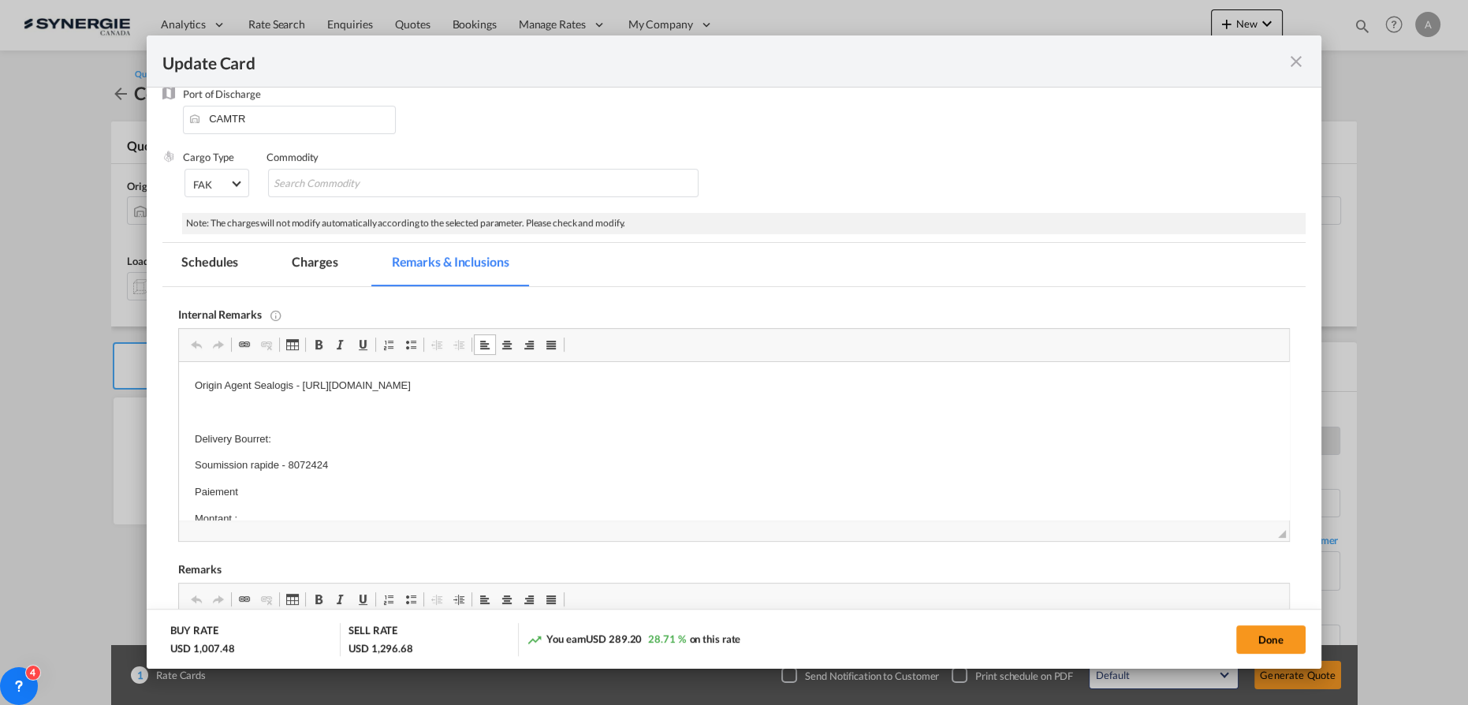
click at [686, 386] on p "Origin Agent Sealogis - https://app.frontapp.com/open/cnv_ozcd3pr?key=hI1nJB-nC…" at bounding box center [734, 386] width 1078 height 17
drag, startPoint x: 725, startPoint y: 389, endPoint x: 256, endPoint y: 393, distance: 469.1
click at [256, 393] on p "Origin Agent Sealogis - https://app.frontapp.com/open/cnv_ozcd3pr?key=hI1nJB-nC…" at bounding box center [734, 386] width 1078 height 17
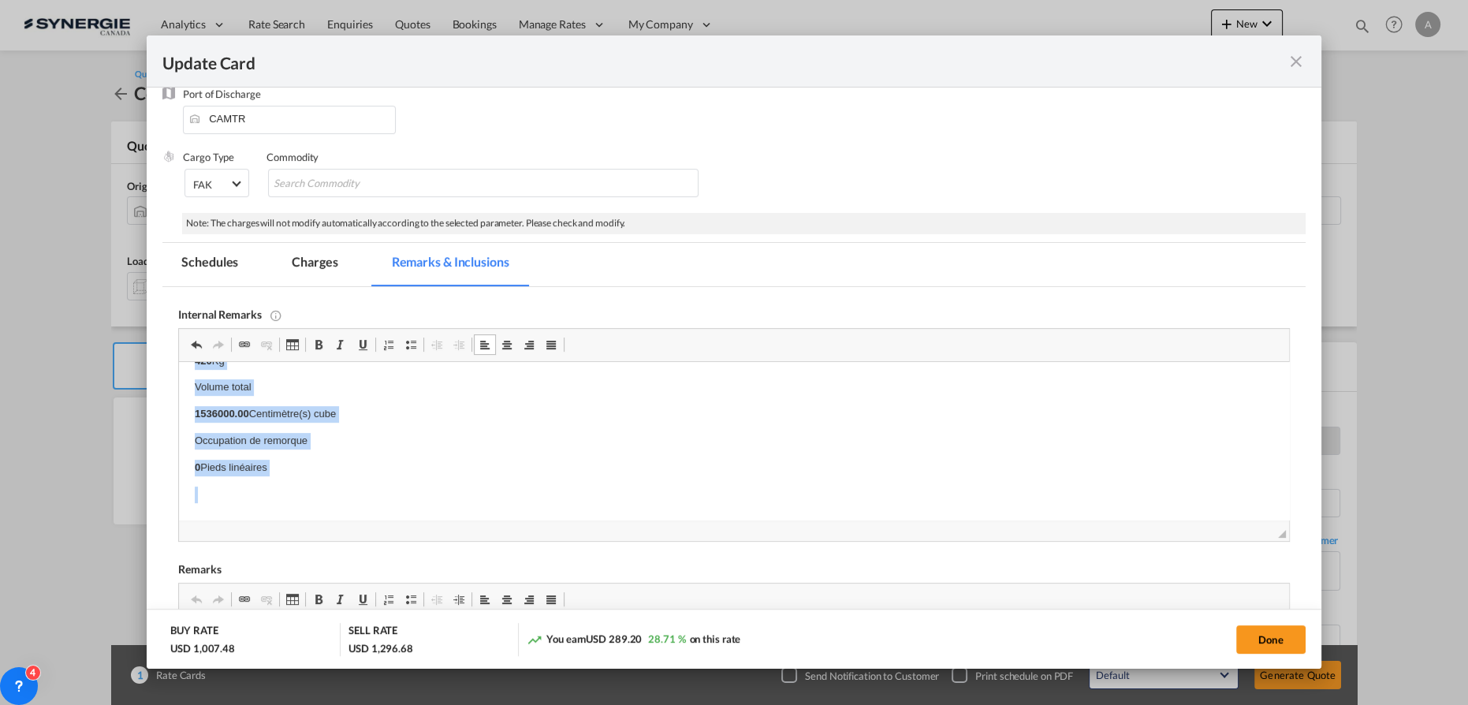
scroll to position [769, 0]
drag, startPoint x: 188, startPoint y: 465, endPoint x: 333, endPoint y: 518, distance: 154.4
click at [333, 518] on html "Origin Agent Delivery Bourret: Soumission rapide - 8072424 Paiement Montant : 6…" at bounding box center [734, 55] width 1110 height 927
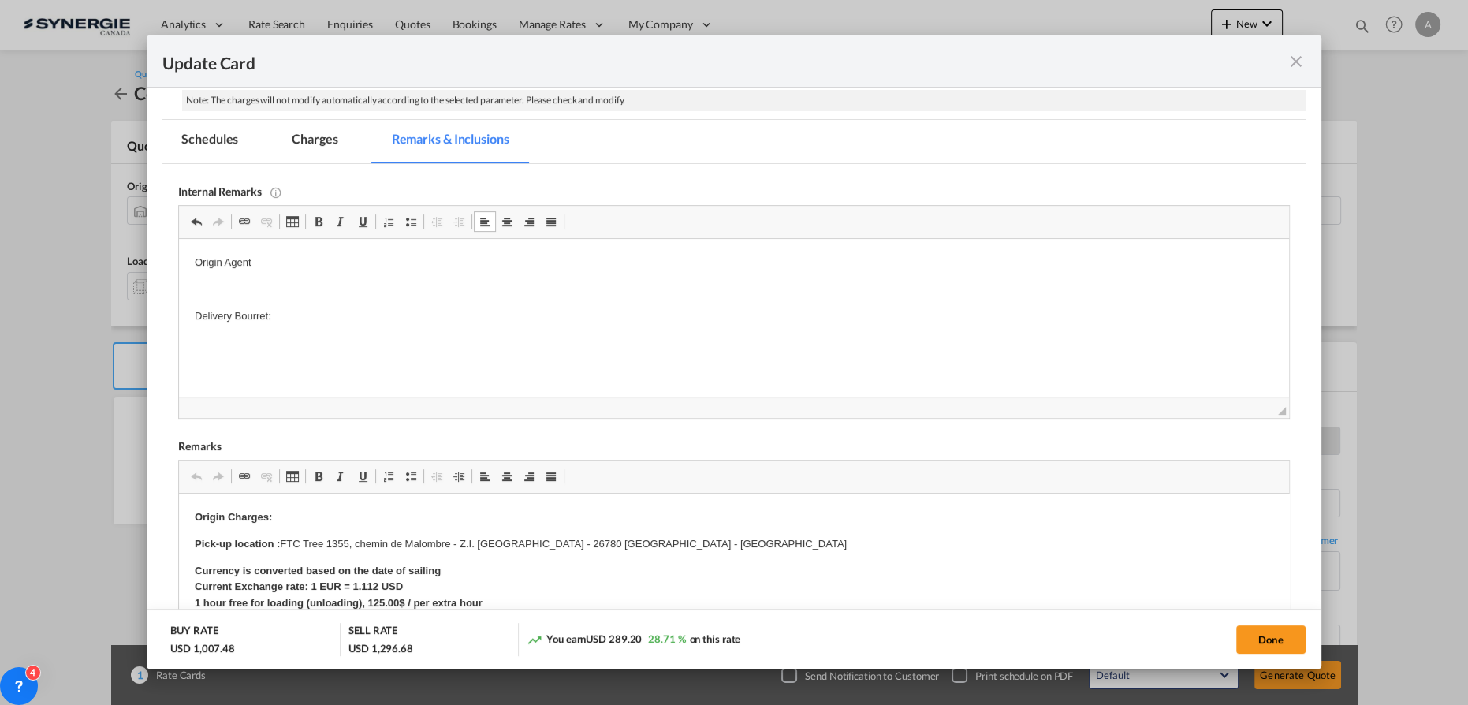
scroll to position [286, 0]
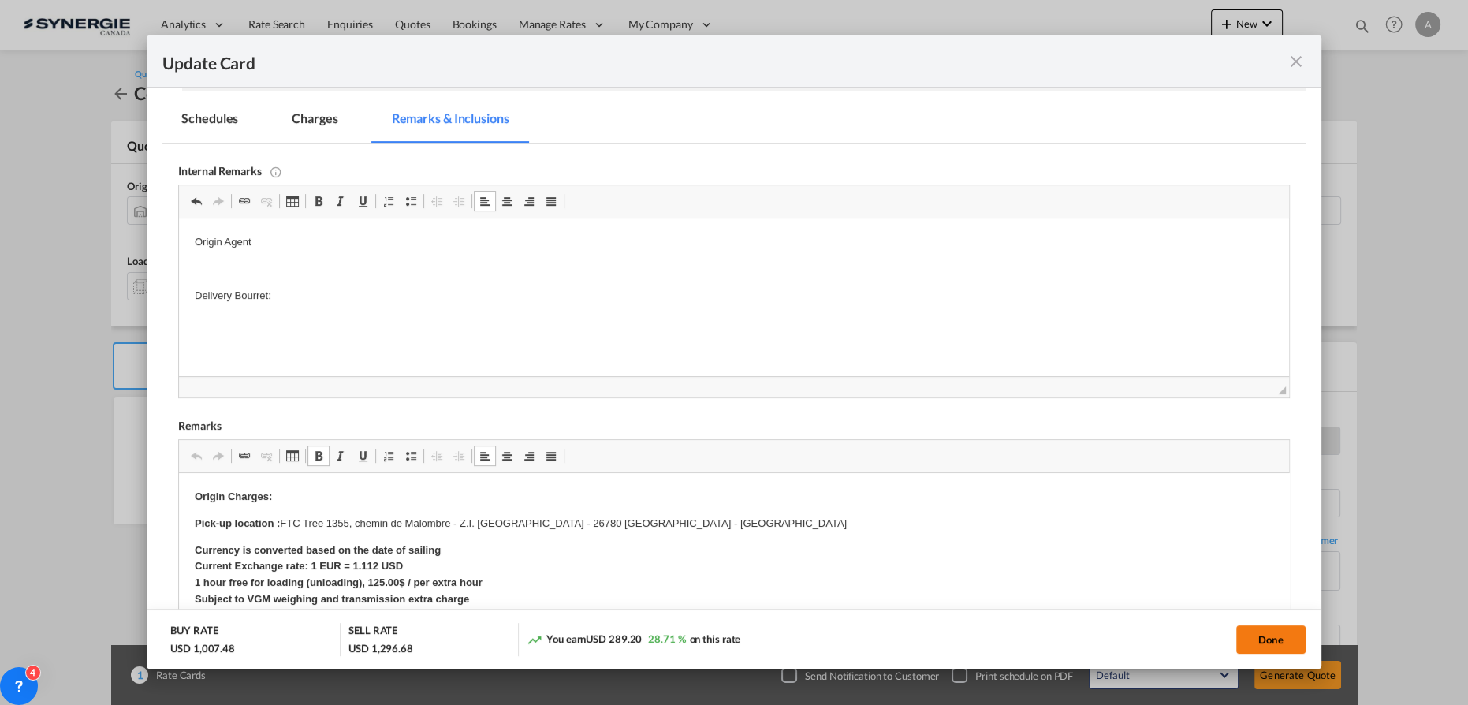
click at [1286, 636] on button "Done" at bounding box center [1270, 639] width 69 height 28
type input "[DATE]"
type input "30 Aug 2025"
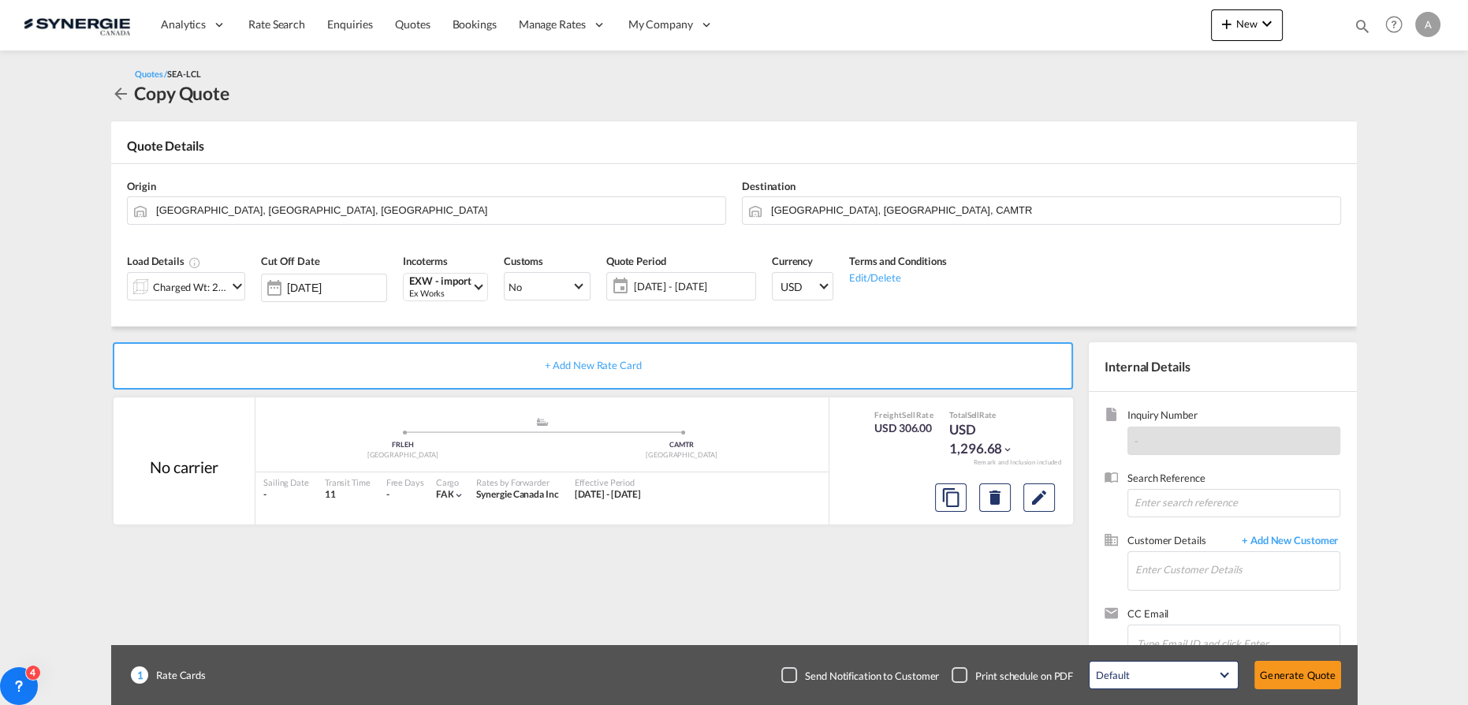
scroll to position [128, 0]
click at [1171, 579] on input "Enter Customer Details" at bounding box center [1237, 569] width 204 height 35
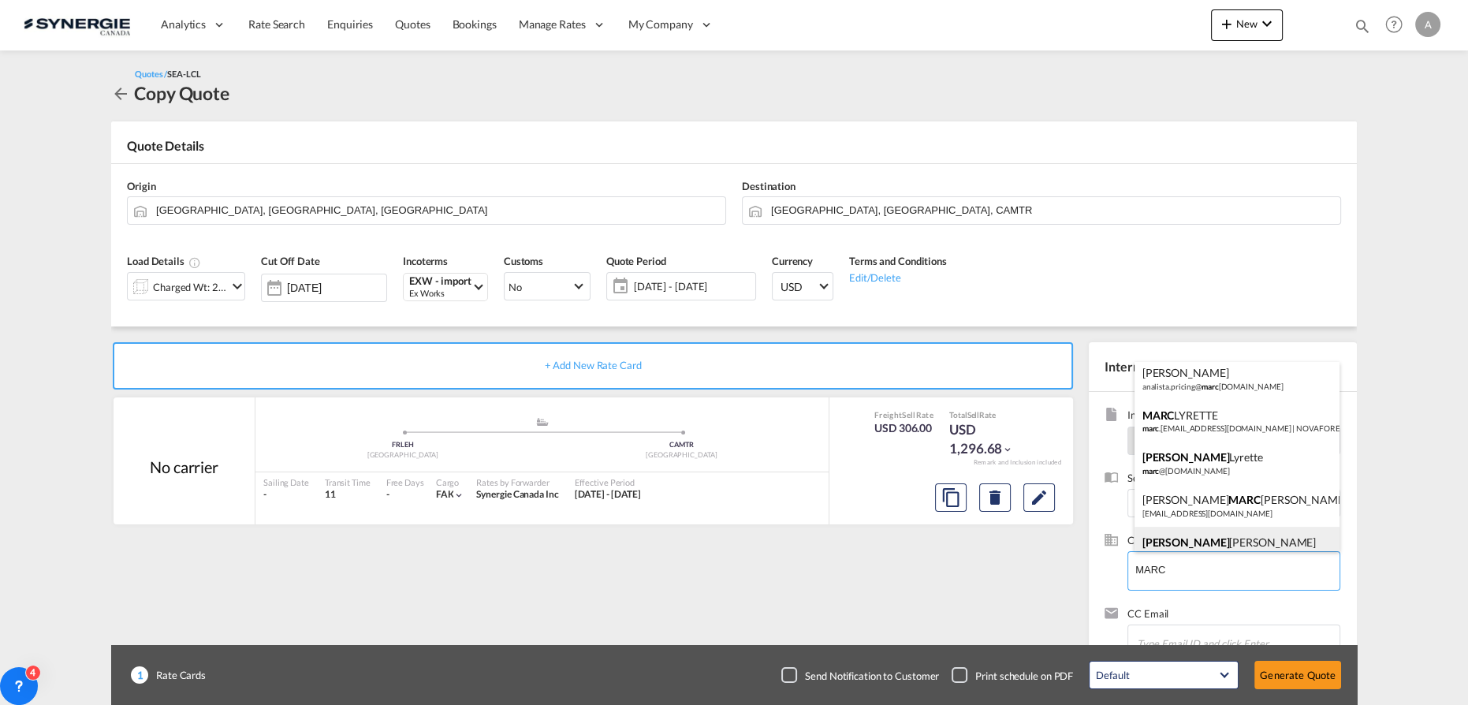
scroll to position [501, 0]
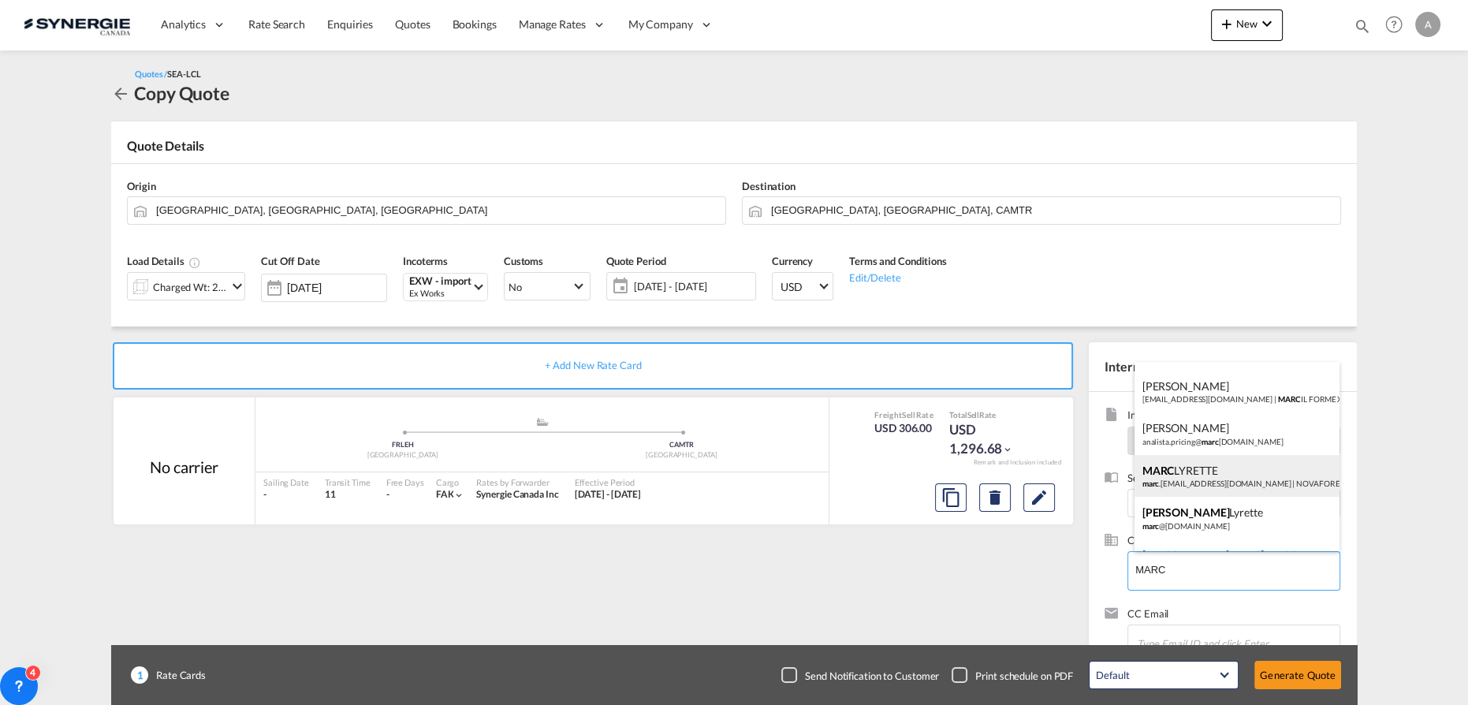
click at [1240, 479] on div "MARC LYRETTE marc .lyrette@novaforequipement.com | NOVAFOR EQUIPEMENT" at bounding box center [1237, 476] width 206 height 43
type input "NOVAFOR EQUIPEMENT, MARC LYRETTE, marc.lyrette@novaforequipement.com"
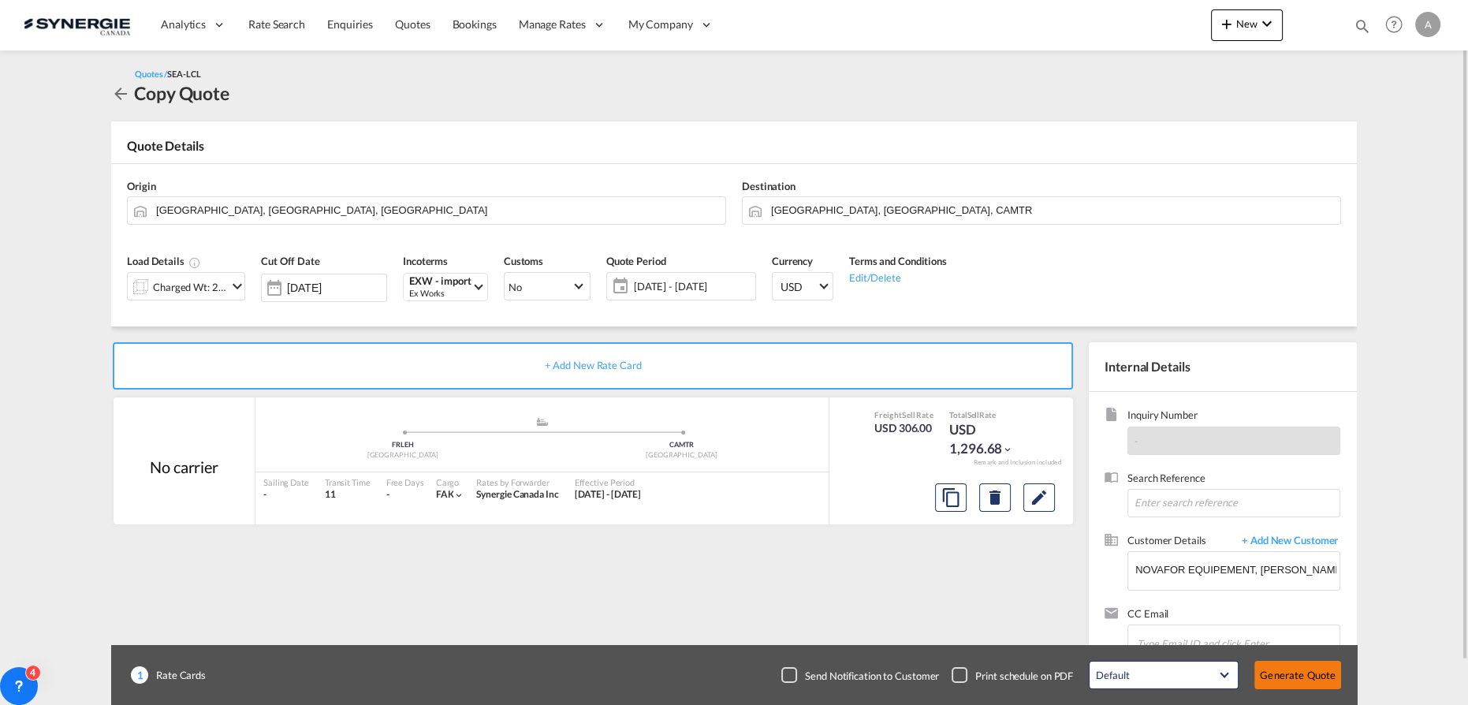
click at [1290, 674] on button "Generate Quote" at bounding box center [1297, 675] width 87 height 28
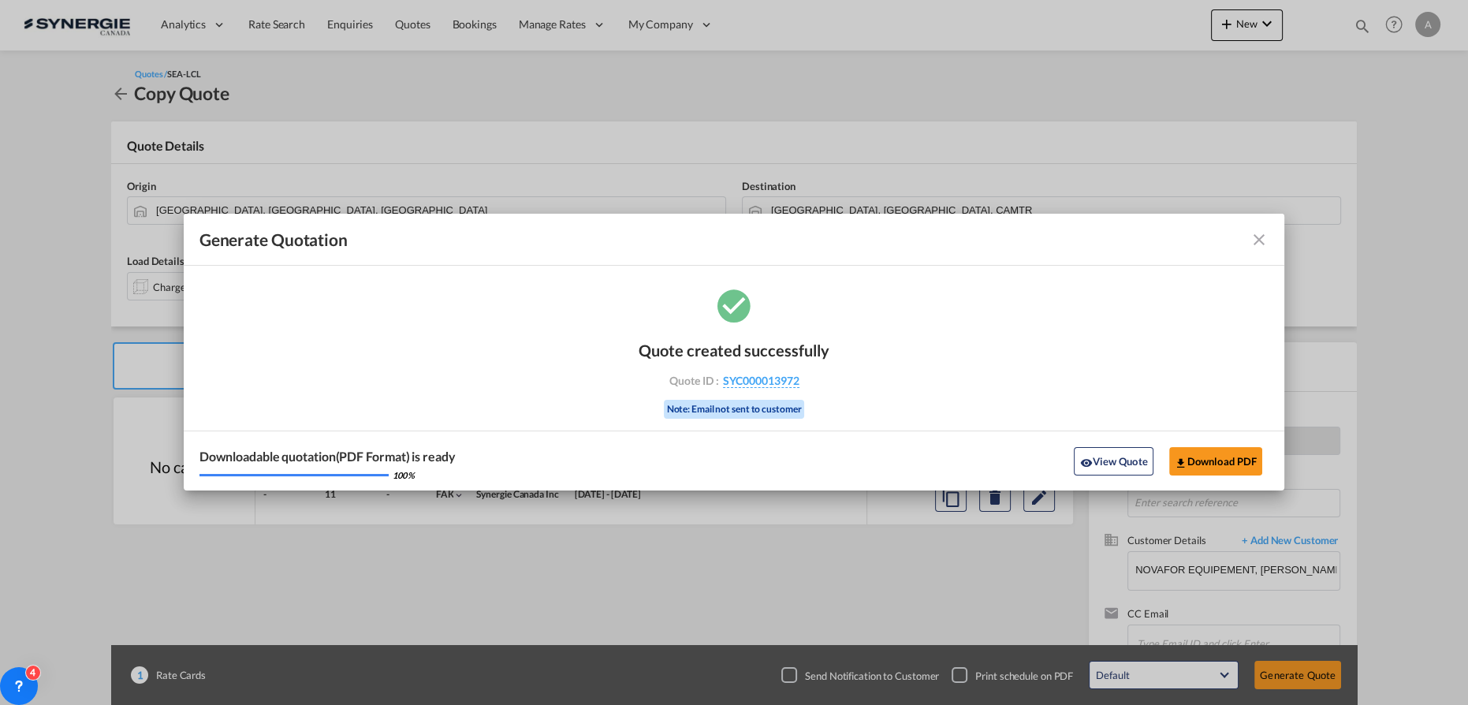
drag, startPoint x: 1124, startPoint y: 456, endPoint x: 1462, endPoint y: 333, distance: 358.9
click at [1125, 456] on button "View Quote" at bounding box center [1113, 461] width 79 height 28
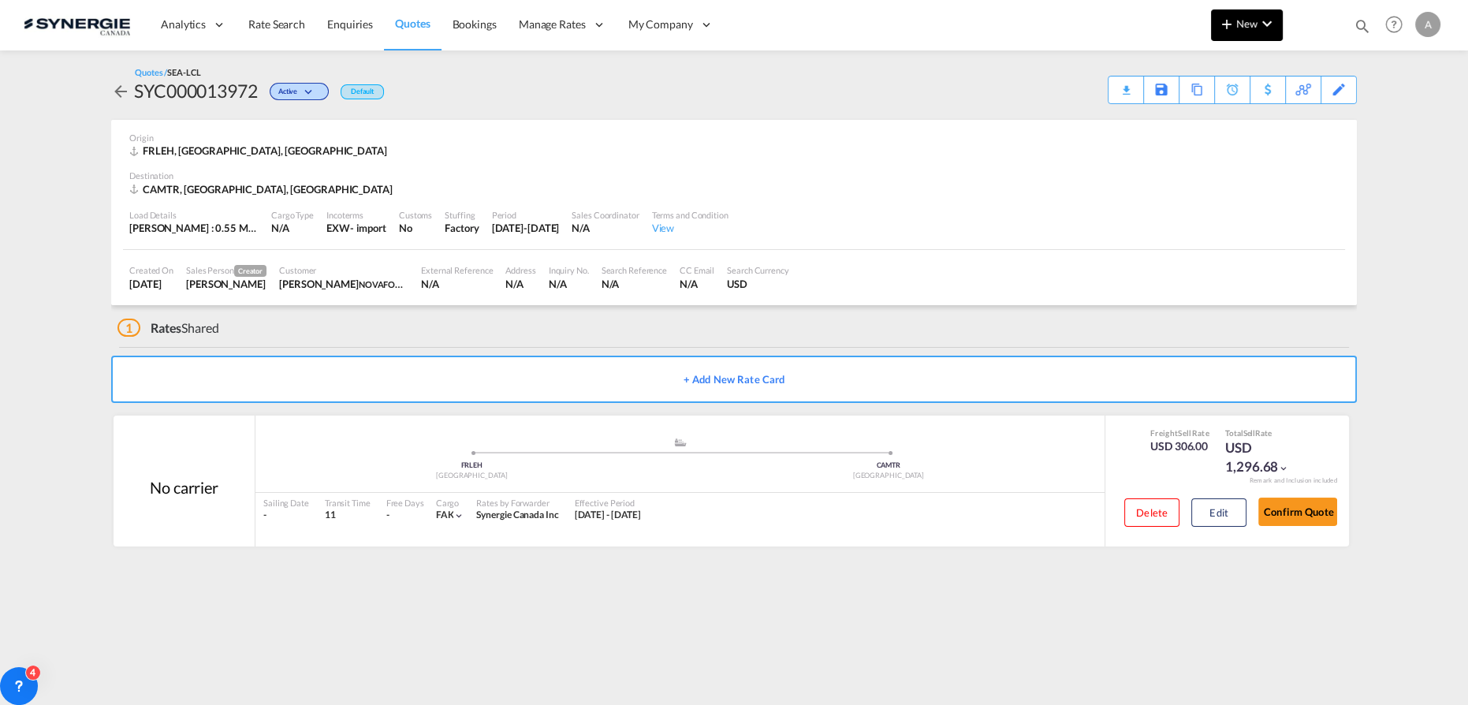
click at [1236, 22] on span "New" at bounding box center [1246, 23] width 59 height 13
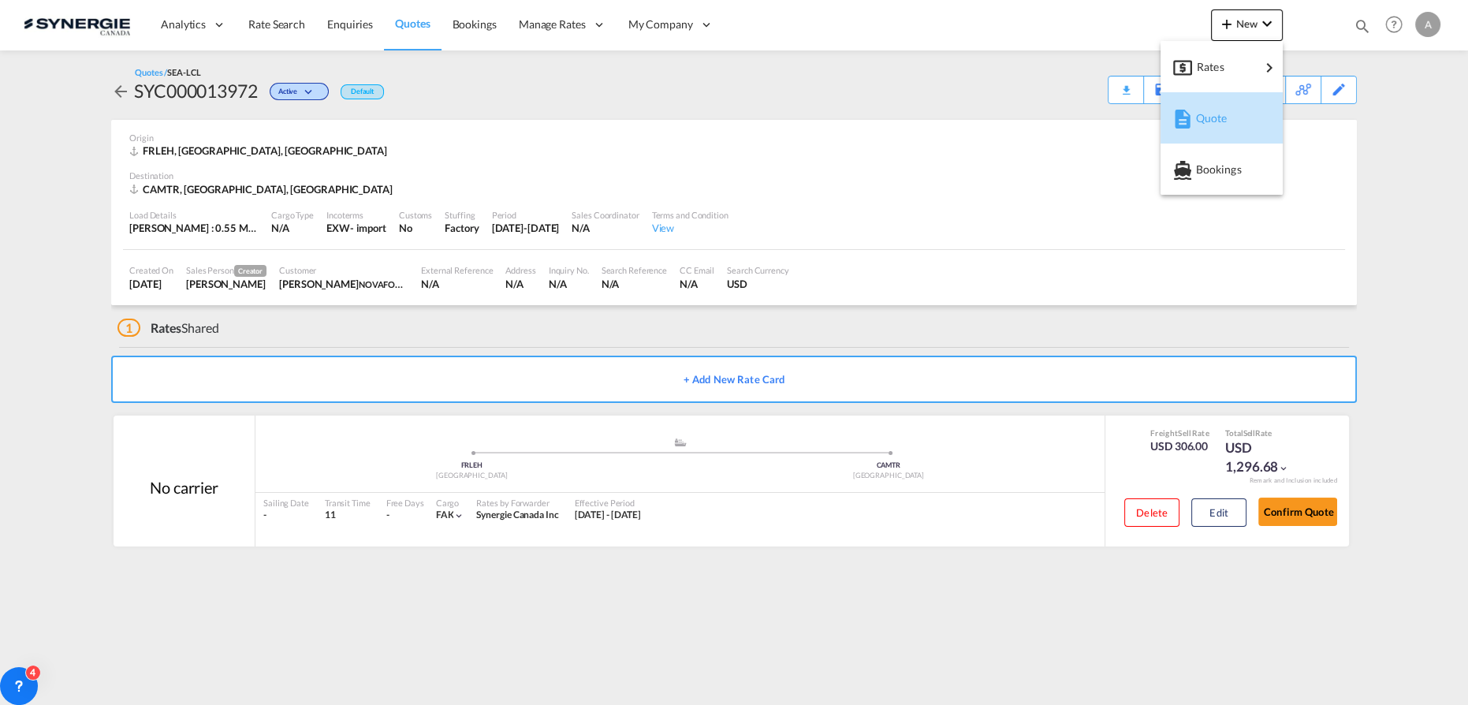
click at [1214, 126] on div "Quote" at bounding box center [1224, 118] width 58 height 39
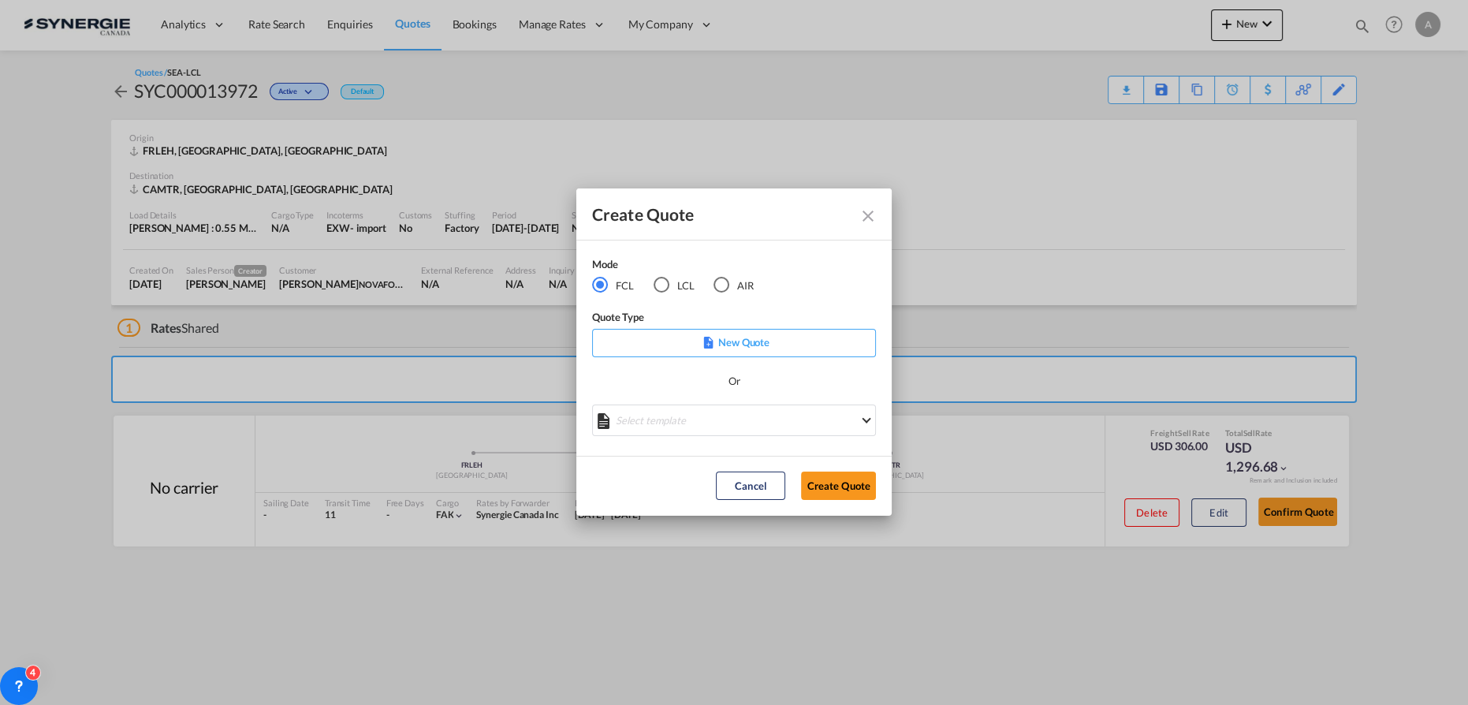
click at [665, 292] on div "LCL" at bounding box center [662, 285] width 16 height 16
click at [655, 424] on md-select "Select template New DAP Import LCL Karen Mercier | 09 Jul 2025 BRAZIL LCL EXPOR…" at bounding box center [734, 420] width 284 height 32
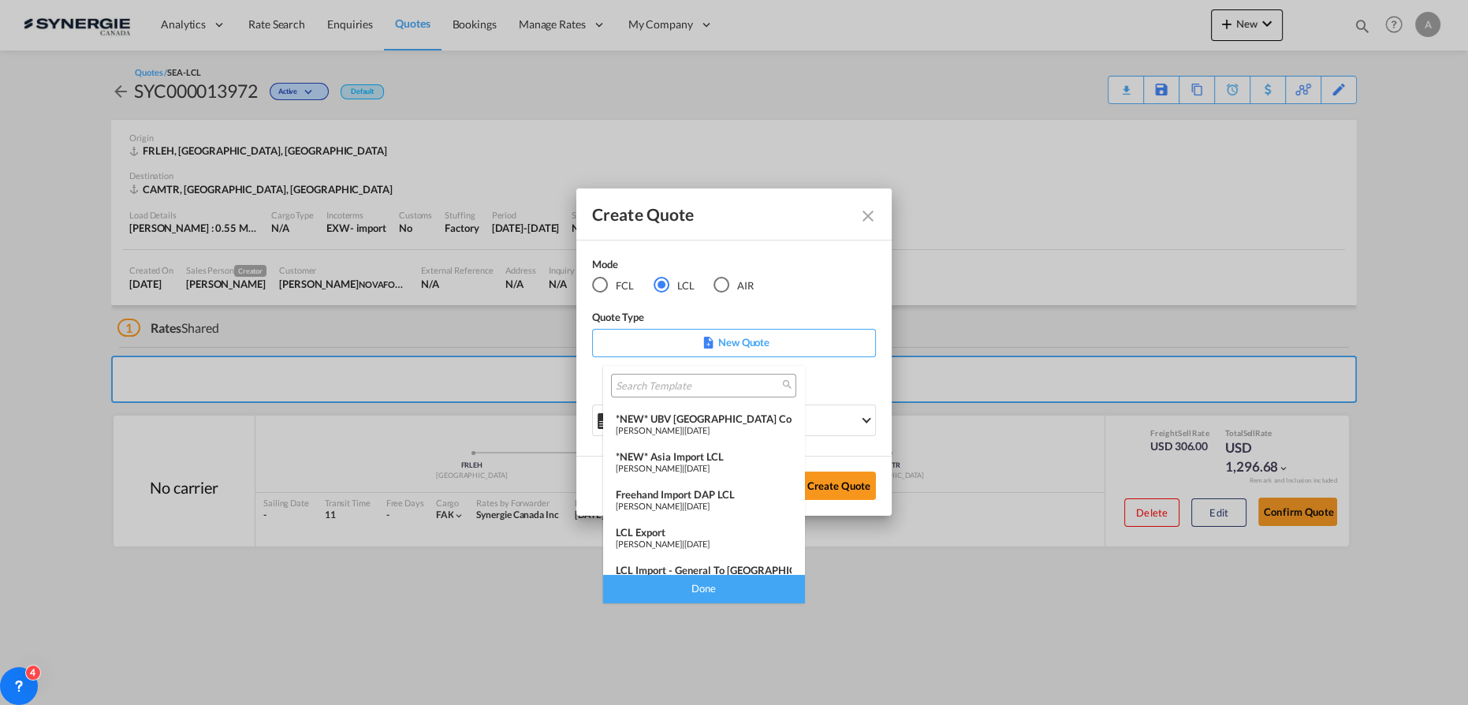
scroll to position [204, 0]
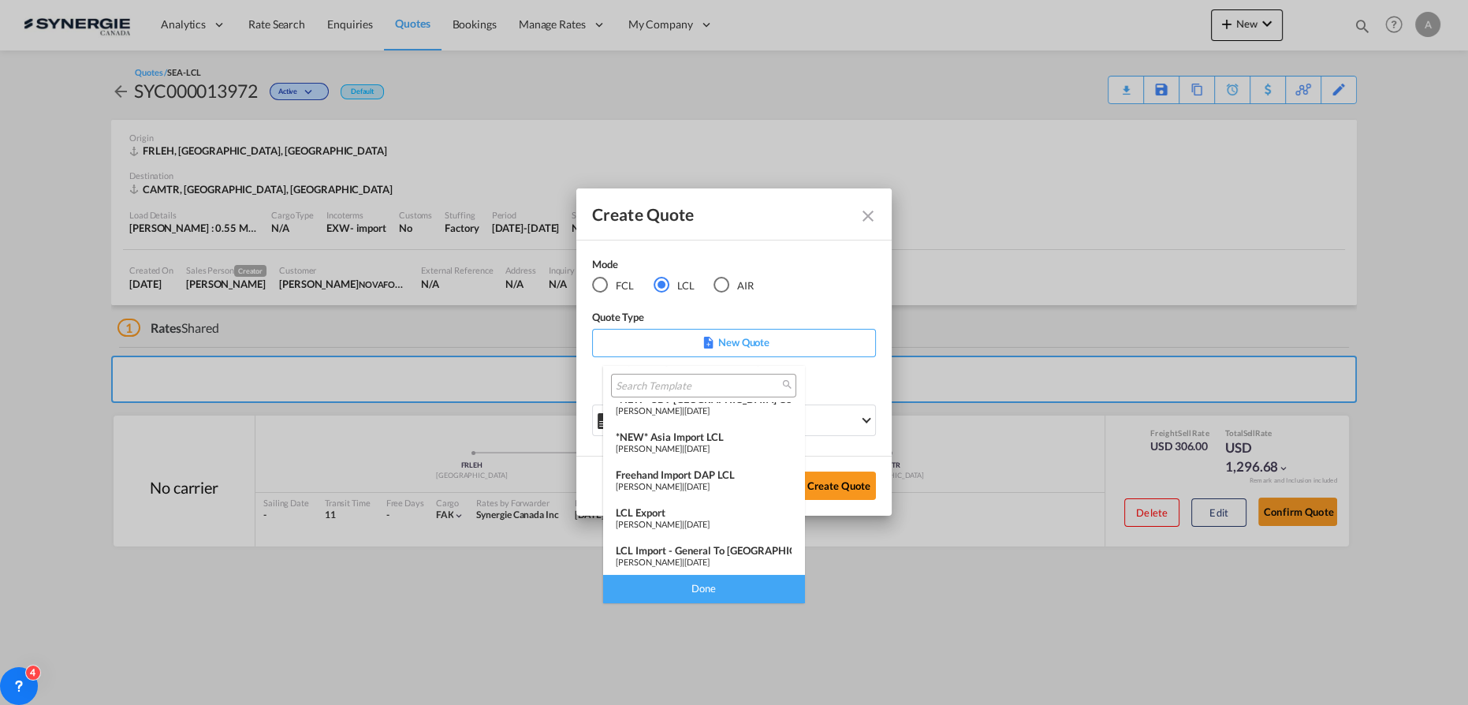
click at [679, 449] on span "[PERSON_NAME]" at bounding box center [649, 448] width 66 height 10
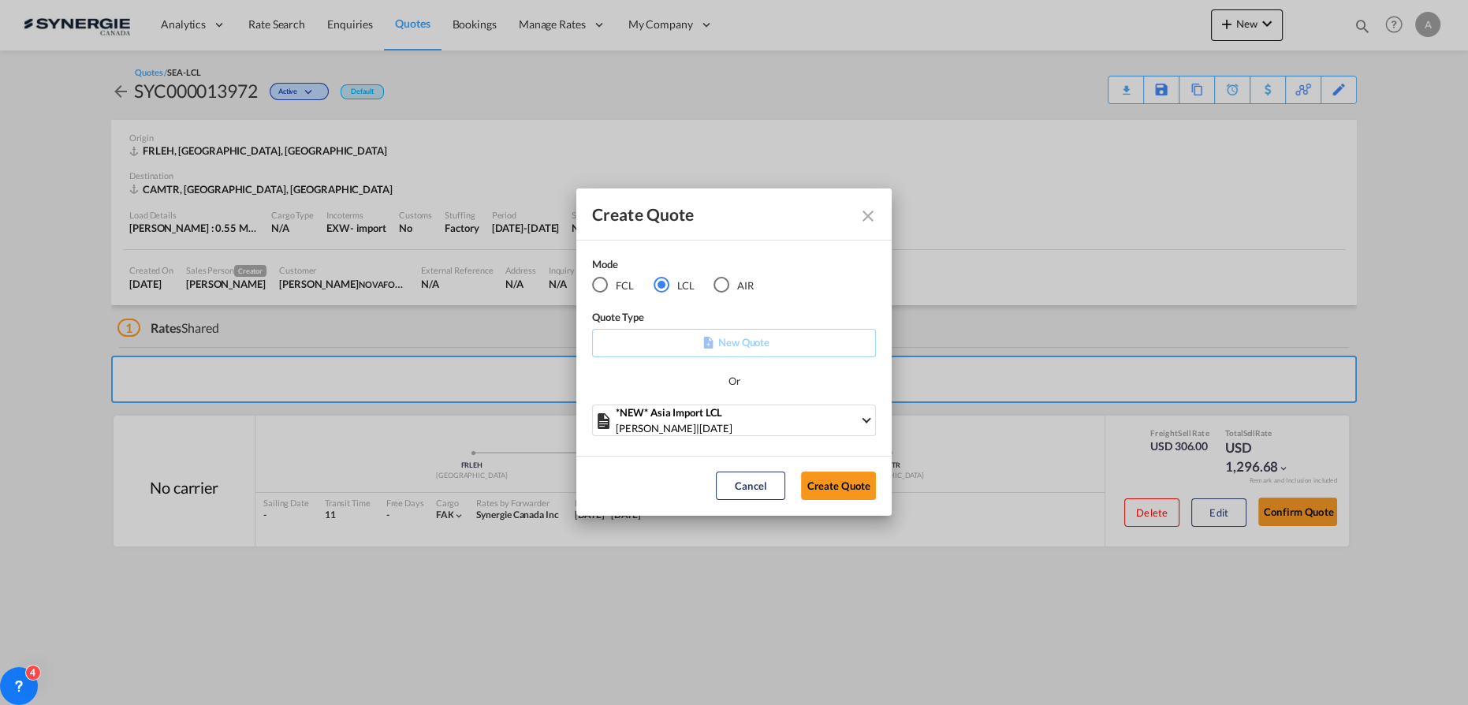
click at [740, 437] on div "*NEW* Asia Import LCL Pablo Gomez Saldarriaga | 06 Dec 2024" at bounding box center [734, 421] width 284 height 35
click at [732, 427] on span "06 Dec 2024" at bounding box center [715, 428] width 32 height 13
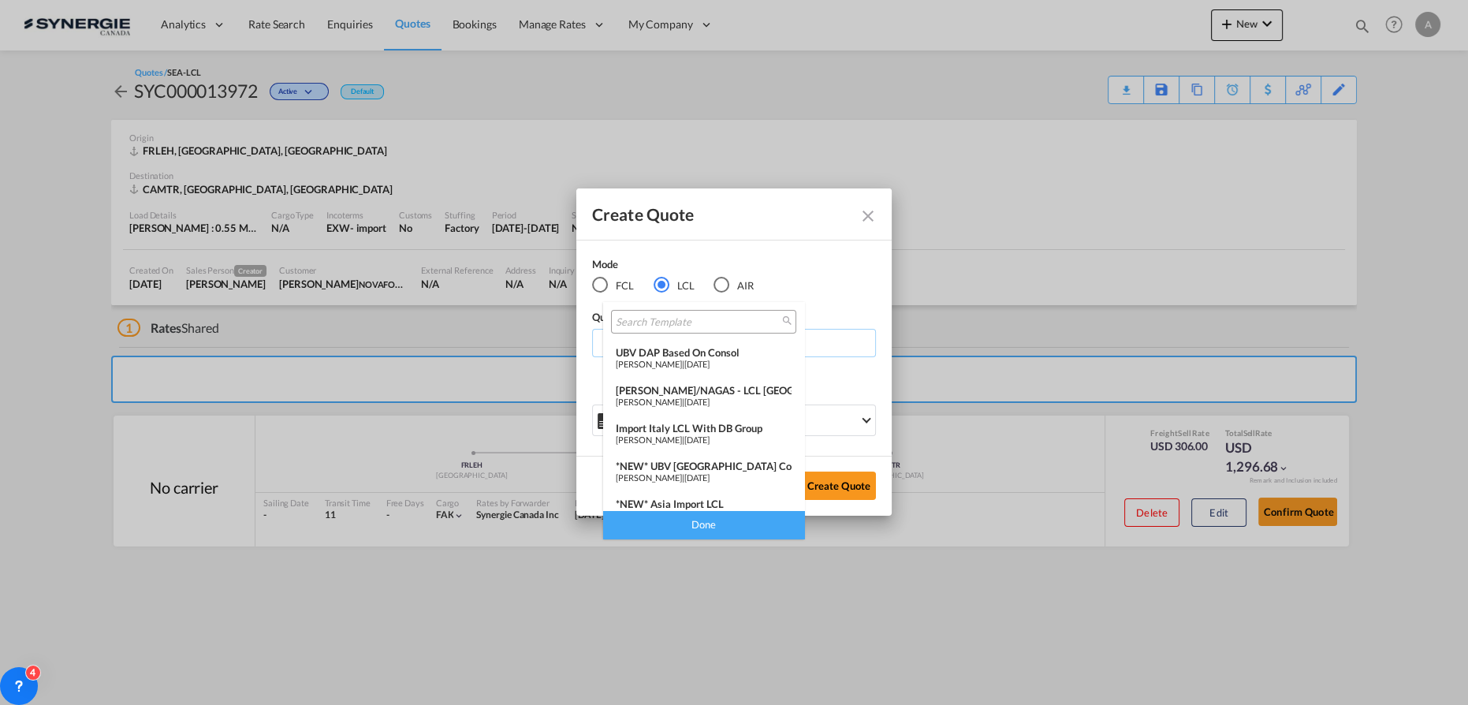
scroll to position [143, 0]
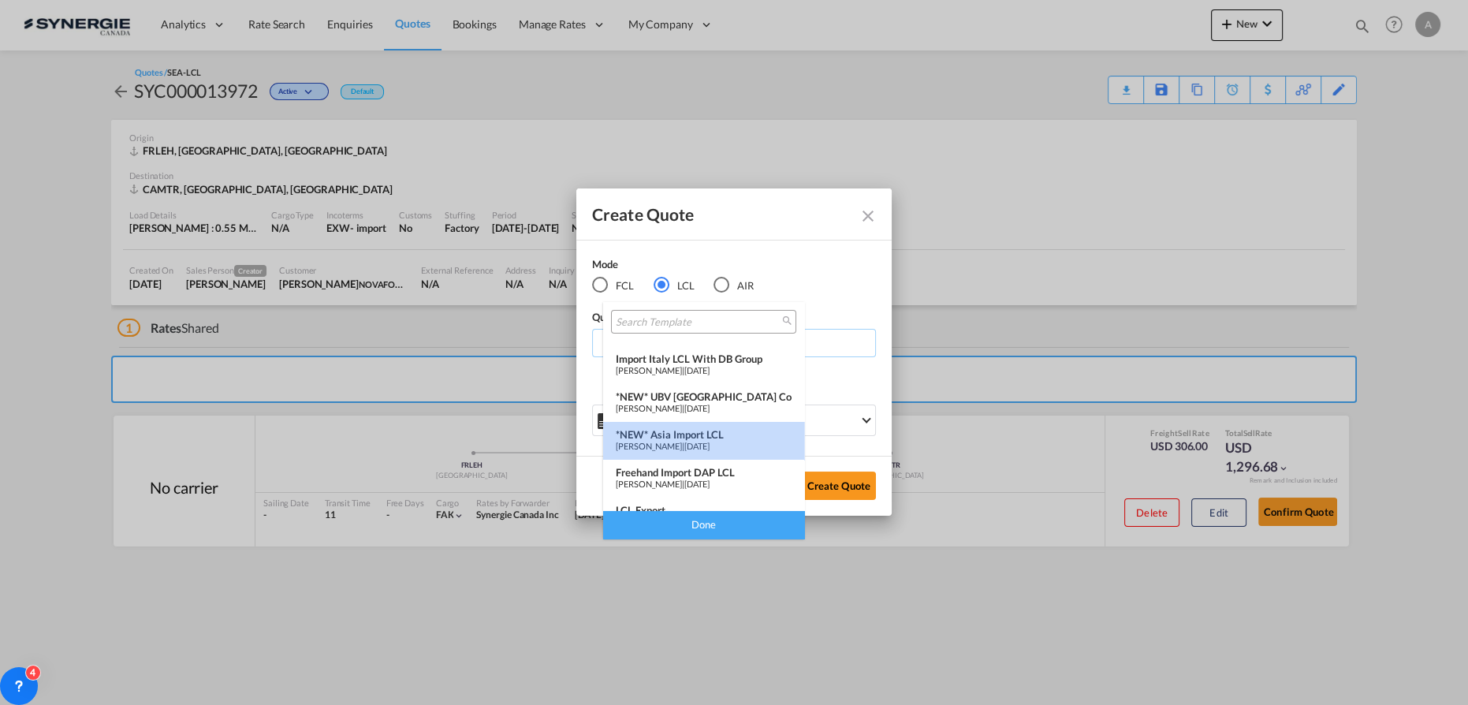
click at [710, 442] on span "06 Dec 2024" at bounding box center [696, 446] width 25 height 10
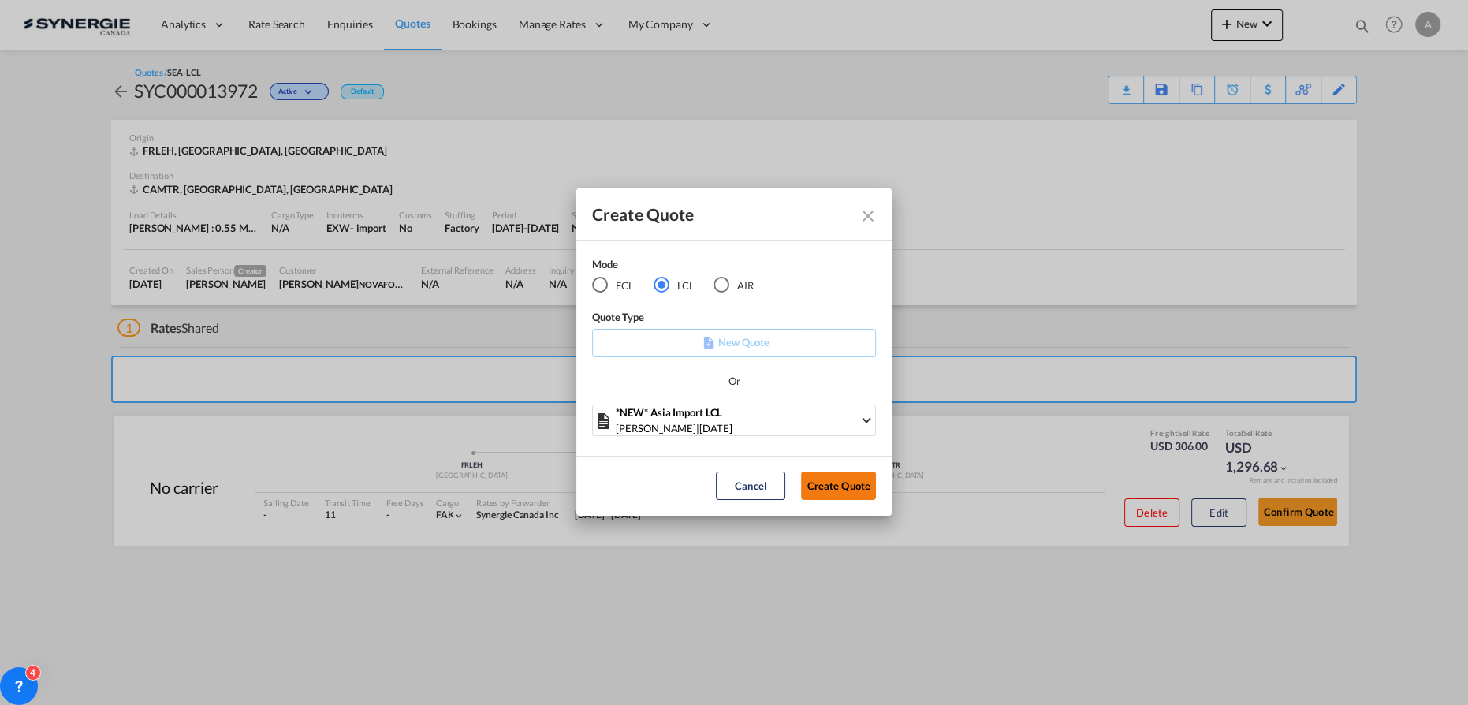
click at [836, 487] on button "Create Quote" at bounding box center [838, 485] width 75 height 28
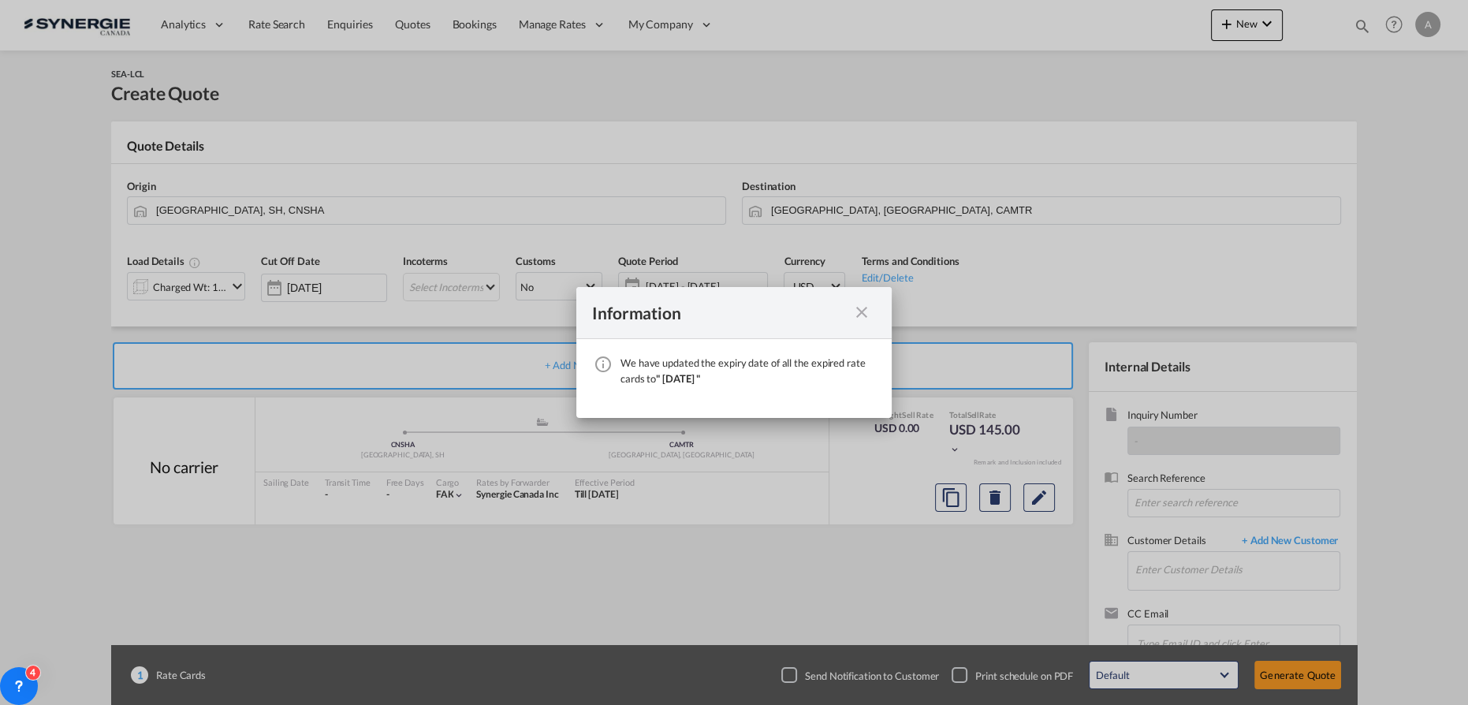
click at [859, 315] on md-icon "icon-close fg-AAA8AD cursor" at bounding box center [861, 312] width 19 height 19
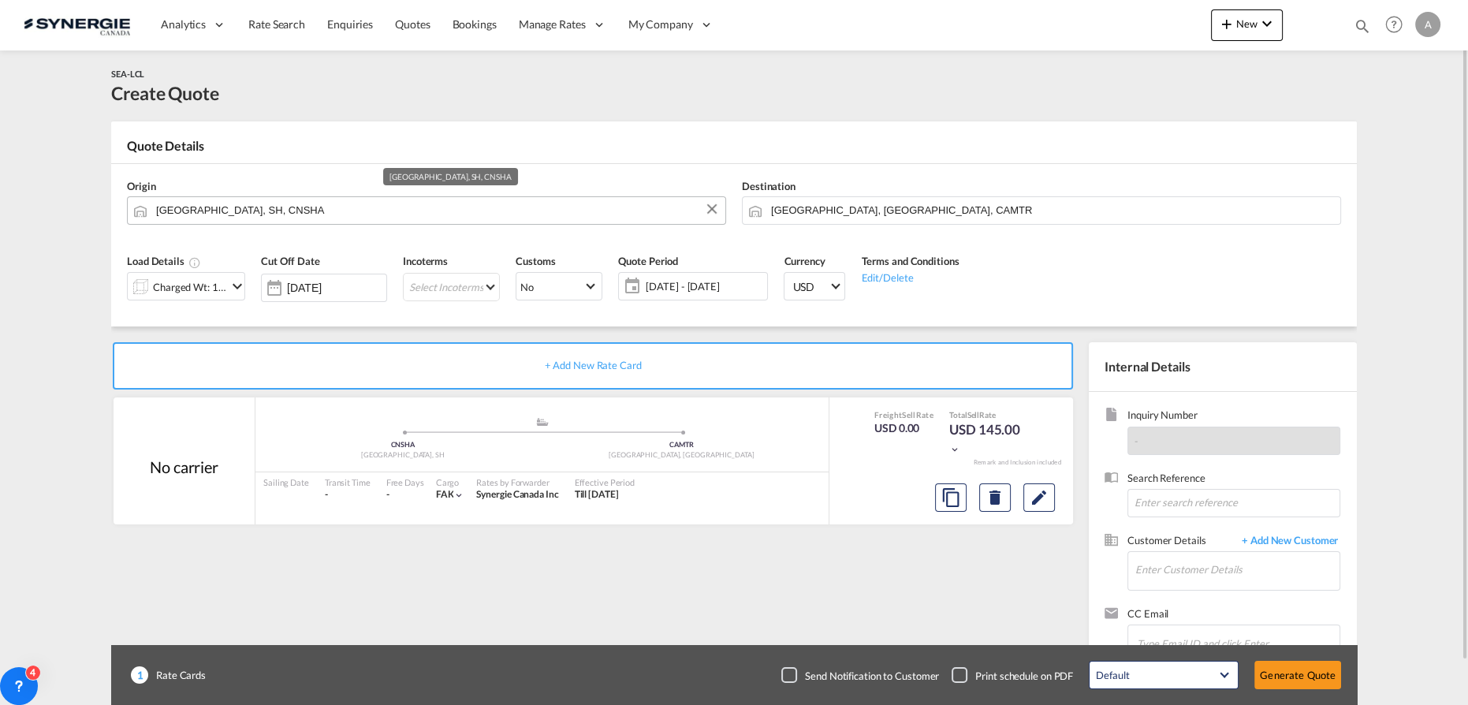
click at [271, 220] on input "Shanghai, SH, CNSHA" at bounding box center [436, 210] width 561 height 28
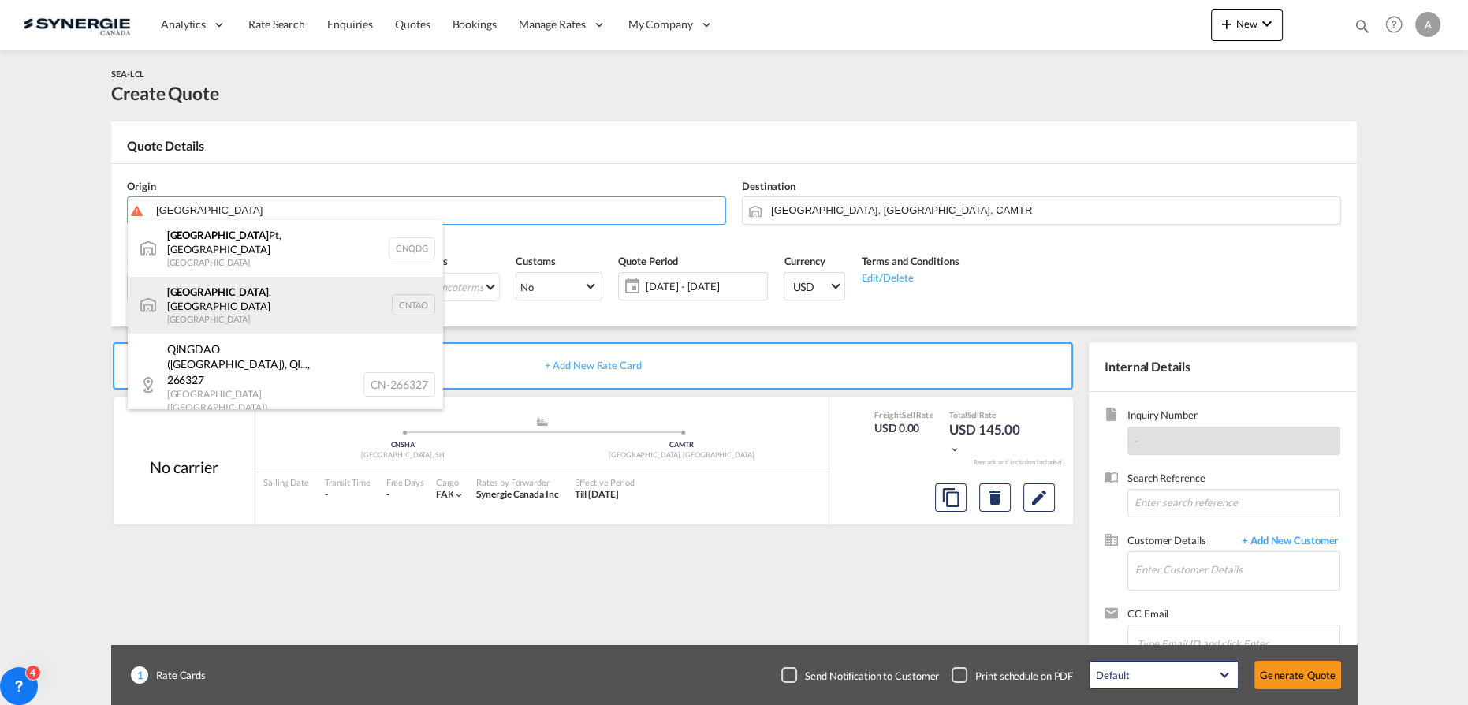
click at [187, 278] on div "Qingdao , SD China CNTAO" at bounding box center [285, 305] width 315 height 57
type input "Qingdao, SD, CNTAO"
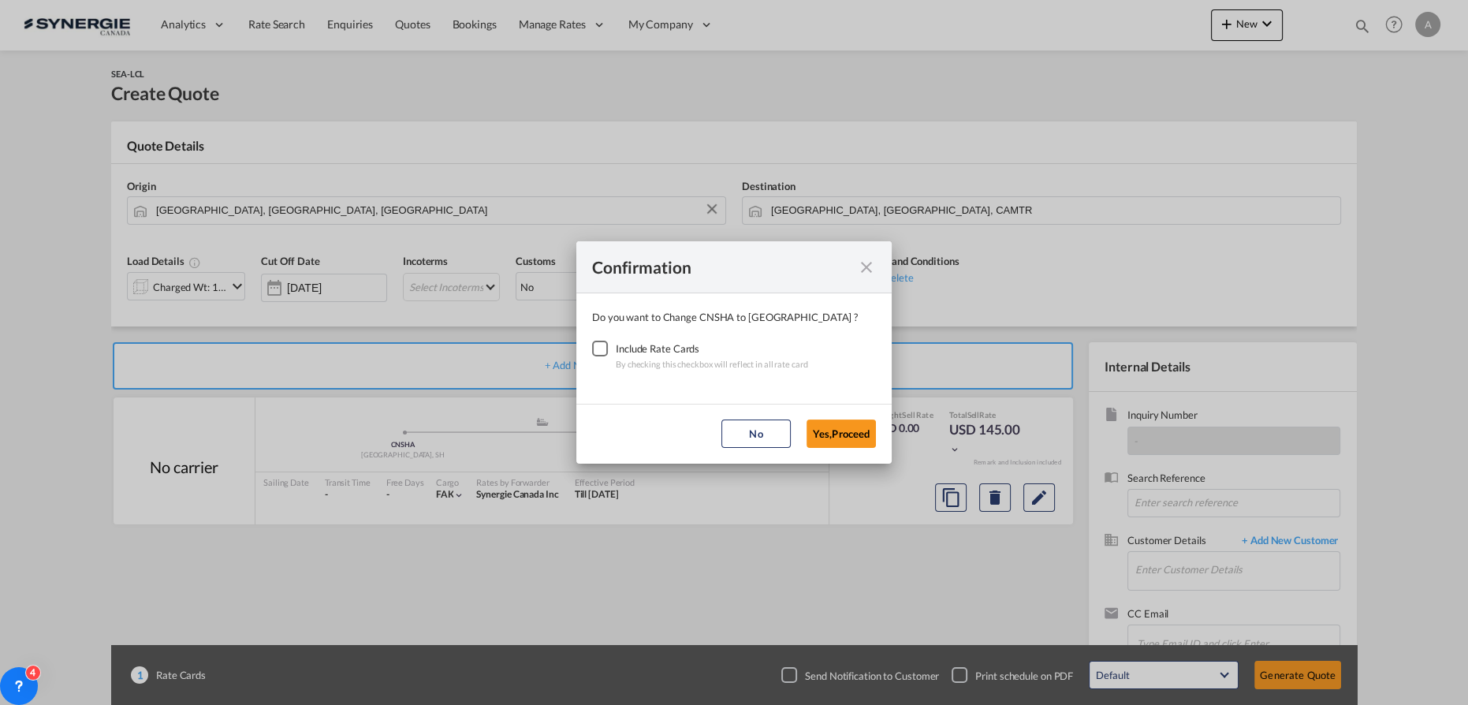
click at [599, 347] on div "Checkbox No Ink" at bounding box center [600, 349] width 16 height 16
click at [862, 427] on button "Yes,Proceed" at bounding box center [840, 433] width 69 height 28
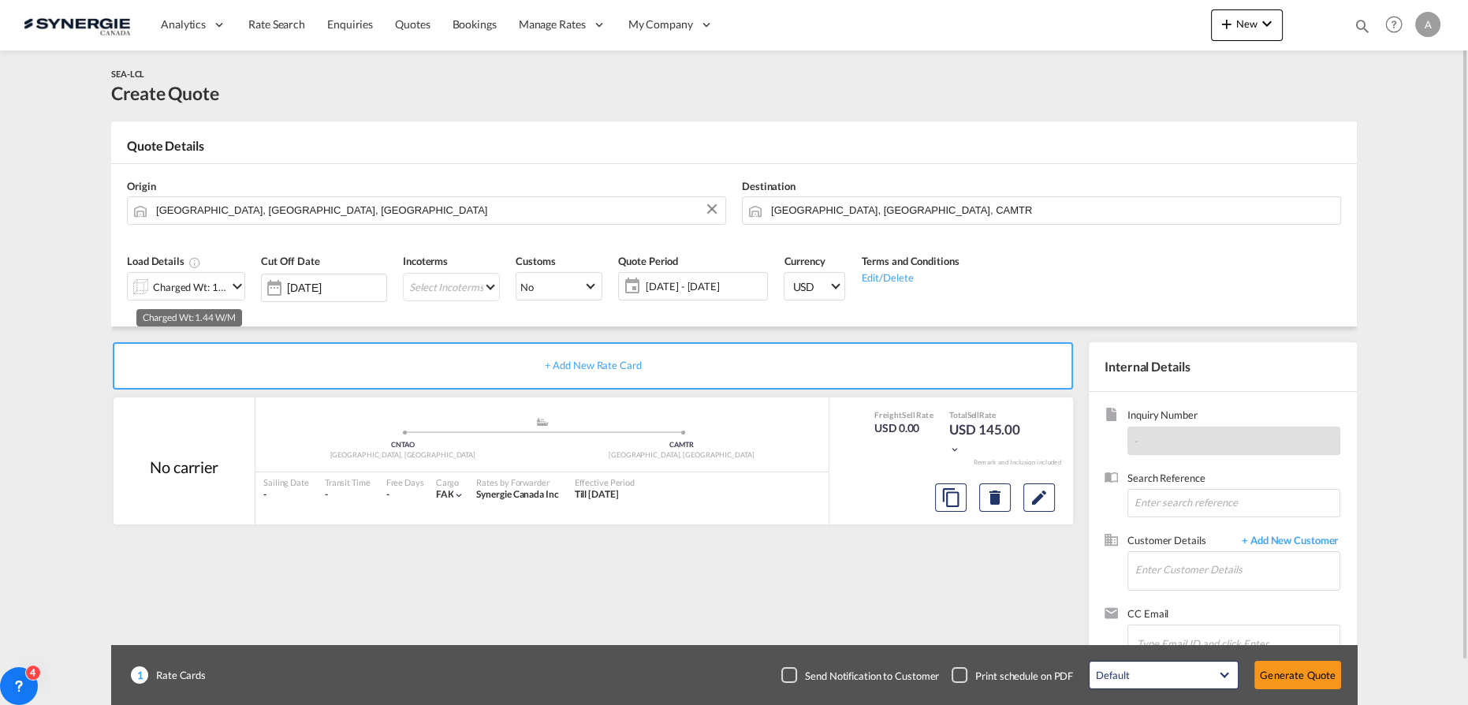
click at [178, 293] on div "Charged Wt: 1.44 W/M" at bounding box center [190, 287] width 74 height 22
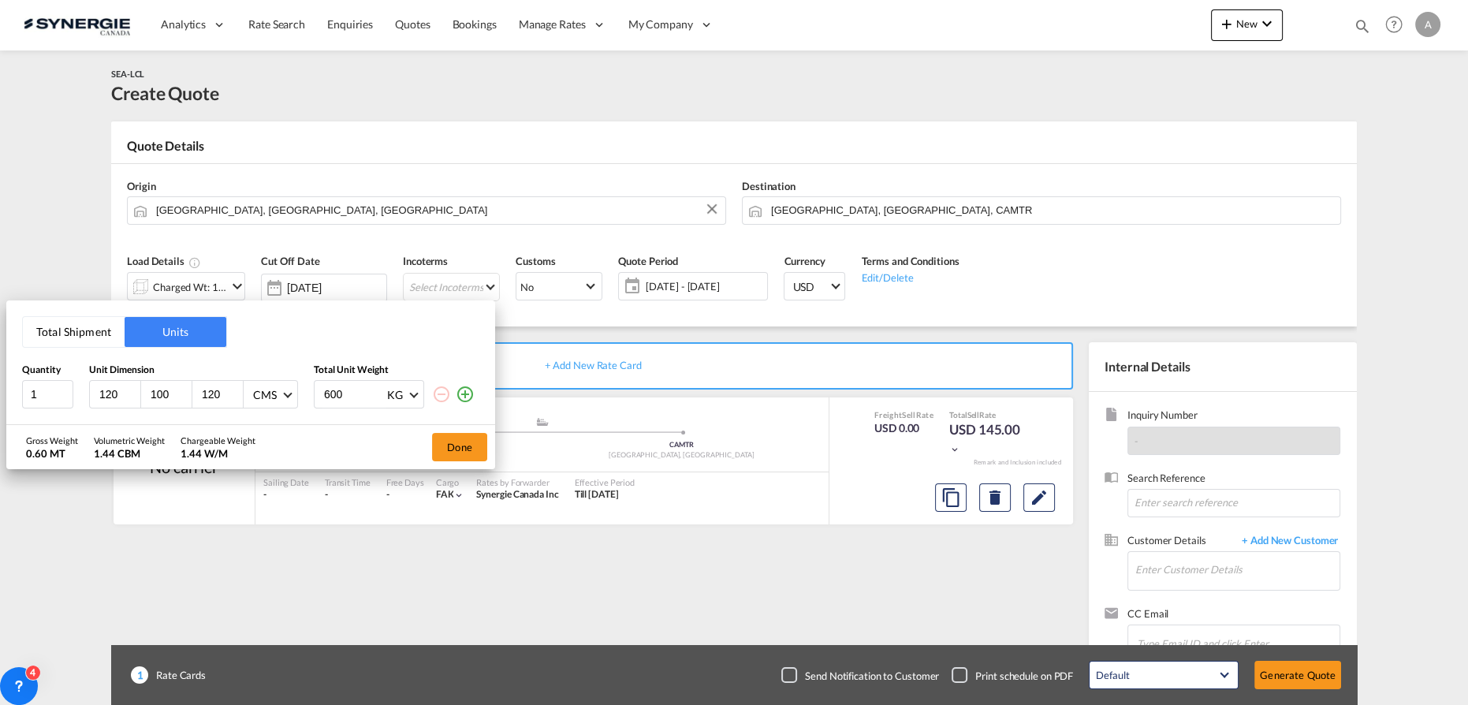
drag, startPoint x: 84, startPoint y: 394, endPoint x: -34, endPoint y: 393, distance: 117.5
click at [0, 393] on html "Analytics Reports Dashboard Rate Search Enquiries Quotes" at bounding box center [734, 352] width 1468 height 705
type input "335"
type input "116"
type input "175"
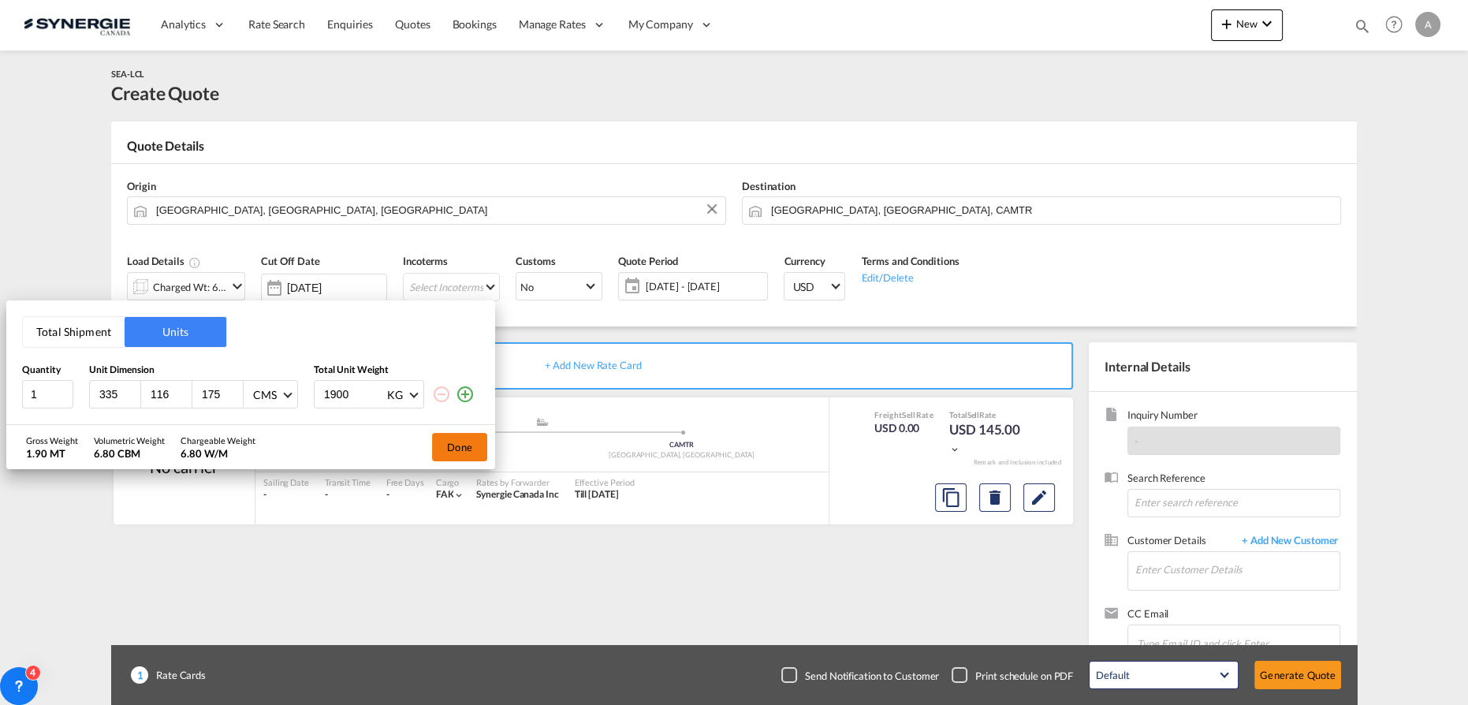
type input "1900"
click at [445, 446] on button "Done" at bounding box center [459, 447] width 55 height 28
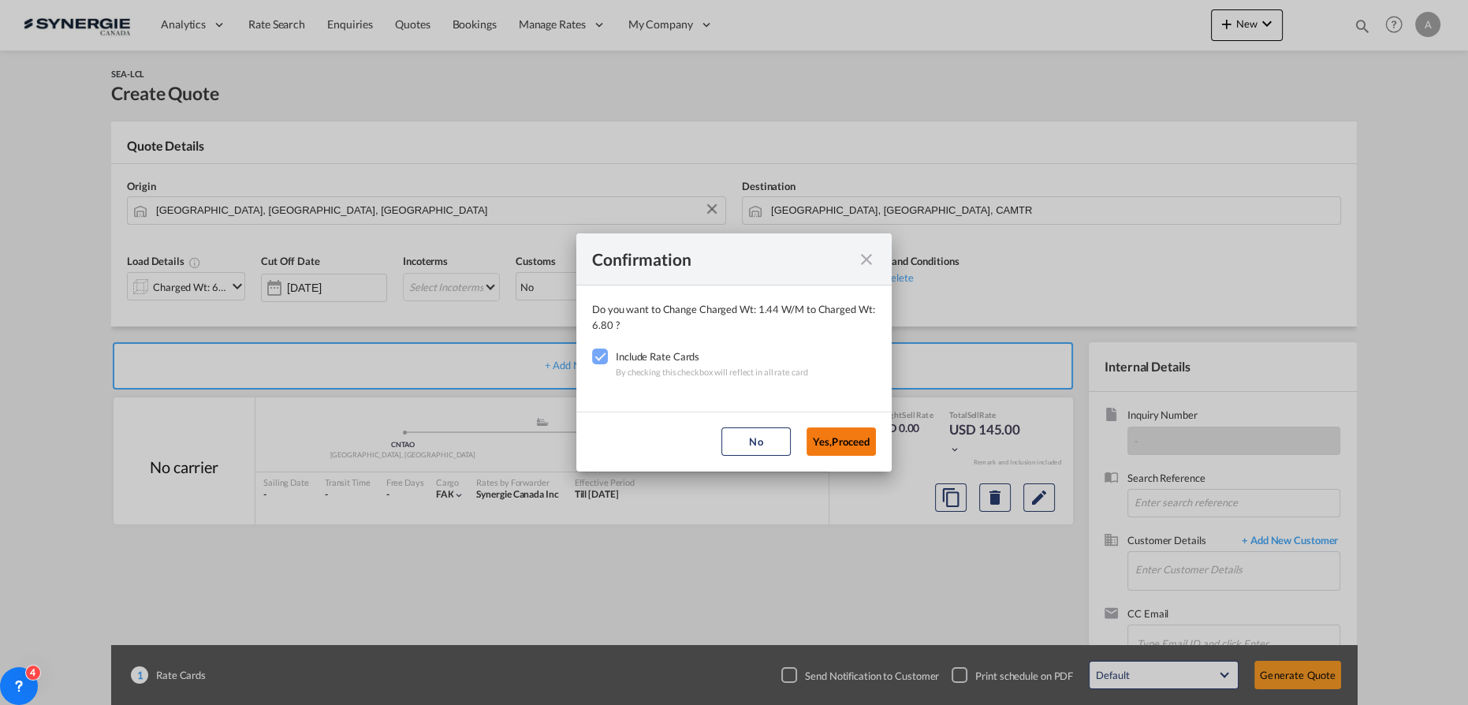
click at [843, 444] on button "Yes,Proceed" at bounding box center [840, 441] width 69 height 28
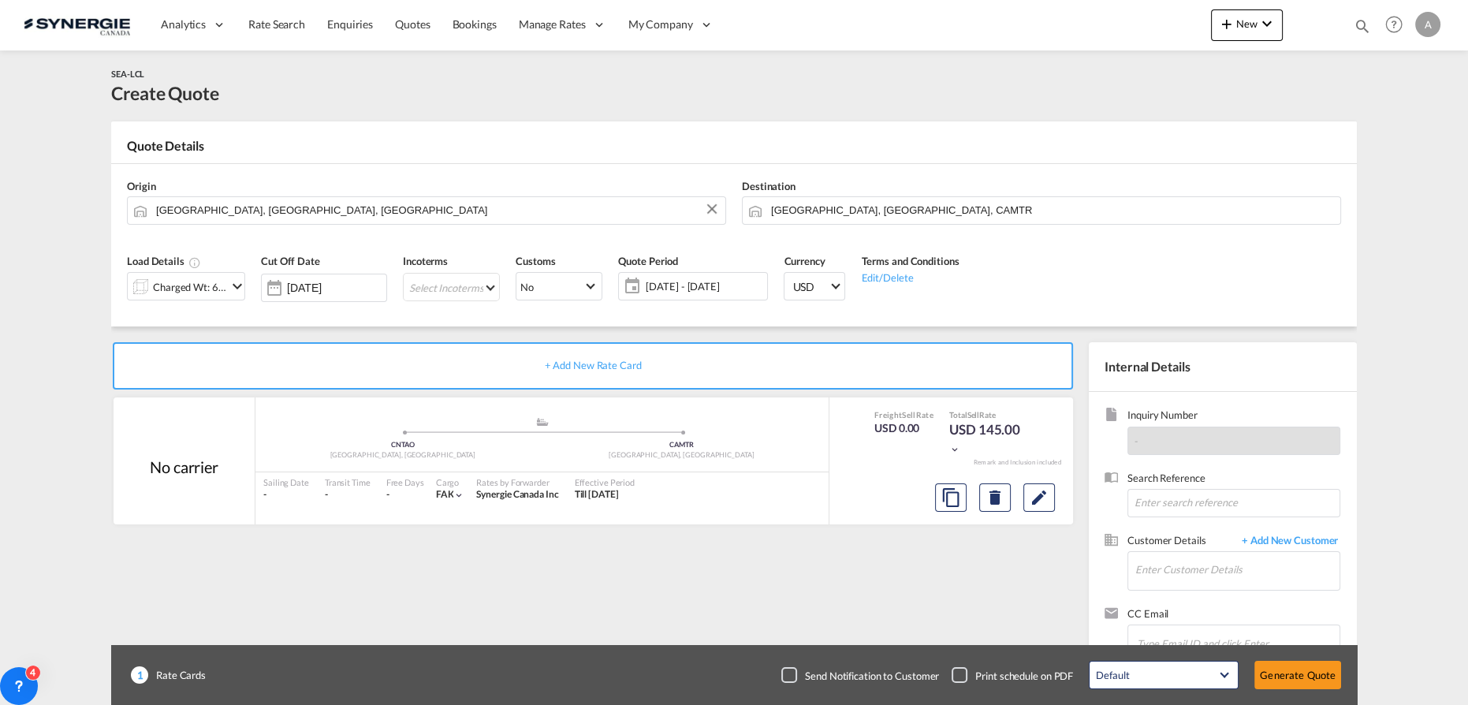
click at [449, 289] on md-select "Select Incoterms FOB - import Free on Board DDP - export Delivery Duty Paid EXW…" at bounding box center [451, 287] width 97 height 28
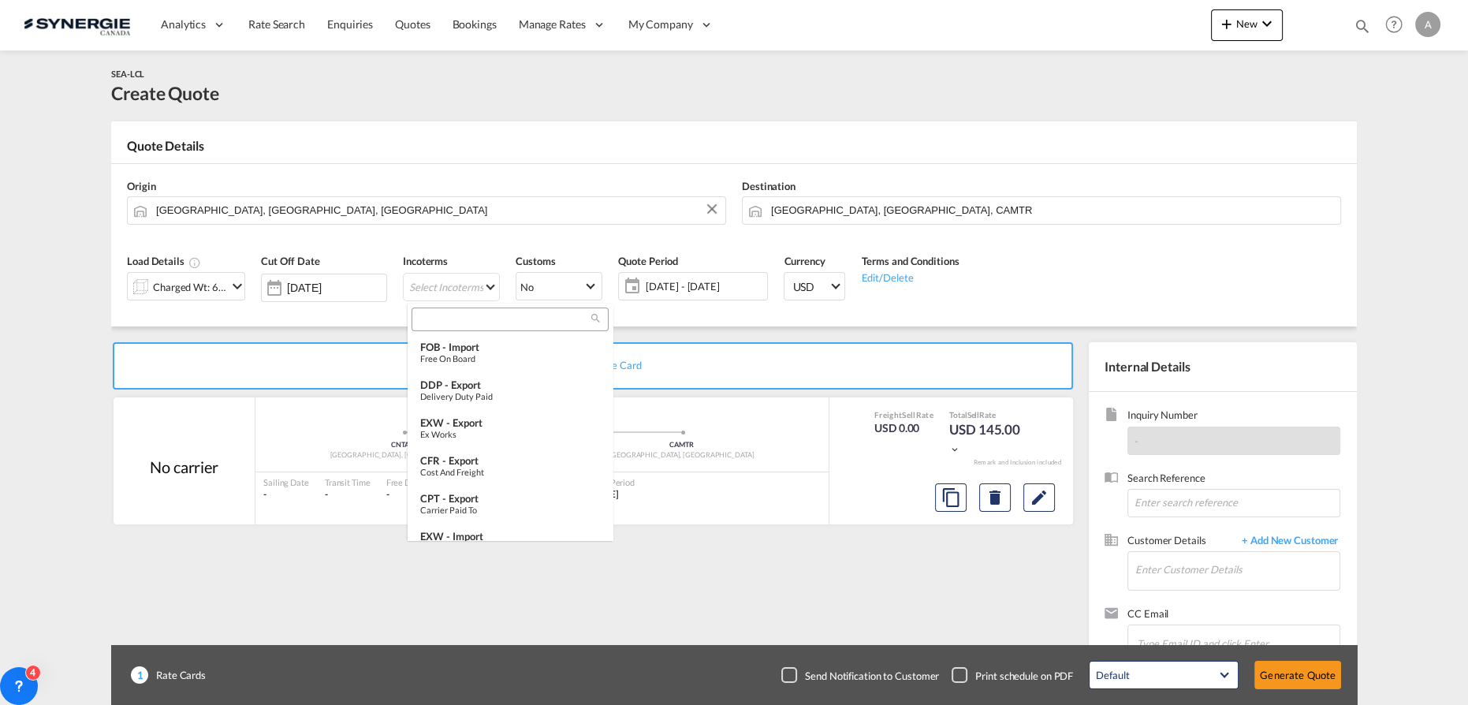
click at [475, 315] on input "search" at bounding box center [503, 319] width 175 height 14
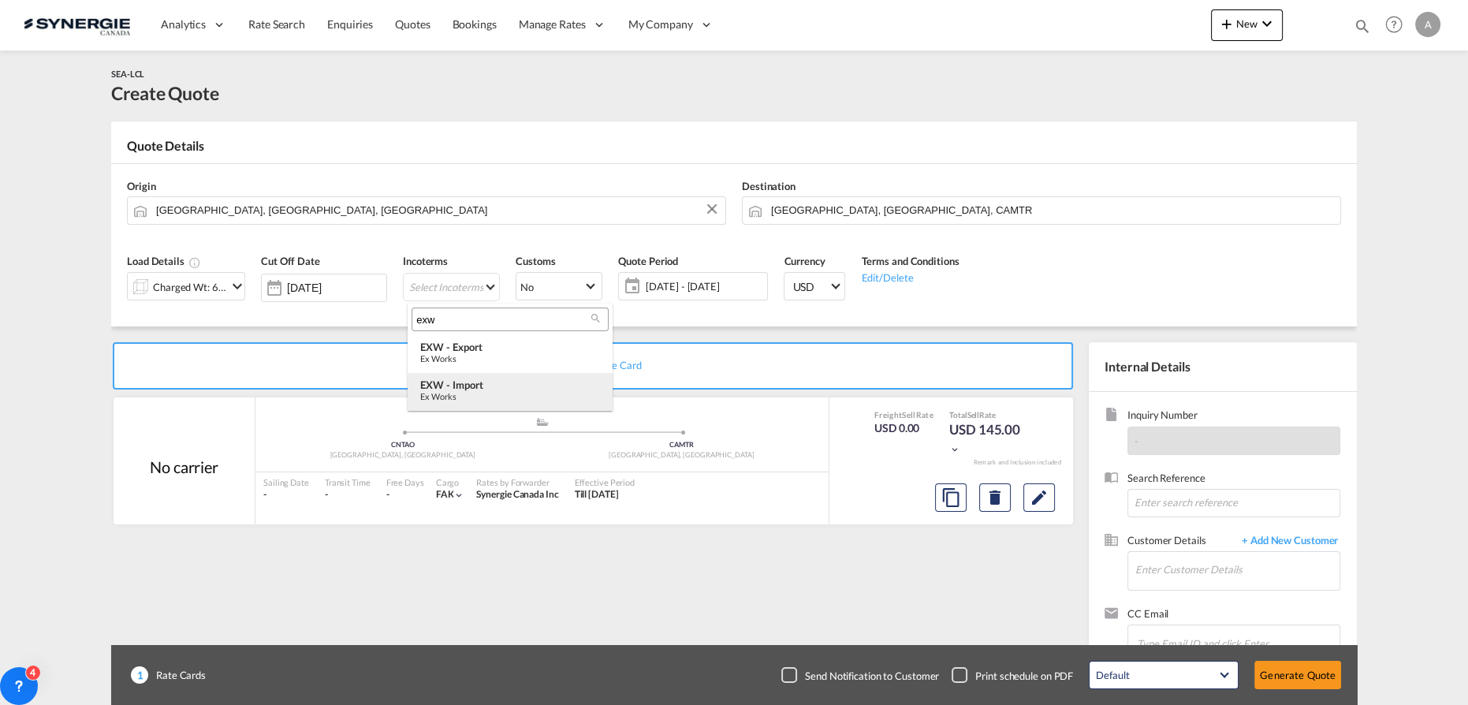
type input "exw"
click at [492, 390] on div "EXW - import" at bounding box center [510, 384] width 180 height 13
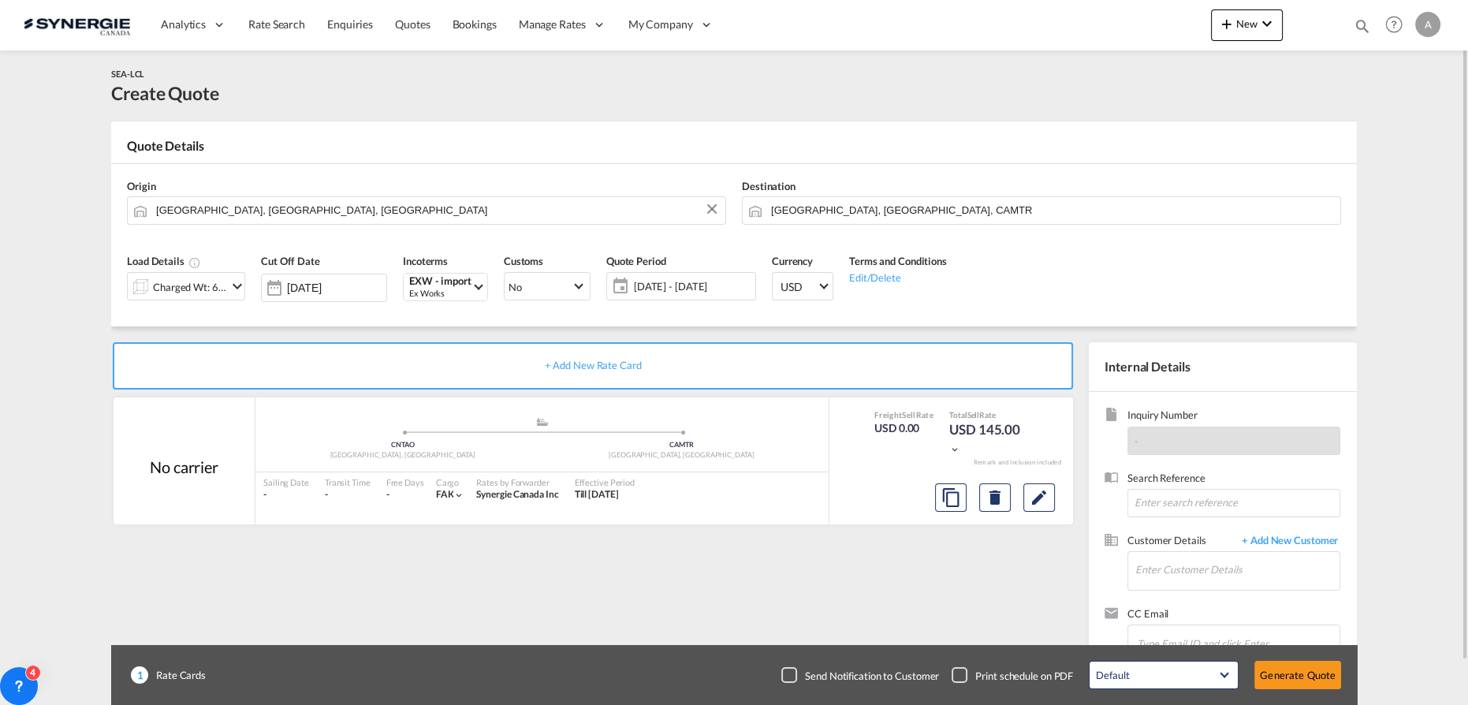
click at [632, 293] on span "11 Aug - 10 Sep 2025" at bounding box center [692, 286] width 125 height 22
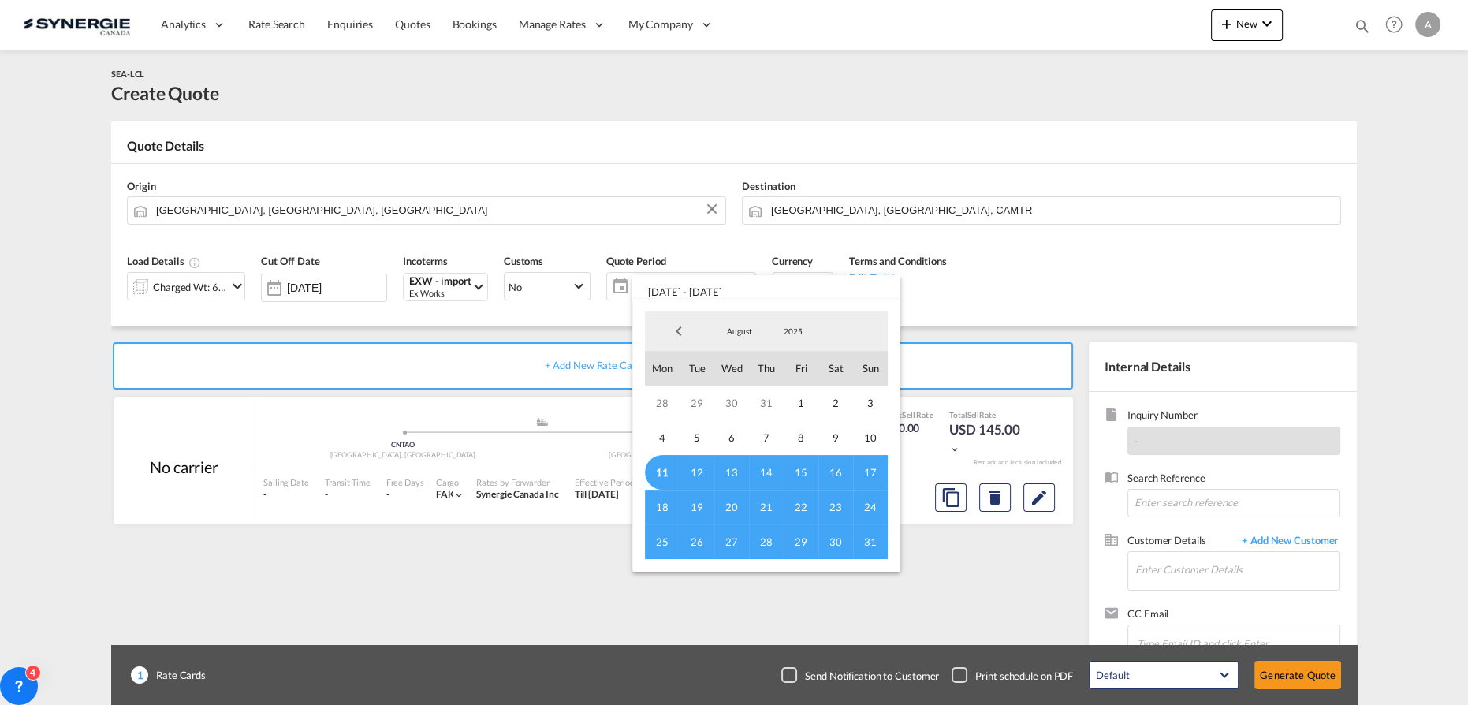
click at [662, 472] on span "11" at bounding box center [662, 472] width 35 height 35
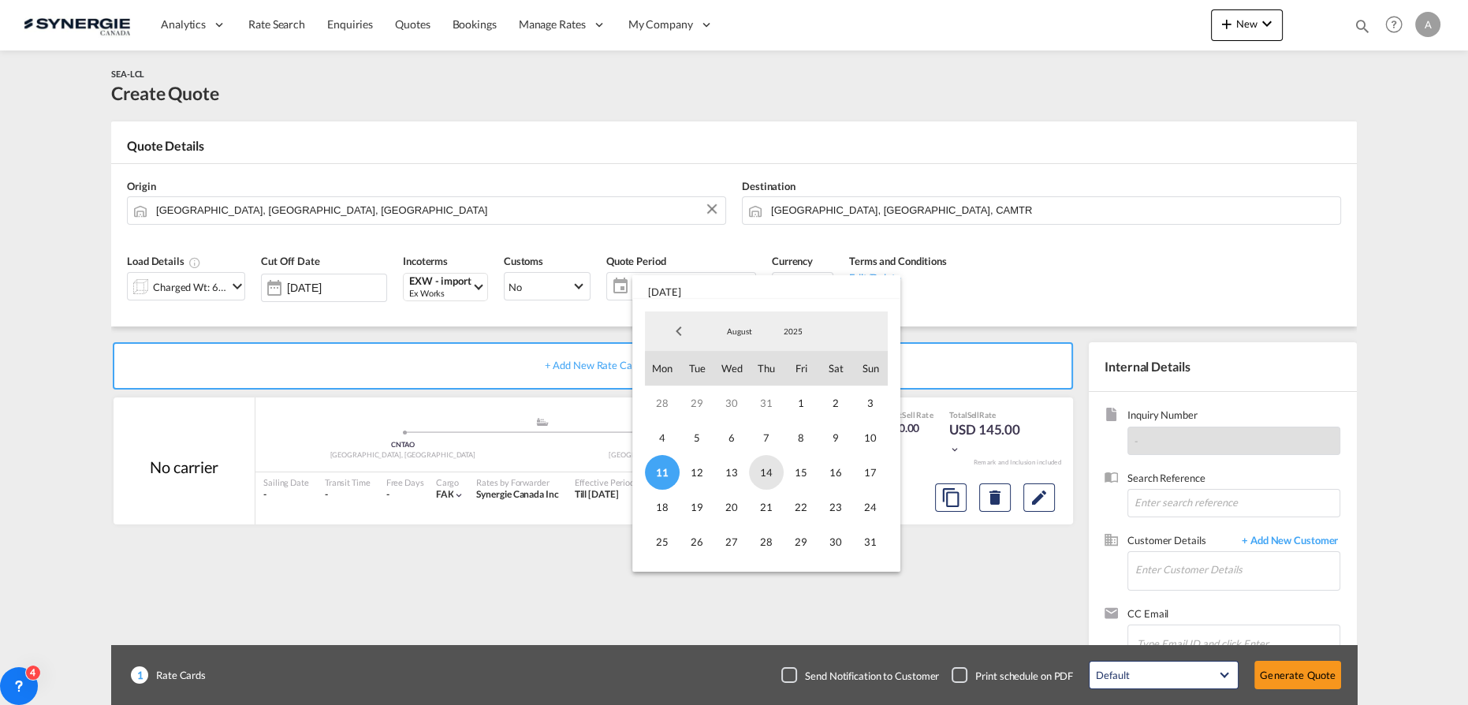
click at [760, 472] on span "14" at bounding box center [766, 472] width 35 height 35
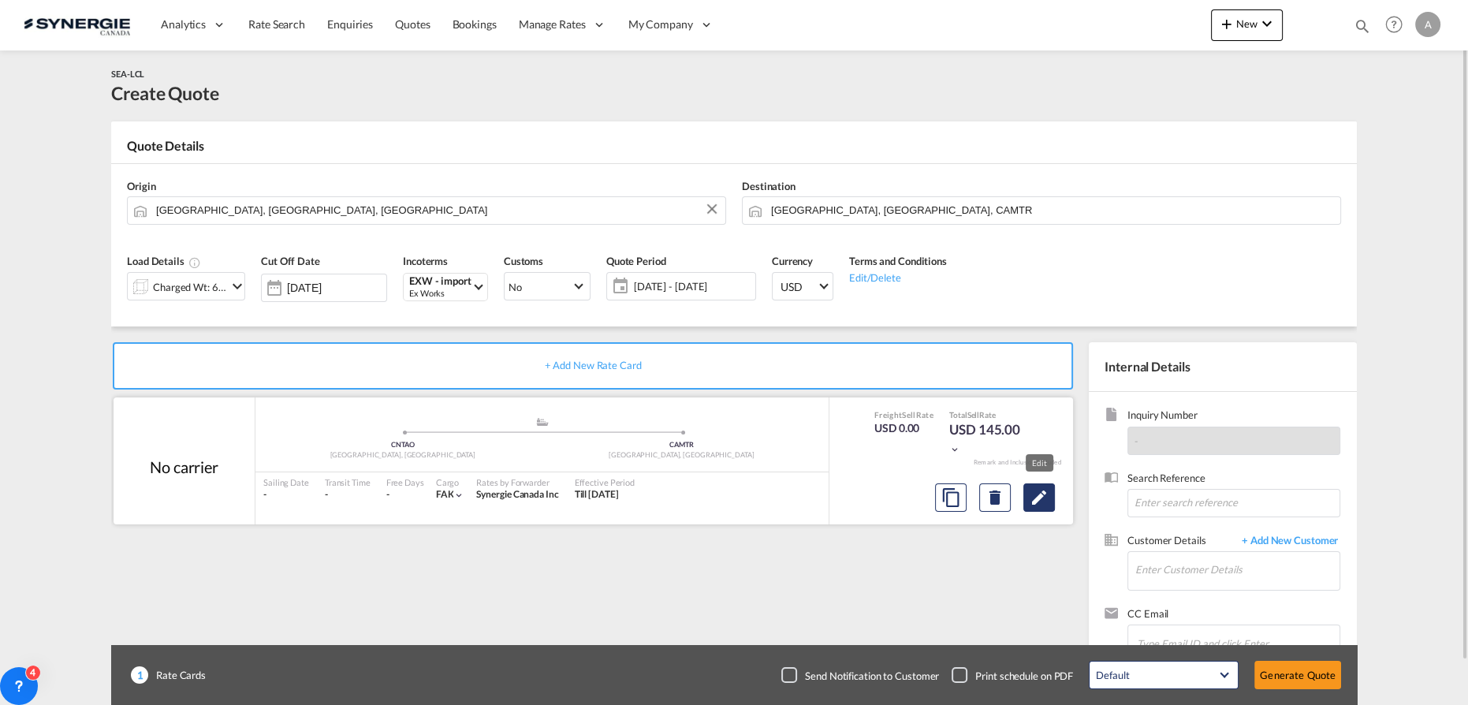
click at [1041, 500] on md-icon "Edit" at bounding box center [1039, 497] width 19 height 19
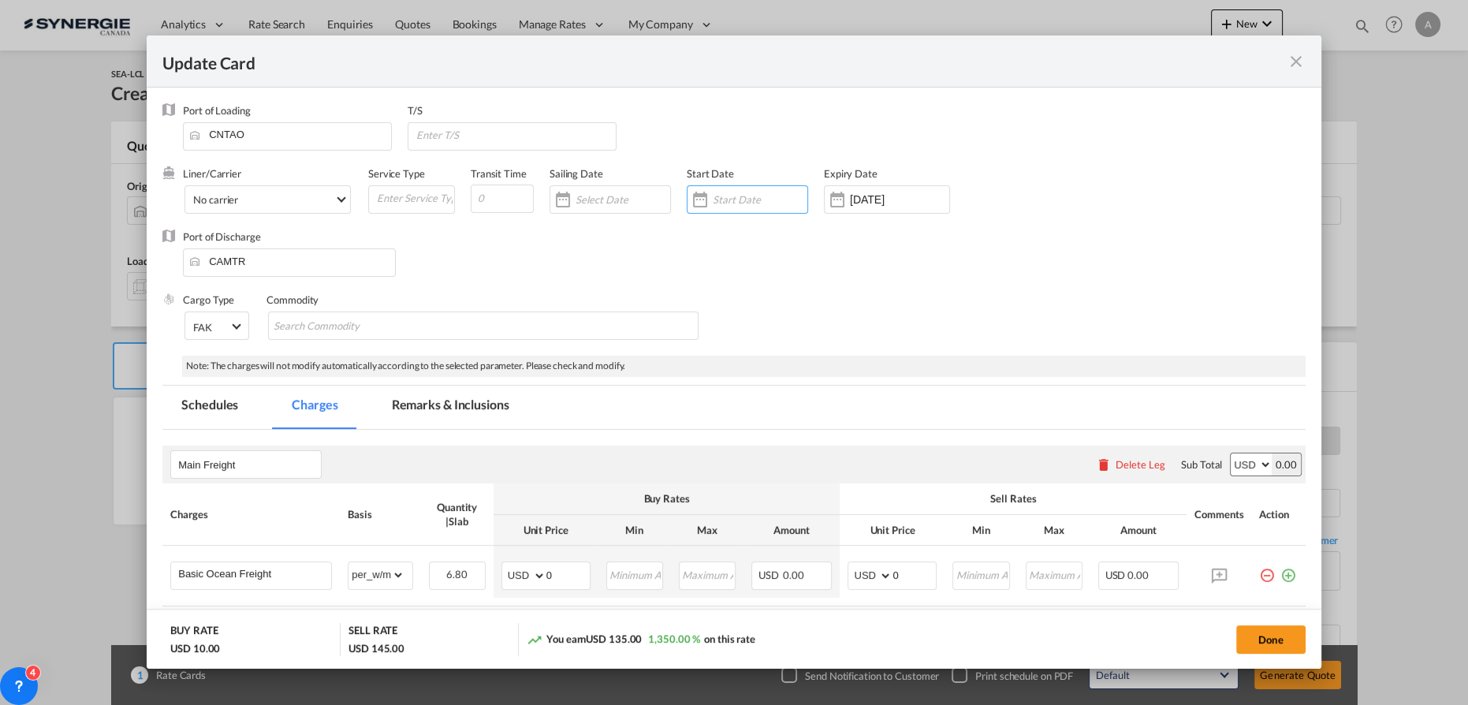
drag, startPoint x: 733, startPoint y: 199, endPoint x: 821, endPoint y: 250, distance: 101.7
click at [733, 199] on input "Update Card Port ..." at bounding box center [760, 199] width 95 height 13
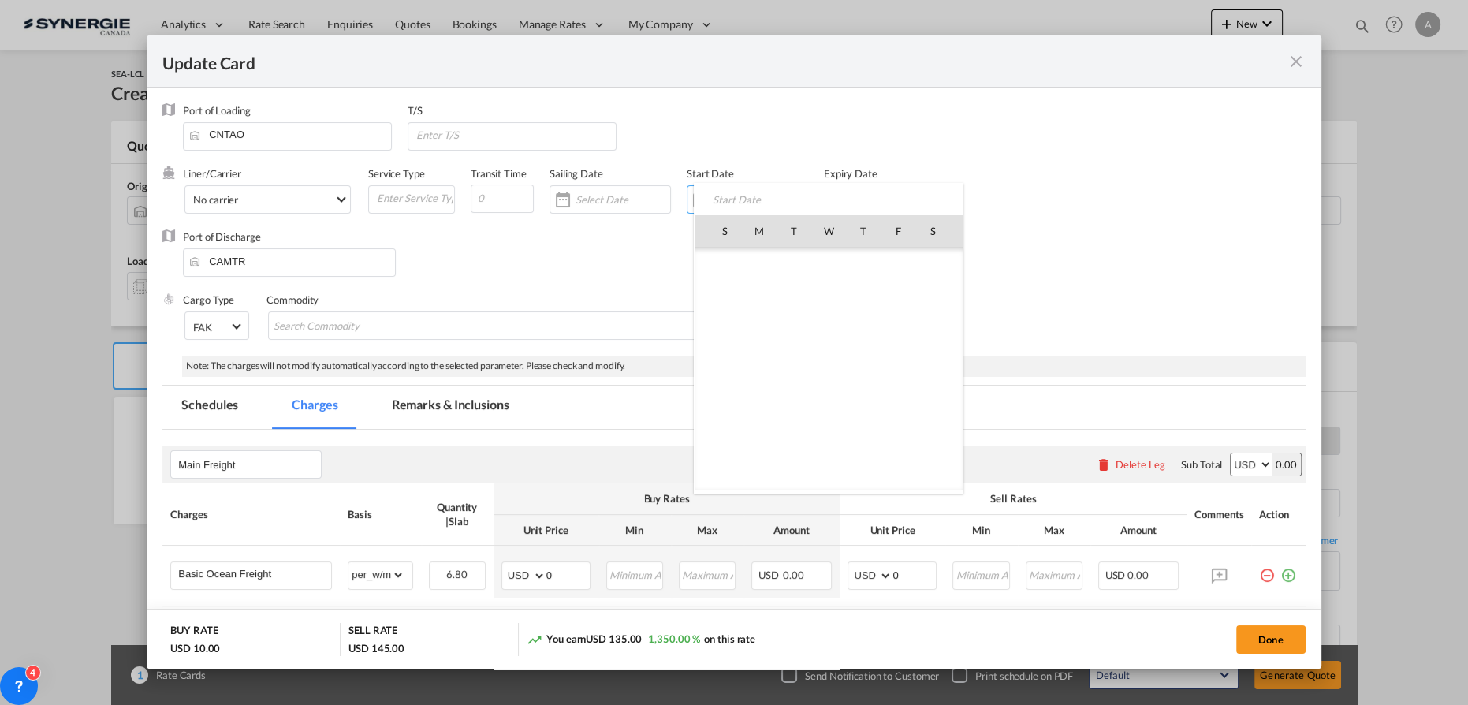
scroll to position [364974, 0]
click at [756, 326] on span "11" at bounding box center [759, 334] width 33 height 33
type input "[DATE]"
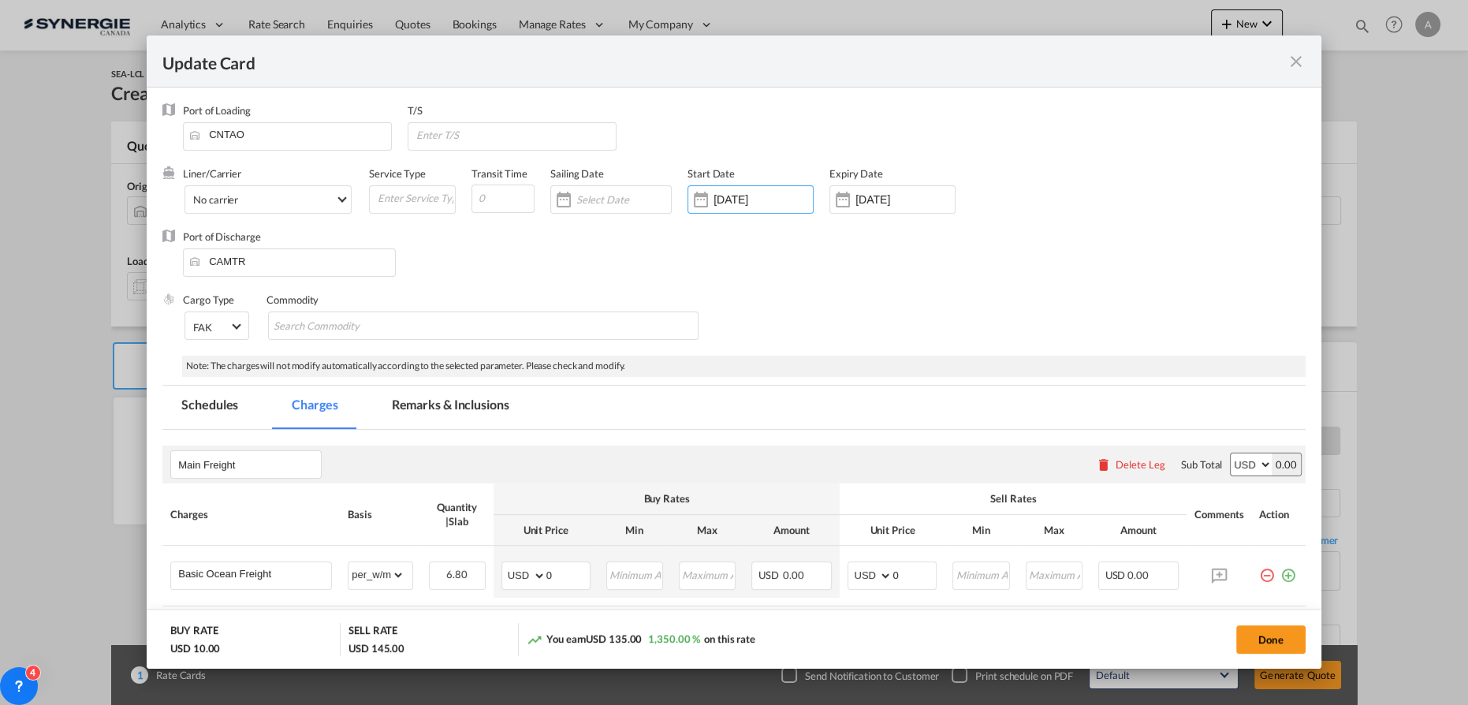
click at [867, 190] on div "10 Sep 2025" at bounding box center [892, 199] width 126 height 28
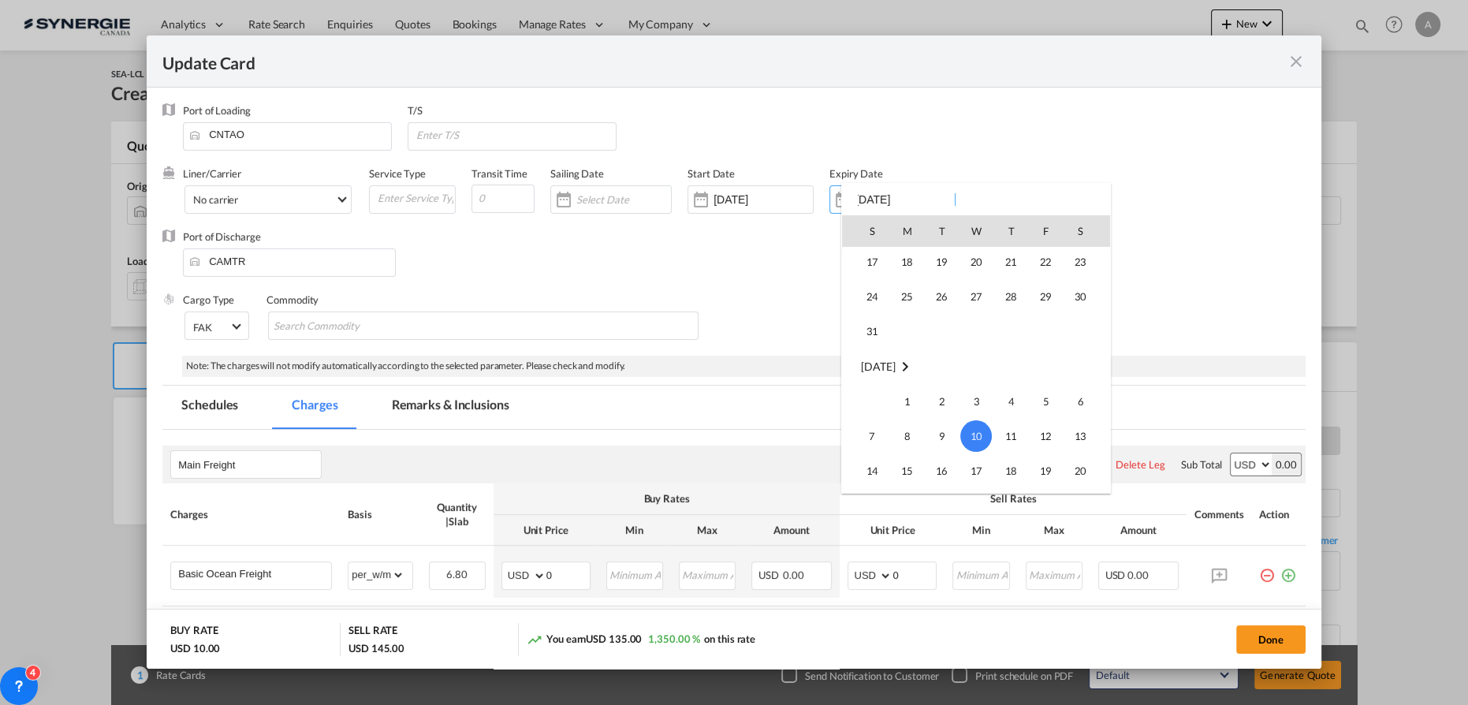
scroll to position [65, 0]
click at [1023, 275] on span "14" at bounding box center [1011, 270] width 32 height 32
type input "14 Aug 2025"
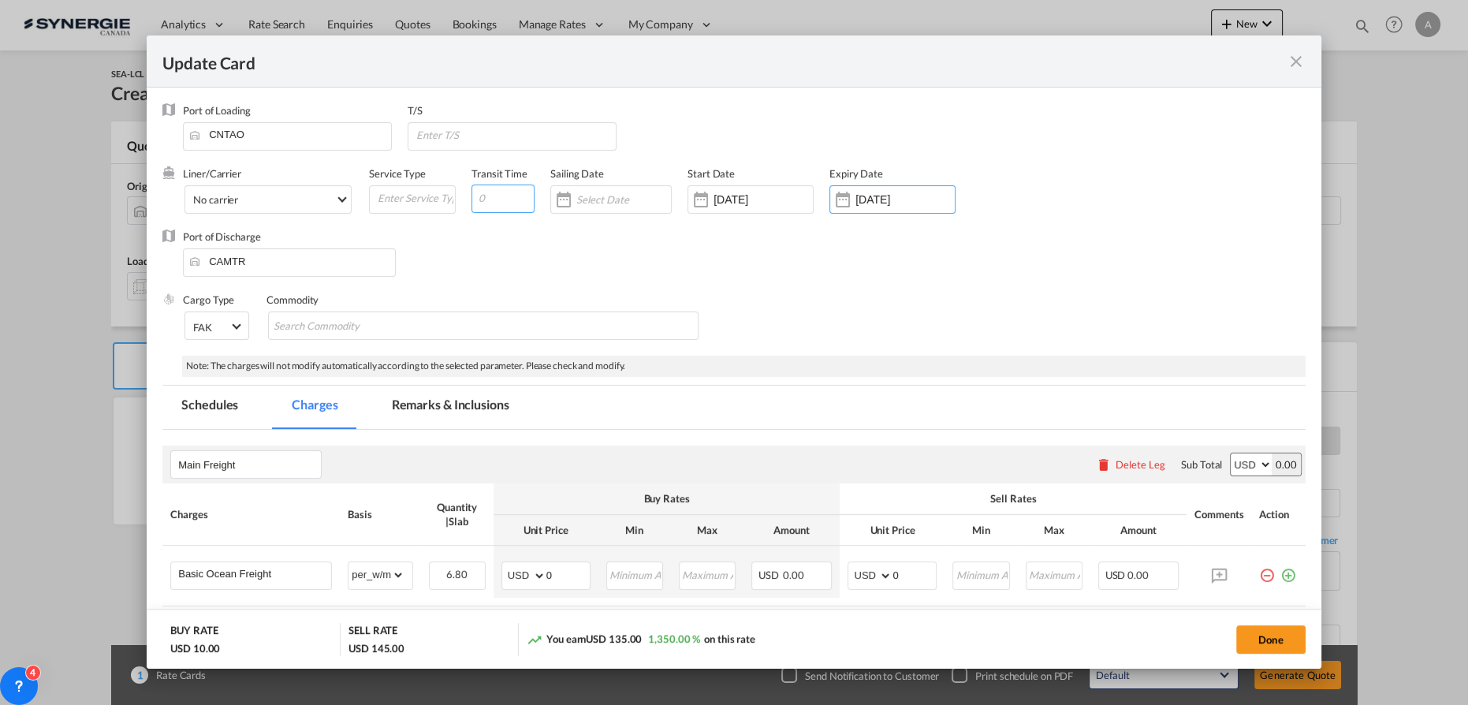
click at [507, 205] on input "Update Card Port ..." at bounding box center [502, 198] width 63 height 28
type input "35"
click at [540, 118] on div "T/S" at bounding box center [520, 134] width 225 height 63
click at [527, 128] on input "Update Card Port ..." at bounding box center [515, 135] width 201 height 24
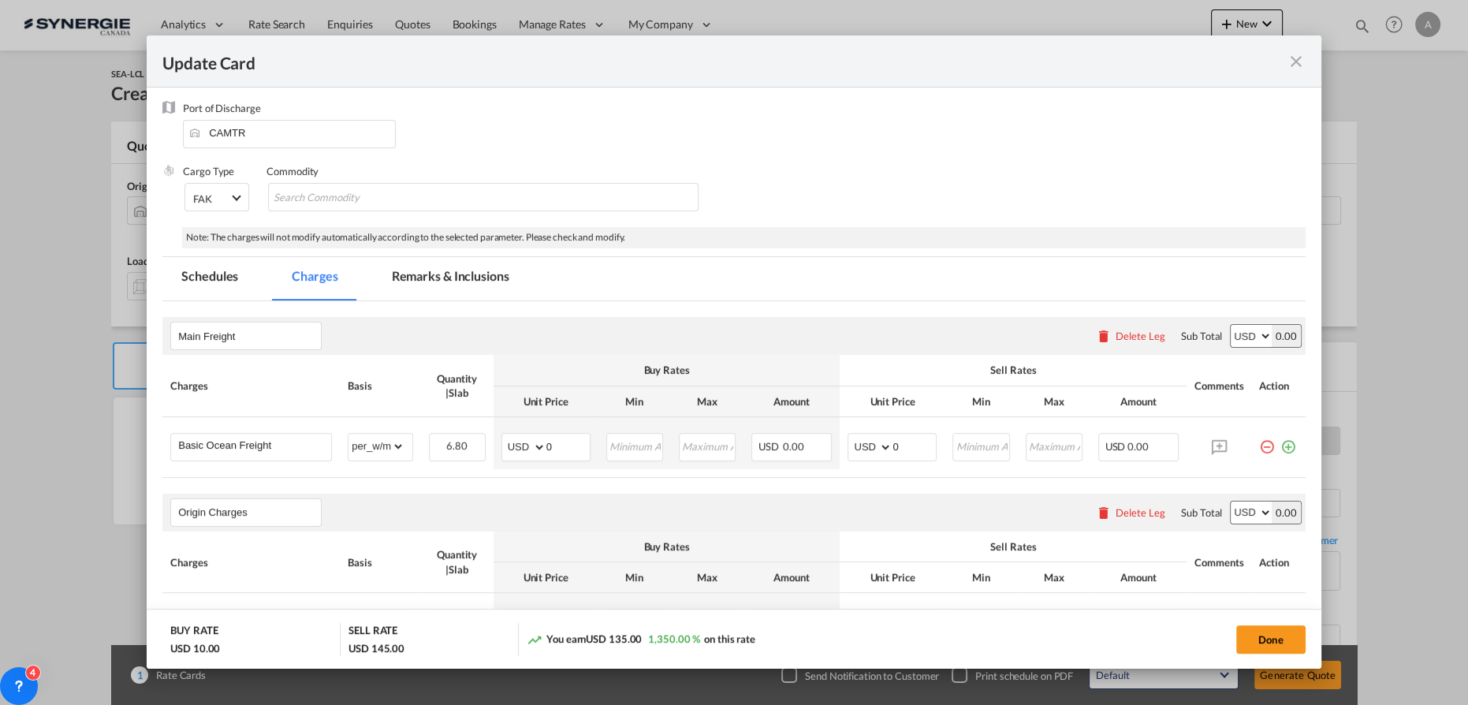
scroll to position [214, 0]
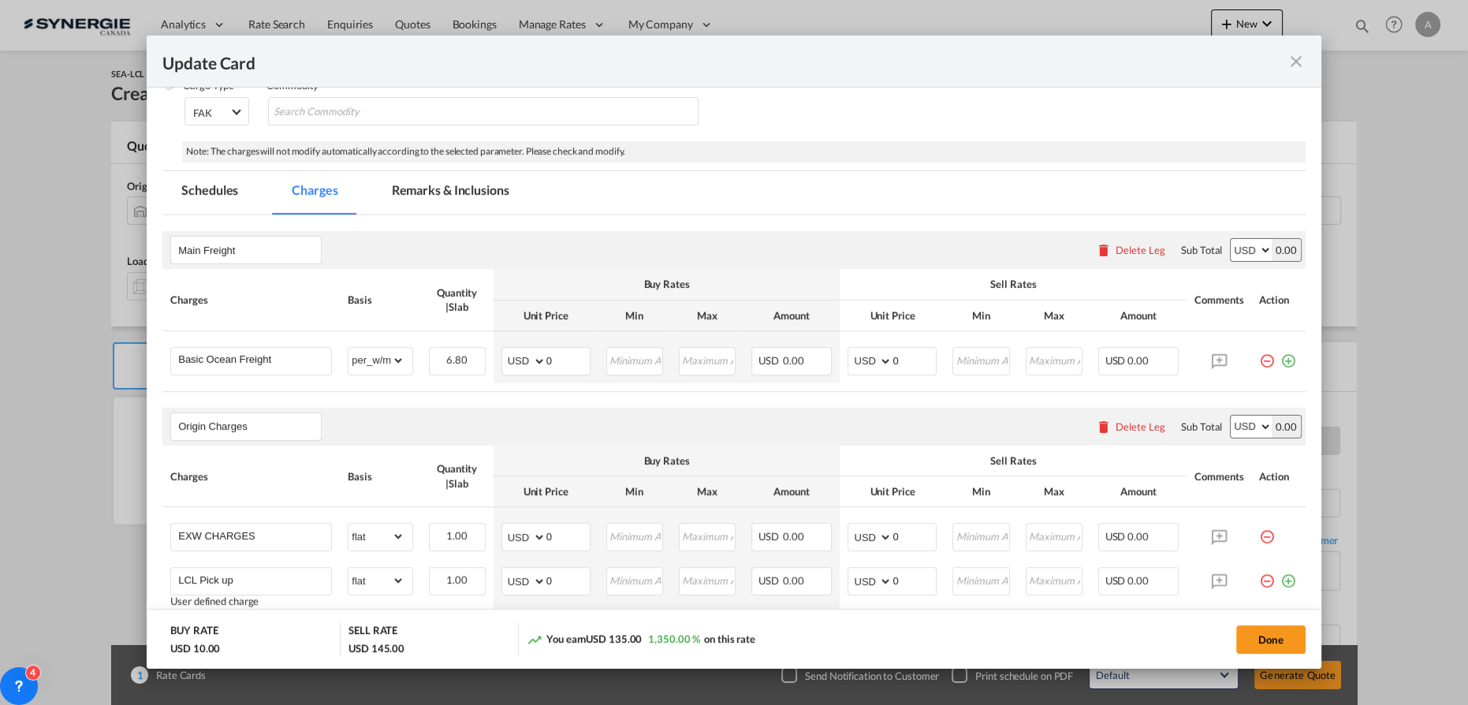
type input "VANCOUVER"
click at [441, 190] on md-tab-item "Remarks & Inclusions" at bounding box center [450, 192] width 155 height 43
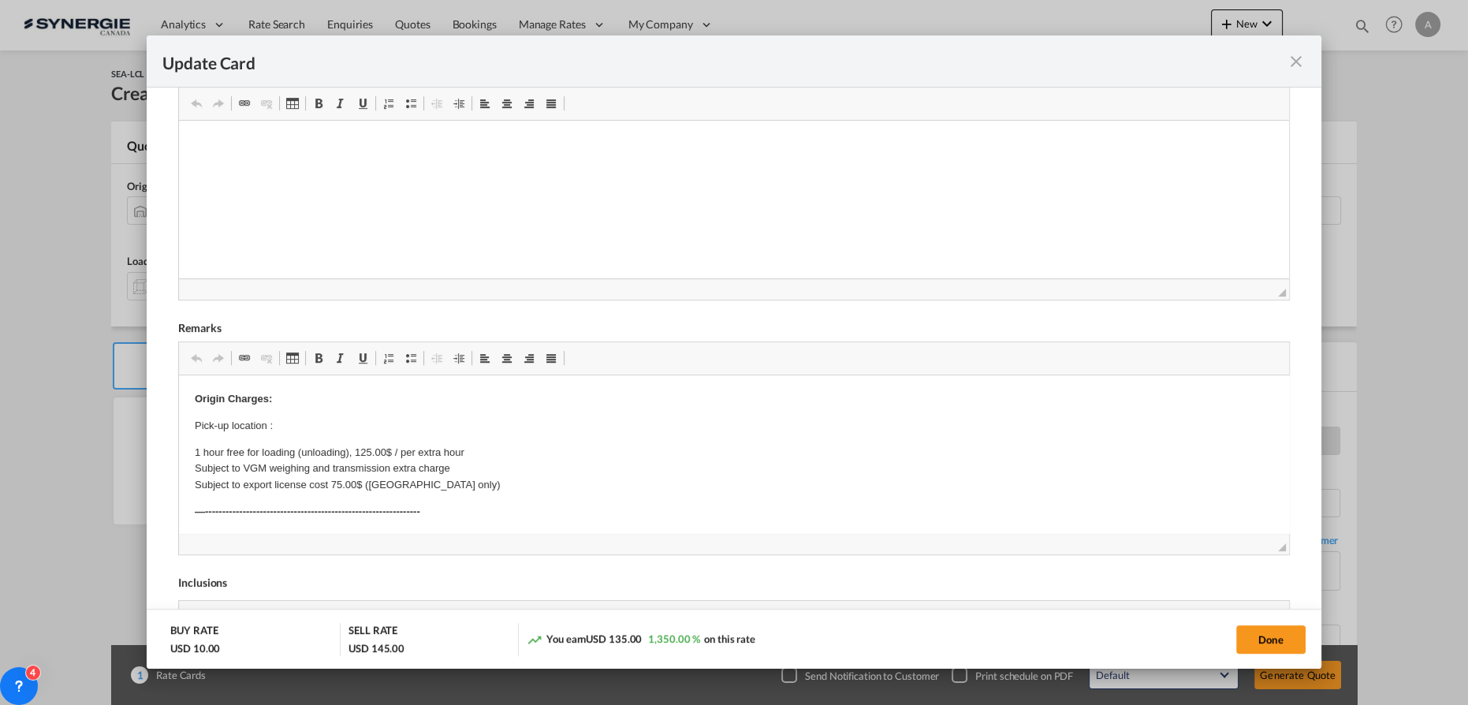
scroll to position [405, 0]
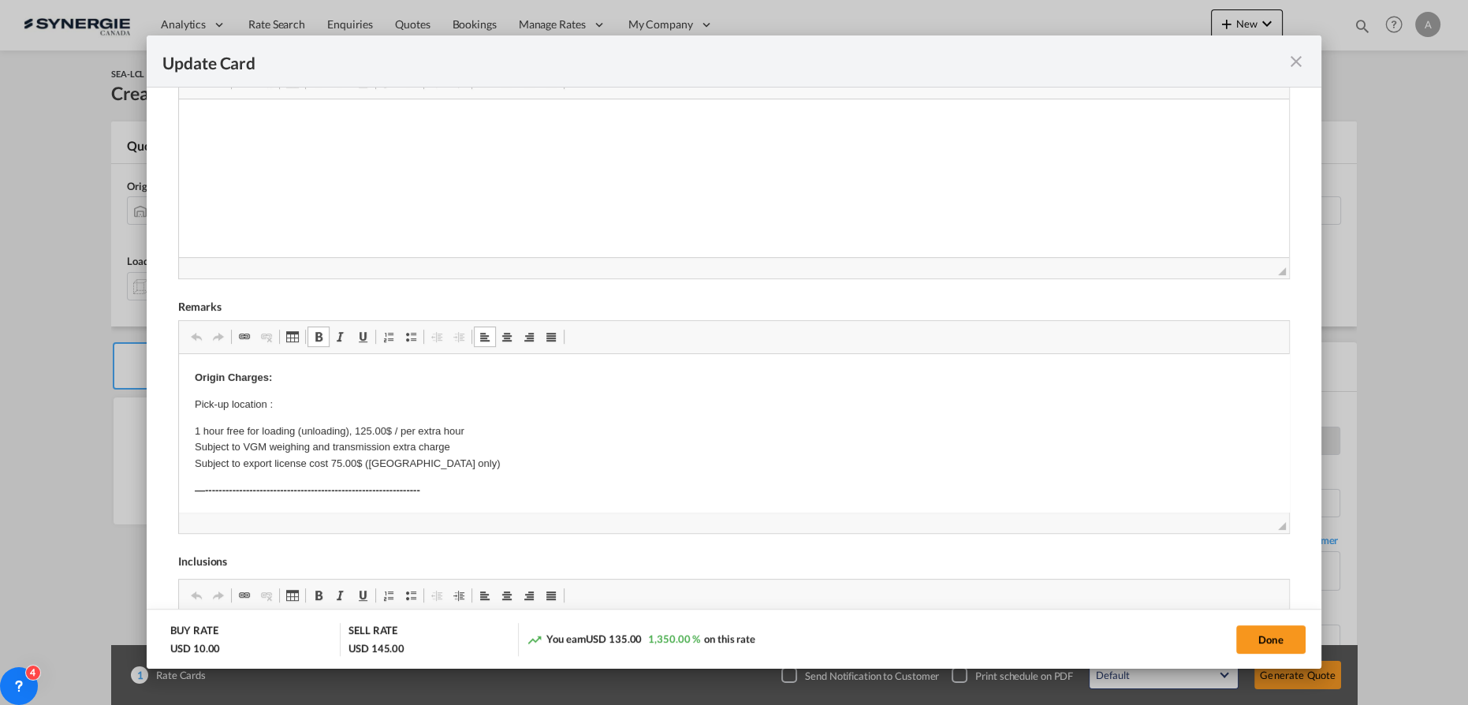
click at [315, 401] on p "Pick-up location :" at bounding box center [734, 405] width 1078 height 17
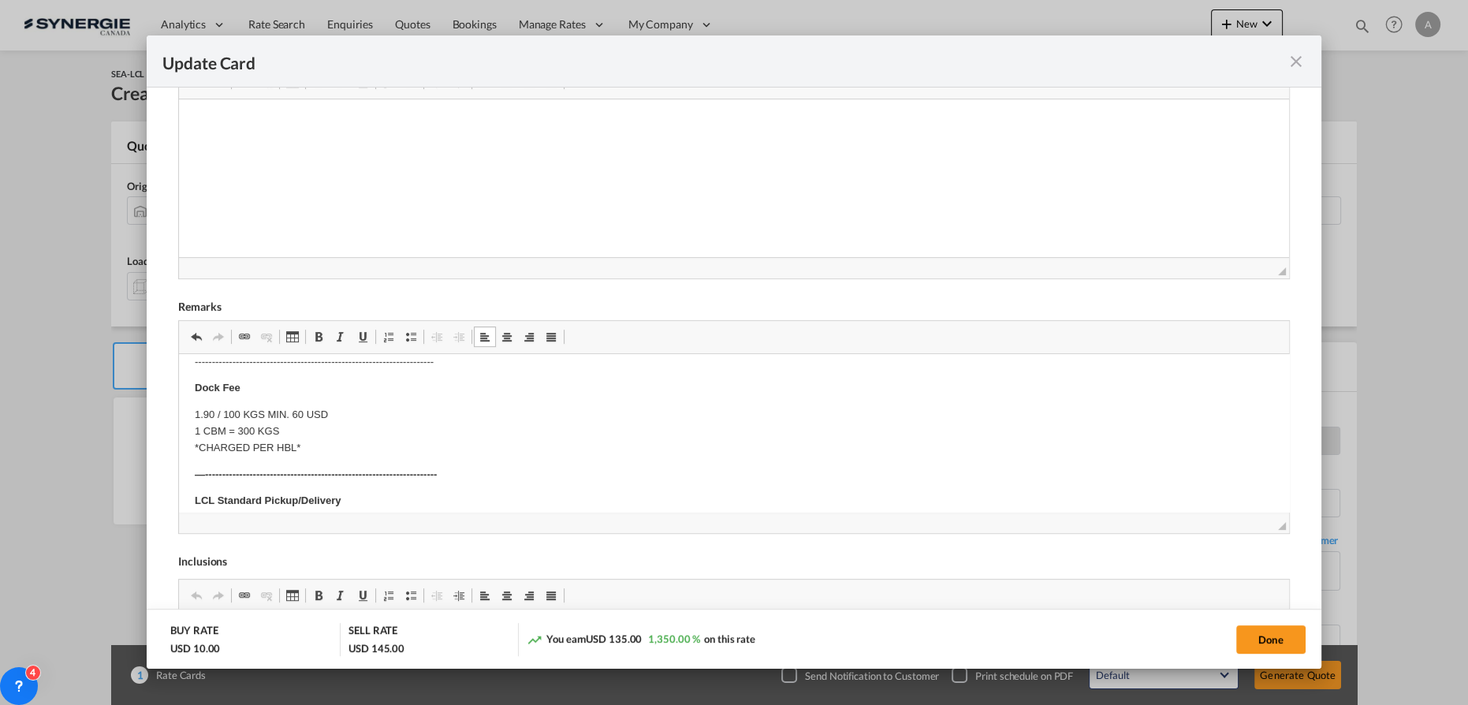
scroll to position [430, 0]
click at [489, 462] on body "Origin Charges: Pick-up location : Qingdao FullWin Machinery Co.,ltd No.2 Shouf…" at bounding box center [734, 463] width 1078 height 1047
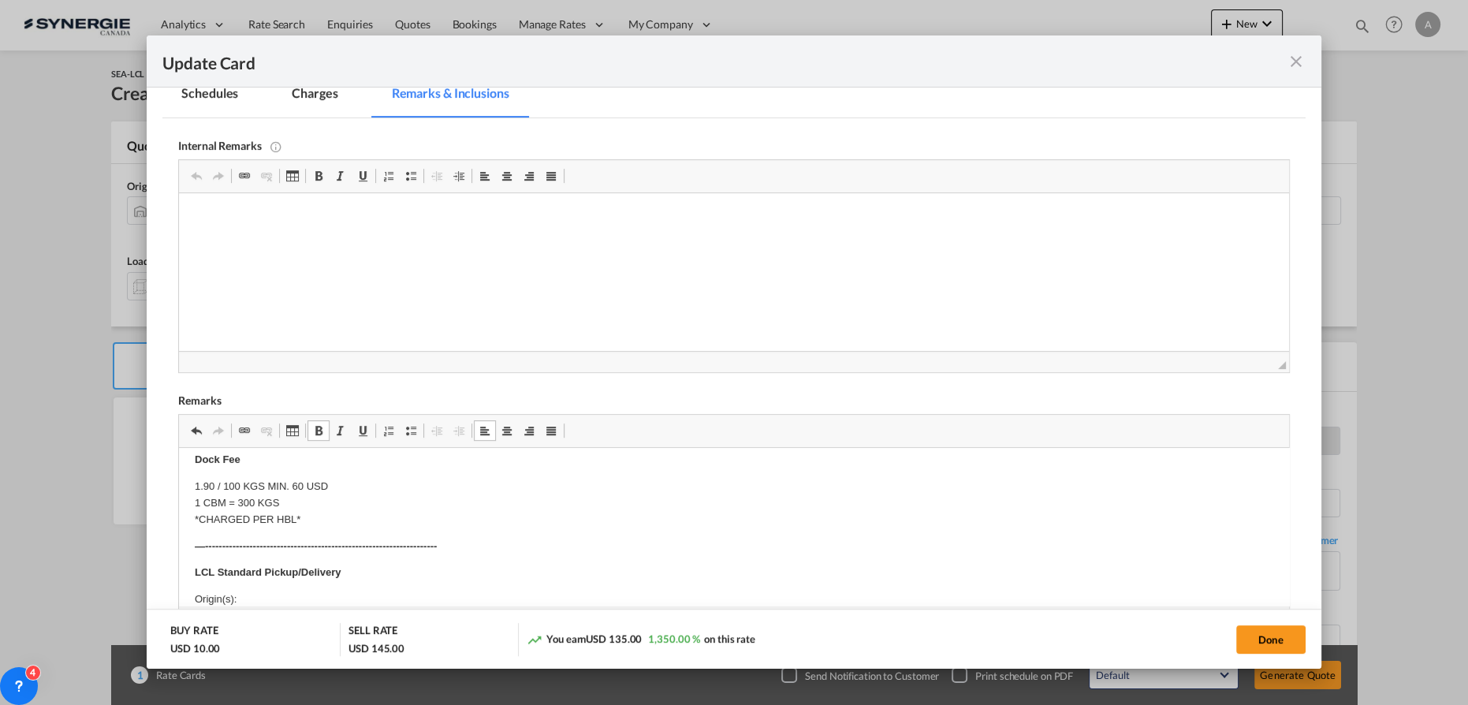
scroll to position [263, 0]
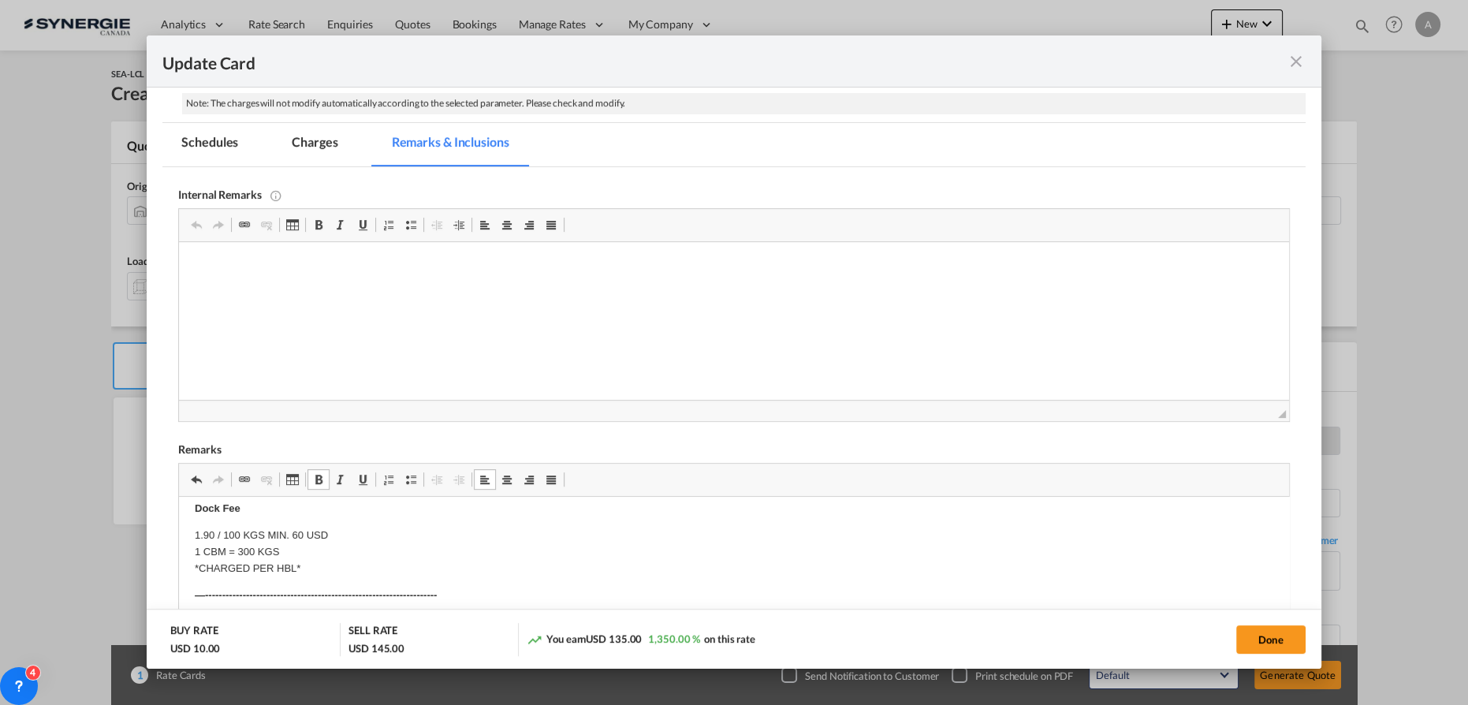
click at [323, 139] on md-tab-item "Charges" at bounding box center [315, 144] width 84 height 43
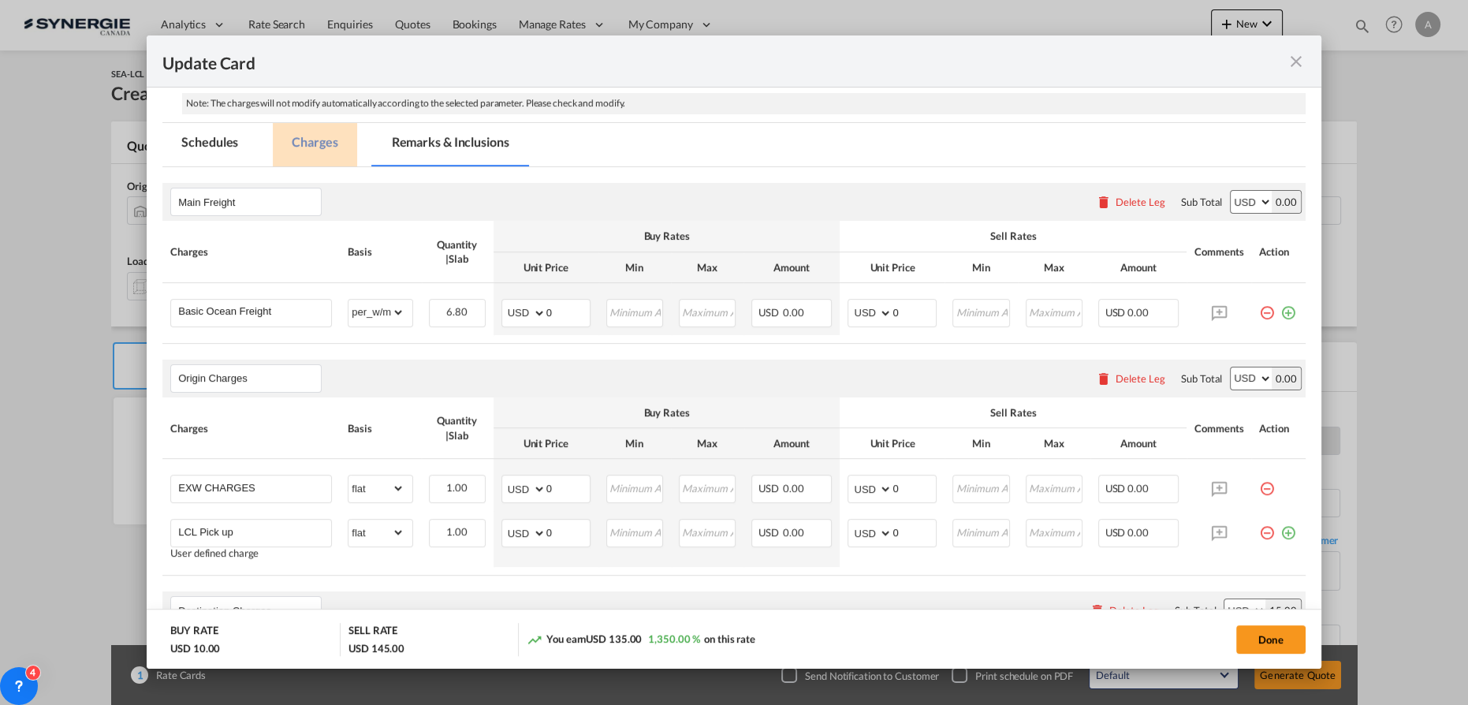
scroll to position [0, 0]
drag, startPoint x: 575, startPoint y: 330, endPoint x: 569, endPoint y: 337, distance: 9.6
click at [575, 330] on td "AED AFN ALL AMD ANG AOA ARS AUD AWG AZN BAM BBD BDT BGN BHD BIF BMD BND BOB BRL…" at bounding box center [546, 309] width 105 height 52
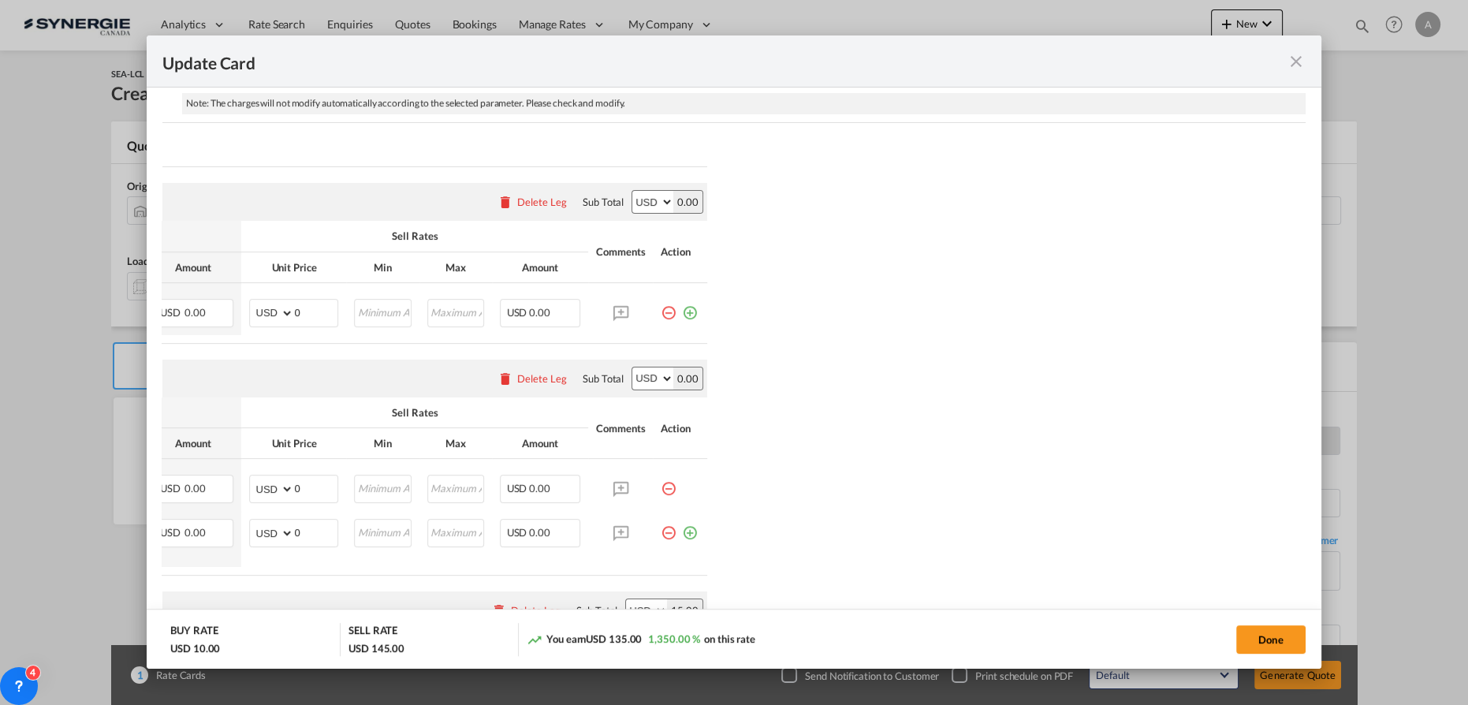
scroll to position [477, 0]
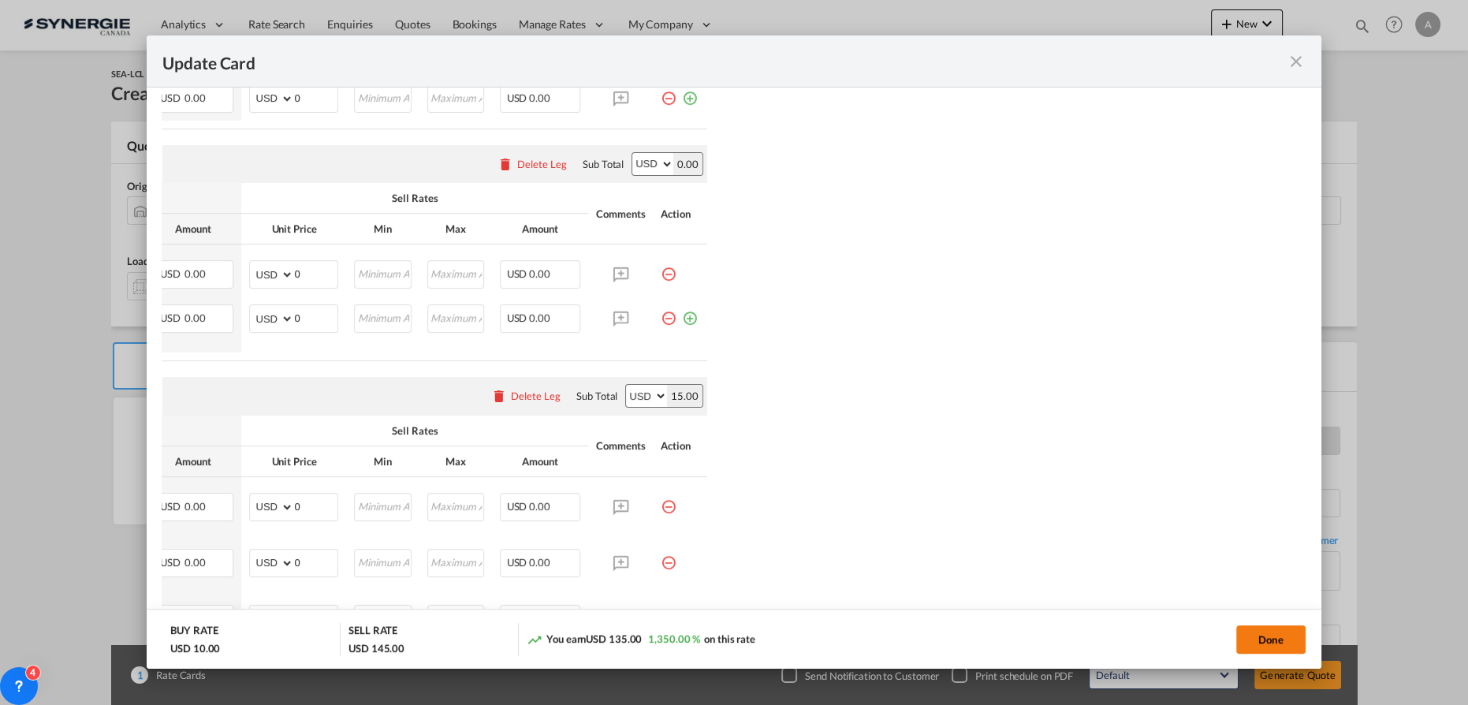
click at [1281, 646] on button "Done" at bounding box center [1270, 639] width 69 height 28
type input "[DATE]"
type input "13 Aug 2025"
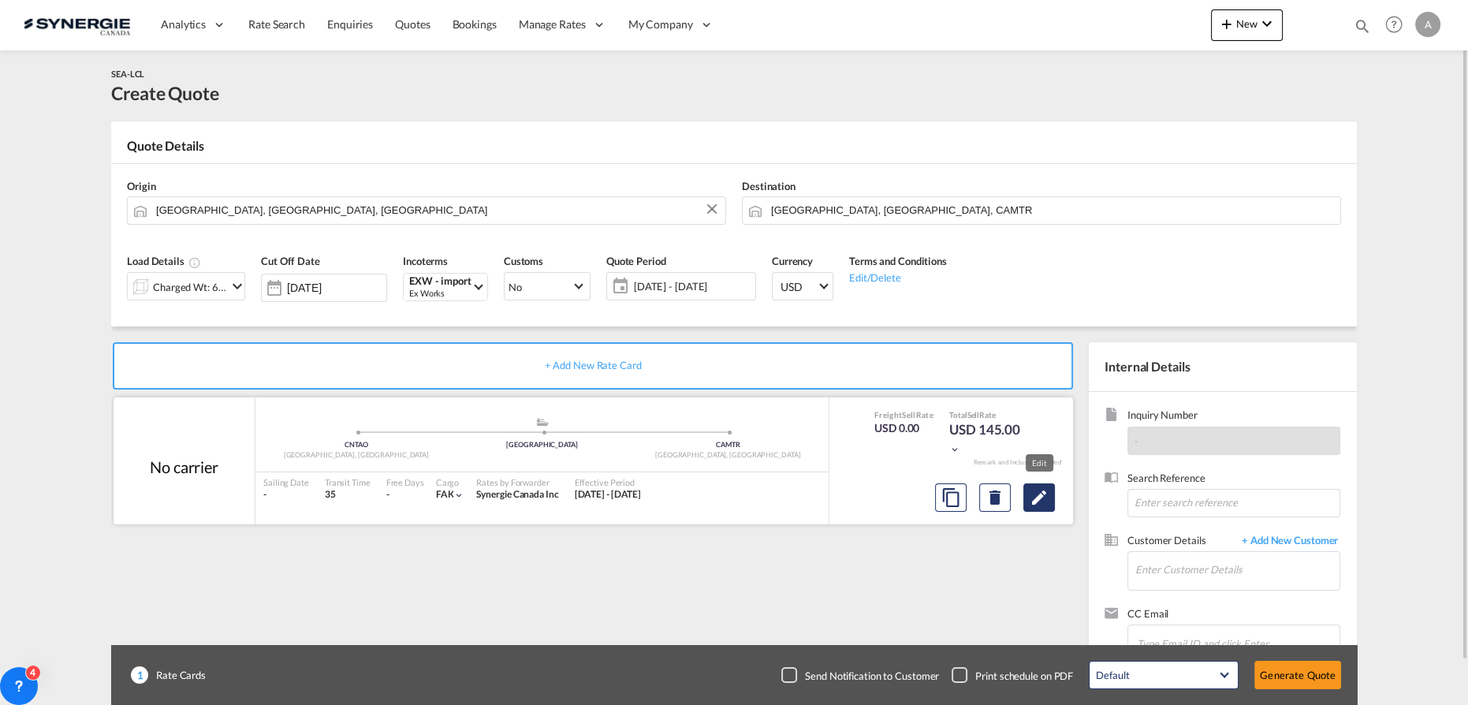
click at [1045, 492] on md-icon "Edit" at bounding box center [1039, 497] width 19 height 19
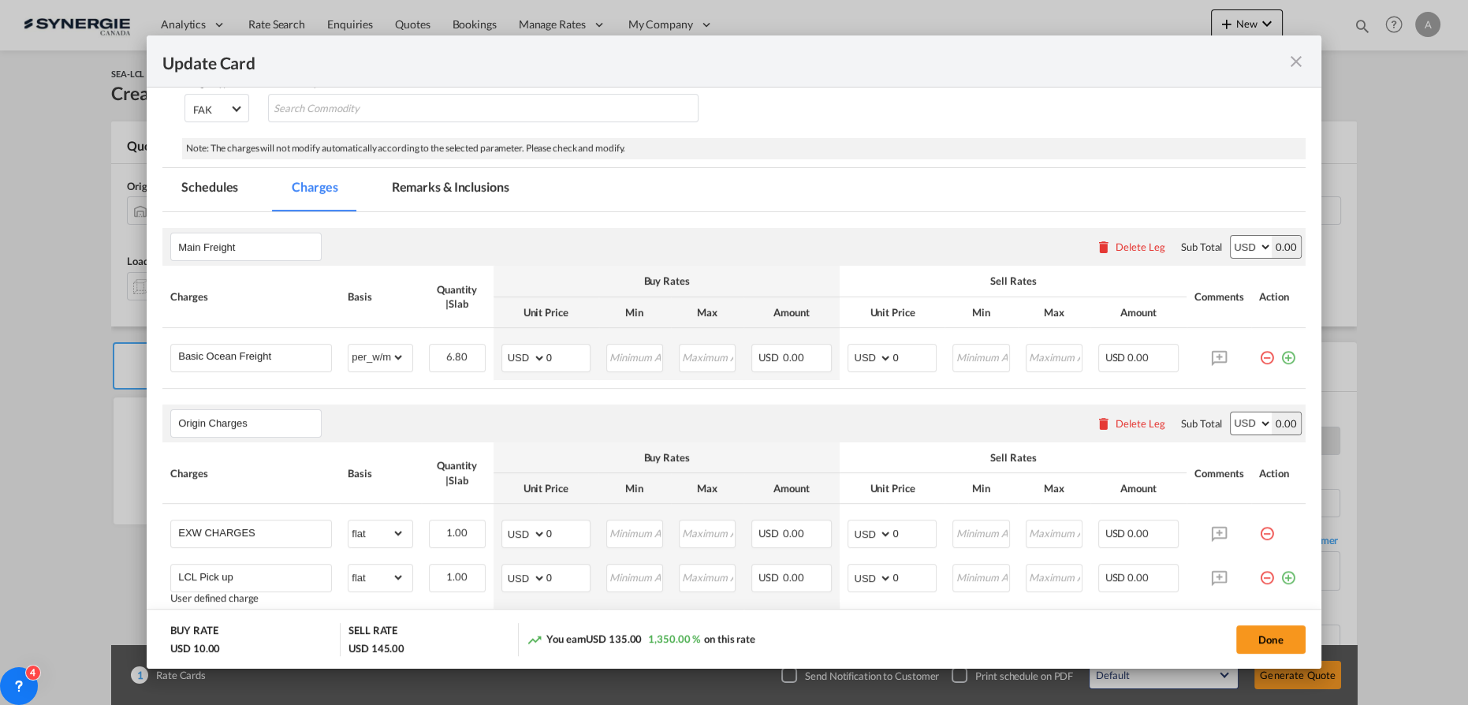
scroll to position [430, 0]
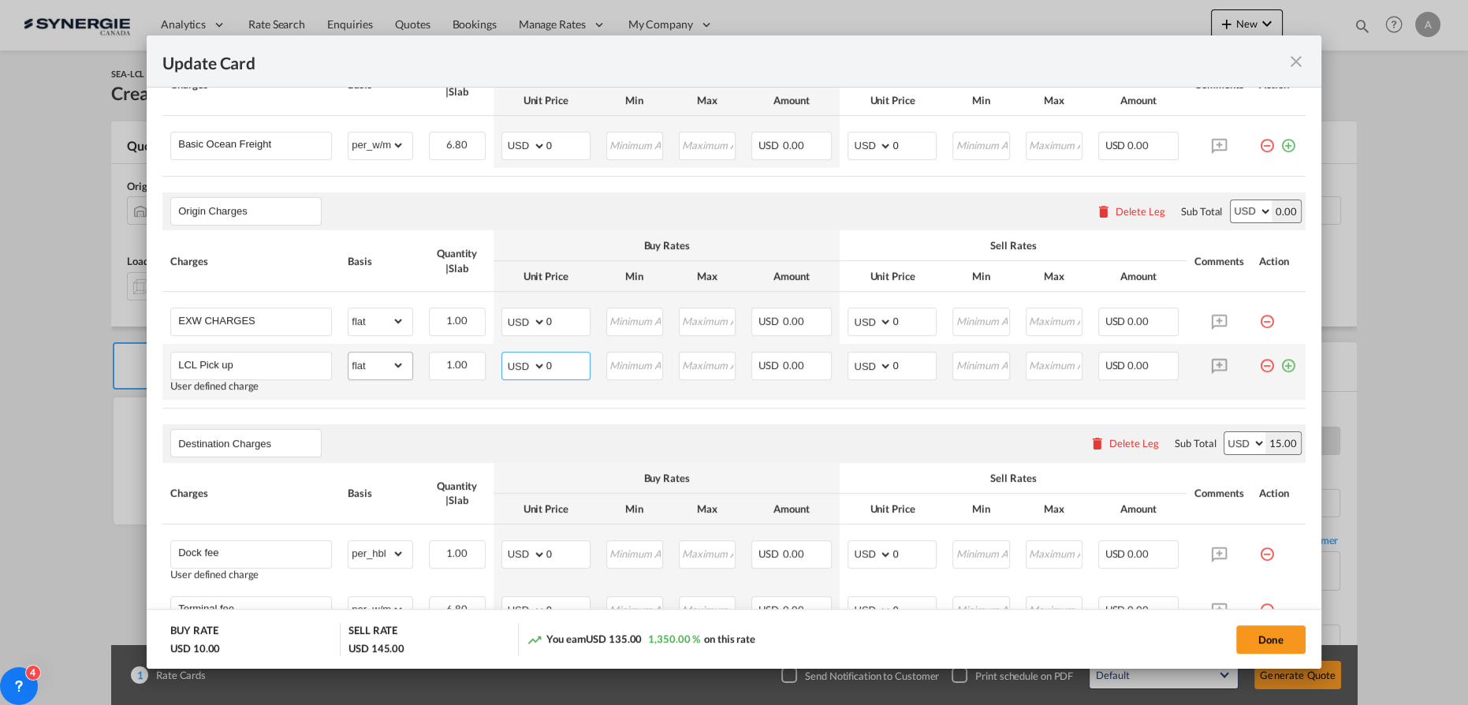
drag, startPoint x: 553, startPoint y: 363, endPoint x: 380, endPoint y: 352, distance: 173.0
click at [397, 352] on tr "LCL Pick up User defined charge Please Enter Already Exists gross_weight volume…" at bounding box center [733, 372] width 1143 height 56
drag, startPoint x: 1257, startPoint y: 363, endPoint x: 967, endPoint y: 289, distance: 299.4
click at [1259, 363] on md-icon "icon-minus-circle-outline red-400-fg pt-7" at bounding box center [1267, 360] width 16 height 16
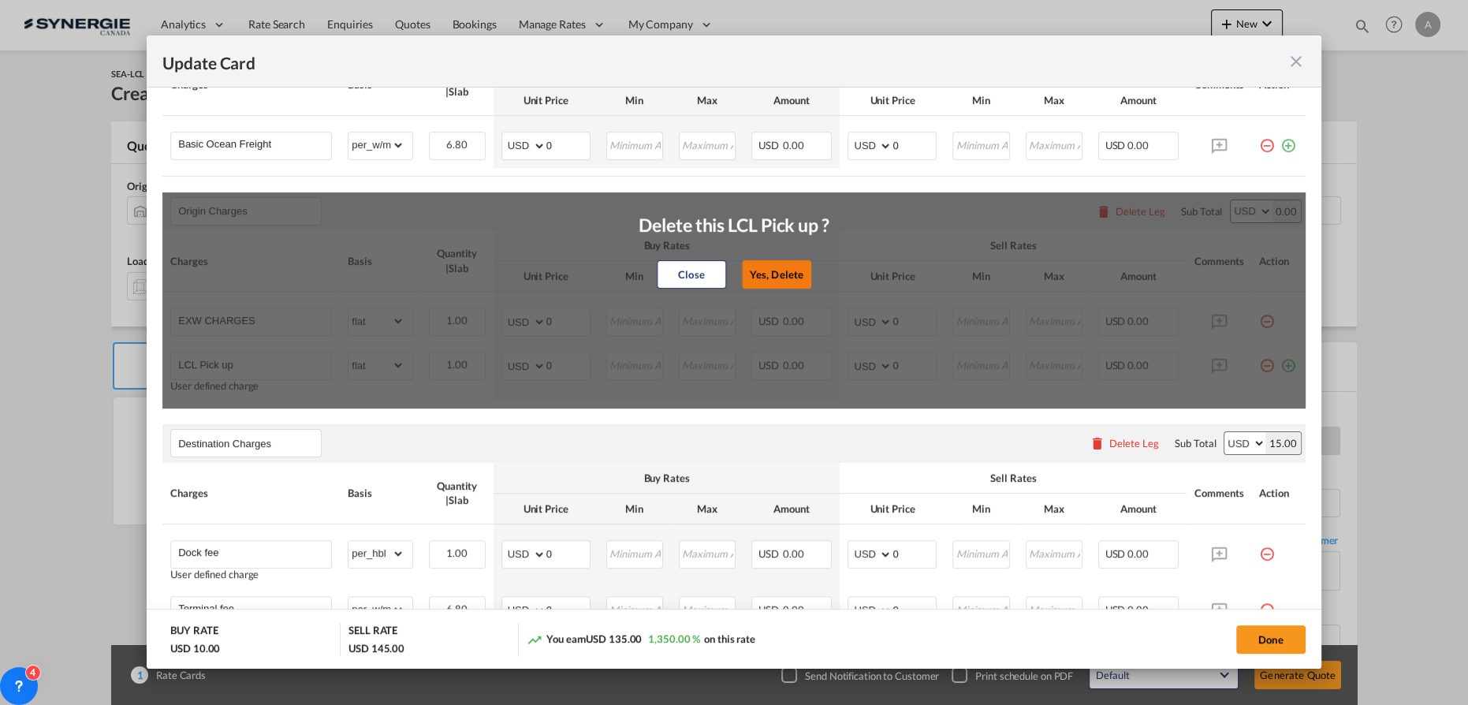
click at [776, 272] on button "Yes, Delete" at bounding box center [776, 274] width 69 height 28
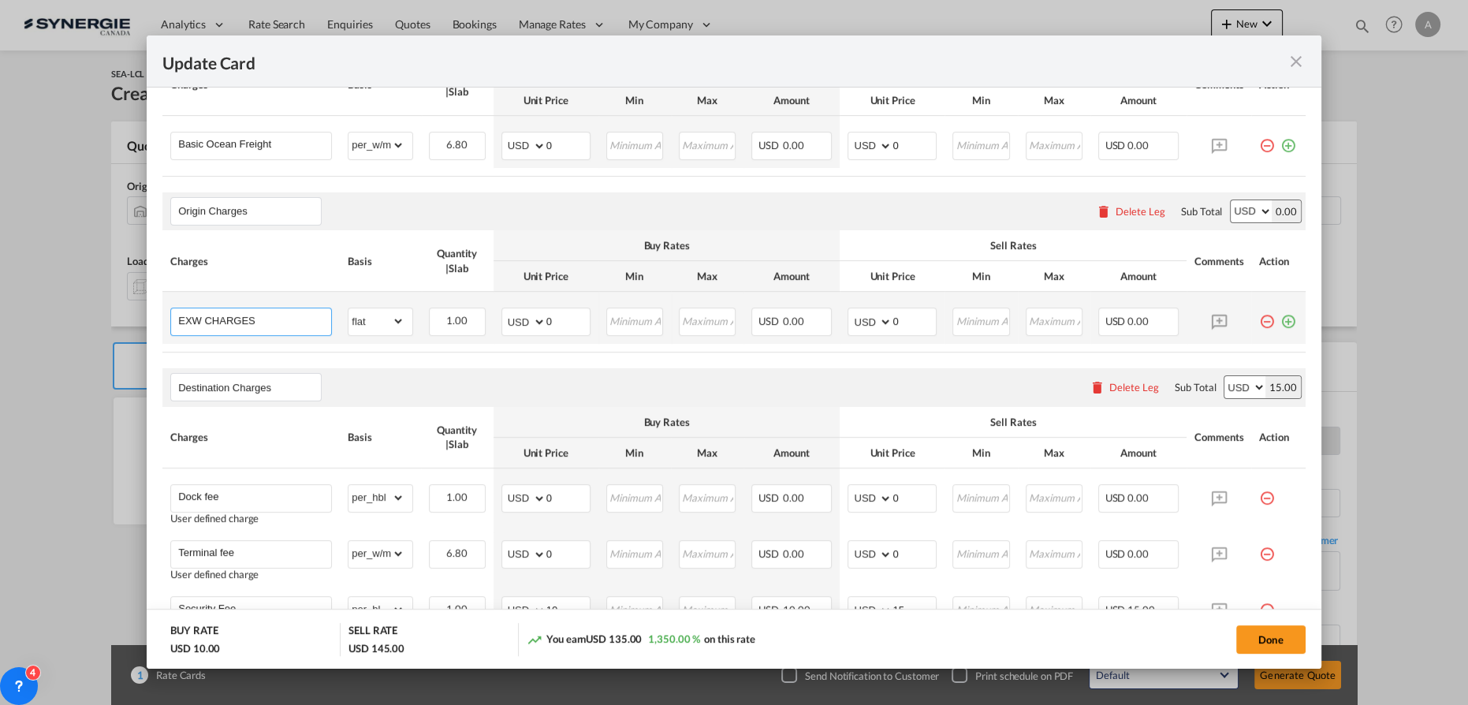
click at [287, 319] on input "EXW CHARGES" at bounding box center [254, 320] width 153 height 24
click at [398, 317] on select "gross_weight volumetric_weight per_shipment per_bl per_km per_hawb per_kg flat …" at bounding box center [375, 320] width 55 height 25
select select "per_shipment"
click at [348, 308] on select "gross_weight volumetric_weight per_shipment per_bl per_km per_hawb per_kg flat …" at bounding box center [375, 320] width 55 height 25
drag, startPoint x: 557, startPoint y: 322, endPoint x: 483, endPoint y: 318, distance: 74.3
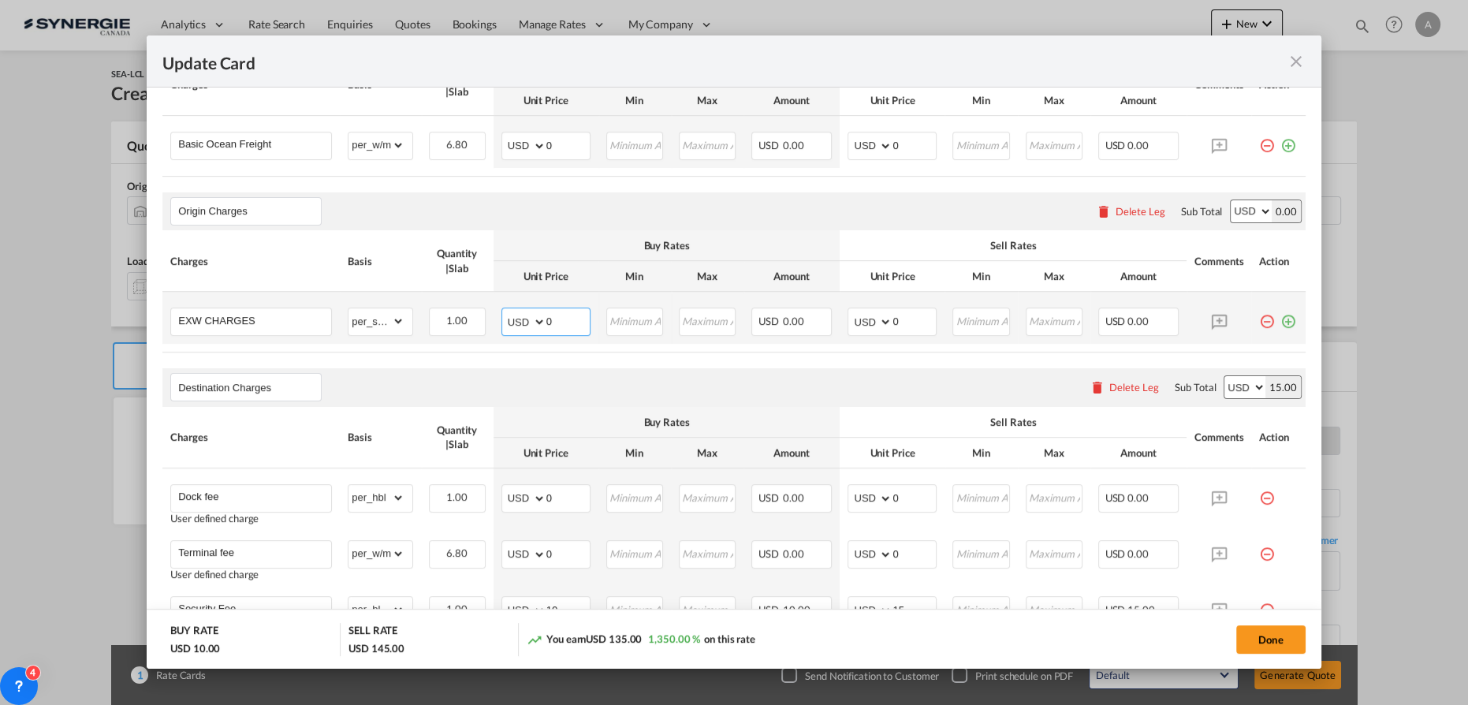
click at [505, 321] on md-input-container "AED AFN ALL AMD ANG AOA ARS AUD AWG AZN BAM BBD BDT BGN BHD BIF BMD BND BOB BRL…" at bounding box center [545, 321] width 89 height 28
type input "372"
type input "440"
drag, startPoint x: 516, startPoint y: 143, endPoint x: 505, endPoint y: 139, distance: 12.0
click at [508, 141] on md-input-container "AED AFN ALL AMD ANG AOA ARS AUD AWG AZN BAM BBD BDT BGN BHD BIF BMD BND BOB BRL…" at bounding box center [545, 146] width 89 height 28
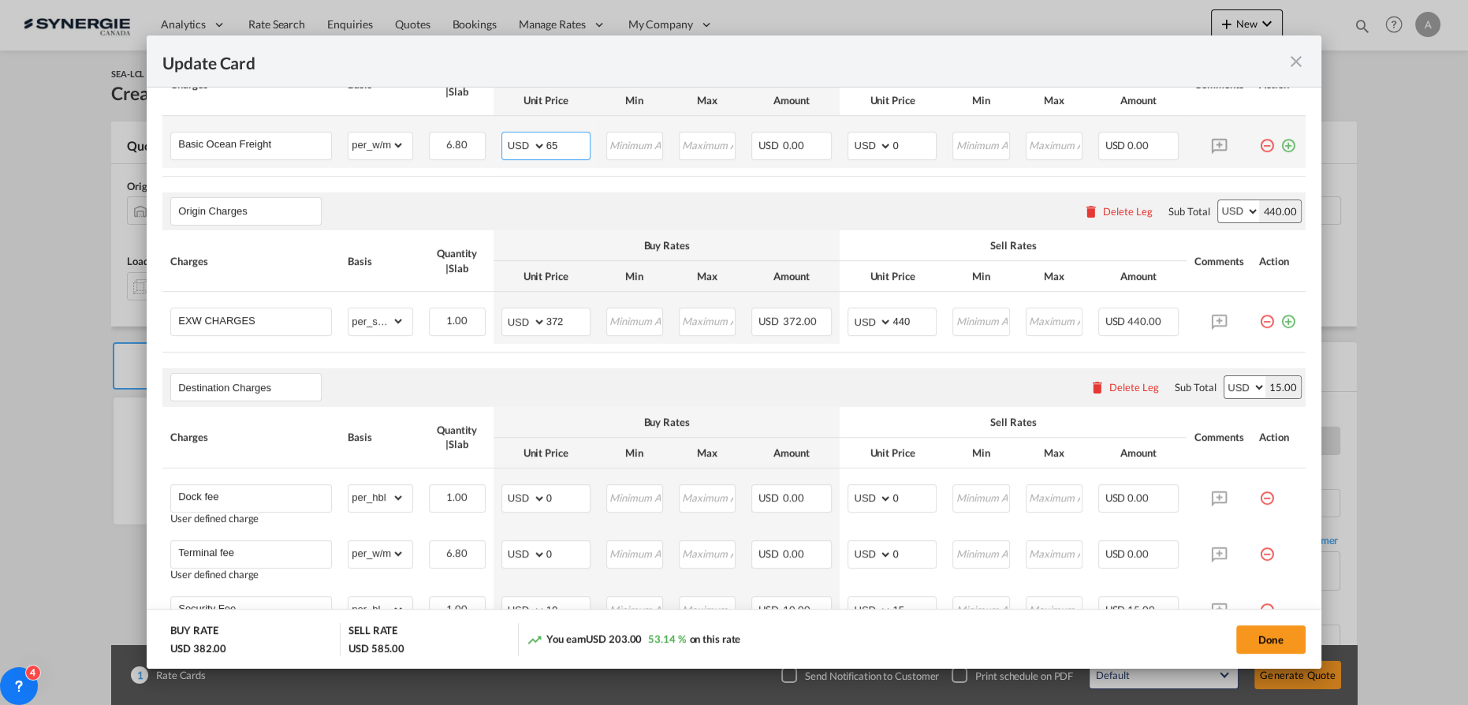
type input "65"
drag, startPoint x: 910, startPoint y: 144, endPoint x: 758, endPoint y: 136, distance: 152.4
click at [767, 137] on tr "Basic Ocean Freight Please Enter Already Exists gross_weight volumetric_weight …" at bounding box center [733, 142] width 1143 height 52
type input "80"
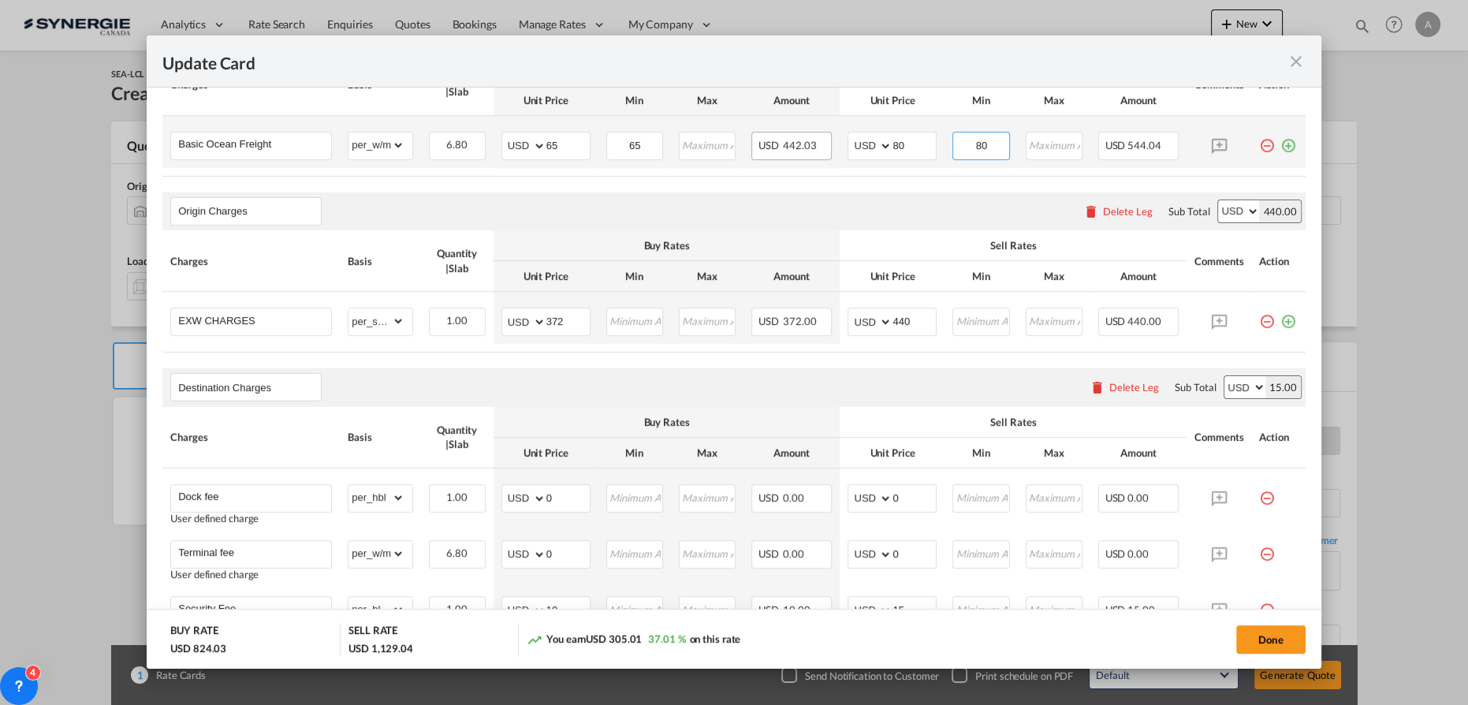
type input "80"
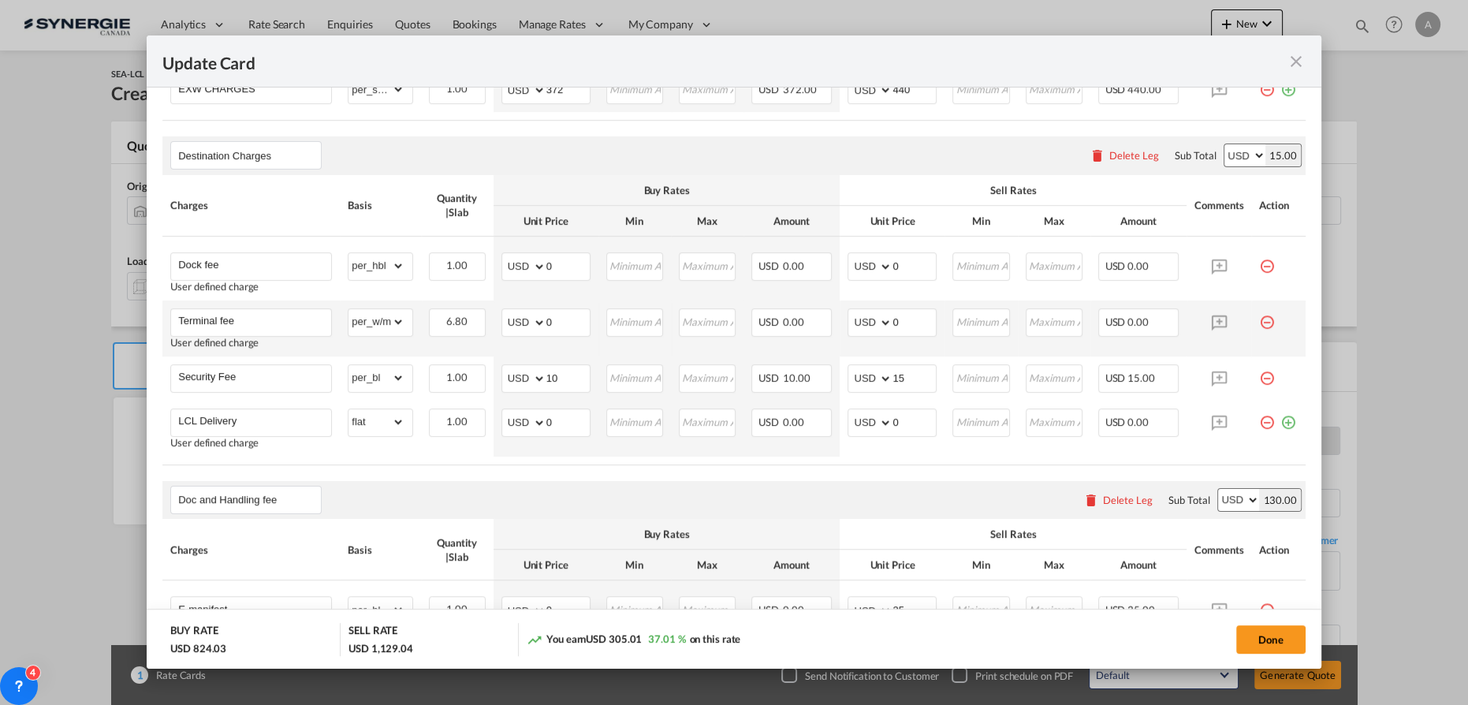
scroll to position [717, 0]
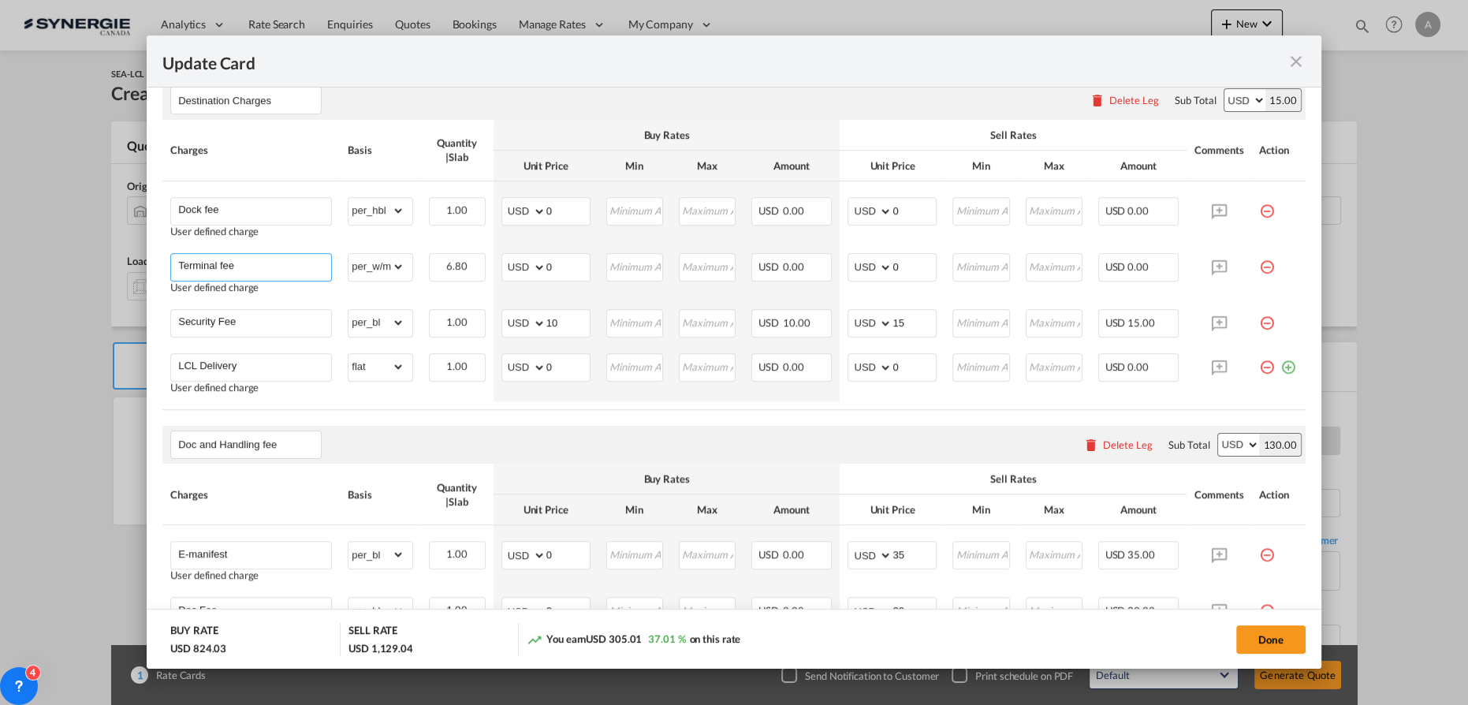
click at [22, 228] on div "Update Card Port of Loading CNTAO T/S VANCOUVER Liner/Carrier No carrier 2HM LO…" at bounding box center [734, 352] width 1468 height 704
type input "Oversize surcharge"
click at [399, 268] on select "gross_weight volumetric_weight per_shipment per_bl per_km per_hawb per_kg flat …" at bounding box center [375, 266] width 55 height 25
select select "per_shipment"
click at [348, 254] on select "gross_weight volumetric_weight per_shipment per_bl per_km per_hawb per_kg flat …" at bounding box center [375, 266] width 55 height 25
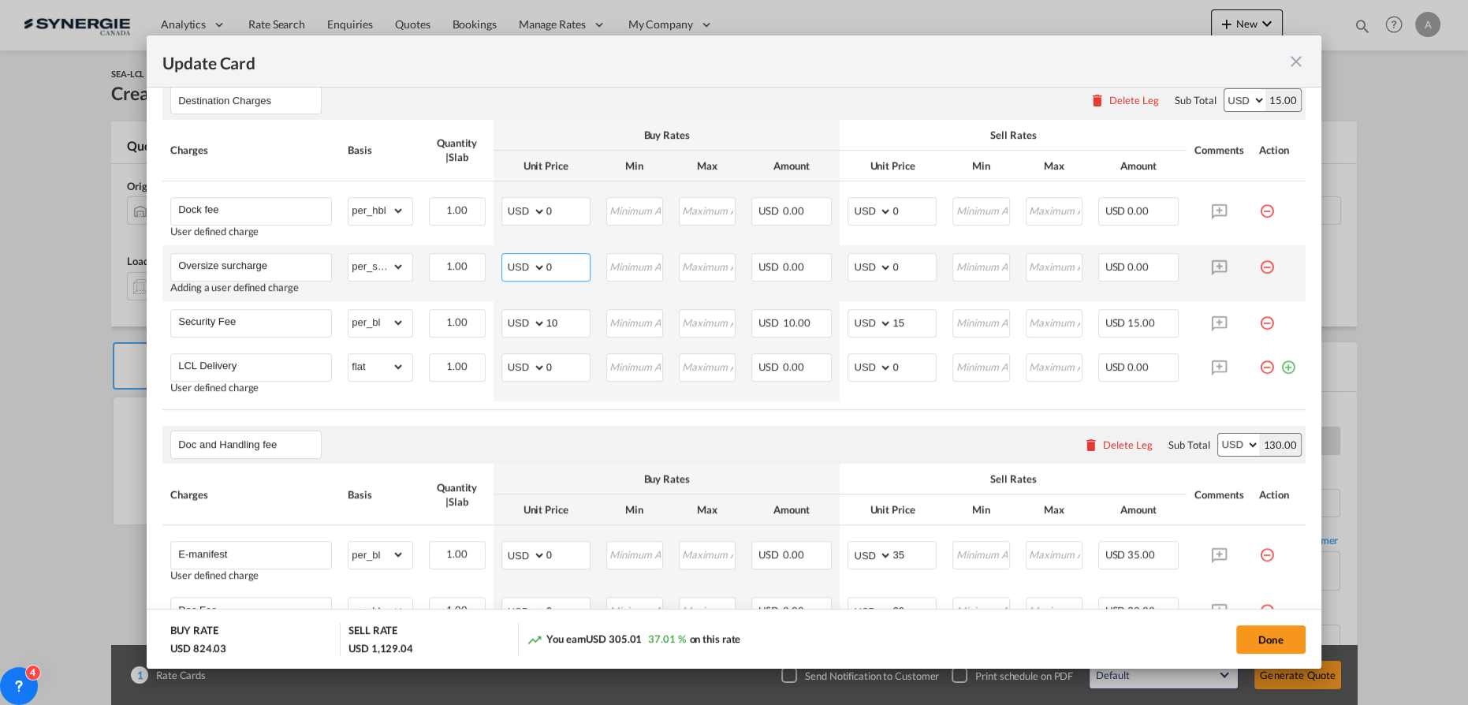
drag, startPoint x: 564, startPoint y: 268, endPoint x: 538, endPoint y: 248, distance: 33.3
click at [549, 266] on input "0" at bounding box center [567, 266] width 43 height 24
type input "100"
type input "150"
drag, startPoint x: 569, startPoint y: 203, endPoint x: 557, endPoint y: 201, distance: 12.7
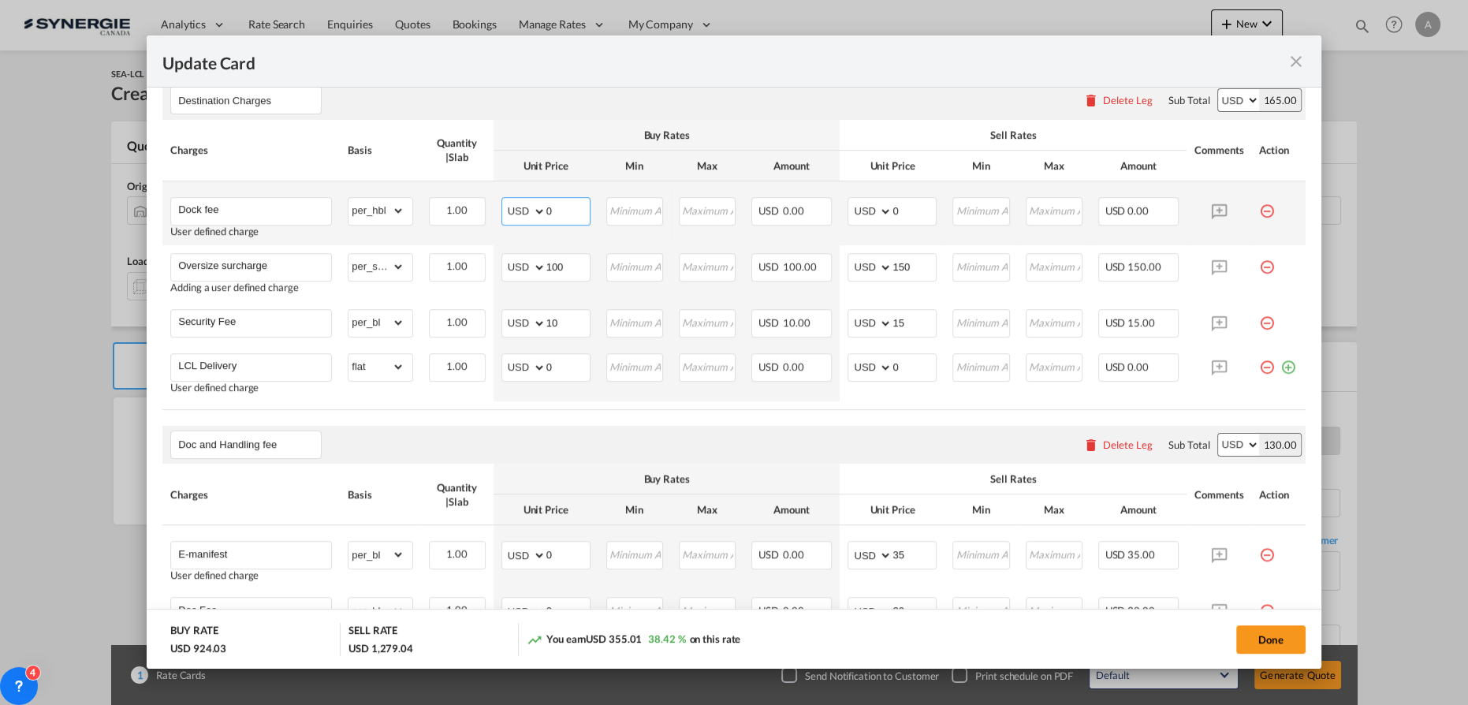
click at [559, 202] on input "0" at bounding box center [567, 210] width 43 height 24
drag, startPoint x: 559, startPoint y: 203, endPoint x: 467, endPoint y: 200, distance: 91.5
click at [482, 200] on tr "Dock fee User defined charge Please Enter Already Exists gross_weight volumetri…" at bounding box center [733, 213] width 1143 height 64
type input "60"
type input "7"
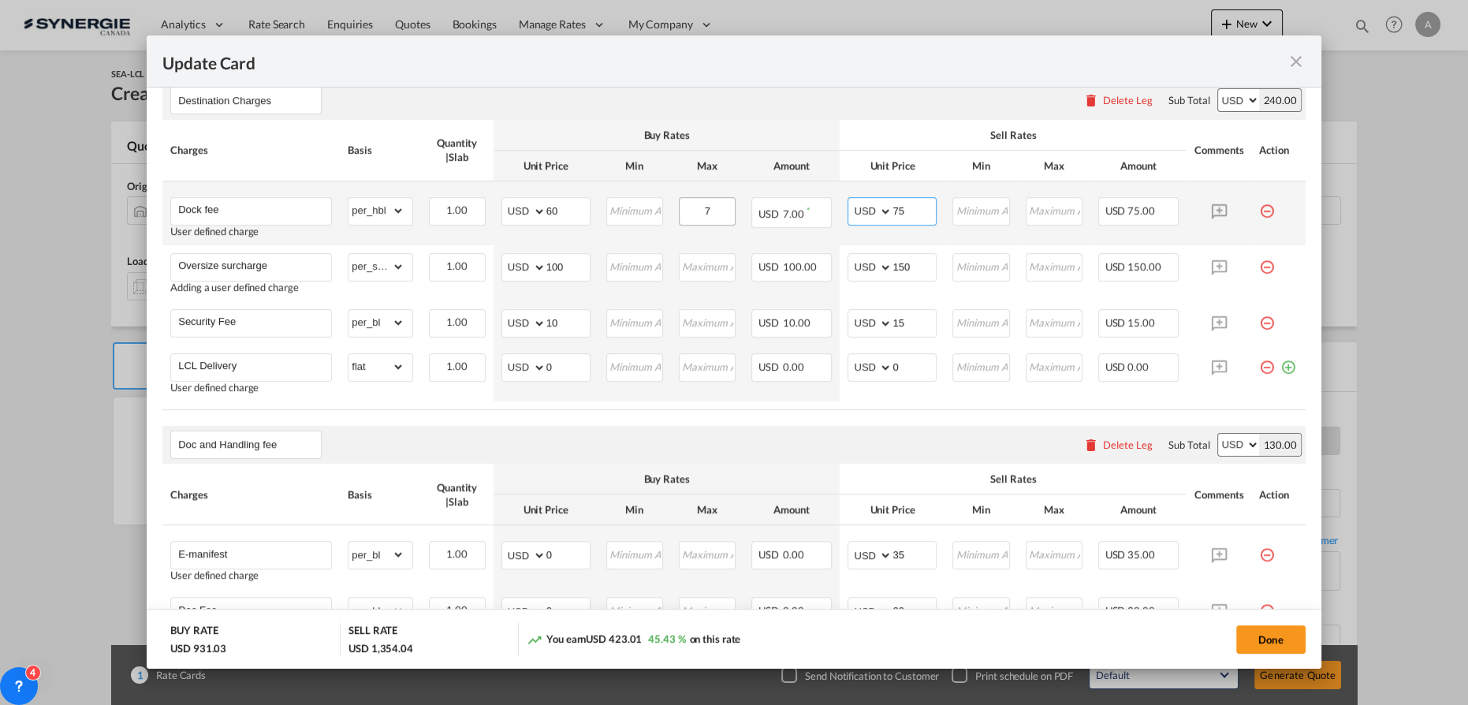
type input "75"
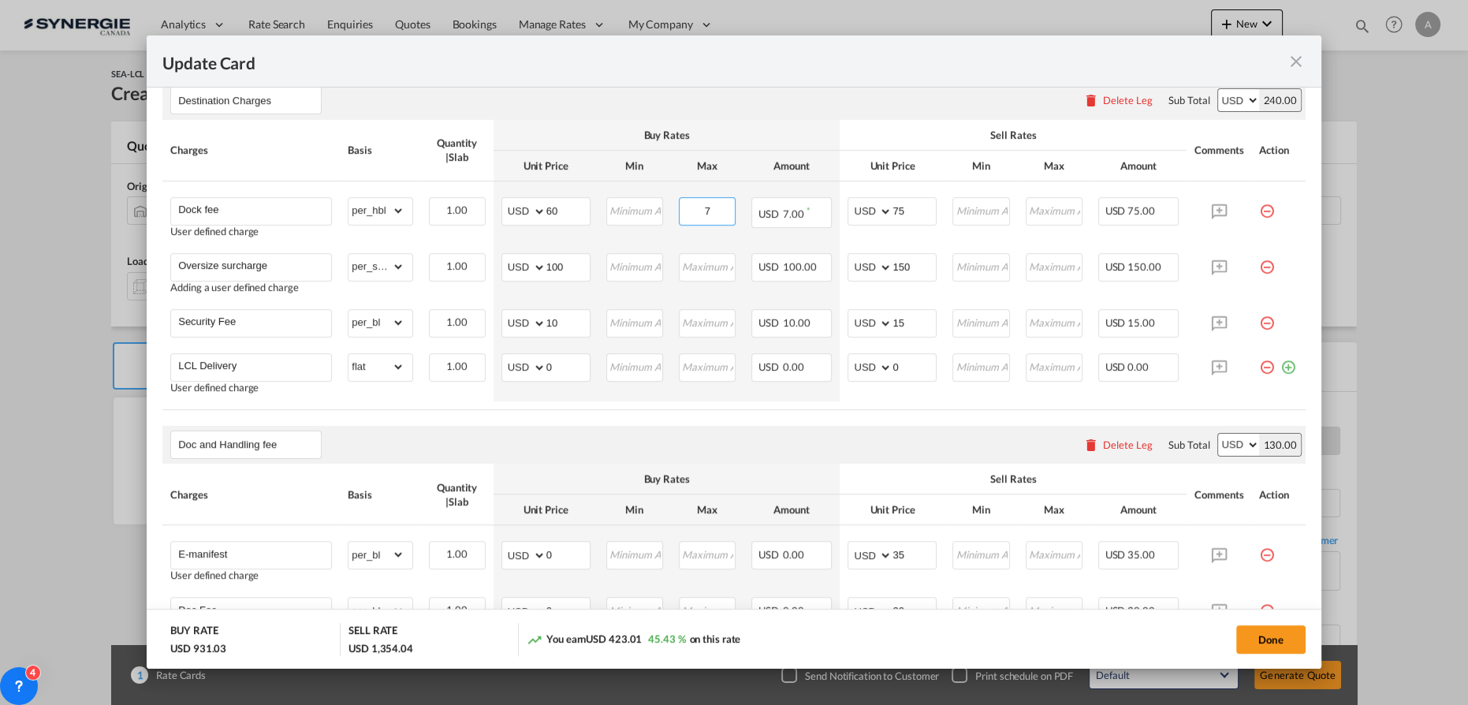
drag, startPoint x: 717, startPoint y: 214, endPoint x: 494, endPoint y: 119, distance: 242.3
click at [655, 202] on tr "Dock fee User defined charge Please Enter Already Exists gross_weight volumetri…" at bounding box center [733, 213] width 1143 height 64
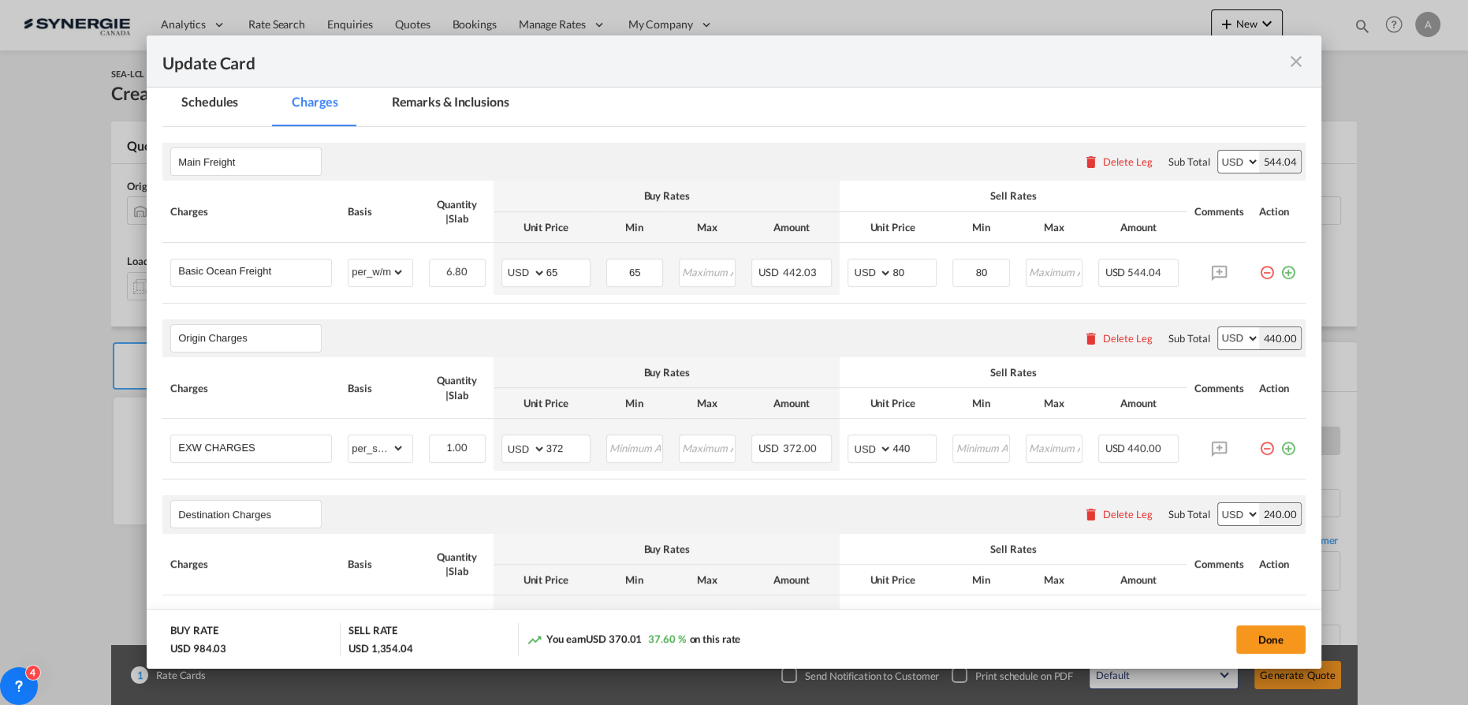
scroll to position [300, 0]
click at [420, 113] on md-tab-item "Remarks & Inclusions" at bounding box center [450, 106] width 155 height 43
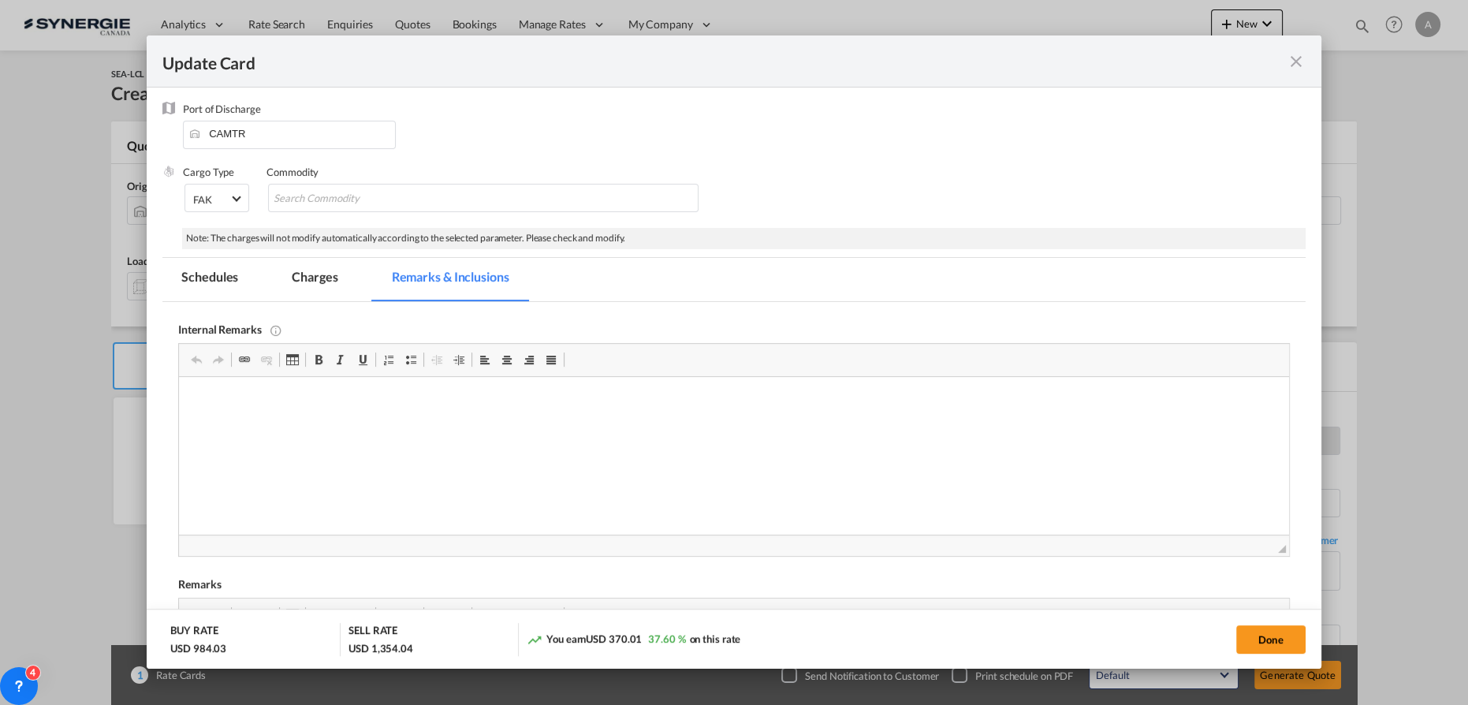
scroll to position [244, 0]
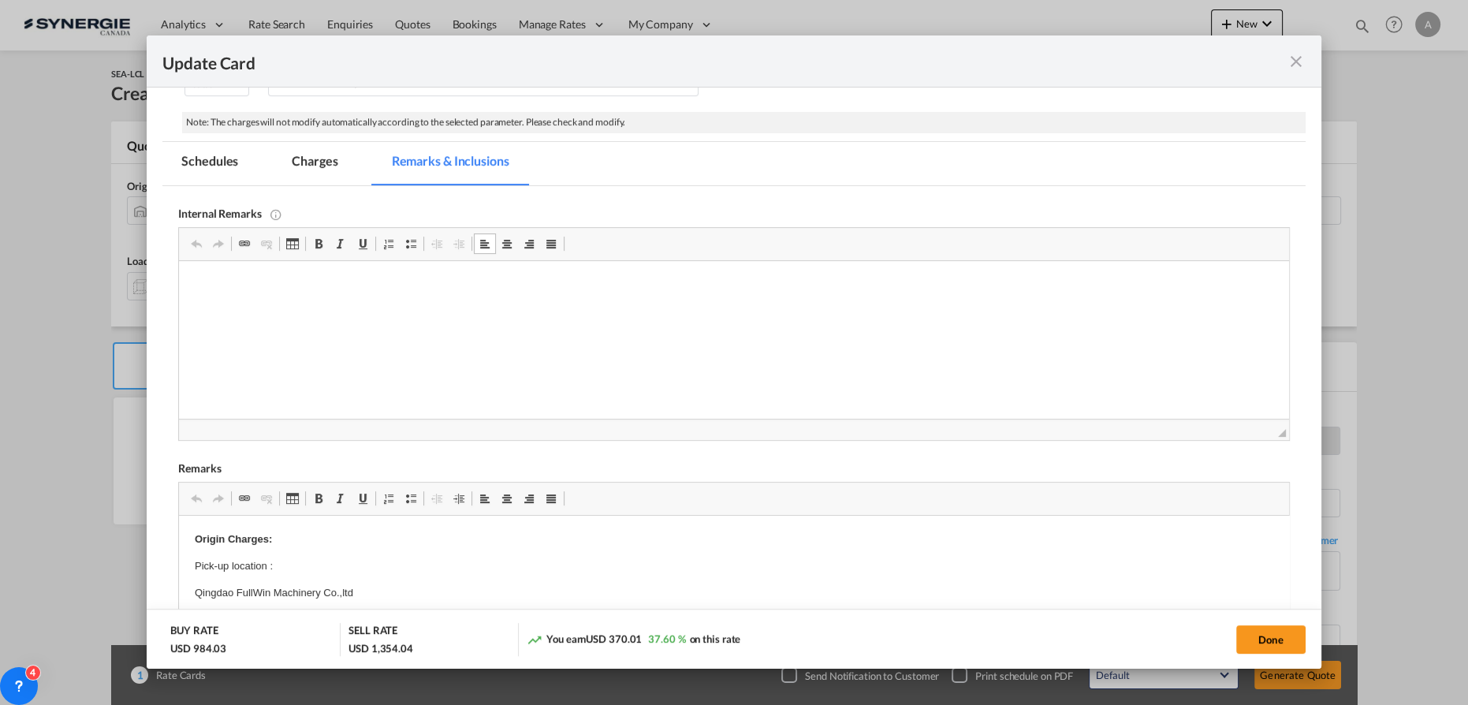
click at [324, 301] on html at bounding box center [734, 285] width 1110 height 48
click at [337, 390] on p "AOF" at bounding box center [734, 386] width 1078 height 17
click at [278, 382] on body "Back-up EVEROK - https://app.frontapp.com/open/cnv_q4o2jbj?key=iHOmH2UvUyoeCAiH…" at bounding box center [734, 352] width 1078 height 150
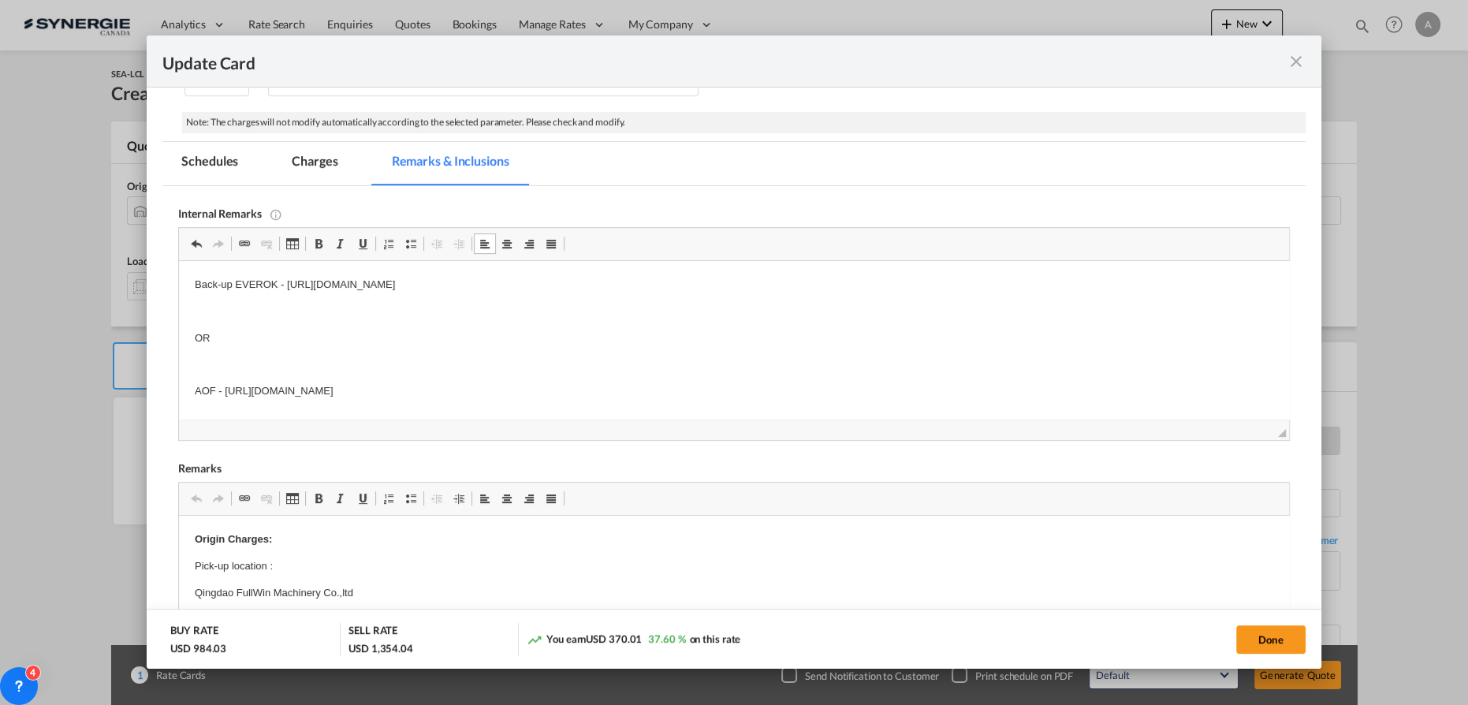
click at [767, 289] on p "Back-up EVEROK - https://app.frontapp.com/open/cnv_q4o2jbj?key=iHOmH2UvUyoeCAiH…" at bounding box center [734, 285] width 1078 height 17
drag, startPoint x: 328, startPoint y: 168, endPoint x: 399, endPoint y: 237, distance: 99.2
click at [330, 168] on md-tab-item "Charges" at bounding box center [315, 163] width 84 height 43
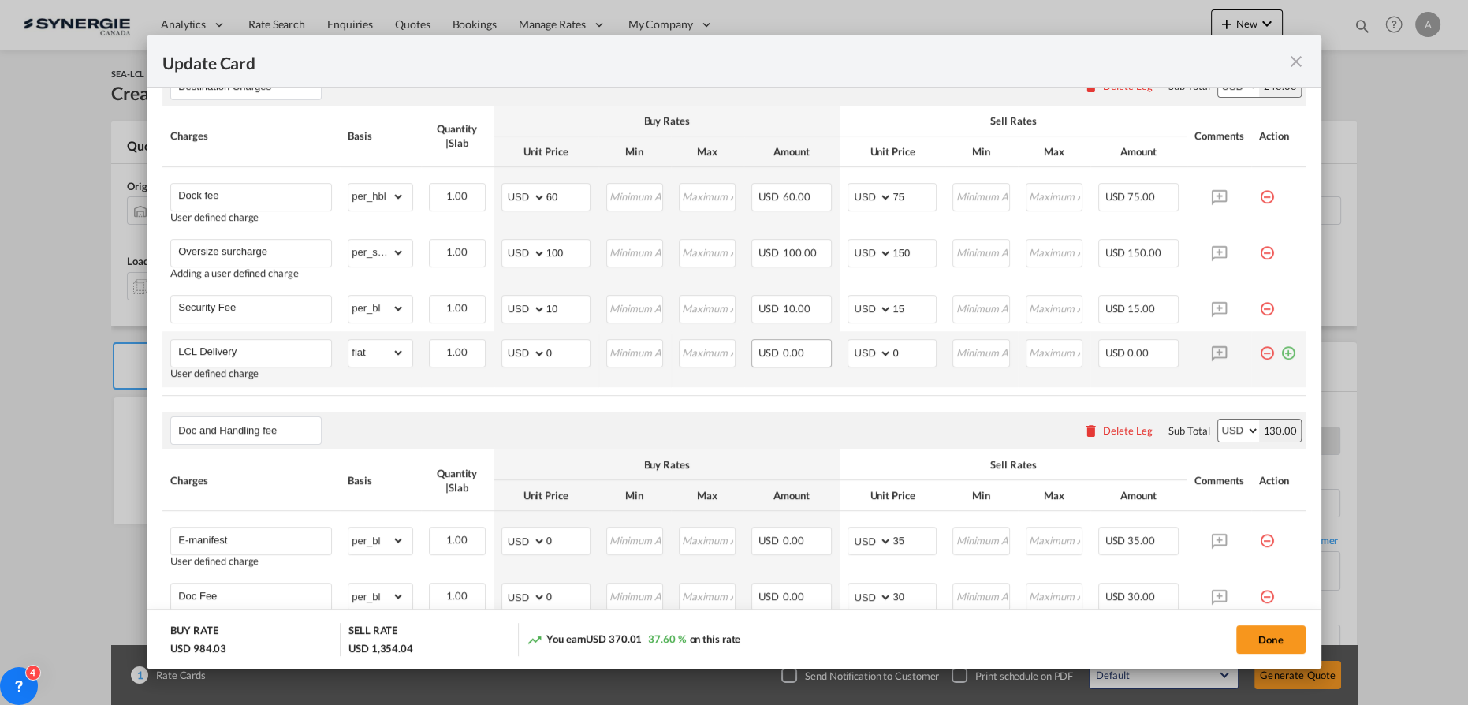
scroll to position [587, 0]
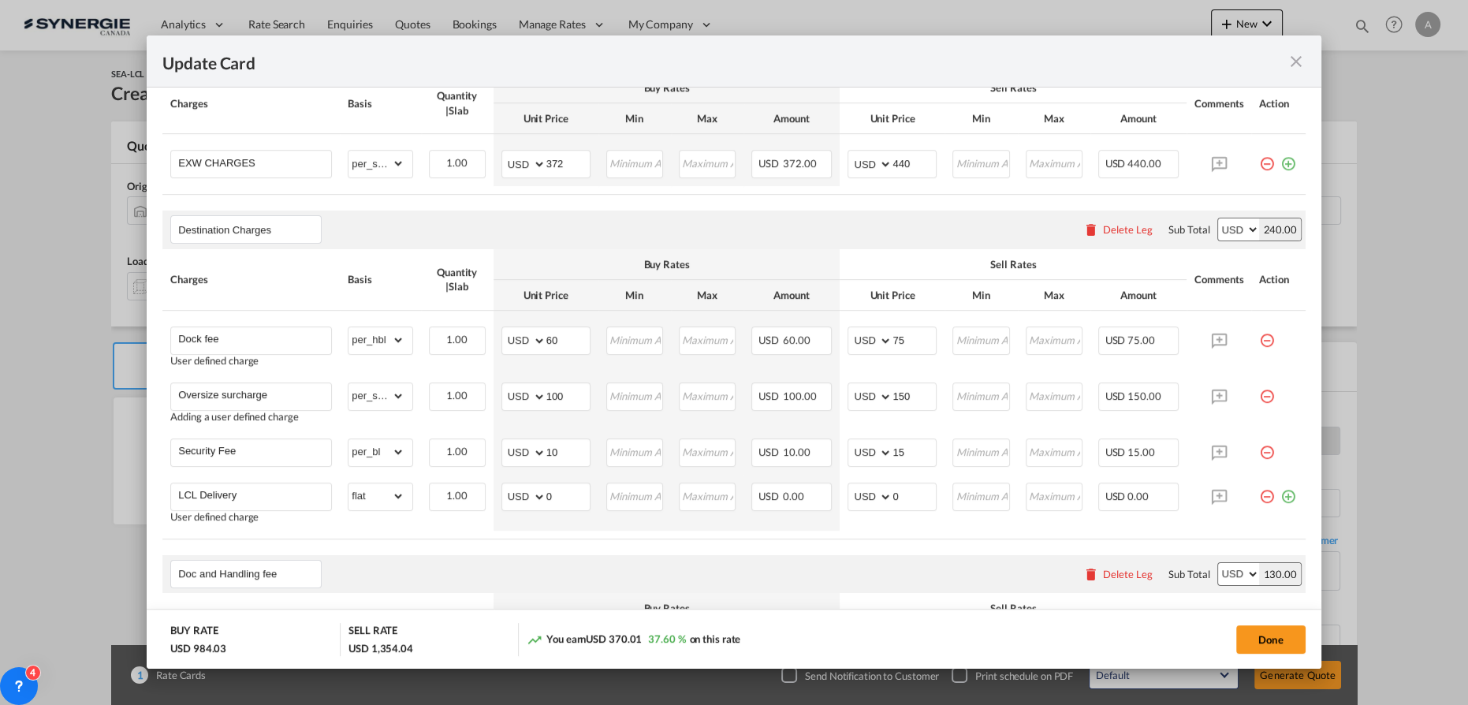
drag, startPoint x: 1246, startPoint y: 633, endPoint x: 1457, endPoint y: 516, distance: 241.4
click at [1245, 633] on button "Done" at bounding box center [1270, 639] width 69 height 28
type input "[DATE]"
type input "13 Aug 2025"
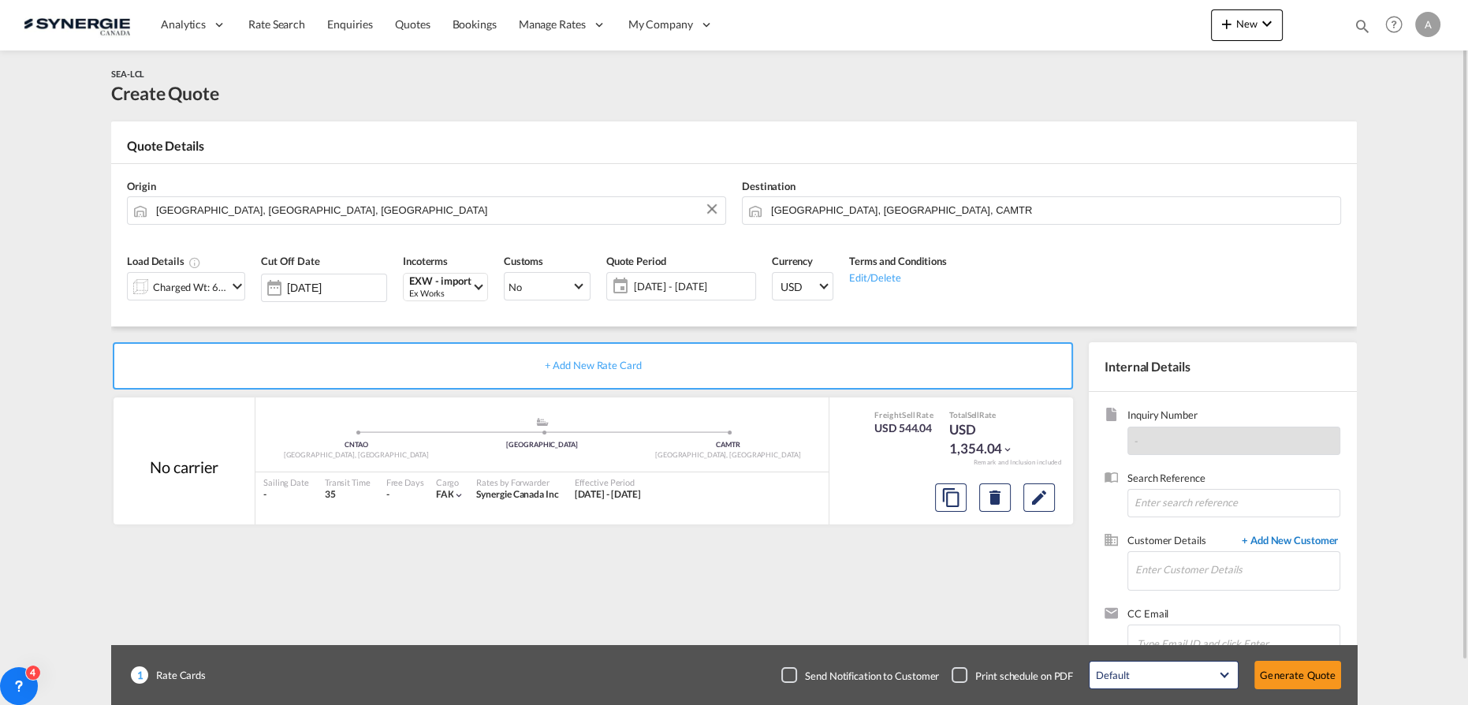
click at [1306, 535] on span "+ Add New Customer" at bounding box center [1287, 542] width 106 height 18
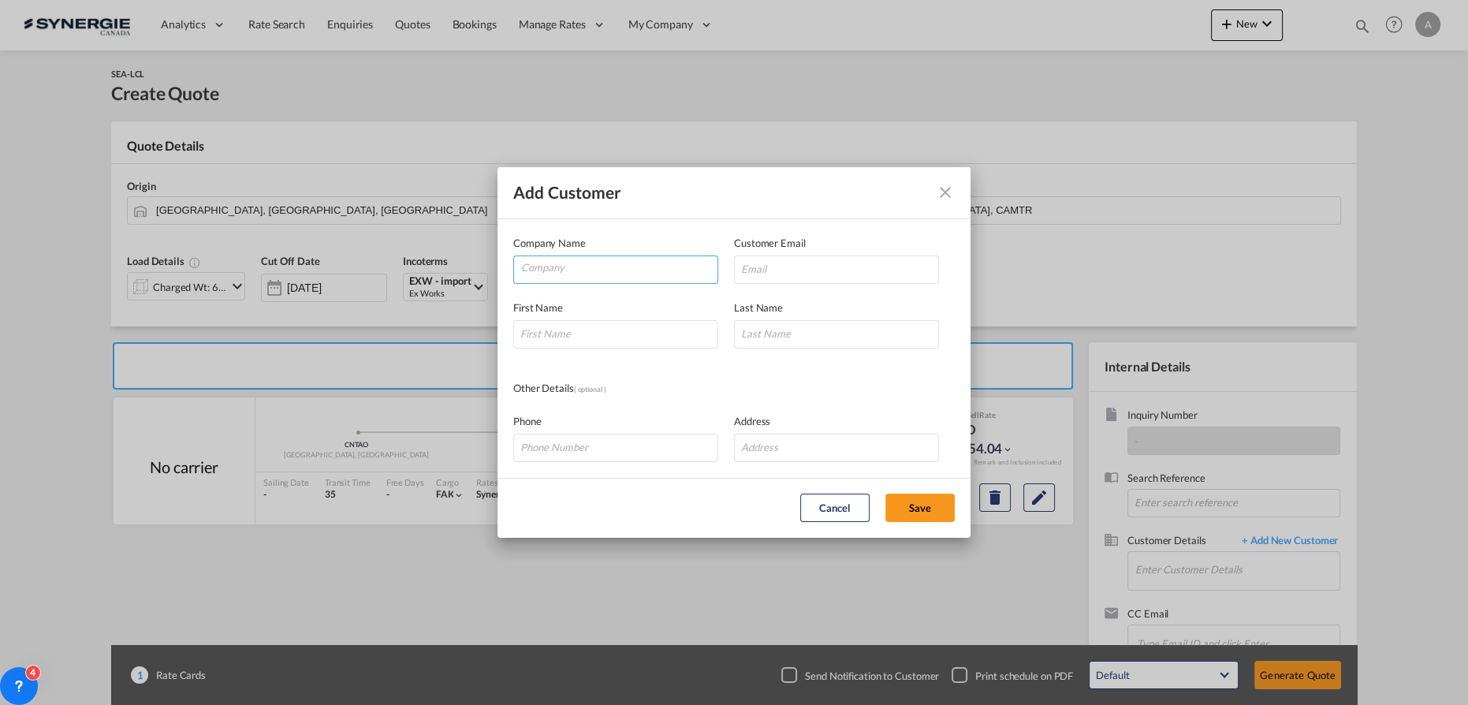
click at [616, 285] on md-autocomplete-wrap "Add Customer Company ..." at bounding box center [618, 272] width 197 height 32
click at [614, 270] on input "Company" at bounding box center [619, 268] width 196 height 24
paste input "Rénovation Construction SJ"
type input "Rénovation Construction SJ"
click at [880, 268] on input "Add Customer Company ..." at bounding box center [836, 269] width 205 height 28
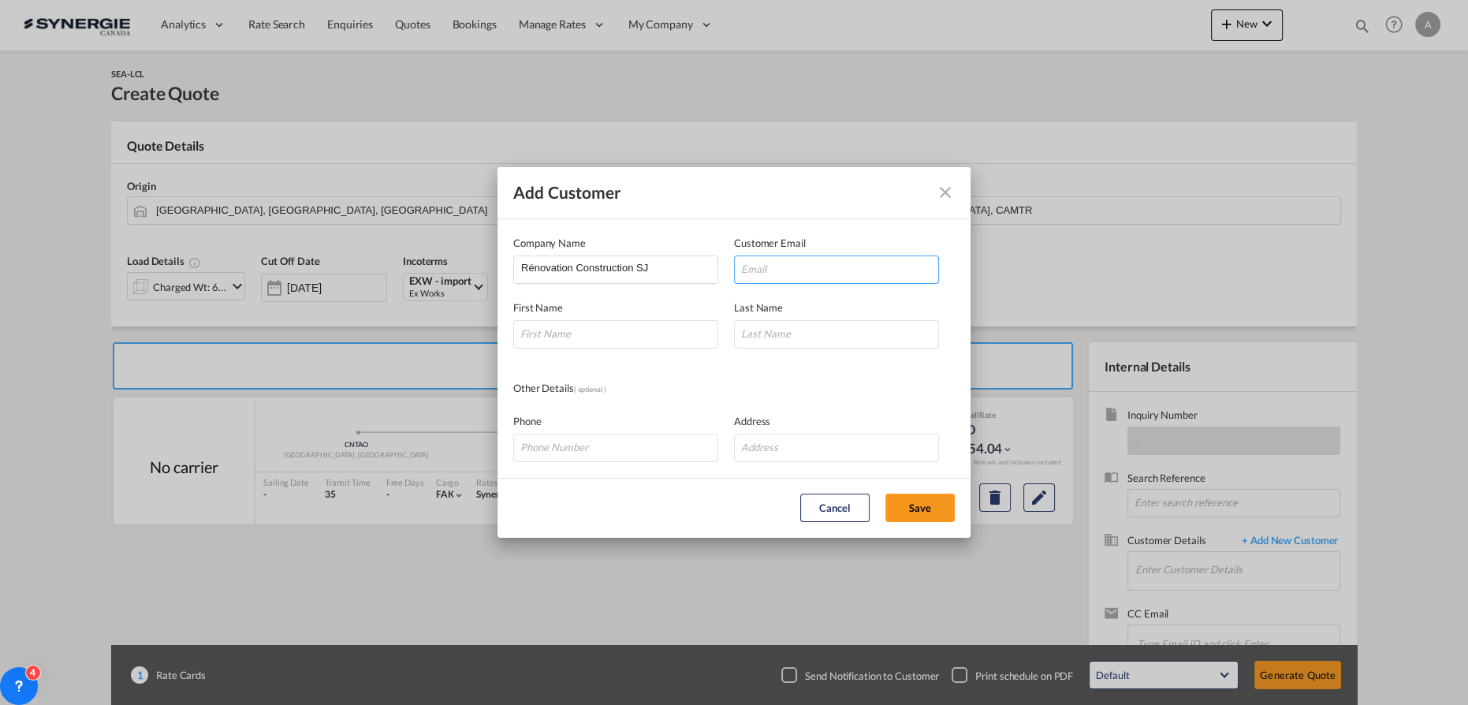
click at [824, 274] on input "Add Customer Company ..." at bounding box center [836, 269] width 205 height 28
paste input "[DOMAIN_NAME][EMAIL_ADDRESS][DOMAIN_NAME]"
type input "[DOMAIN_NAME][EMAIL_ADDRESS][DOMAIN_NAME]"
type input "JULIE"
type input "BERGERON"
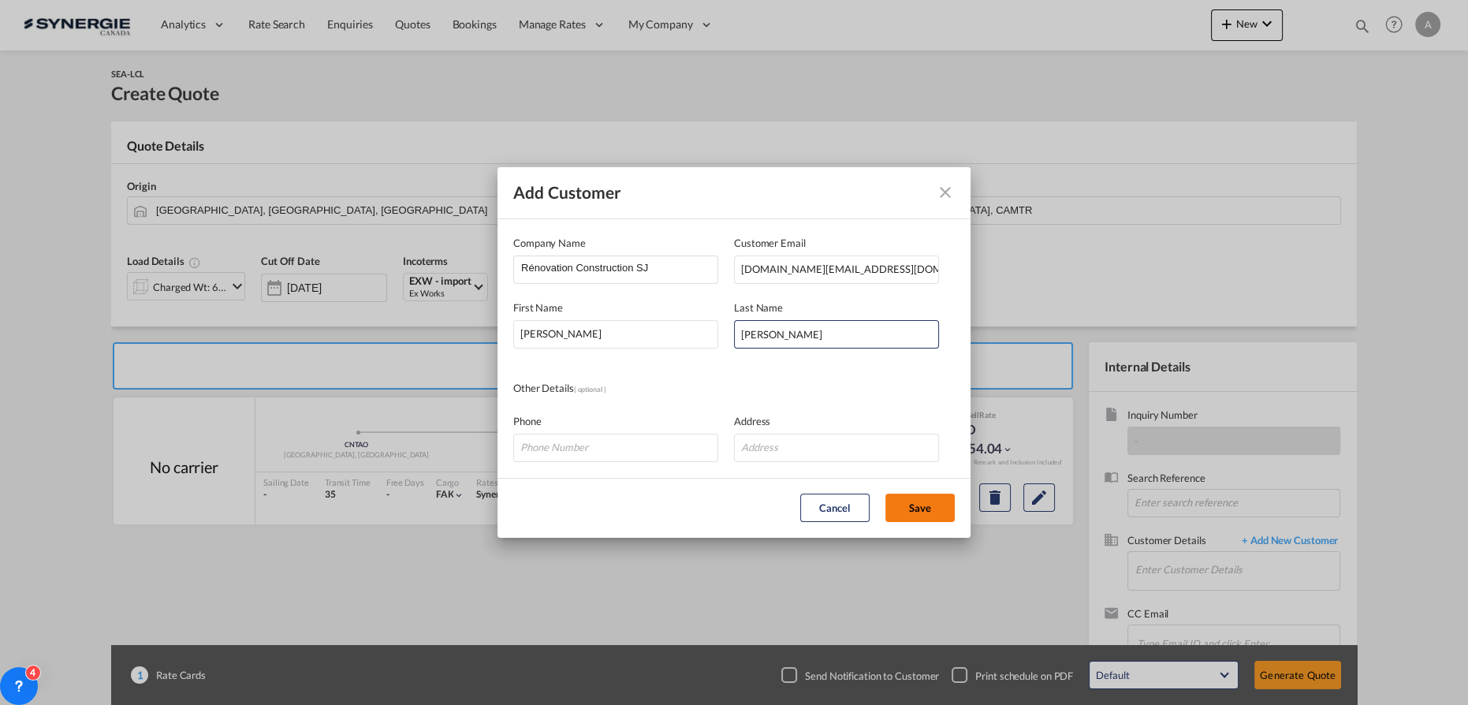
click at [911, 497] on button "Save" at bounding box center [919, 508] width 69 height 28
type input "Rénovation Construction SJ, JULIE BERGERON, construction.sj@outlook.com"
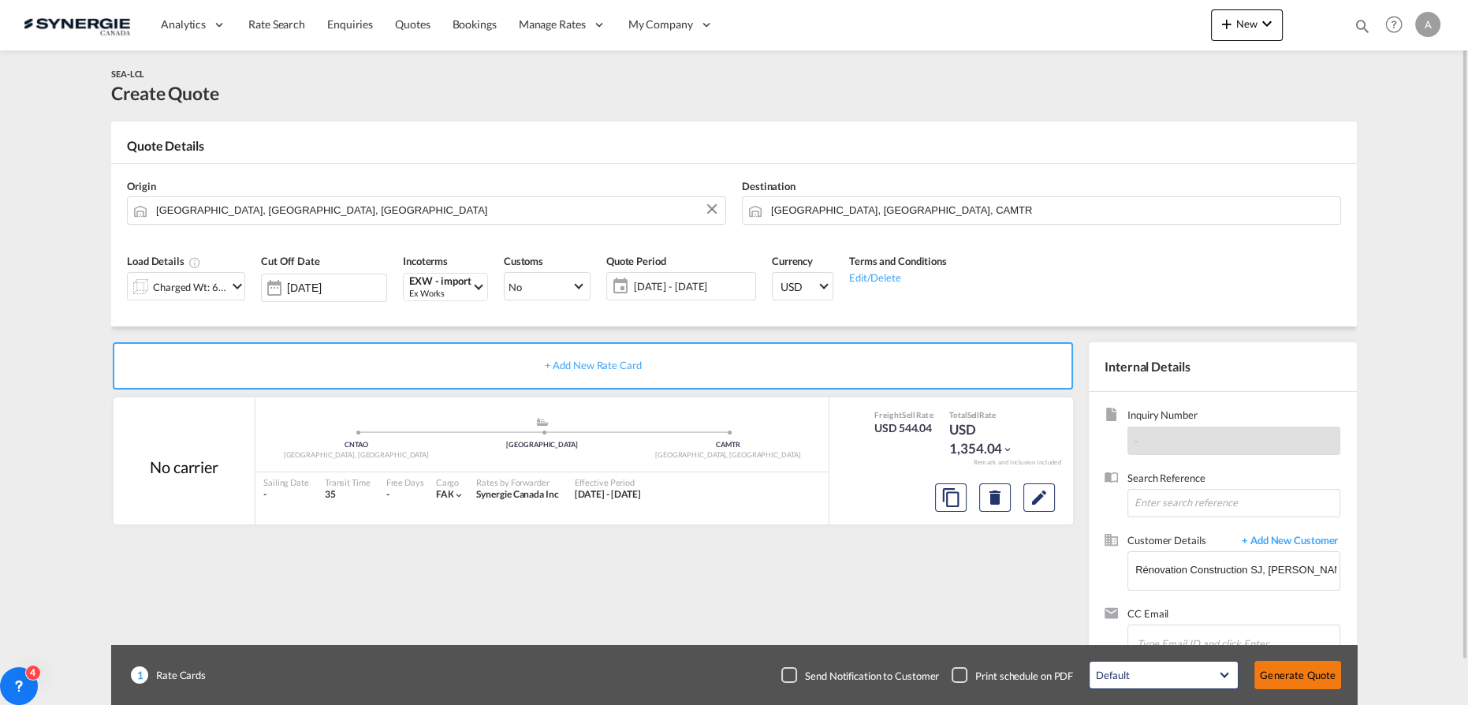
click at [1294, 670] on button "Generate Quote" at bounding box center [1297, 675] width 87 height 28
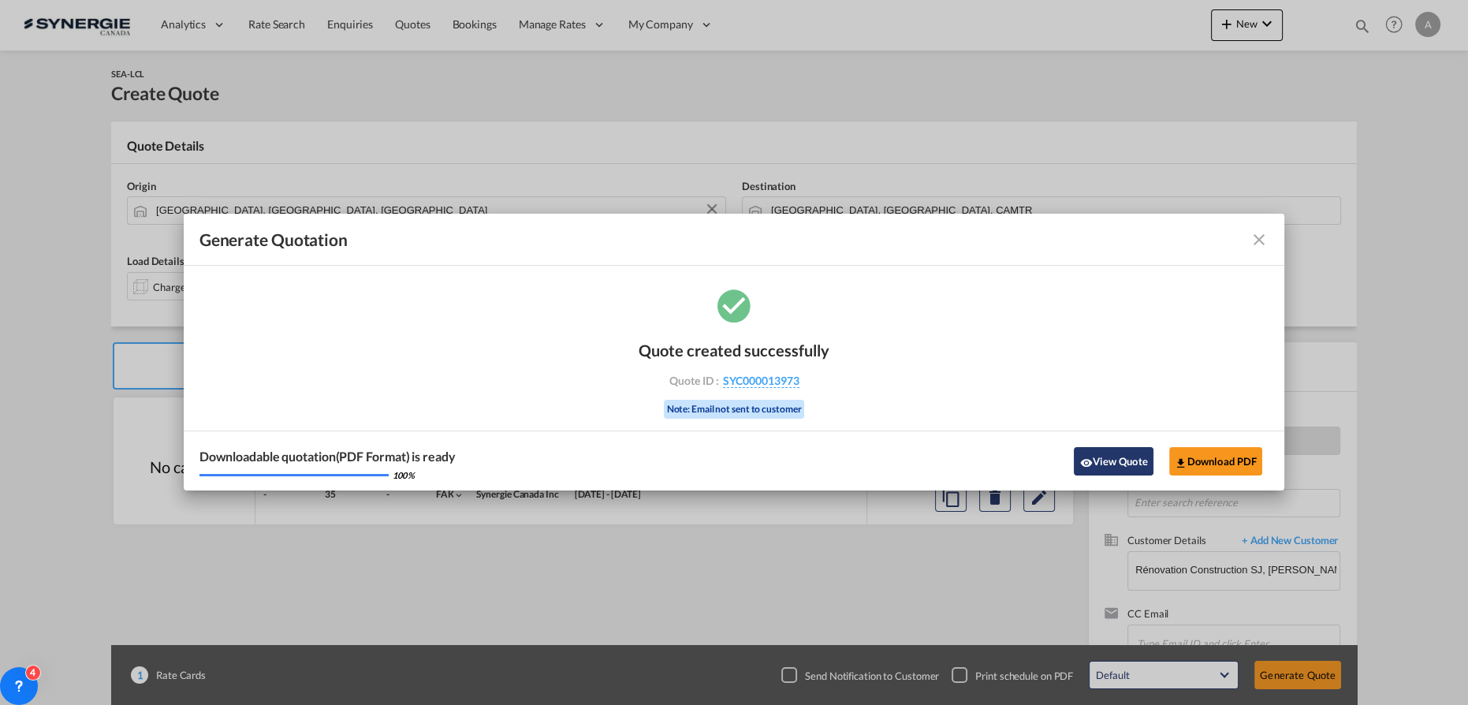
click at [1092, 464] on button "View Quote" at bounding box center [1113, 461] width 79 height 28
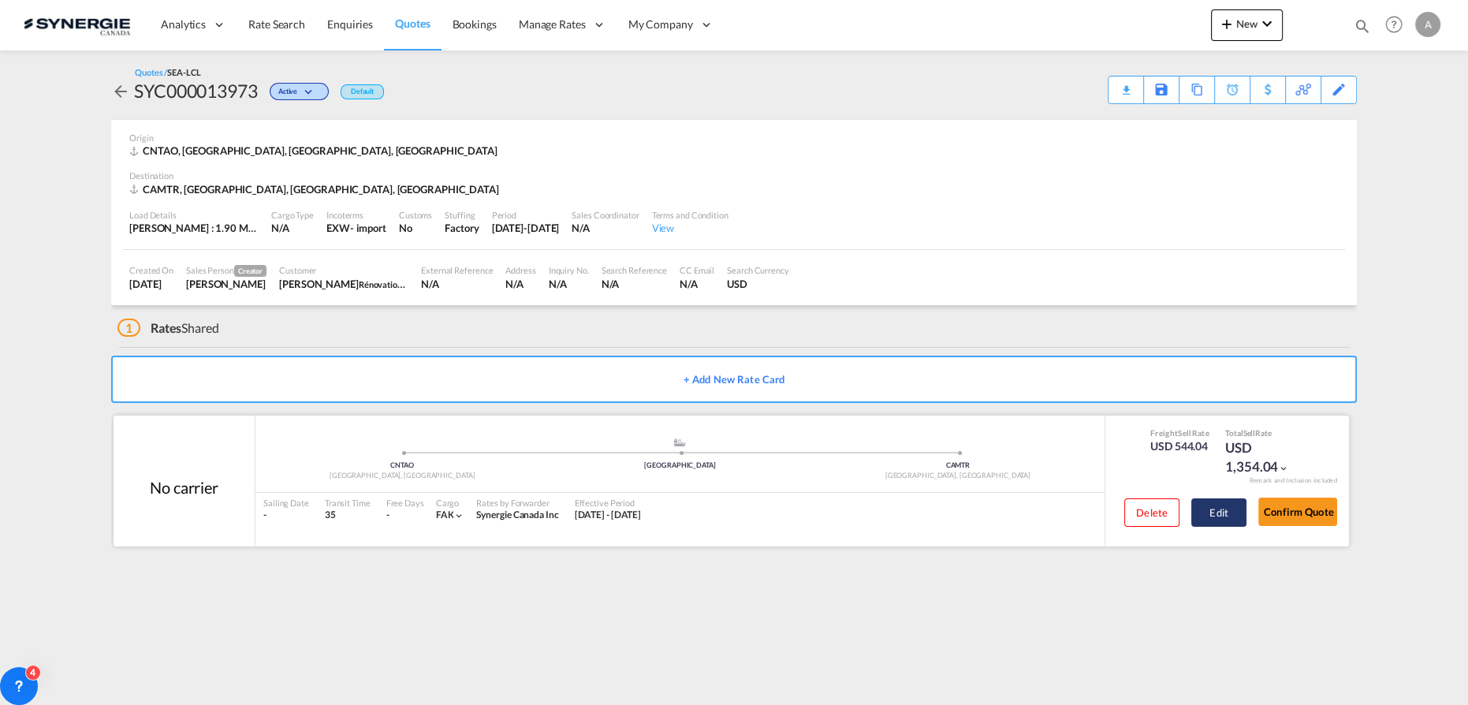
click at [1209, 506] on button "Edit" at bounding box center [1218, 512] width 55 height 28
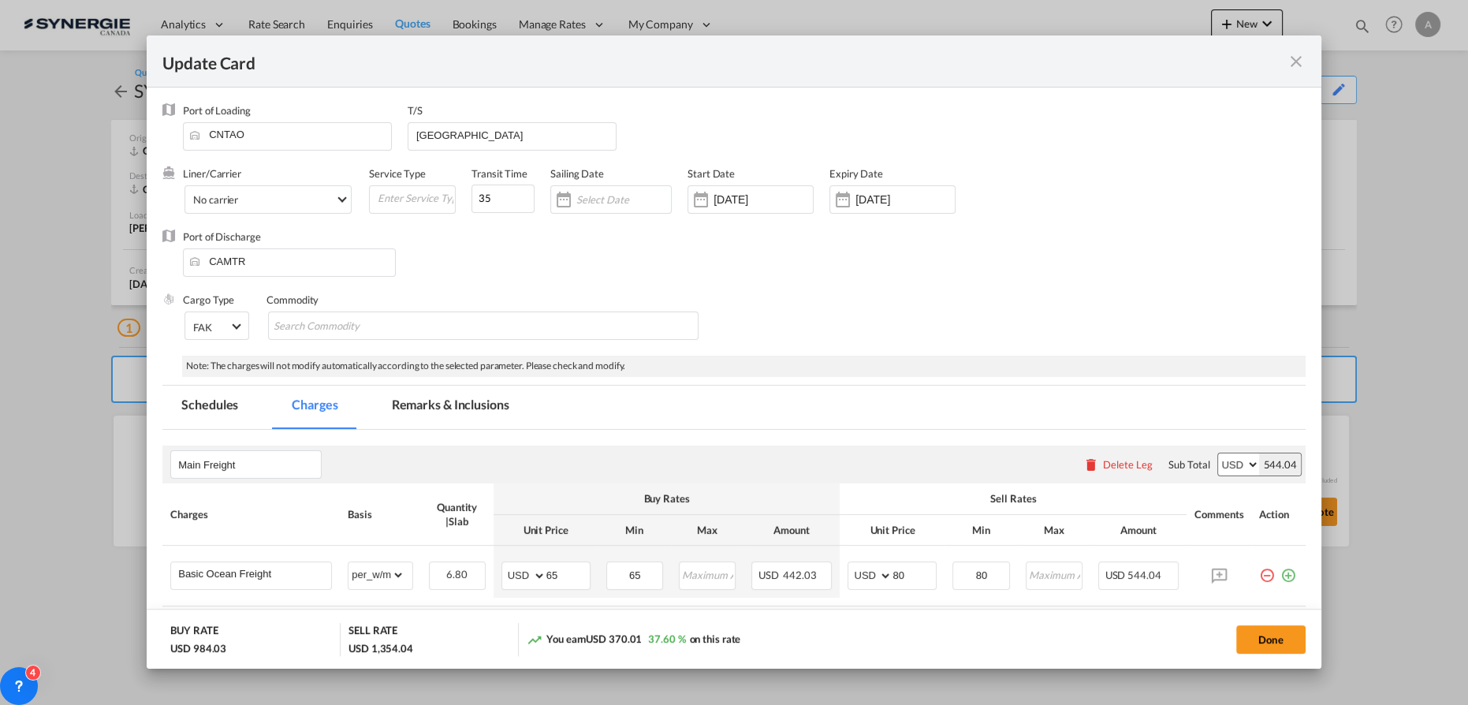
click at [435, 404] on md-tab-item "Remarks & Inclusions" at bounding box center [450, 407] width 155 height 43
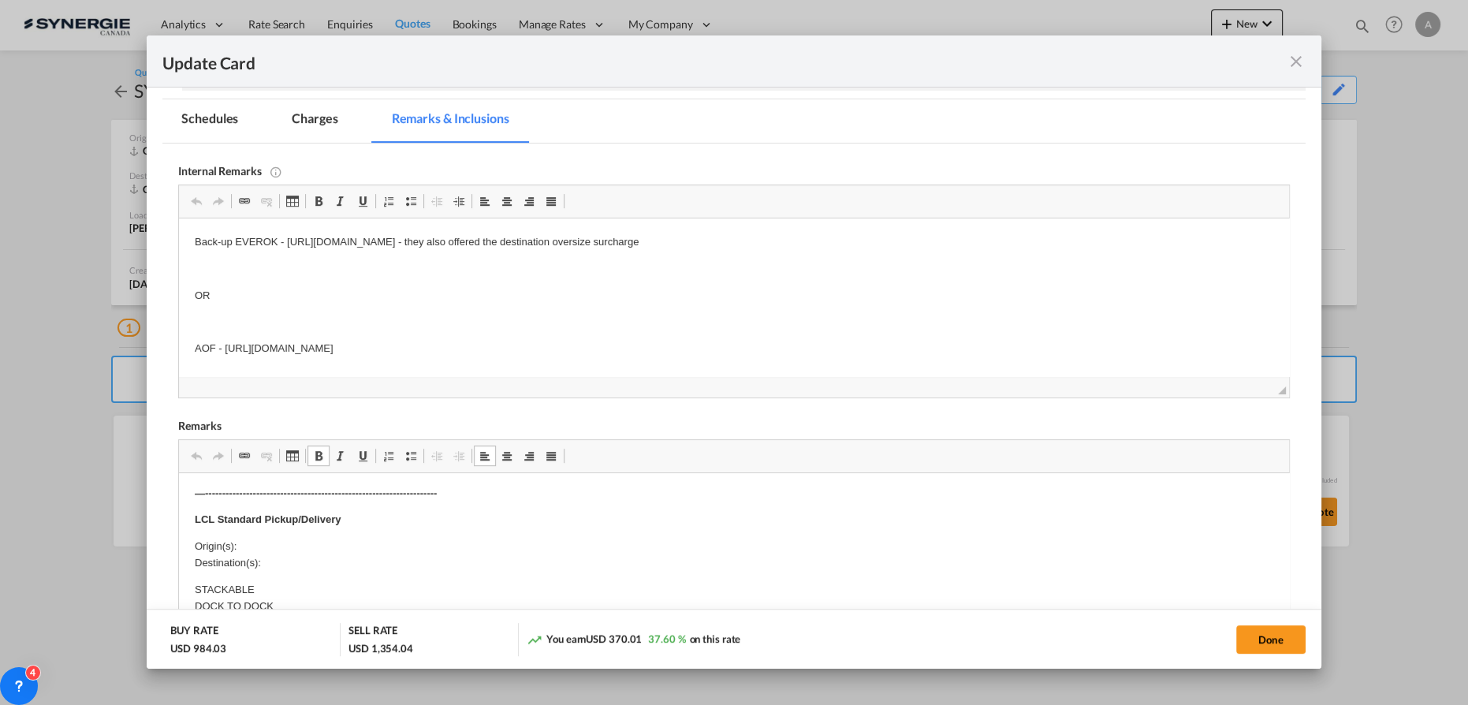
scroll to position [573, 0]
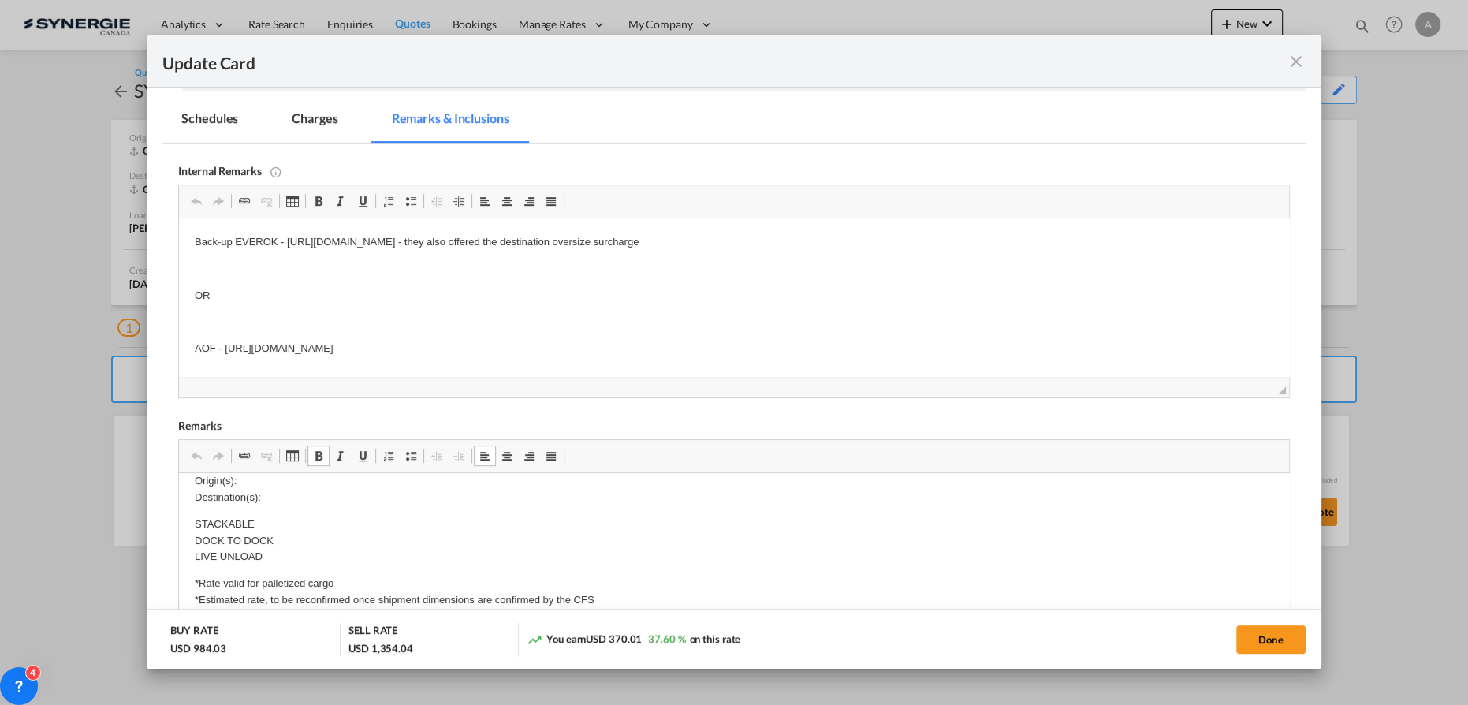
click at [267, 481] on p "Origin(s): Destination(s):" at bounding box center [734, 489] width 1078 height 33
click at [308, 496] on p "Origin(s): MONTREAL CFS, QC Destination(s): Address:846 chemin de la fourche St…" at bounding box center [734, 489] width 1078 height 33
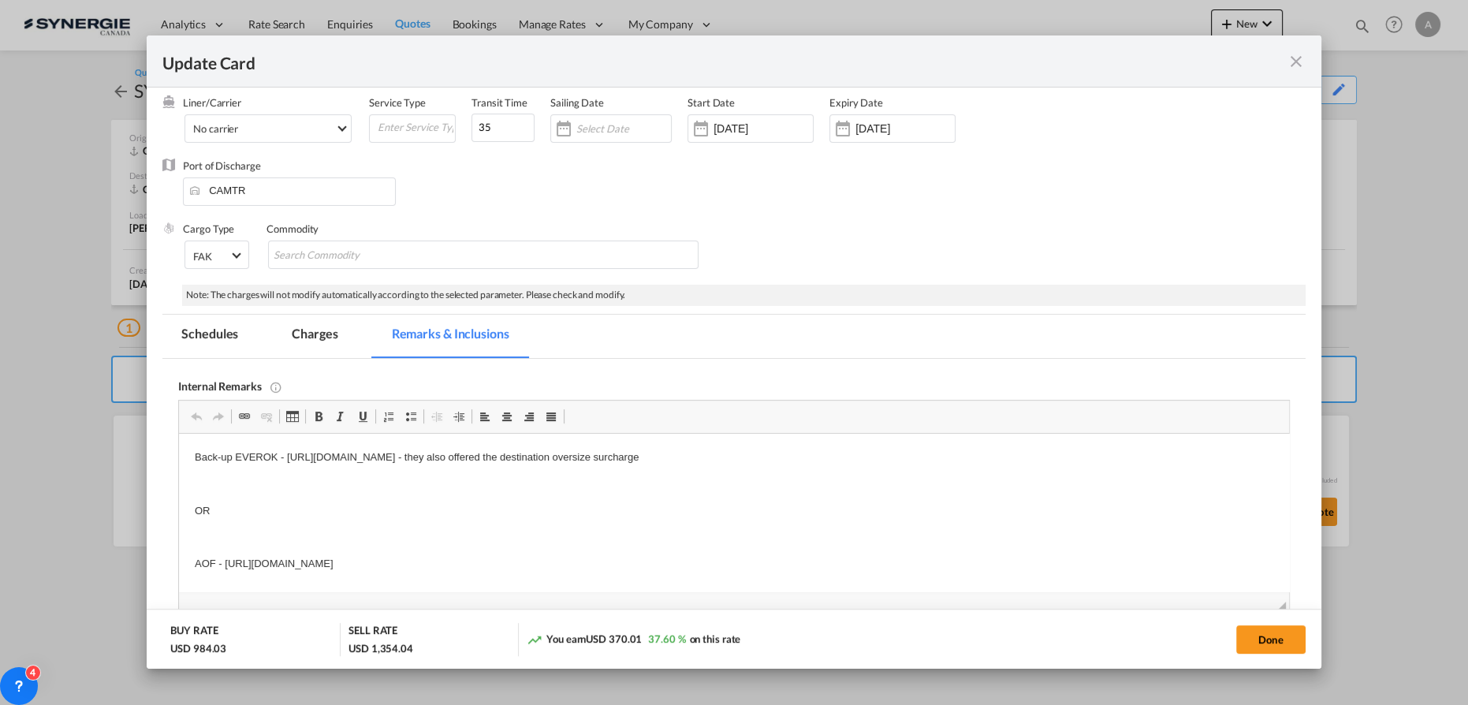
scroll to position [403, 0]
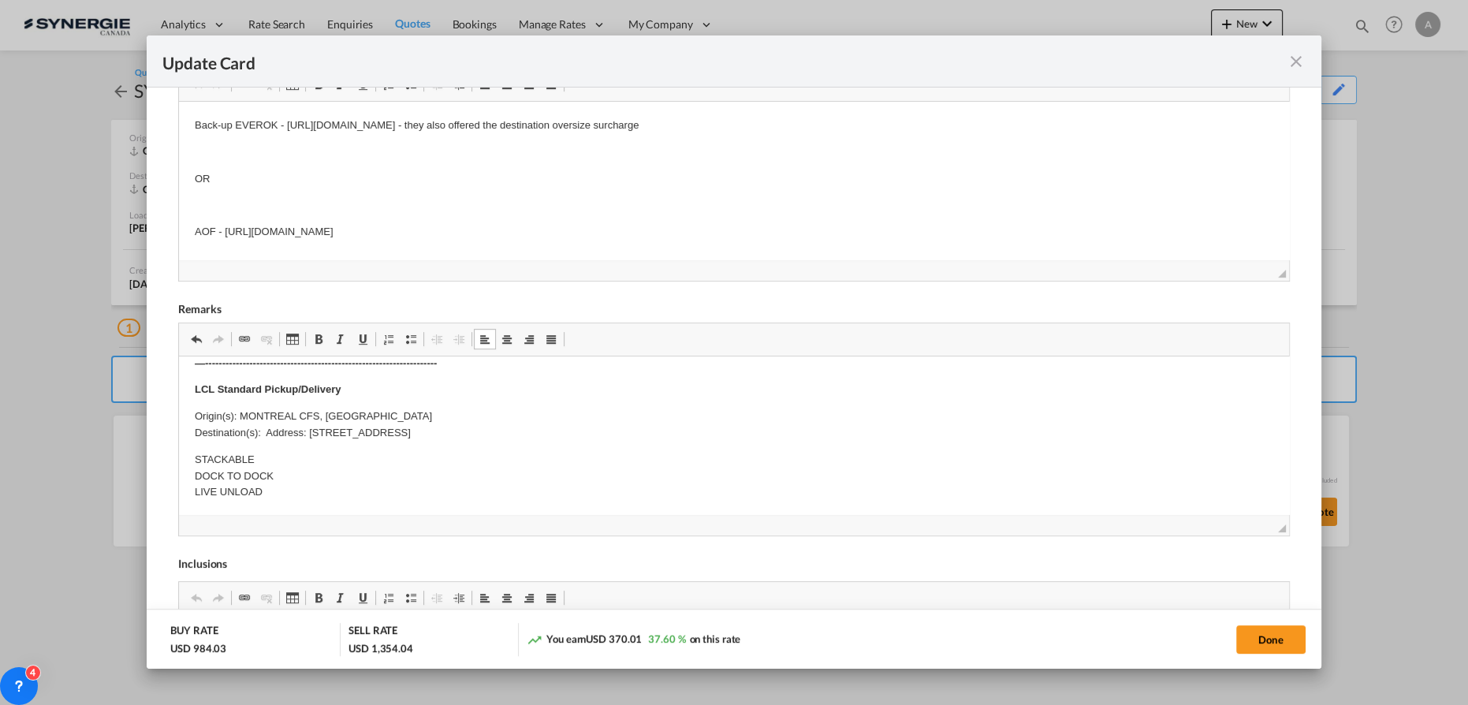
scroll to position [573, 0]
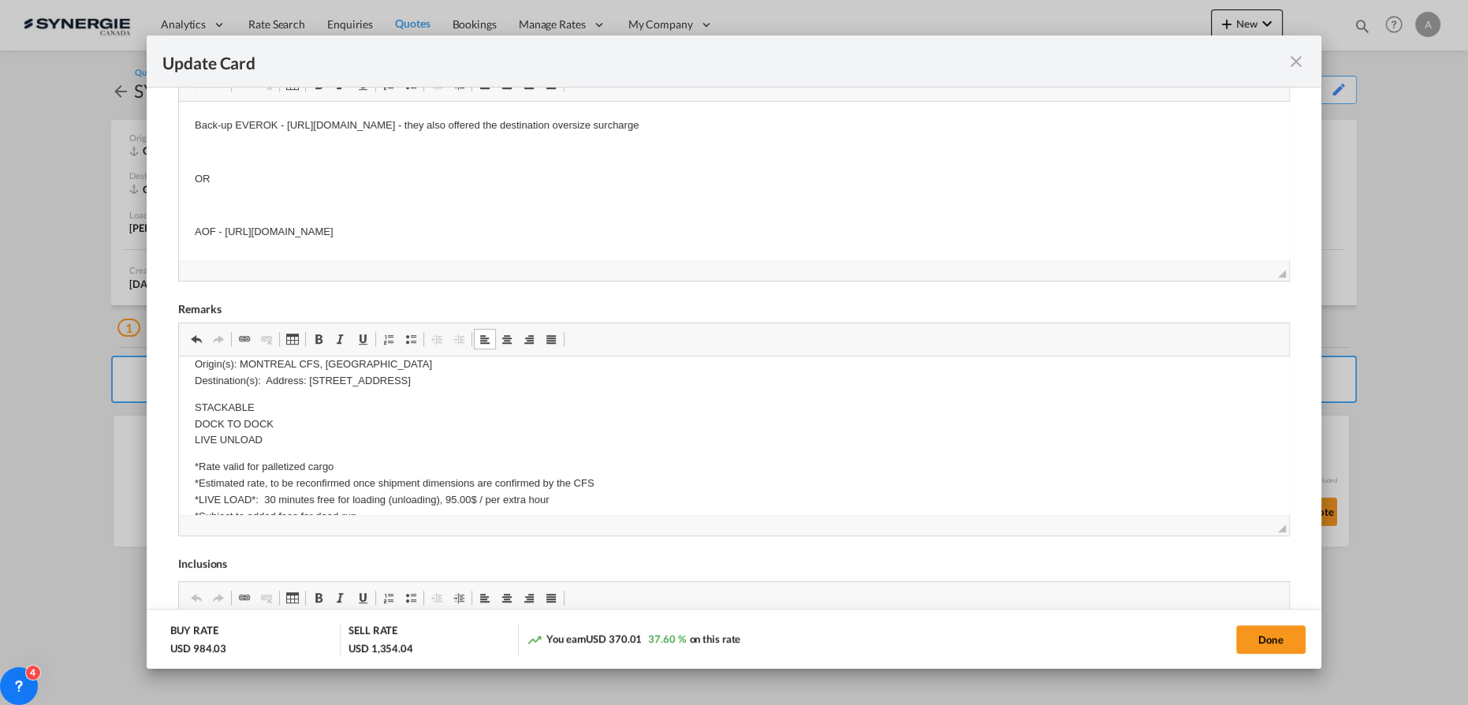
click at [574, 382] on p "Origin(s): MONTREAL CFS, QC Destination(s): Address: 846 chemin de la fourche S…" at bounding box center [734, 372] width 1078 height 33
drag, startPoint x: 573, startPoint y: 382, endPoint x: 308, endPoint y: 383, distance: 264.9
click at [308, 383] on p "Origin(s): MONTREAL CFS, QC Destination(s): Address: 846 chemin de la fourche S…" at bounding box center [734, 372] width 1078 height 33
copy p "846 chemin de la fourche Ste julienne J0k2t0, QUEBEC"
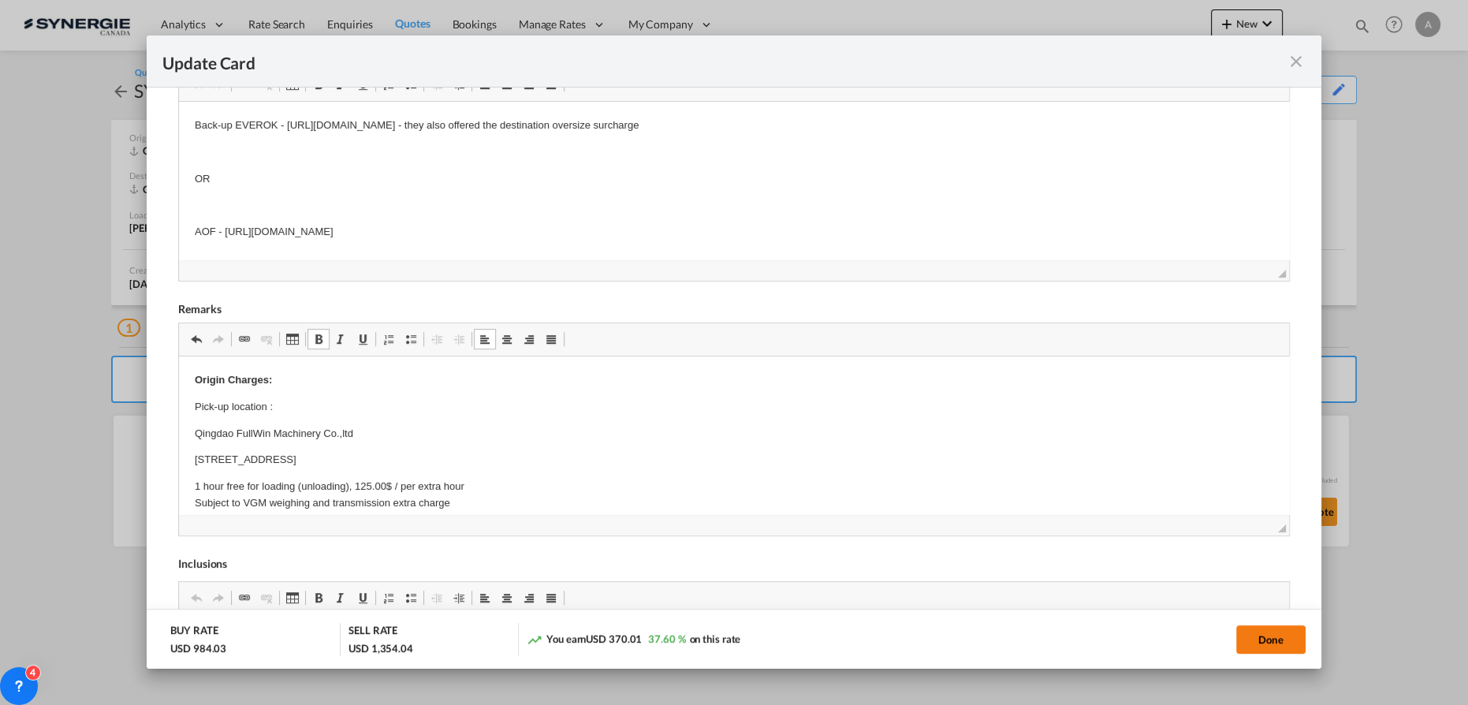
click at [1250, 643] on button "Done" at bounding box center [1270, 639] width 69 height 28
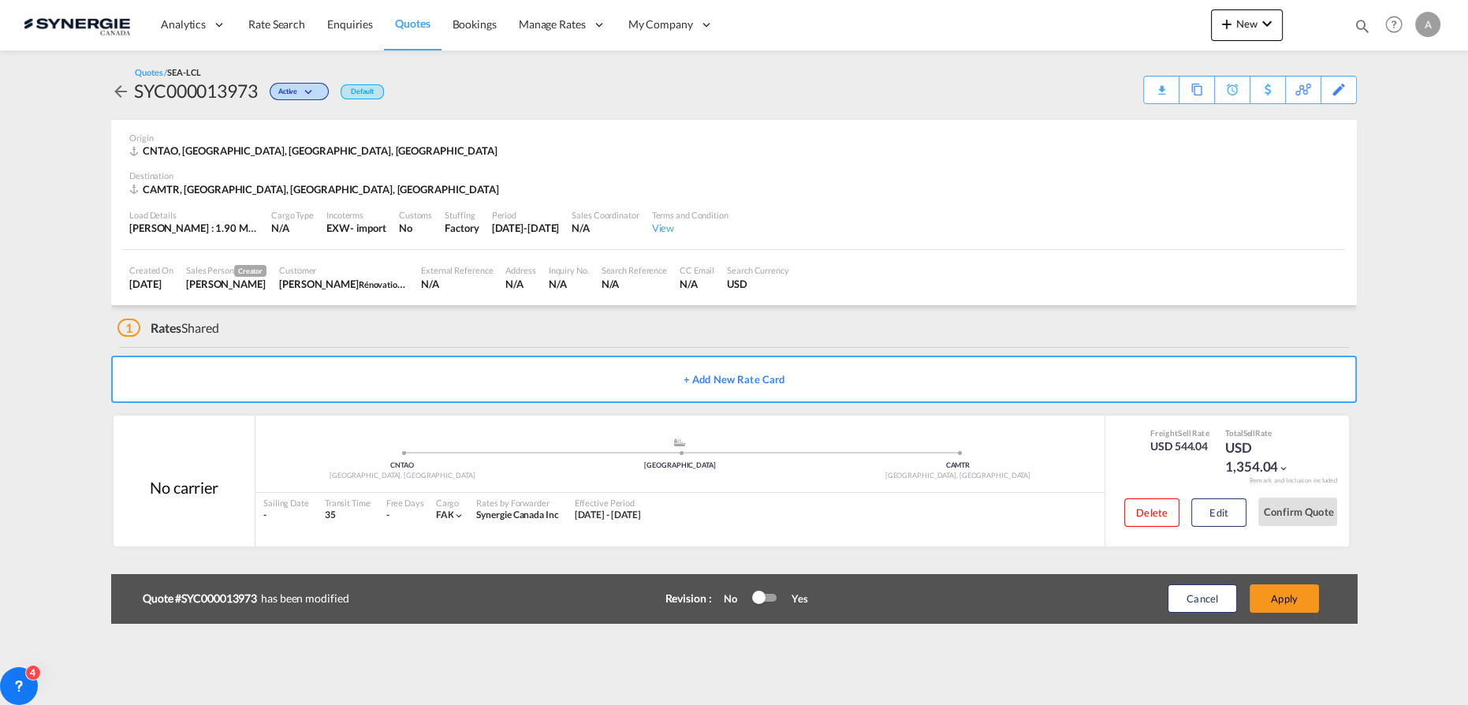
type input "[DATE]"
type input "13 Aug 2025"
click at [1284, 595] on button "Apply" at bounding box center [1284, 598] width 69 height 28
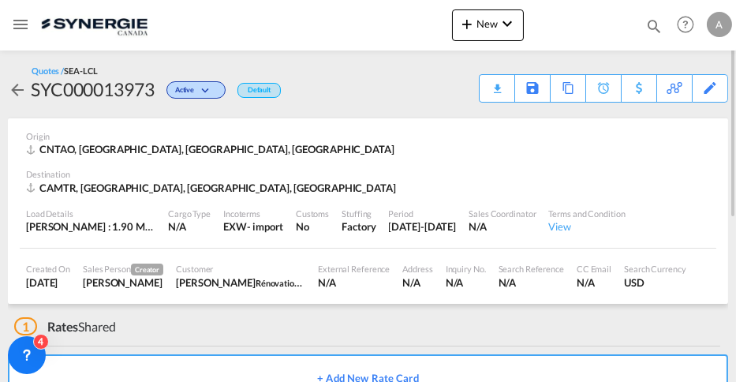
drag, startPoint x: 401, startPoint y: 32, endPoint x: 445, endPoint y: 1, distance: 53.6
click at [401, 32] on div "Analytics Reports Dashboard Rate Search Enquiries Quotes Bookings" at bounding box center [368, 24] width 736 height 49
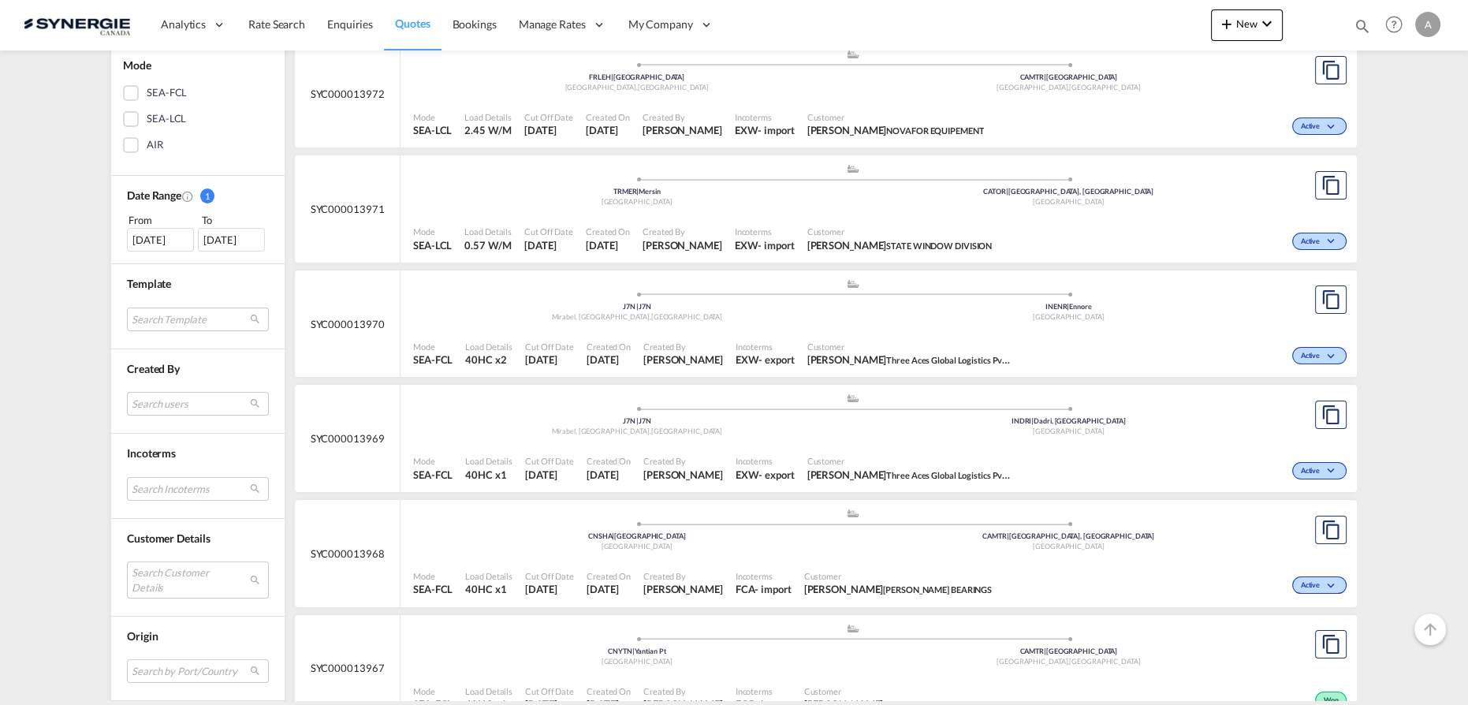
scroll to position [430, 0]
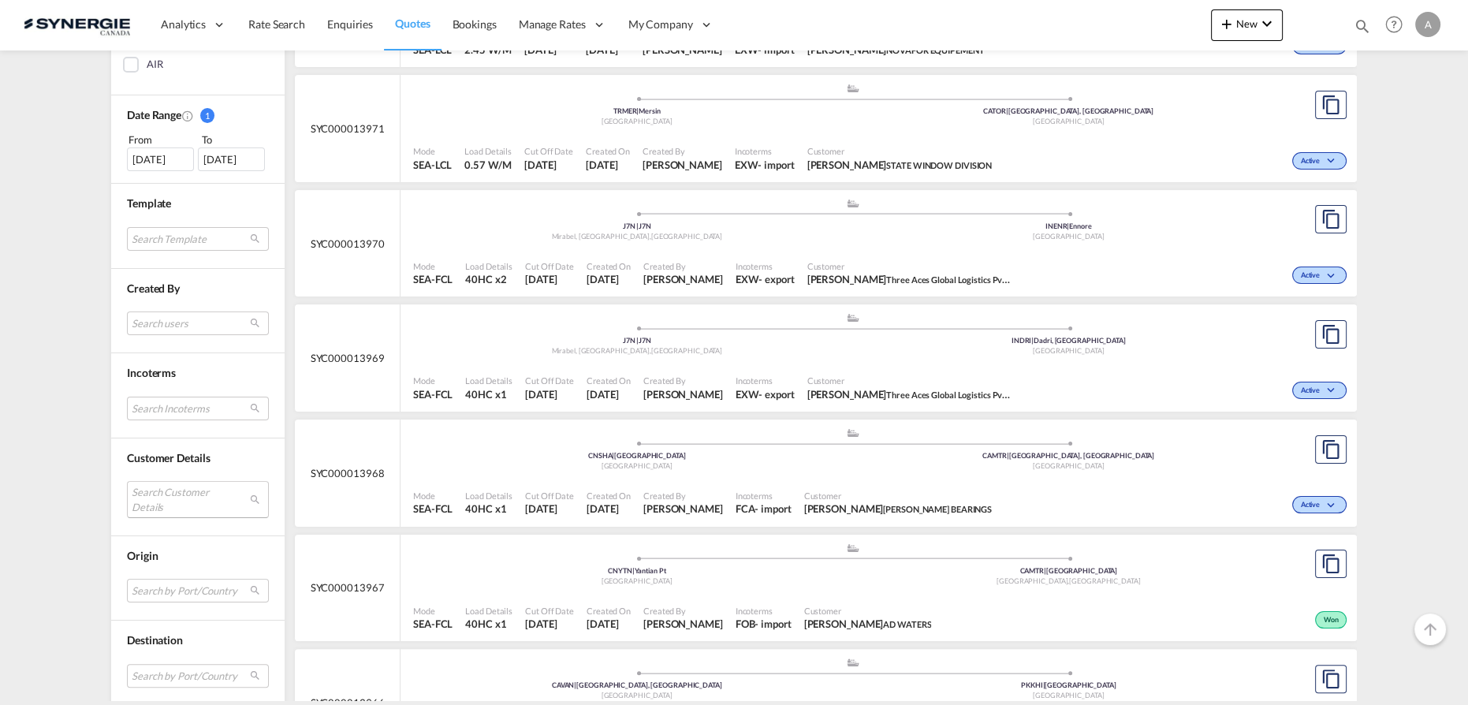
click at [151, 497] on md-select "Search Customer Details user name user [PERSON_NAME] . [EMAIL_ADDRESS][DOMAIN_N…" at bounding box center [198, 499] width 142 height 36
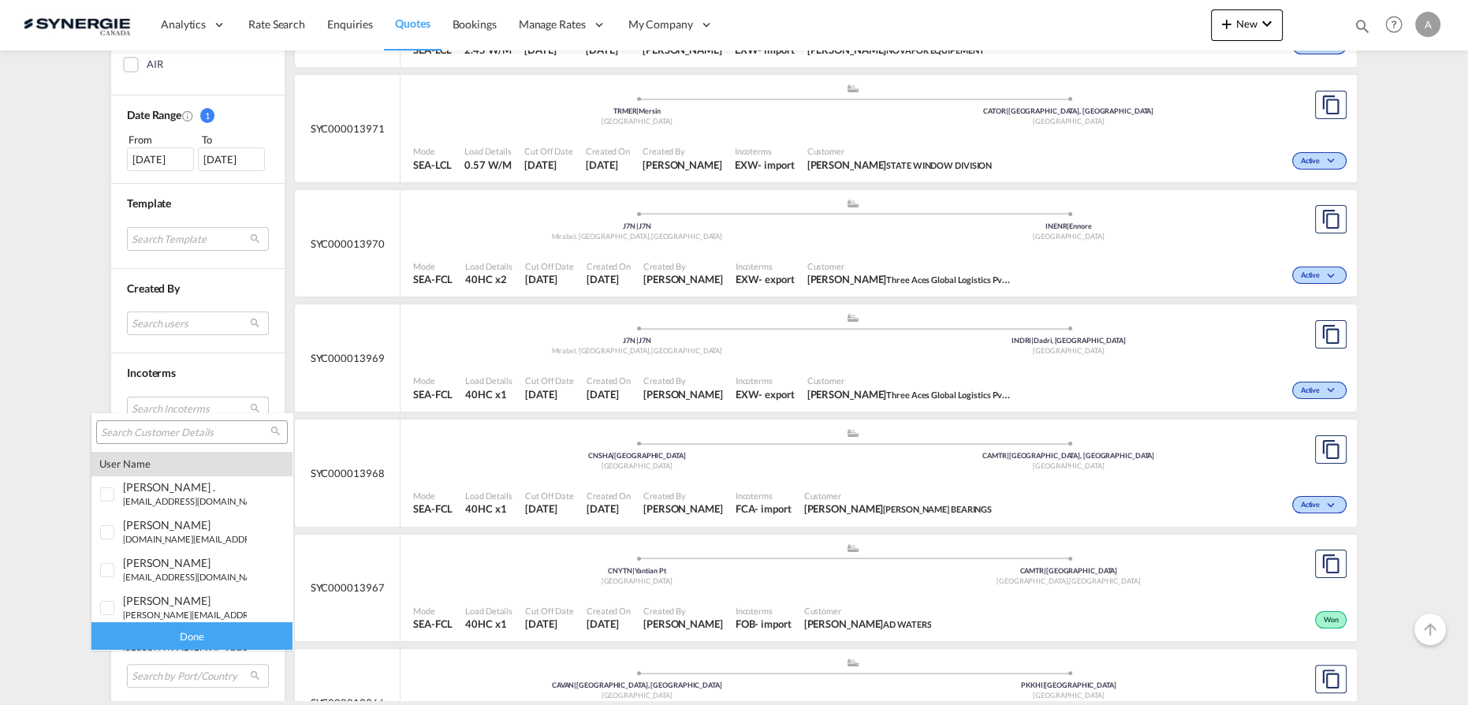
click at [159, 428] on input "search" at bounding box center [185, 433] width 169 height 14
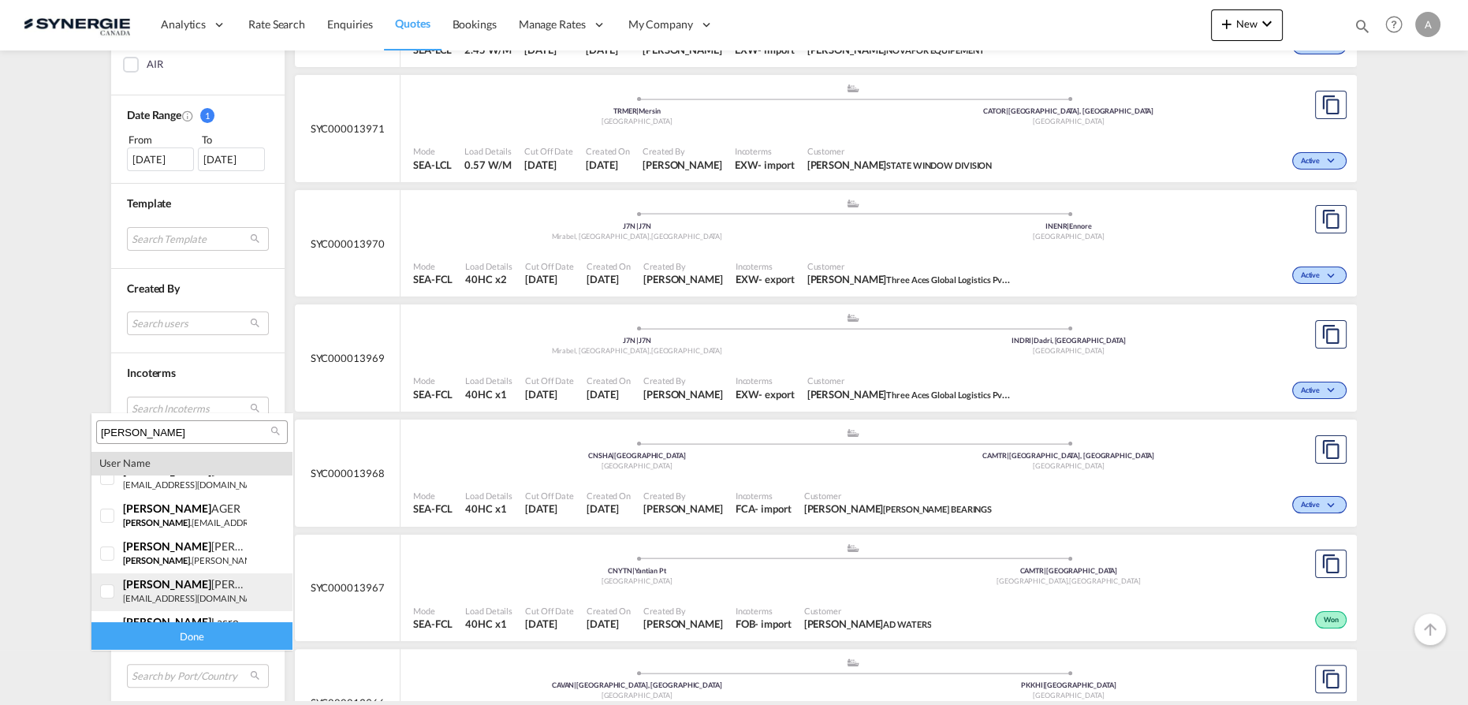
scroll to position [80, 0]
type input "[PERSON_NAME]"
click at [181, 611] on small "[PERSON_NAME] .[PERSON_NAME][EMAIL_ADDRESS][DOMAIN_NAME]" at bounding box center [229, 610] width 213 height 10
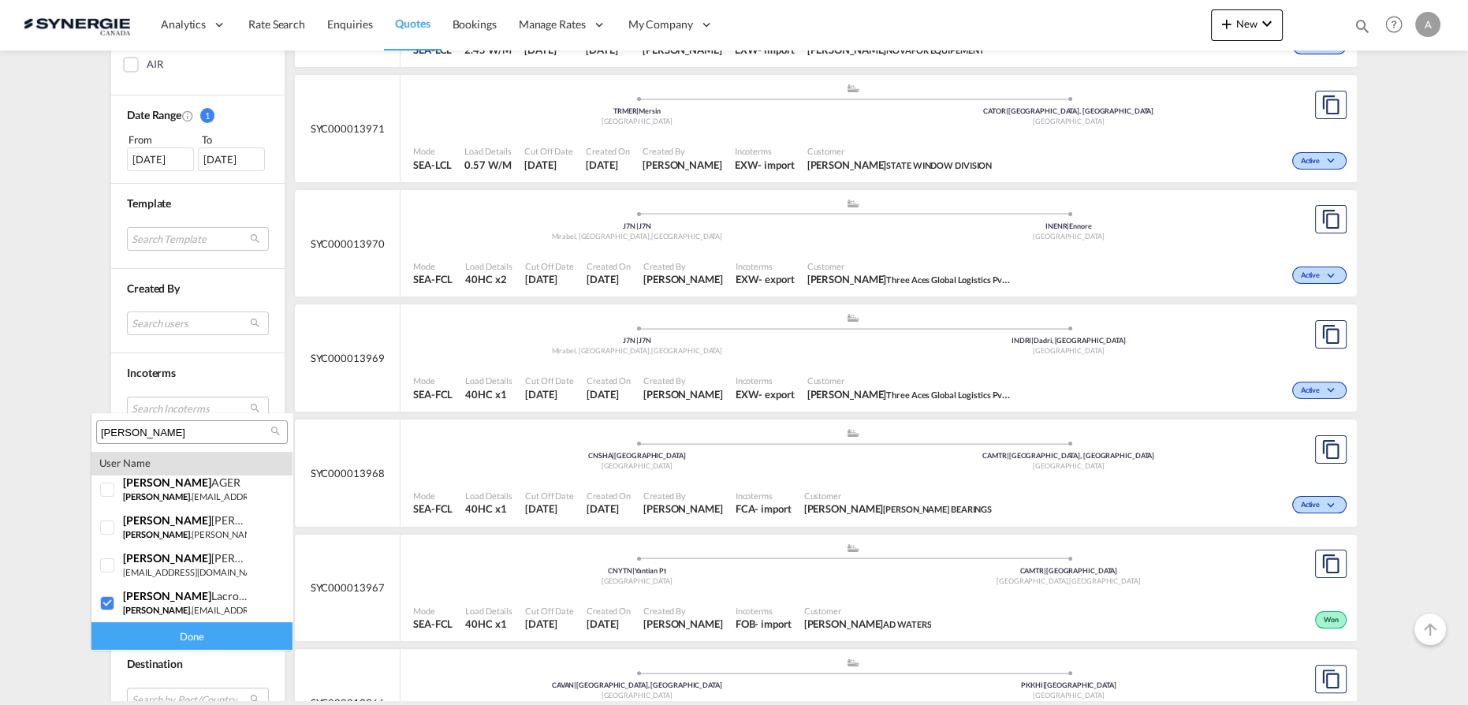
click at [170, 633] on div "Done" at bounding box center [191, 636] width 201 height 28
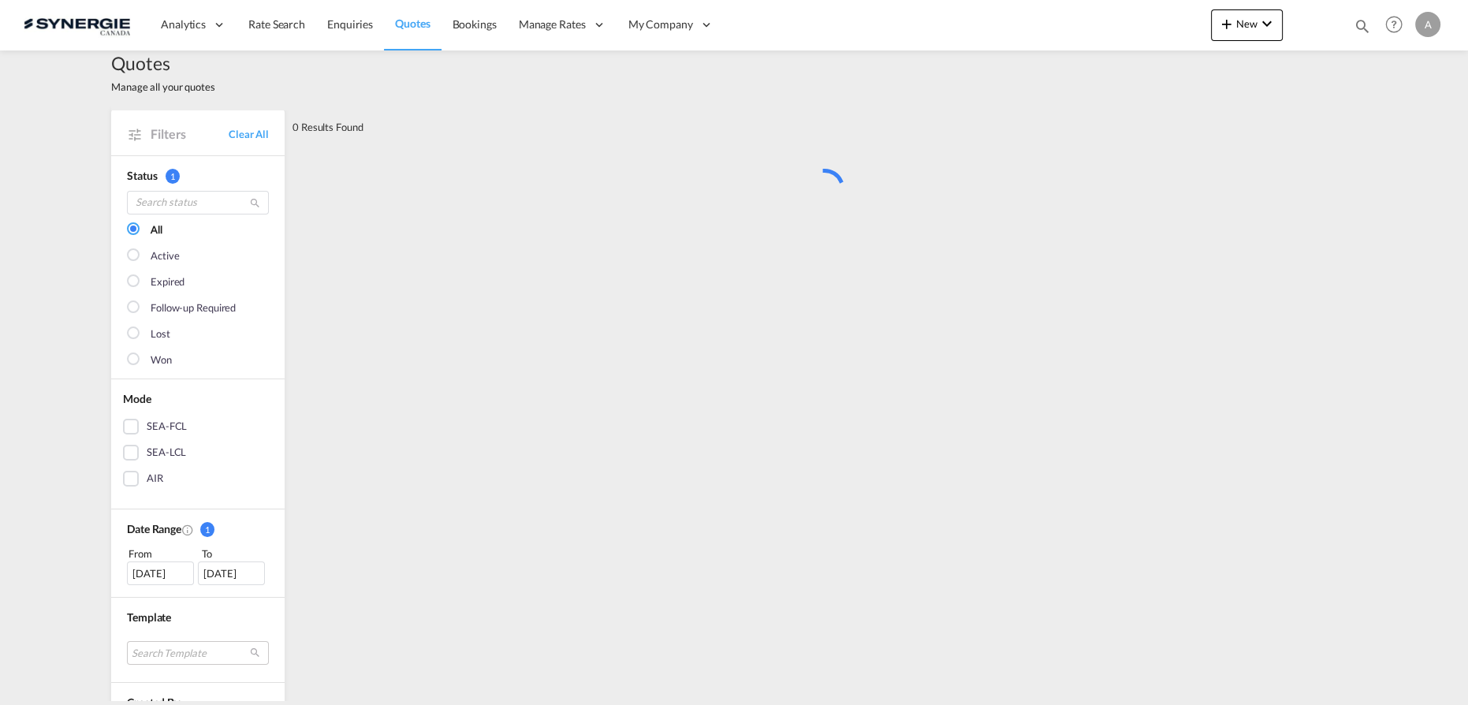
scroll to position [0, 0]
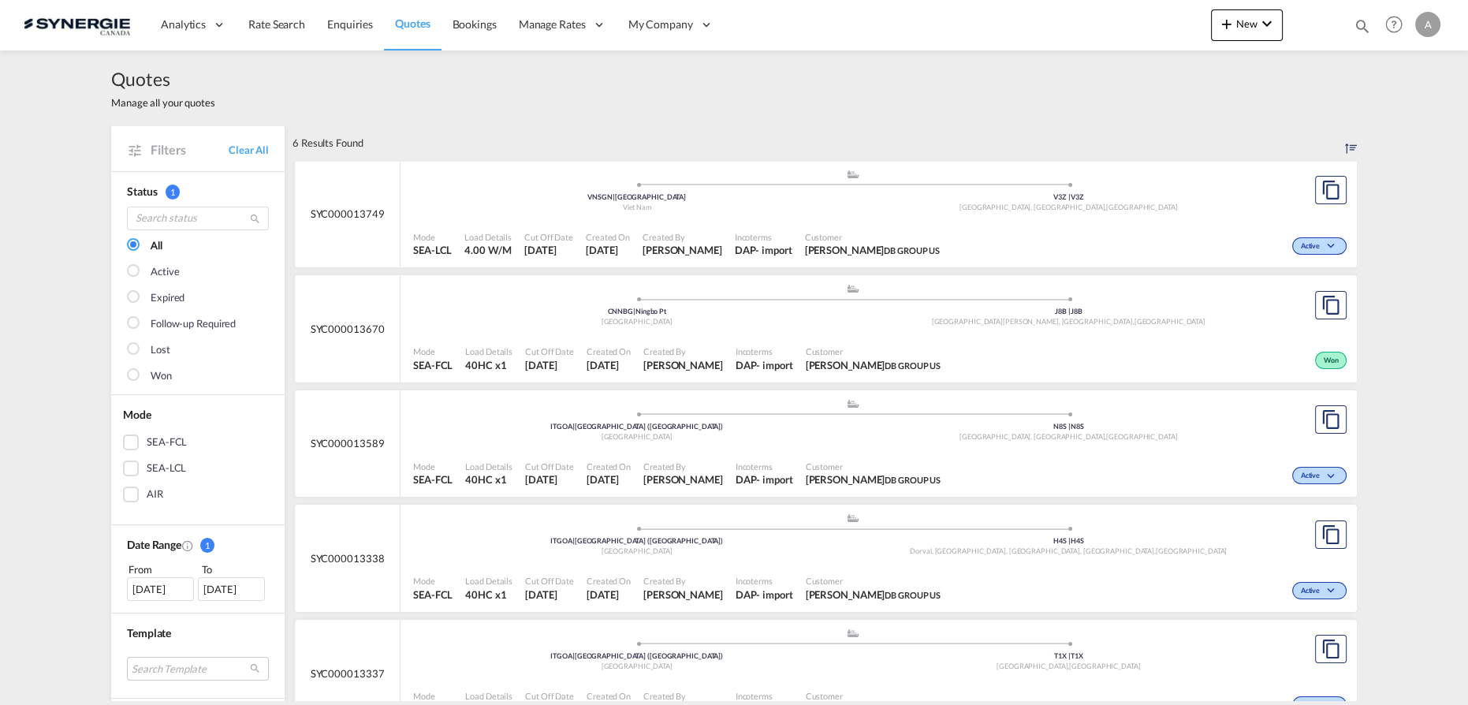
click at [877, 233] on span "Customer" at bounding box center [873, 237] width 136 height 12
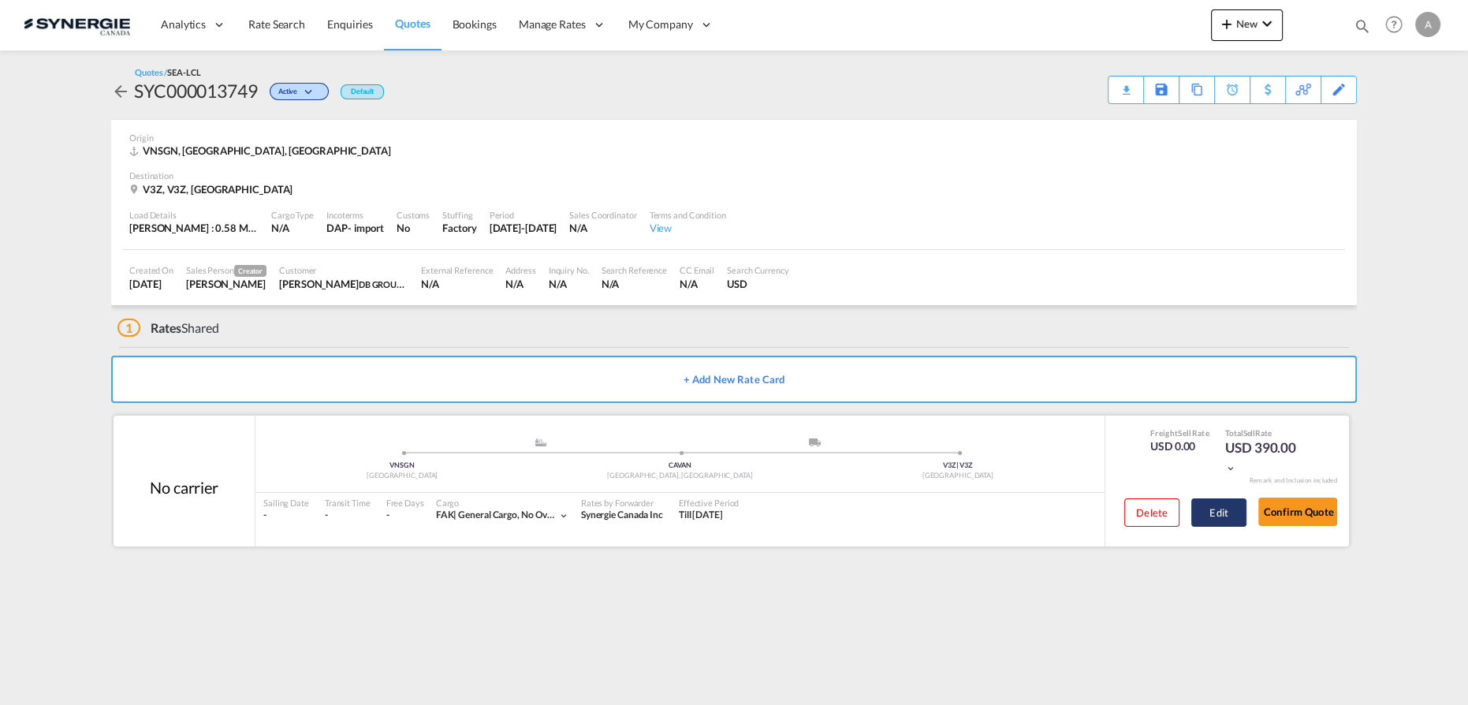
click at [1231, 504] on button "Edit" at bounding box center [1218, 512] width 55 height 28
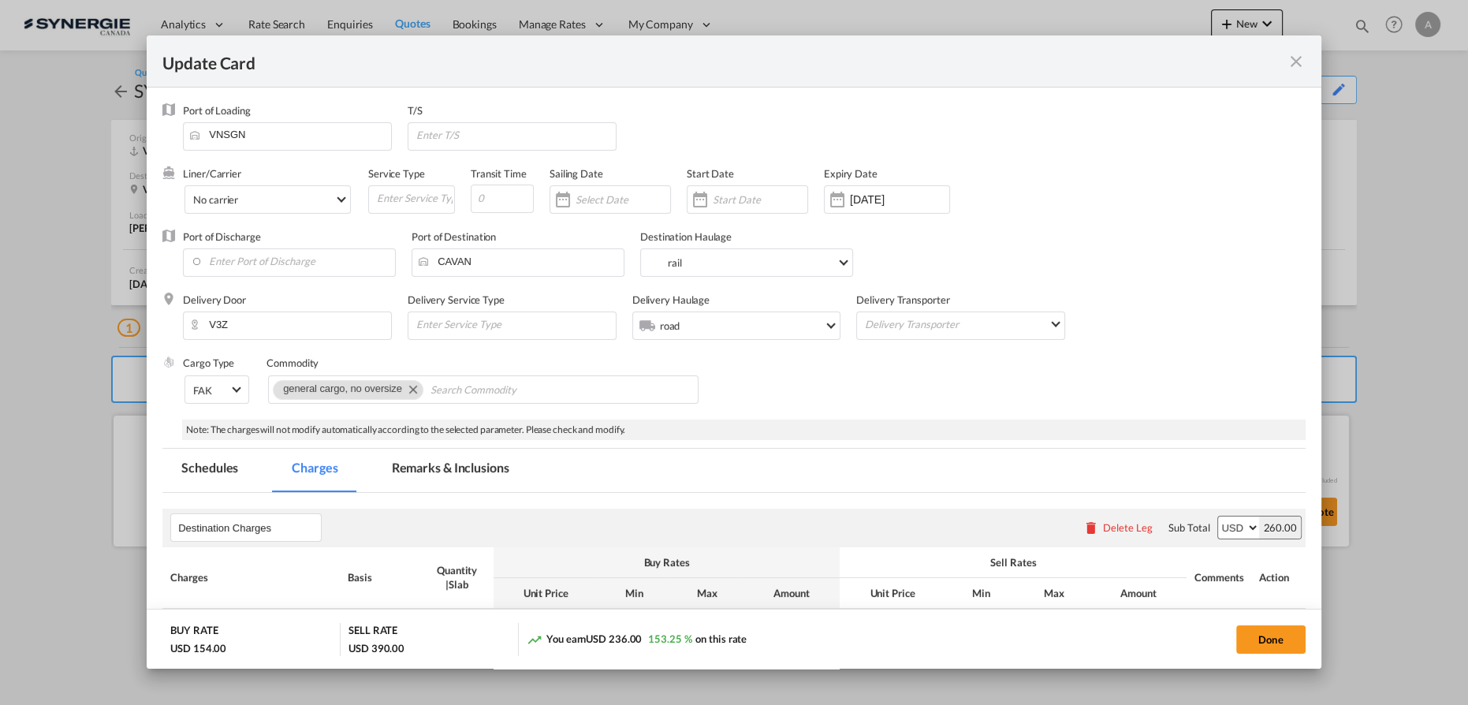
select select "flat"
select select "per_bl"
select select "per_shipment"
select select "per_bl"
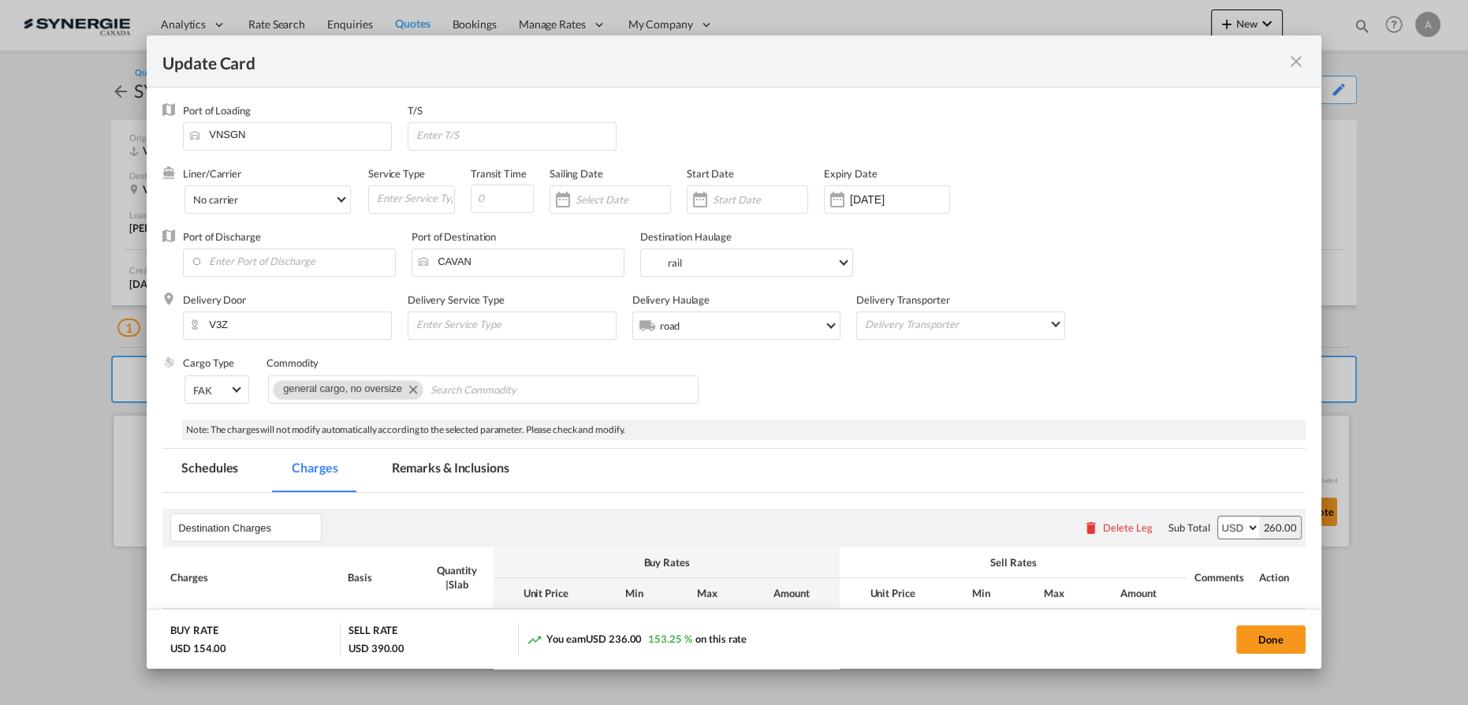
select select "per_bl"
click at [480, 476] on md-tab-item "Remarks & Inclusions" at bounding box center [450, 470] width 155 height 43
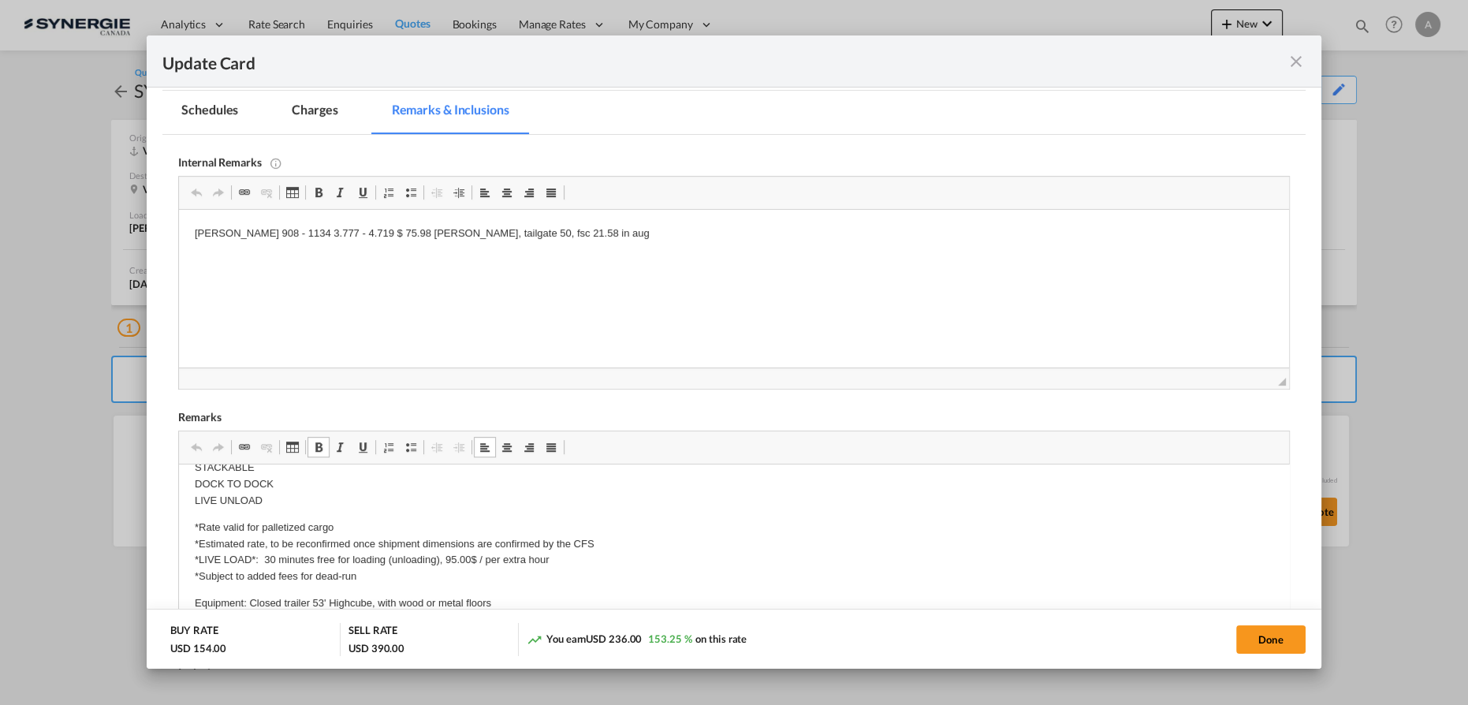
scroll to position [358, 0]
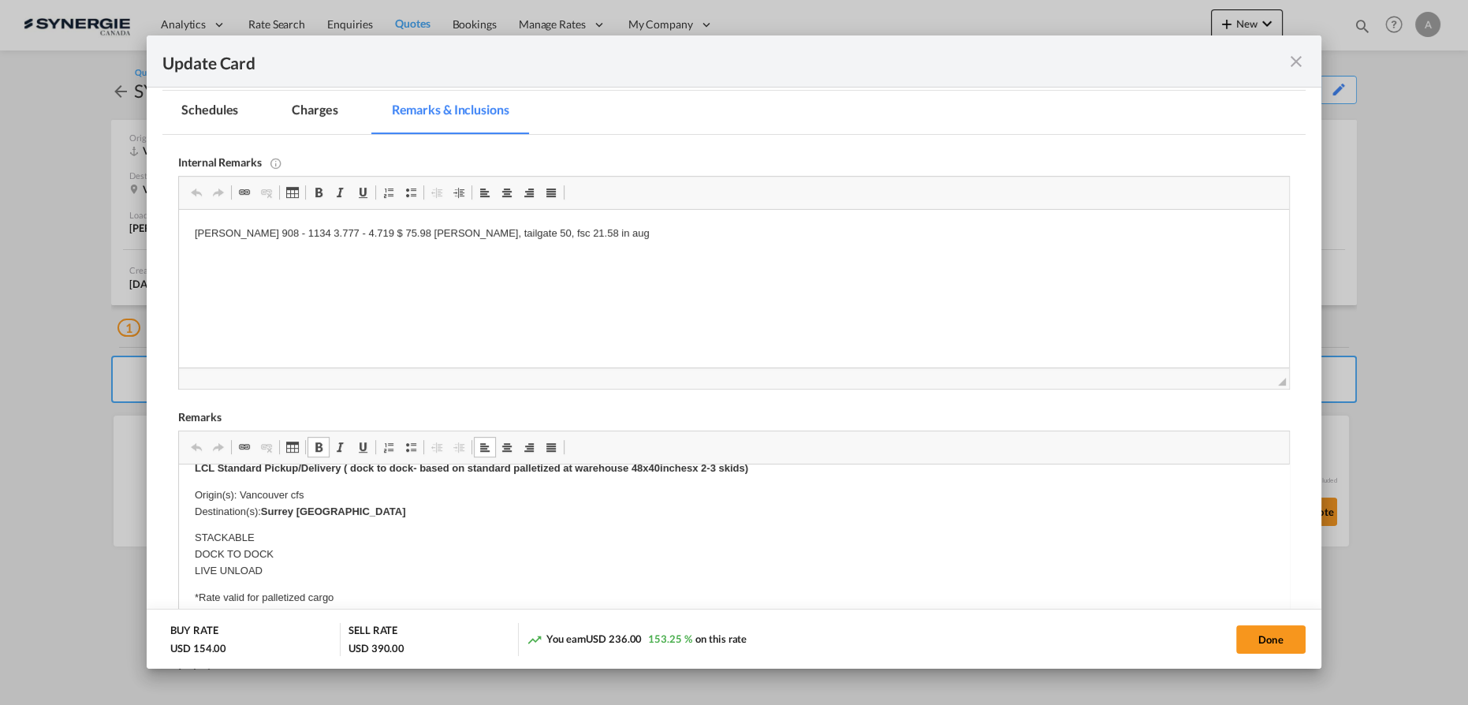
click at [810, 536] on p "STACKABLE DOCK TO DOCK LIVE UNLOAD" at bounding box center [734, 554] width 1078 height 49
click at [1297, 65] on md-icon "icon-close fg-AAA8AD m-0 pointer" at bounding box center [1296, 61] width 19 height 19
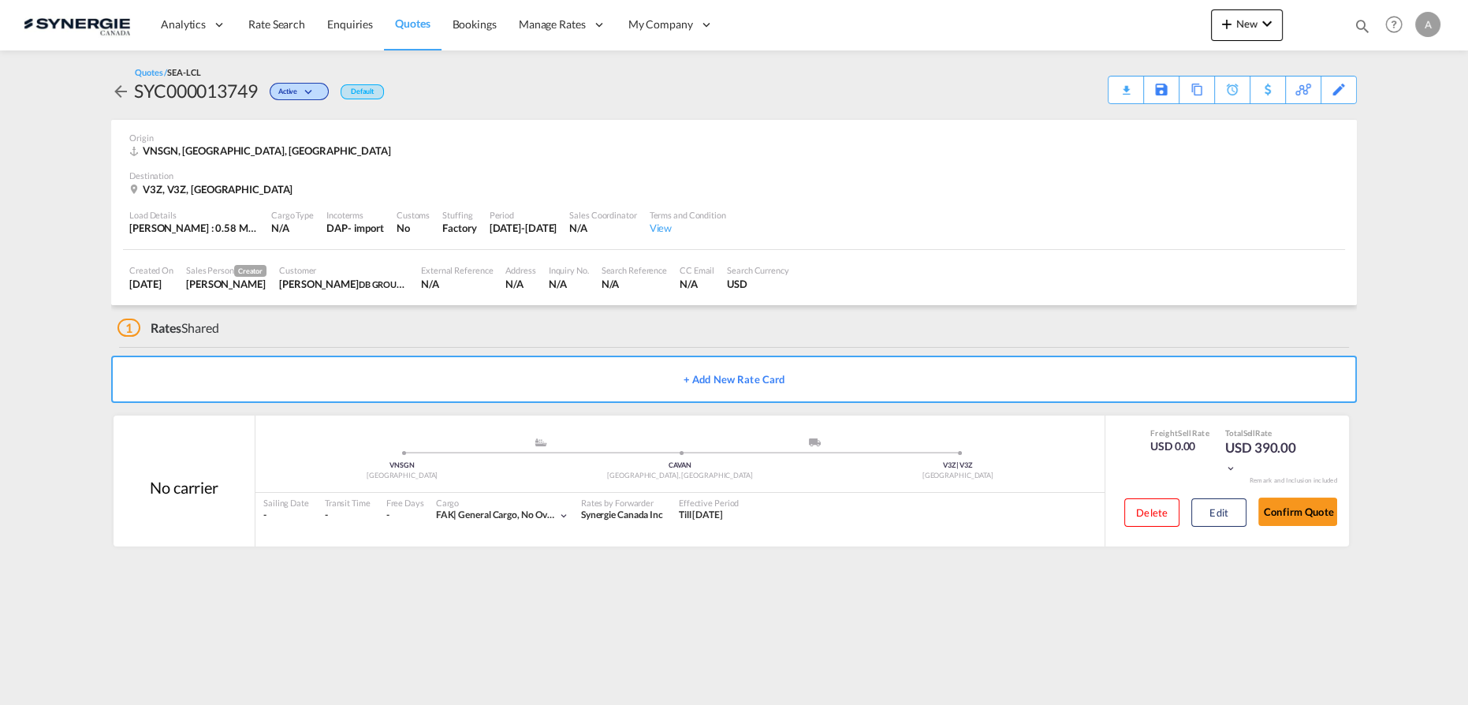
click at [221, 84] on div "SYC000013749" at bounding box center [196, 90] width 124 height 25
copy div "SYC000013749"
drag, startPoint x: 525, startPoint y: 113, endPoint x: 821, endPoint y: 126, distance: 296.7
click at [525, 113] on div "Quotes / SEA-LCL SYC000013749 Active Default Download Quote Save As Template Co…" at bounding box center [734, 84] width 1246 height 69
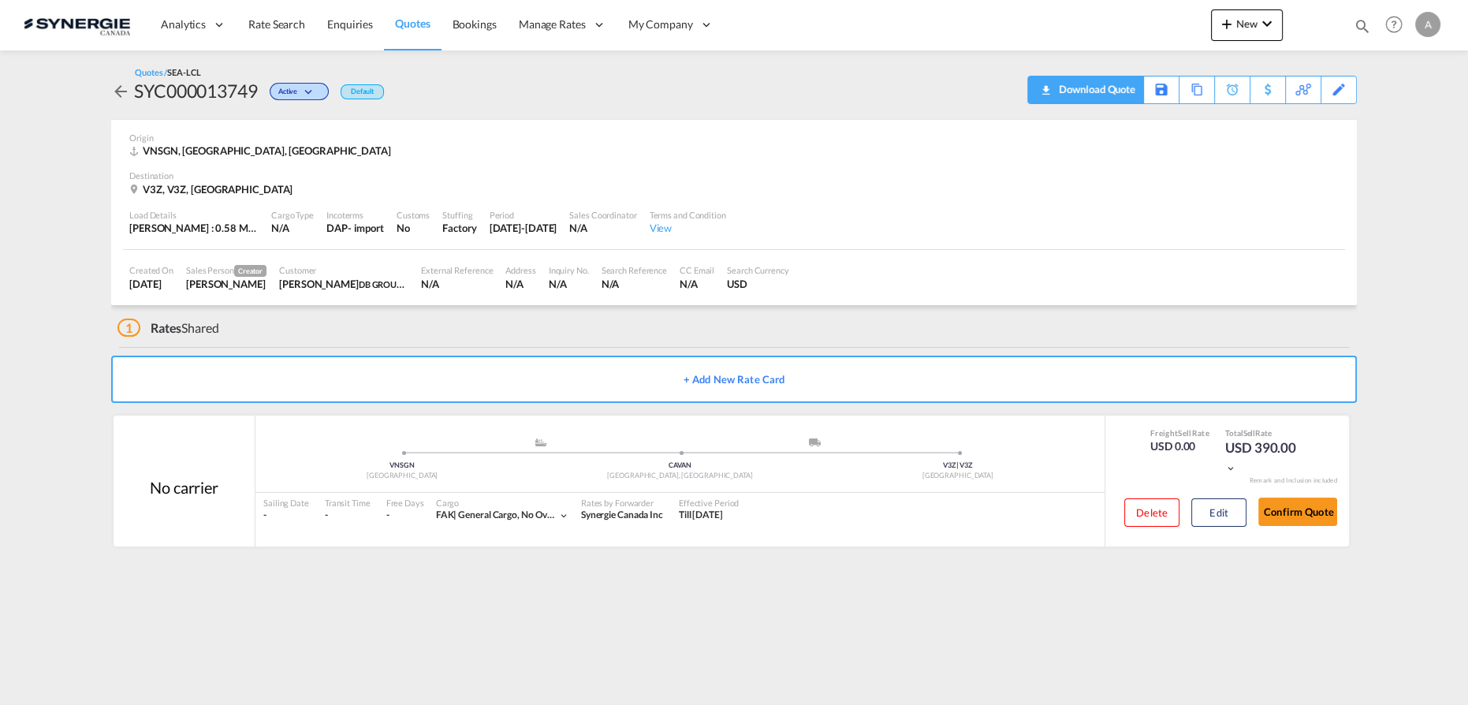
click at [1086, 85] on div "Download Quote" at bounding box center [1095, 88] width 80 height 25
